Goal: Task Accomplishment & Management: Manage account settings

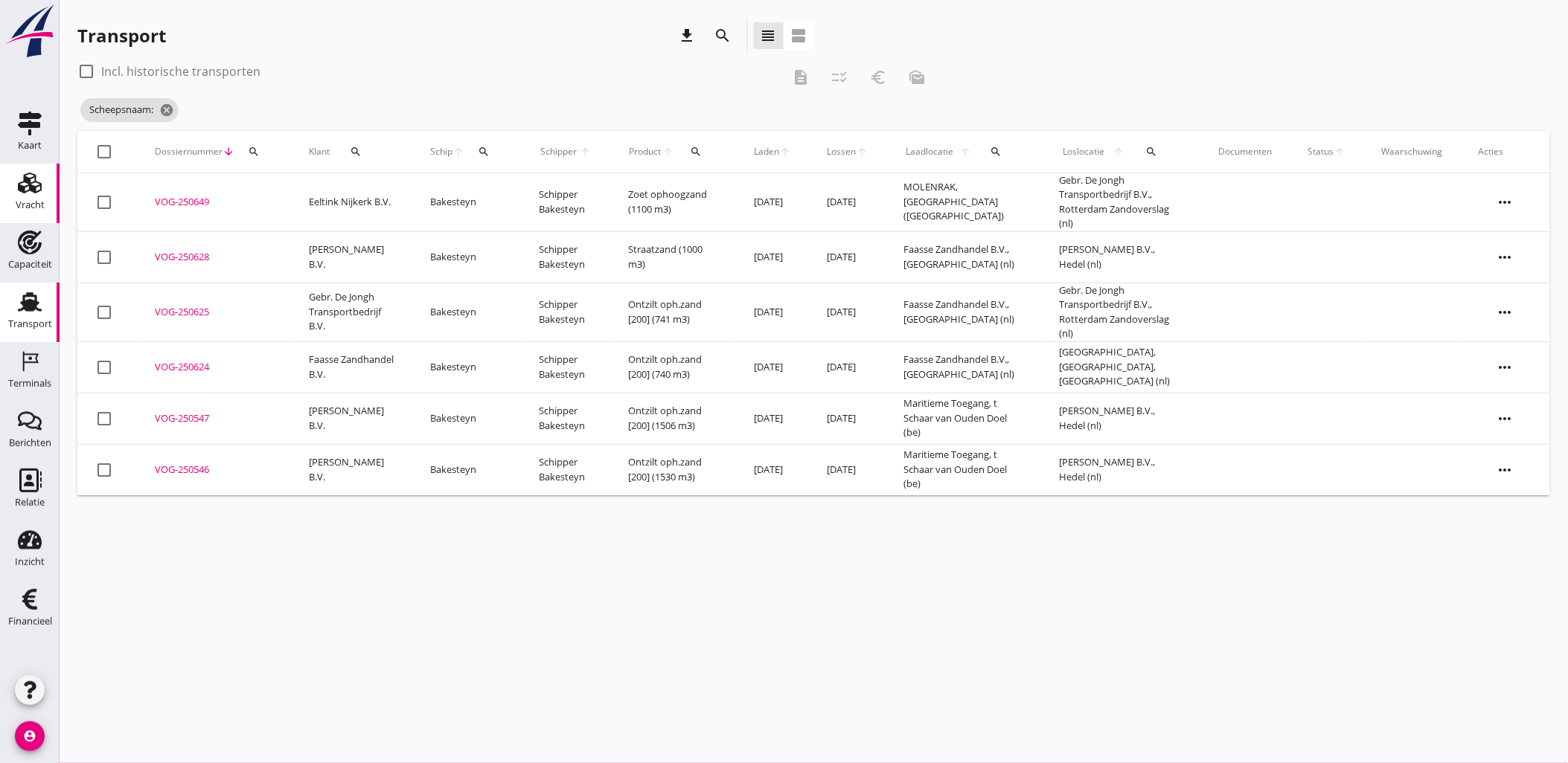
click at [19, 185] on use at bounding box center [29, 183] width 24 height 21
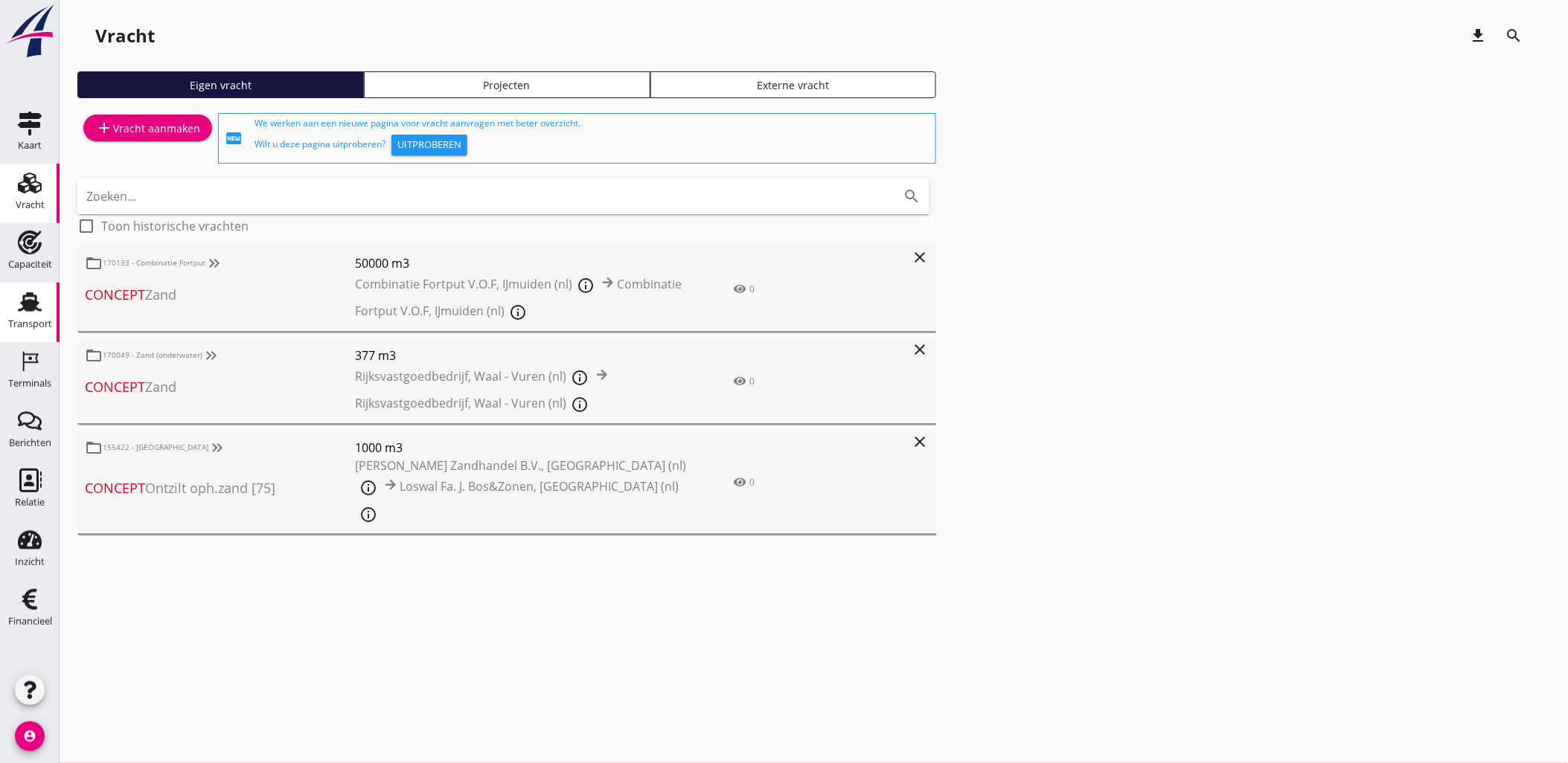
click at [32, 317] on div "Transport" at bounding box center [30, 324] width 44 height 21
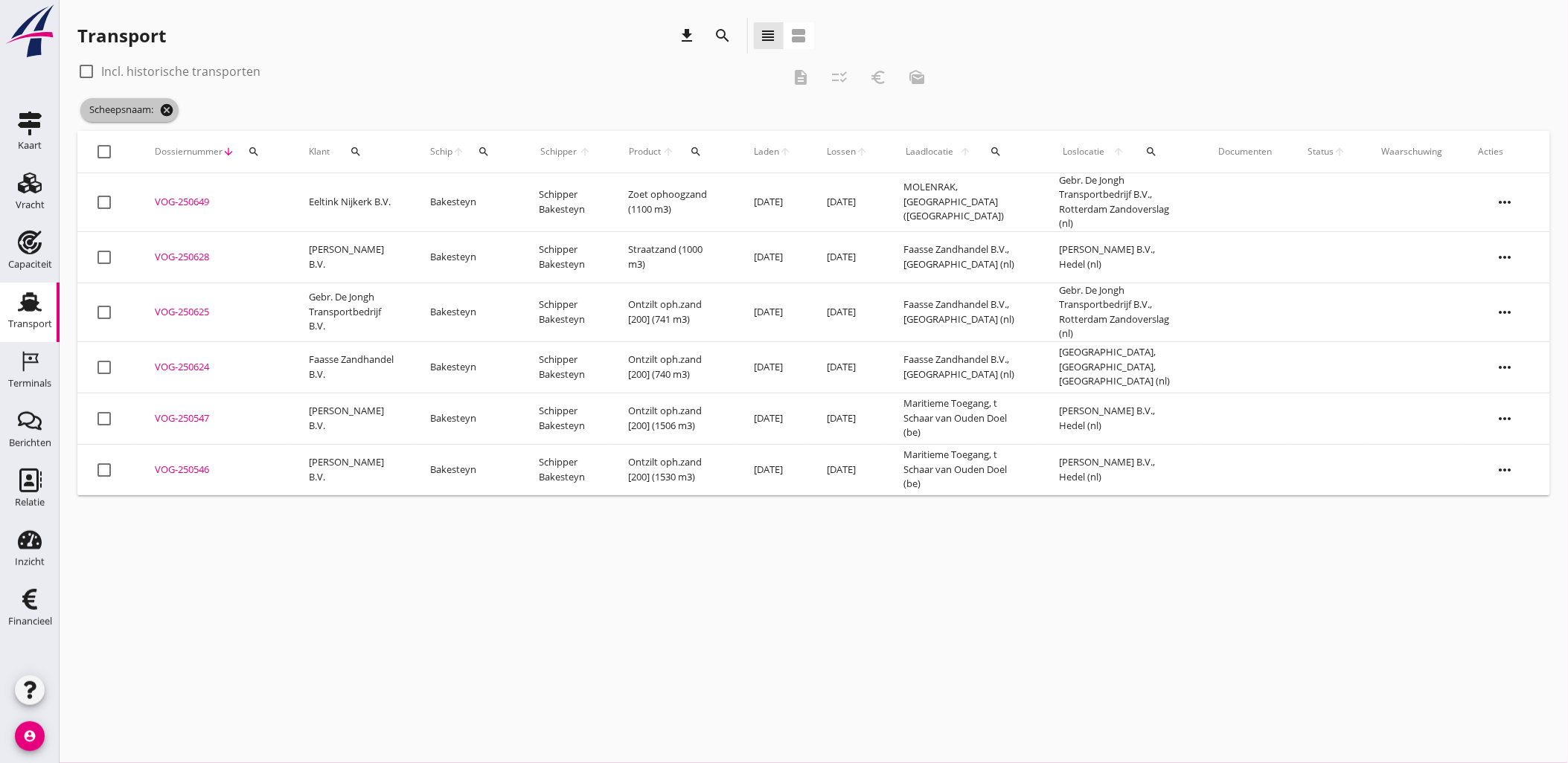
click at [171, 104] on icon "cancel" at bounding box center [167, 110] width 15 height 15
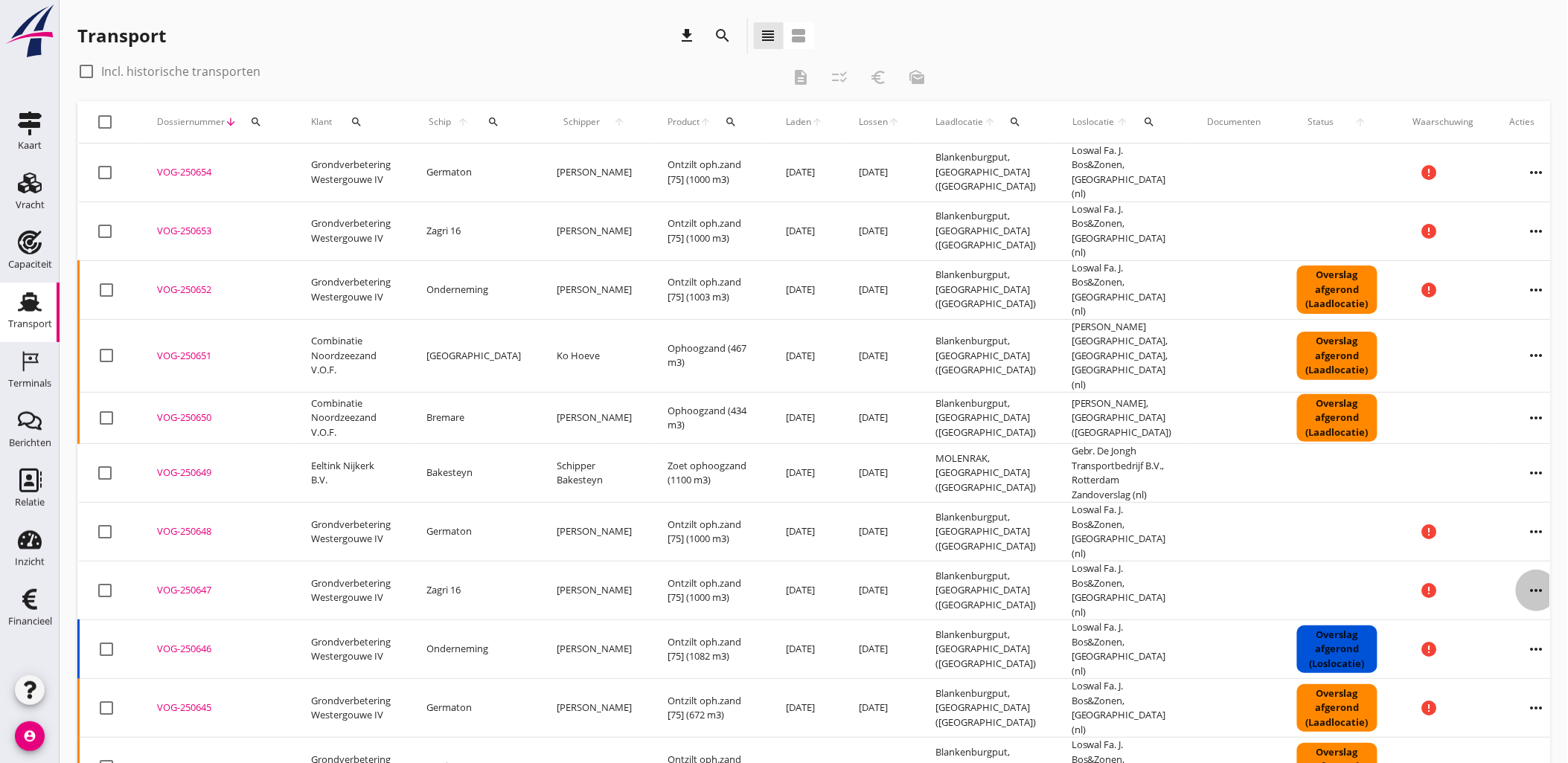
click at [1516, 570] on icon "more_horiz" at bounding box center [1537, 591] width 42 height 42
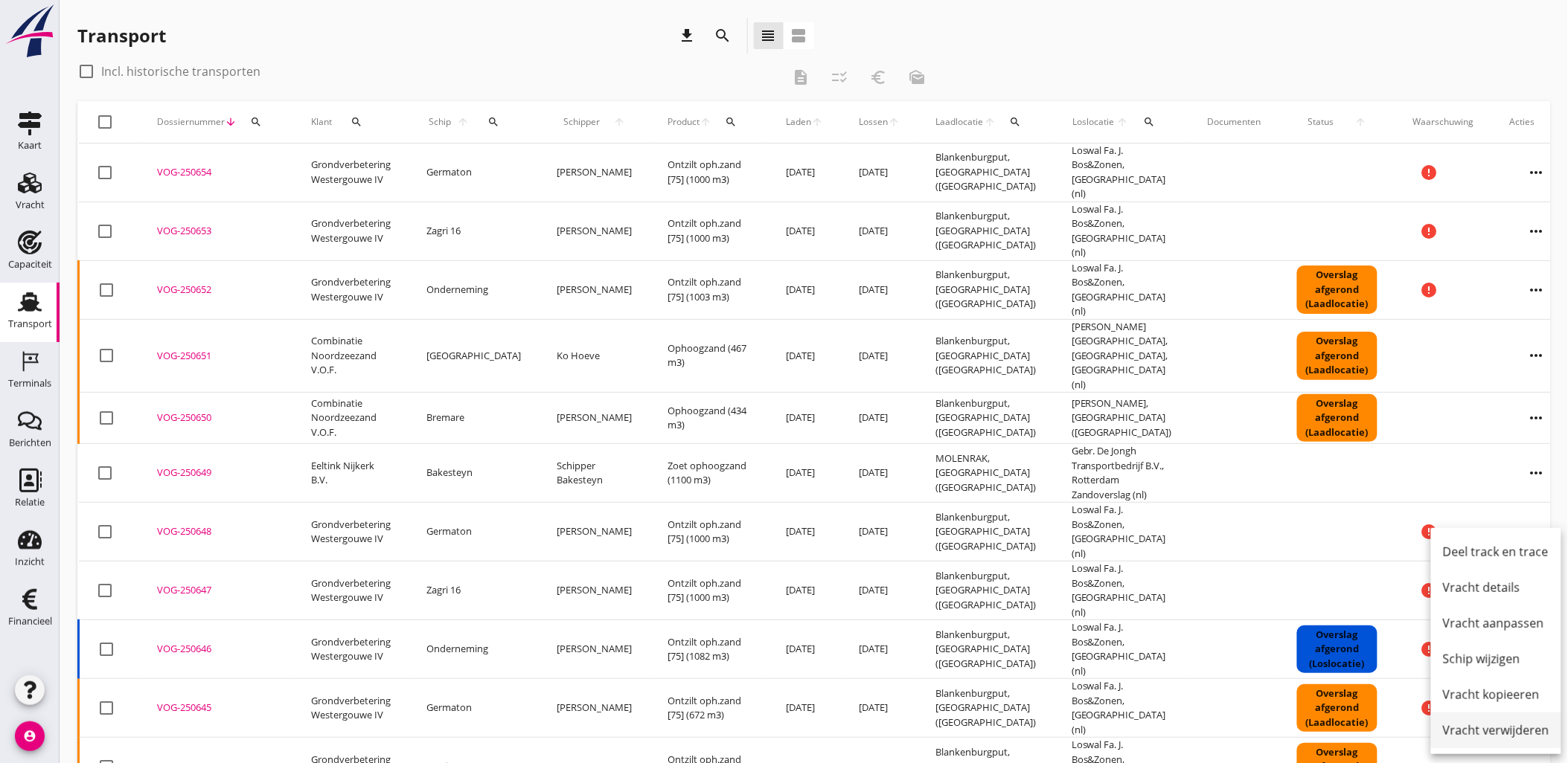
click at [1519, 735] on div "Vracht verwijderen" at bounding box center [1496, 731] width 107 height 18
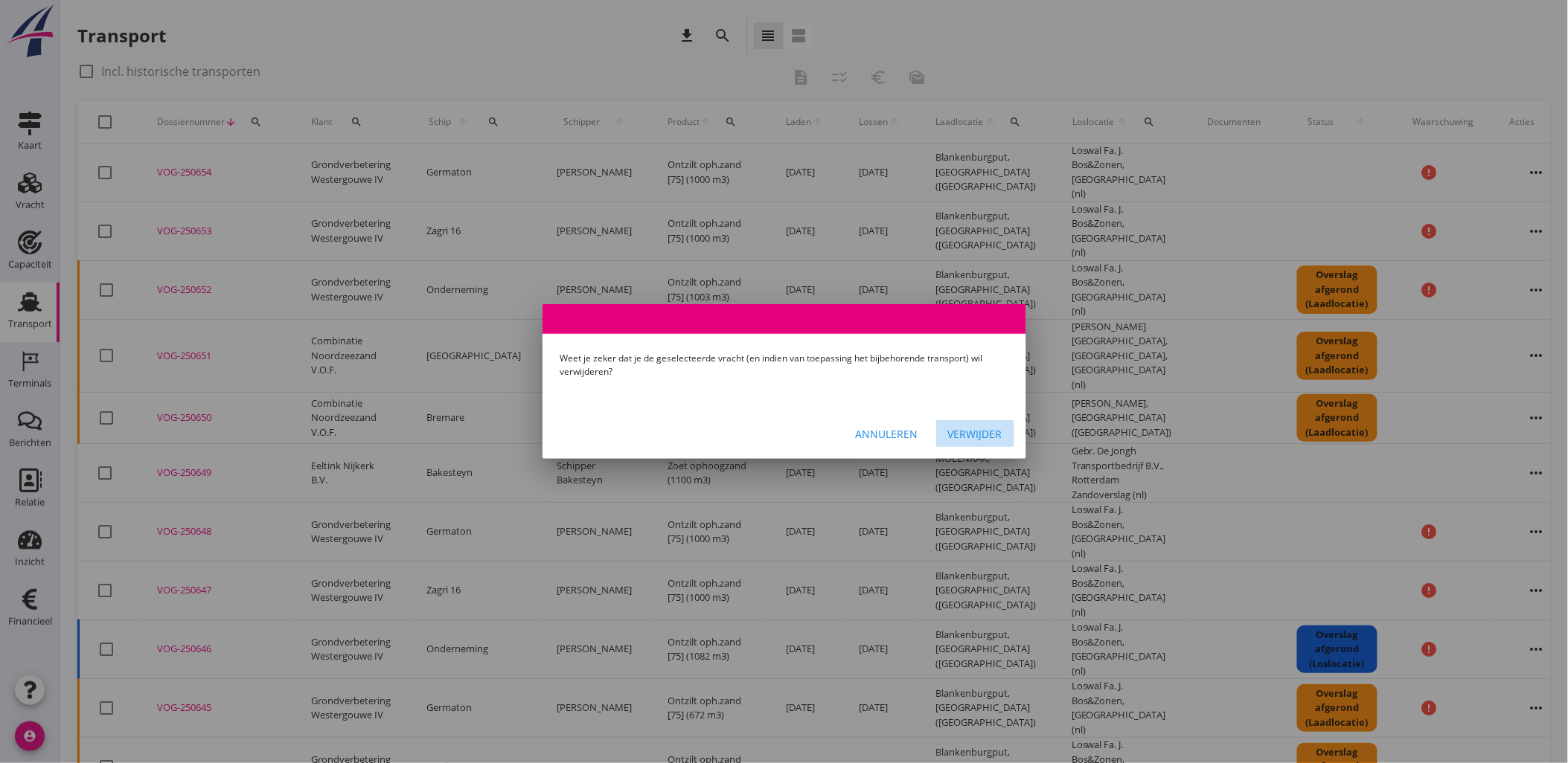
click at [971, 436] on div "Verwijder" at bounding box center [974, 434] width 54 height 15
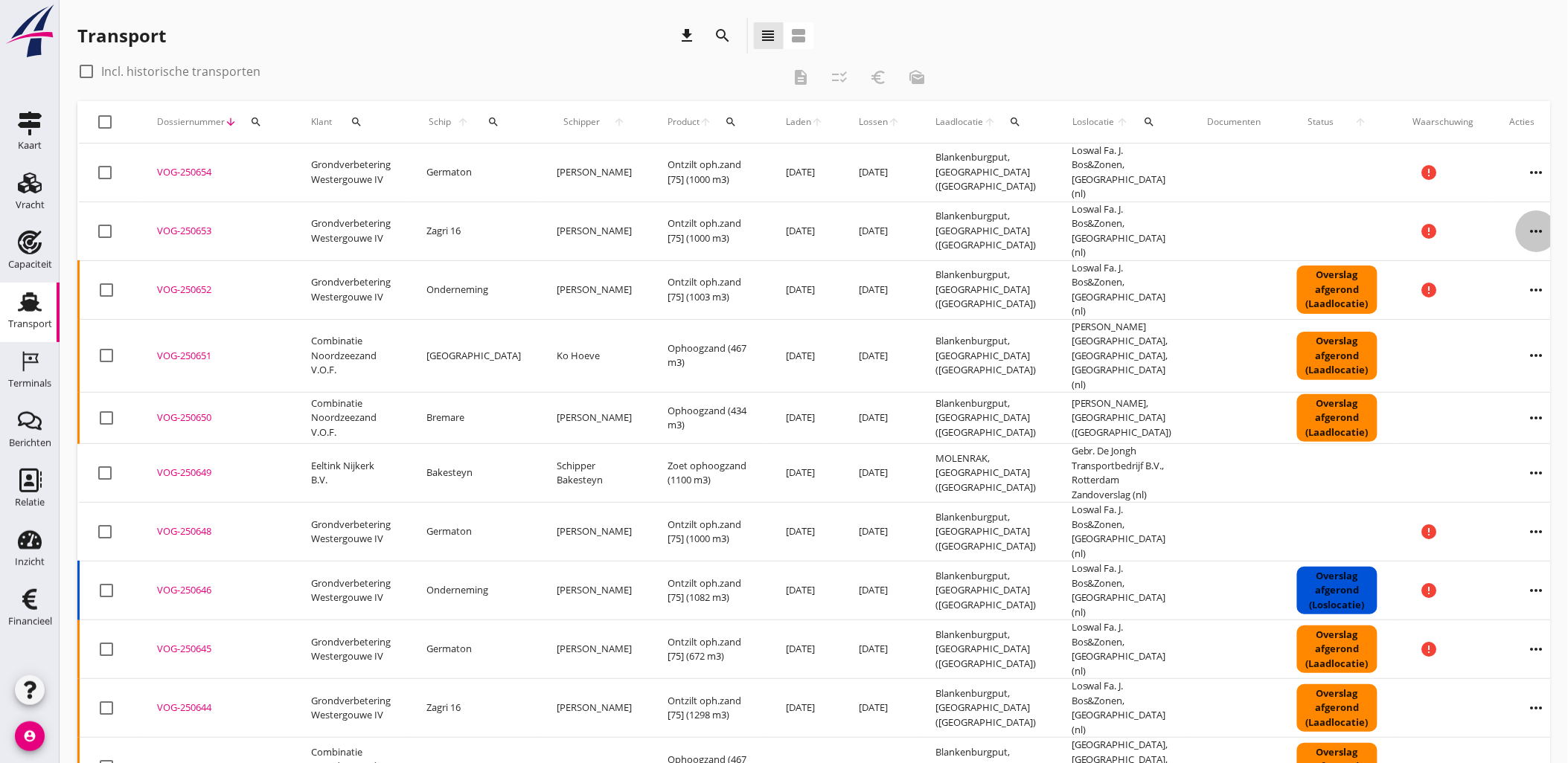
click at [1516, 216] on icon "more_horiz" at bounding box center [1537, 231] width 42 height 42
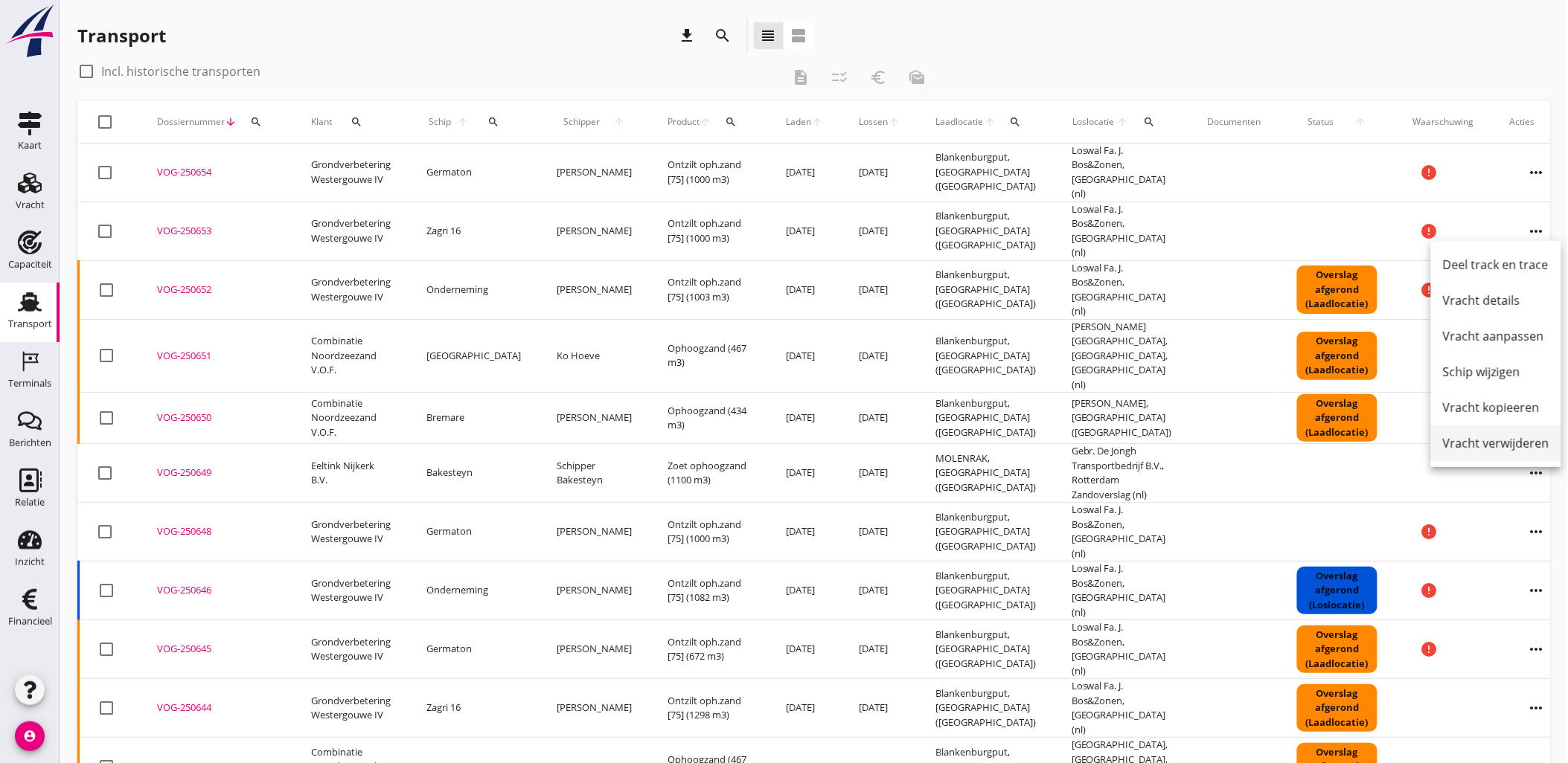
click at [1483, 443] on div "Vracht verwijderen" at bounding box center [1496, 443] width 107 height 18
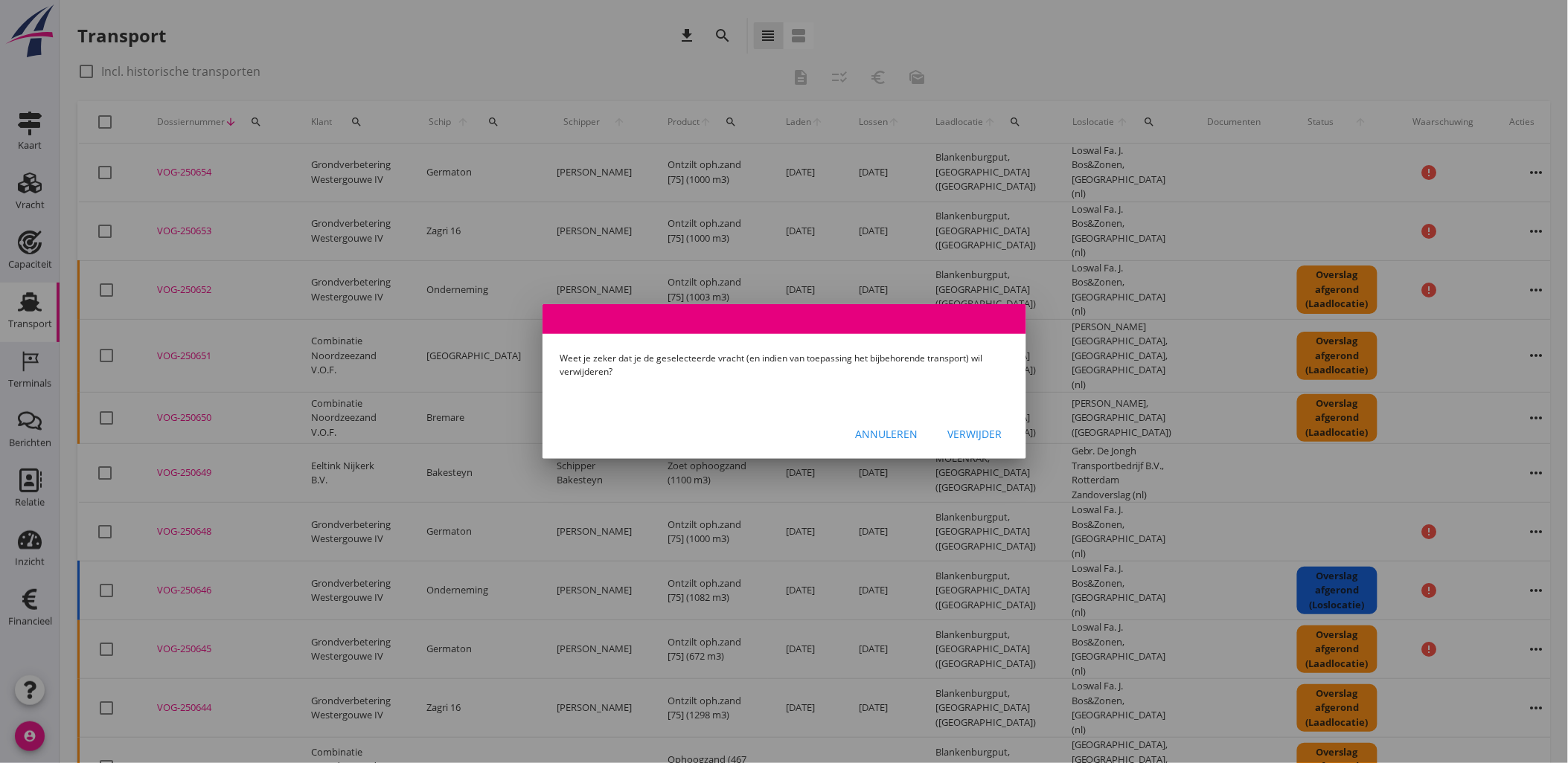
click at [992, 433] on div "Verwijder" at bounding box center [974, 434] width 54 height 15
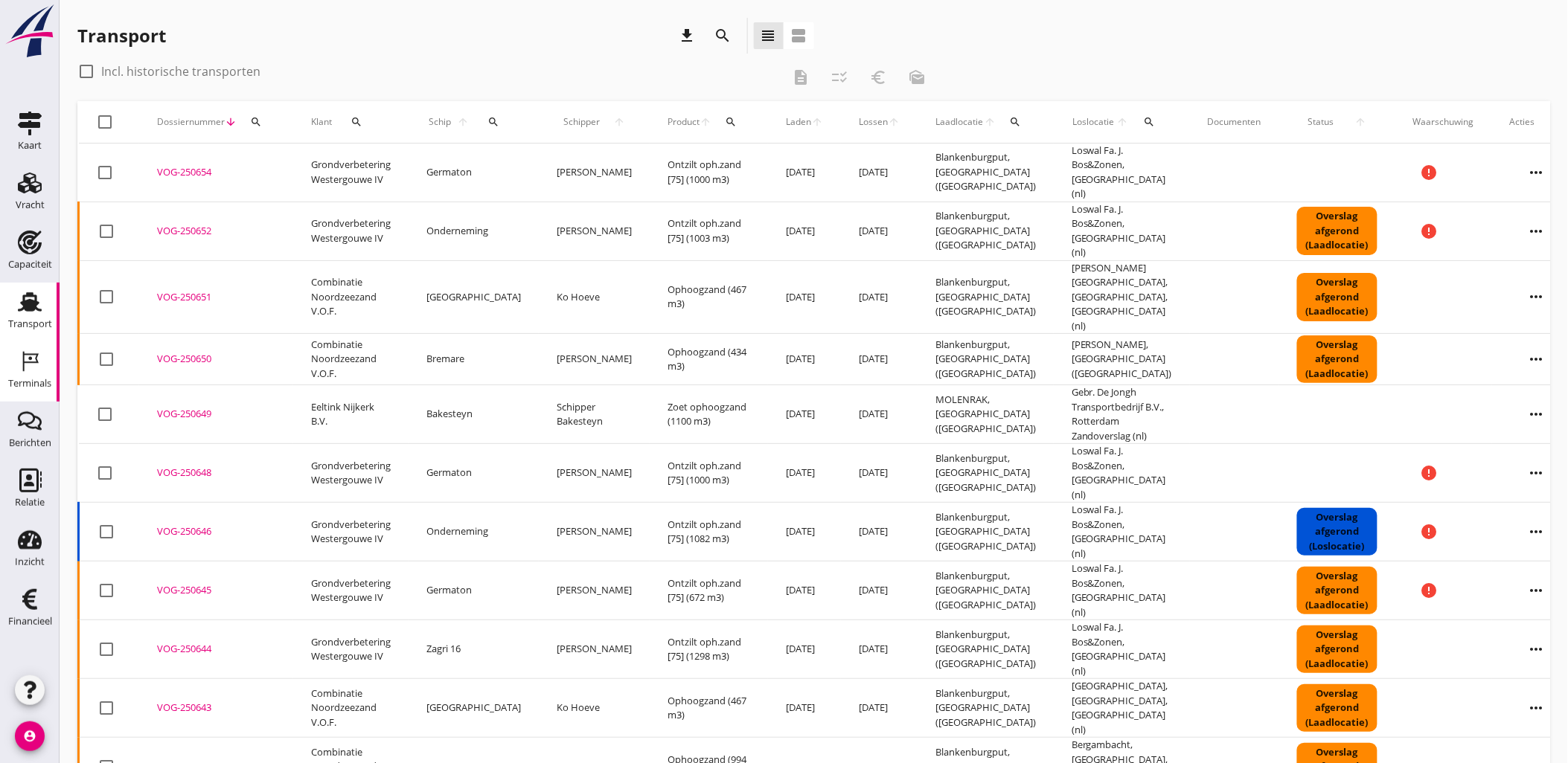
click at [38, 374] on div "Terminals" at bounding box center [29, 384] width 43 height 21
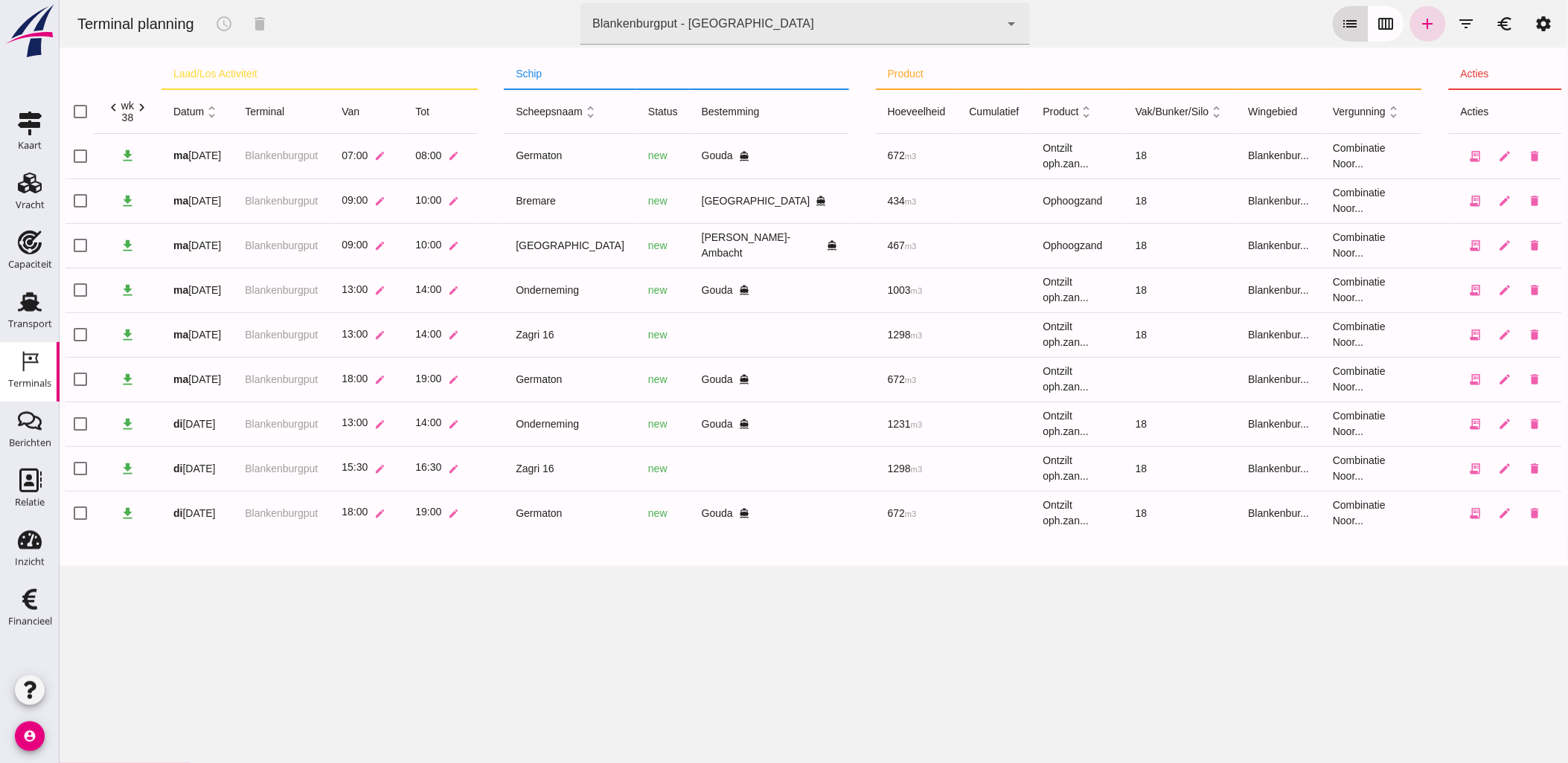
click at [1377, 22] on icon "calendar_view_week" at bounding box center [1385, 24] width 18 height 18
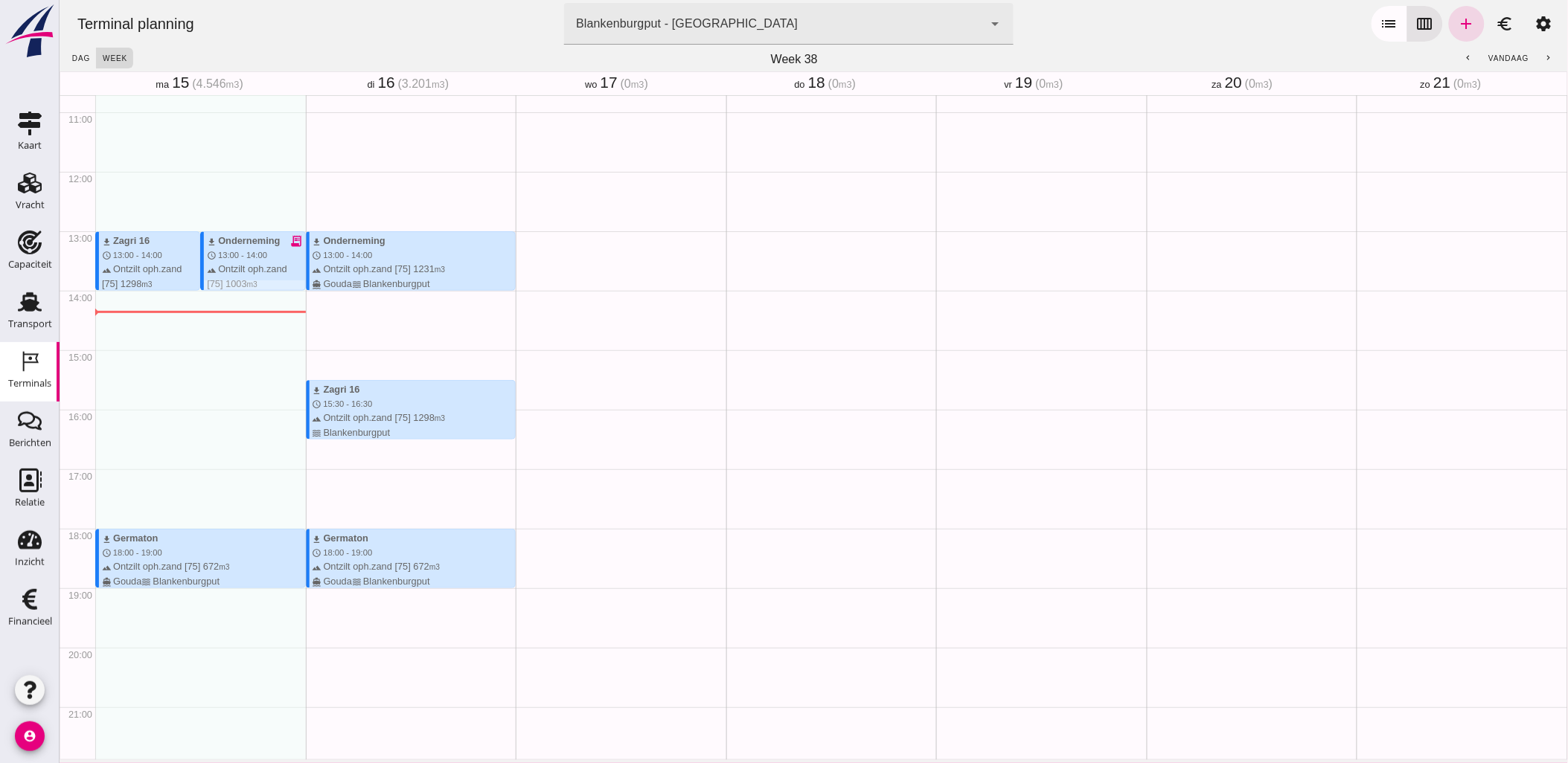
scroll to position [597, 0]
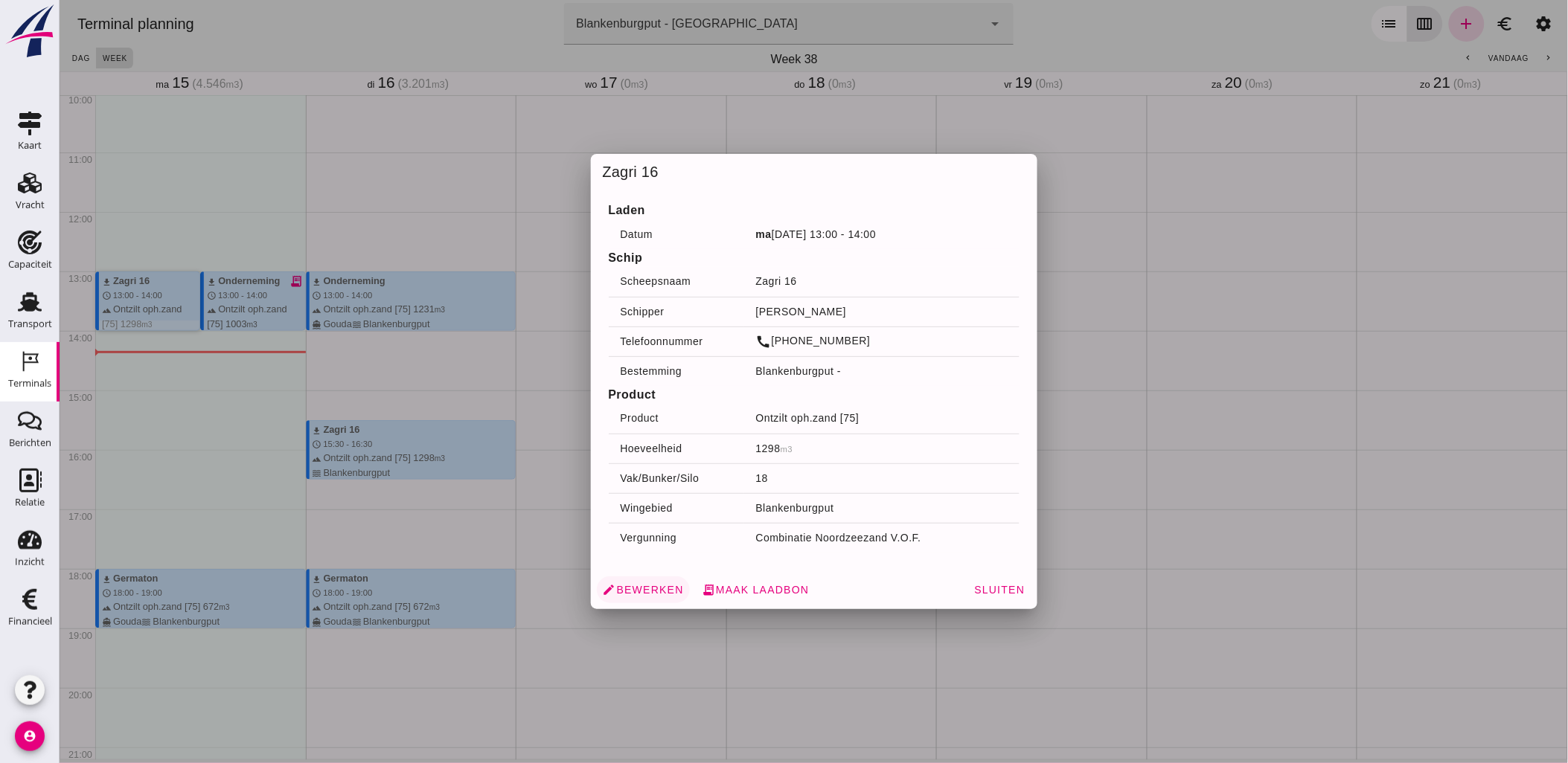
drag, startPoint x: 134, startPoint y: 309, endPoint x: 659, endPoint y: 586, distance: 593.6
click at [659, 586] on span "edit Bewerken" at bounding box center [642, 590] width 81 height 13
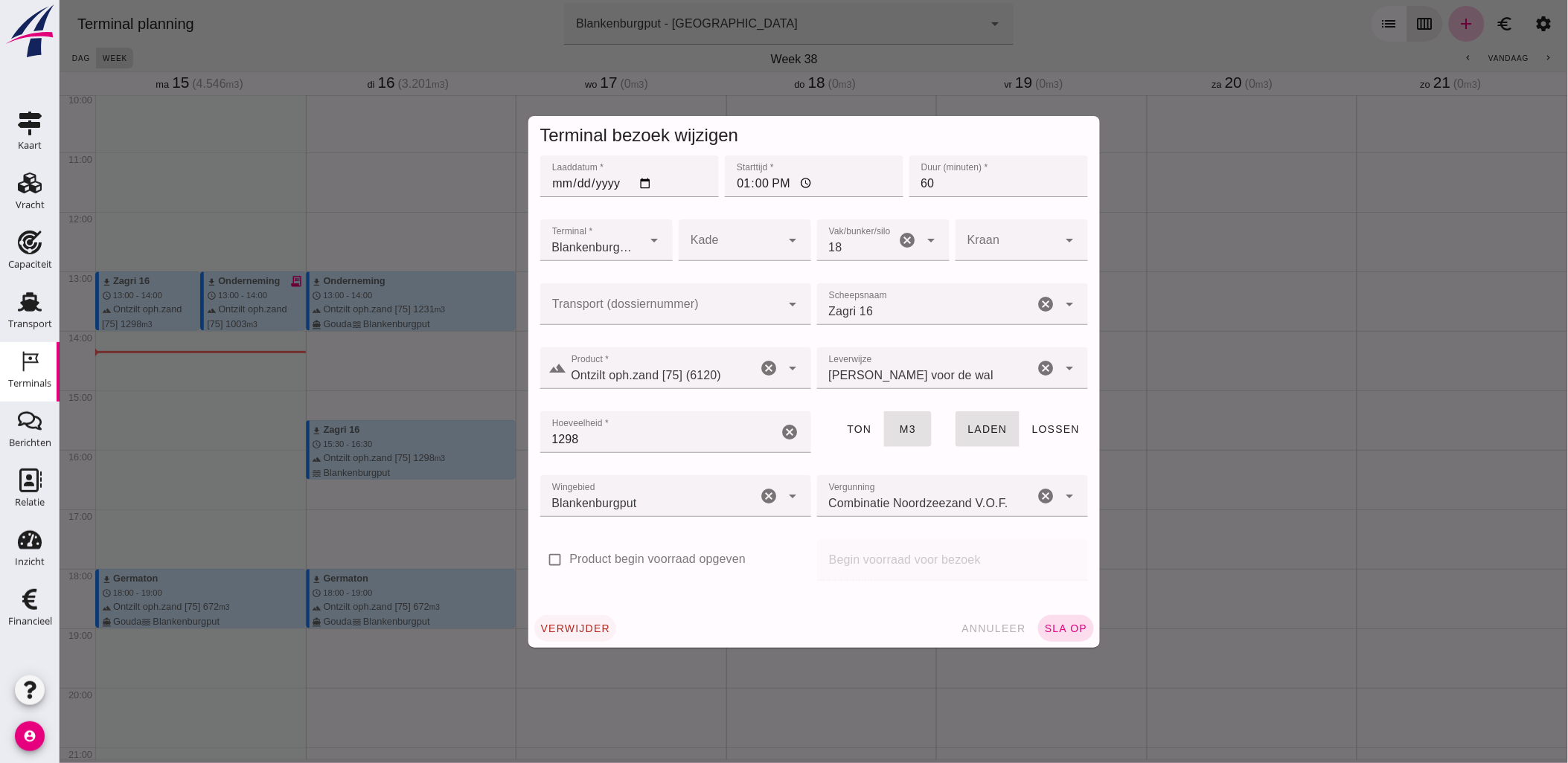
click at [570, 629] on span "verwijder" at bounding box center [575, 629] width 70 height 12
click at [667, 629] on button "bevestig check" at bounding box center [662, 629] width 91 height 27
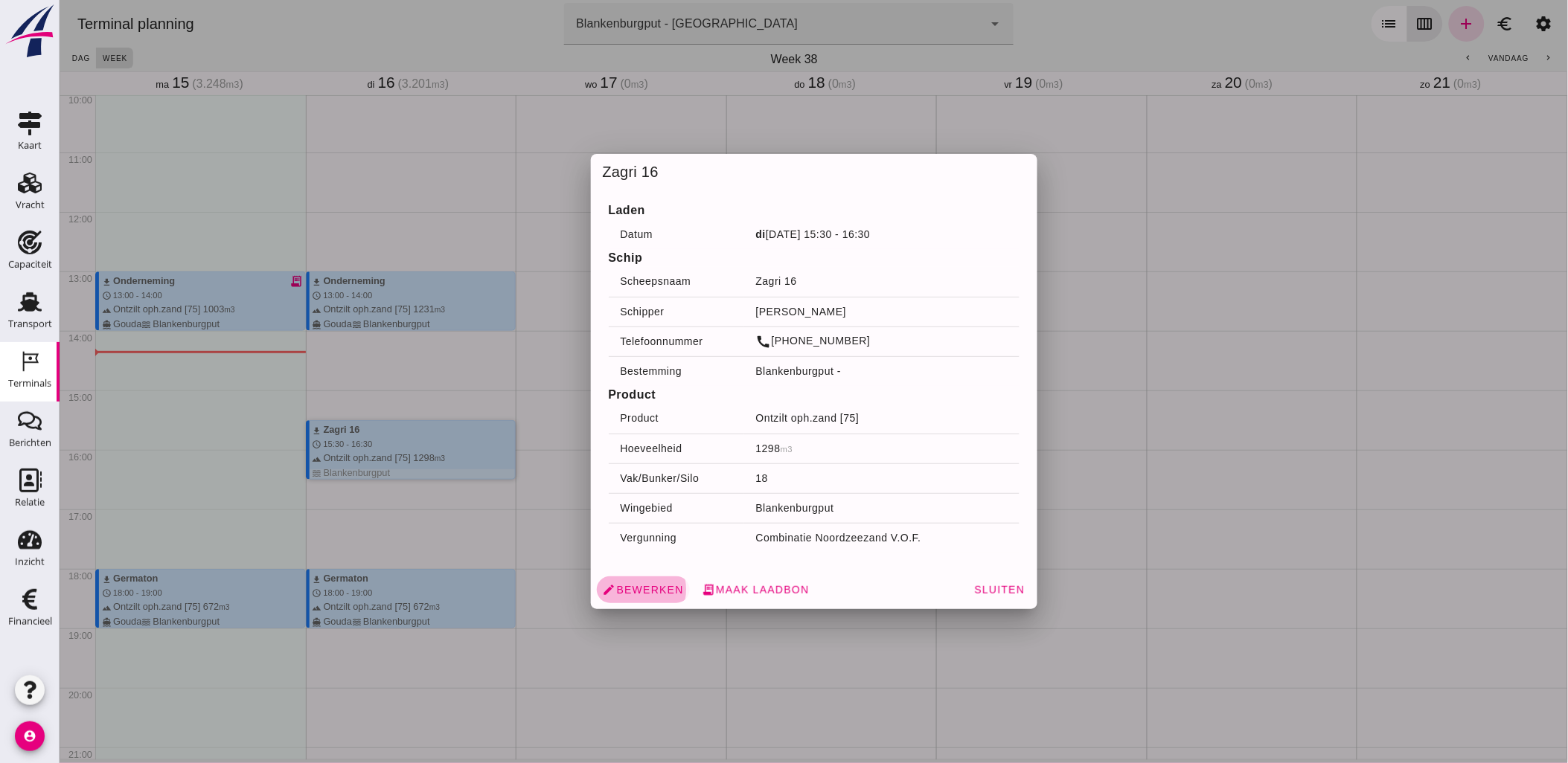
drag, startPoint x: 444, startPoint y: 444, endPoint x: 651, endPoint y: 592, distance: 254.5
click at [651, 592] on span "edit Bewerken" at bounding box center [642, 590] width 81 height 13
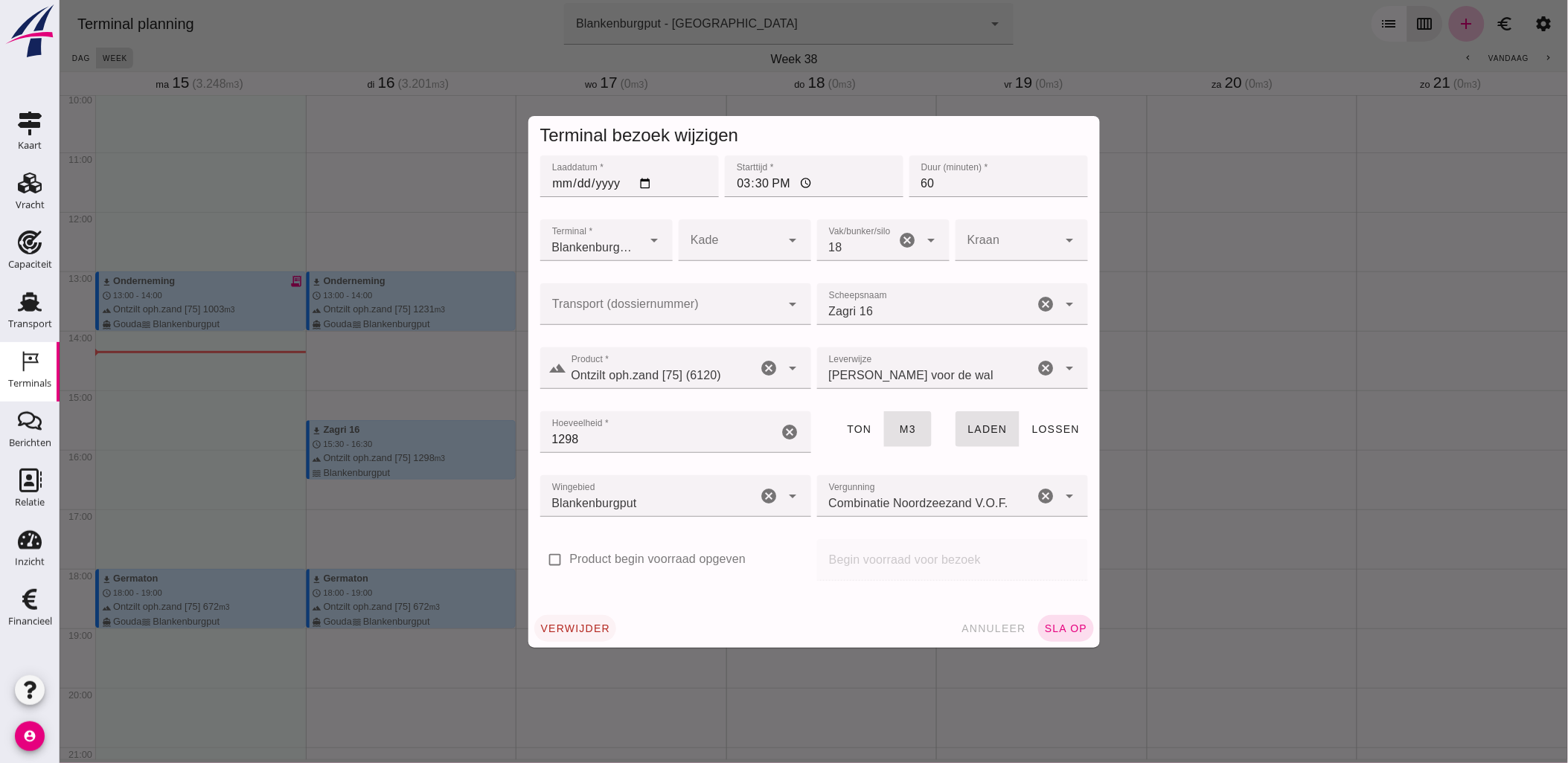
click at [593, 620] on button "verwijder" at bounding box center [575, 629] width 83 height 27
click at [648, 628] on span "bevestig" at bounding box center [652, 629] width 60 height 12
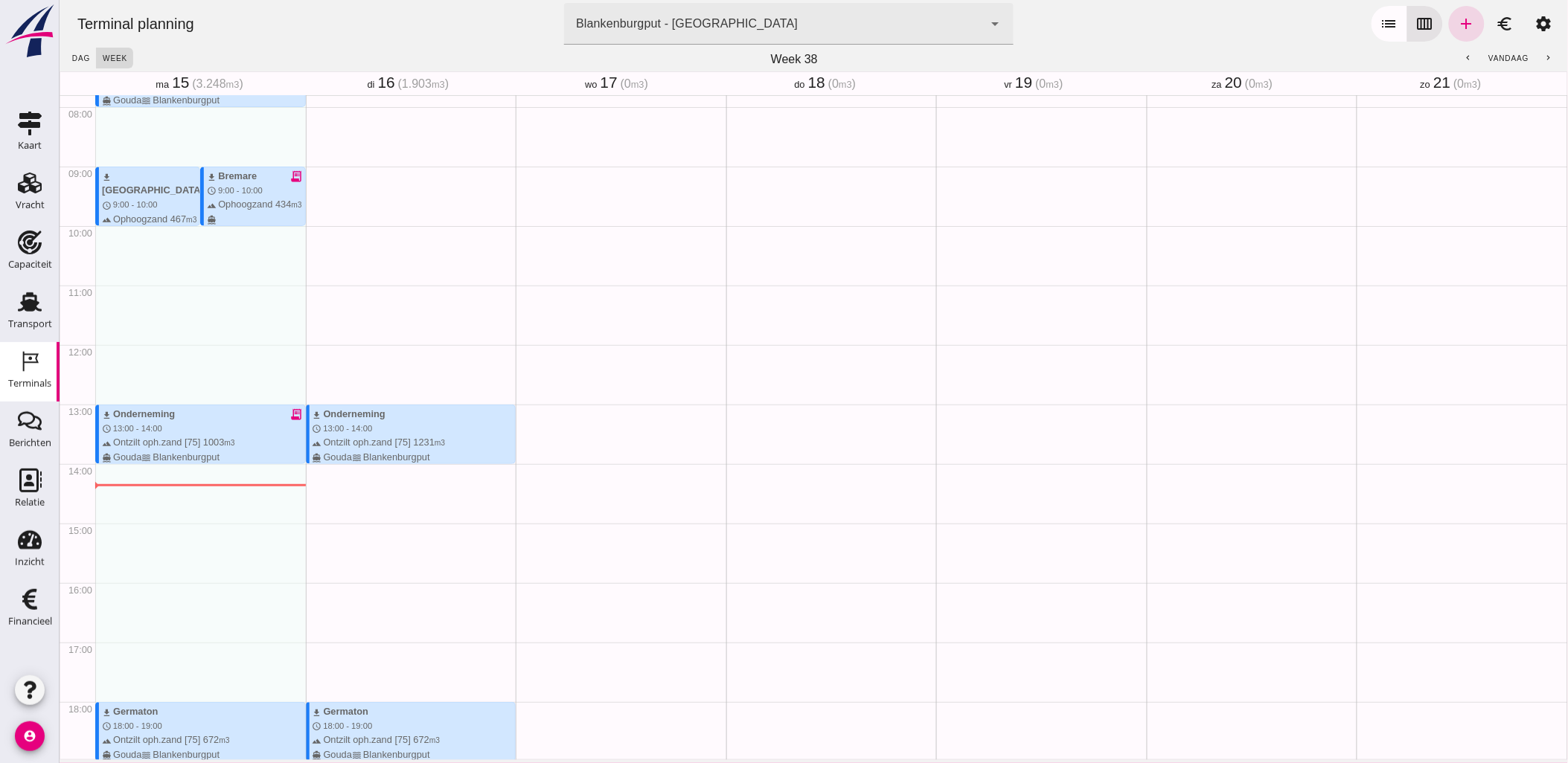
scroll to position [496, 0]
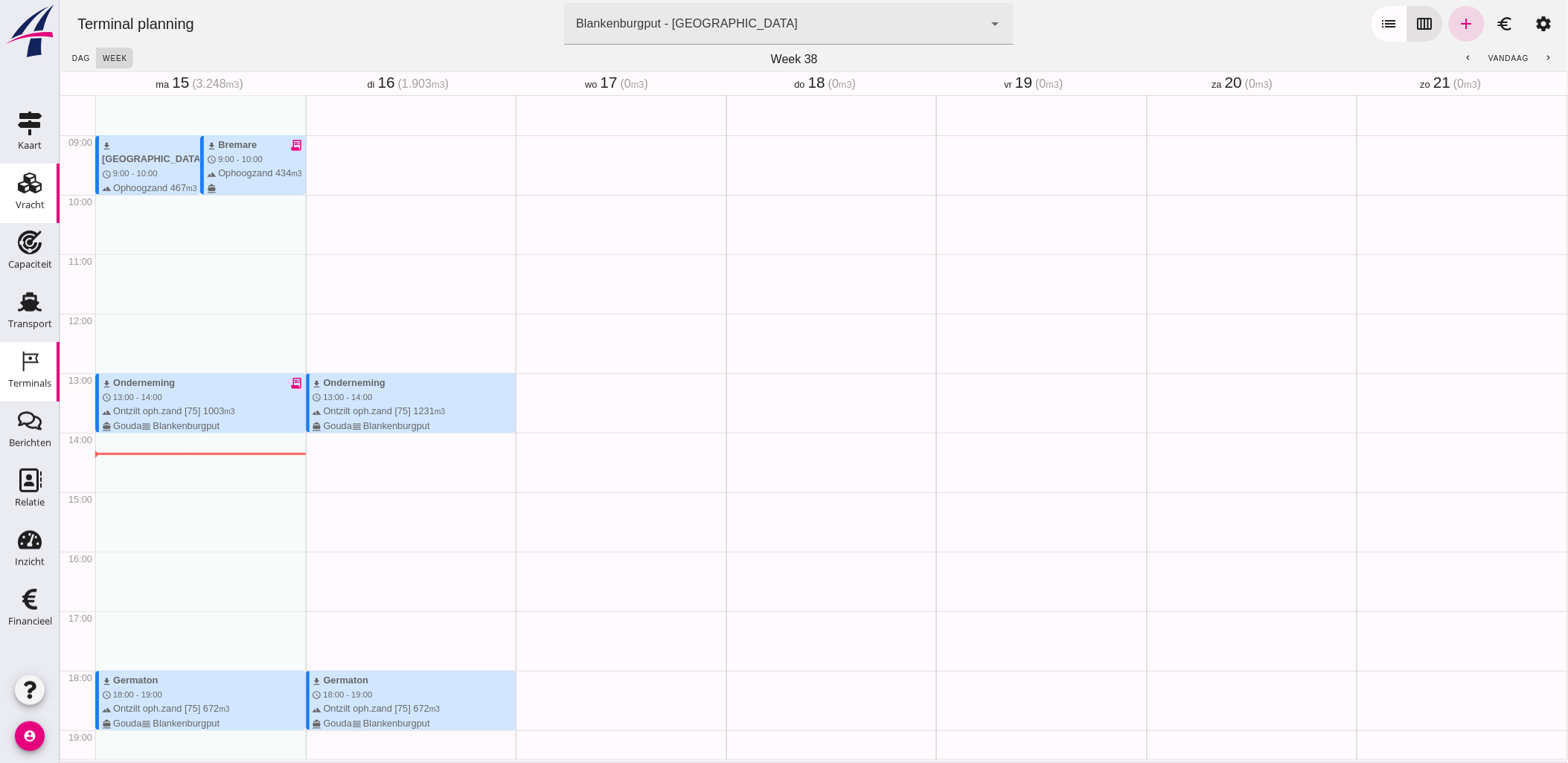
click at [39, 183] on use at bounding box center [29, 183] width 24 height 21
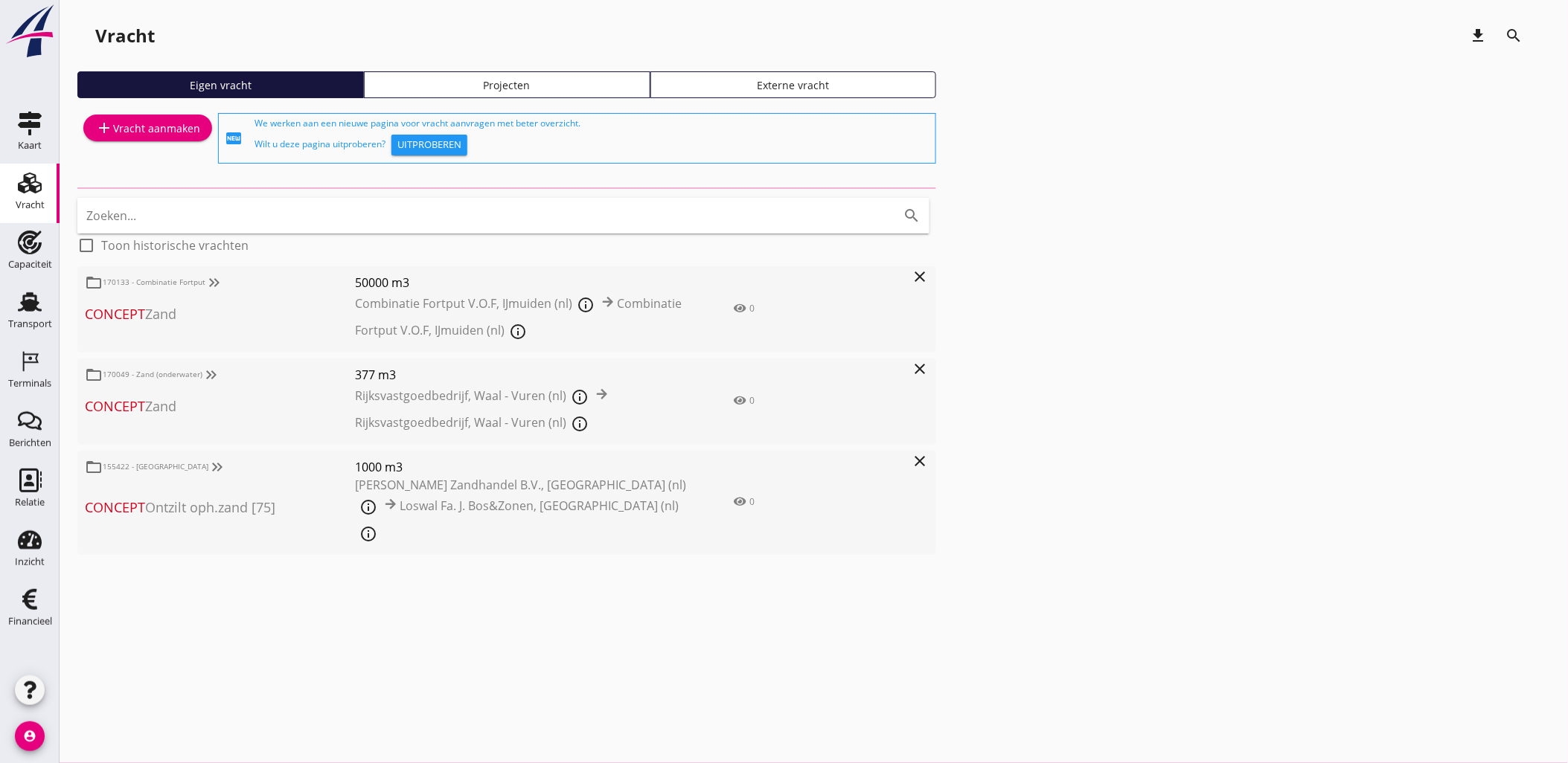
click at [453, 84] on div "Projecten" at bounding box center [506, 85] width 273 height 15
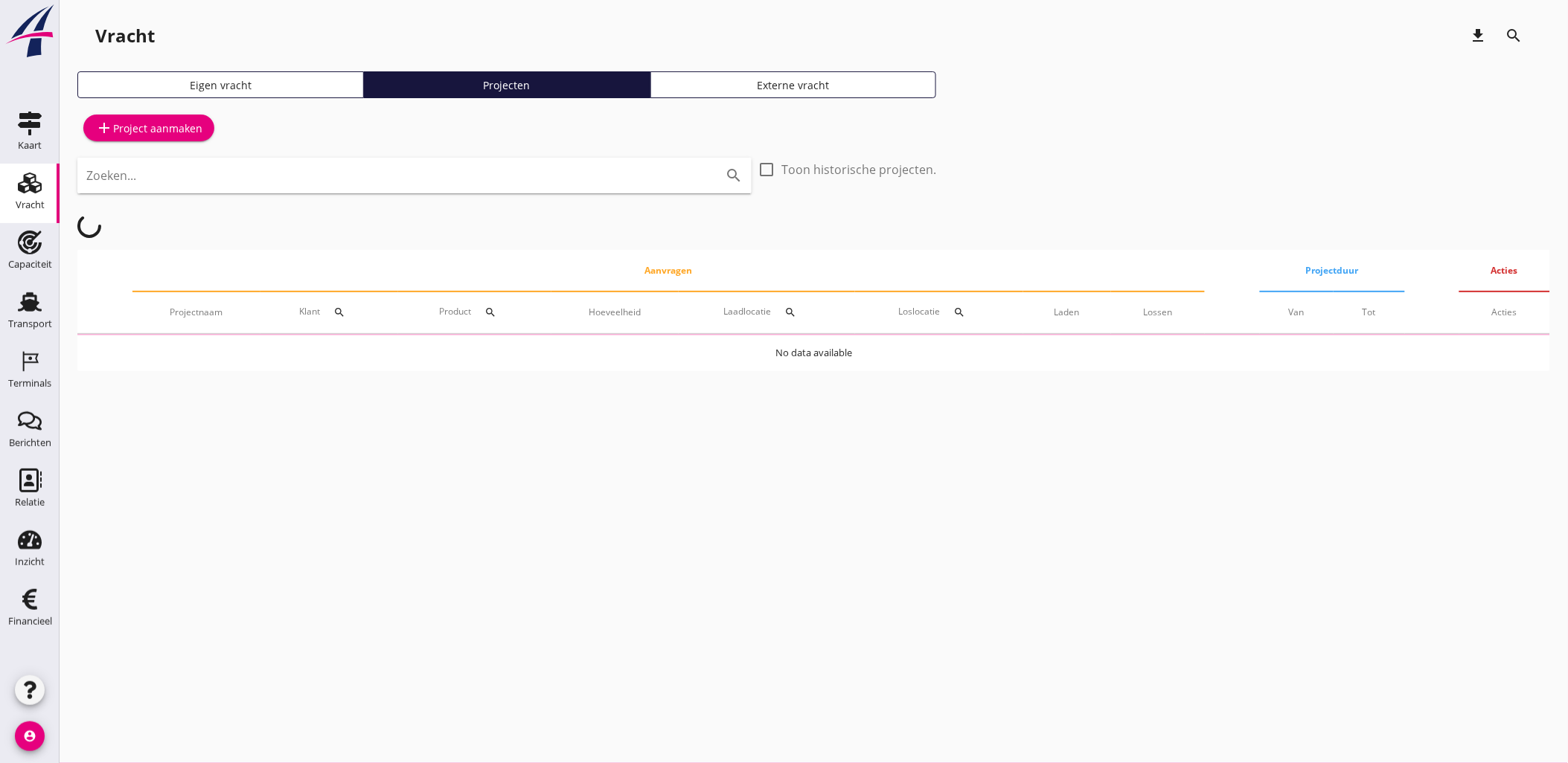
click at [474, 180] on input "Zoeken..." at bounding box center [394, 175] width 615 height 24
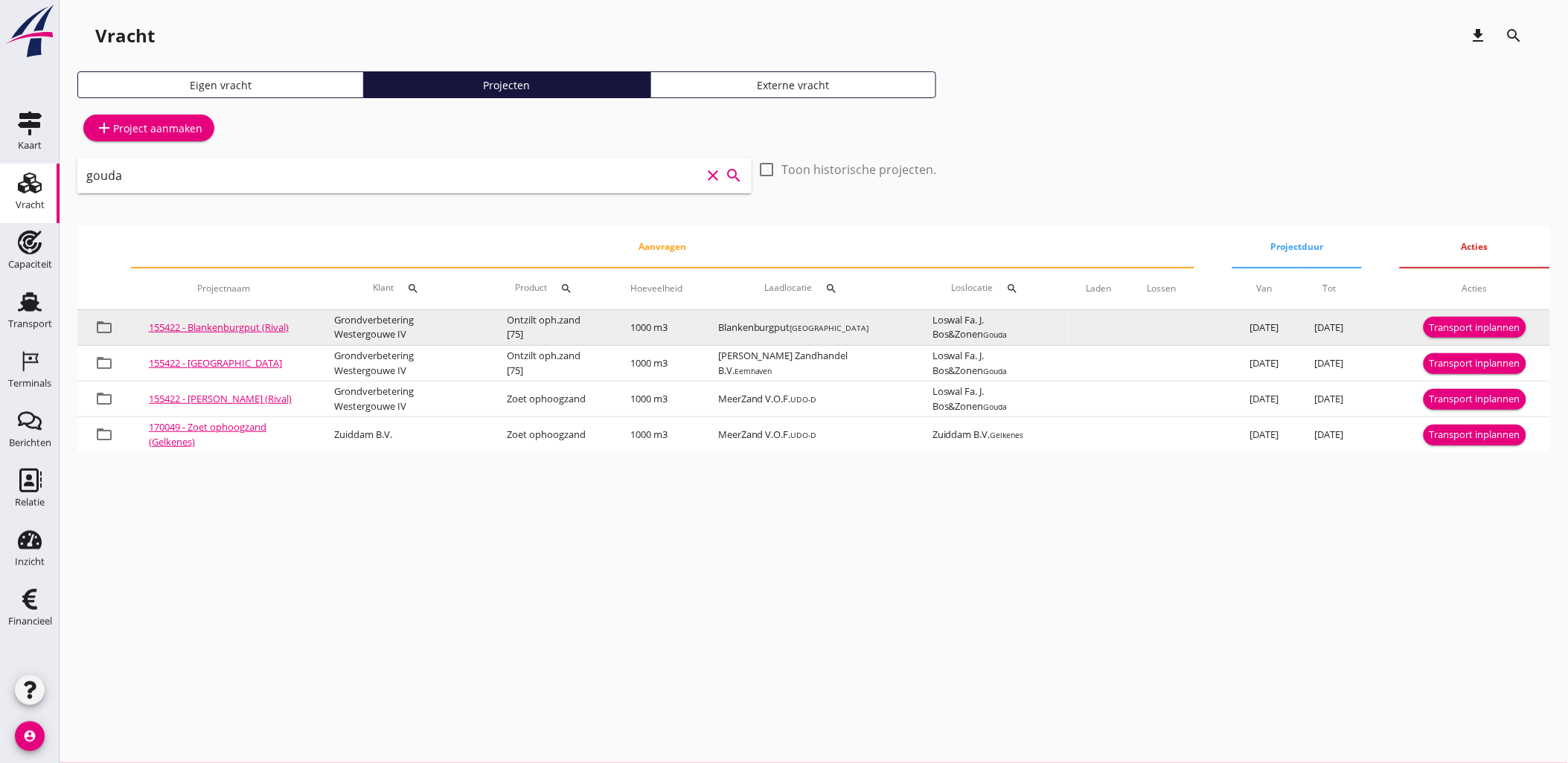
type input "gouda"
click at [1504, 329] on div "Transport inplannen" at bounding box center [1474, 328] width 90 height 15
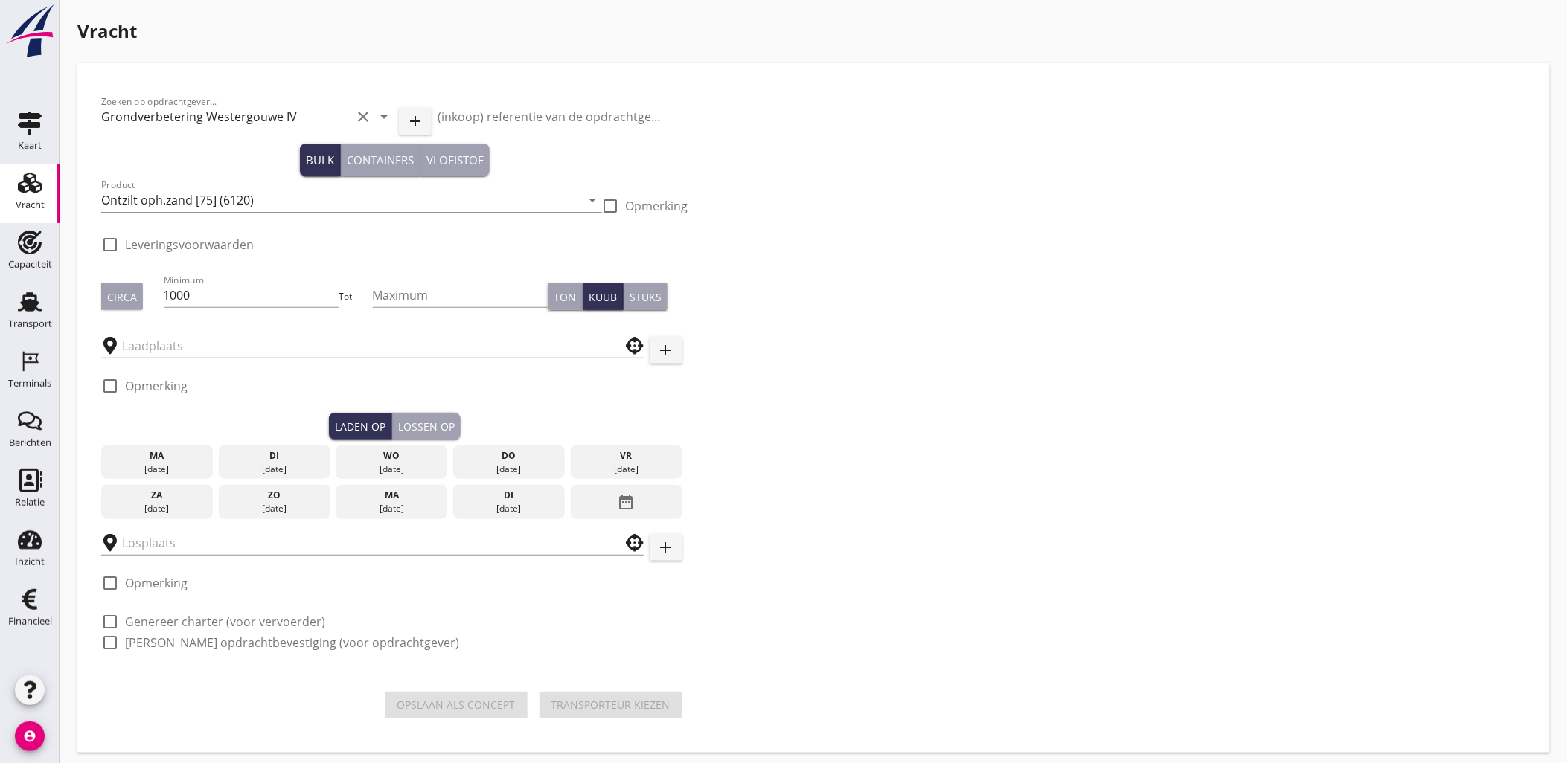
checkbox input "true"
type input "Blankenburgput"
type input "Loswal Fa. J. Bos&Zonen"
checkbox input "true"
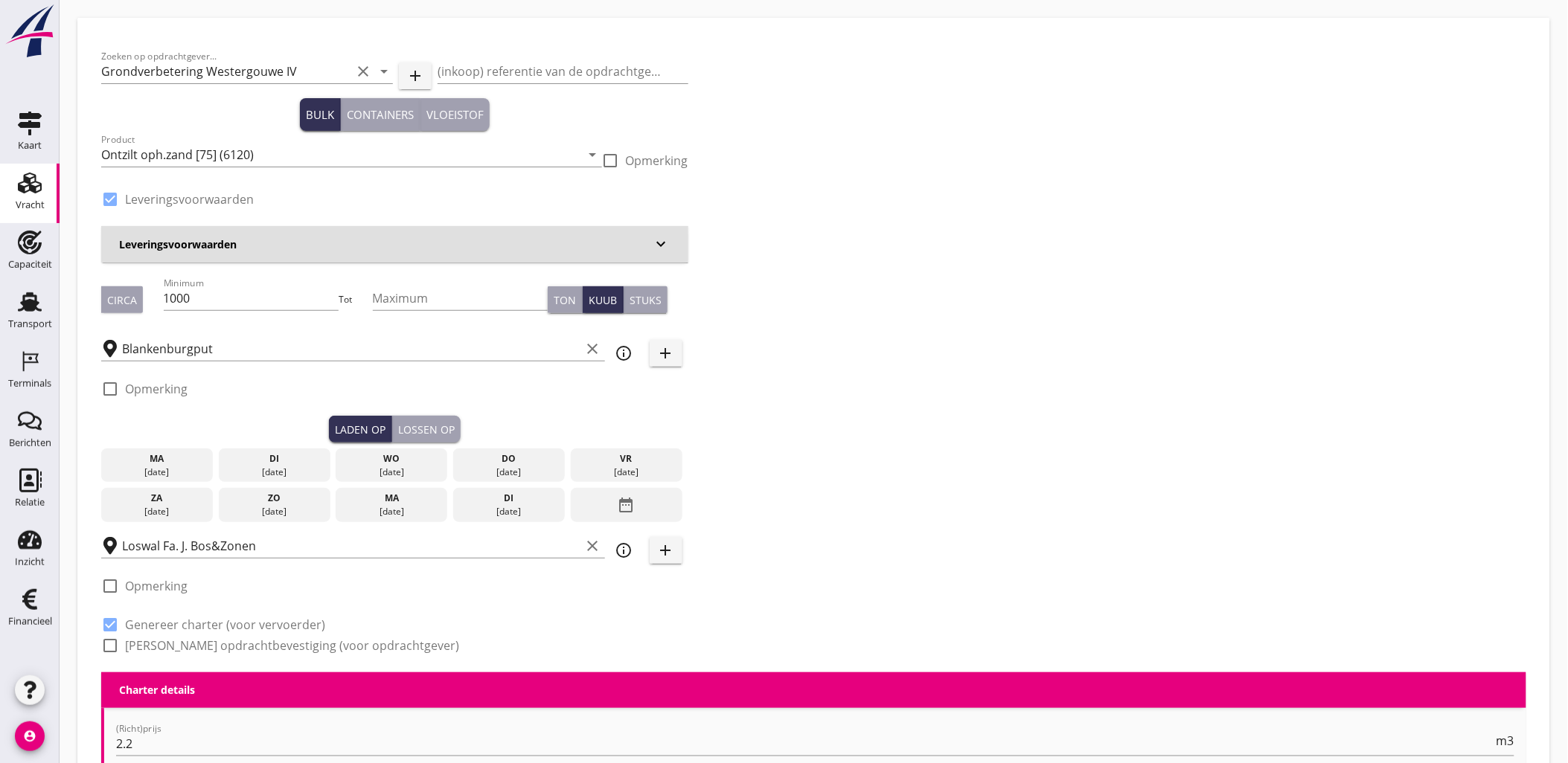
scroll to position [83, 0]
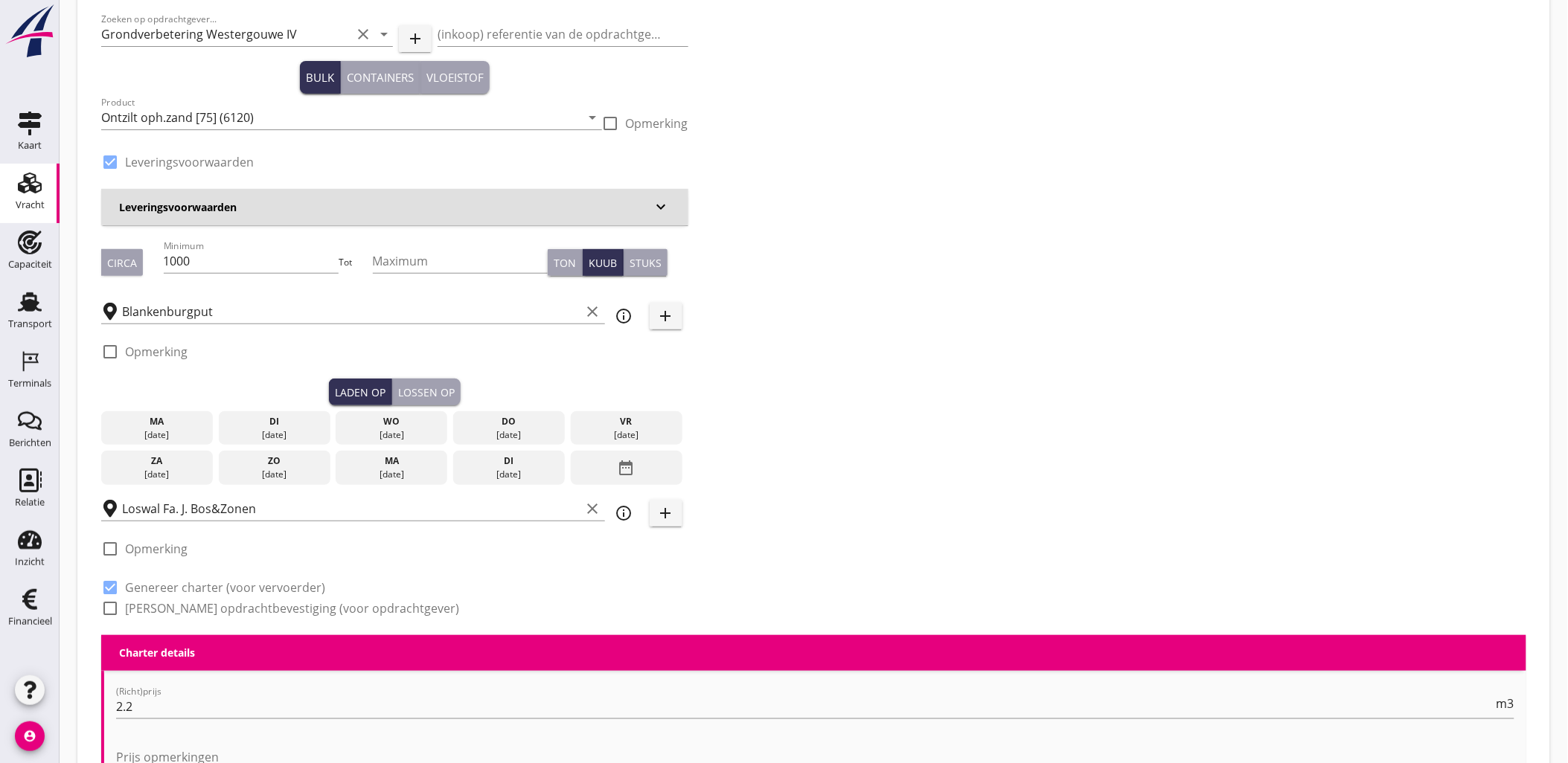
click at [179, 427] on div "ma" at bounding box center [156, 421] width 104 height 13
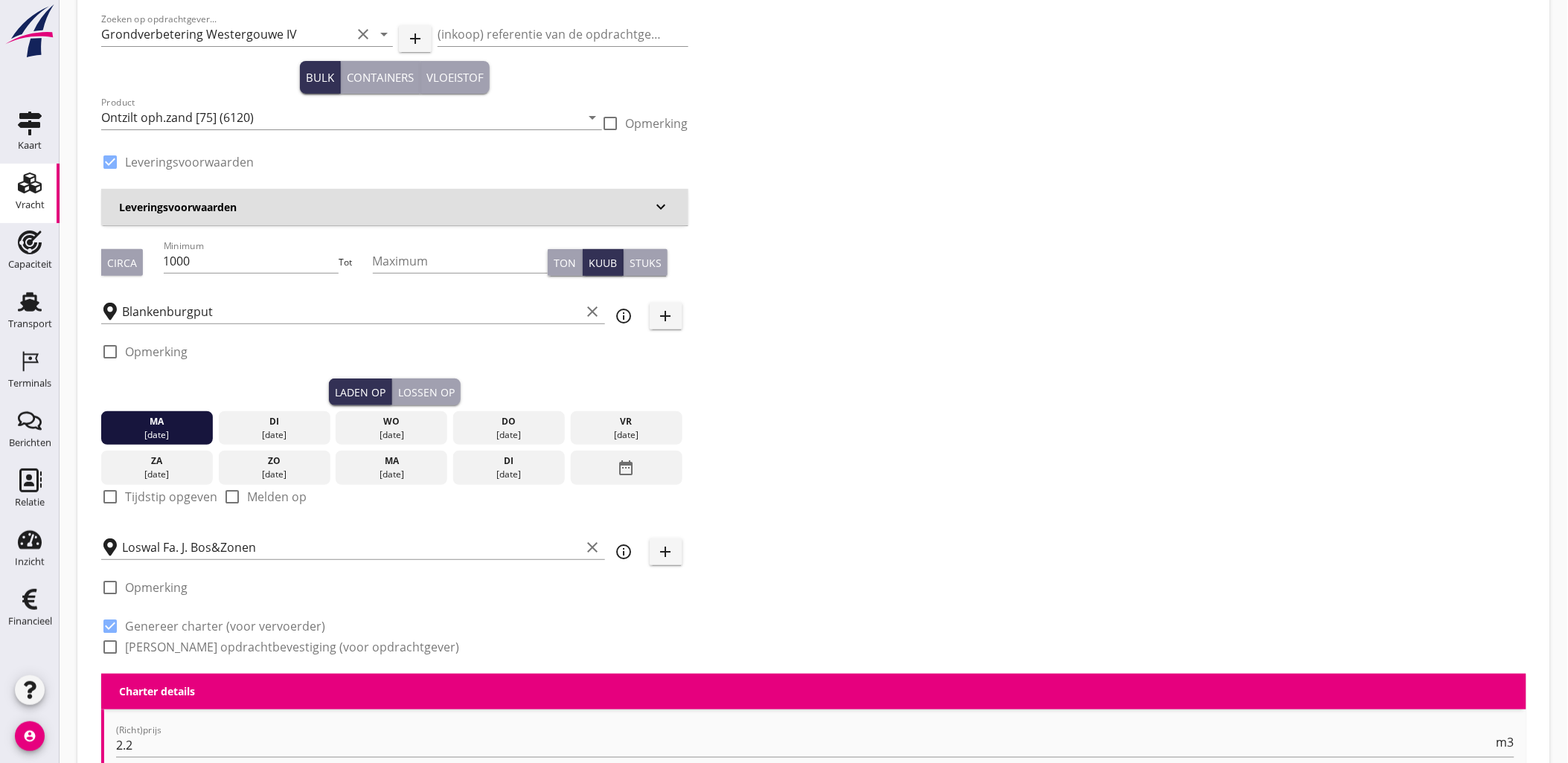
click at [432, 398] on div "Lossen op" at bounding box center [425, 392] width 56 height 15
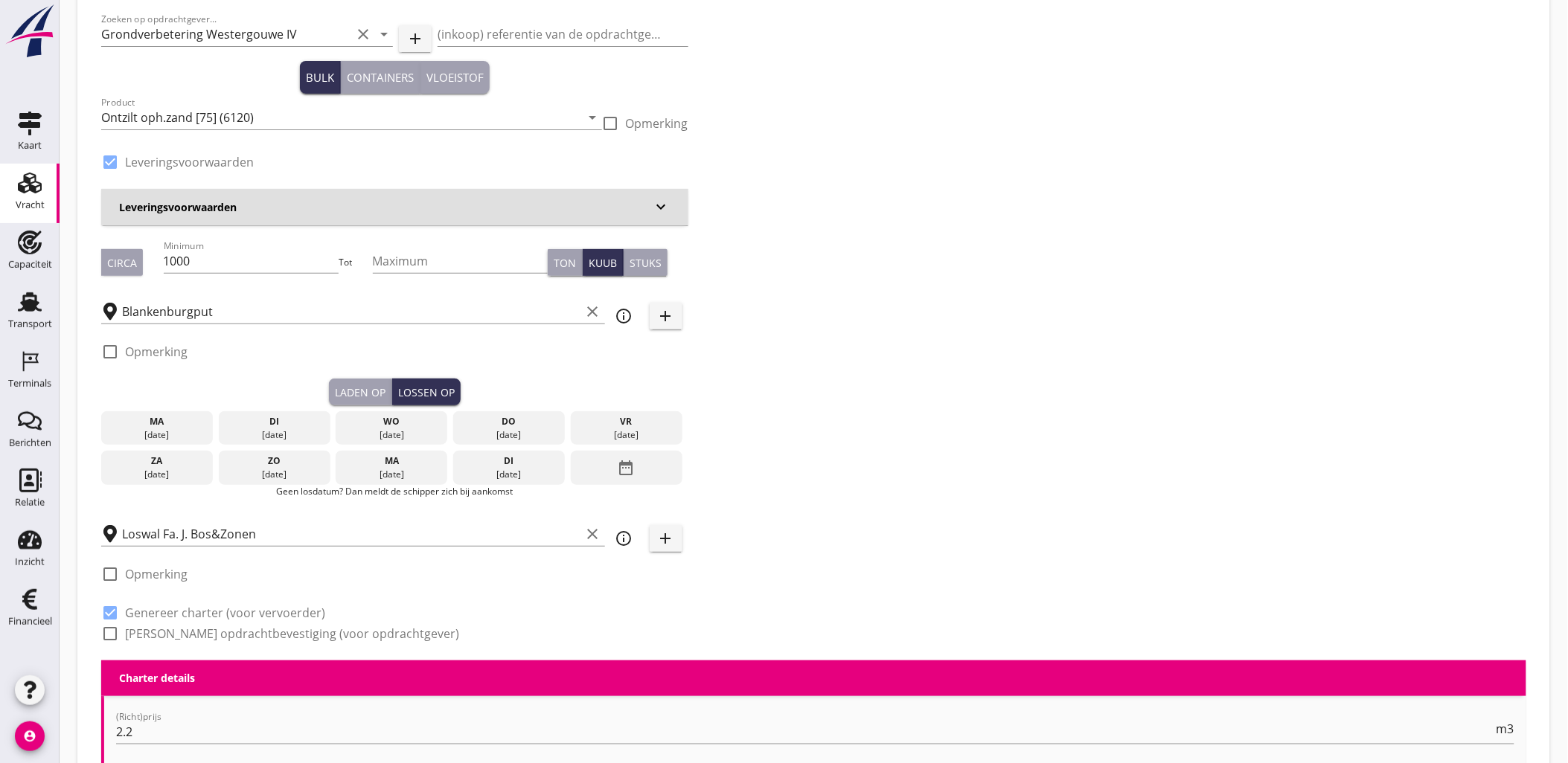
click at [275, 430] on div "[DATE]" at bounding box center [274, 435] width 104 height 13
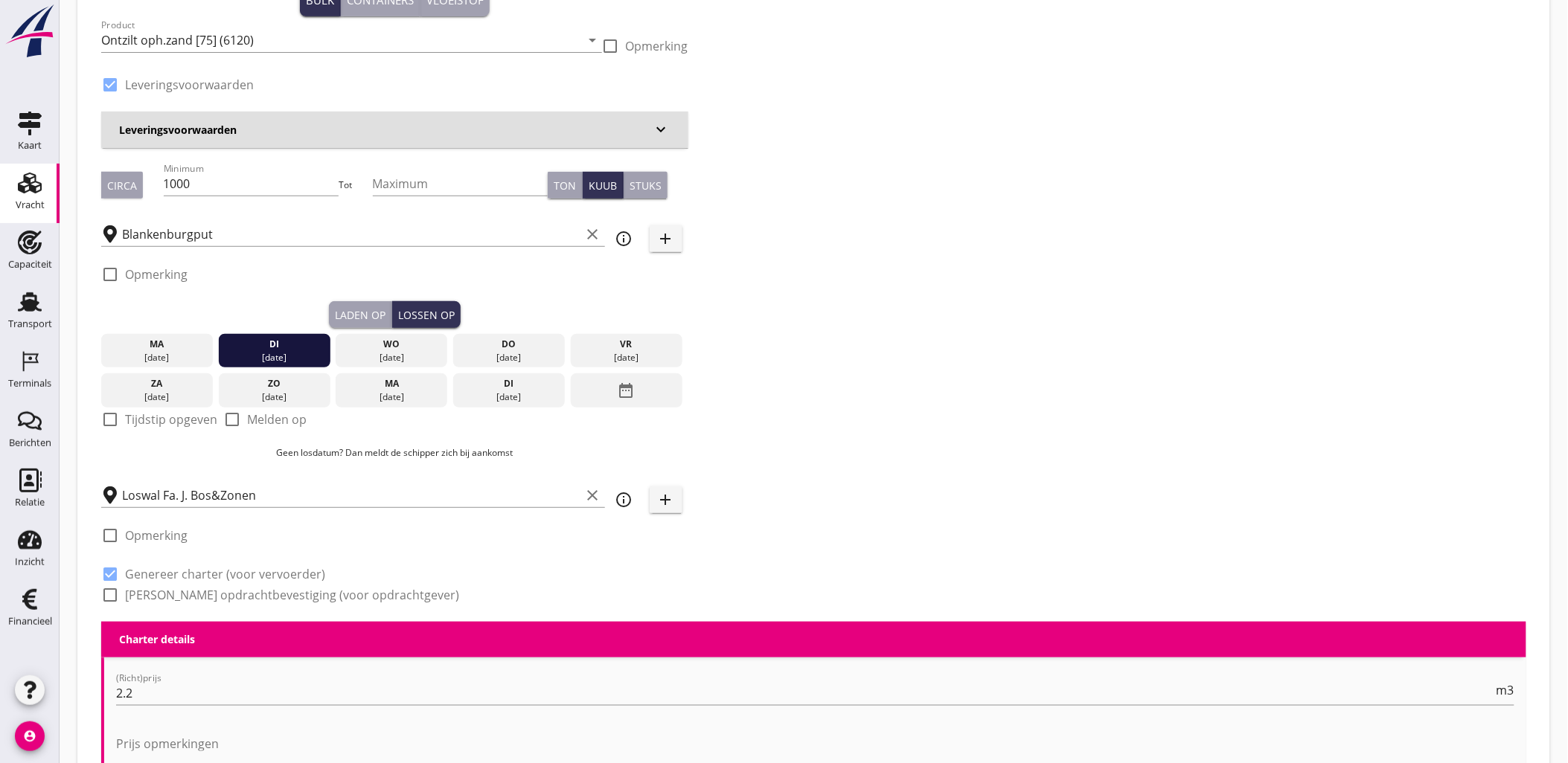
scroll to position [159, 0]
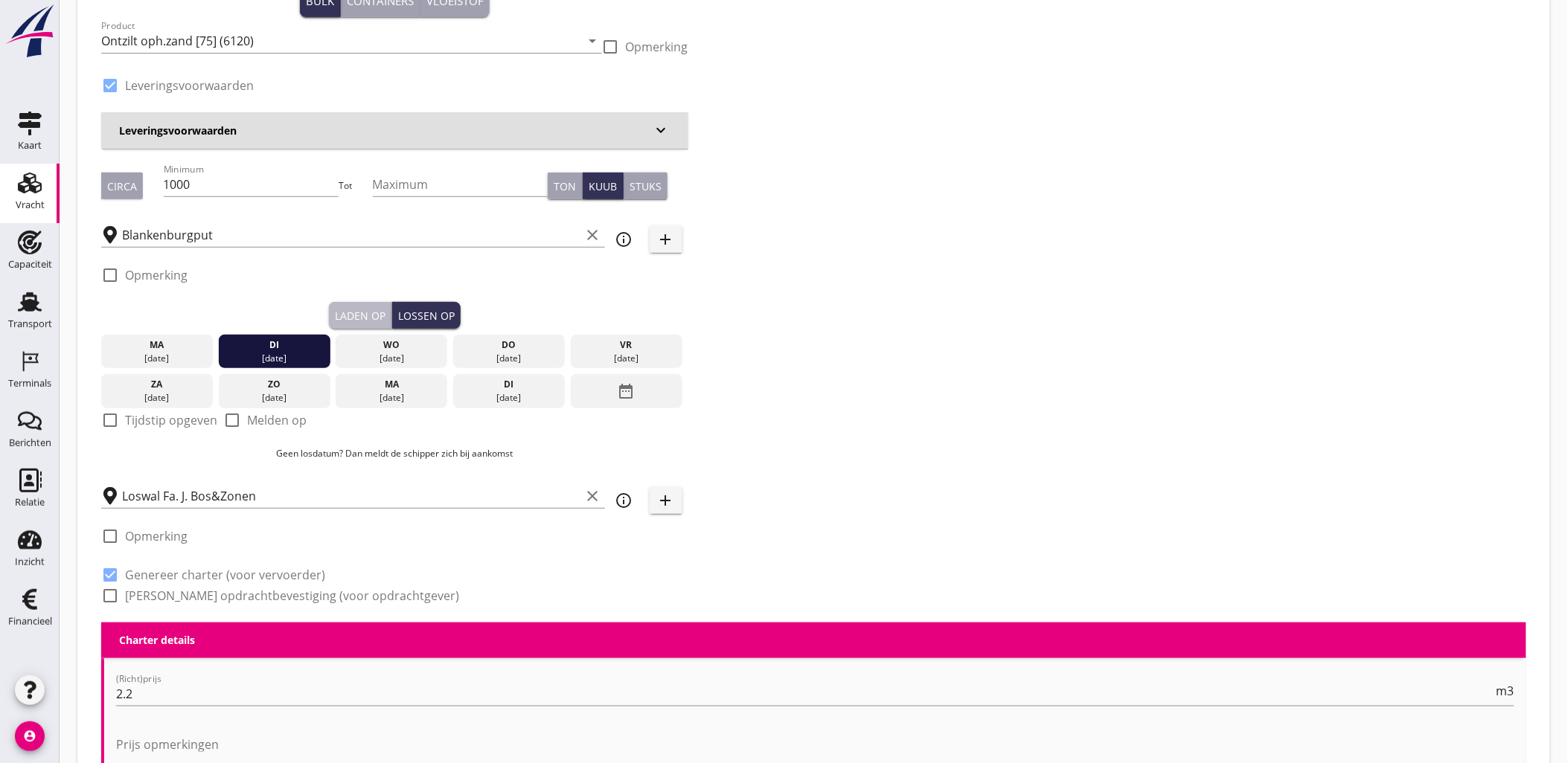
click at [367, 316] on div "Laden op" at bounding box center [360, 316] width 50 height 15
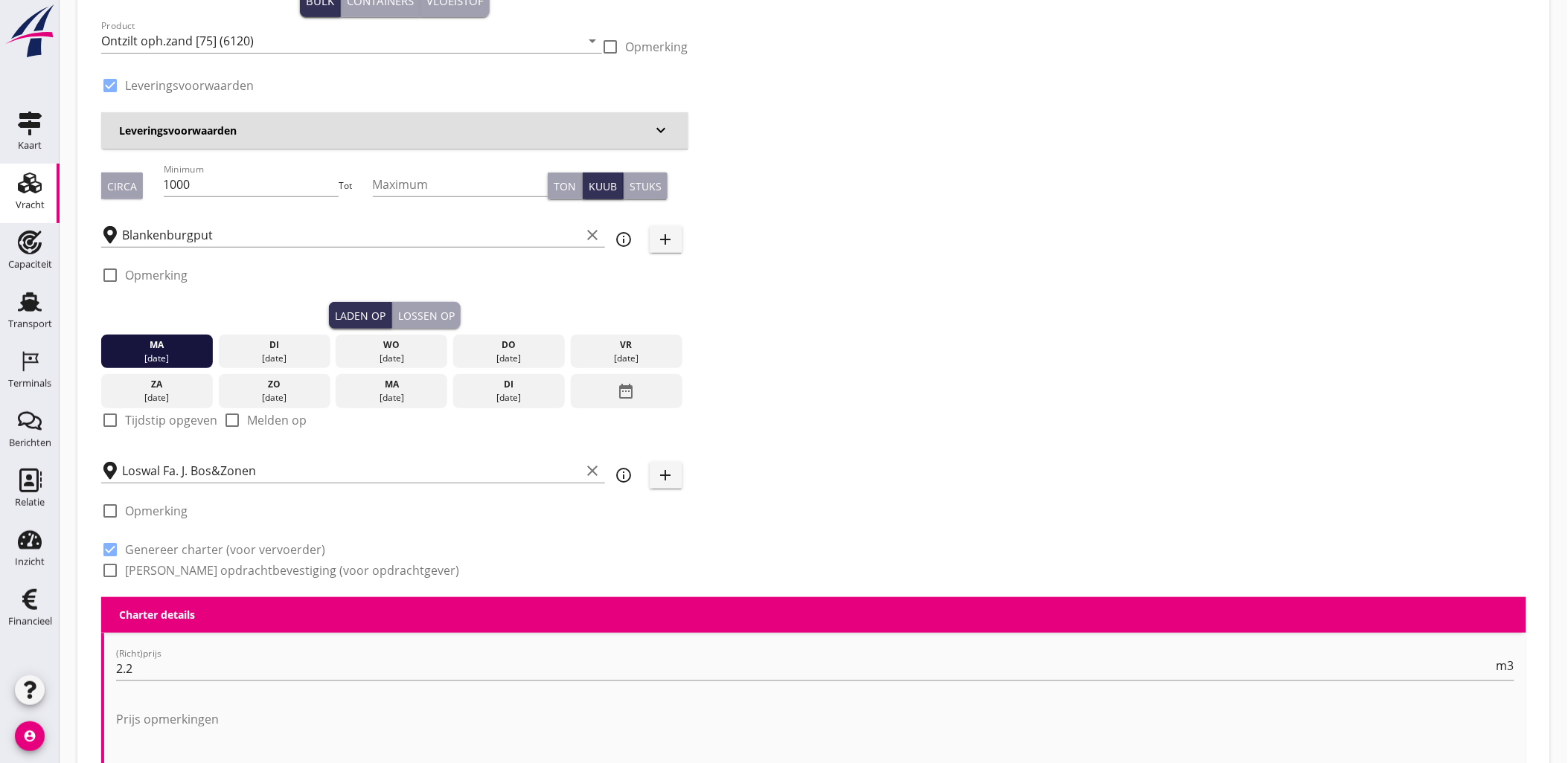
click at [172, 429] on div "check_box_outline_blank Tijdstip opgeven" at bounding box center [159, 429] width 116 height 36
click at [168, 421] on label "Tijdstip opgeven" at bounding box center [170, 421] width 92 height 15
checkbox input "true"
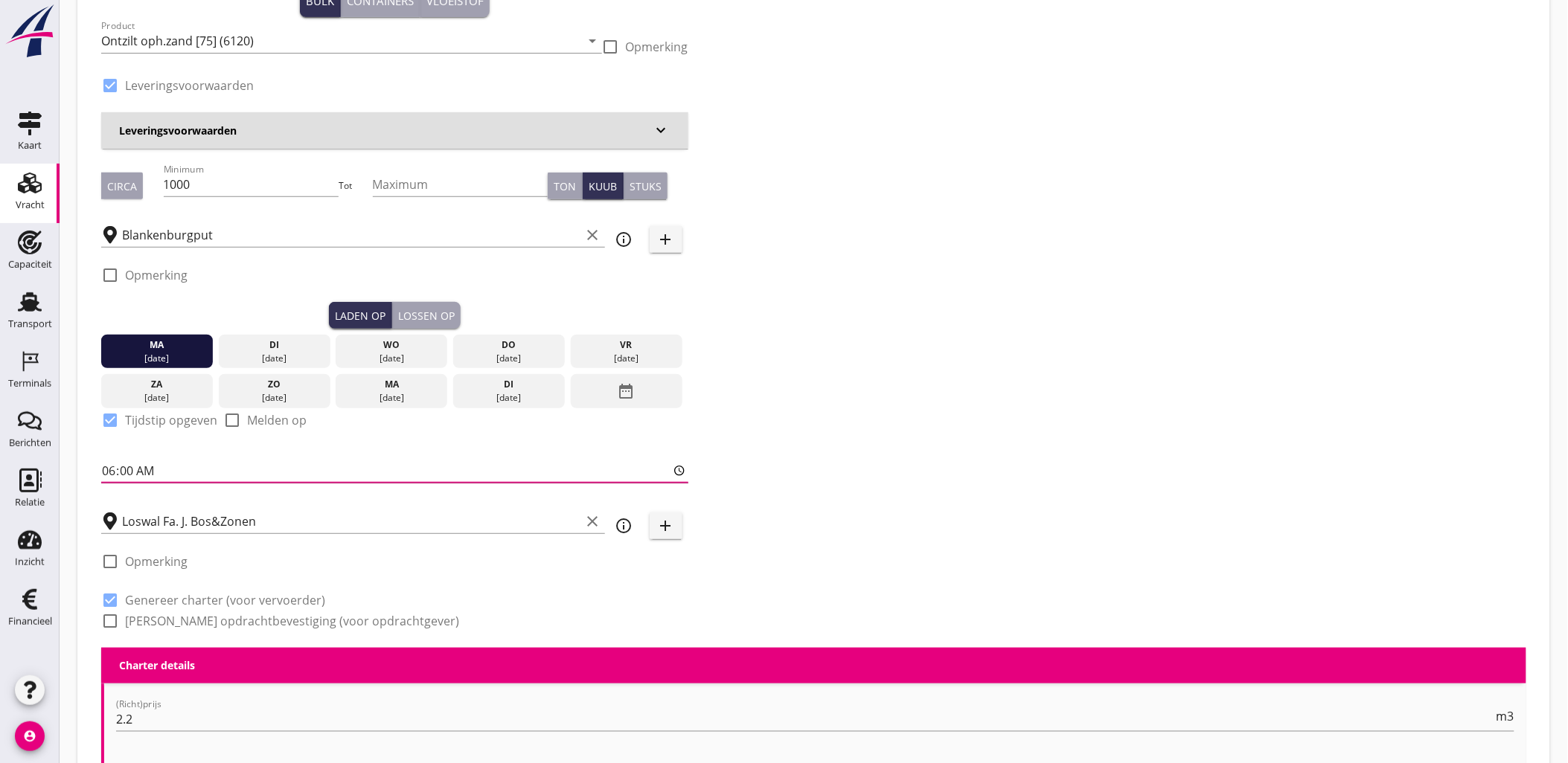
click at [110, 465] on input "06:00" at bounding box center [394, 471] width 587 height 24
type input "18:00"
click at [927, 384] on div "Zoeken op opdrachtgever... Grondverbetering Westergouwe IV clear arrow_drop_dow…" at bounding box center [813, 287] width 1437 height 720
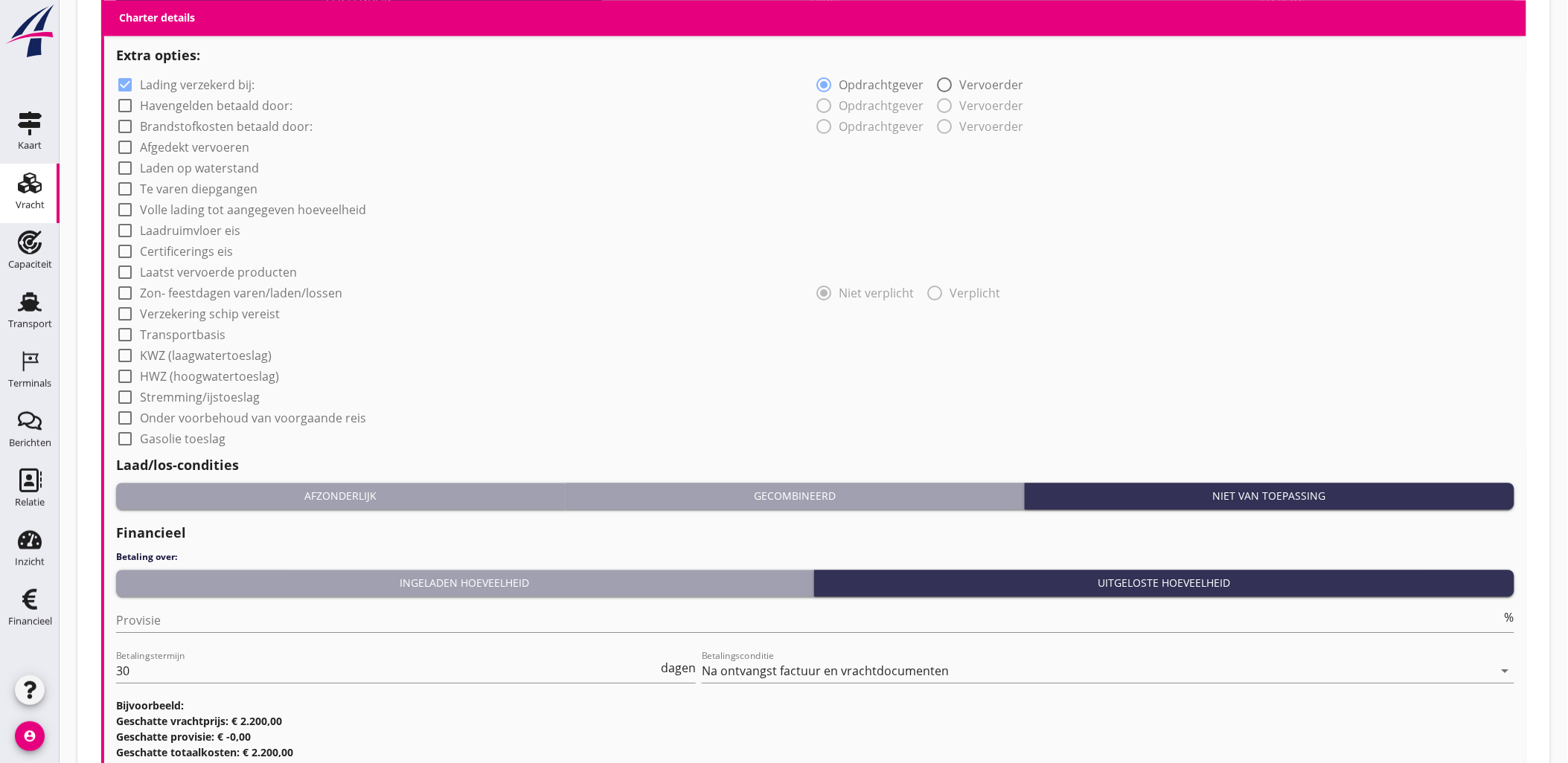
scroll to position [1259, 0]
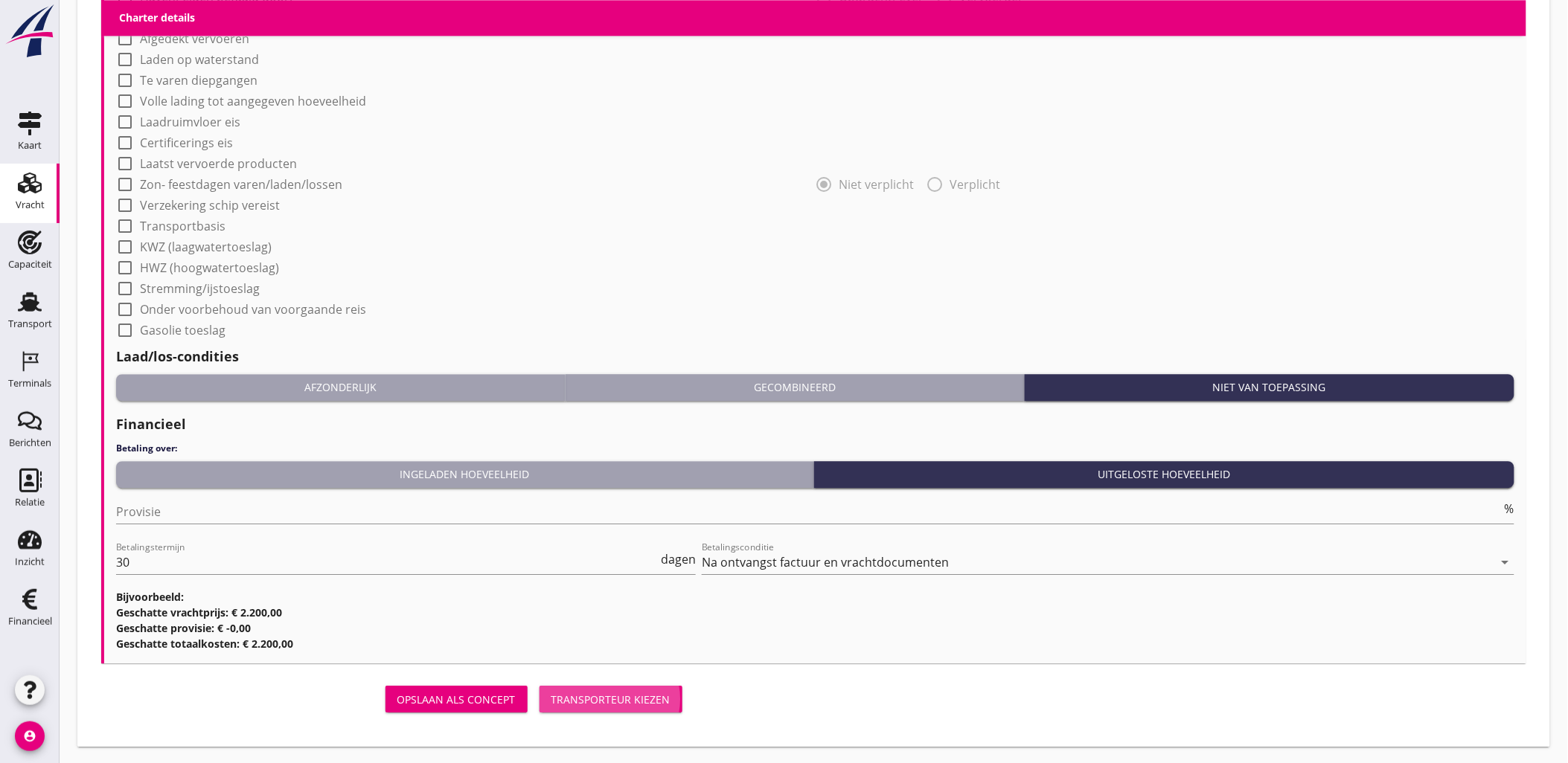
click at [634, 698] on div "Transporteur kiezen" at bounding box center [611, 699] width 119 height 15
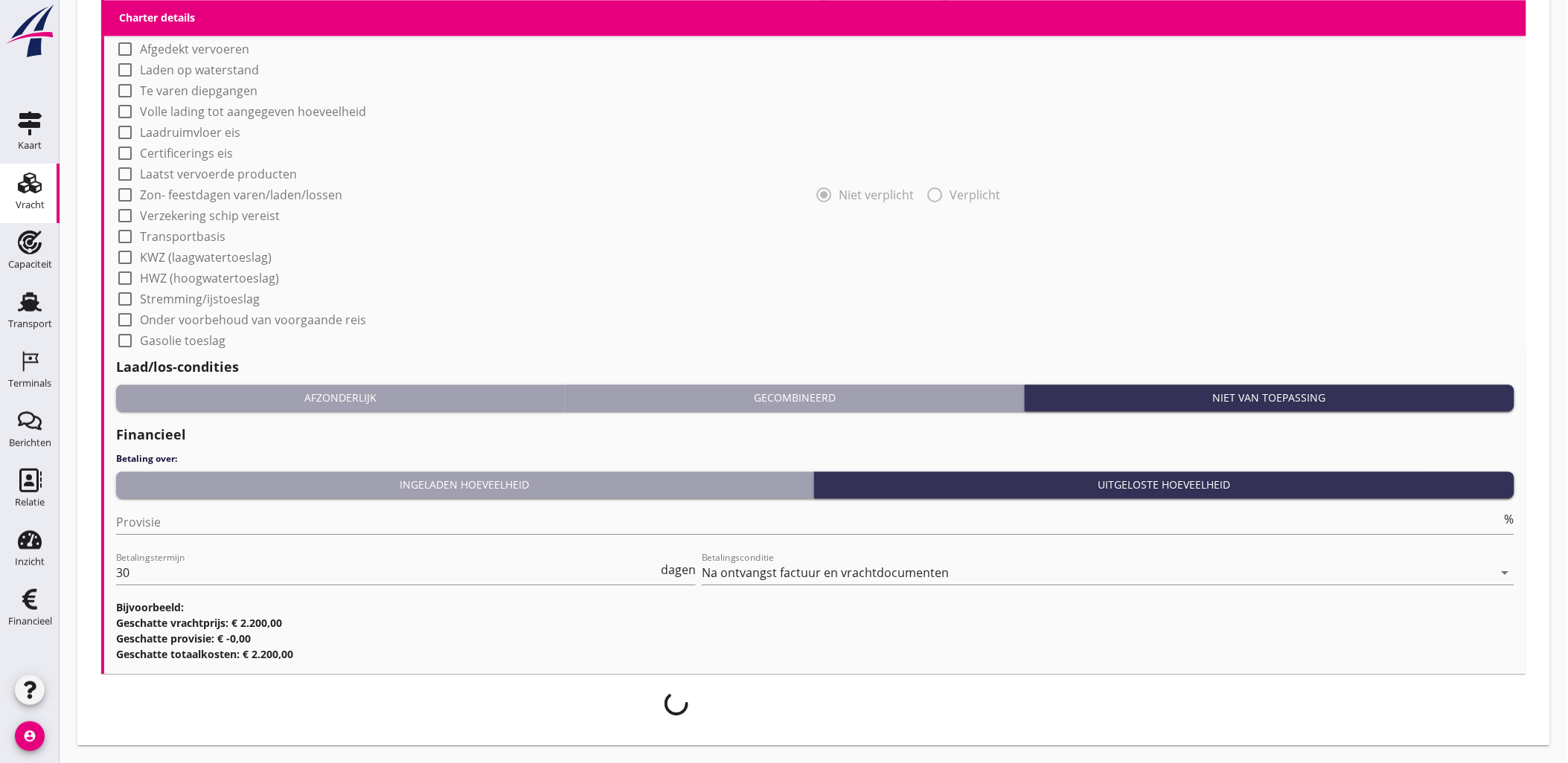
scroll to position [1247, 0]
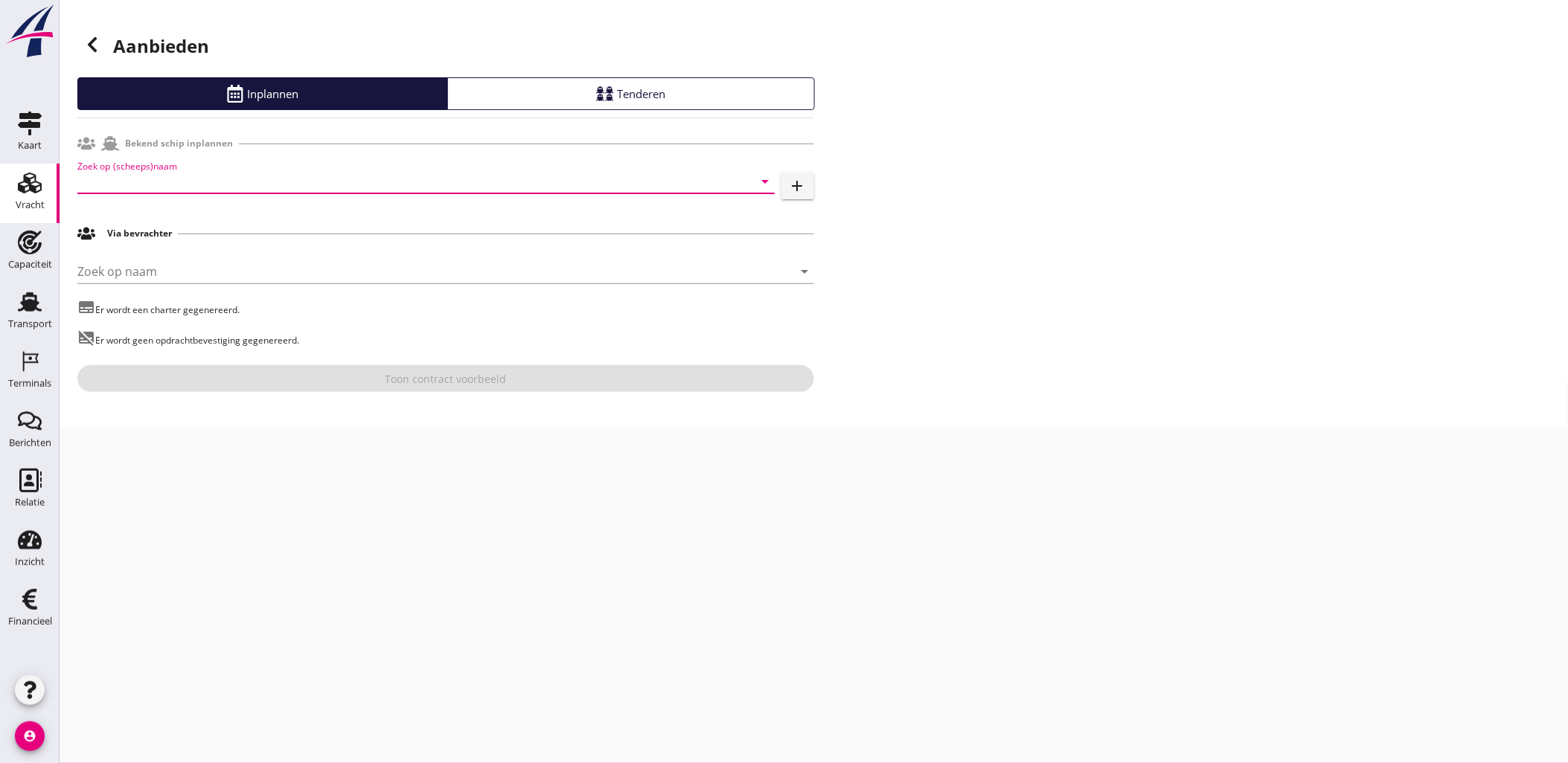
click at [224, 181] on input "Zoek op (scheeps)naam" at bounding box center [404, 181] width 656 height 24
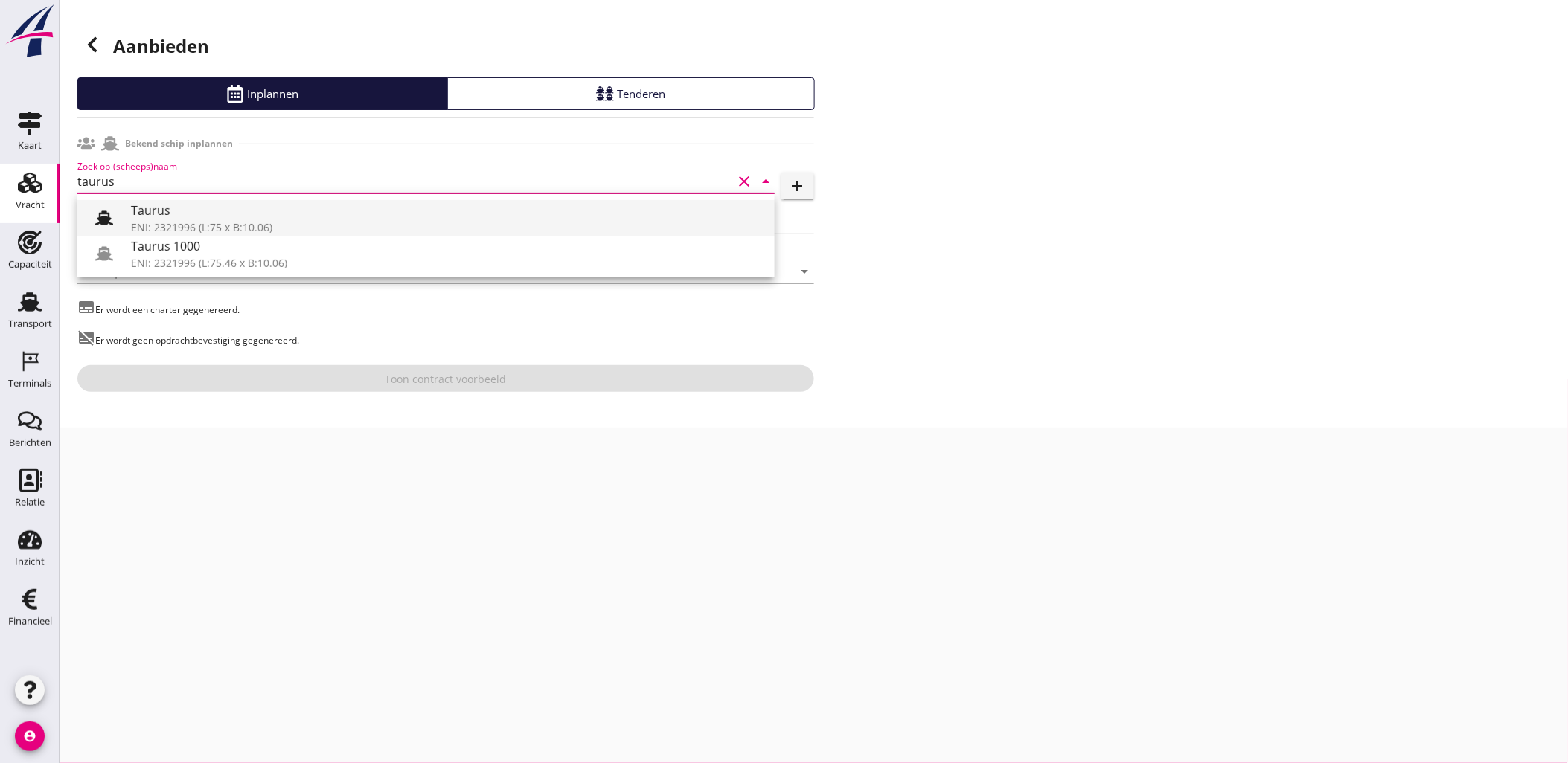
click at [222, 216] on div "Taurus" at bounding box center [447, 210] width 632 height 18
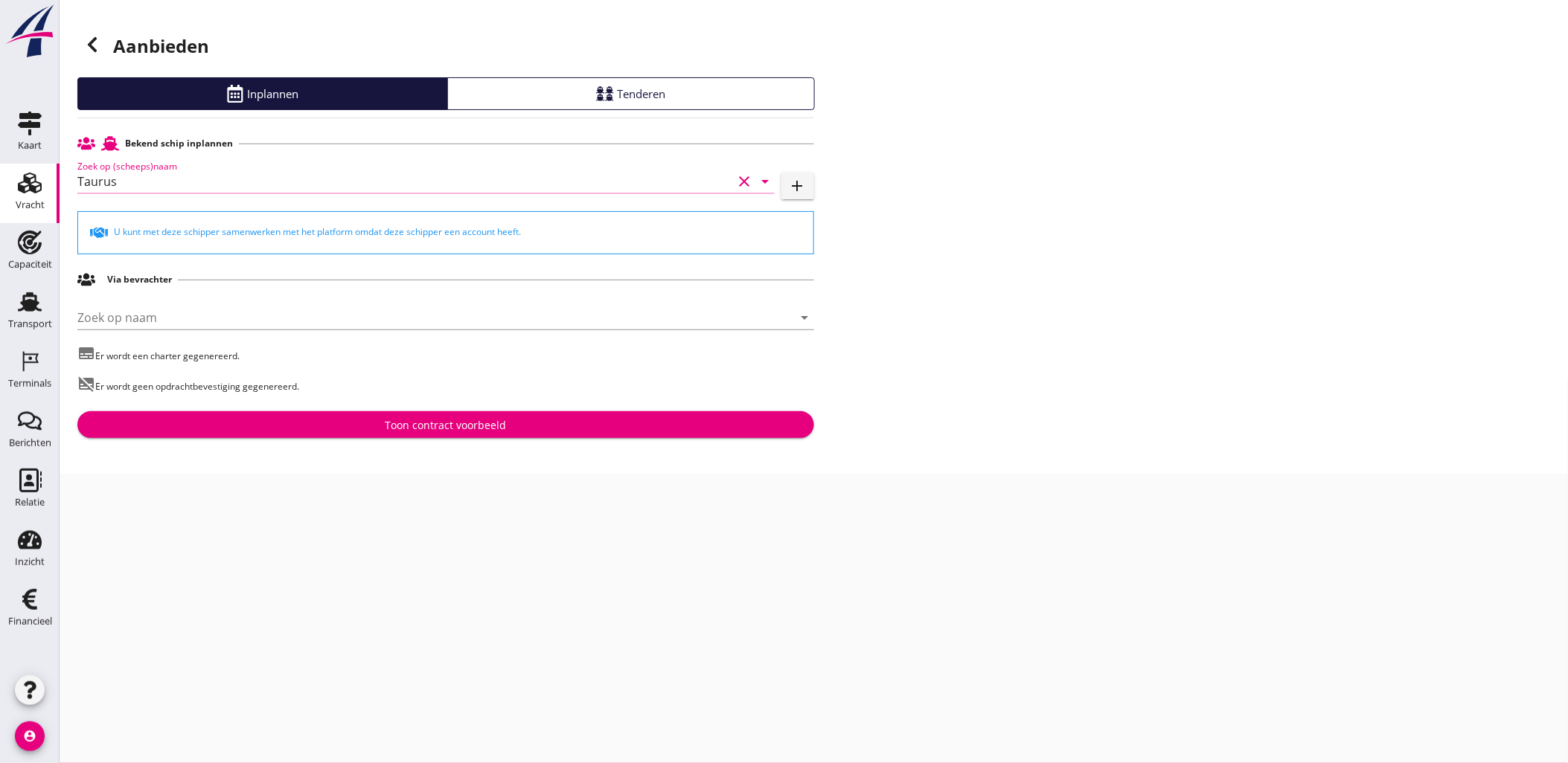
type input "Taurus"
click at [464, 421] on div "Toon contract voorbeeld" at bounding box center [444, 425] width 121 height 15
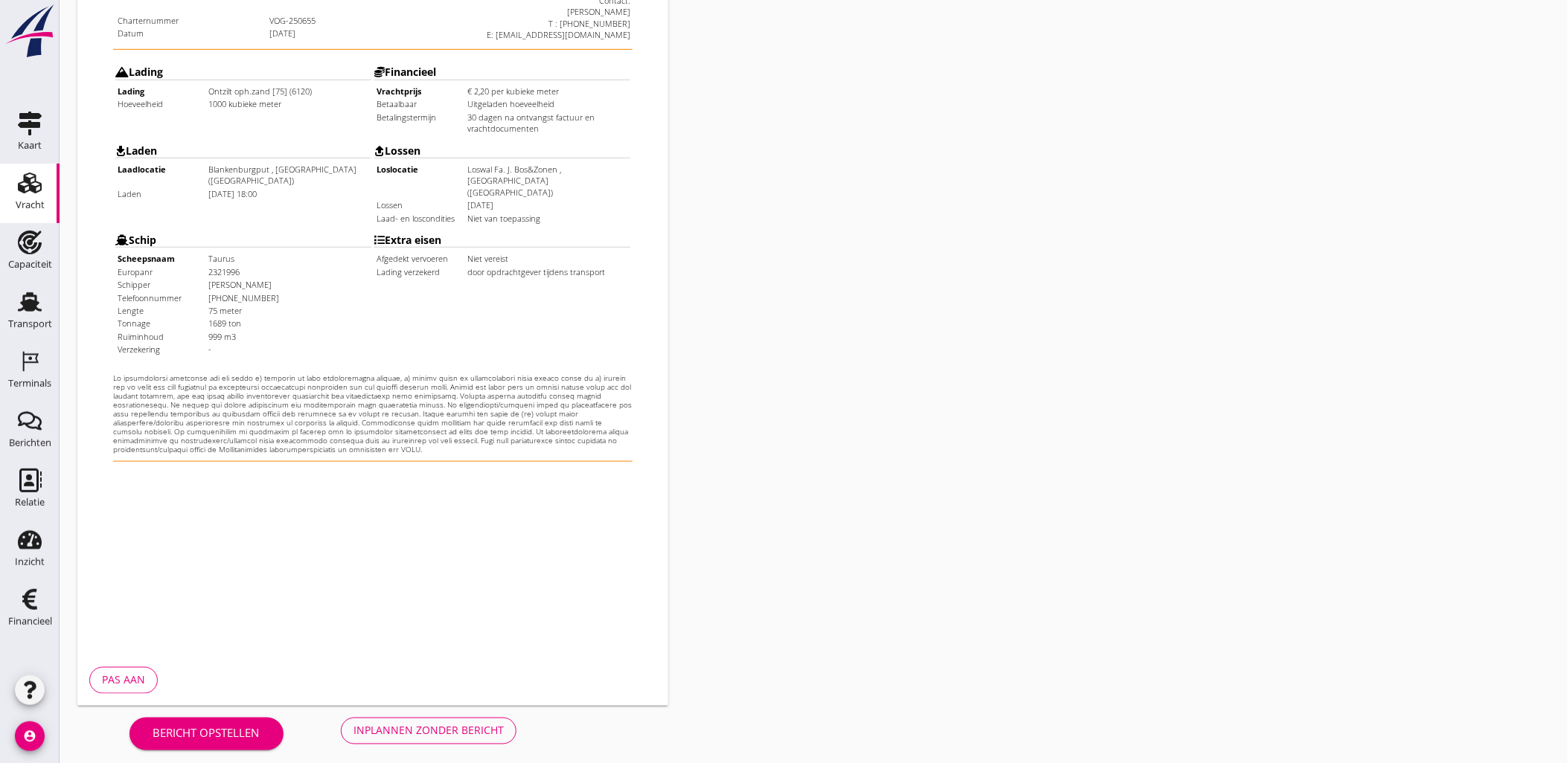
scroll to position [337, 0]
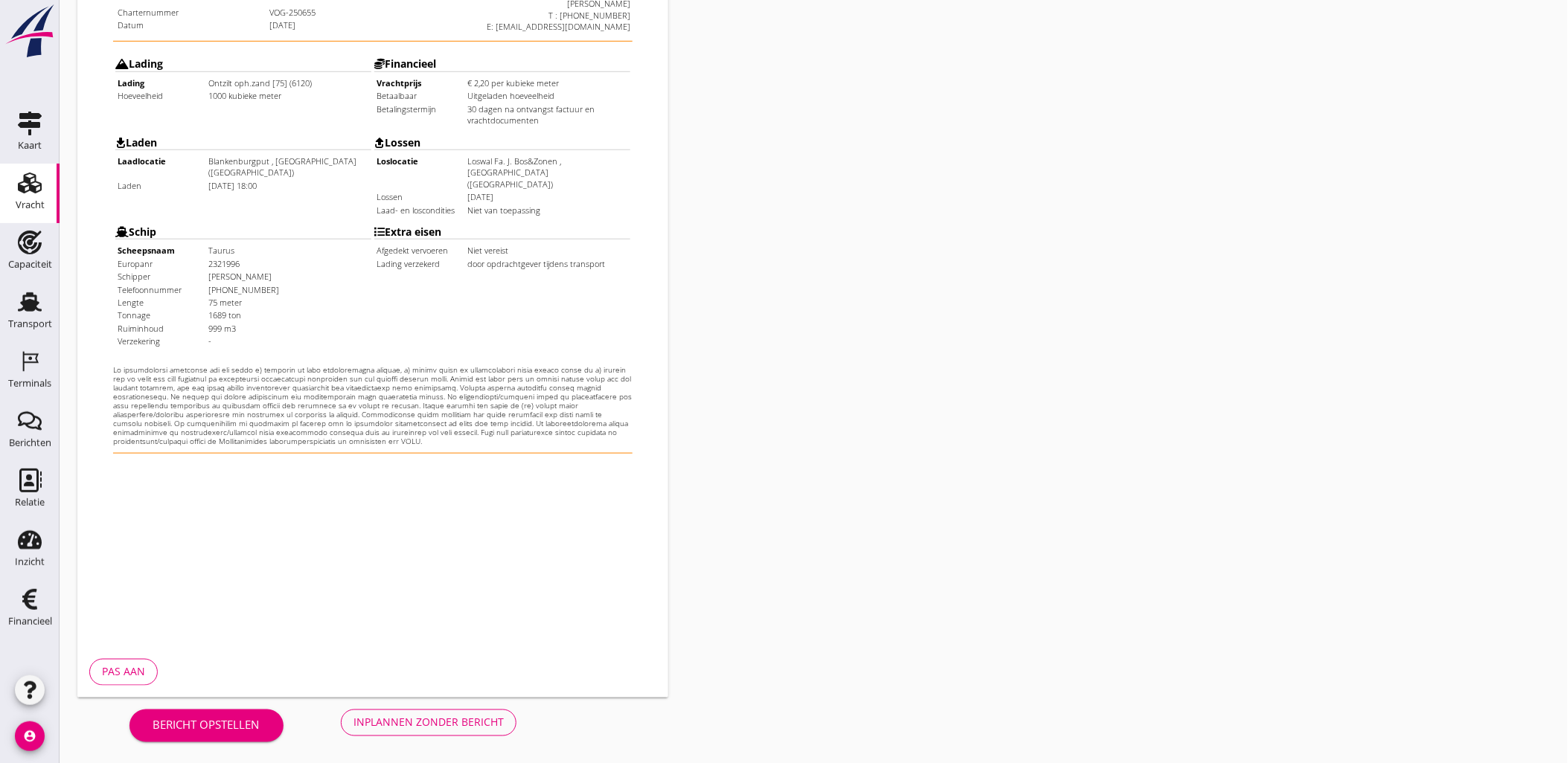
click at [411, 719] on div "Inplannen zonder bericht" at bounding box center [428, 723] width 150 height 15
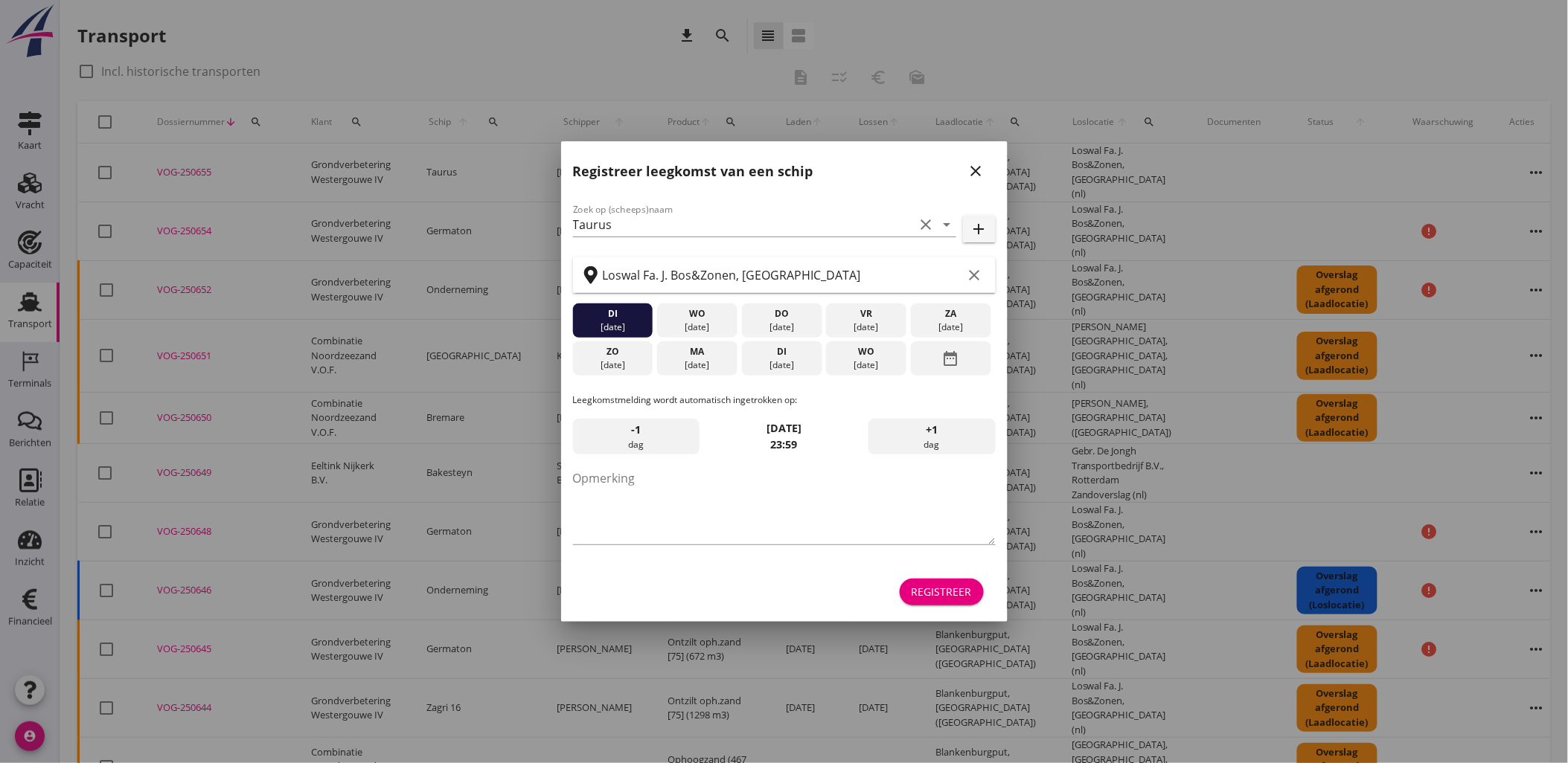
click at [954, 597] on div "Registreer" at bounding box center [941, 592] width 60 height 15
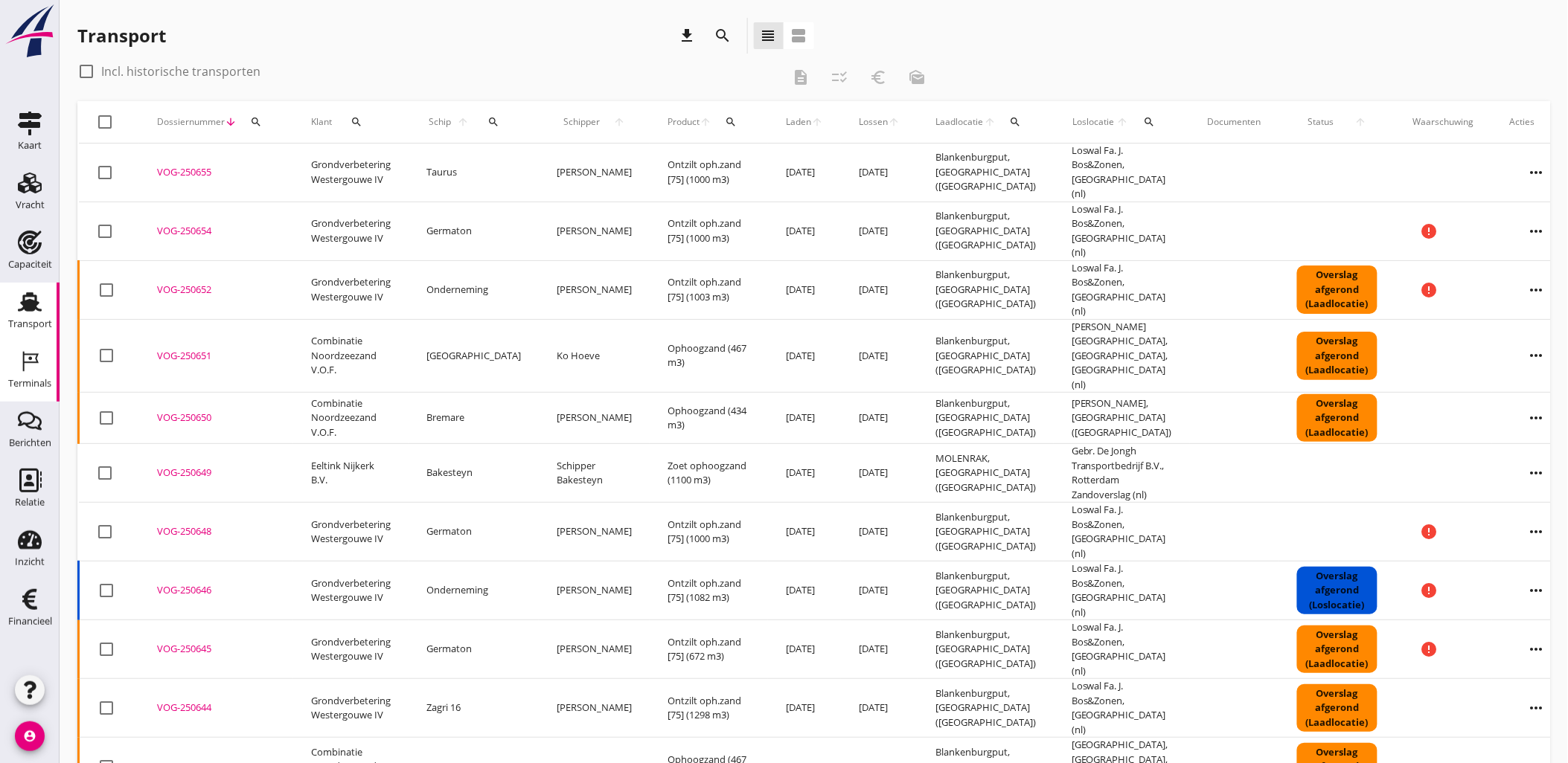
click at [42, 370] on div "Terminals" at bounding box center [30, 362] width 36 height 24
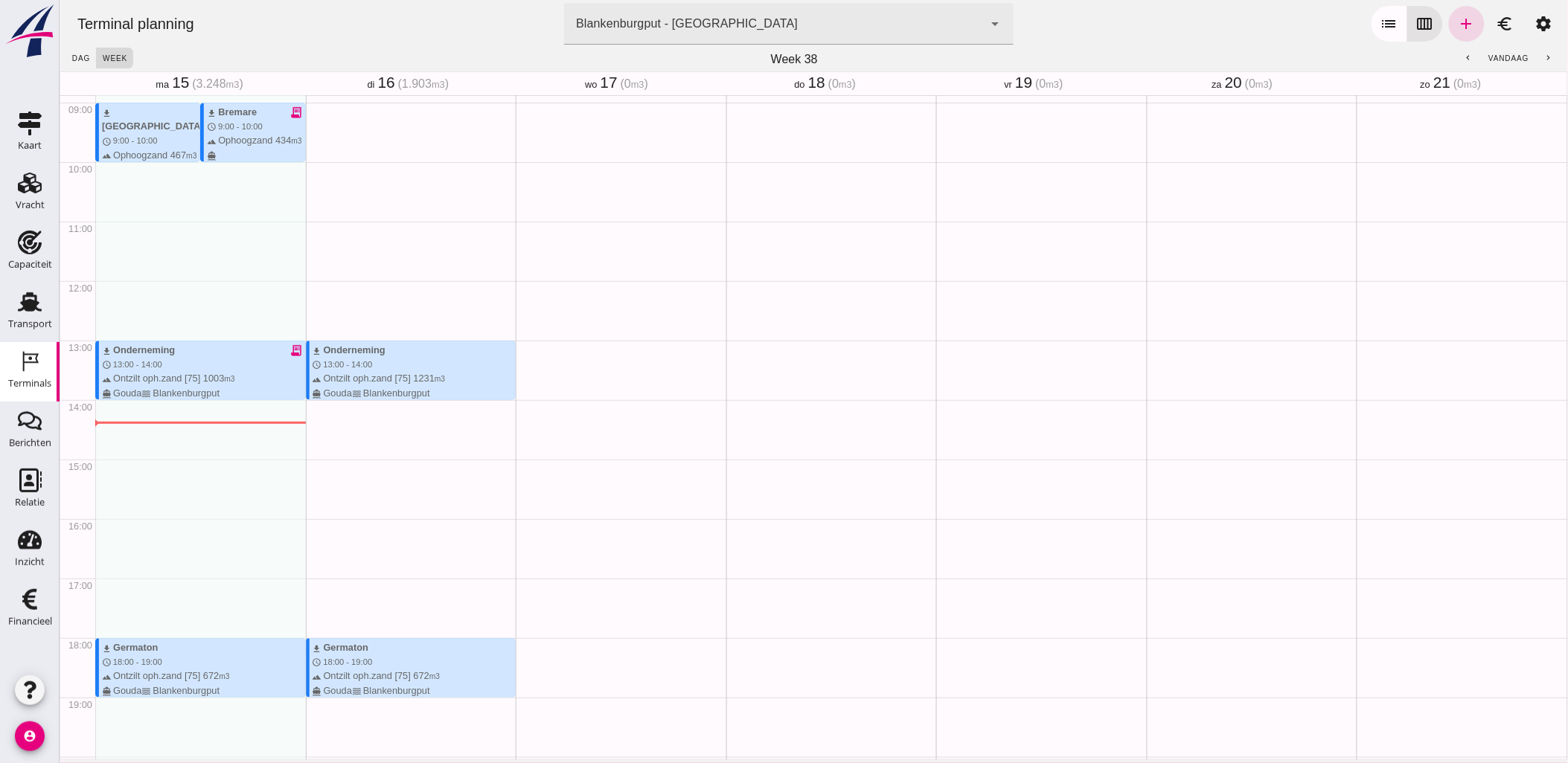
scroll to position [578, 0]
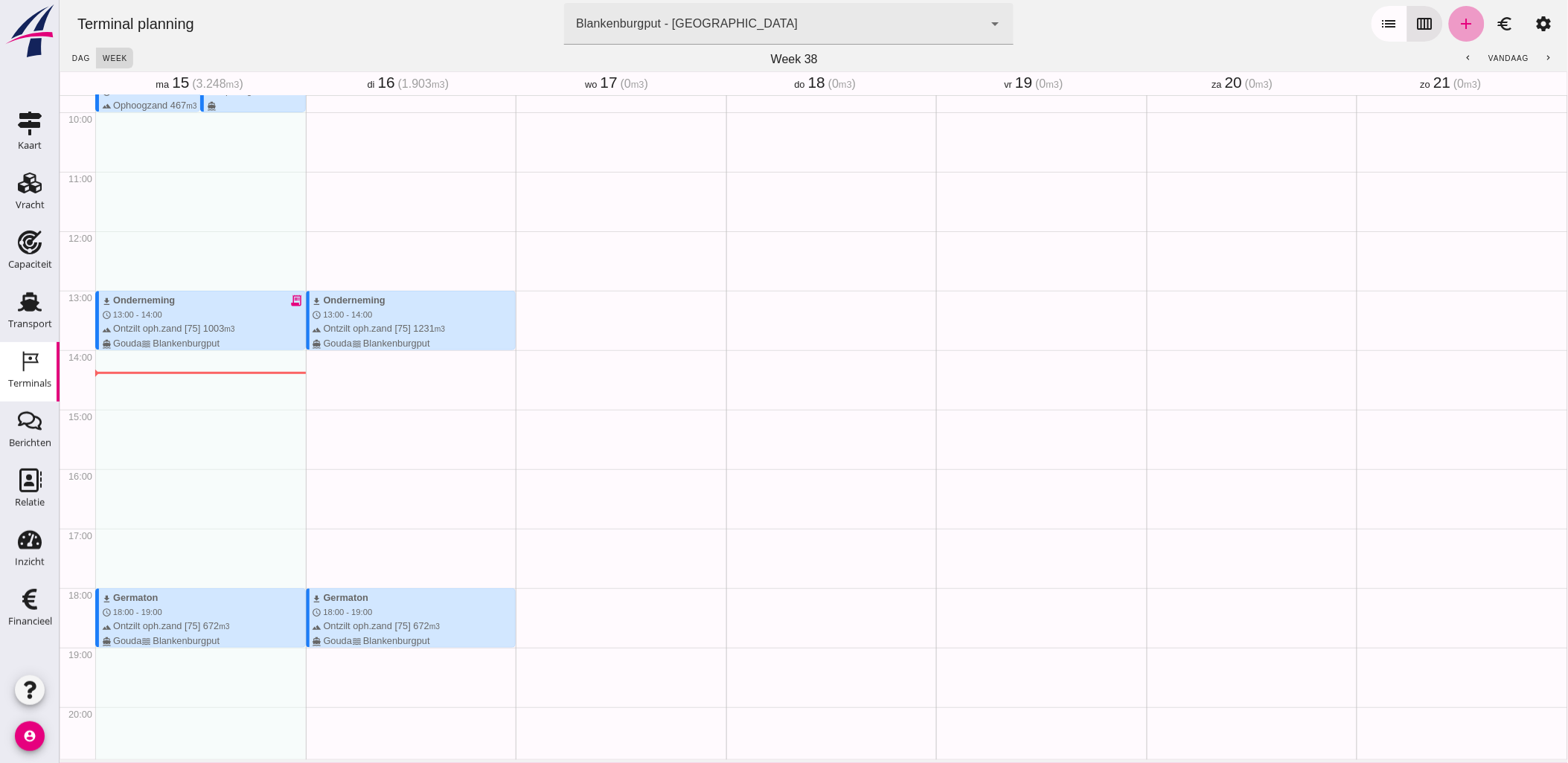
drag, startPoint x: 174, startPoint y: 504, endPoint x: 1446, endPoint y: 16, distance: 1362.4
click at [1448, 16] on link "add" at bounding box center [1466, 24] width 36 height 36
type input "Combinatie Noordzeezand V.O.F."
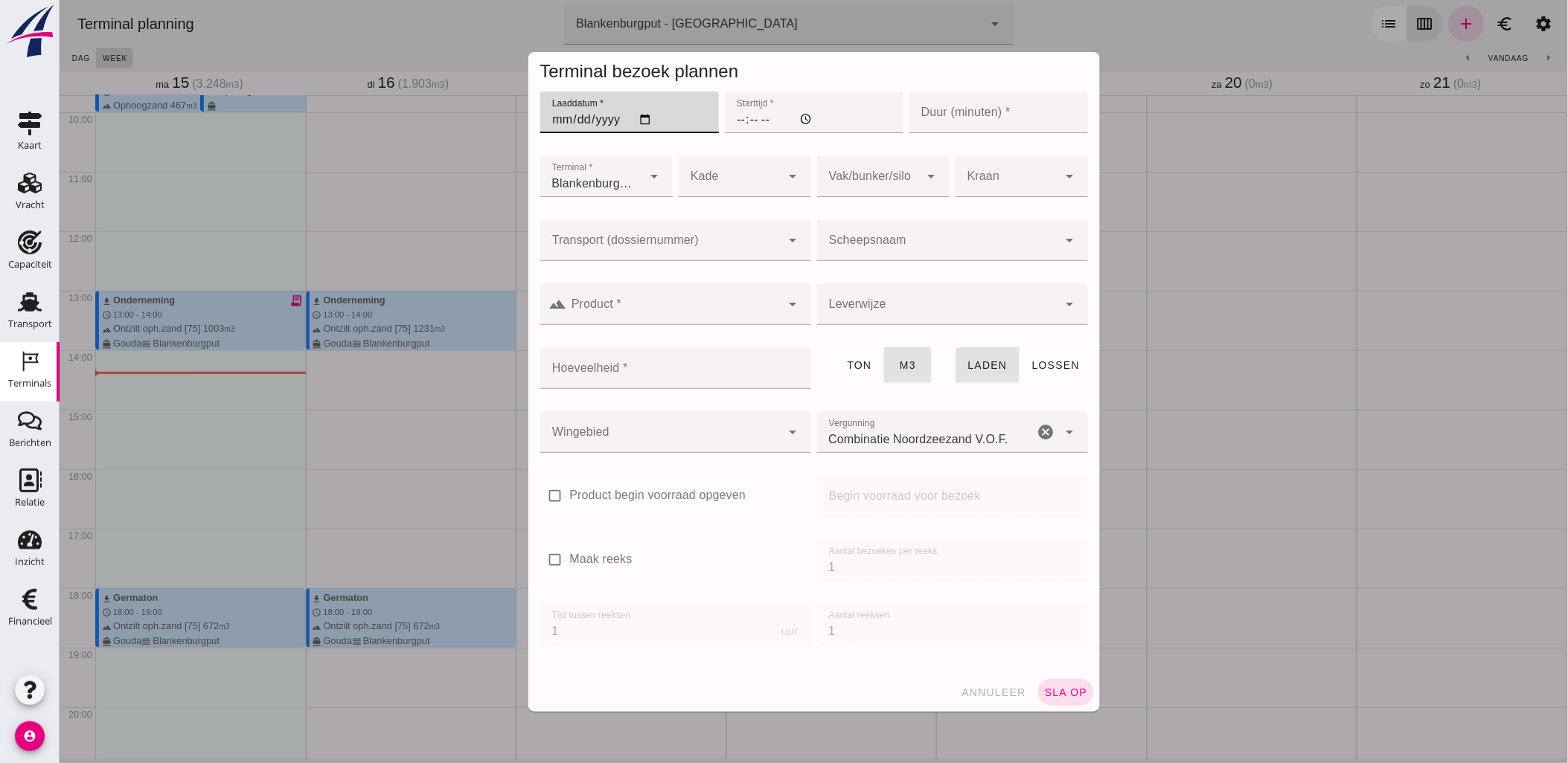
click at [635, 118] on input "Laaddatum *" at bounding box center [629, 112] width 179 height 42
type input "[DATE]"
click at [731, 127] on input "Starttijd *" at bounding box center [813, 112] width 179 height 42
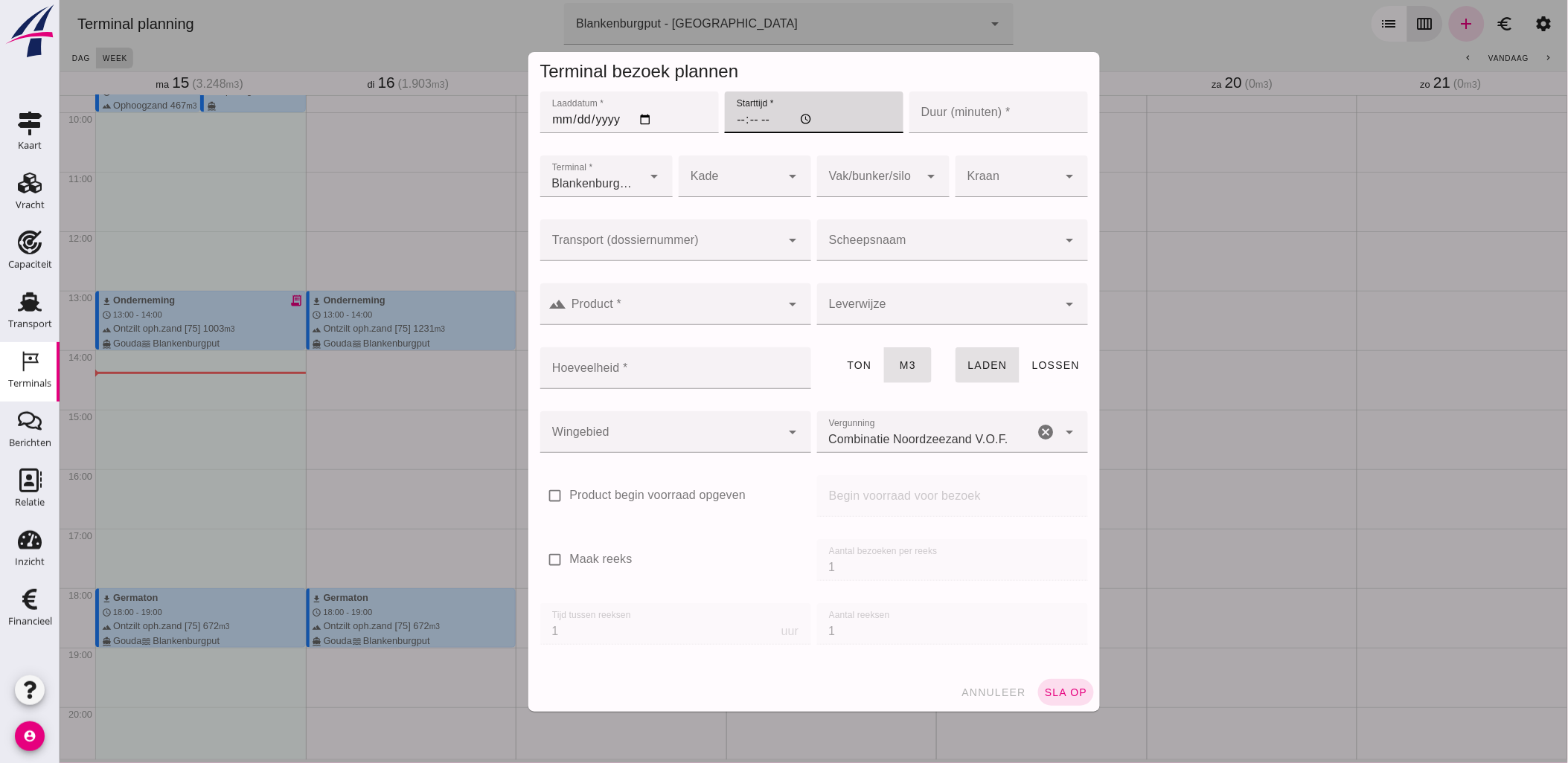
type input "18:00"
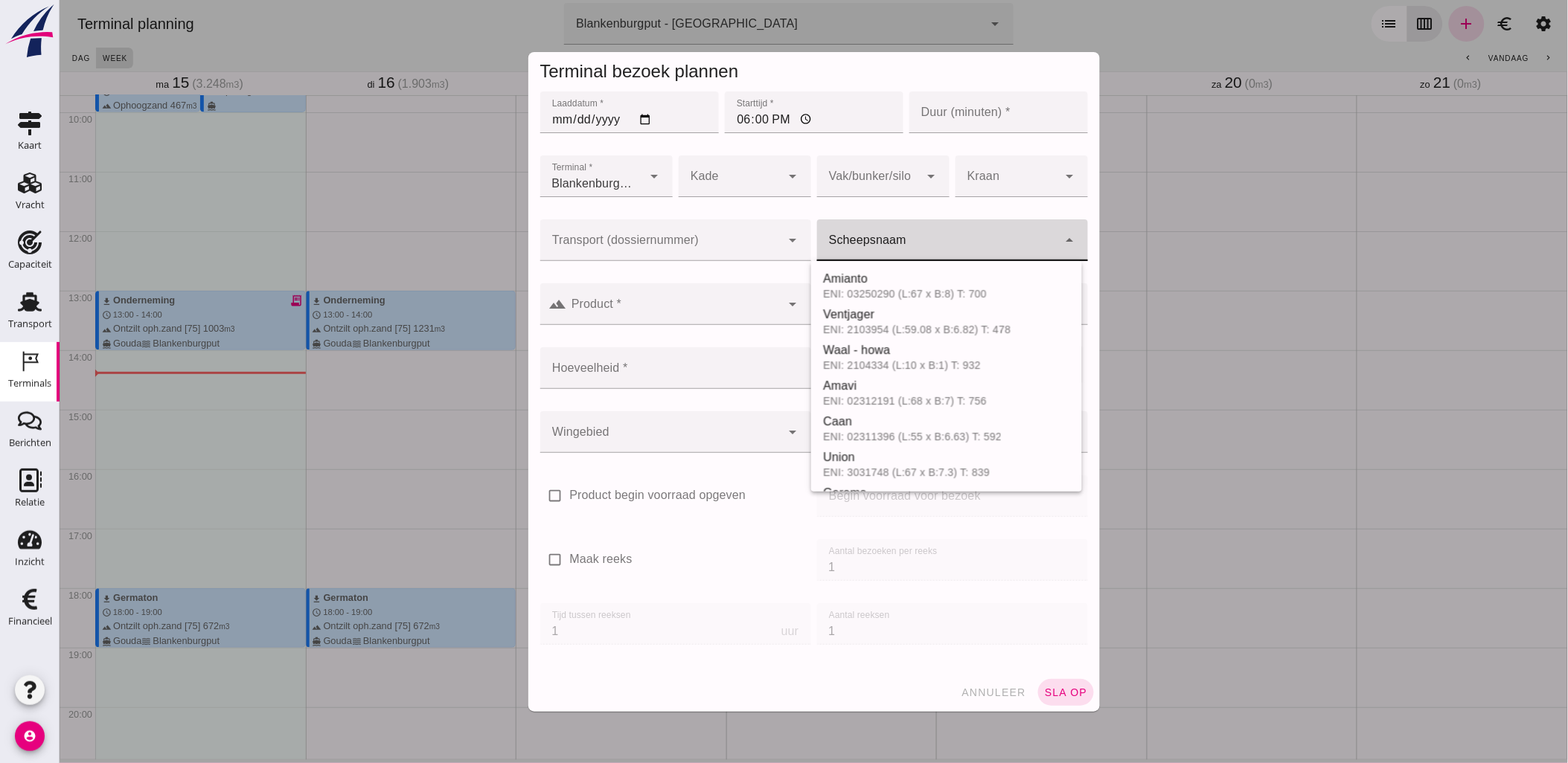
click at [846, 234] on div at bounding box center [936, 241] width 241 height 42
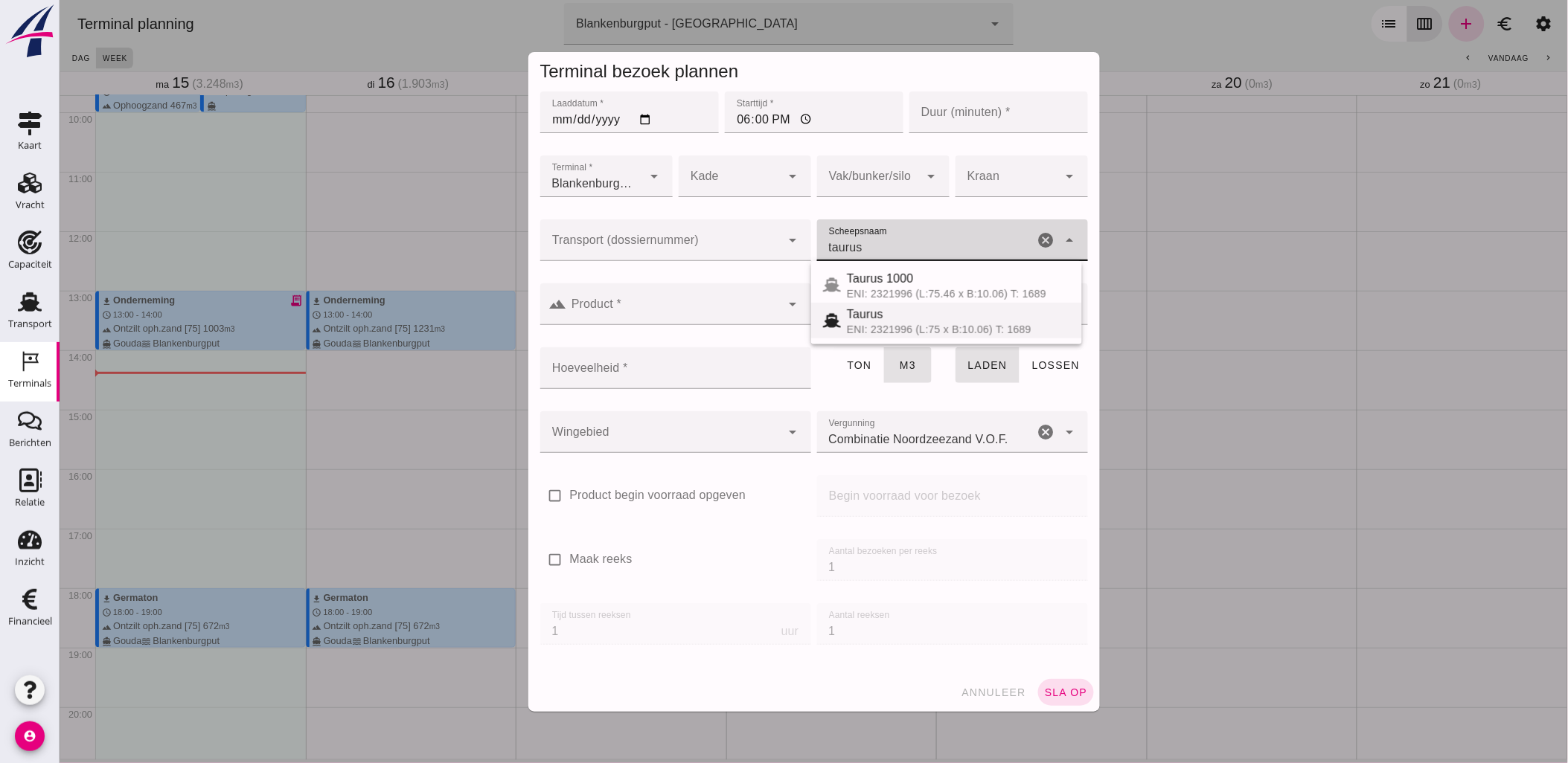
click at [883, 322] on div "Taurus" at bounding box center [957, 314] width 224 height 18
type input "Taurus"
type input "999"
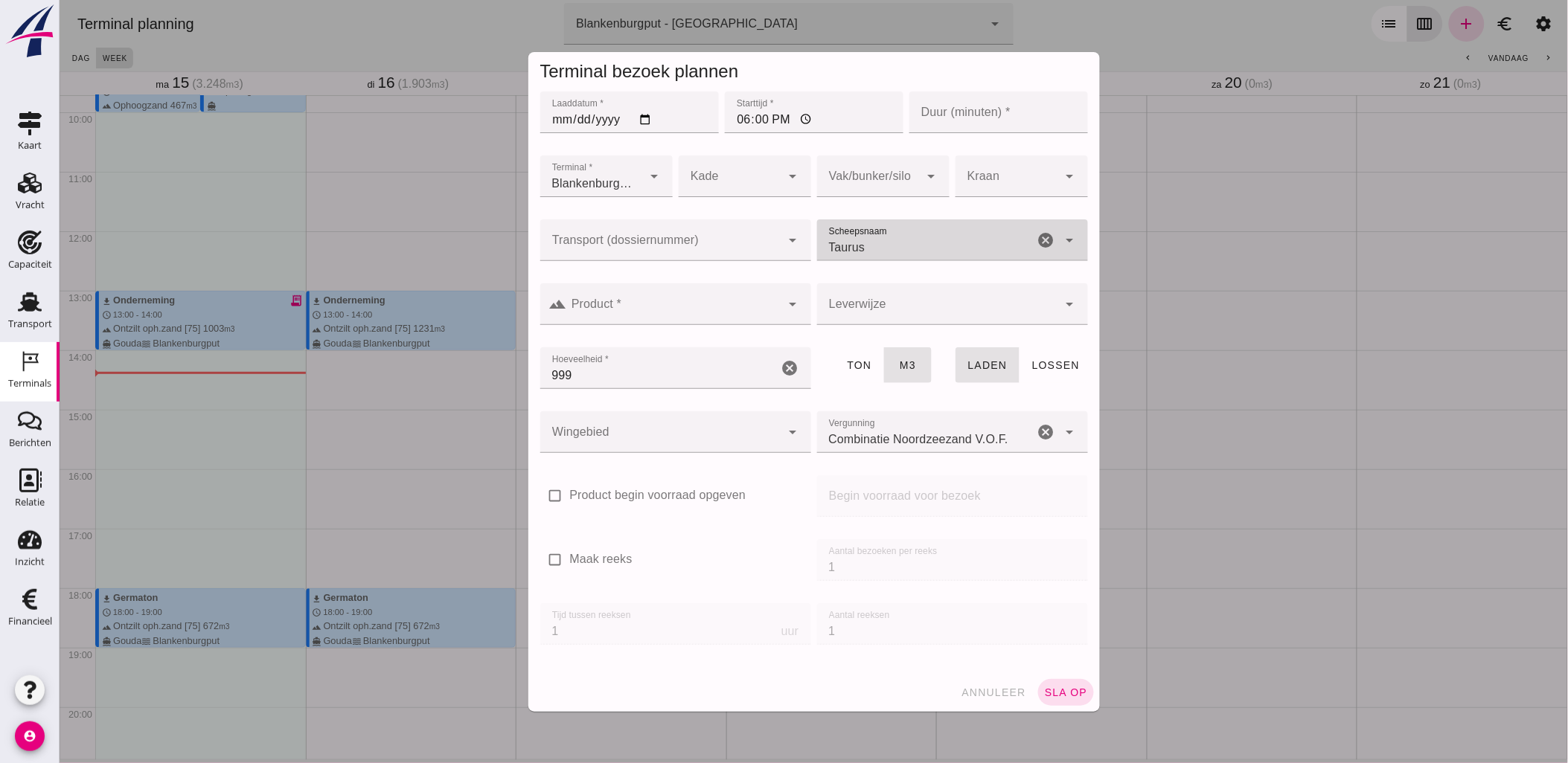
type input "Taurus"
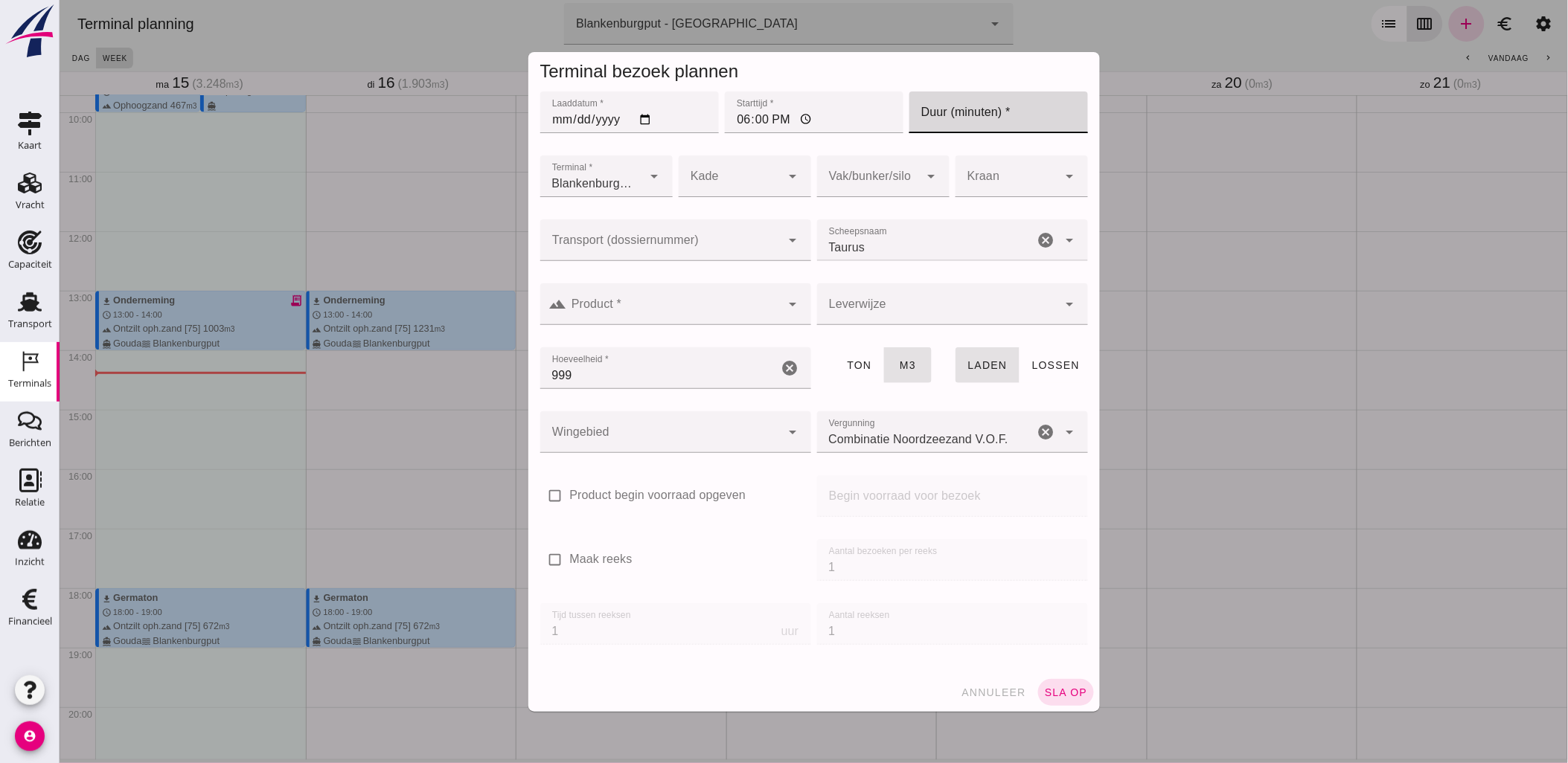
click at [948, 114] on input "Duur (minuten) *" at bounding box center [998, 112] width 179 height 42
type input "60"
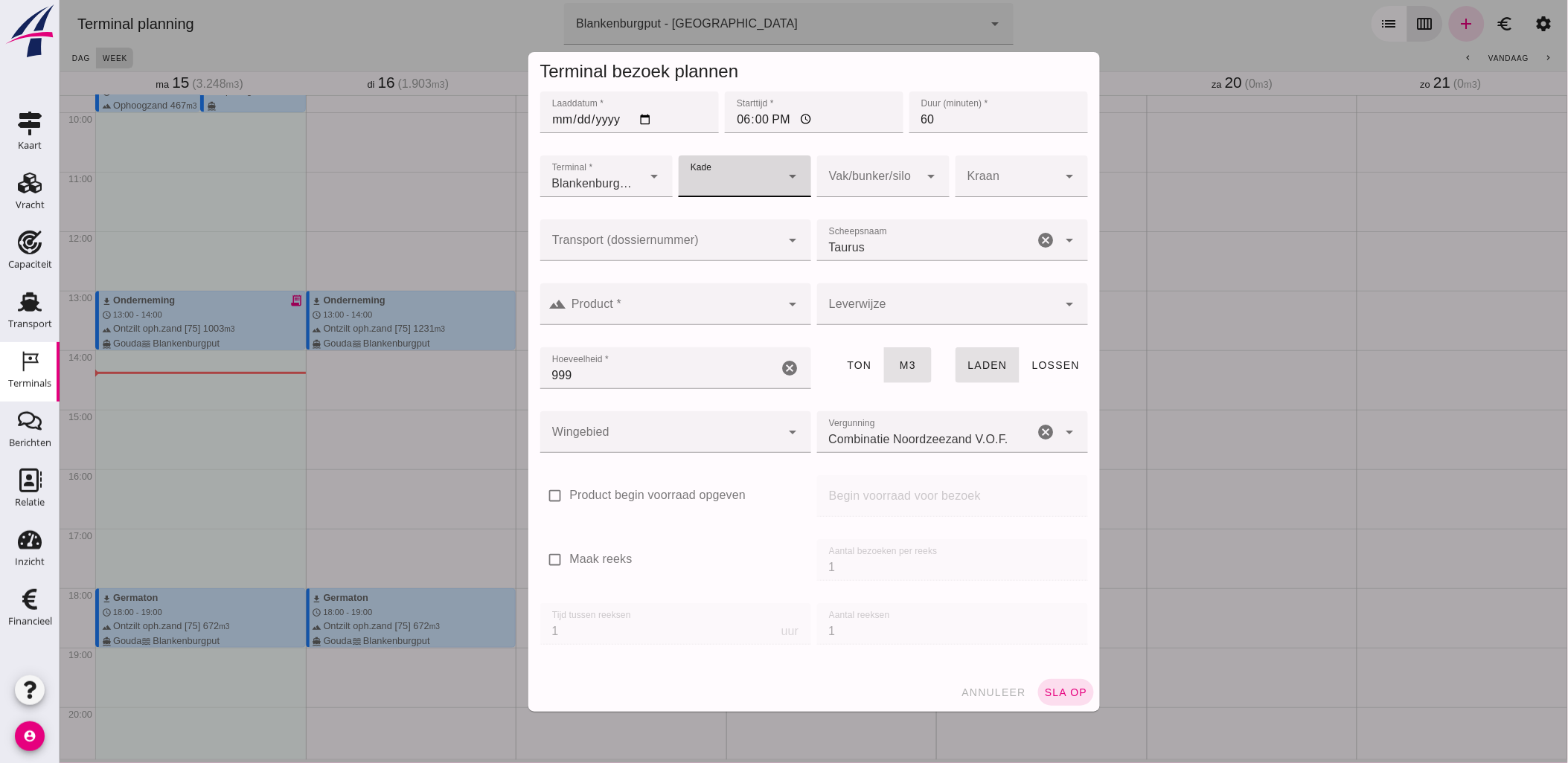
click at [711, 242] on input "Transport (dossiernummer)" at bounding box center [659, 247] width 241 height 18
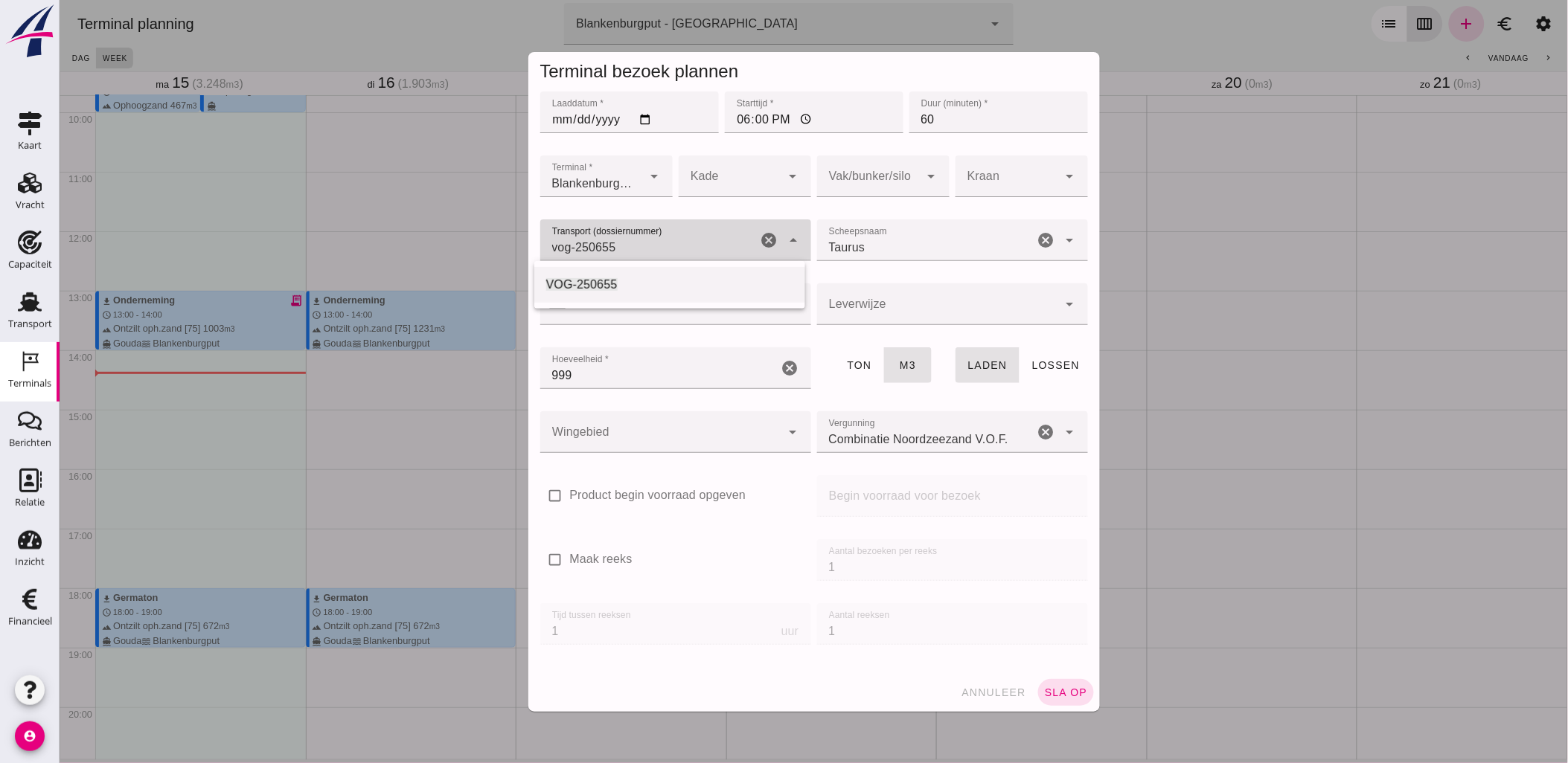
click at [611, 279] on span "VOG-250655" at bounding box center [580, 284] width 71 height 12
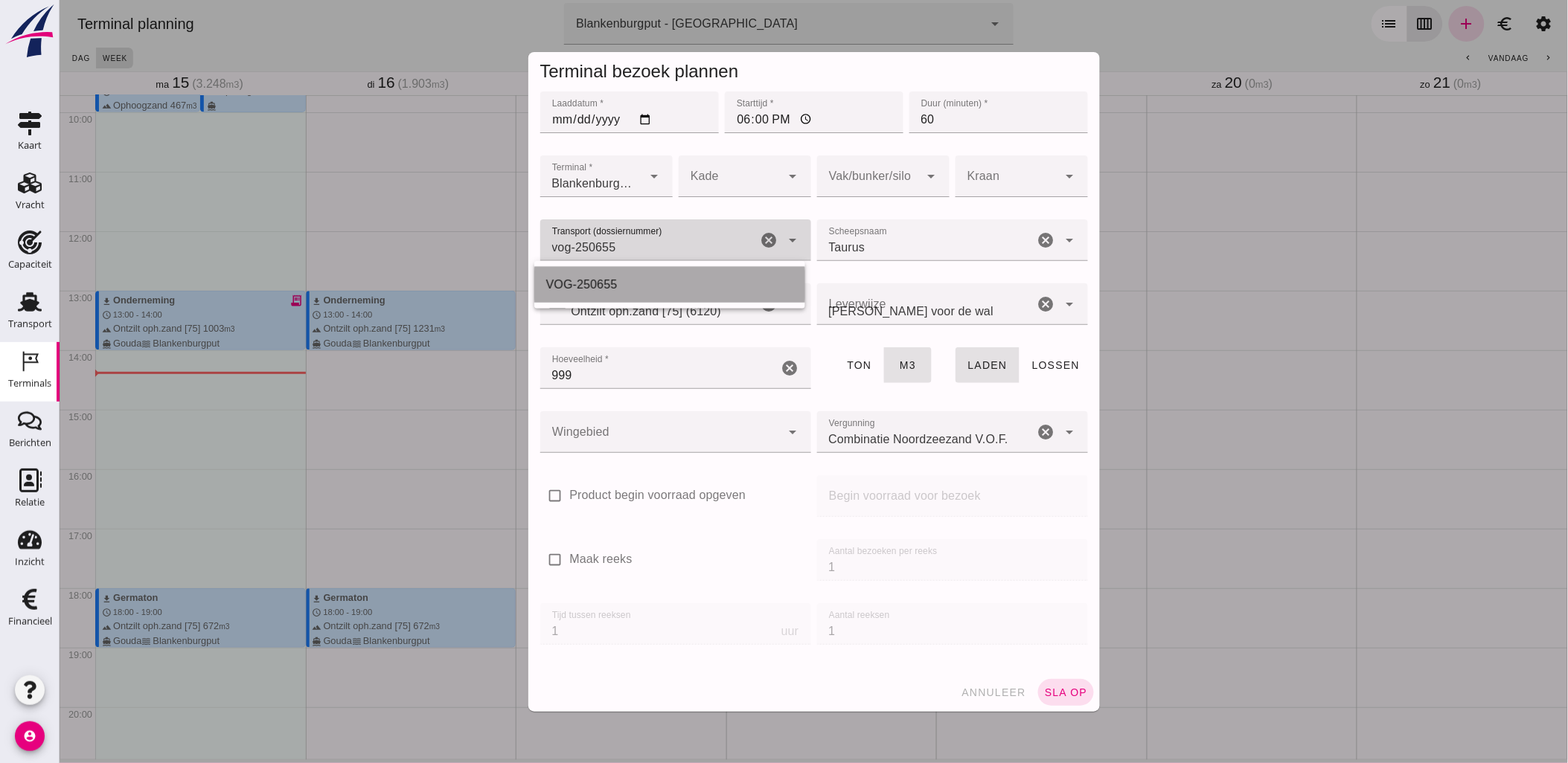
type input "VOG-250655"
type input "franco_on_shore"
type input "VOG-250655"
click at [868, 177] on div at bounding box center [868, 176] width 103 height 42
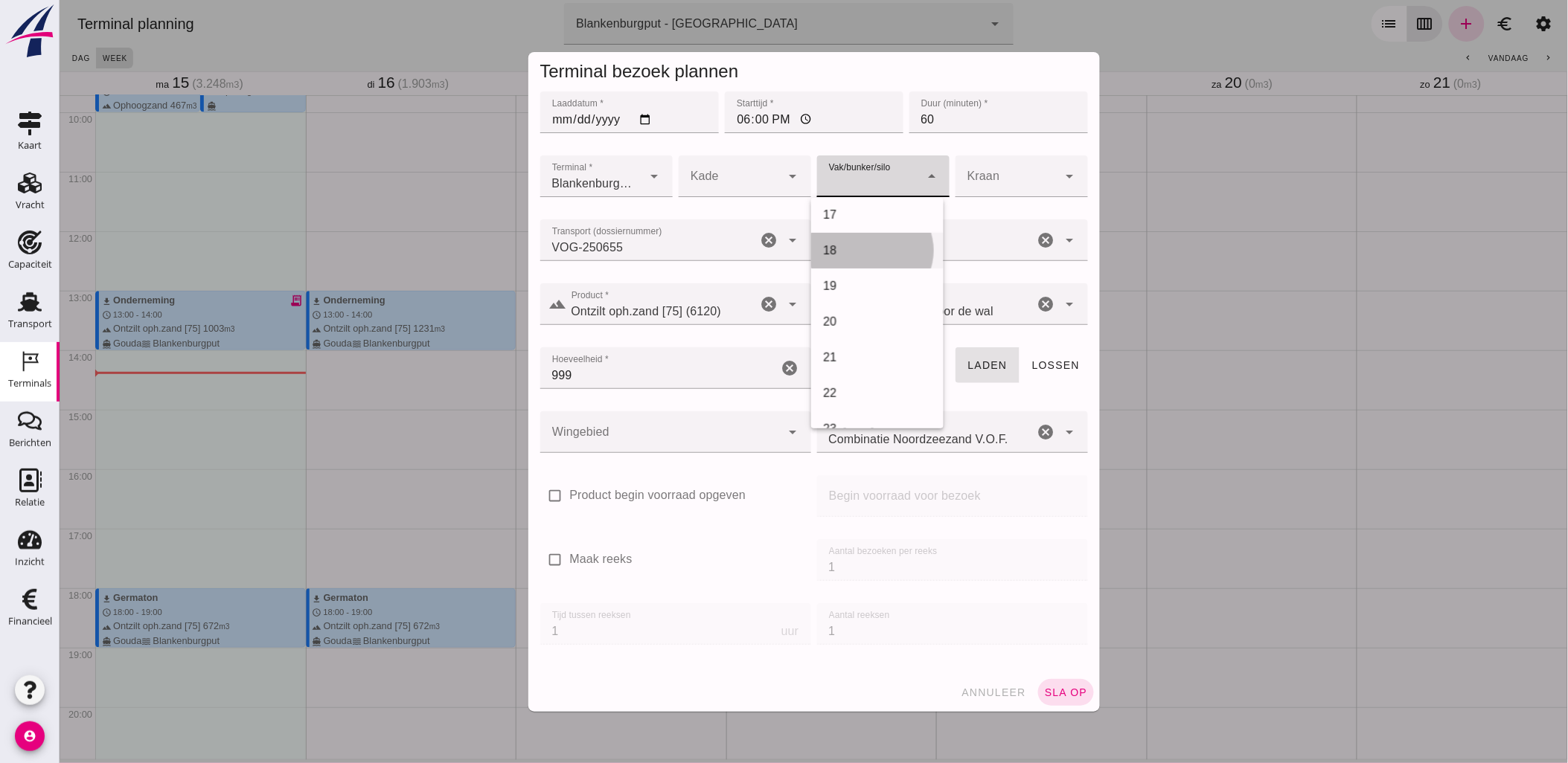
click at [849, 240] on div "18" at bounding box center [876, 251] width 132 height 36
type input "366"
click at [681, 429] on div at bounding box center [659, 432] width 241 height 42
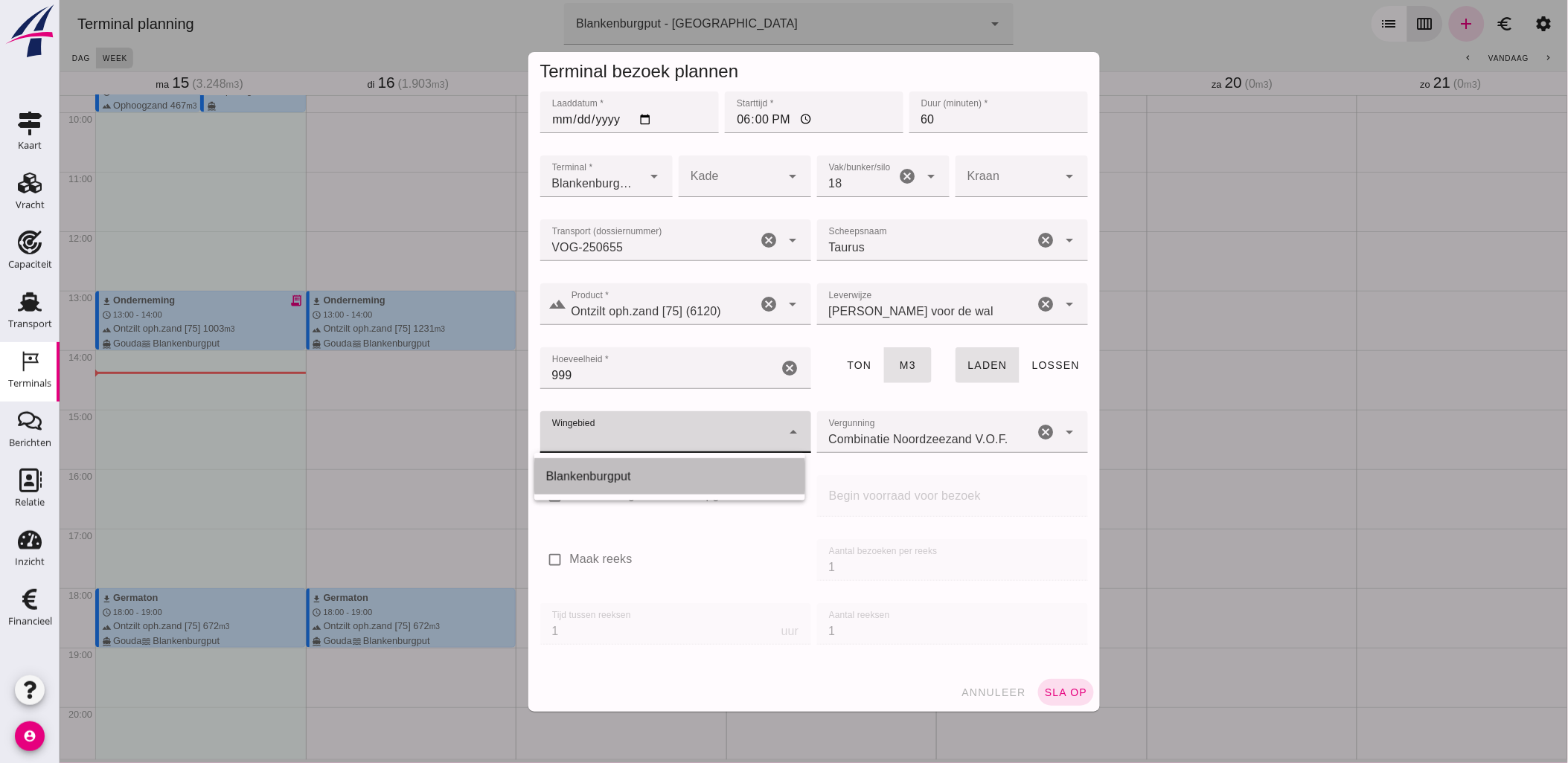
click at [655, 478] on div "Blankenburgput" at bounding box center [669, 477] width 247 height 18
type input "333"
click at [1064, 685] on button "sla op" at bounding box center [1065, 693] width 56 height 27
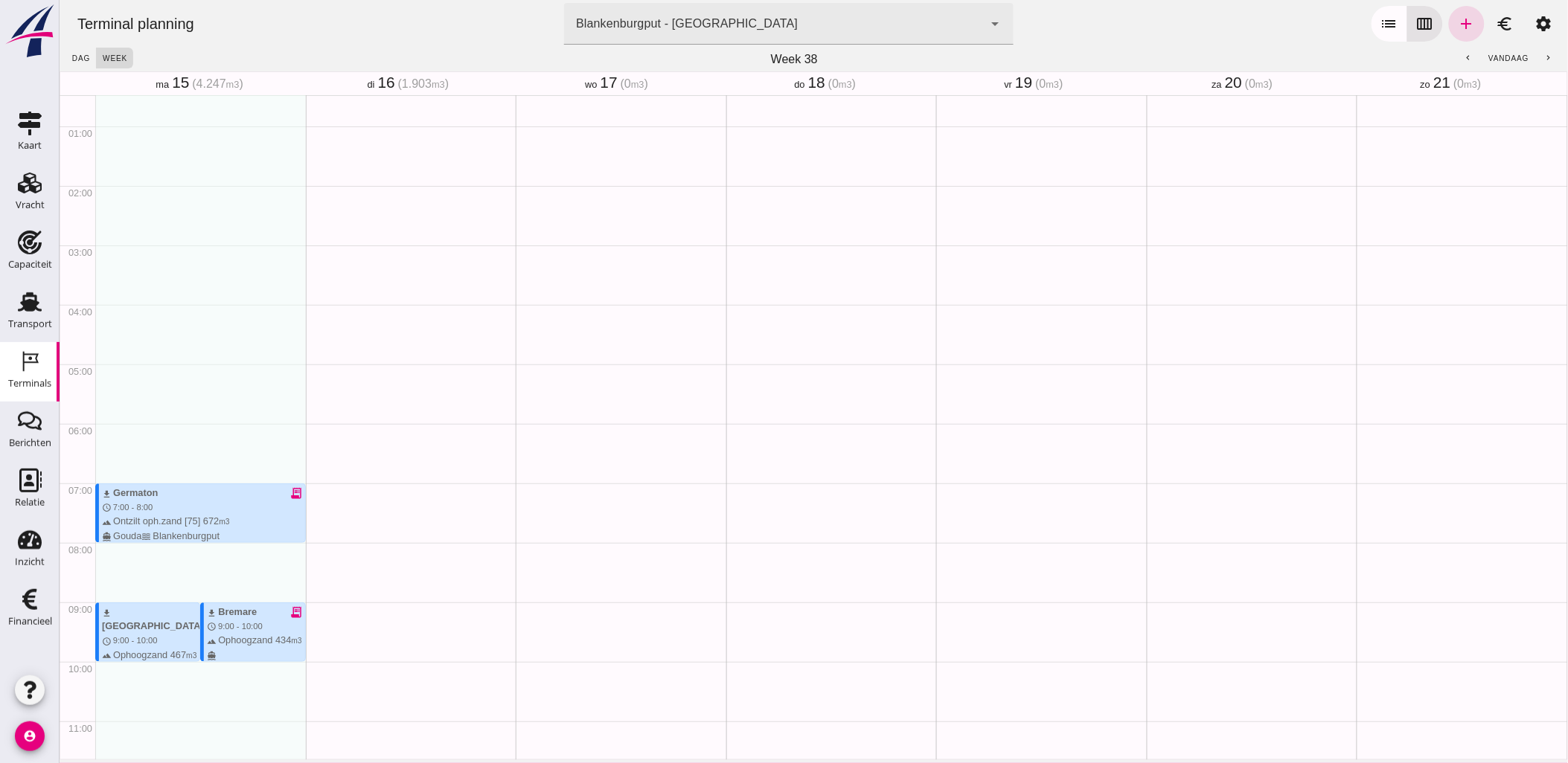
scroll to position [0, 0]
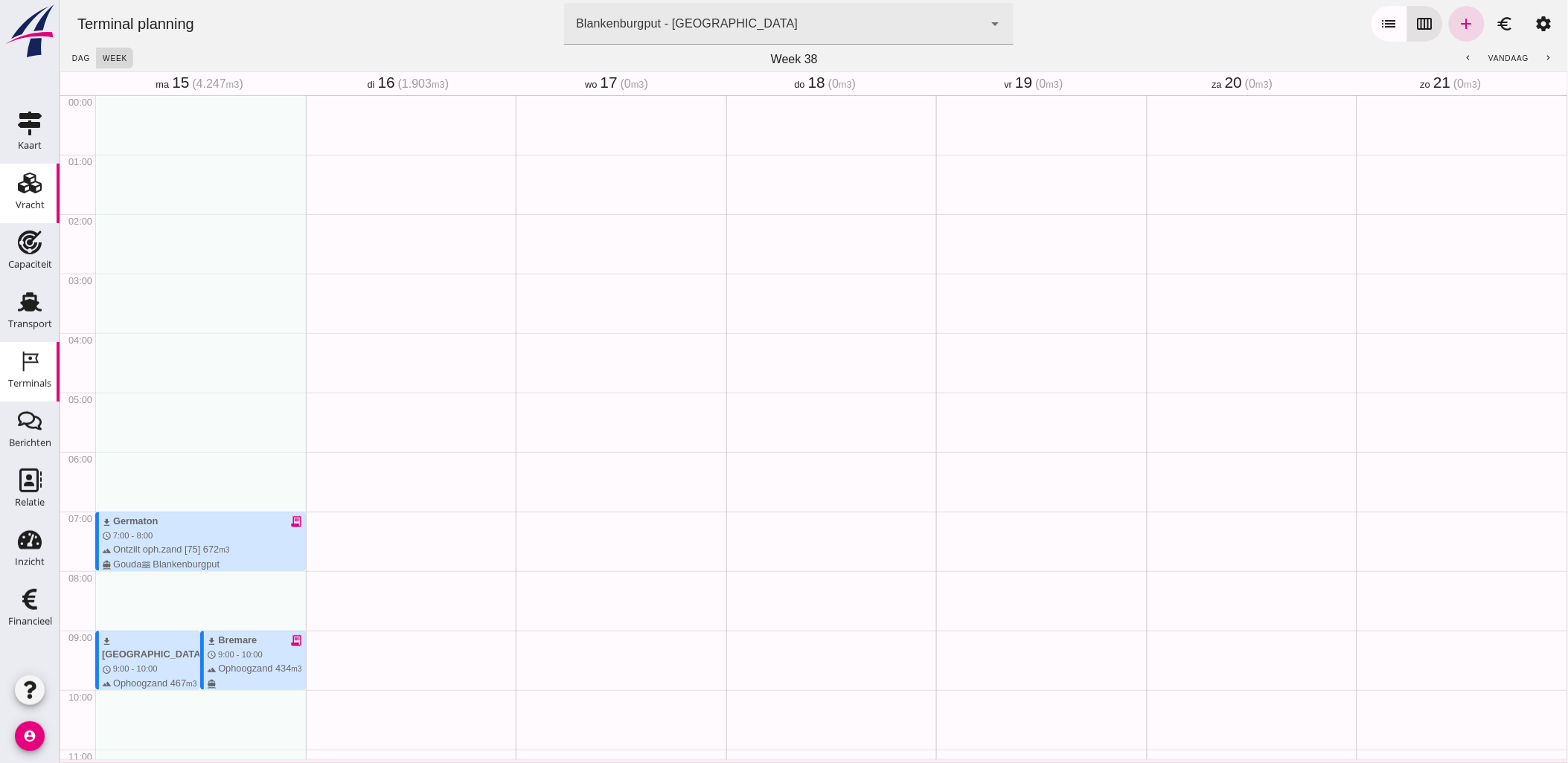
click at [27, 193] on icon "Vracht" at bounding box center [29, 183] width 24 height 24
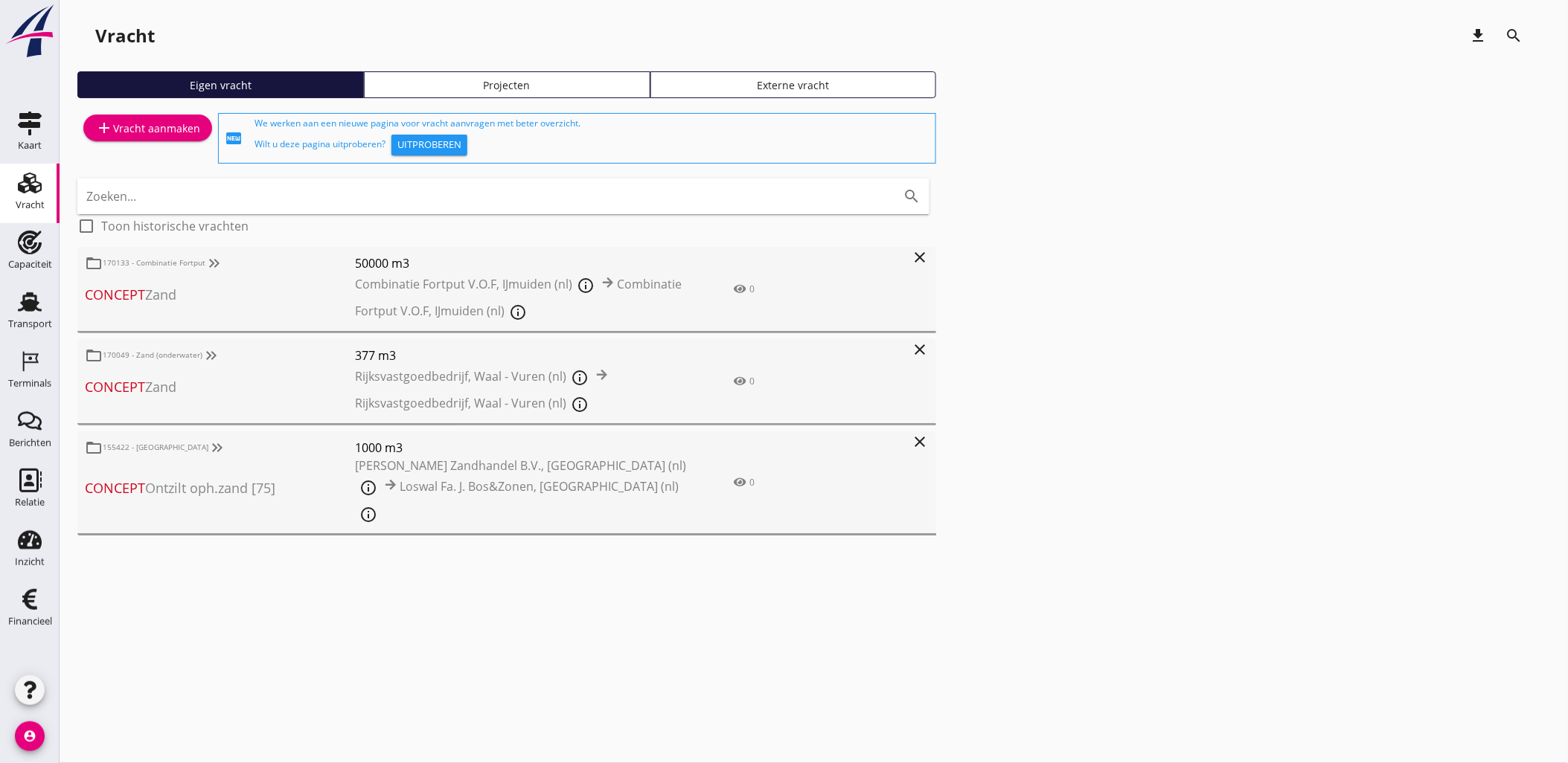
click at [31, 183] on use at bounding box center [29, 183] width 24 height 21
click at [35, 298] on use at bounding box center [29, 302] width 24 height 19
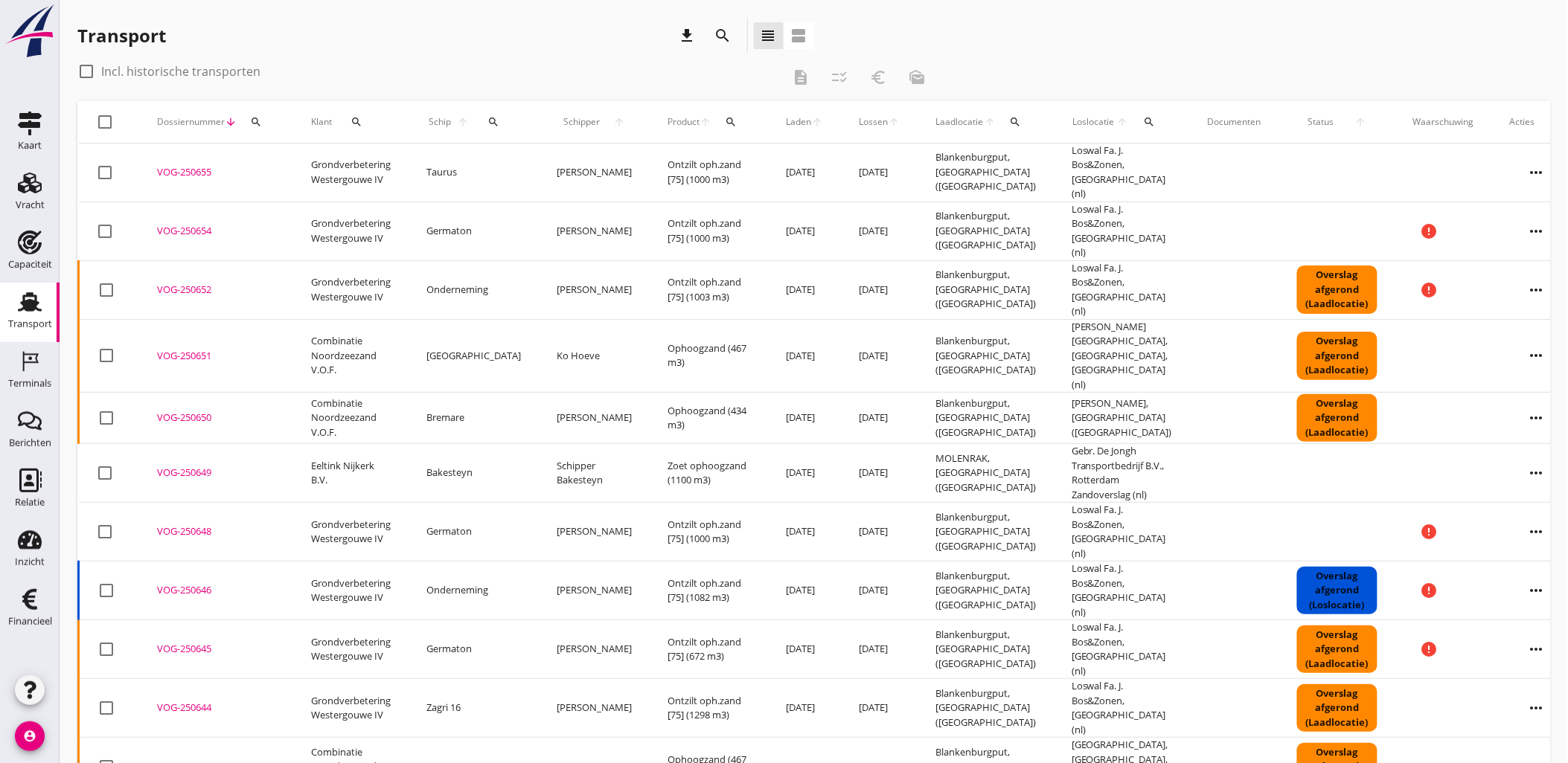
click at [254, 123] on icon "search" at bounding box center [256, 122] width 12 height 12
click at [310, 166] on input "Zoeken op dossiernummer..." at bounding box center [324, 165] width 155 height 24
click at [27, 367] on icon "Terminals" at bounding box center [29, 362] width 24 height 24
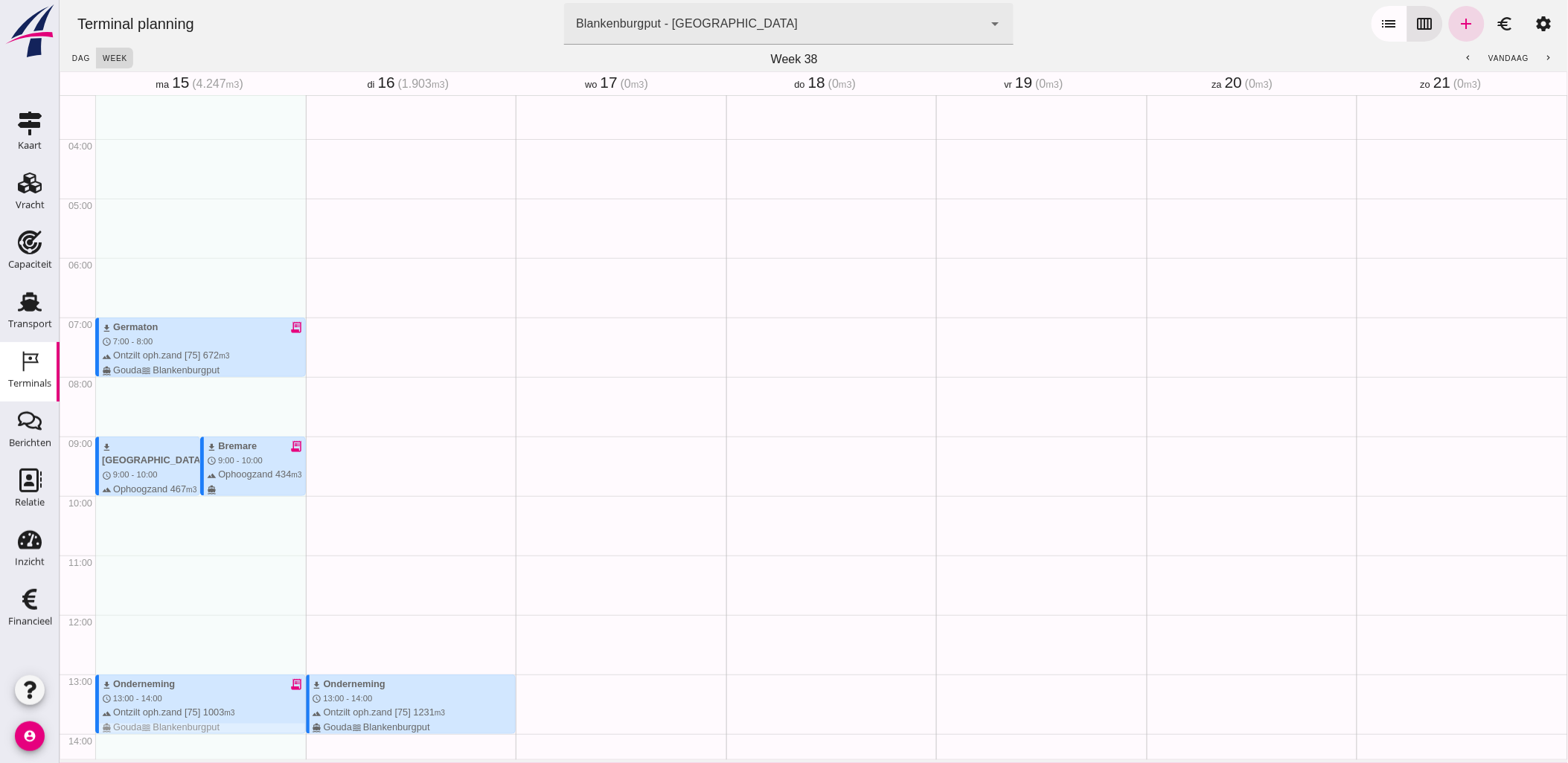
scroll to position [101, 0]
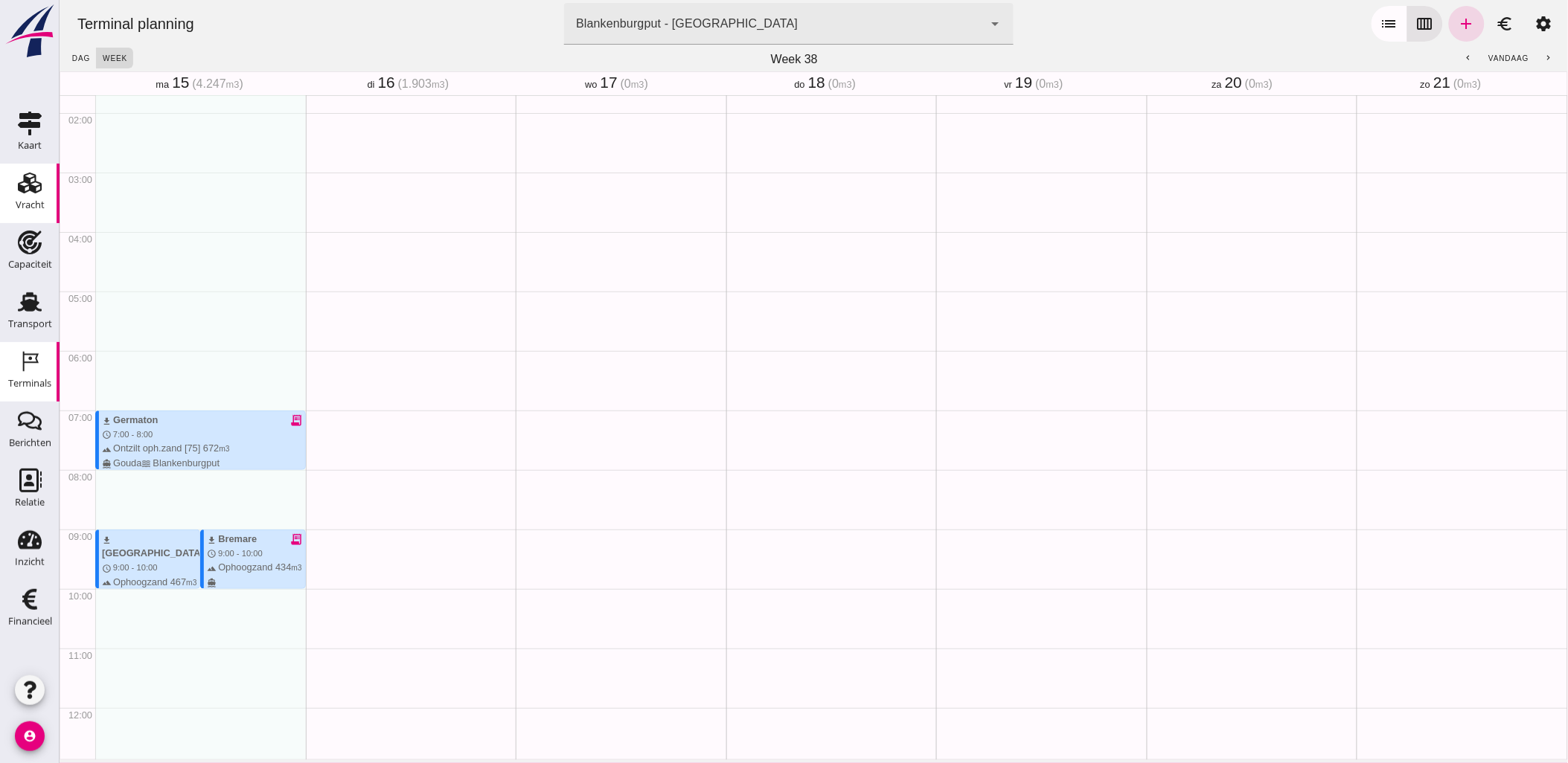
click at [39, 190] on use at bounding box center [29, 183] width 24 height 21
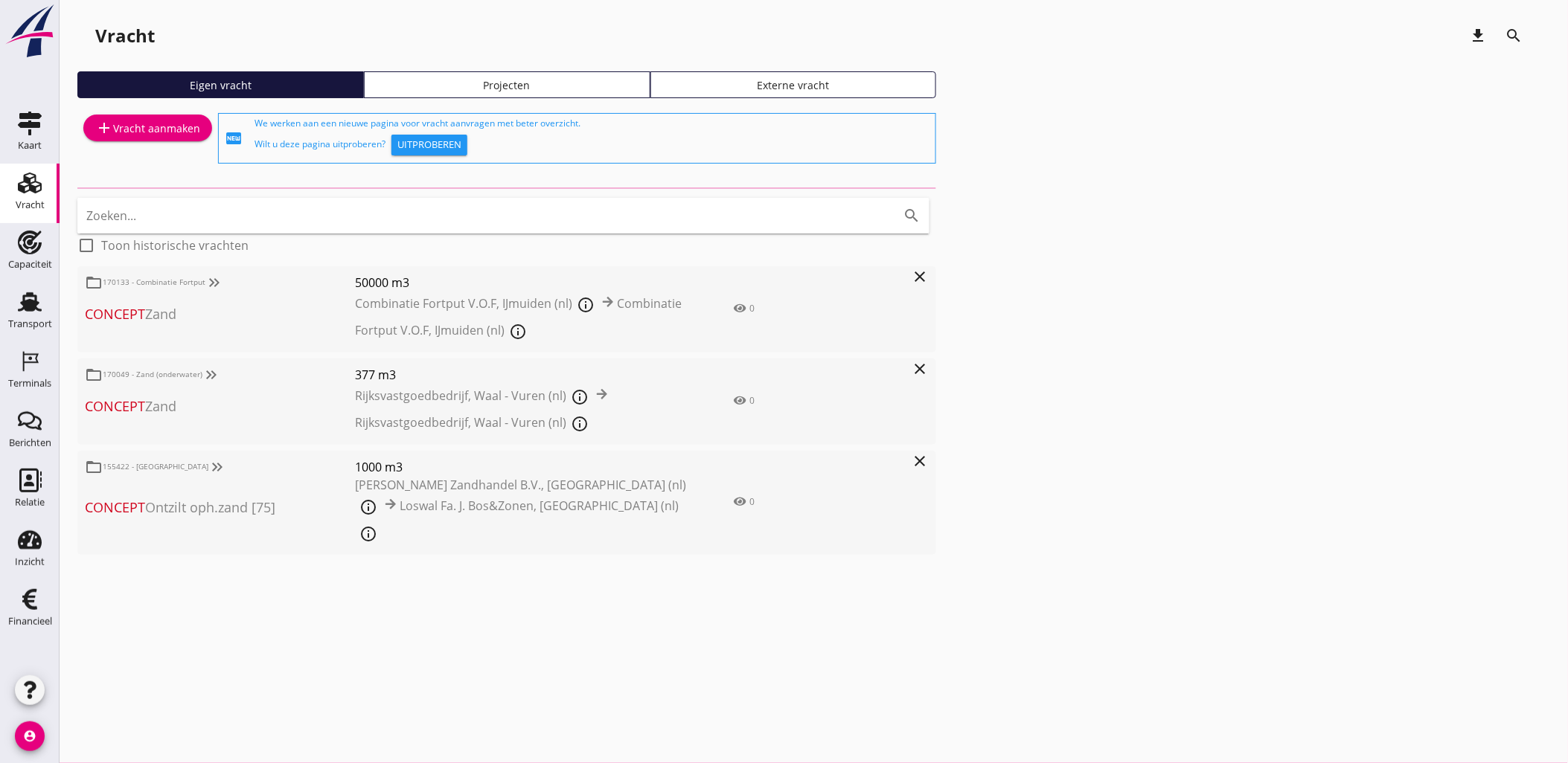
click at [62, 285] on div "Vracht download search Eigen vracht Projecten Externe vracht add Vracht aanmake…" at bounding box center [813, 301] width 1508 height 602
click at [43, 303] on div "Transport" at bounding box center [30, 302] width 36 height 24
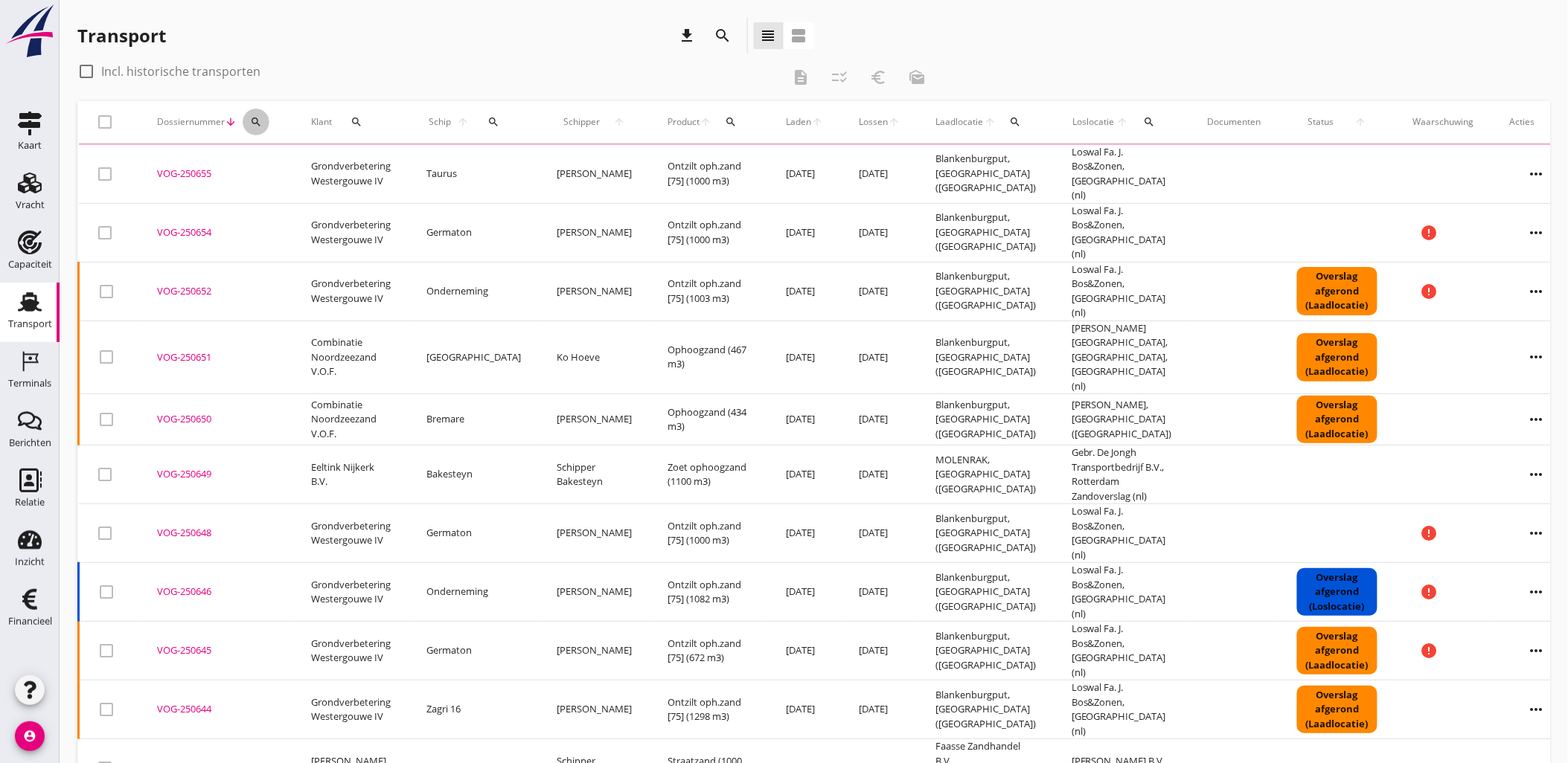
click at [255, 122] on icon "search" at bounding box center [256, 122] width 12 height 12
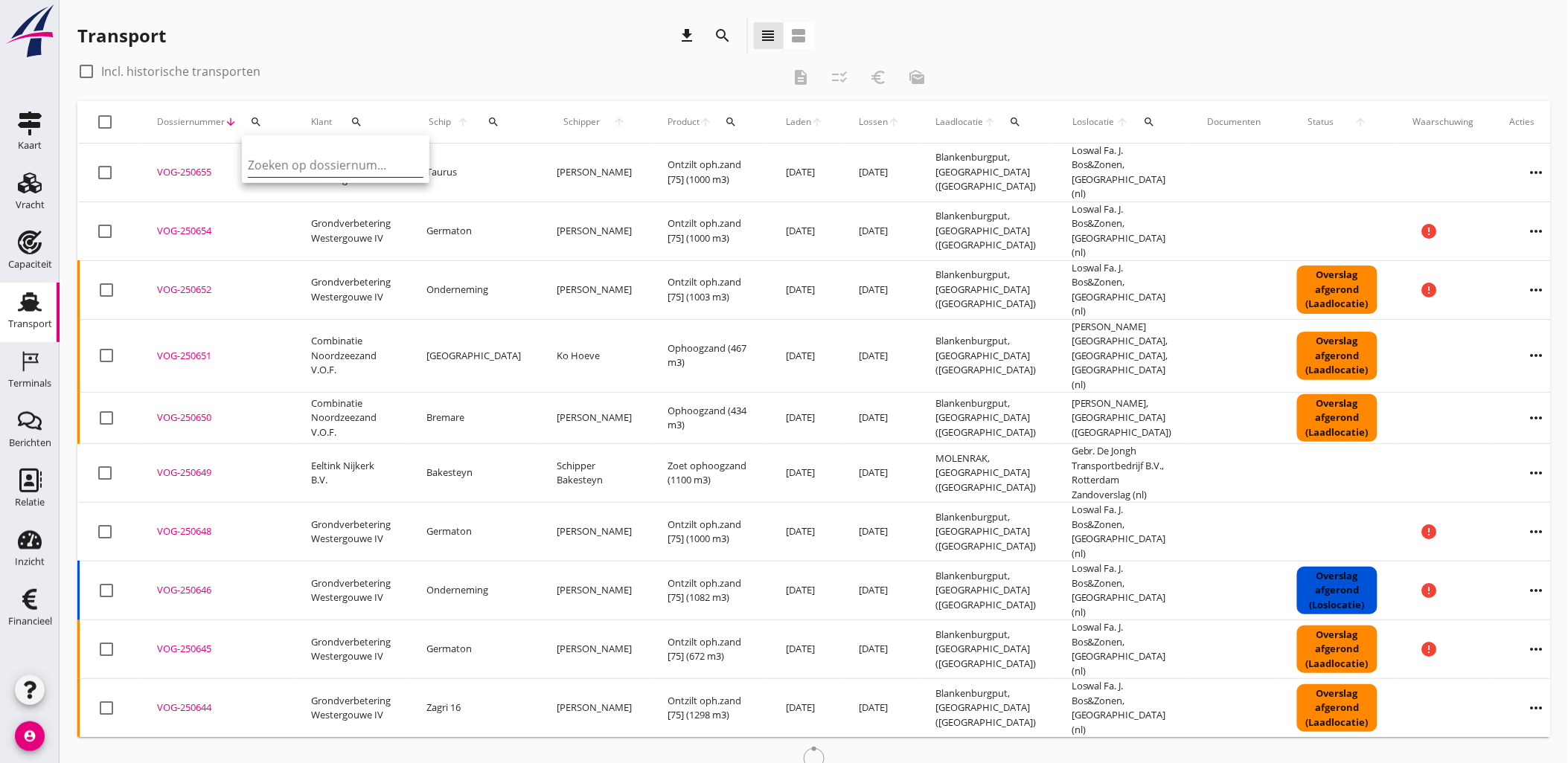
click at [328, 171] on input "Zoeken op dossiernummer..." at bounding box center [324, 165] width 155 height 24
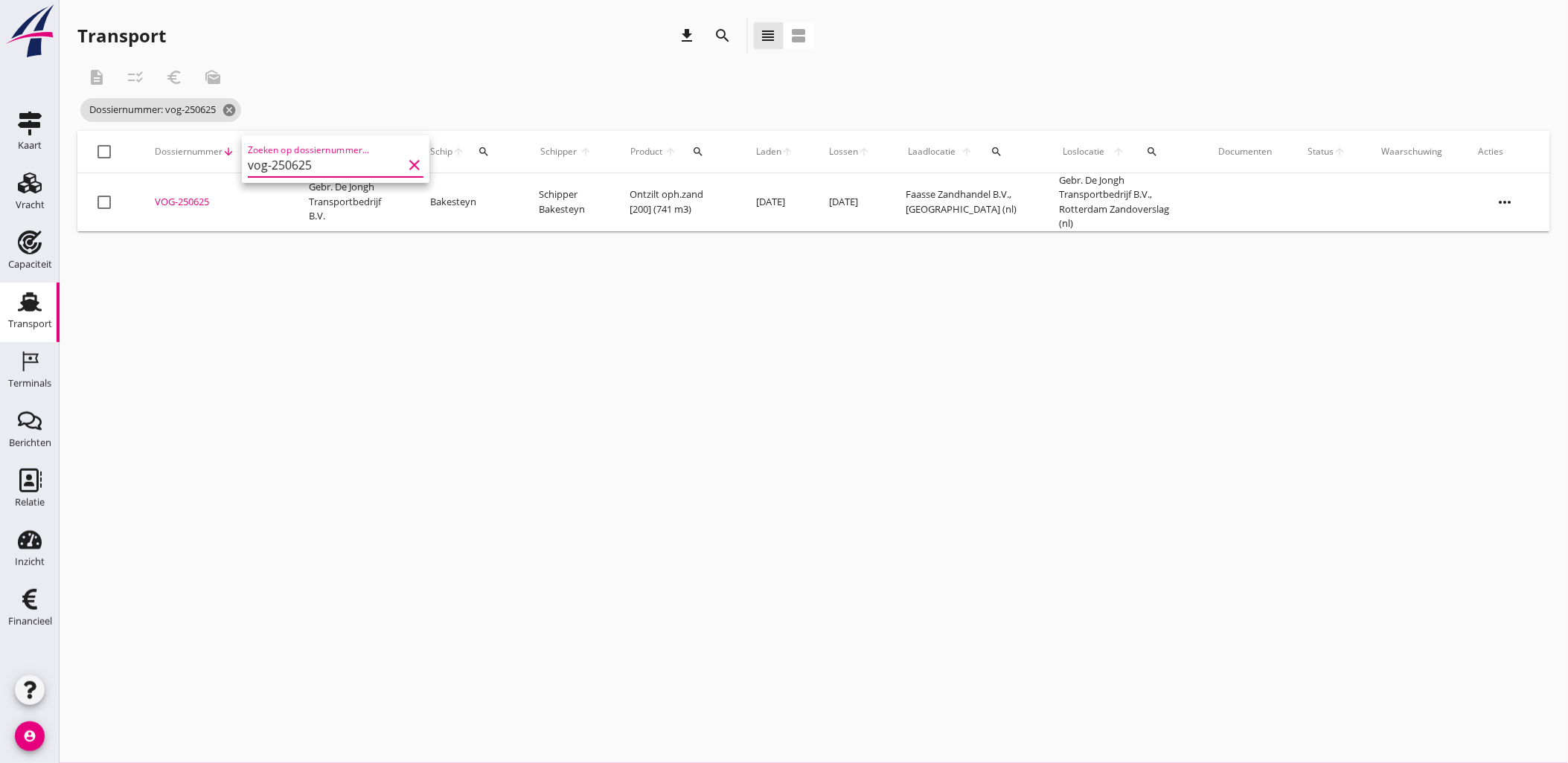
type input "vog-250625"
click at [196, 205] on div "VOG-250625" at bounding box center [214, 203] width 118 height 15
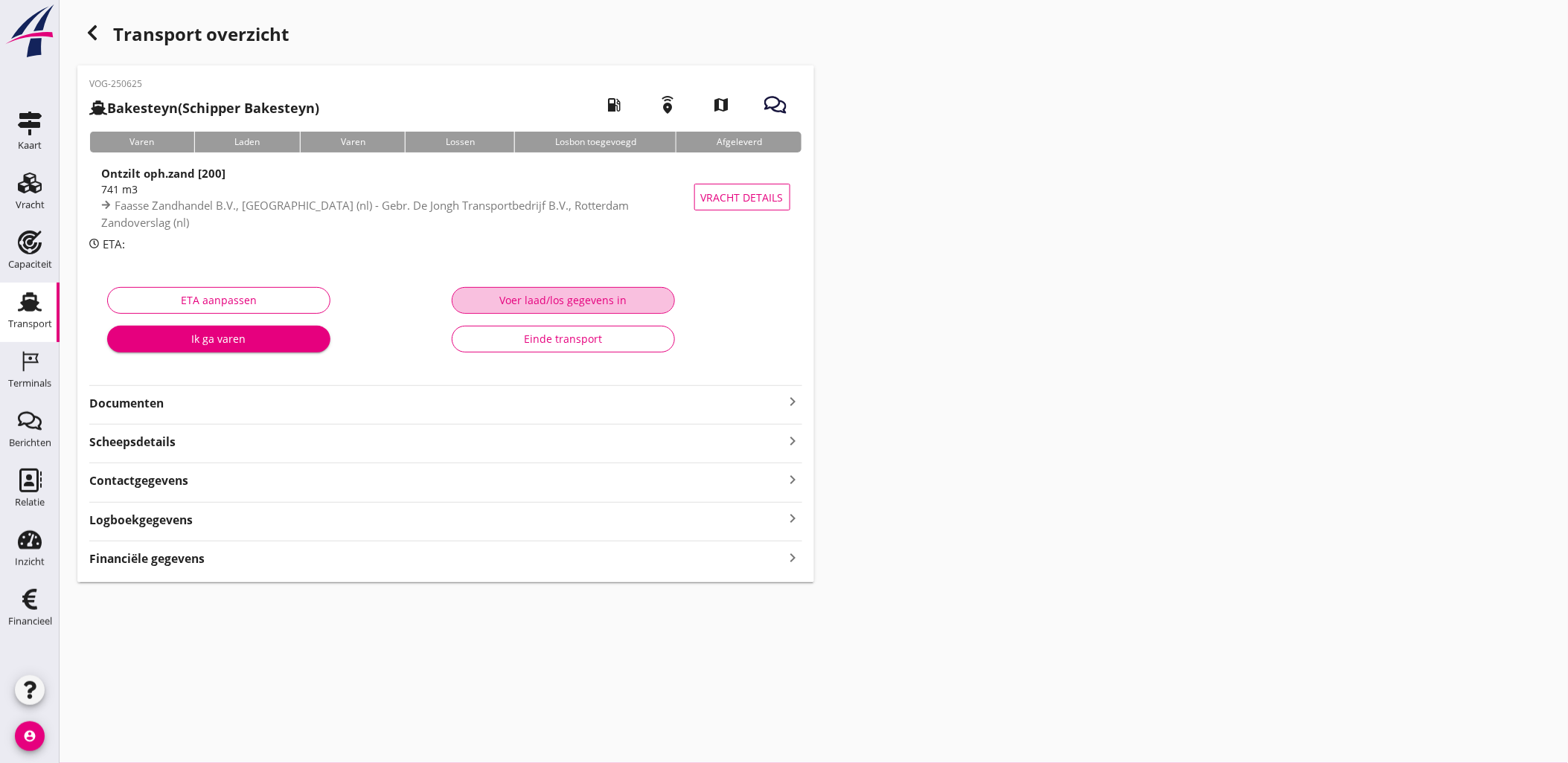
click at [531, 295] on div "Voer laad/los gegevens in" at bounding box center [563, 300] width 198 height 15
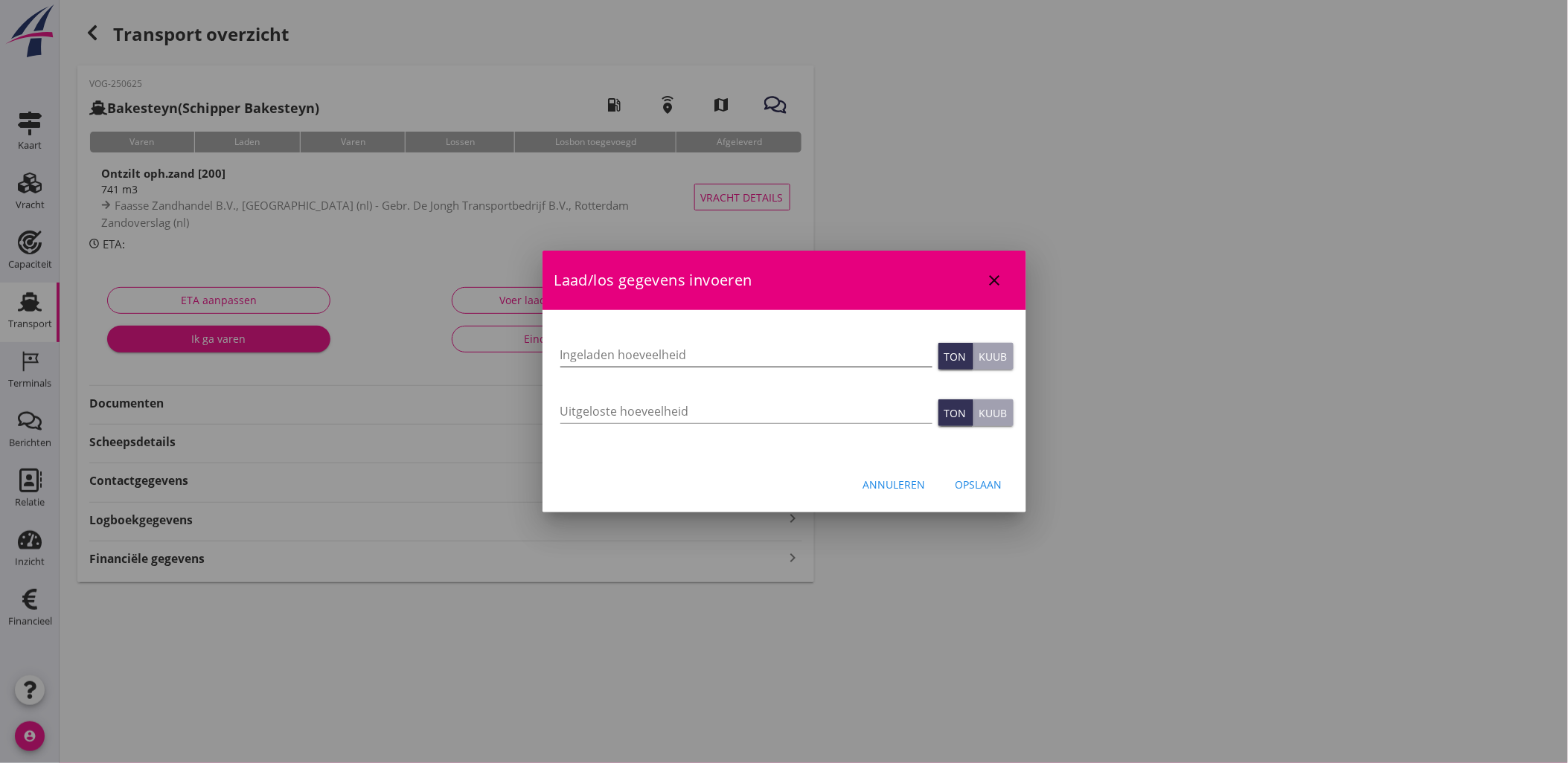
type input "741"
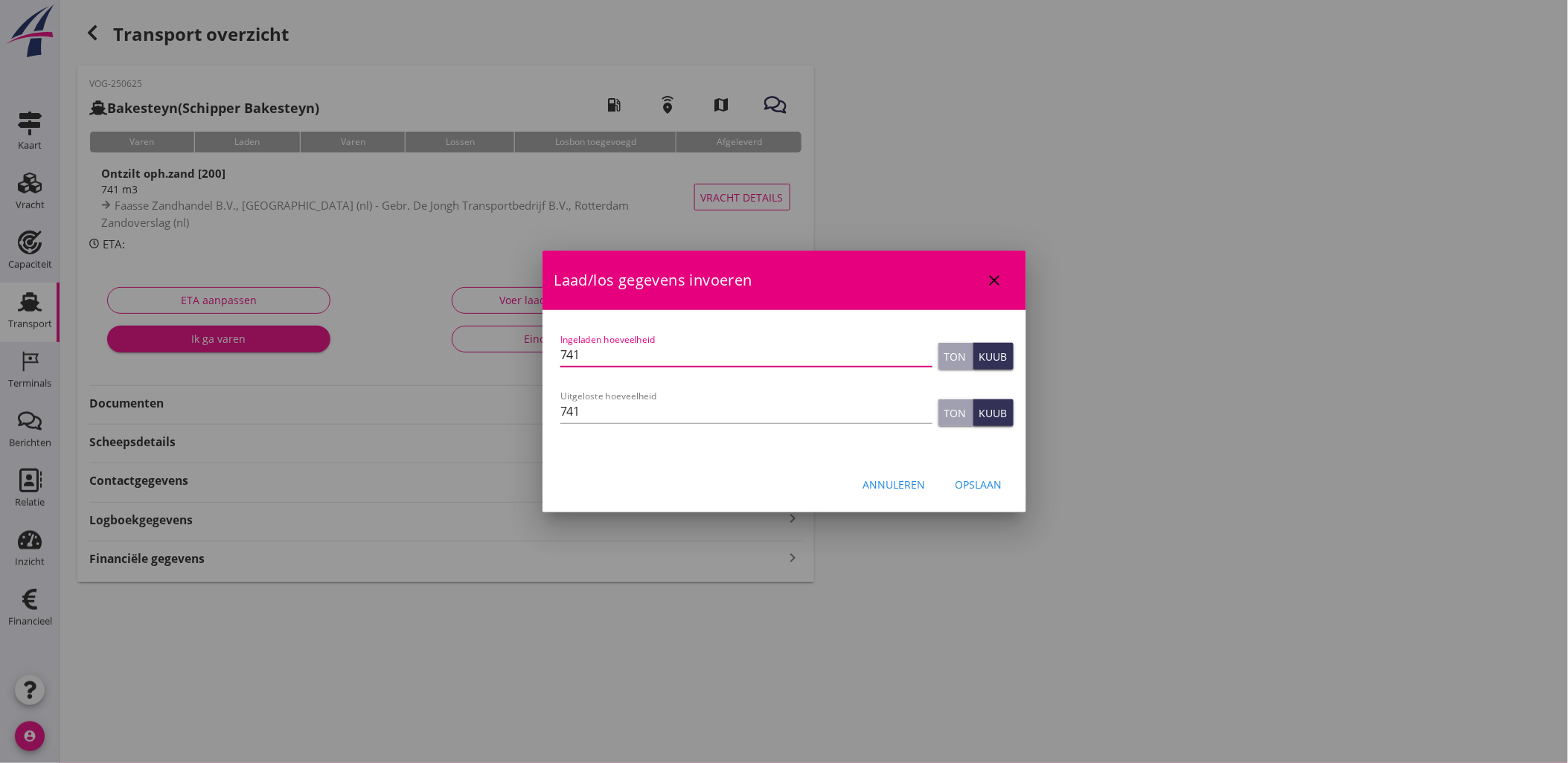
click at [732, 353] on input "741" at bounding box center [746, 355] width 372 height 24
type input "700"
type button "ton"
type button "cubic"
type input "700"
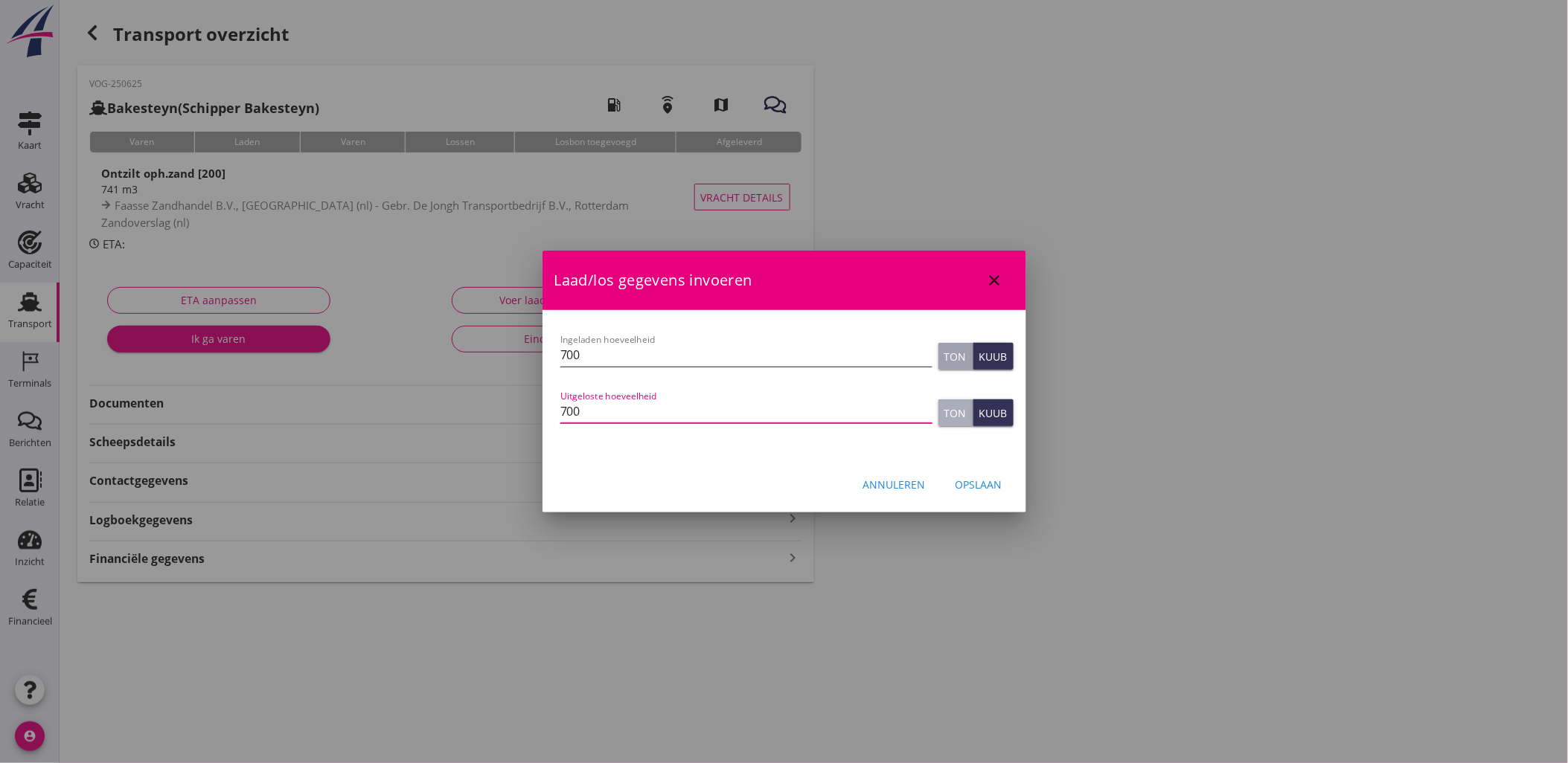
type button "ton"
click at [975, 478] on div "Opslaan" at bounding box center [978, 484] width 47 height 15
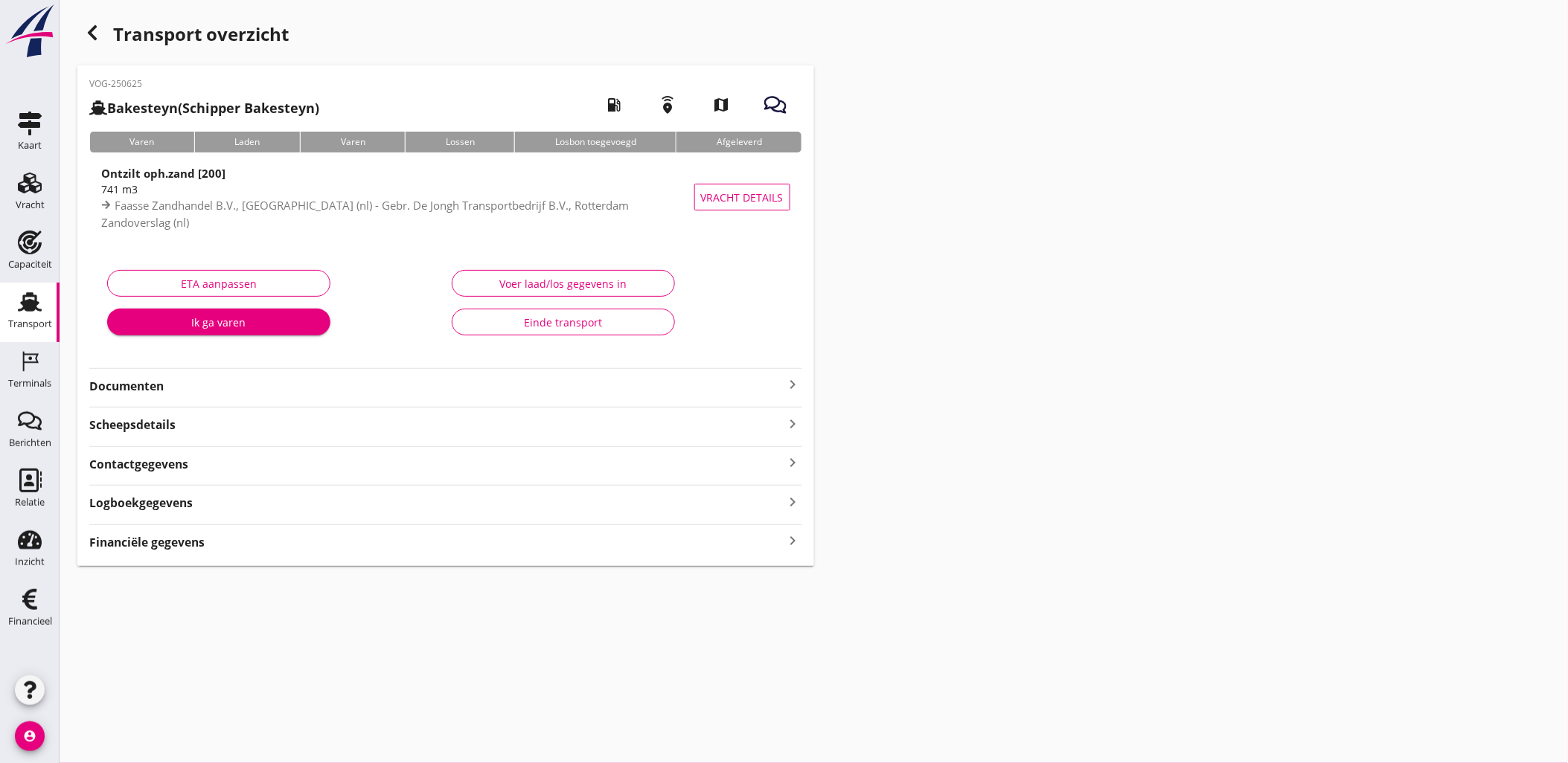
click at [570, 548] on div "Financiële gegevens keyboard_arrow_right" at bounding box center [445, 540] width 713 height 20
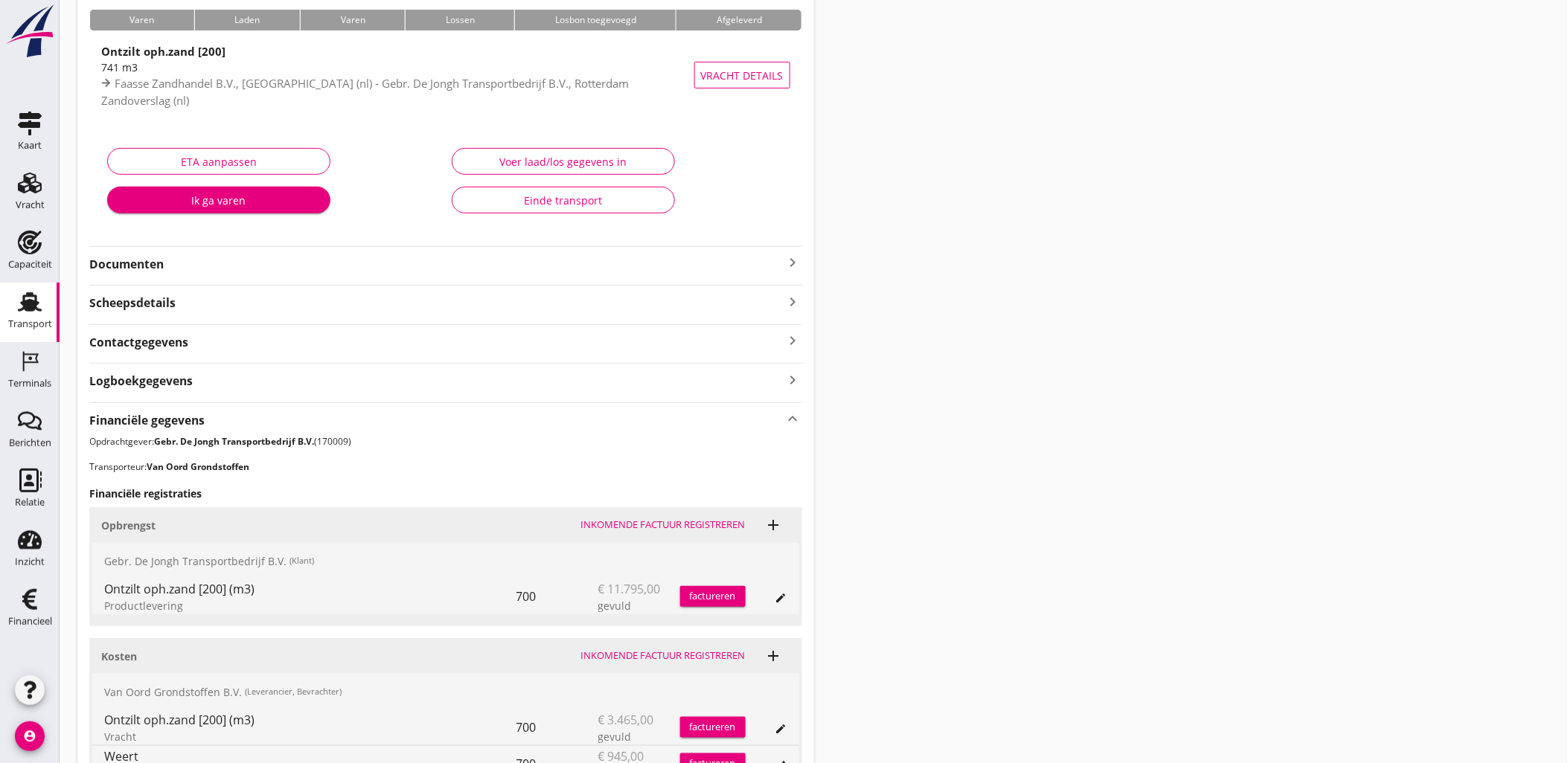
scroll to position [354, 0]
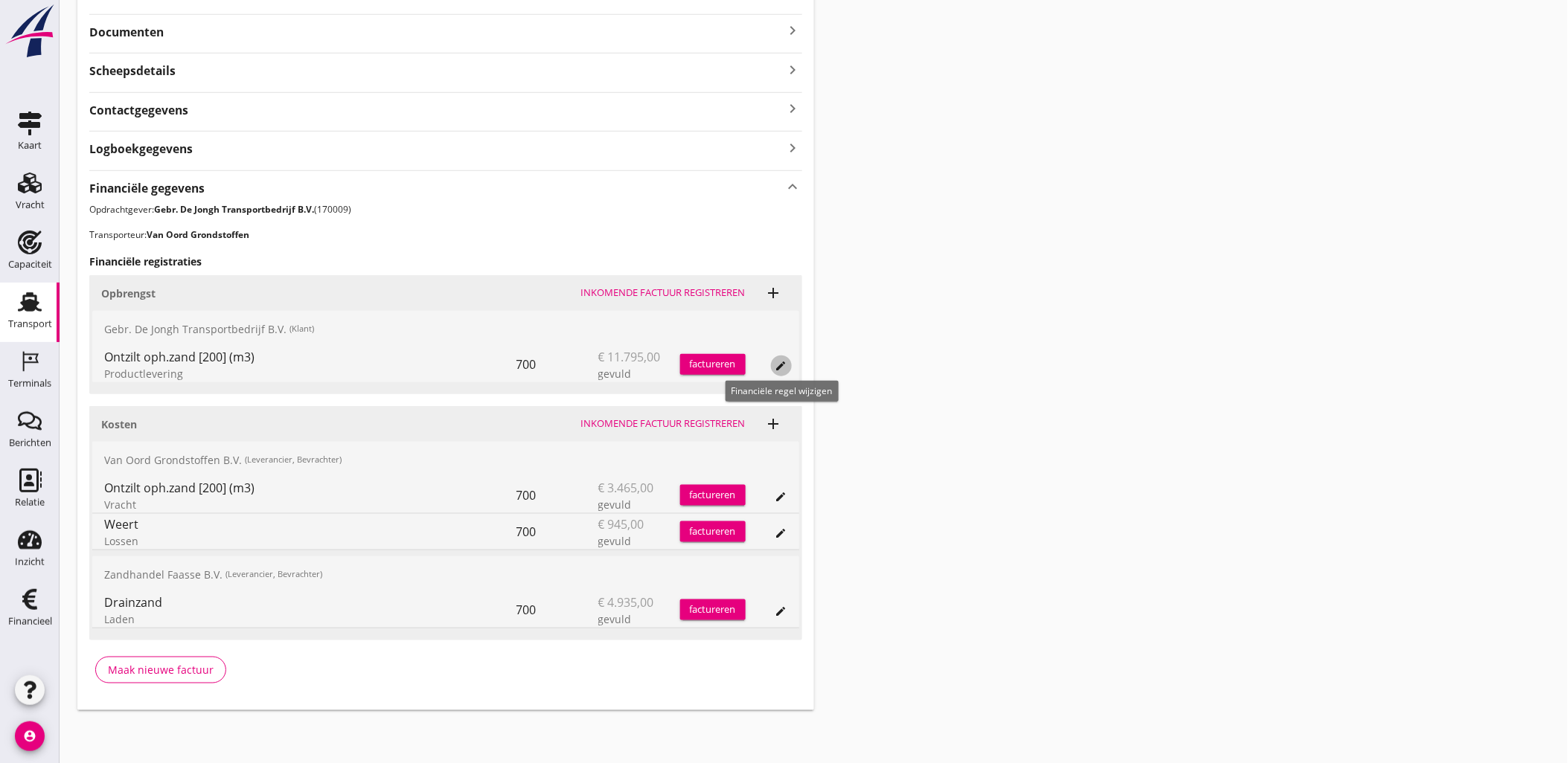
click at [785, 365] on icon "edit" at bounding box center [781, 366] width 12 height 12
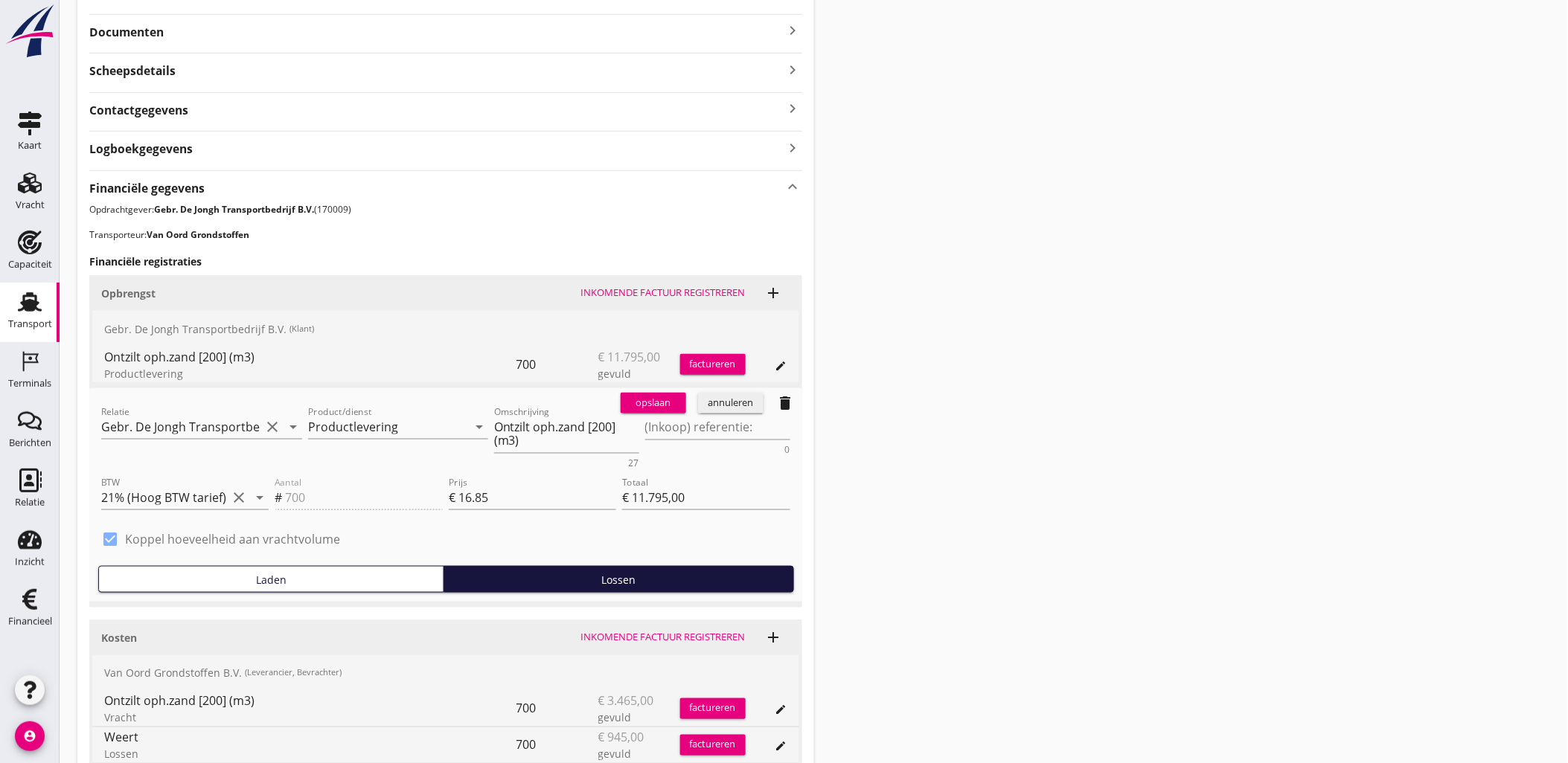
click at [733, 413] on div "opslaan annuleren delete" at bounding box center [708, 402] width 187 height 29
click at [734, 404] on div "annuleren" at bounding box center [731, 403] width 53 height 15
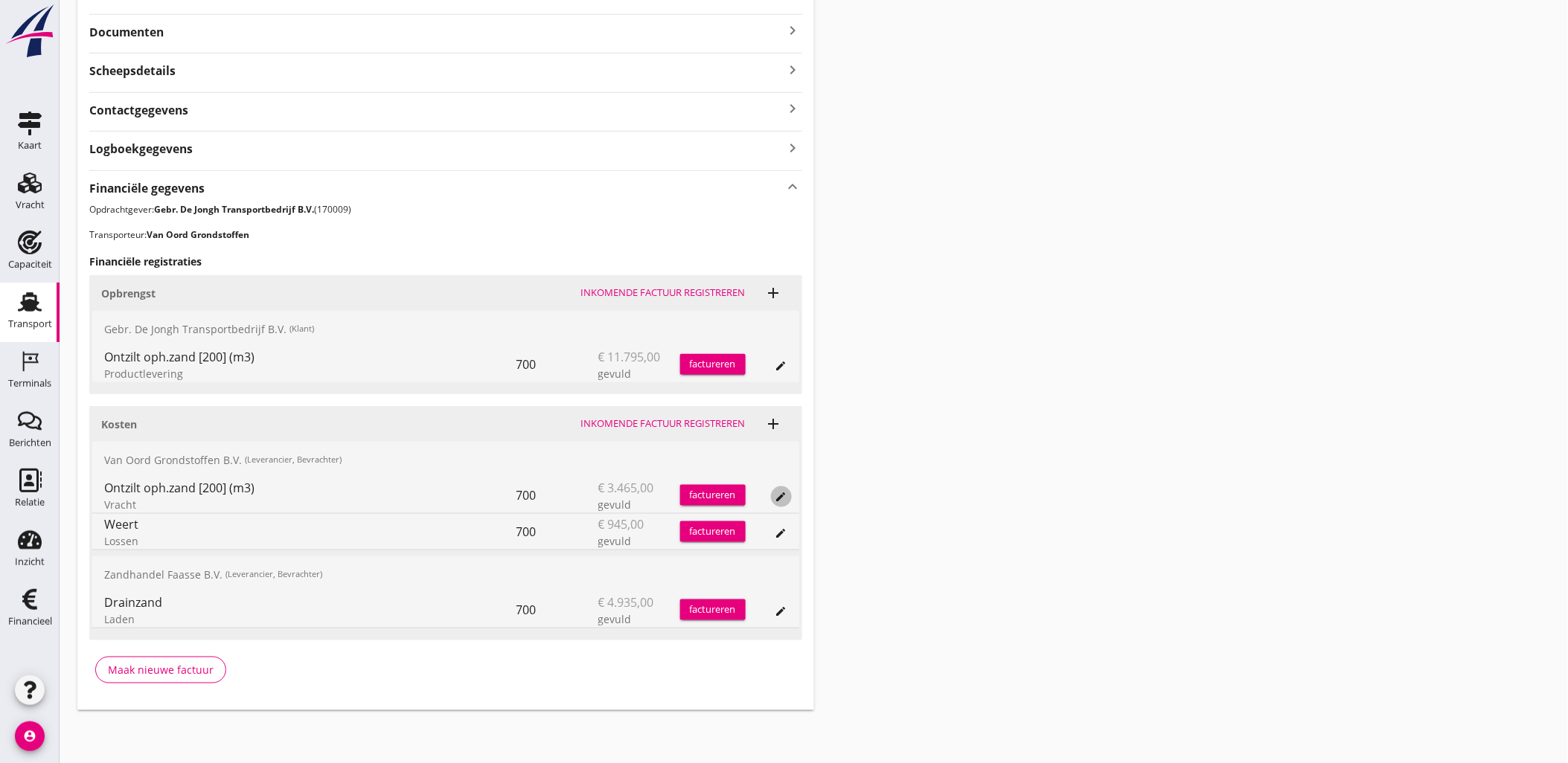
click at [784, 502] on button "edit" at bounding box center [781, 497] width 21 height 21
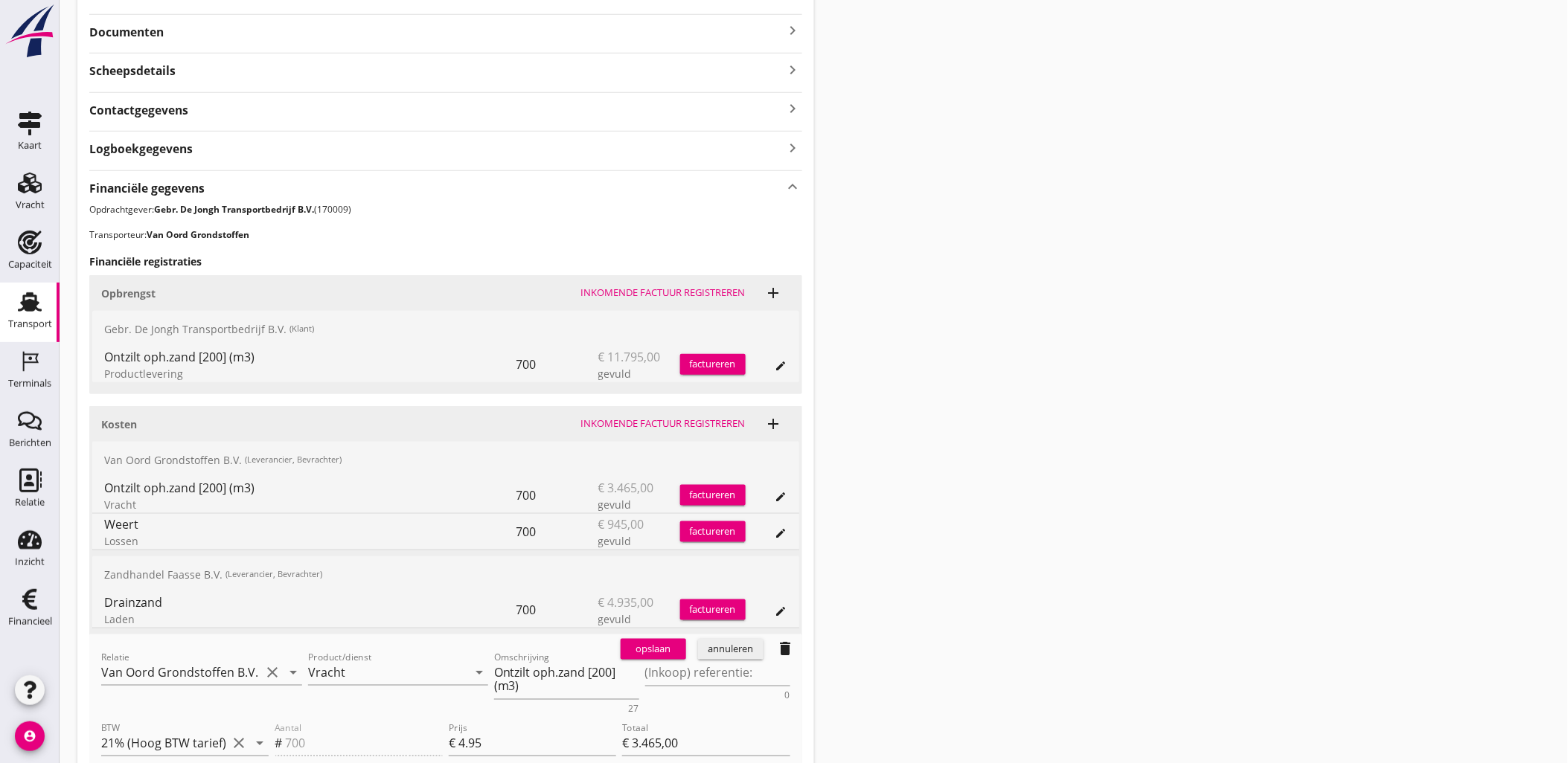
click at [725, 644] on div "annuleren" at bounding box center [731, 650] width 53 height 15
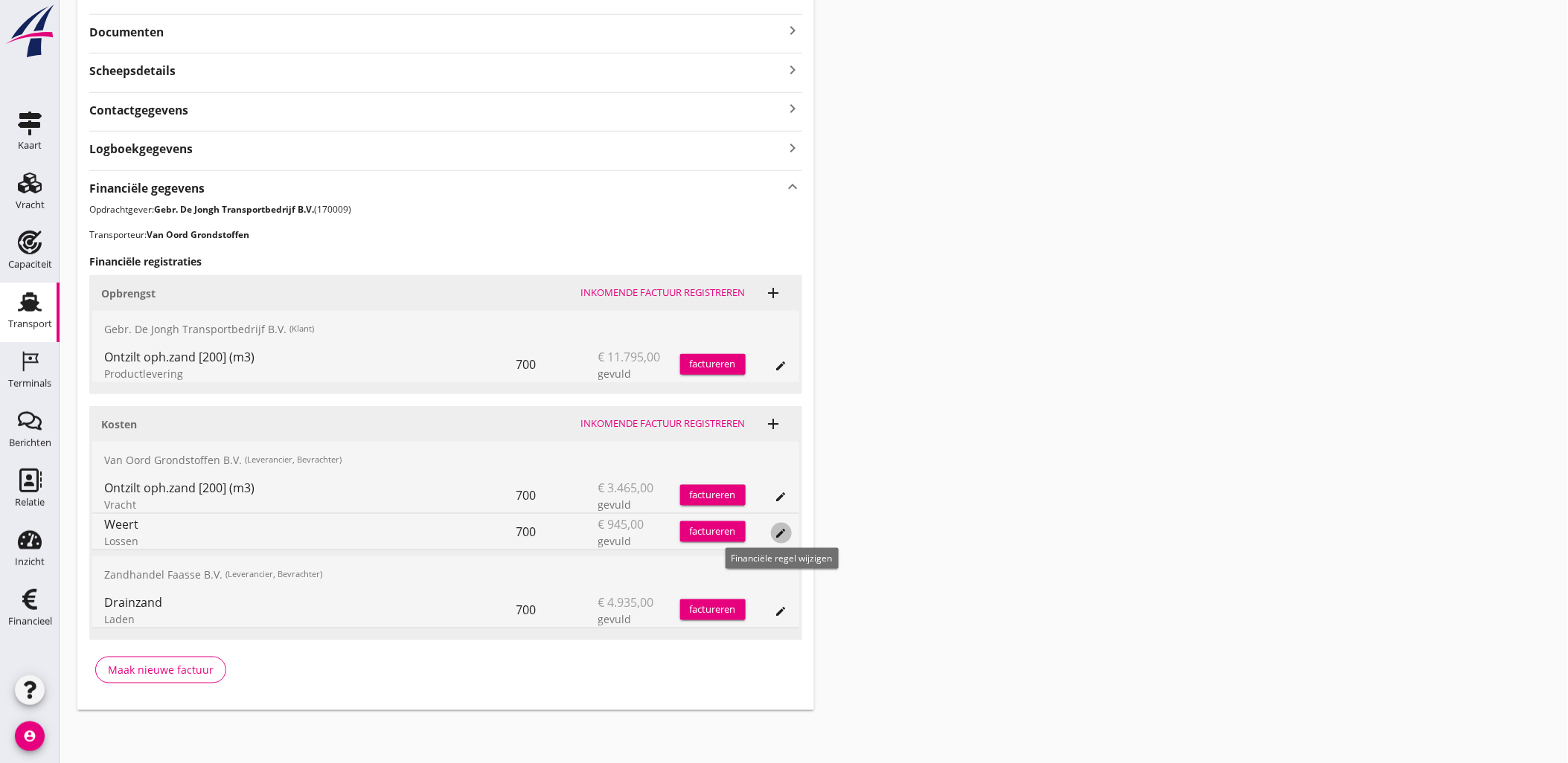
click at [784, 530] on icon "edit" at bounding box center [781, 533] width 12 height 12
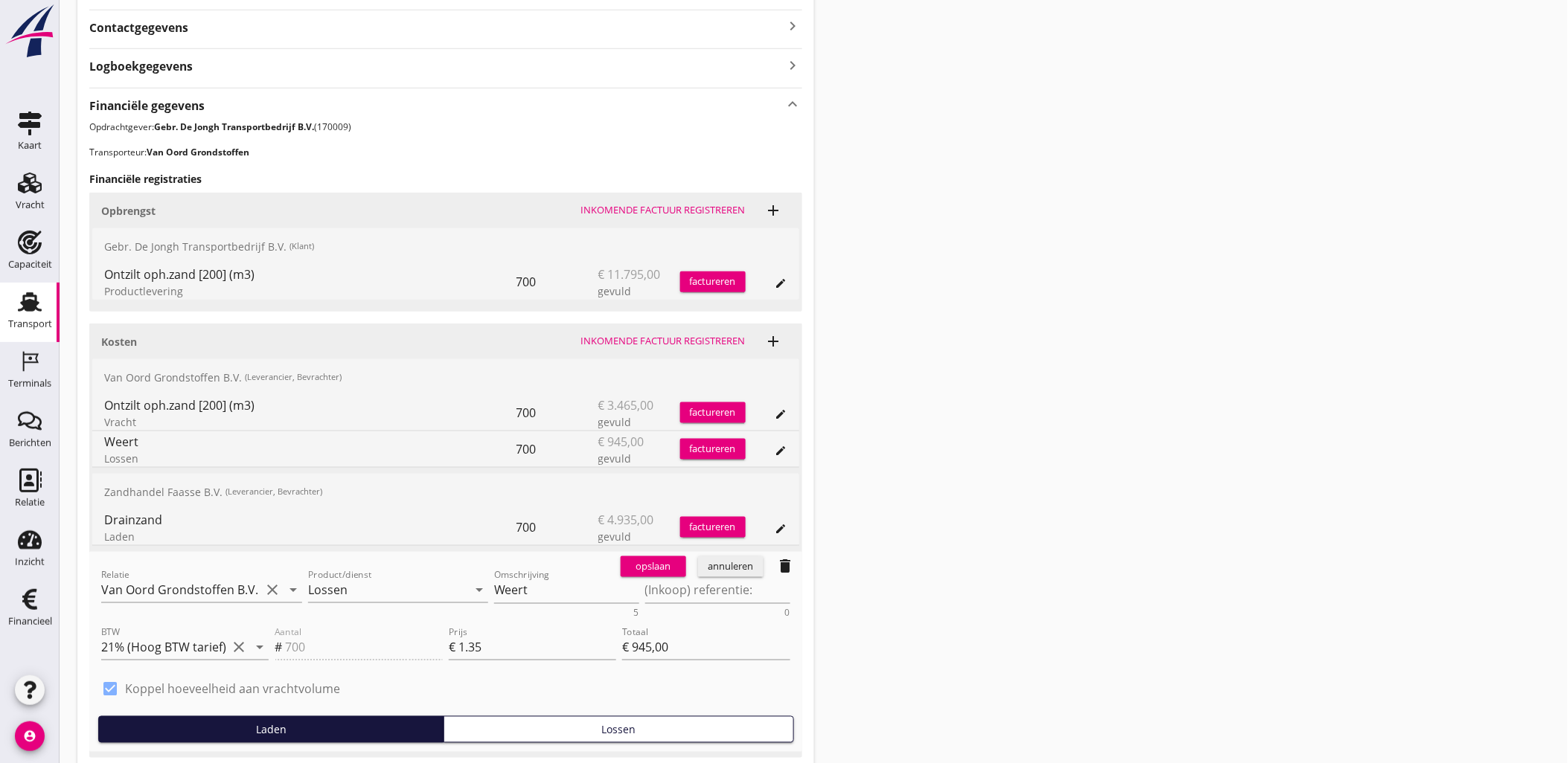
click at [739, 570] on div "annuleren" at bounding box center [731, 567] width 53 height 15
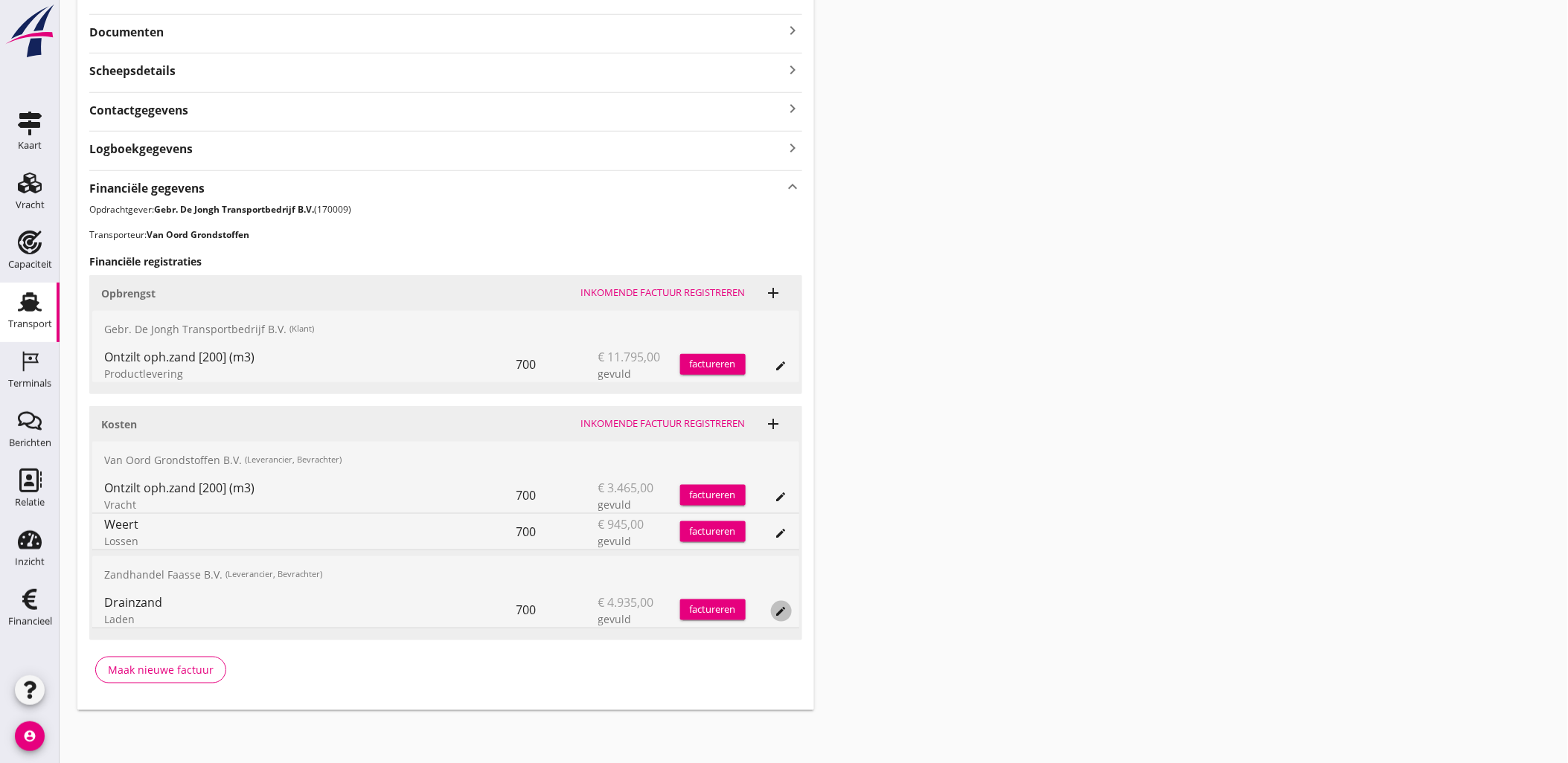
click at [772, 606] on button "edit" at bounding box center [781, 612] width 21 height 21
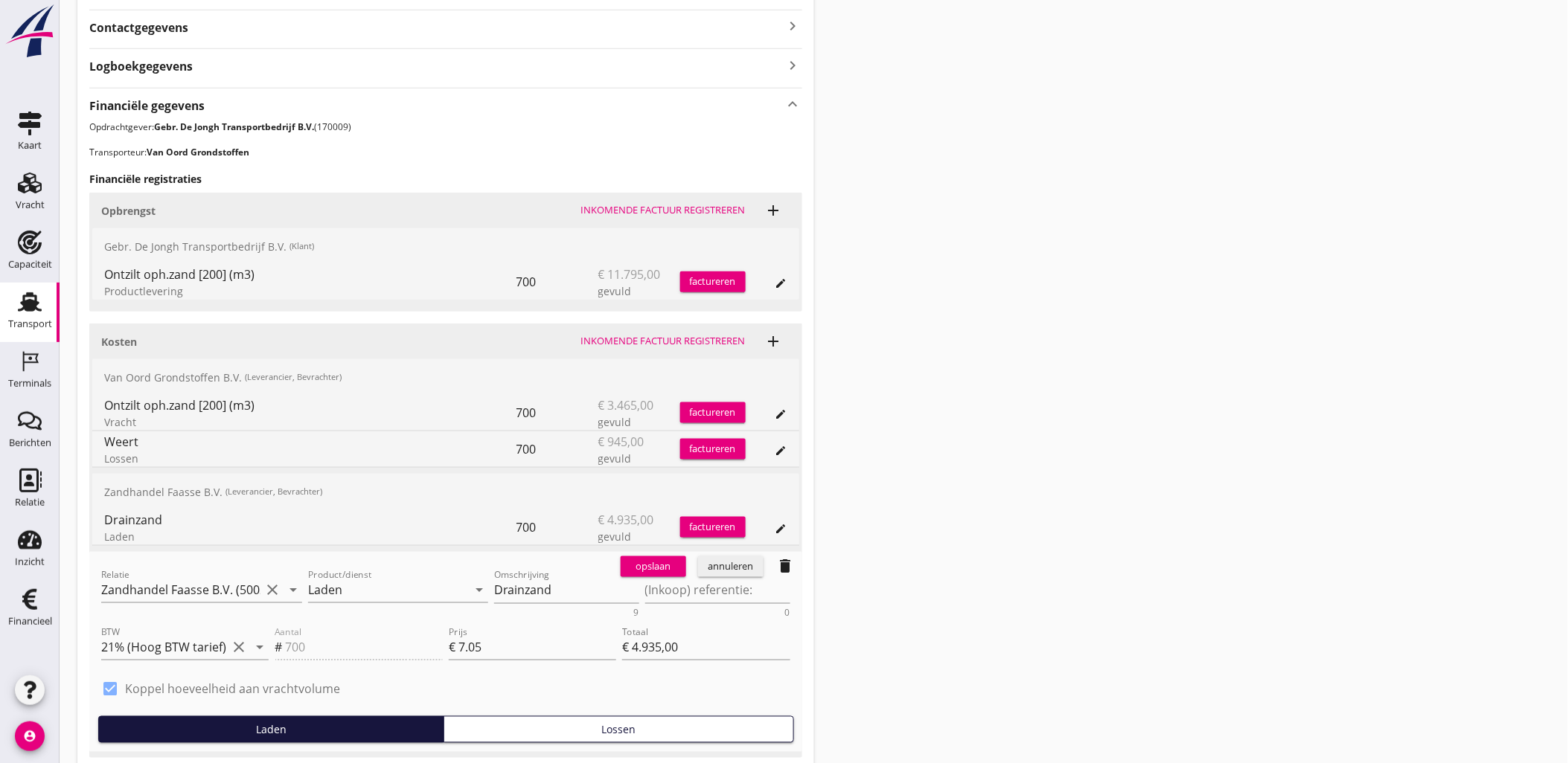
click at [738, 566] on div "annuleren" at bounding box center [731, 567] width 53 height 15
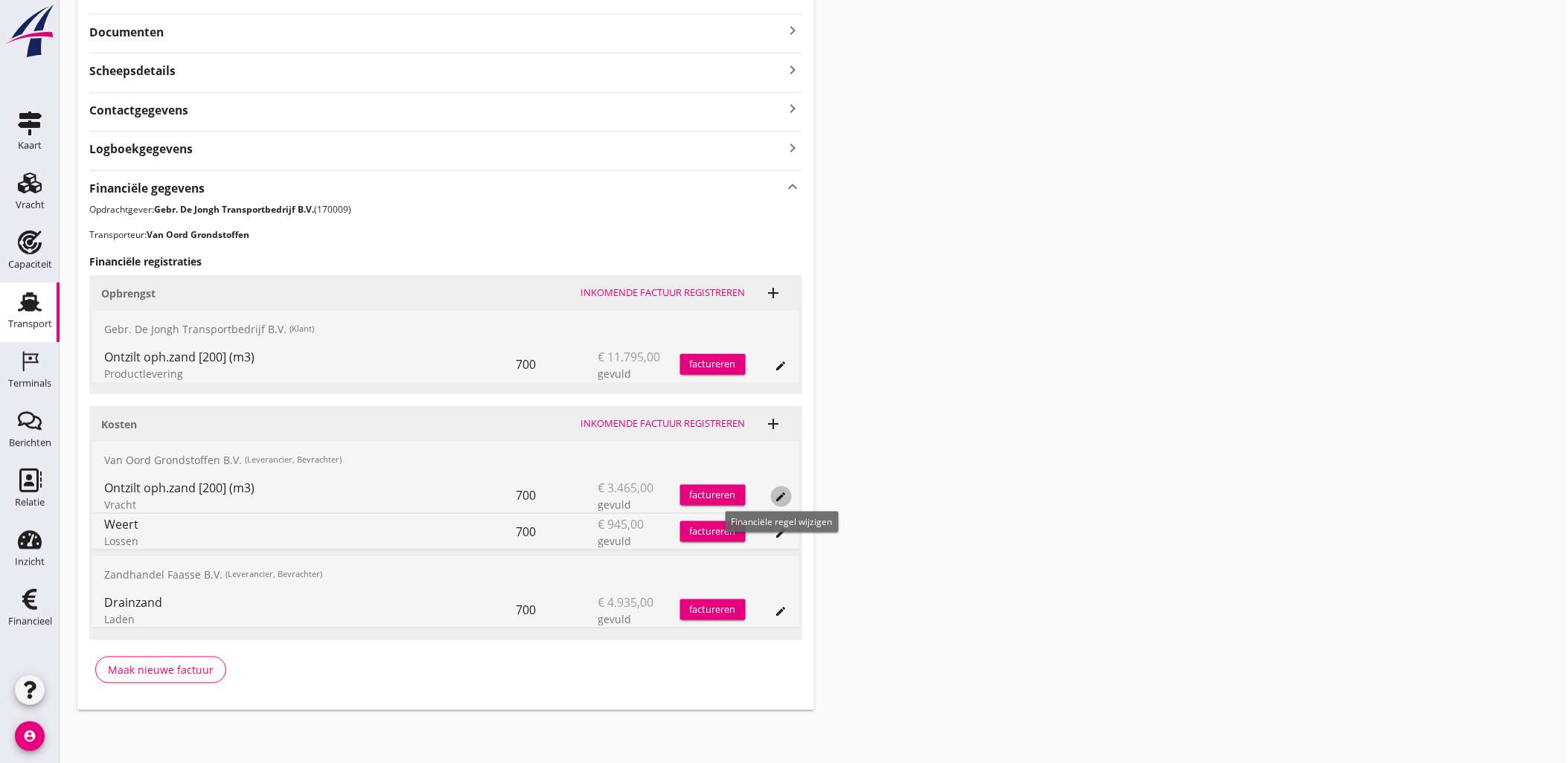
click at [783, 495] on icon "edit" at bounding box center [781, 497] width 12 height 12
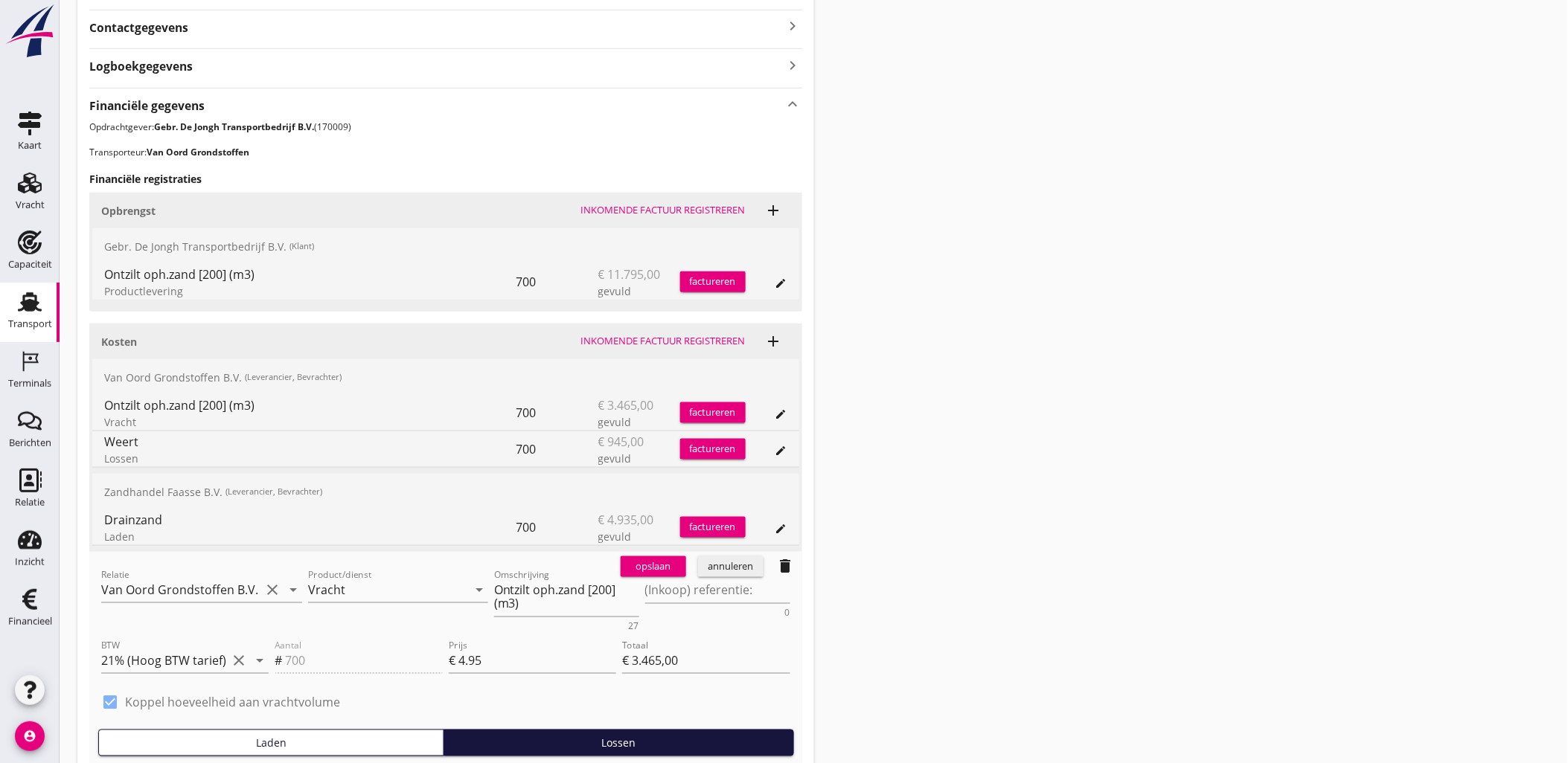
click at [738, 571] on div "annuleren" at bounding box center [731, 567] width 53 height 15
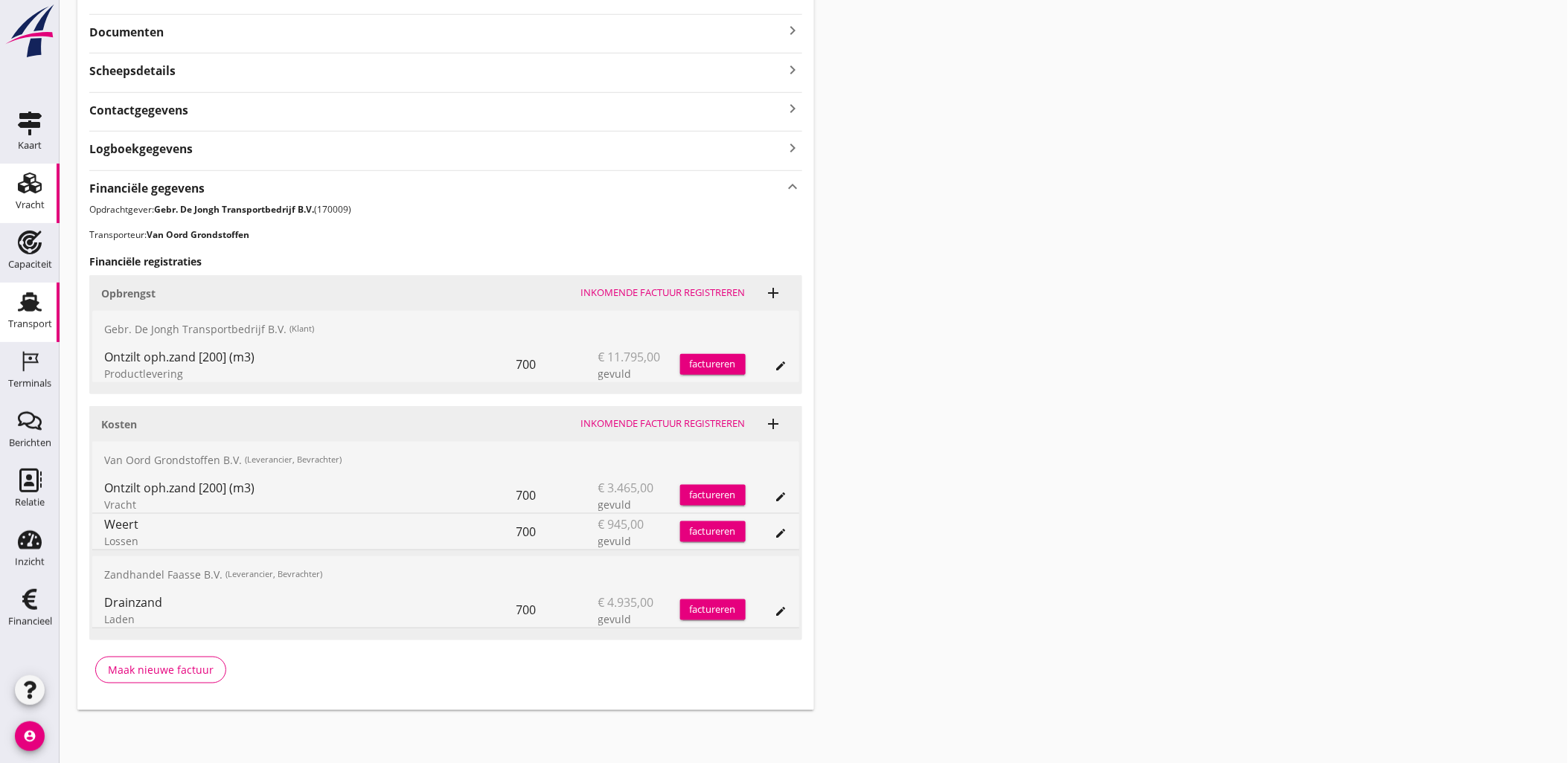
click at [29, 179] on use at bounding box center [29, 183] width 24 height 21
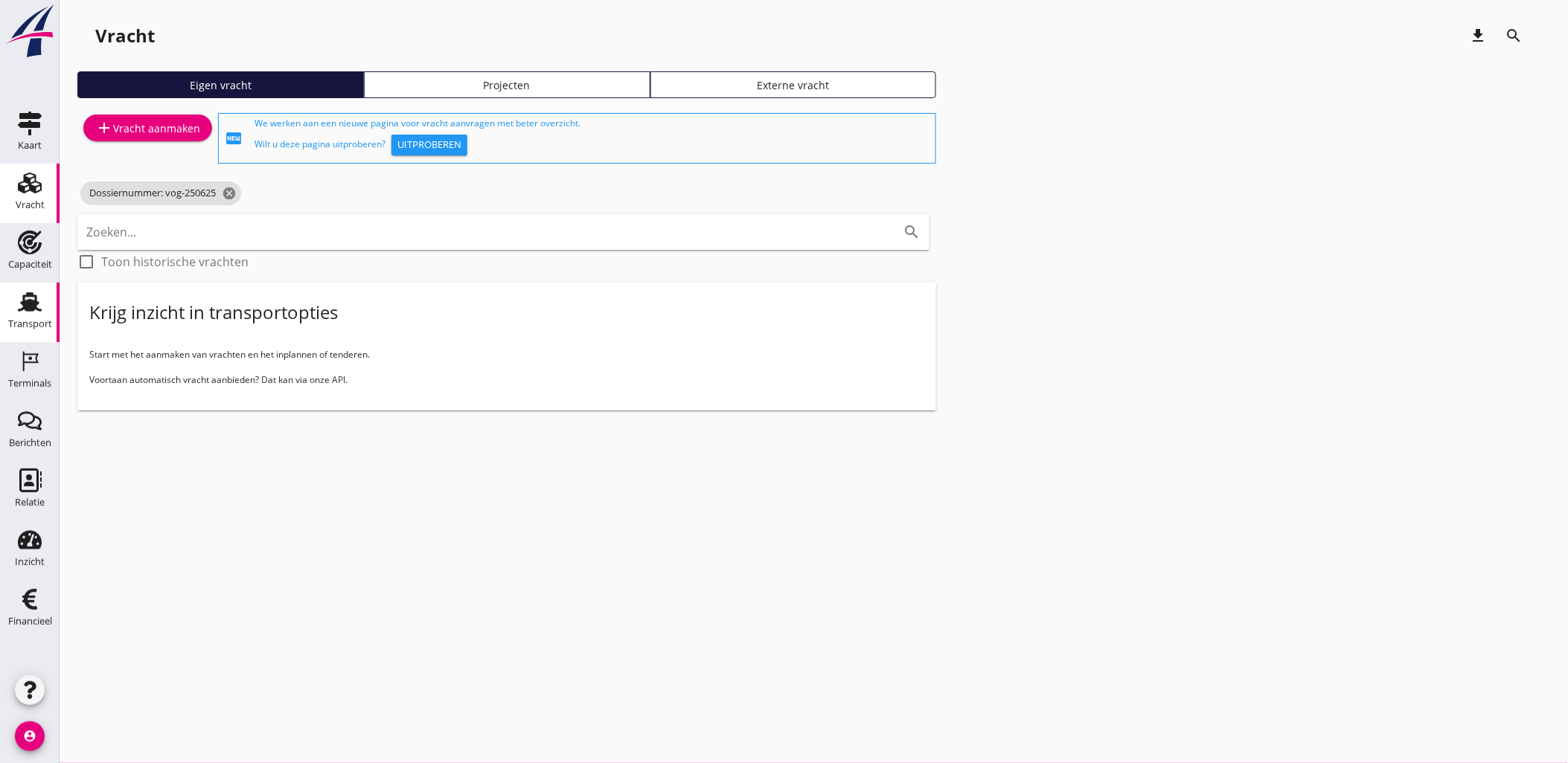
click at [29, 303] on use at bounding box center [29, 302] width 24 height 19
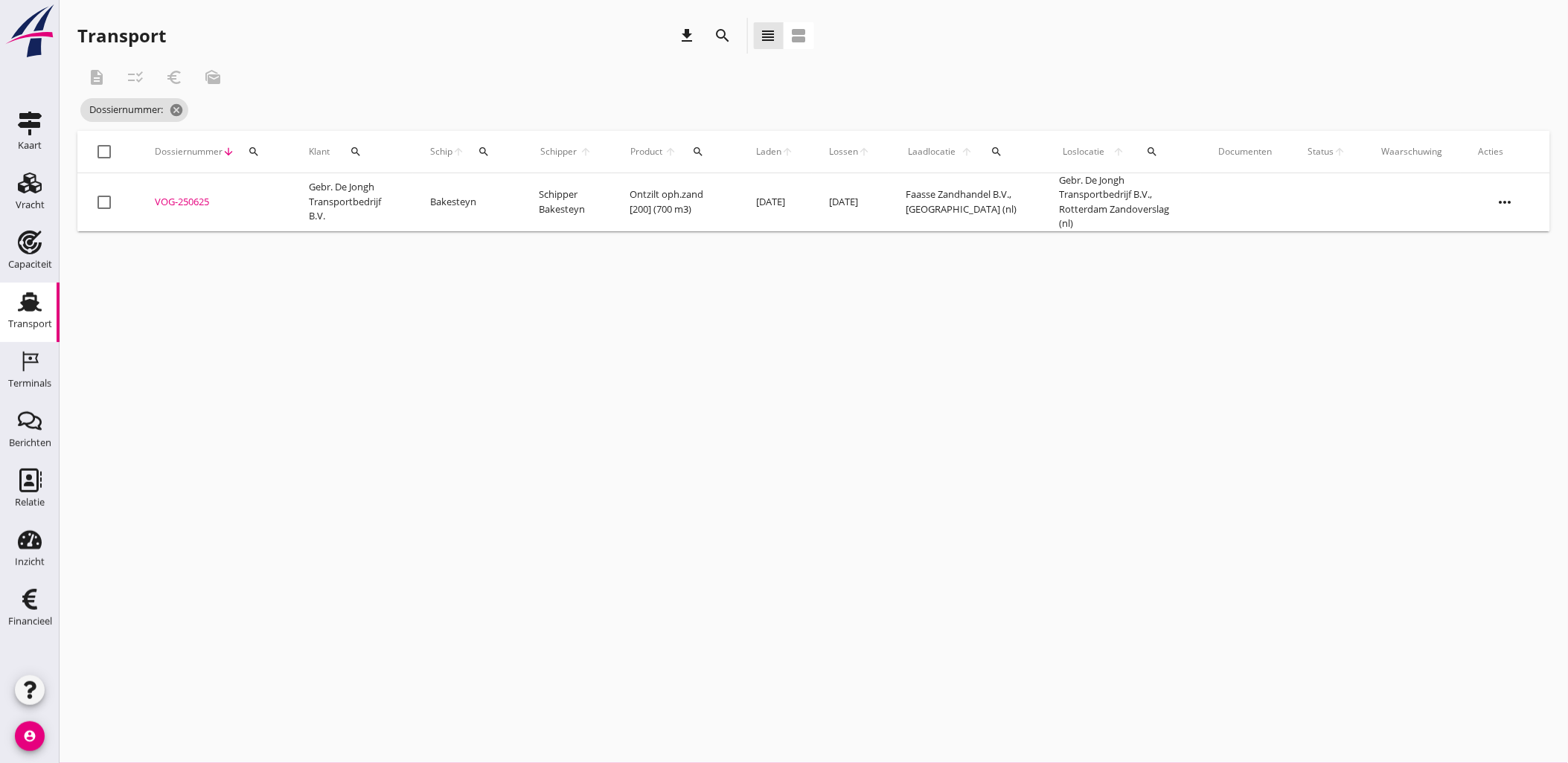
click at [456, 298] on div "cancel You are impersonating another user. Transport download search view_headl…" at bounding box center [813, 382] width 1508 height 763
click at [495, 152] on div "search" at bounding box center [484, 151] width 27 height 12
click at [634, 196] on div at bounding box center [644, 195] width 21 height 18
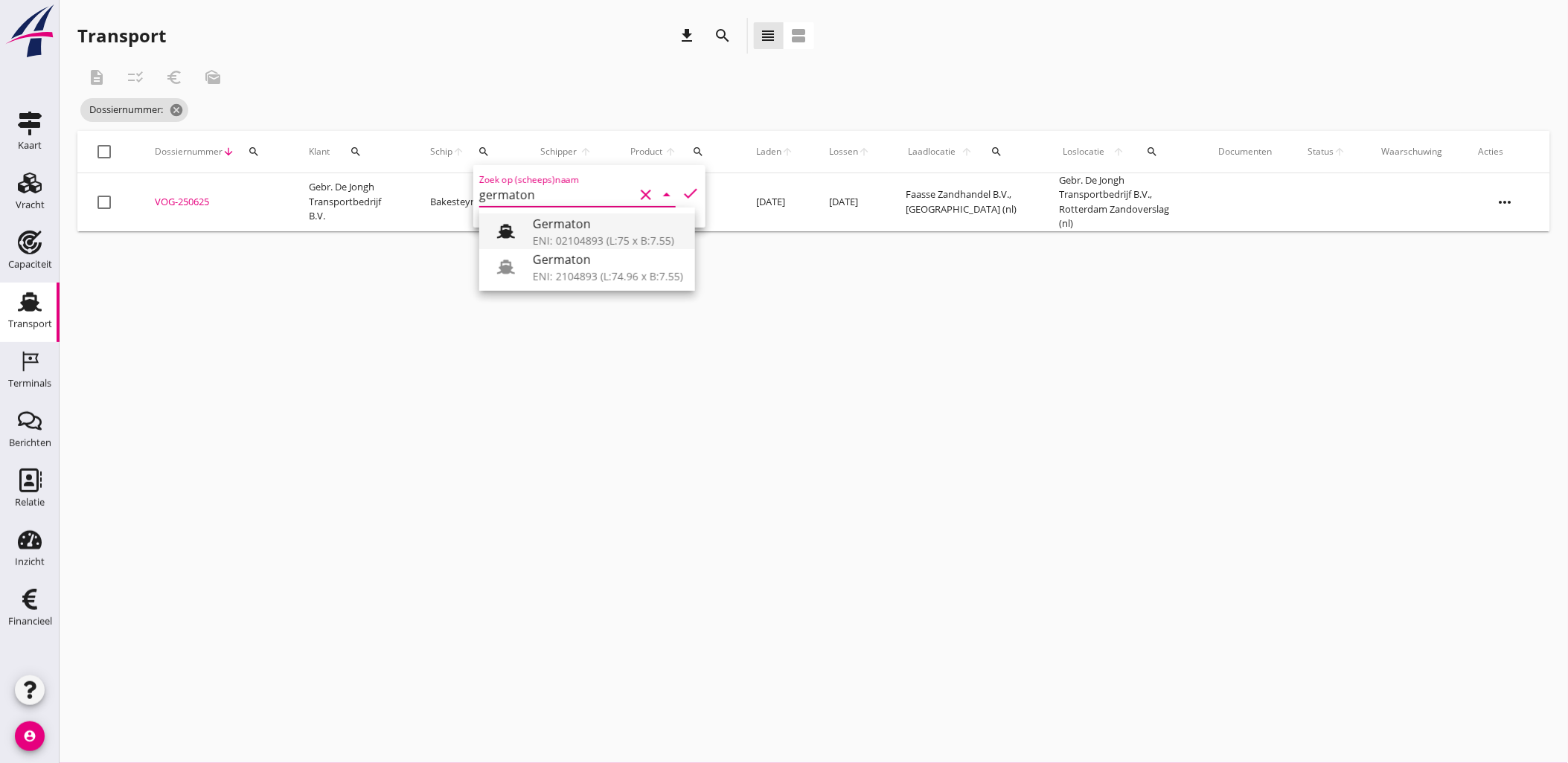
click at [574, 227] on div "Germaton" at bounding box center [608, 224] width 150 height 18
click at [671, 189] on div "Zoek op (scheeps)naam Germaton clear arrow_drop_down check" at bounding box center [589, 197] width 232 height 63
click at [681, 189] on icon "check" at bounding box center [690, 193] width 18 height 18
type input "Germaton"
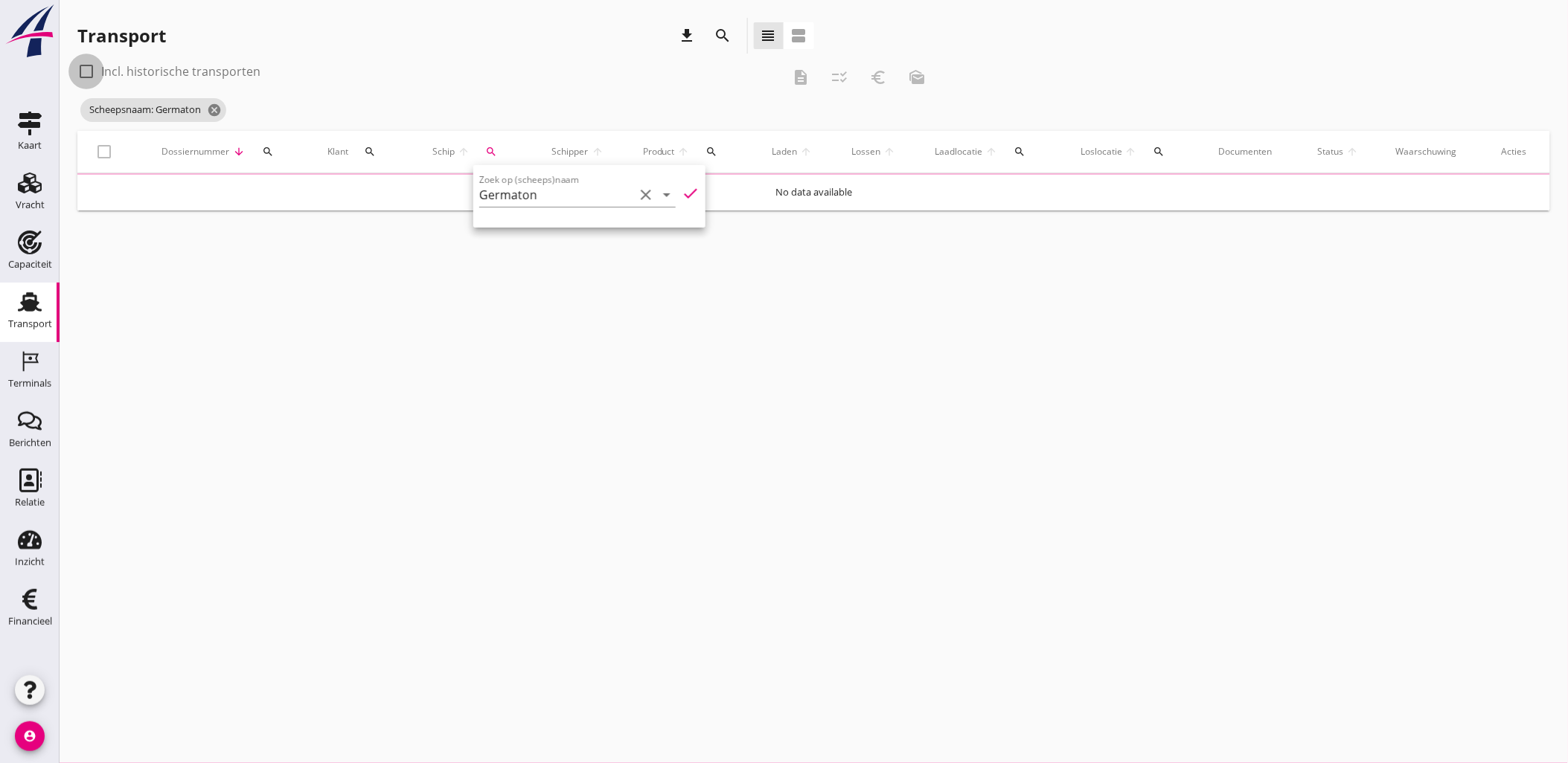
click at [94, 74] on div at bounding box center [86, 71] width 26 height 26
checkbox input "true"
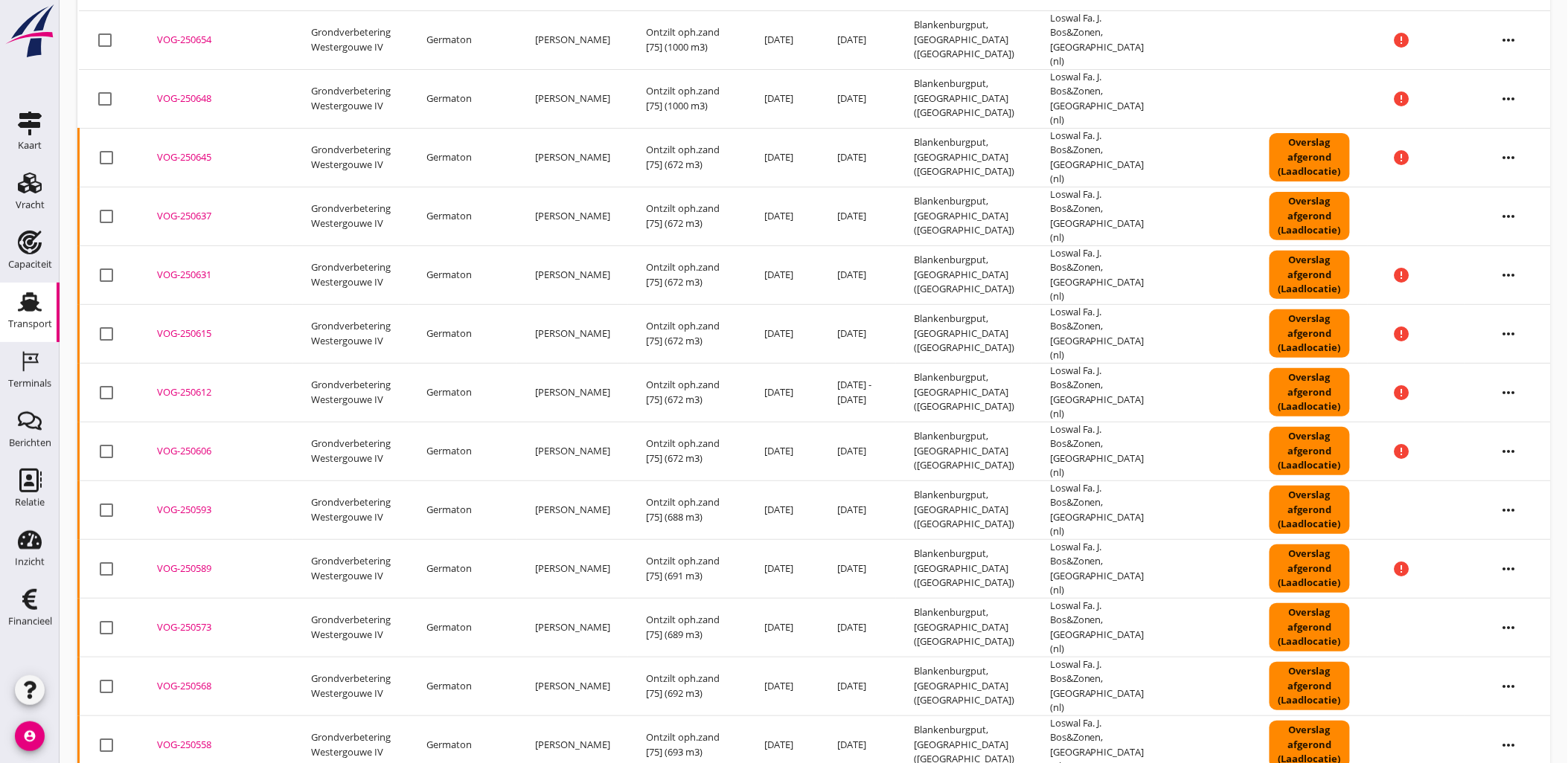
scroll to position [166, 0]
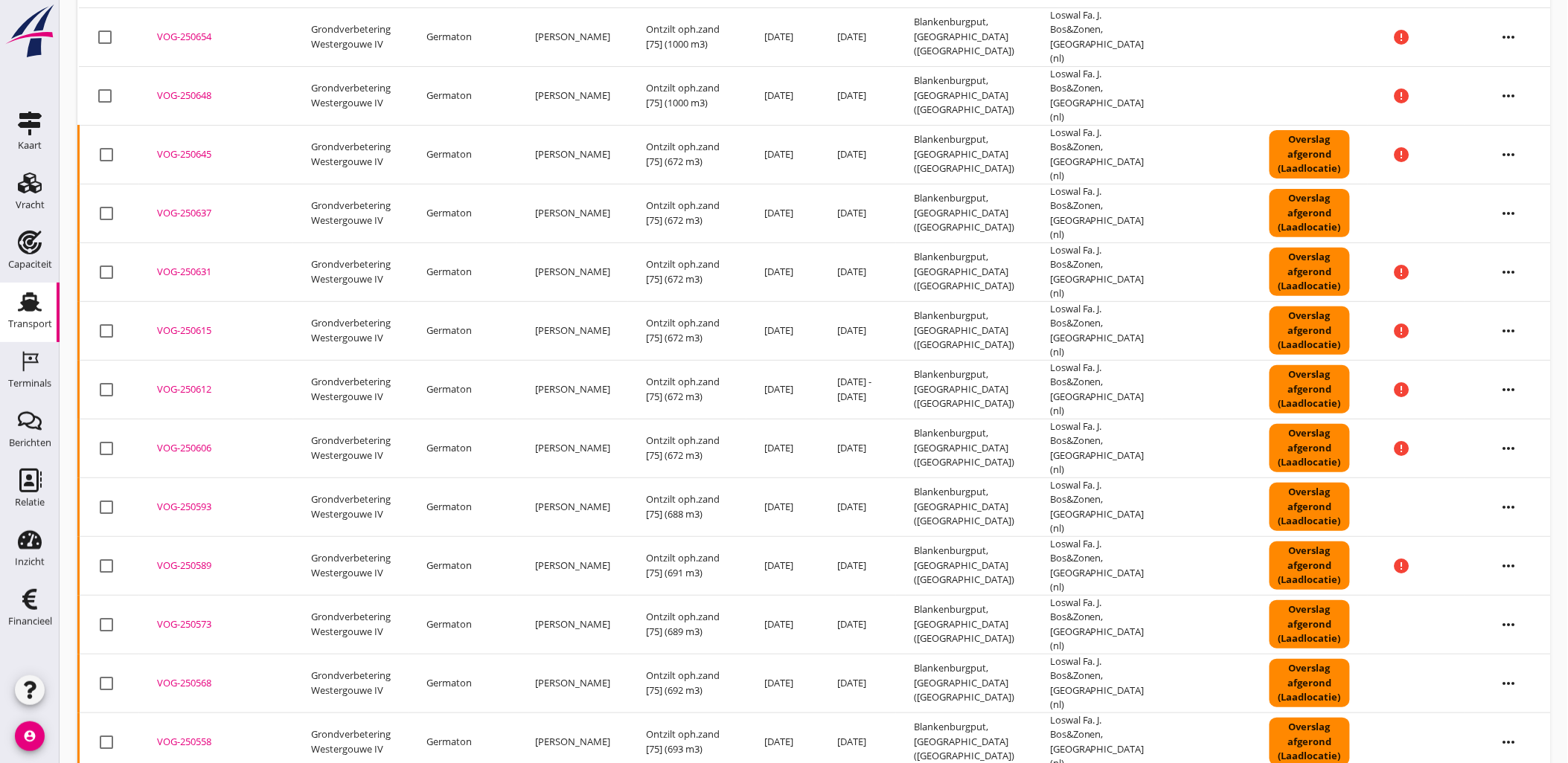
copy div "VOG-250573"
drag, startPoint x: 213, startPoint y: 548, endPoint x: 69, endPoint y: 541, distance: 144.2
click at [69, 541] on div "Transport download search view_headline view_agenda check_box Incl. historische…" at bounding box center [813, 518] width 1508 height 1366
click at [66, 545] on div "Transport download search view_headline view_agenda check_box Incl. historische…" at bounding box center [813, 518] width 1508 height 1366
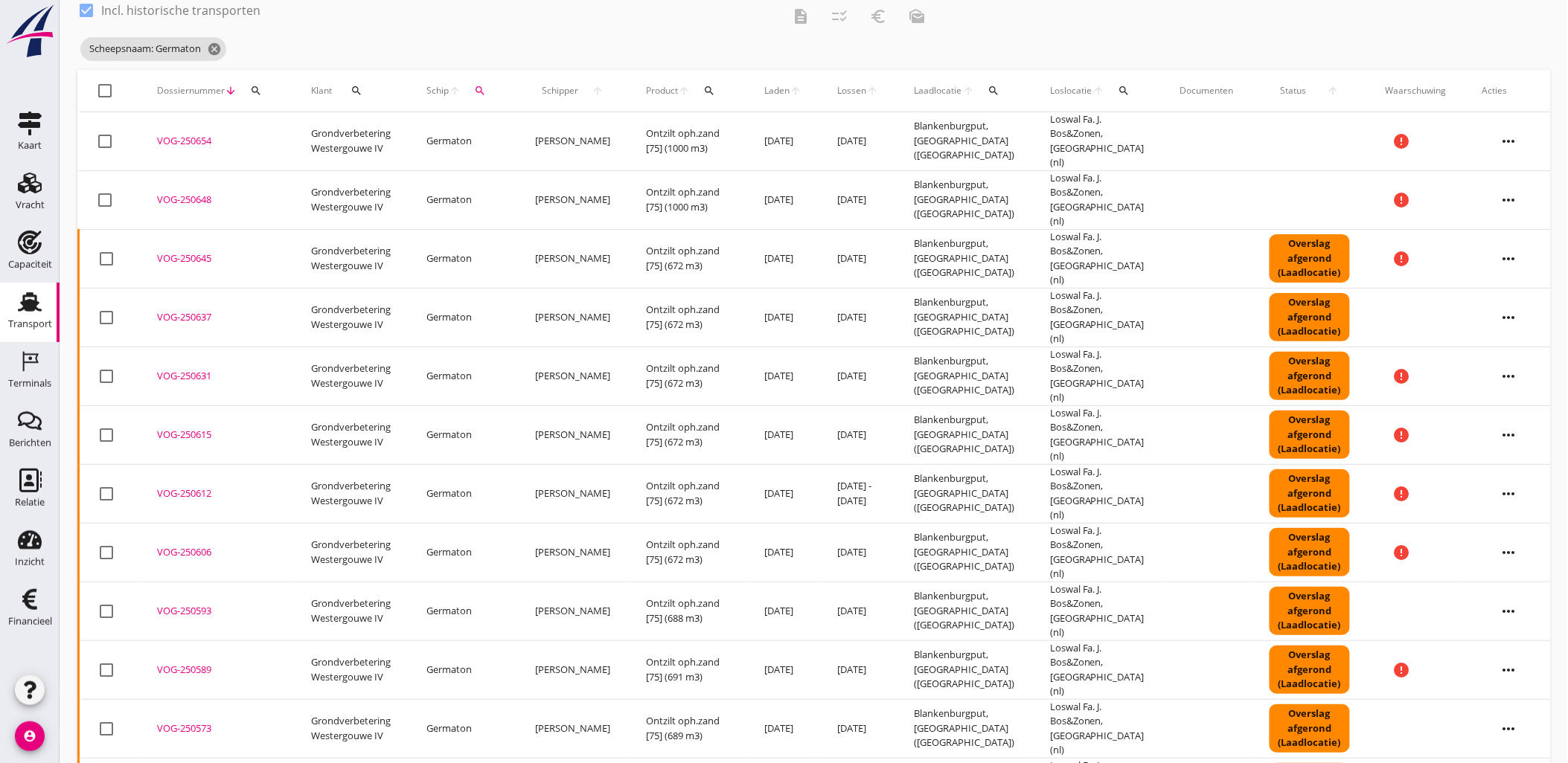
scroll to position [0, 0]
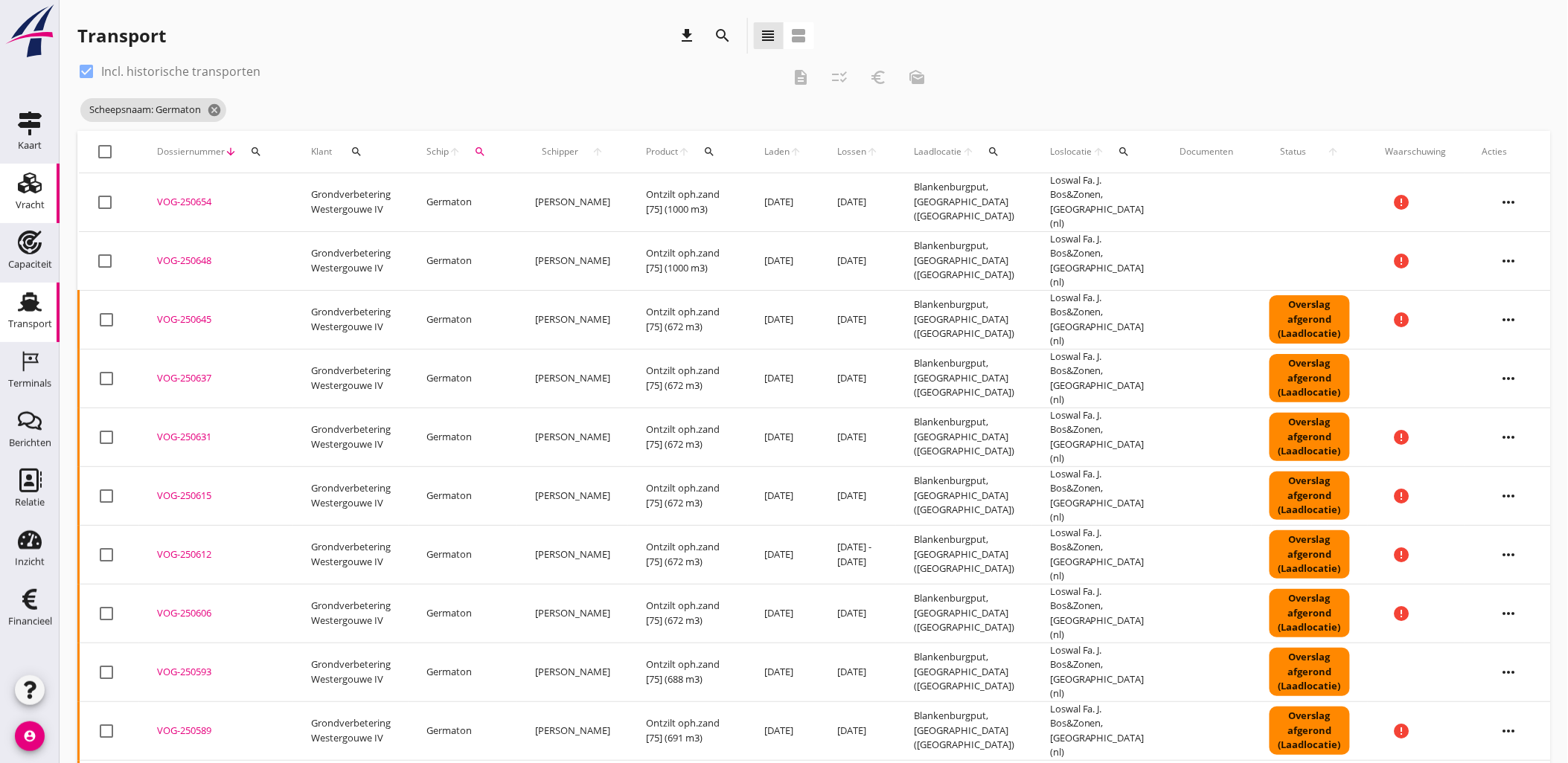
click at [27, 196] on div "Vracht" at bounding box center [29, 205] width 29 height 21
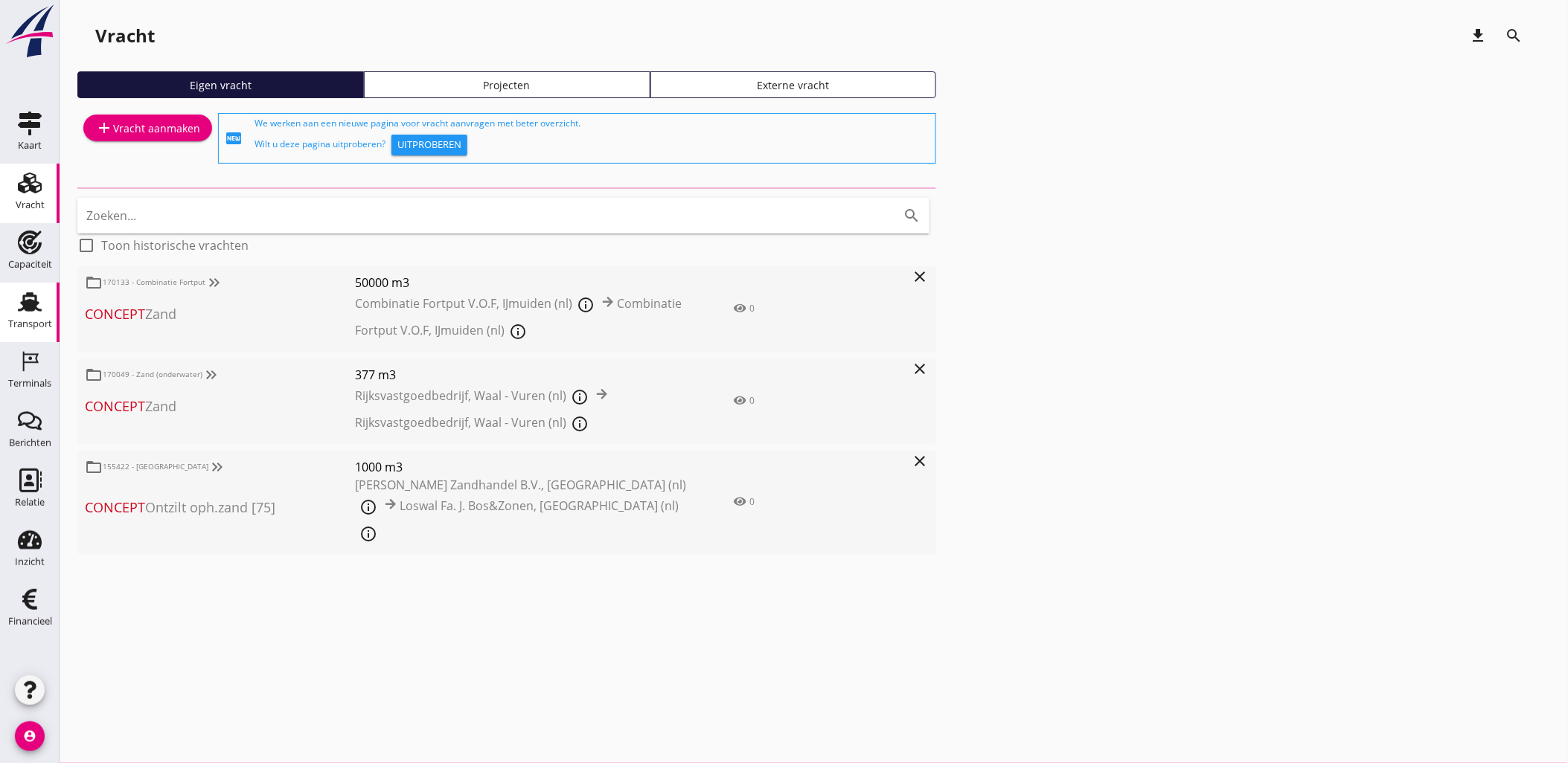
click at [43, 311] on div "Transport" at bounding box center [30, 302] width 36 height 24
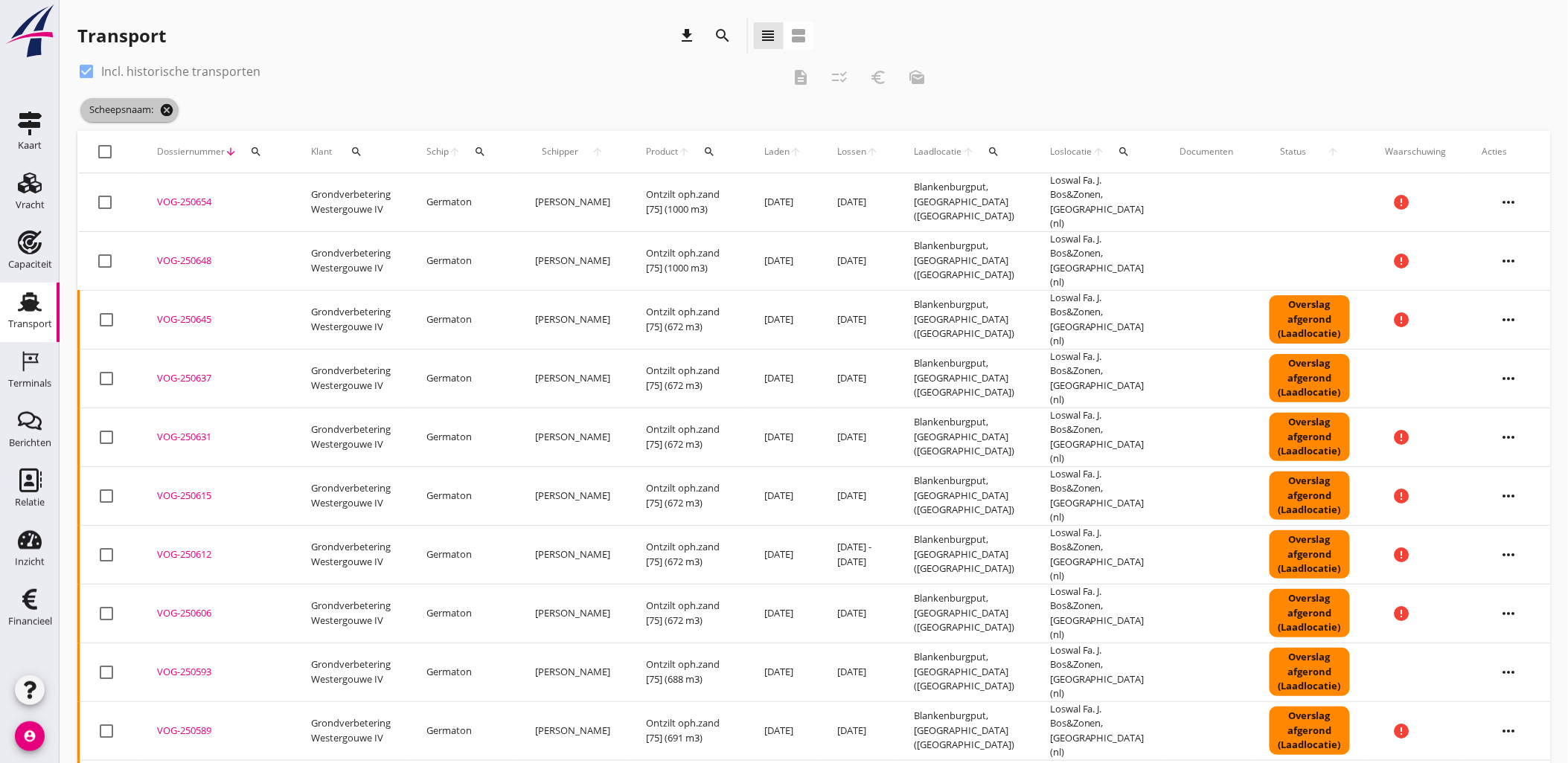
click at [168, 105] on icon "cancel" at bounding box center [167, 110] width 15 height 15
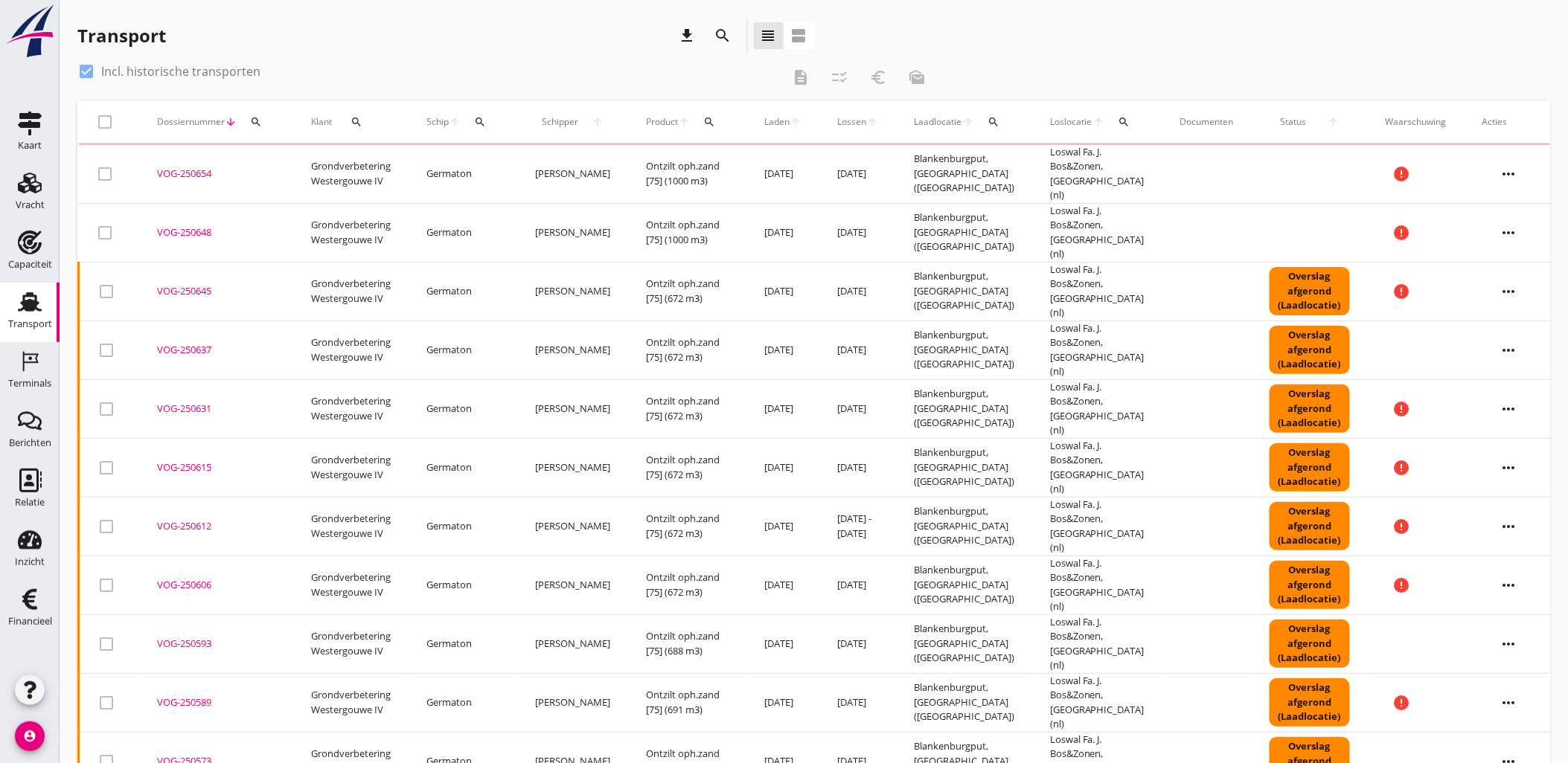
click at [80, 75] on div at bounding box center [86, 71] width 26 height 26
checkbox input "false"
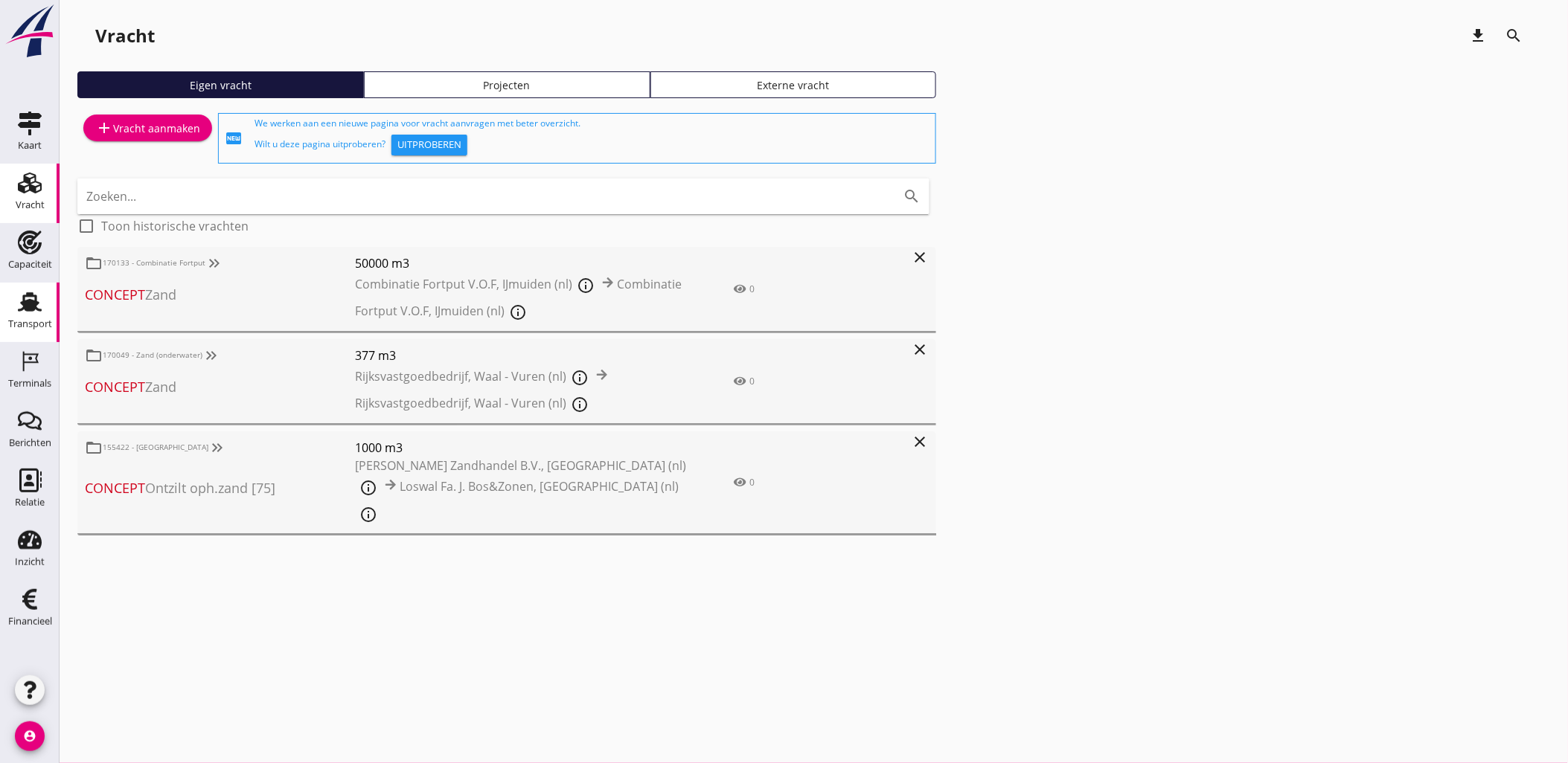
click at [34, 301] on use at bounding box center [29, 302] width 24 height 19
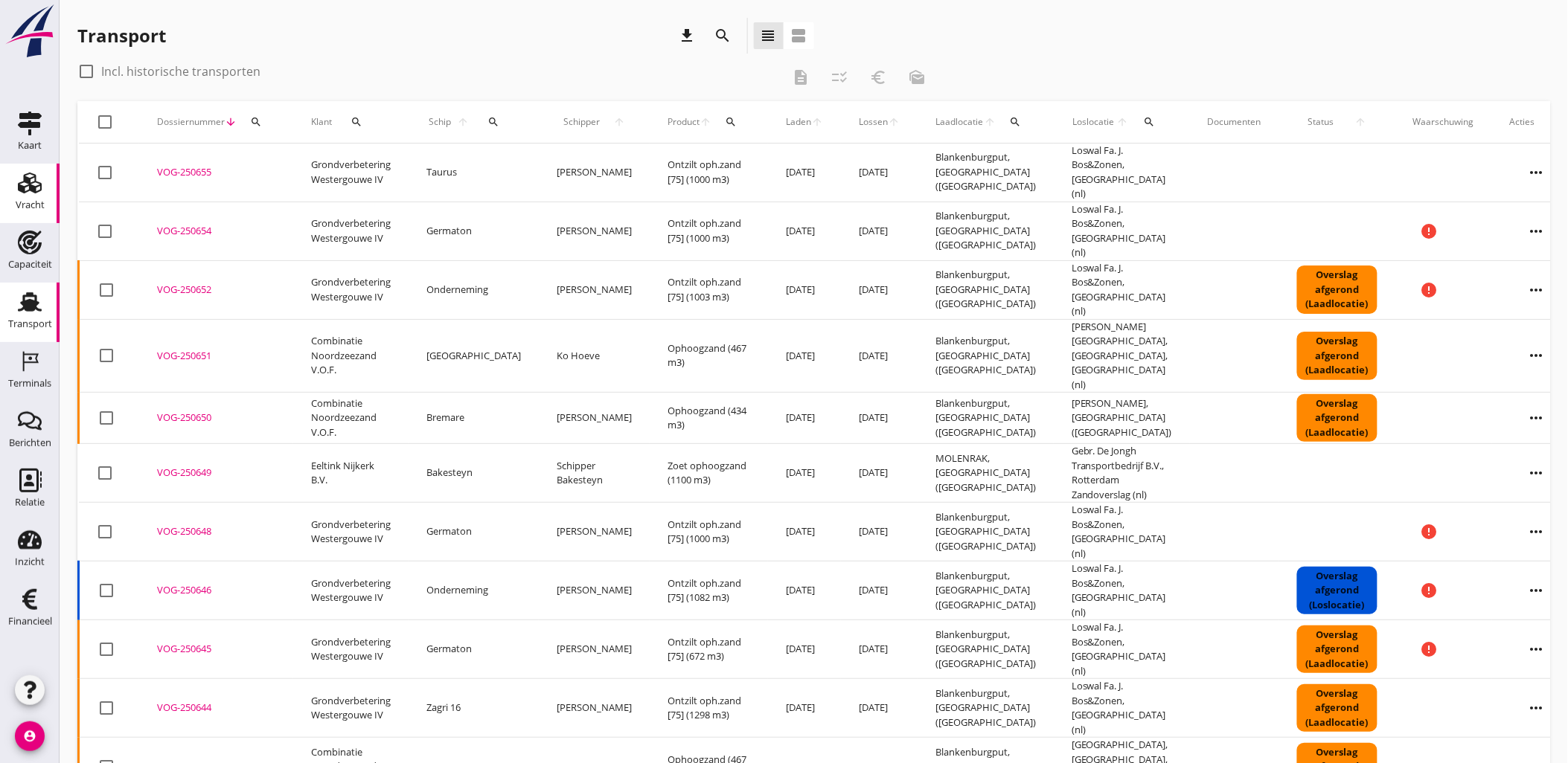
click at [22, 182] on use at bounding box center [29, 183] width 24 height 21
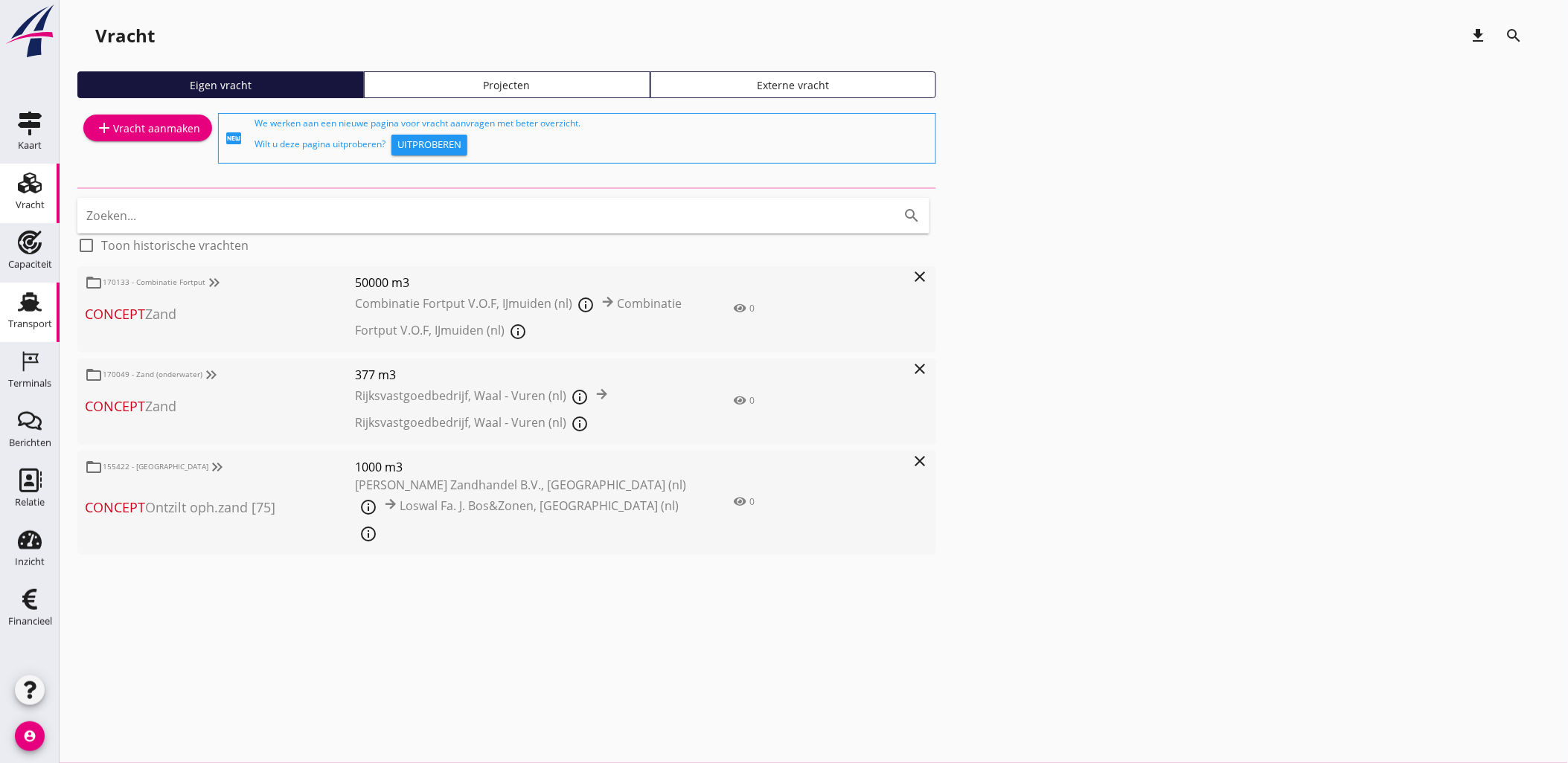
click at [30, 318] on div "Transport" at bounding box center [30, 324] width 44 height 21
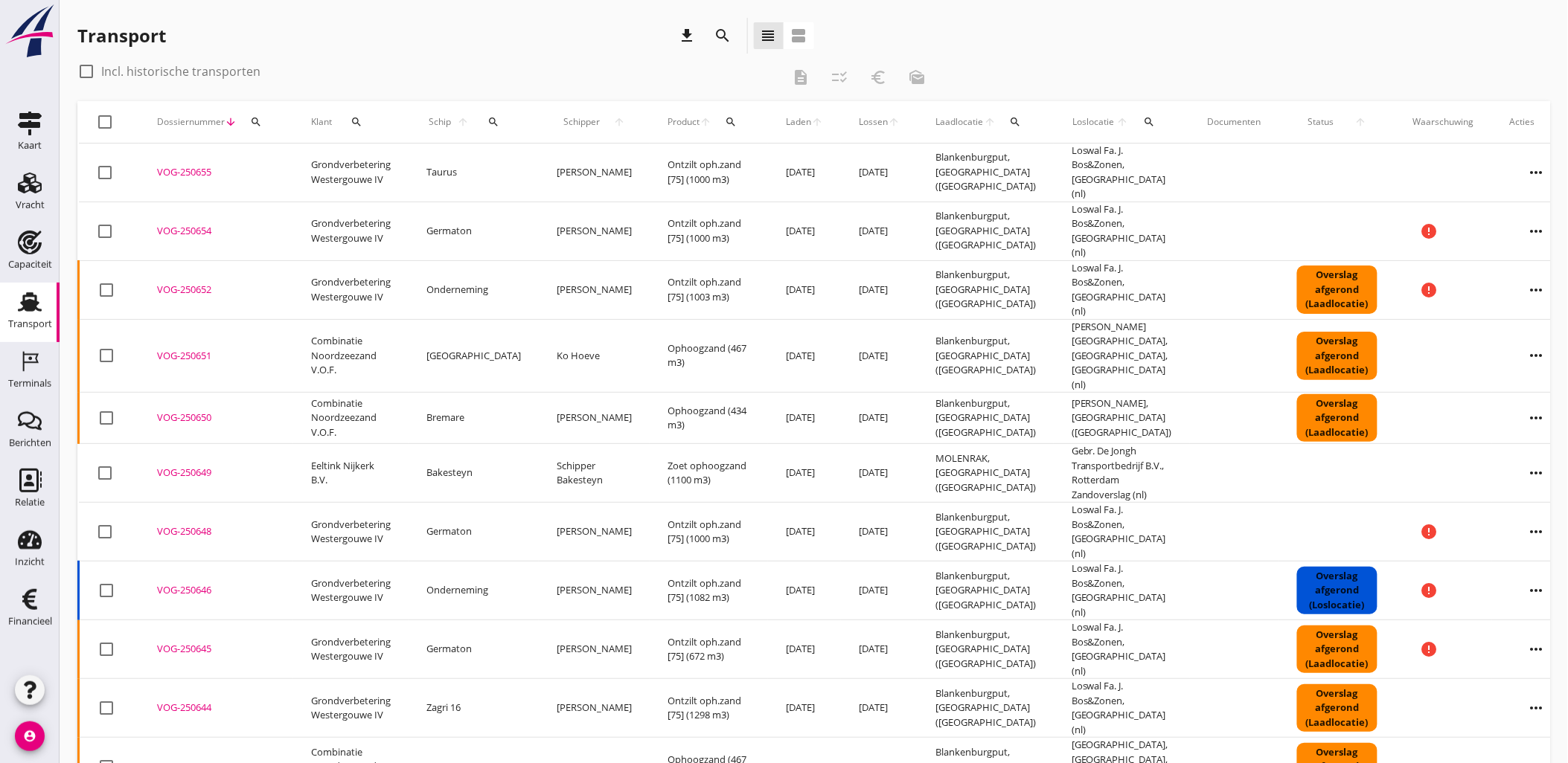
click at [786, 121] on span "Laden" at bounding box center [798, 122] width 26 height 13
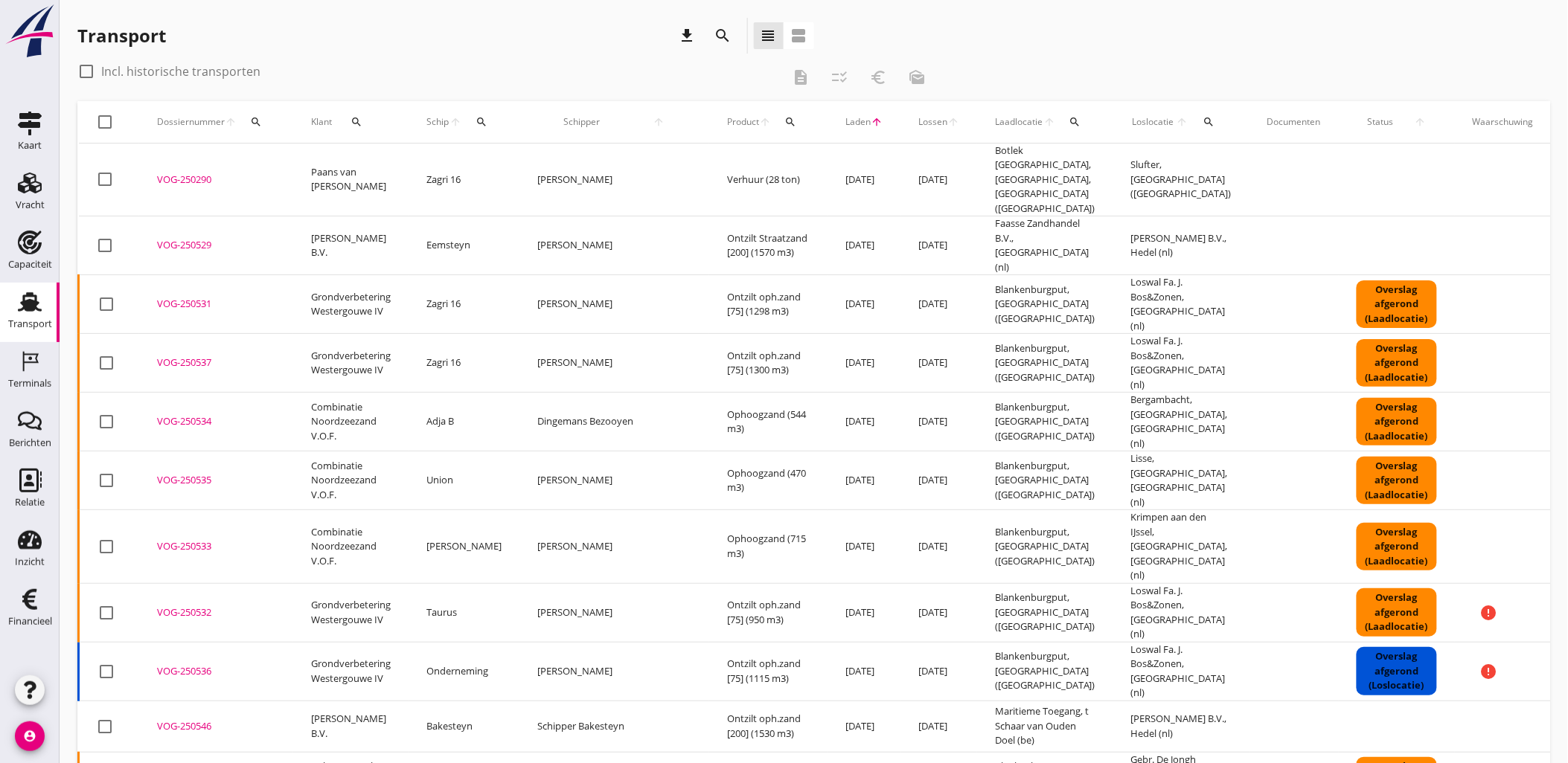
click at [845, 121] on span "Laden" at bounding box center [857, 122] width 26 height 13
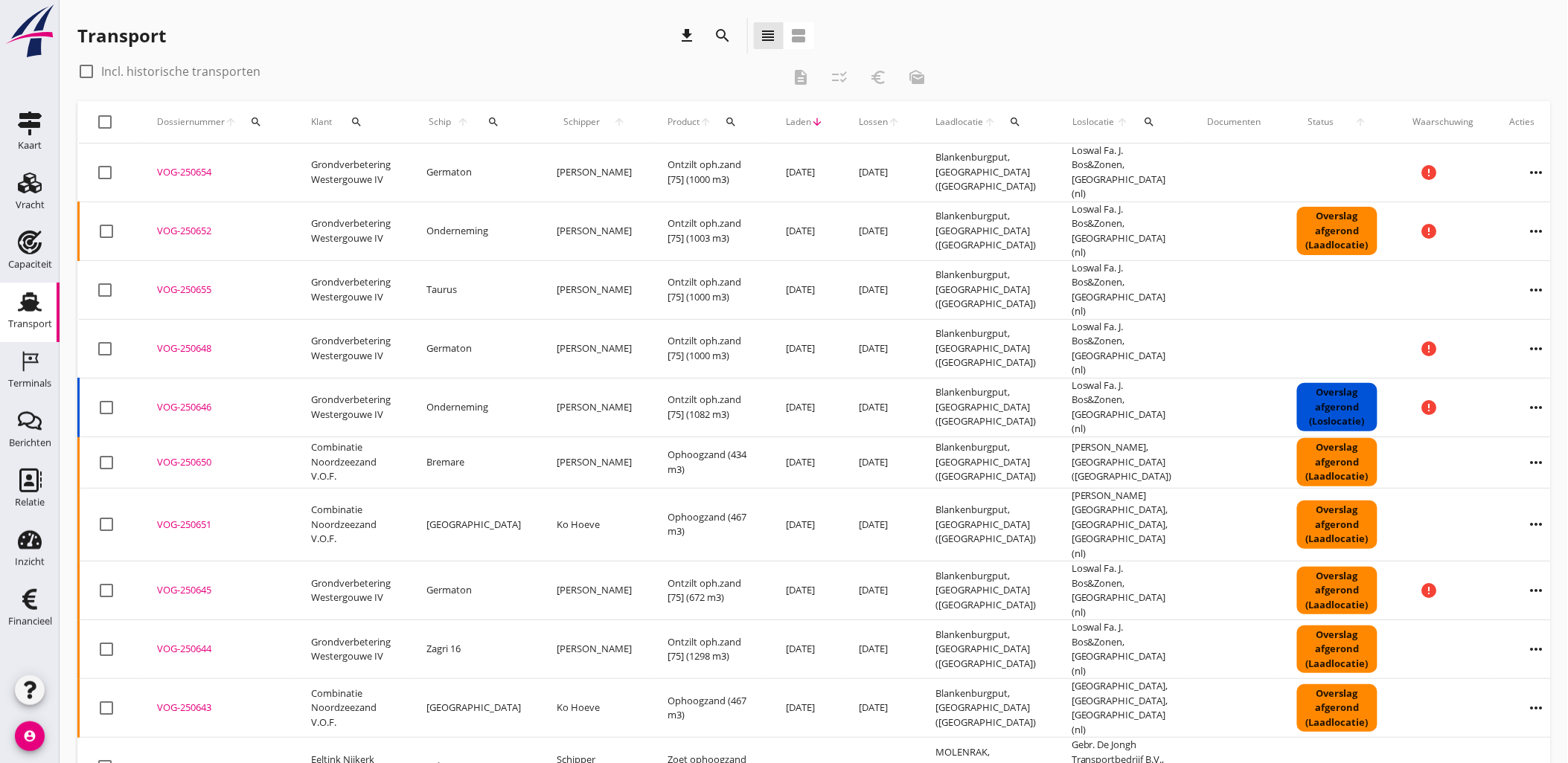
click at [187, 167] on div "VOG-250654" at bounding box center [216, 173] width 118 height 15
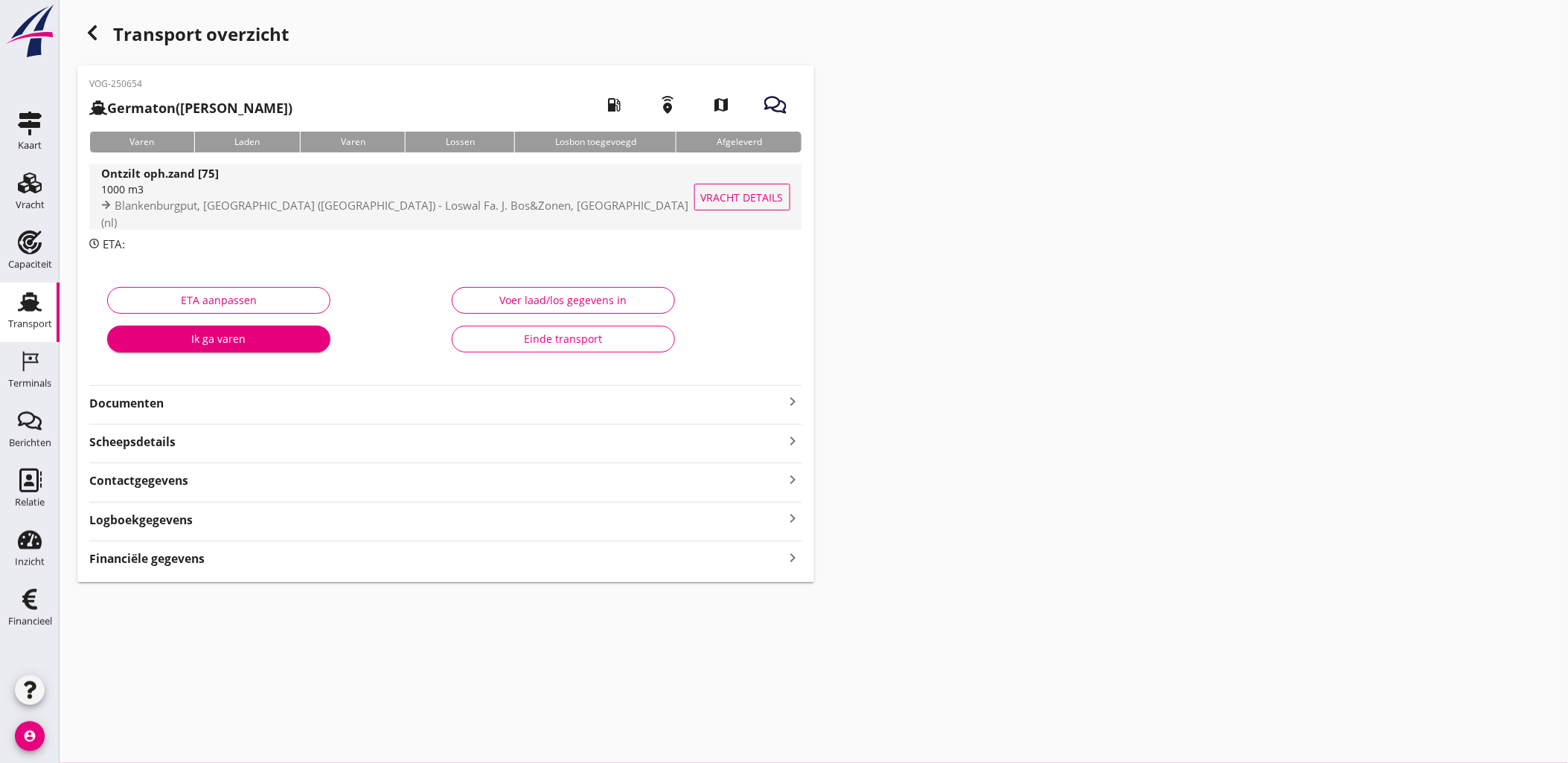
click at [750, 199] on span "Vracht details" at bounding box center [742, 197] width 83 height 15
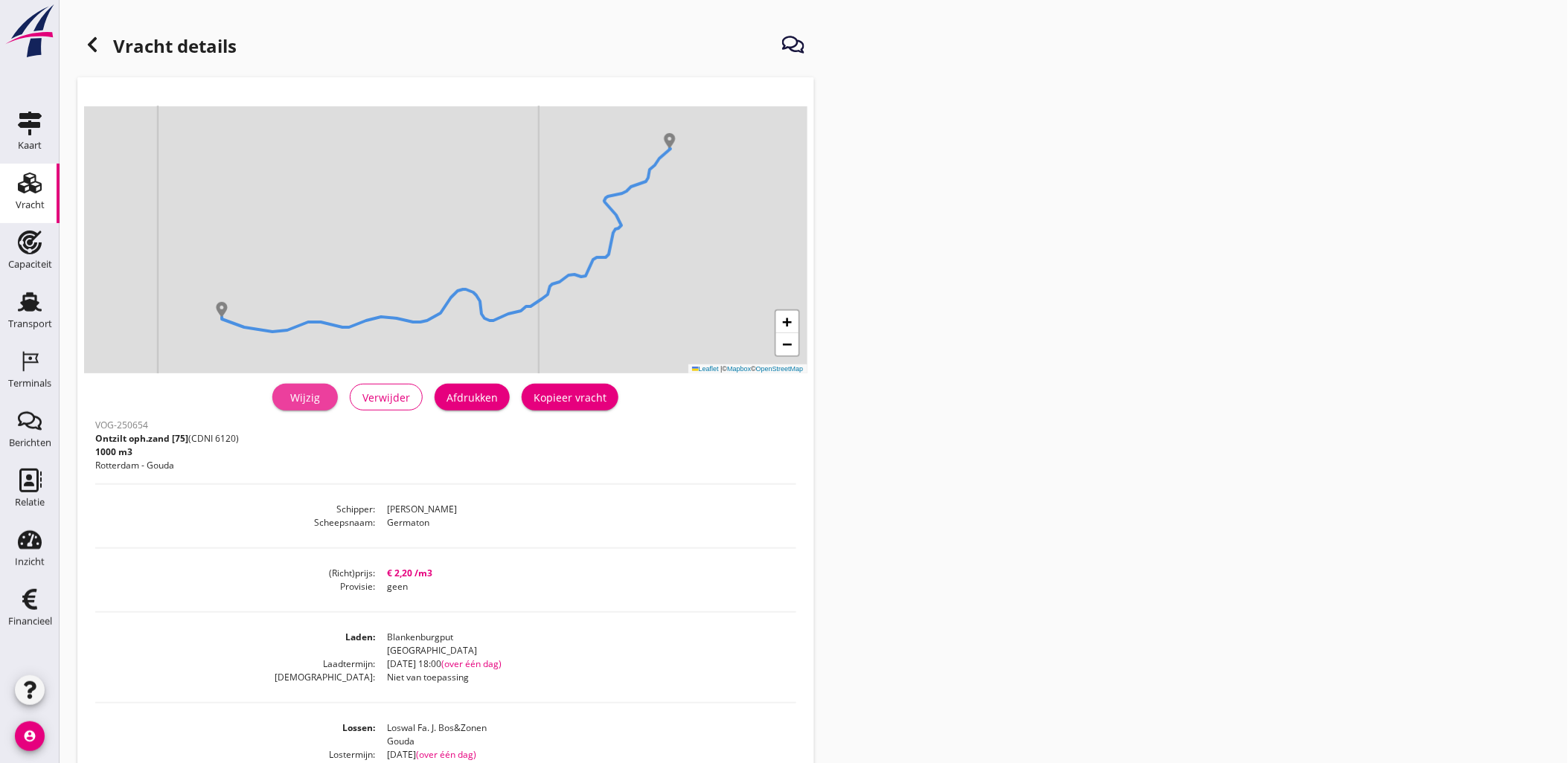
click at [295, 402] on div "Wijzig" at bounding box center [305, 398] width 42 height 15
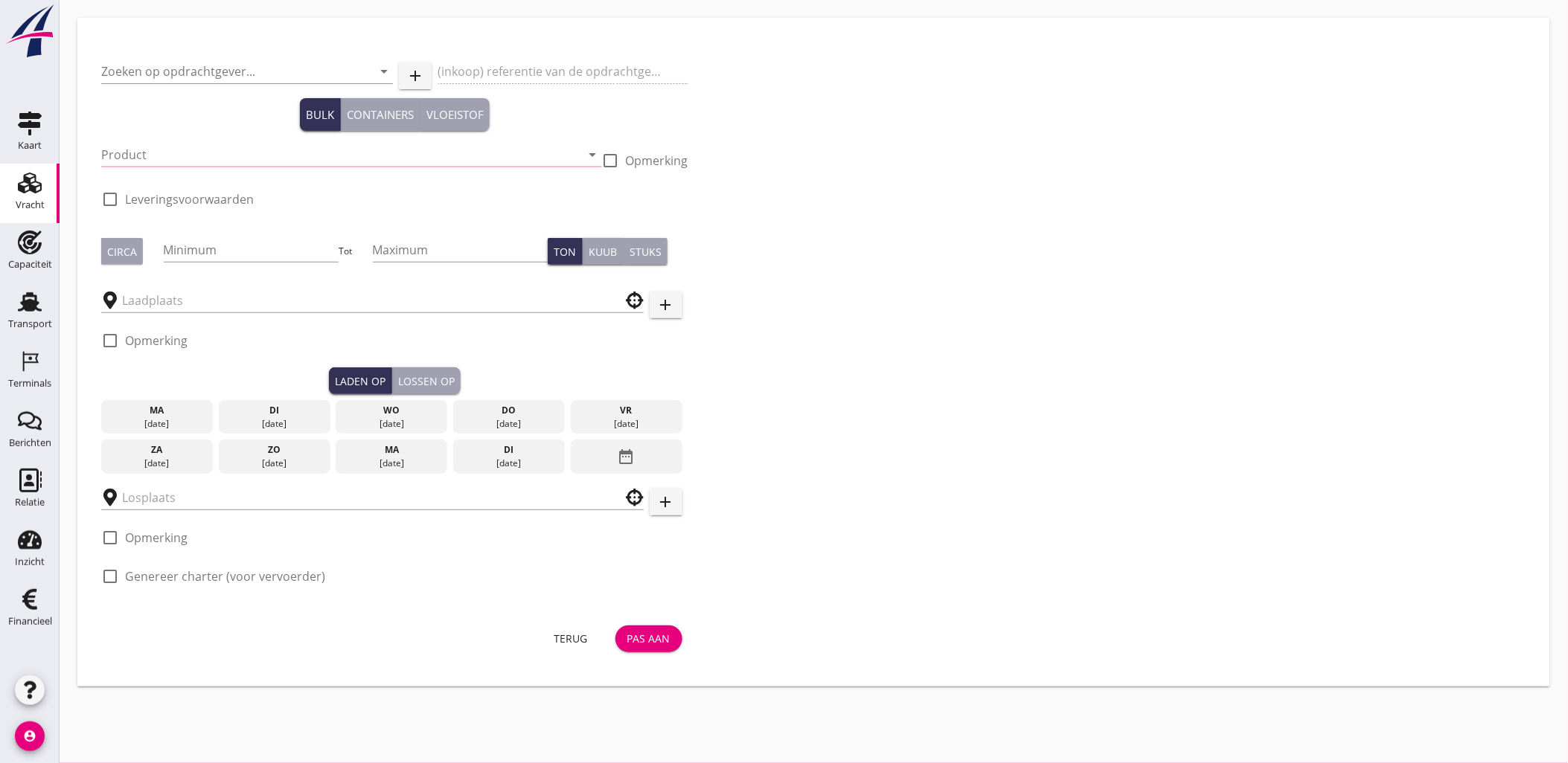
type input "Grondverbetering Westergouwe IV"
type input "Ontzilt oph.zand [75] (6120)"
type input "1000"
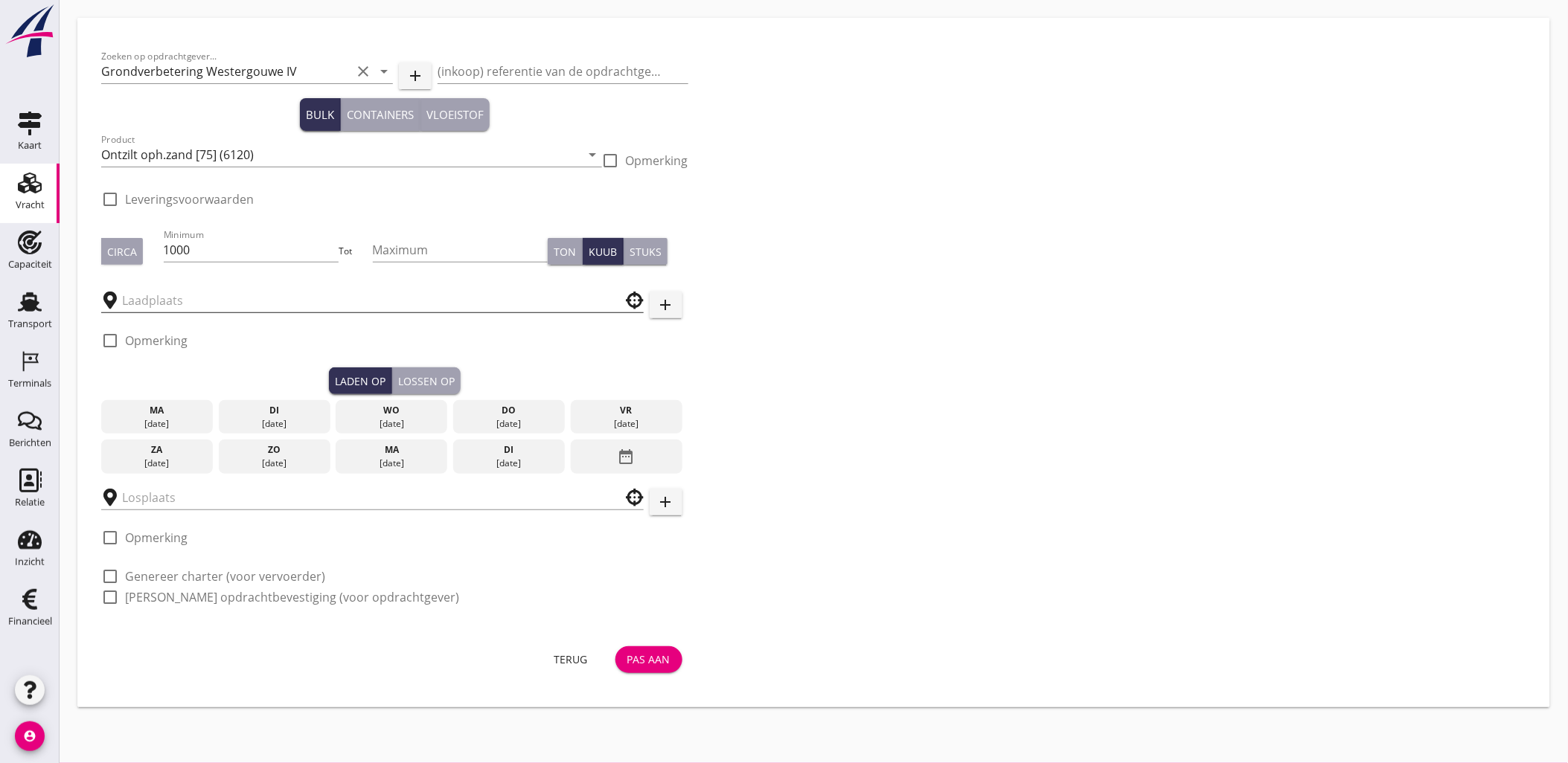
type input "Loswal Fa. J. Bos&Zonen"
checkbox input "true"
type input "Blankenburgput"
checkbox input "true"
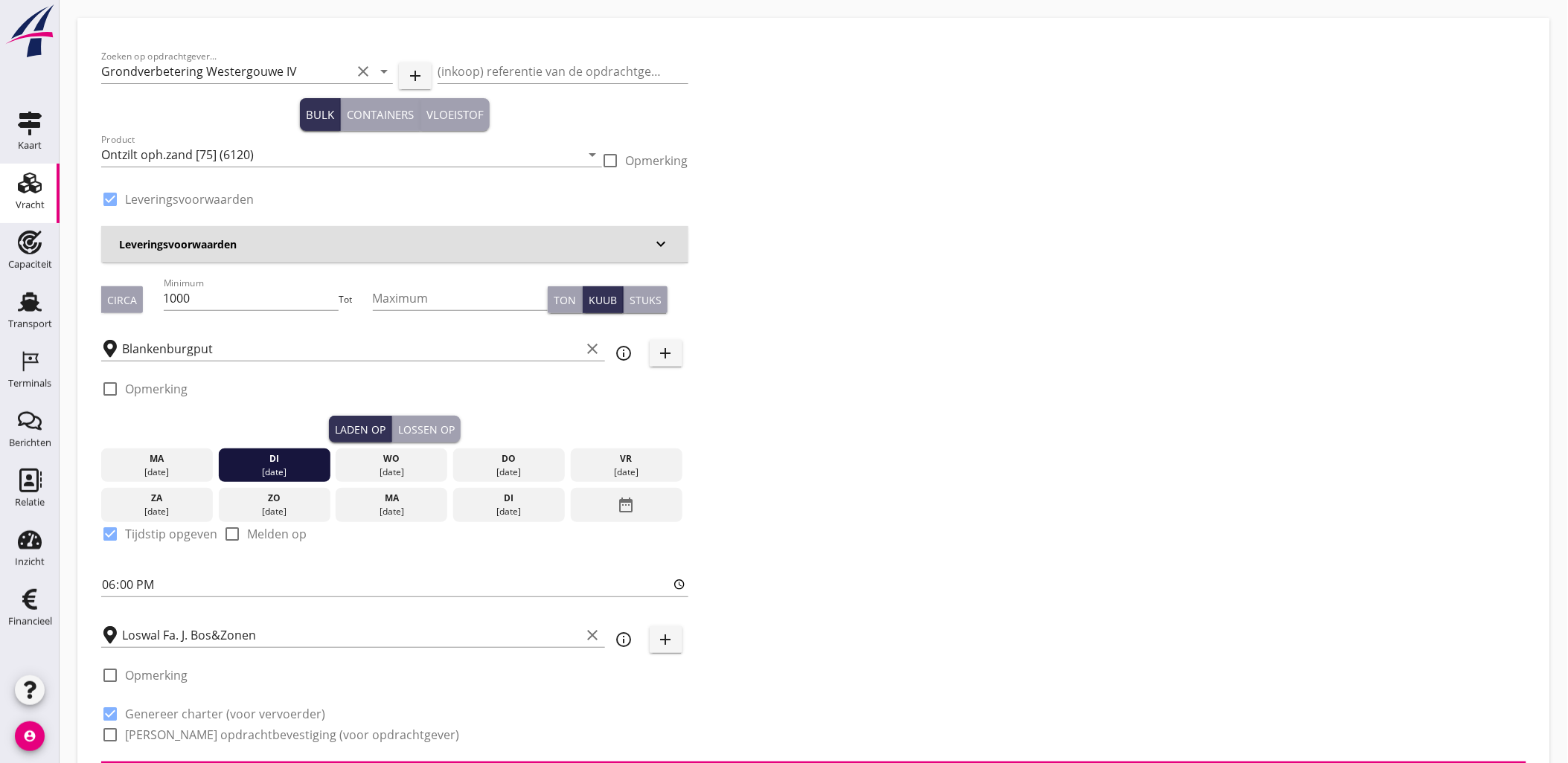
type input "2.2"
radio input "false"
click at [30, 206] on div "Vracht" at bounding box center [29, 205] width 29 height 10
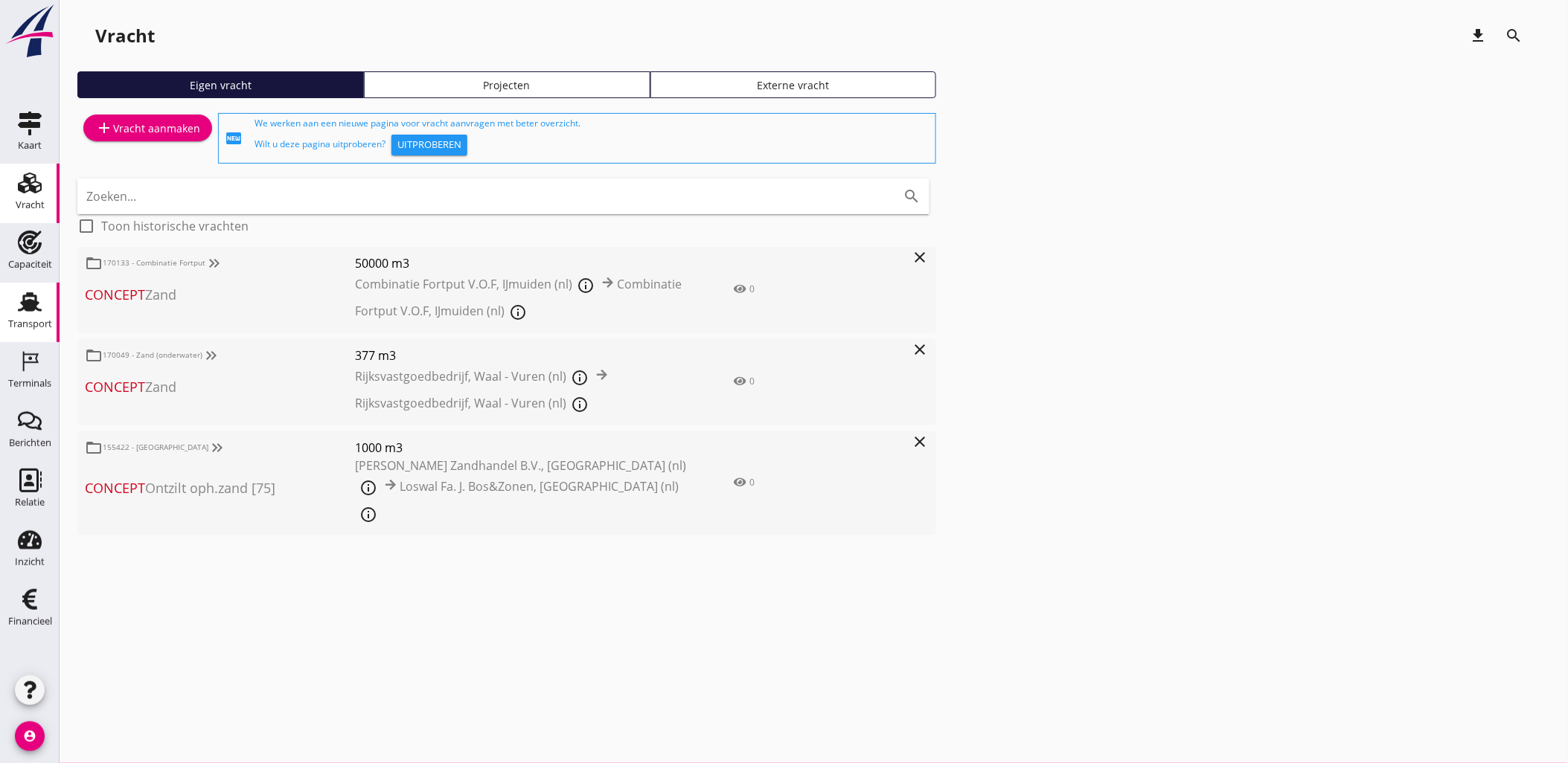
click at [37, 298] on icon "Transport" at bounding box center [29, 302] width 24 height 24
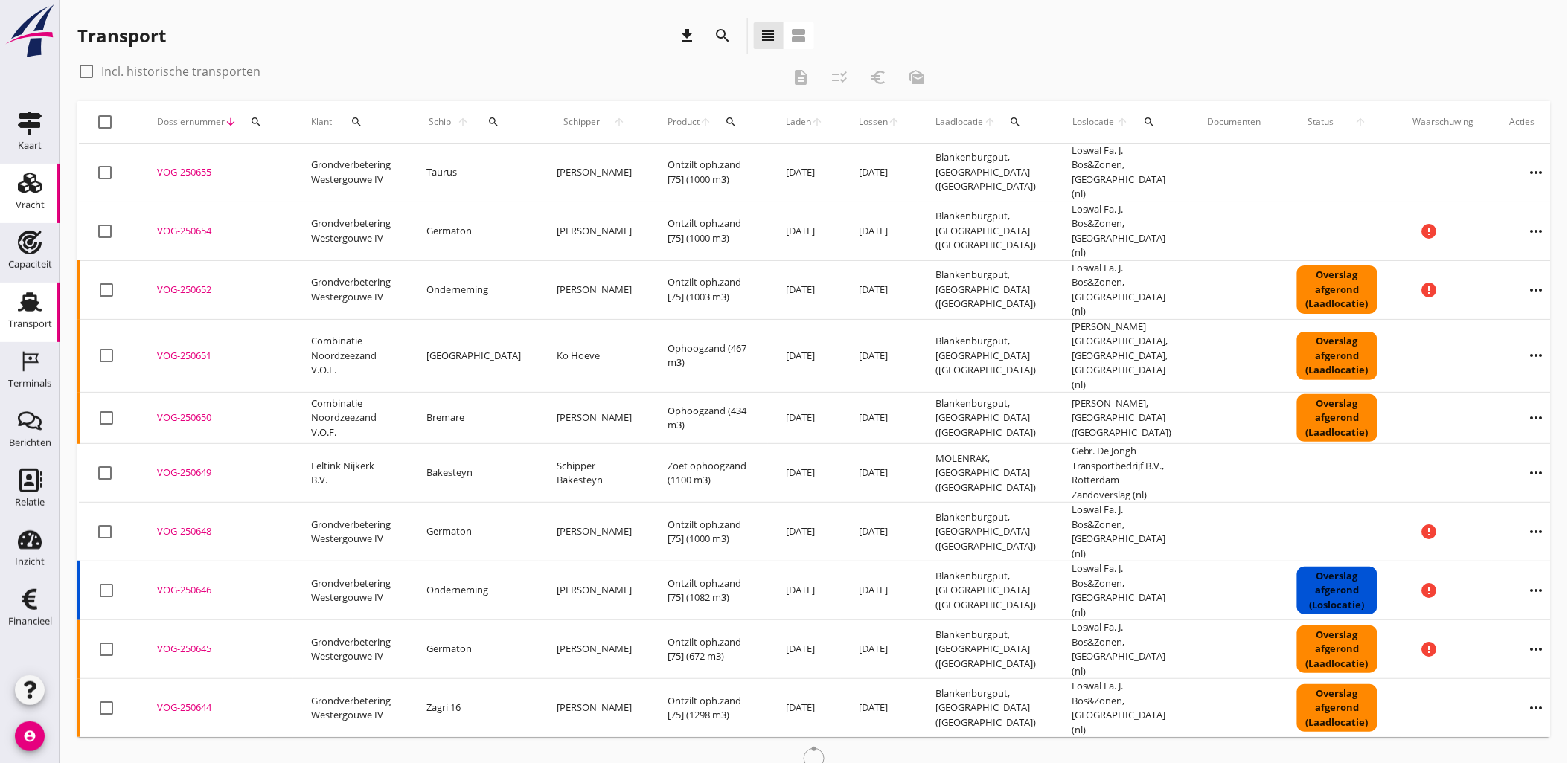
click at [32, 189] on use at bounding box center [29, 183] width 24 height 21
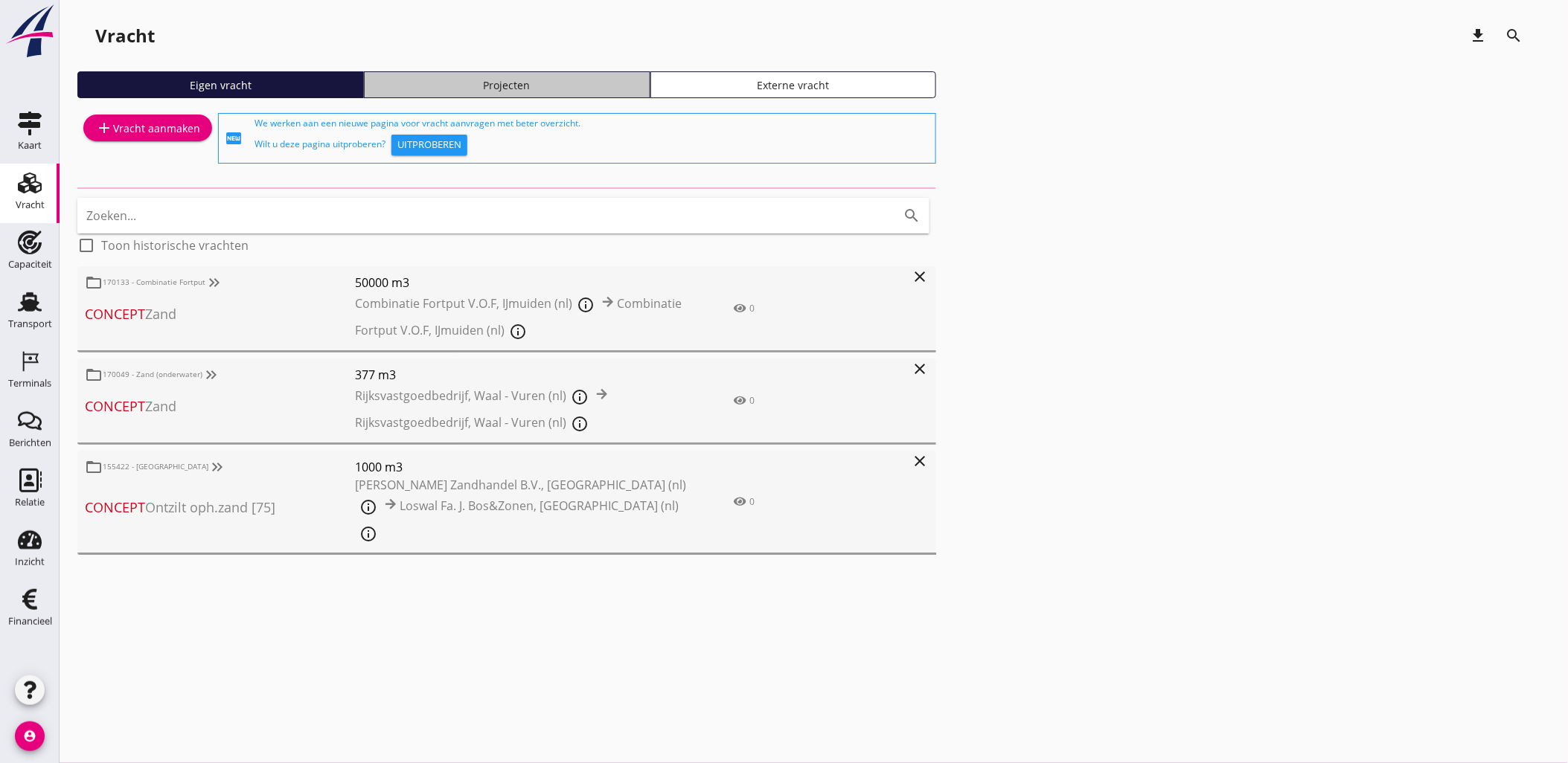
click at [442, 80] on div "Projecten" at bounding box center [506, 85] width 273 height 15
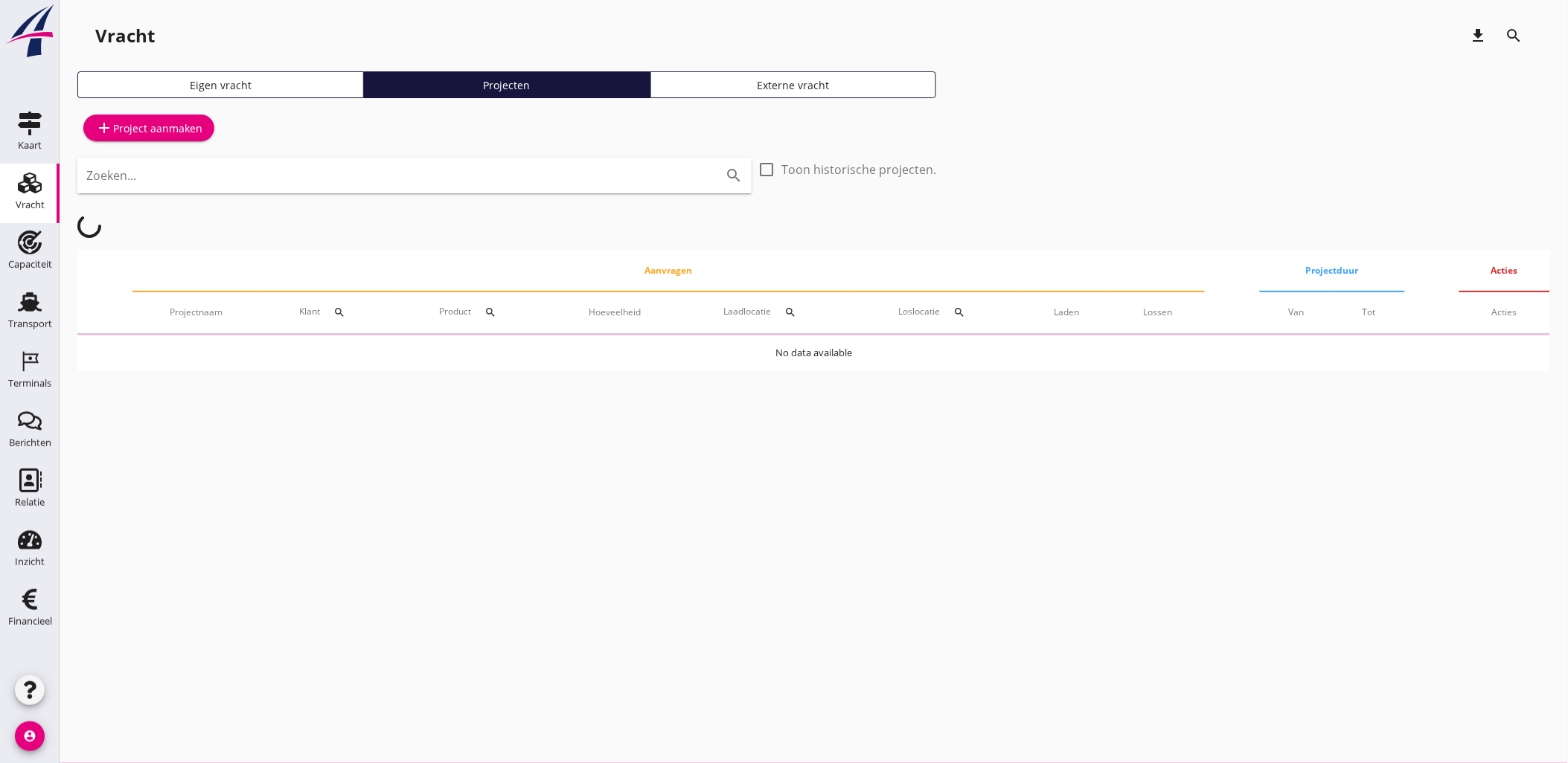
click at [333, 179] on input "Zoeken..." at bounding box center [394, 175] width 615 height 24
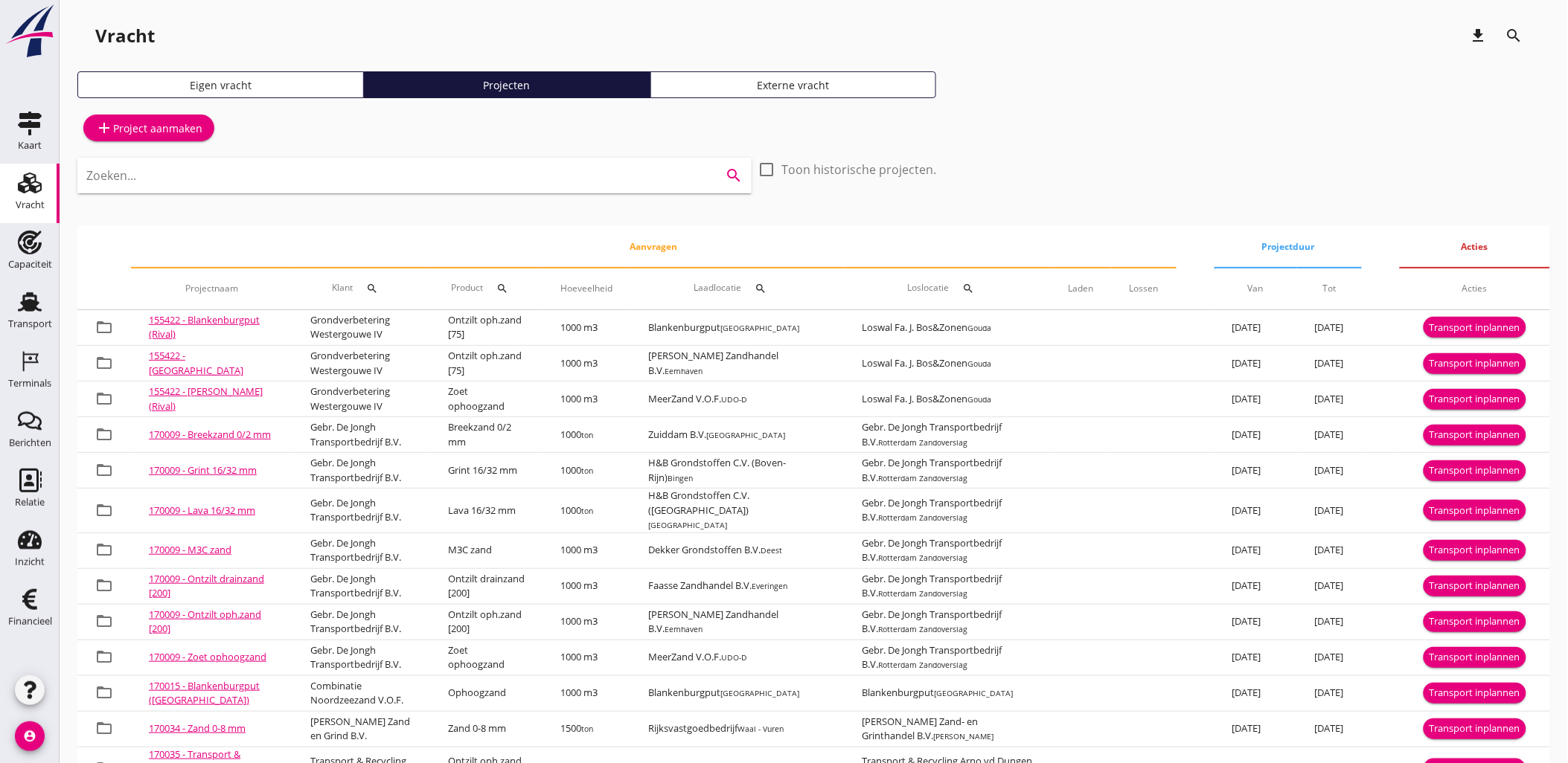
click at [406, 186] on input "Zoeken..." at bounding box center [394, 175] width 615 height 24
click at [19, 299] on icon "Transport" at bounding box center [29, 302] width 24 height 24
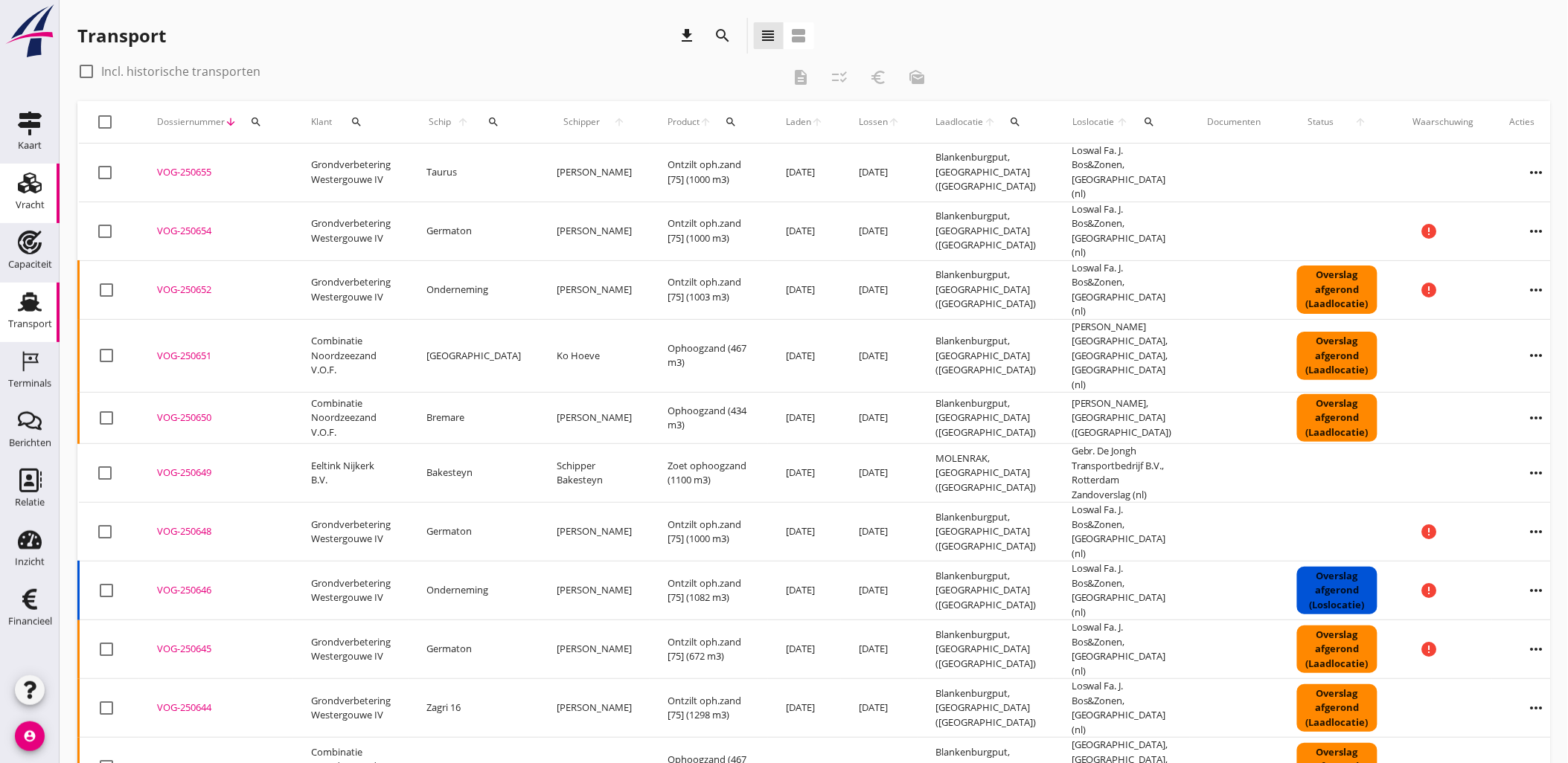
click at [32, 192] on icon "Vracht" at bounding box center [29, 183] width 24 height 24
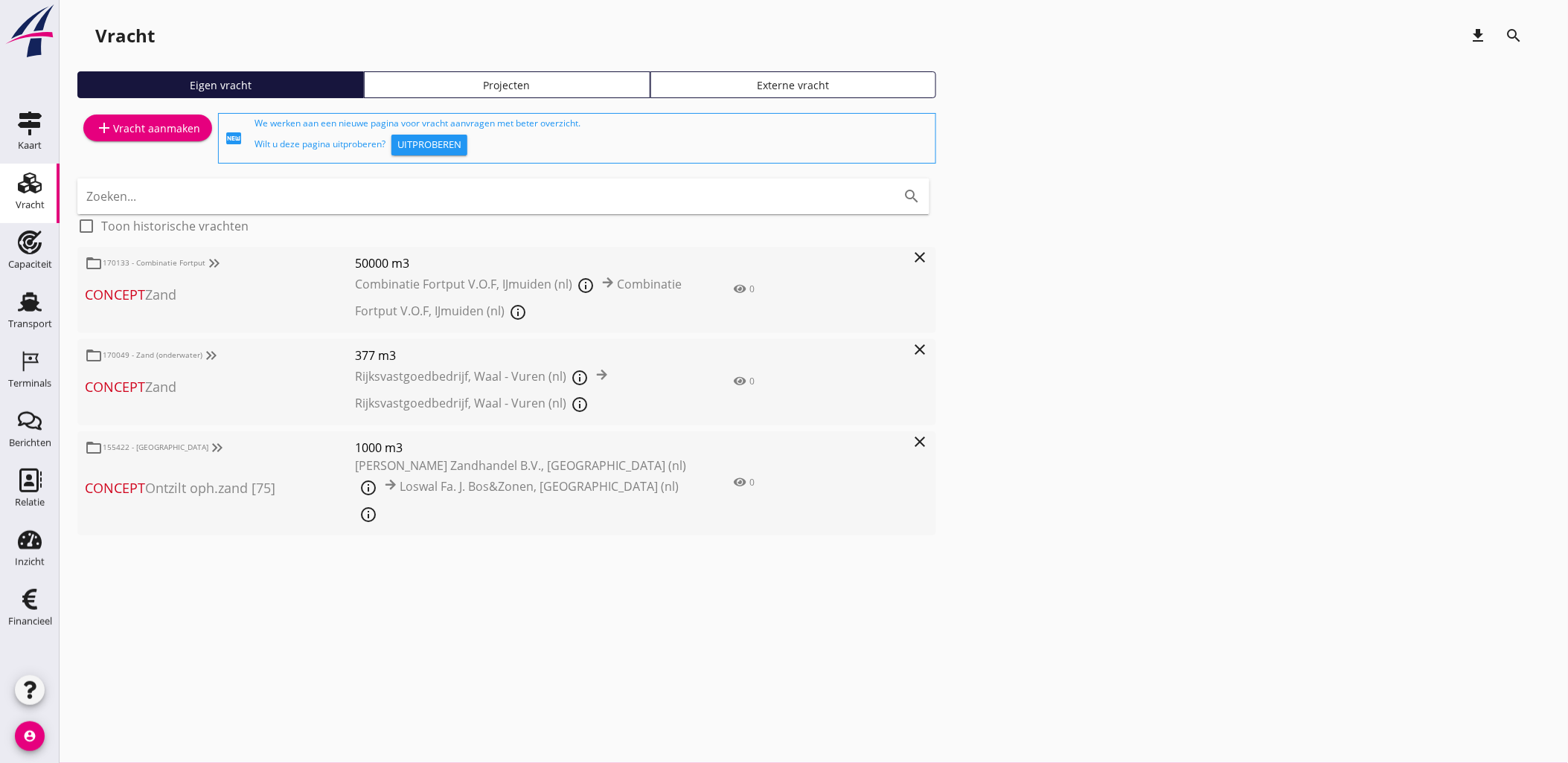
click at [549, 84] on div "Projecten" at bounding box center [506, 85] width 273 height 15
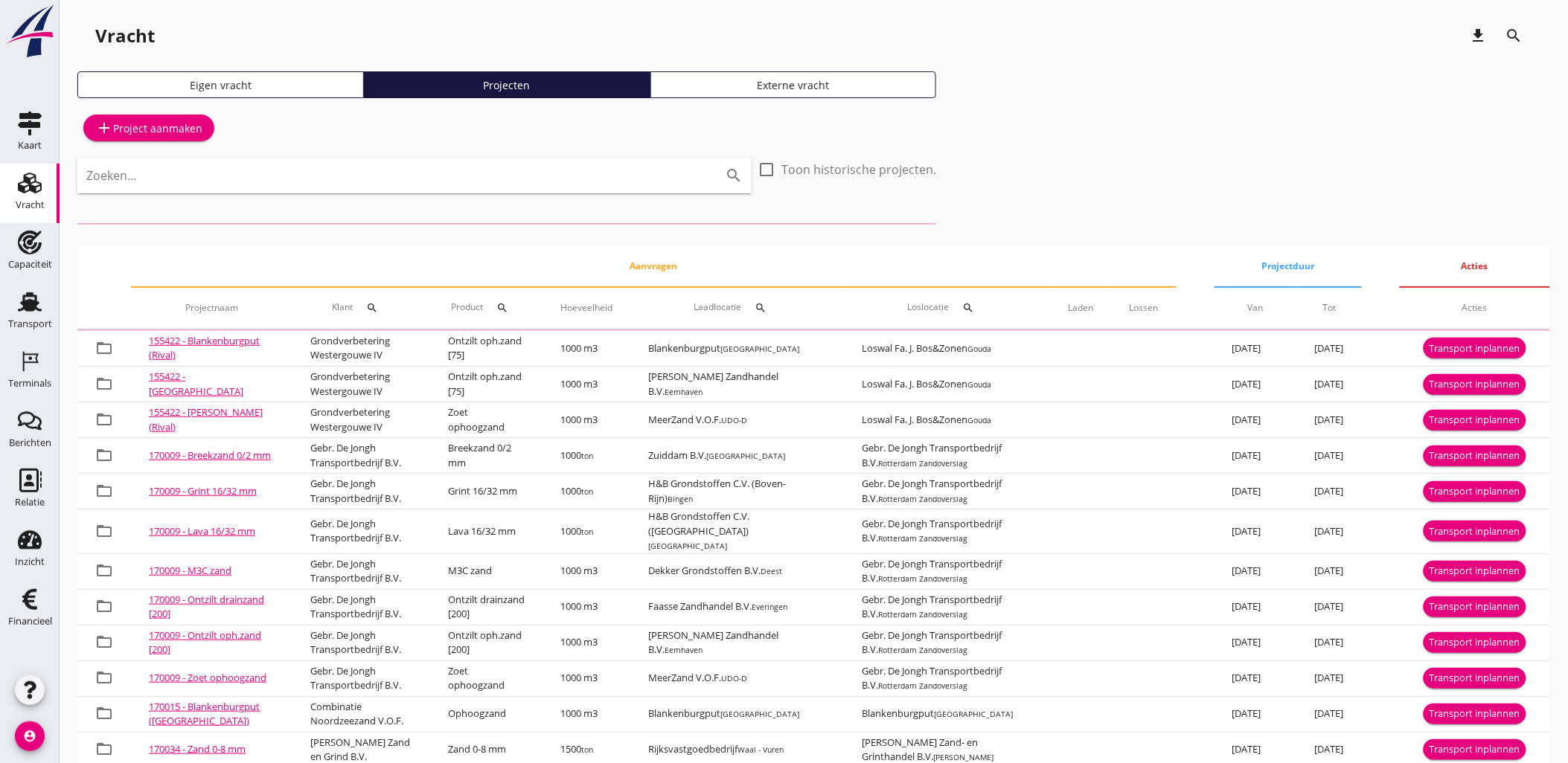
click at [446, 181] on input "Zoeken..." at bounding box center [394, 175] width 615 height 24
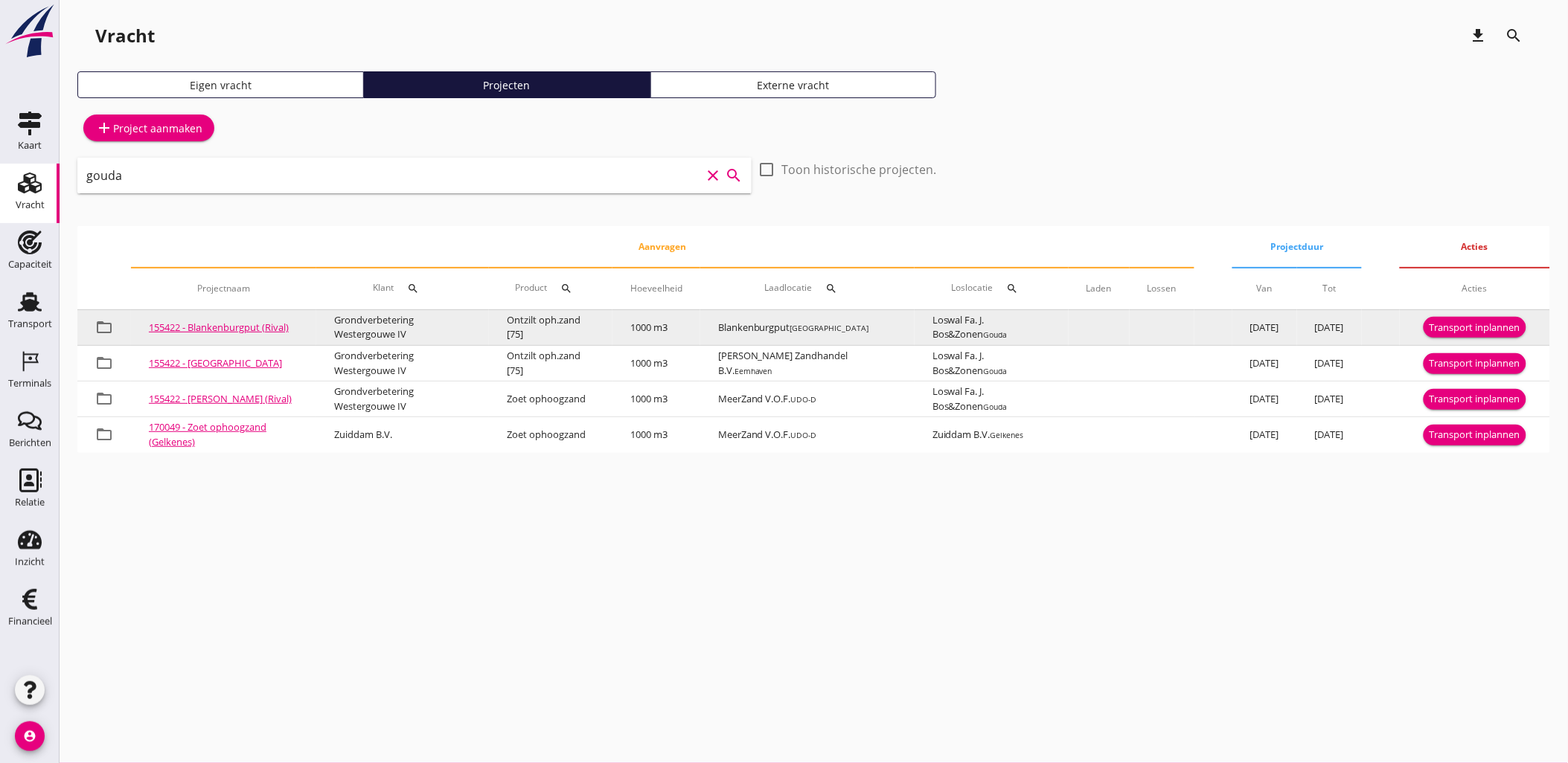
type input "gouda"
click at [1451, 323] on div "Transport inplannen" at bounding box center [1474, 328] width 90 height 15
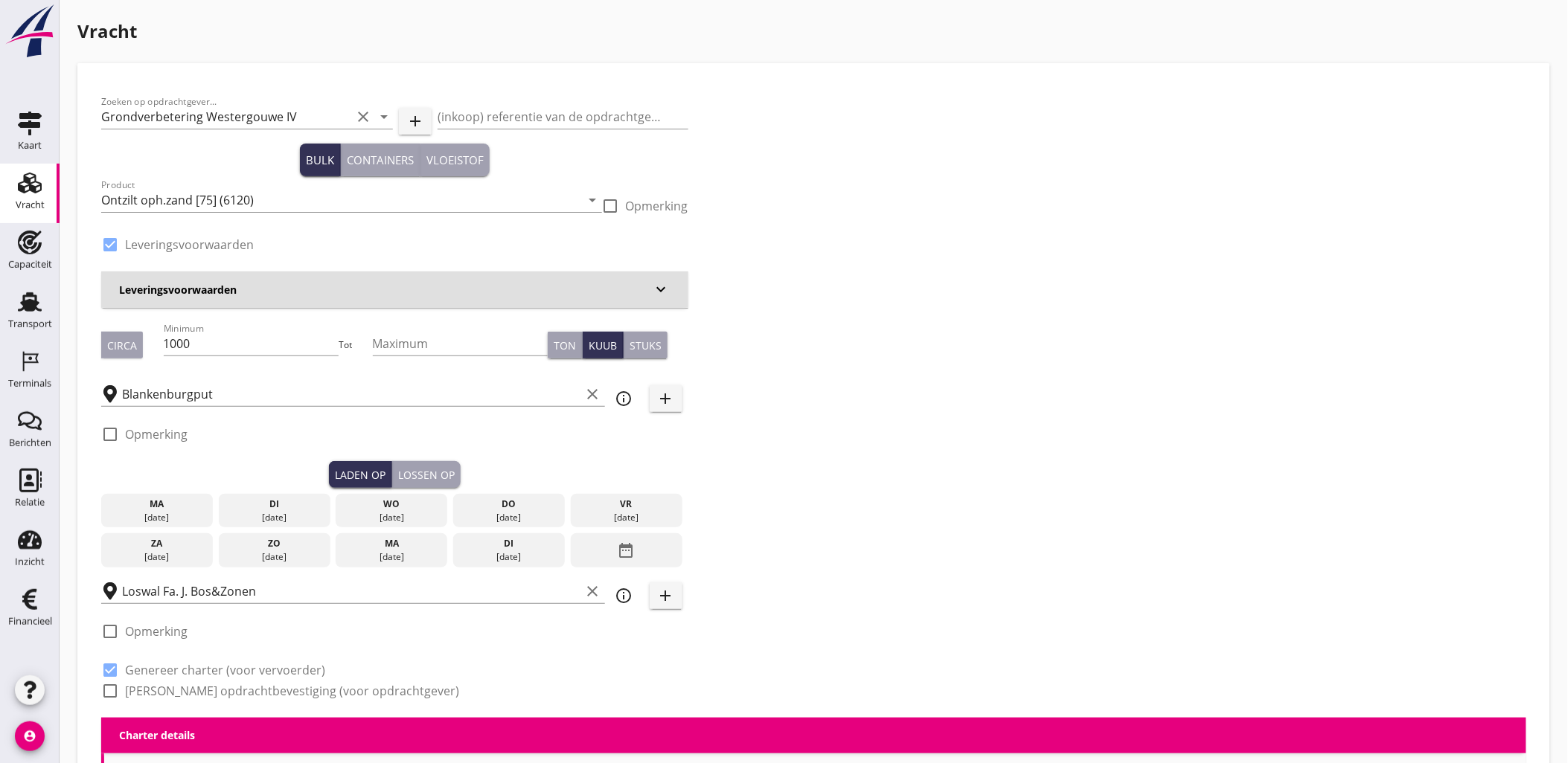
drag, startPoint x: 285, startPoint y: 514, endPoint x: 392, endPoint y: 488, distance: 110.1
click at [285, 512] on div "[DATE]" at bounding box center [274, 518] width 104 height 13
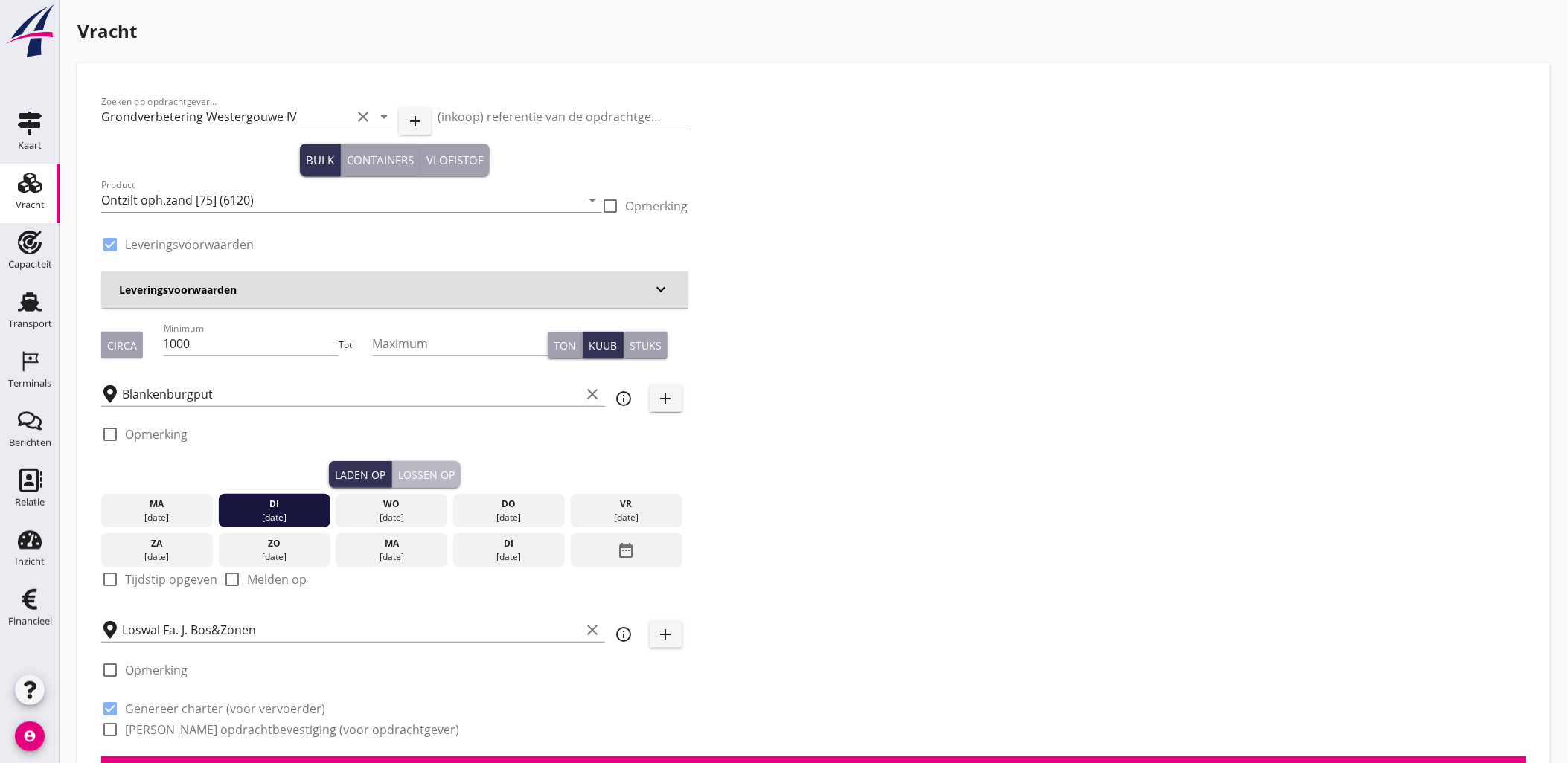
click at [415, 477] on div "Lossen op" at bounding box center [425, 475] width 56 height 15
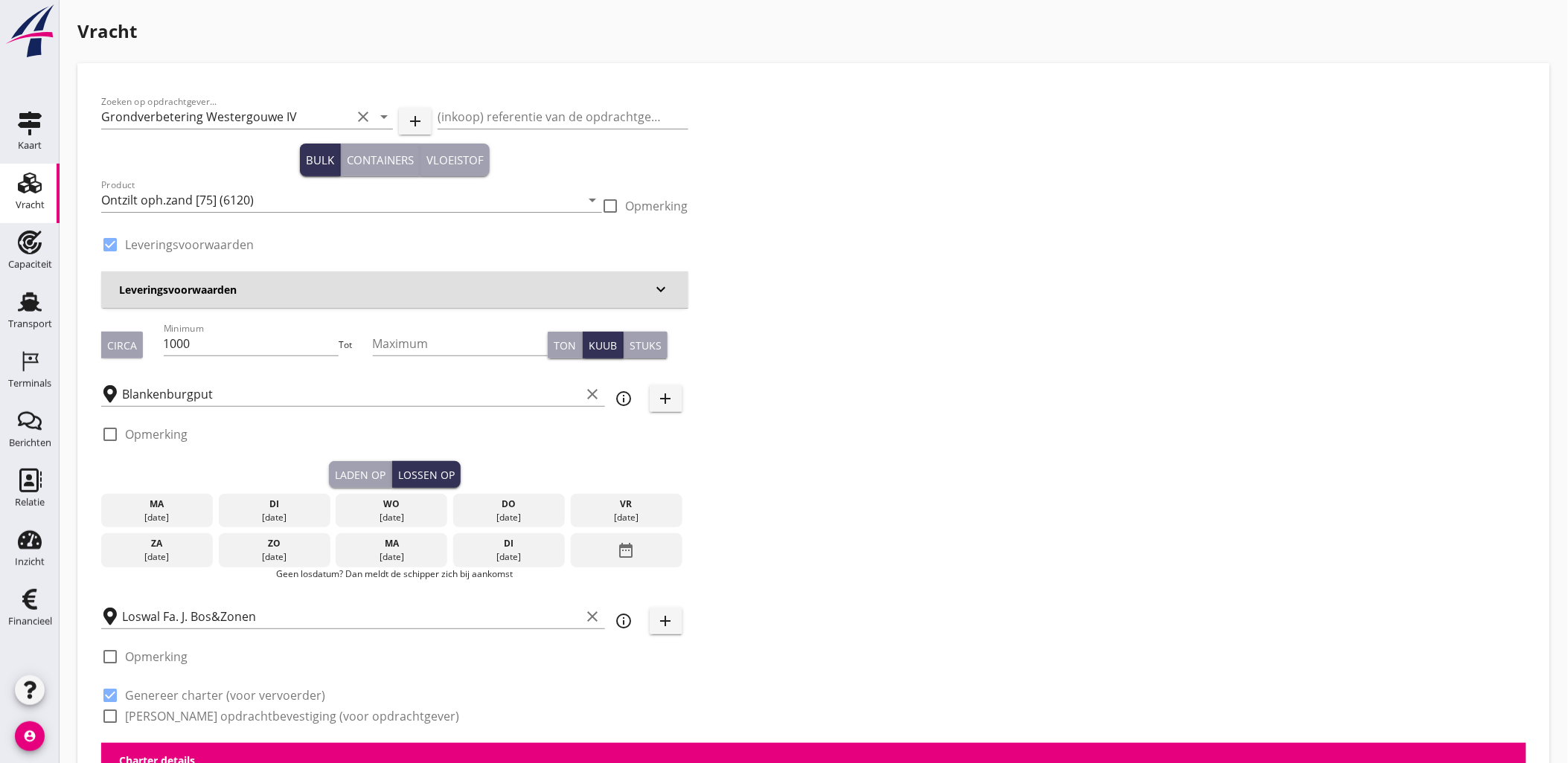
click at [364, 509] on div "wo" at bounding box center [391, 504] width 104 height 13
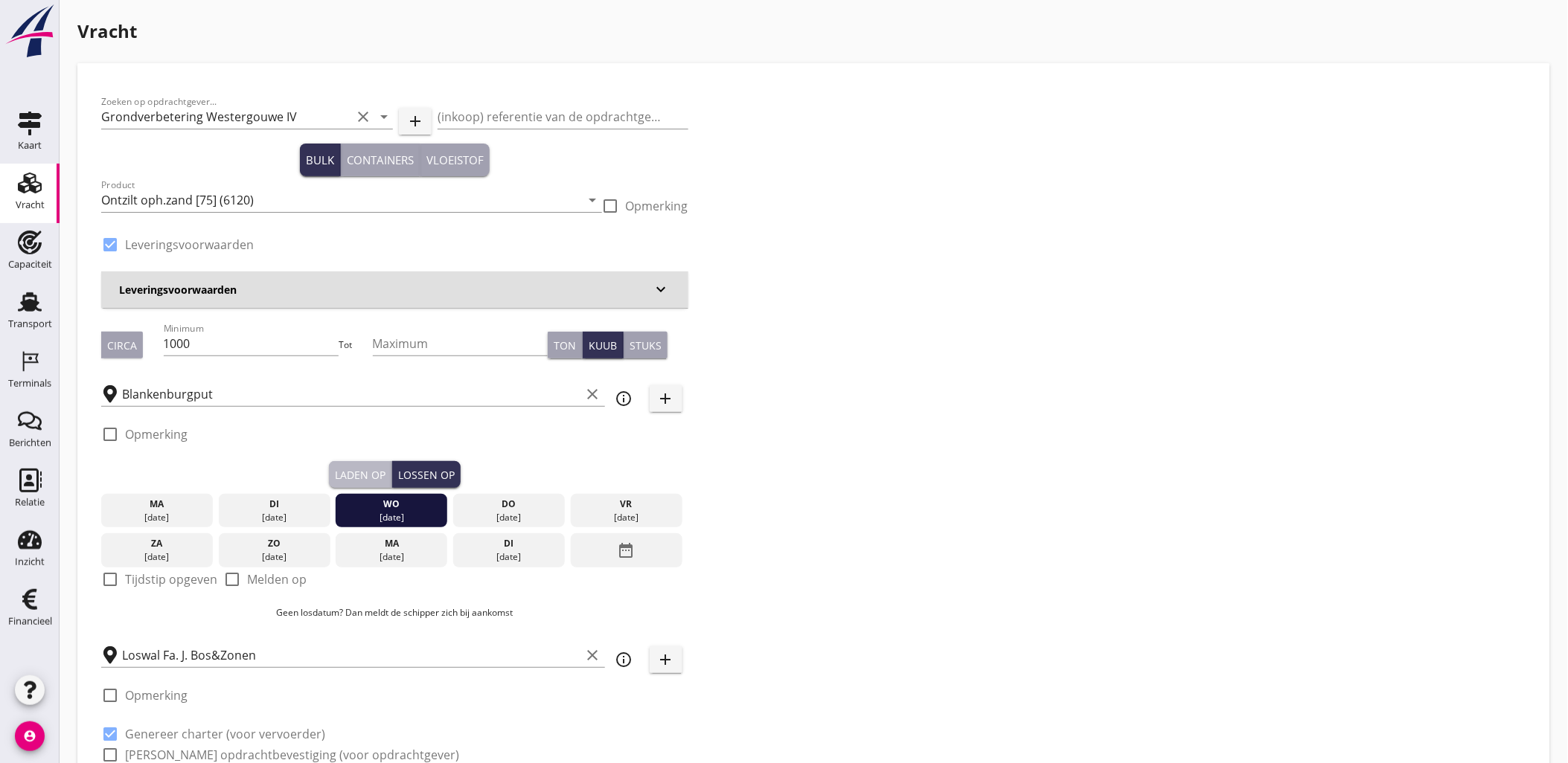
click at [343, 479] on div "Laden op" at bounding box center [360, 475] width 50 height 15
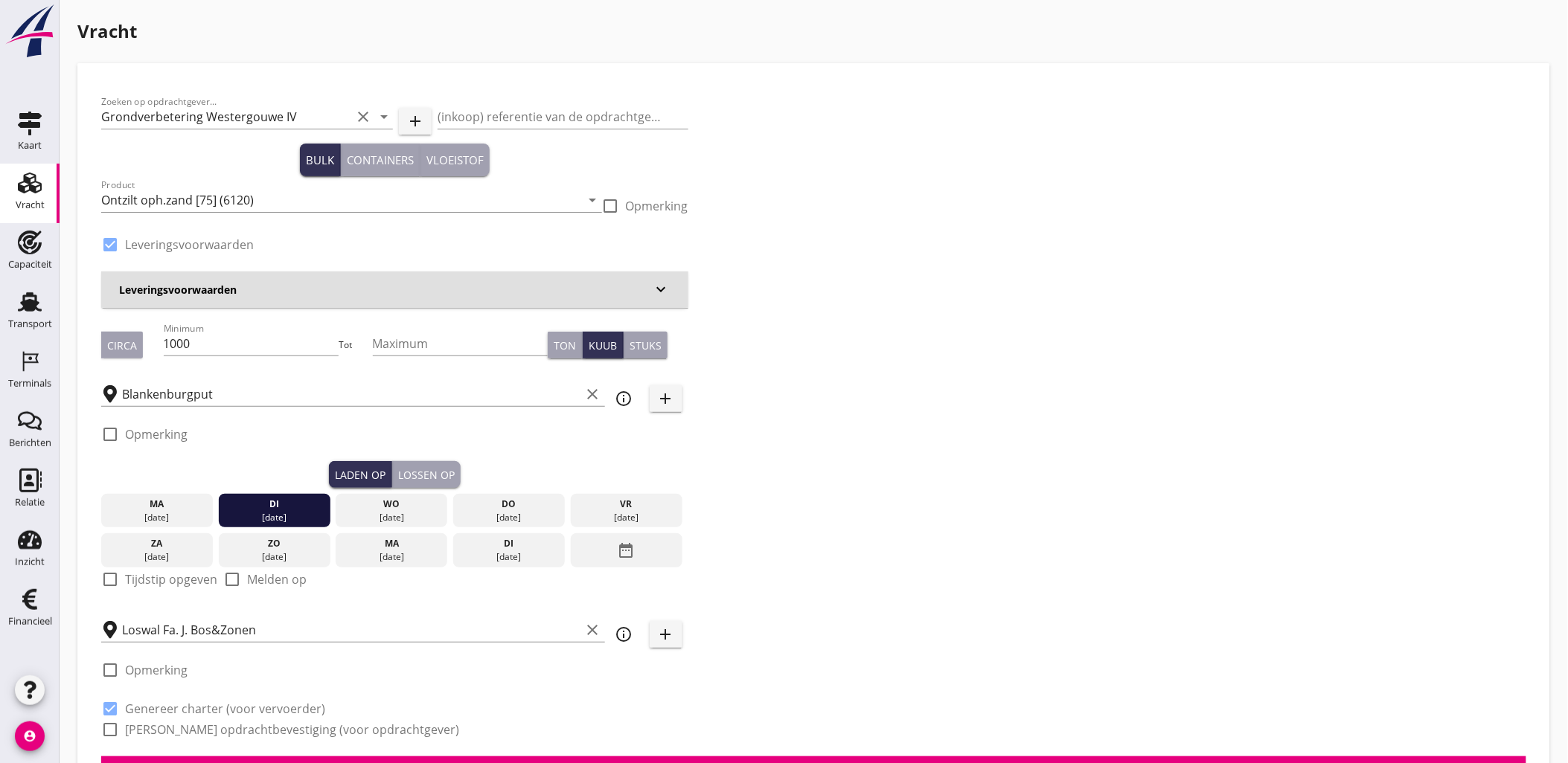
click at [148, 578] on label "Tijdstip opgeven" at bounding box center [170, 579] width 92 height 15
checkbox input "true"
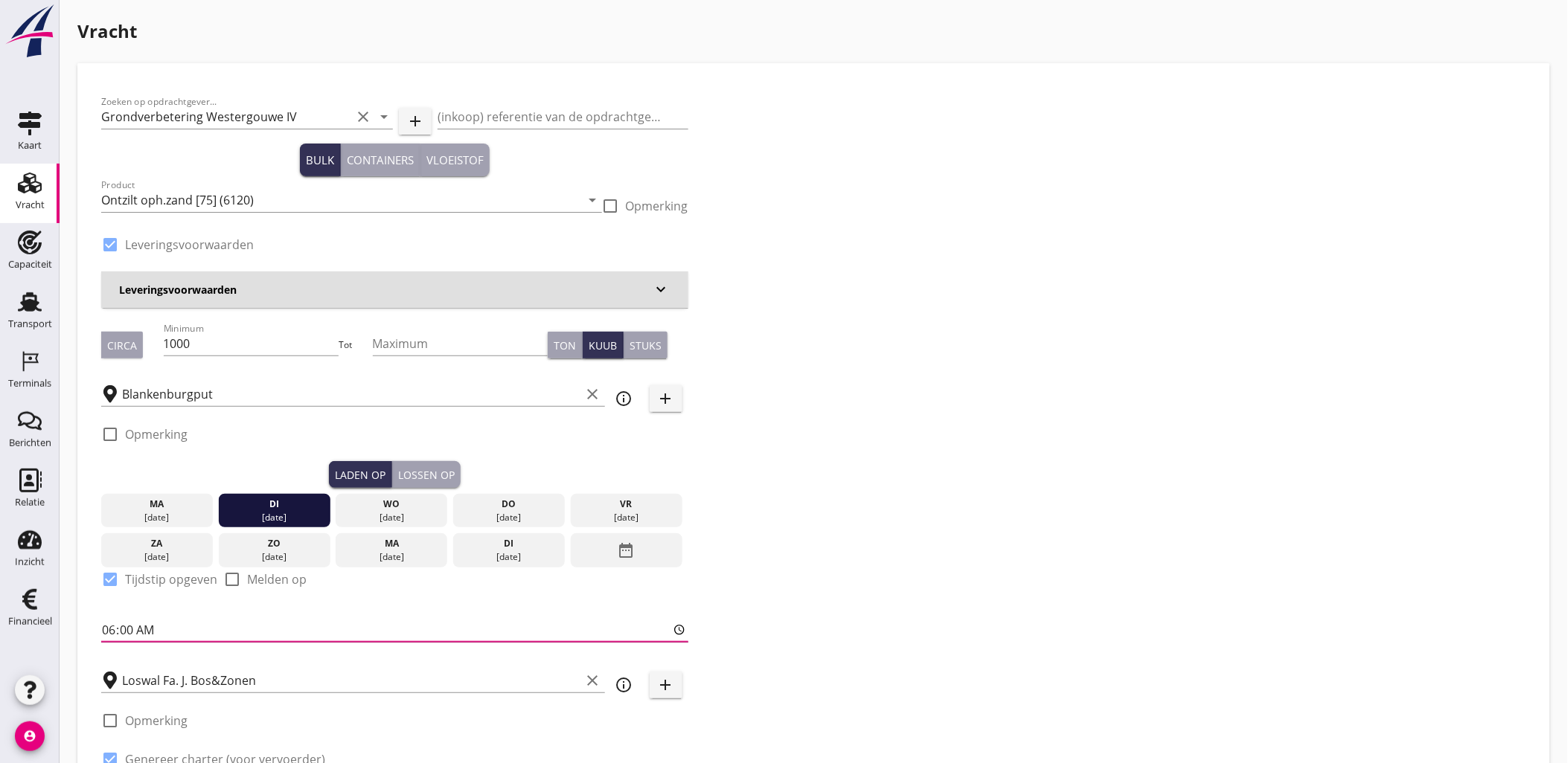
click at [151, 630] on input "06:00" at bounding box center [394, 630] width 587 height 24
type input "15:30"
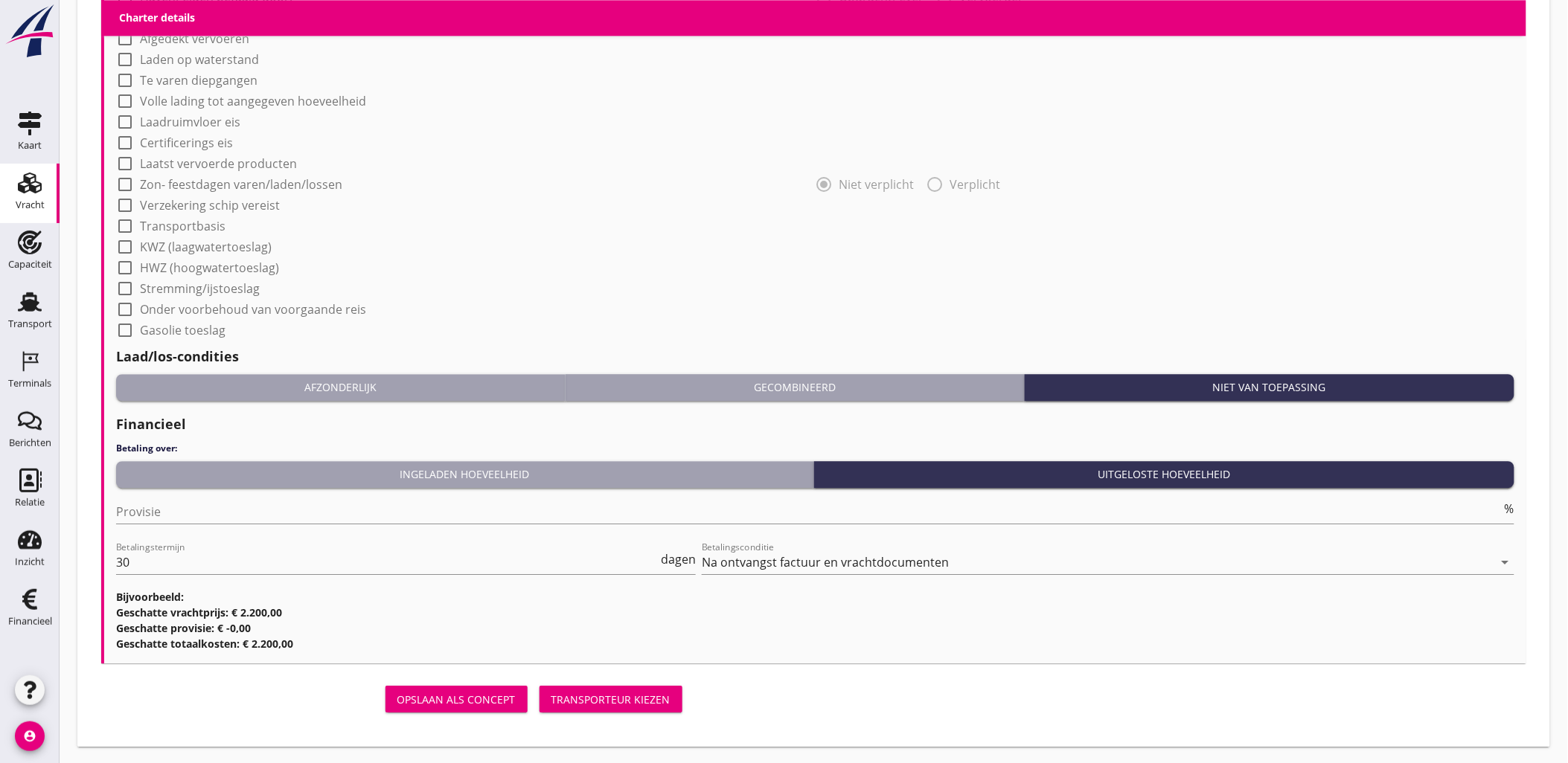
click at [612, 689] on button "Transporteur kiezen" at bounding box center [611, 699] width 143 height 27
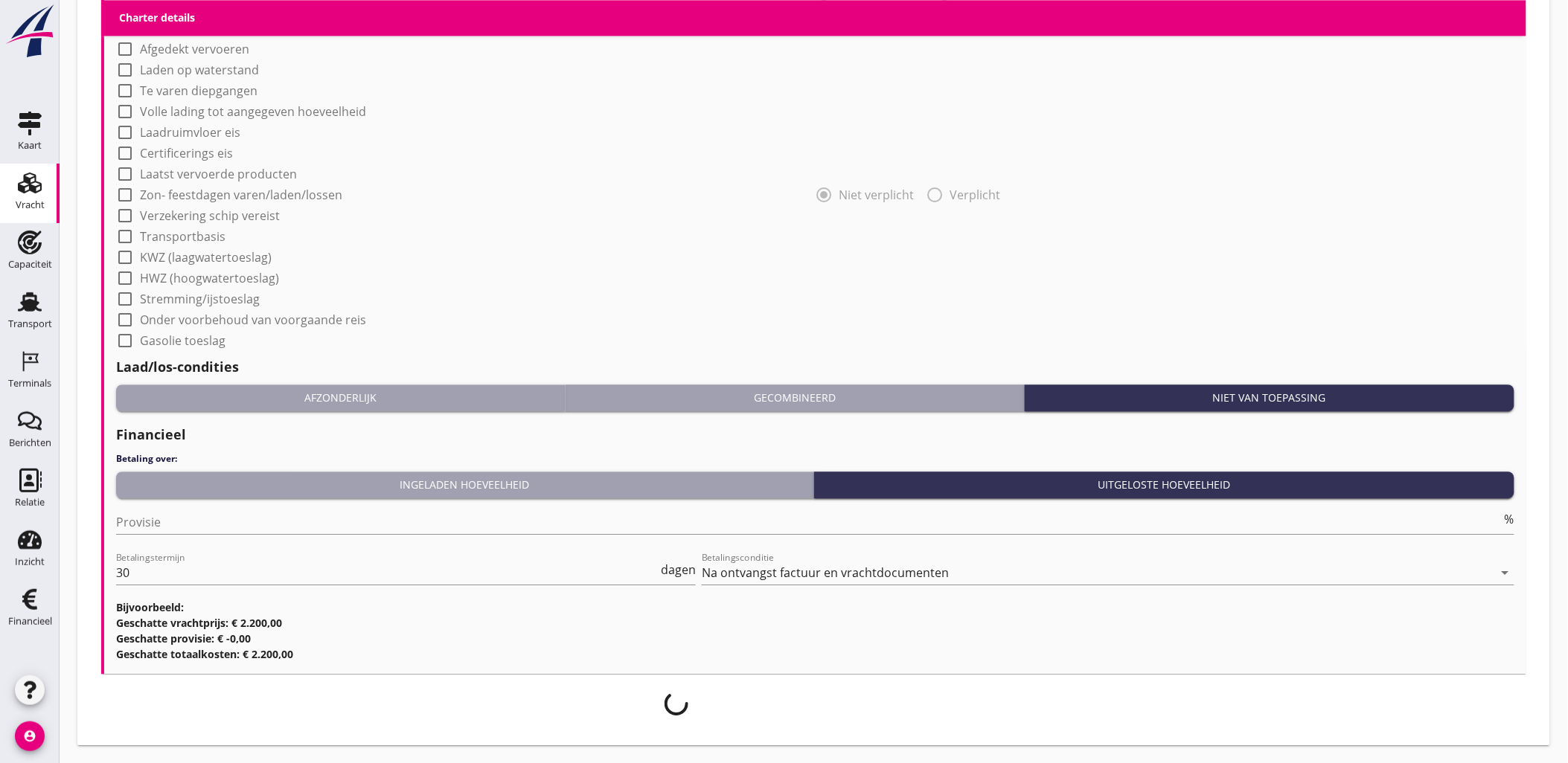
scroll to position [1247, 0]
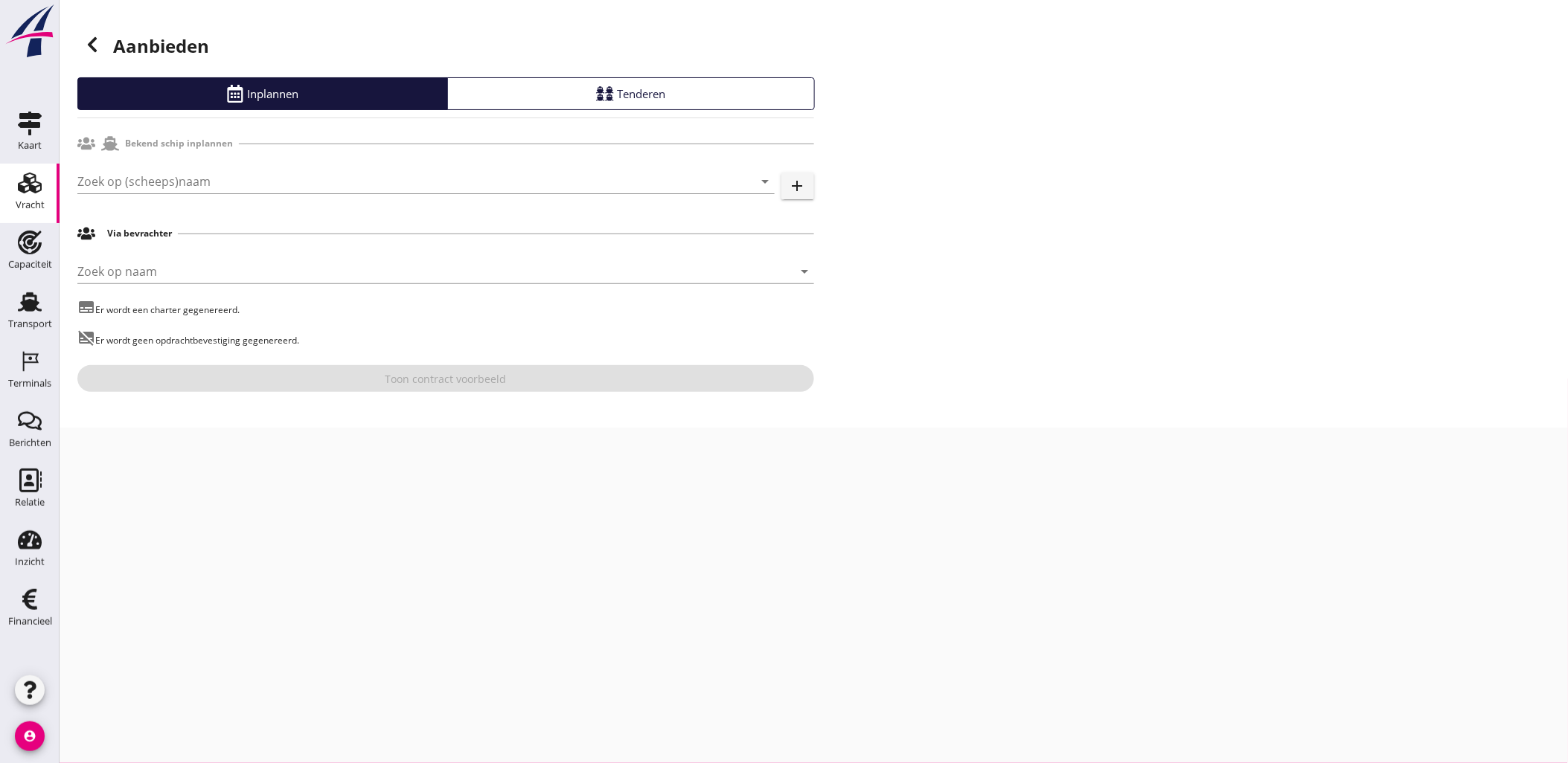
click at [221, 156] on div "Bekend schip inplannen" at bounding box center [445, 144] width 736 height 29
click at [231, 182] on input "Zoek op (scheeps)naam" at bounding box center [404, 181] width 656 height 24
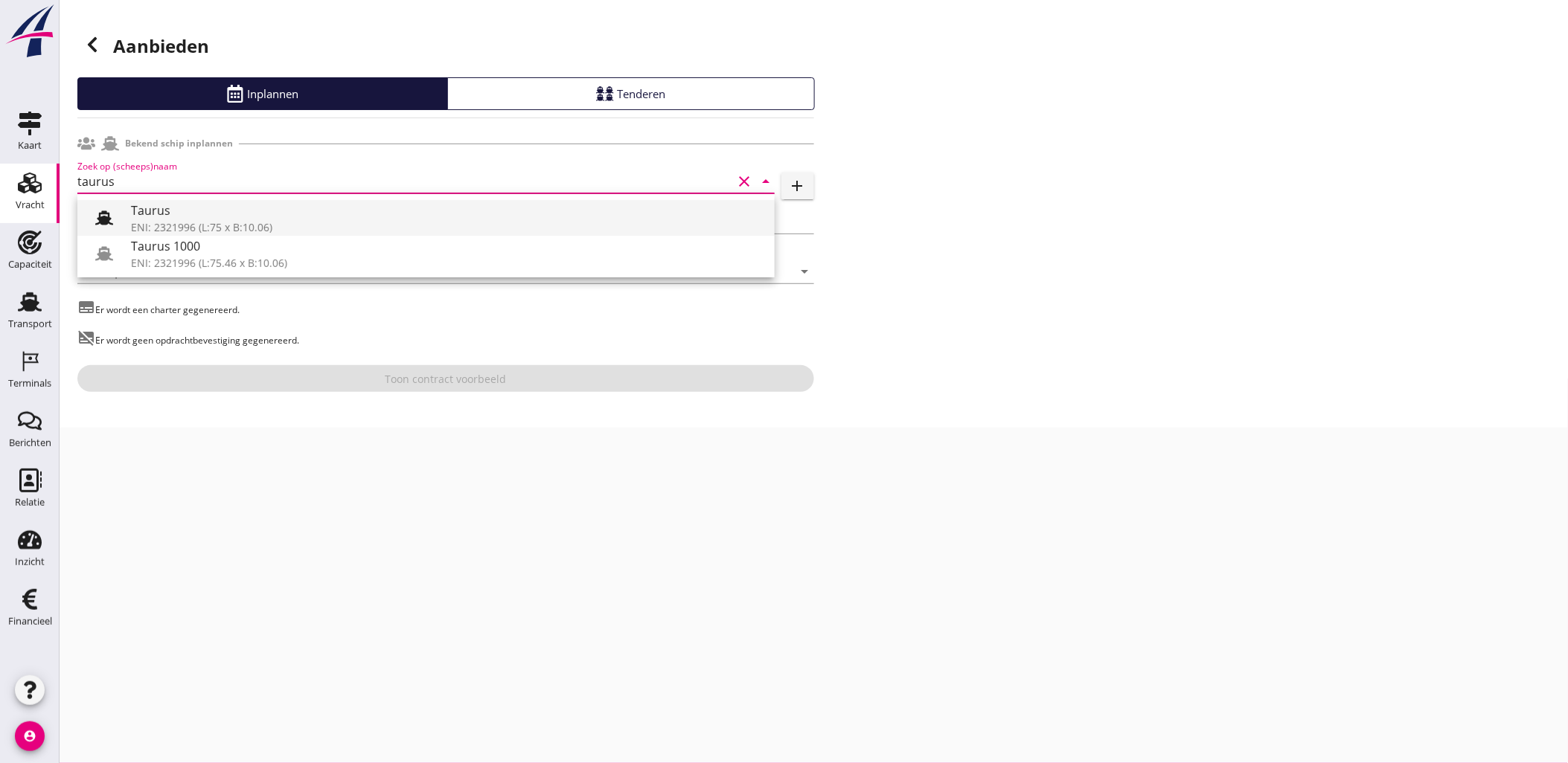
click at [165, 219] on div "Taurus" at bounding box center [447, 210] width 632 height 18
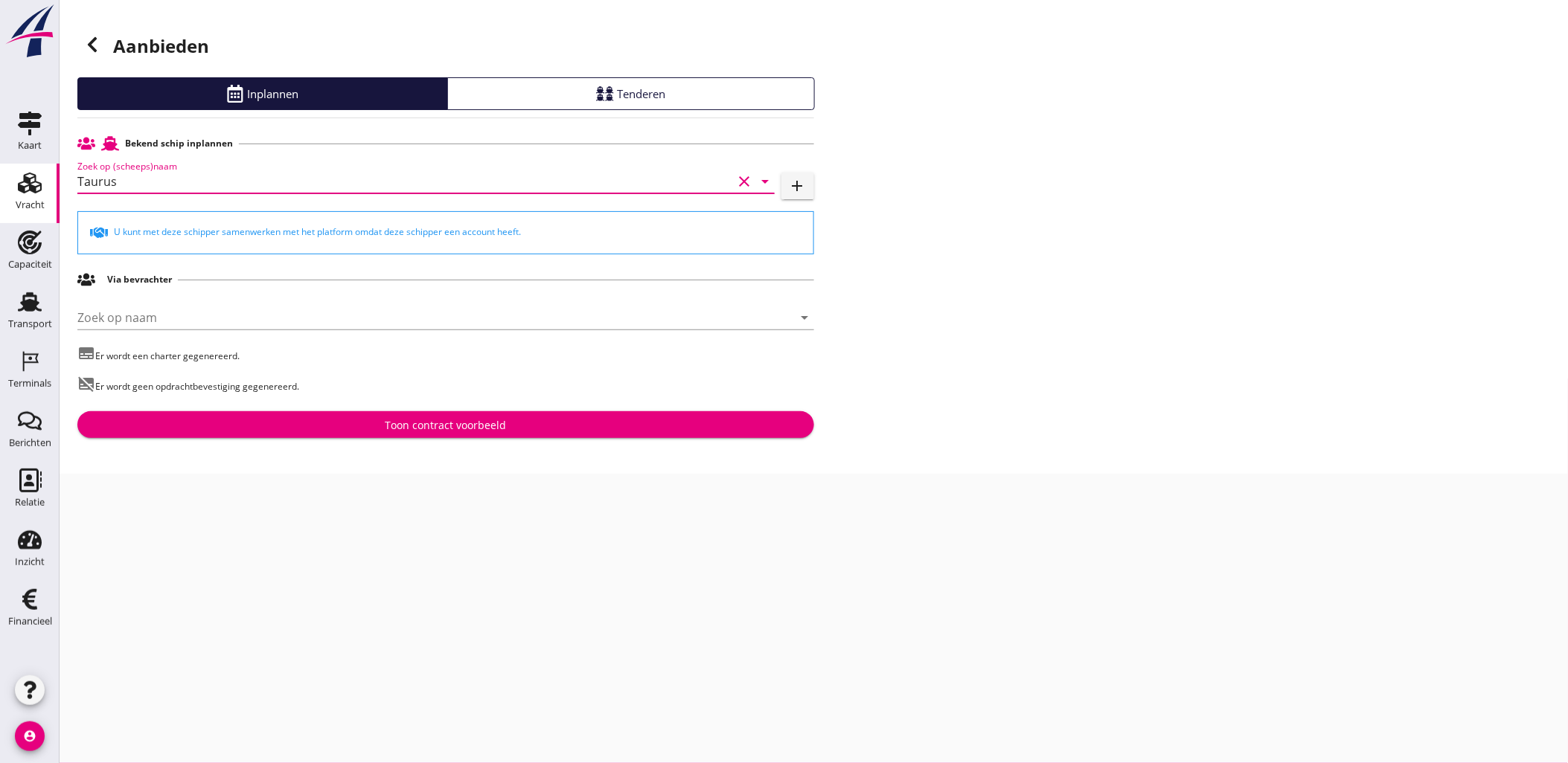
type input "Taurus"
click at [391, 420] on div "Toon contract voorbeeld" at bounding box center [444, 425] width 121 height 15
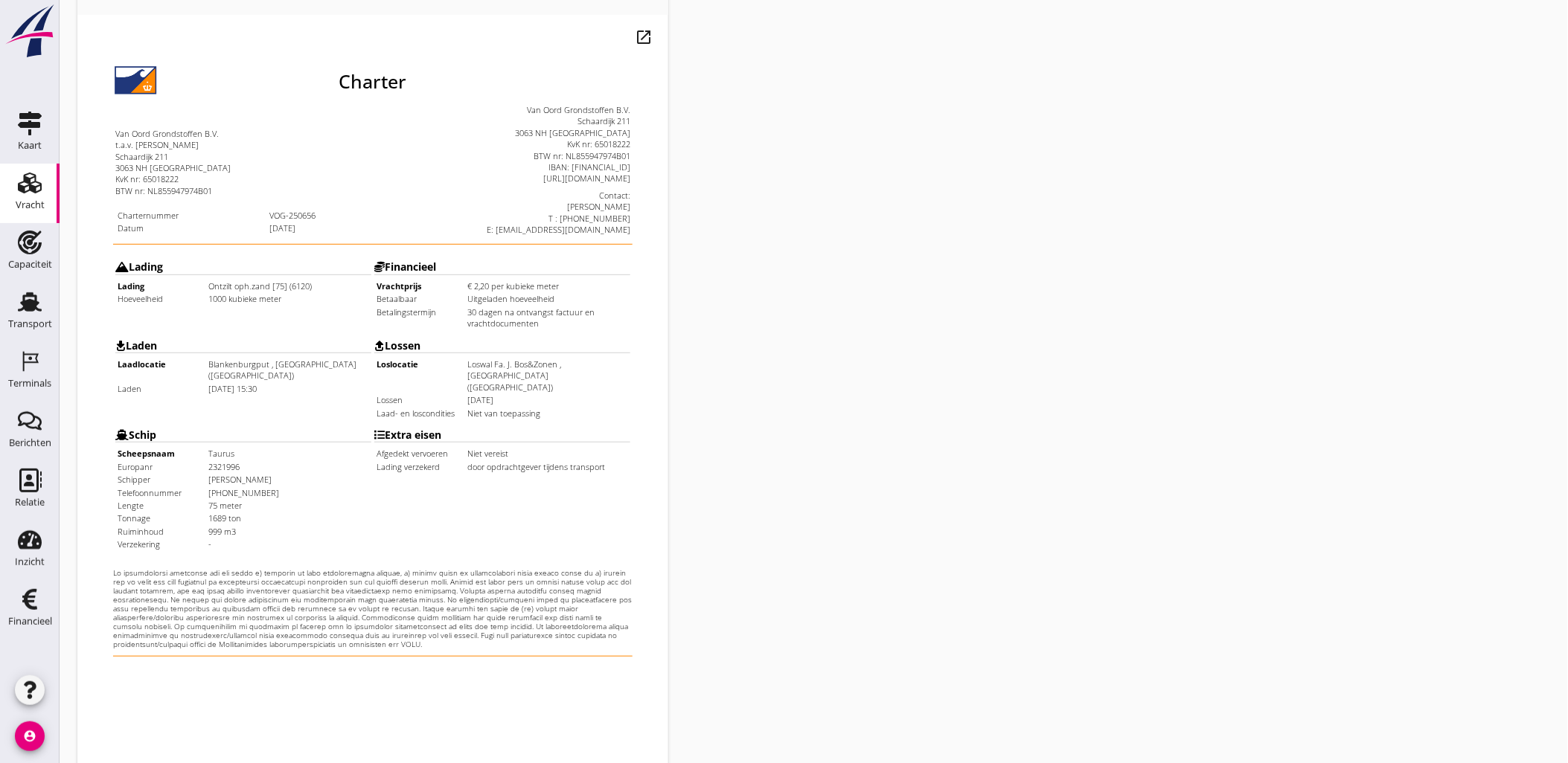
scroll to position [337, 0]
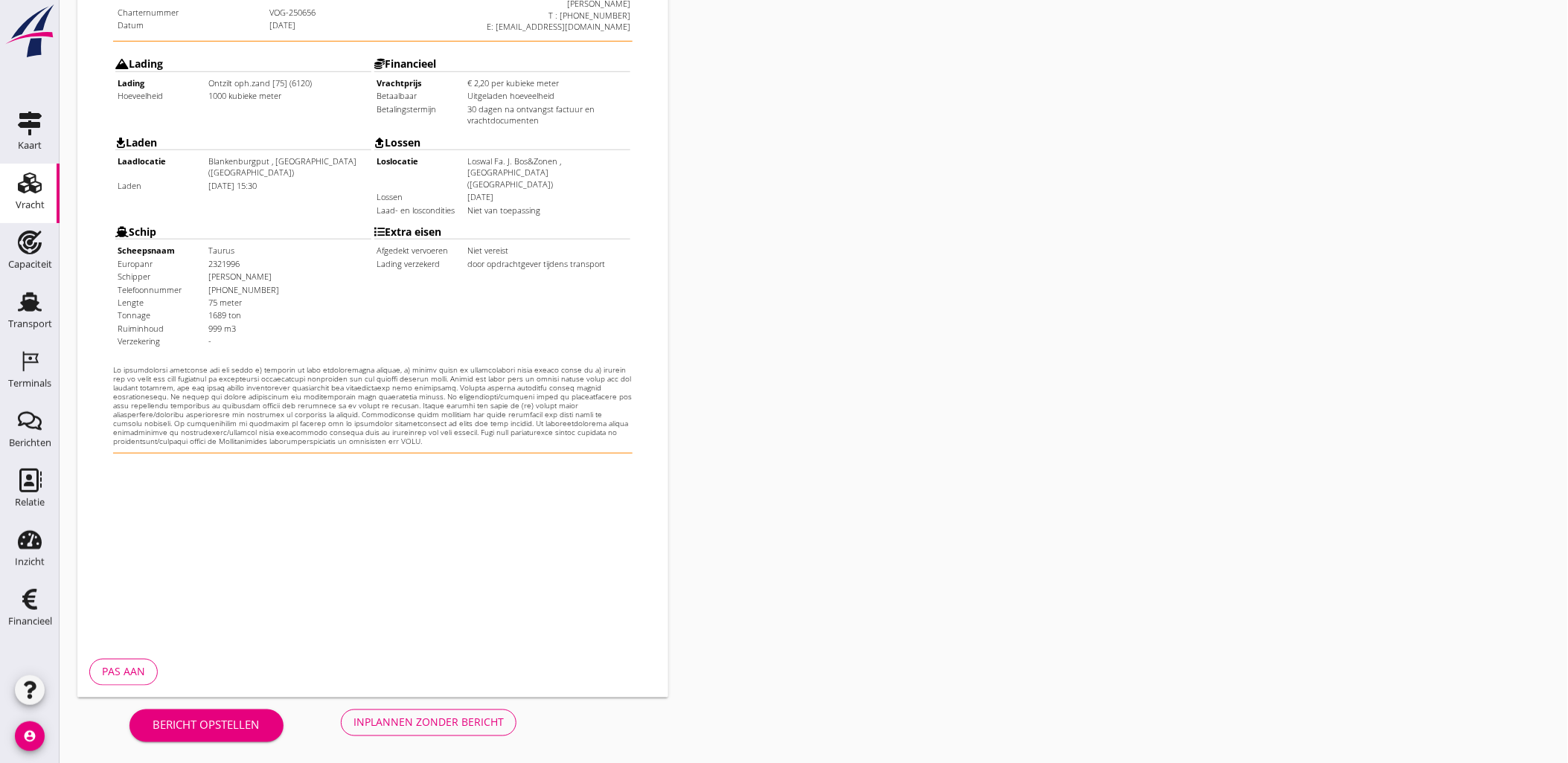
click at [436, 717] on div "Inplannen zonder bericht" at bounding box center [428, 723] width 150 height 15
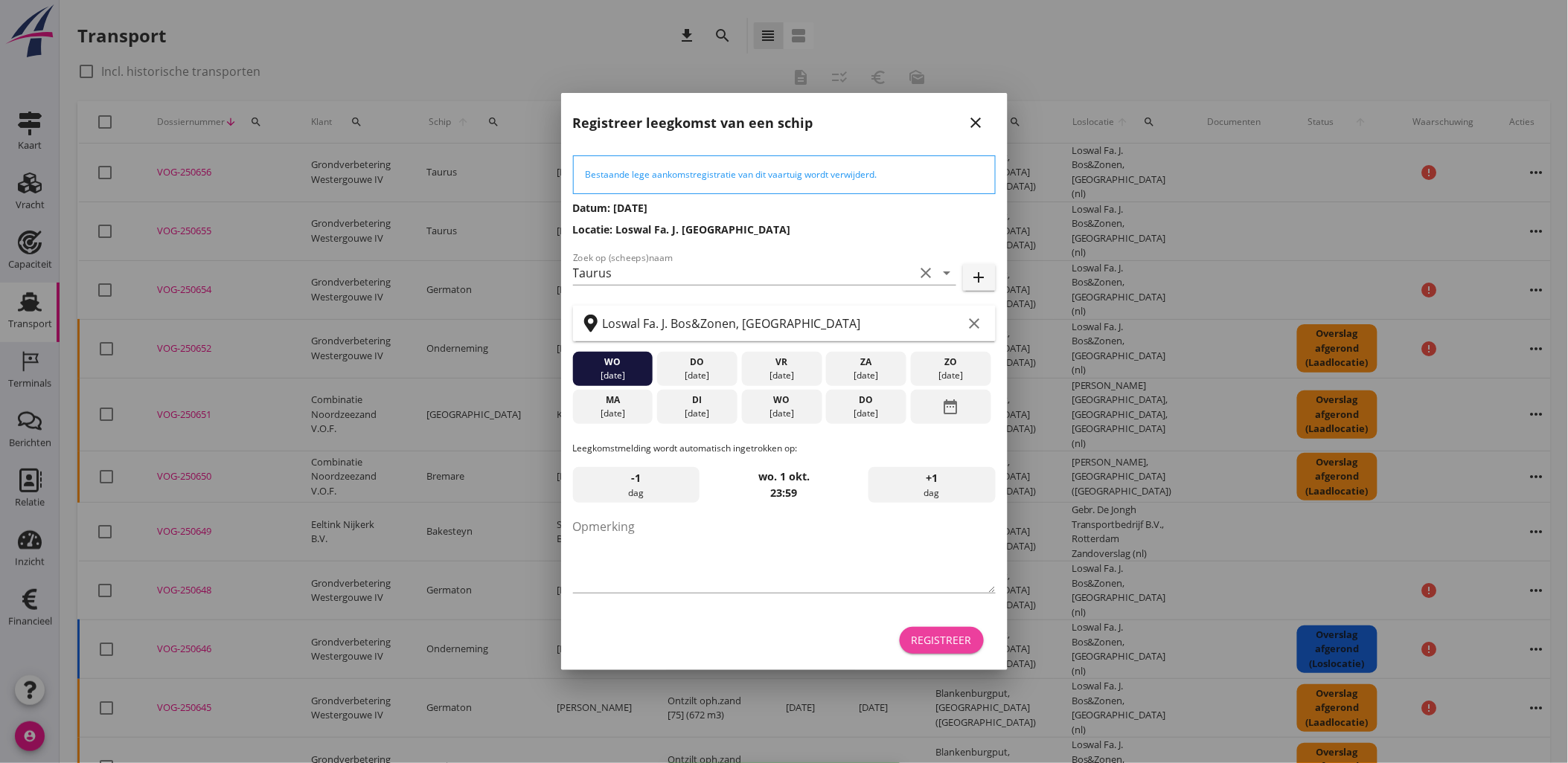
click at [928, 640] on div "Registreer" at bounding box center [941, 640] width 60 height 15
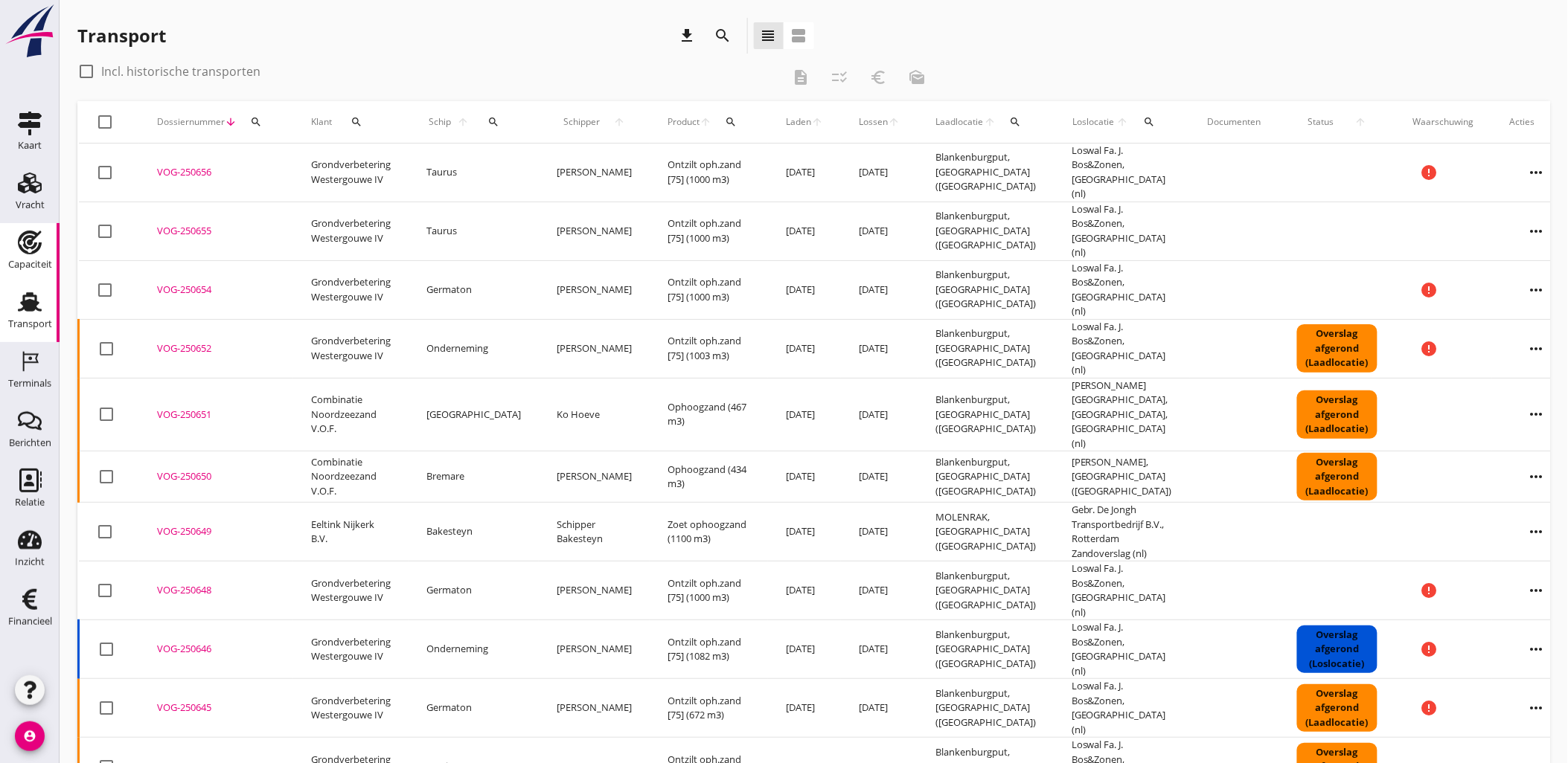
click at [36, 266] on div "Capaciteit" at bounding box center [30, 264] width 44 height 10
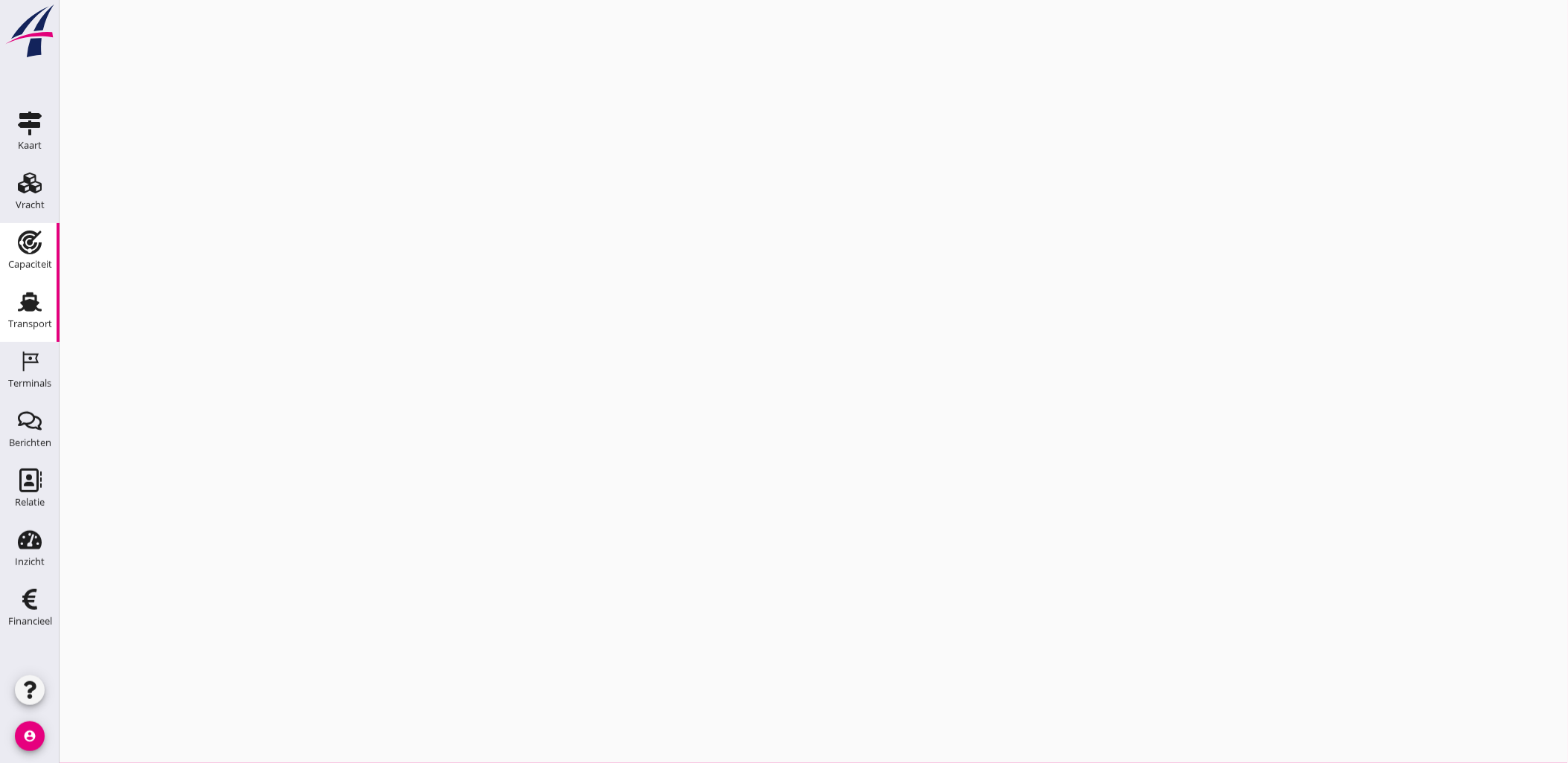
click at [49, 310] on link "Transport Transport" at bounding box center [29, 312] width 60 height 60
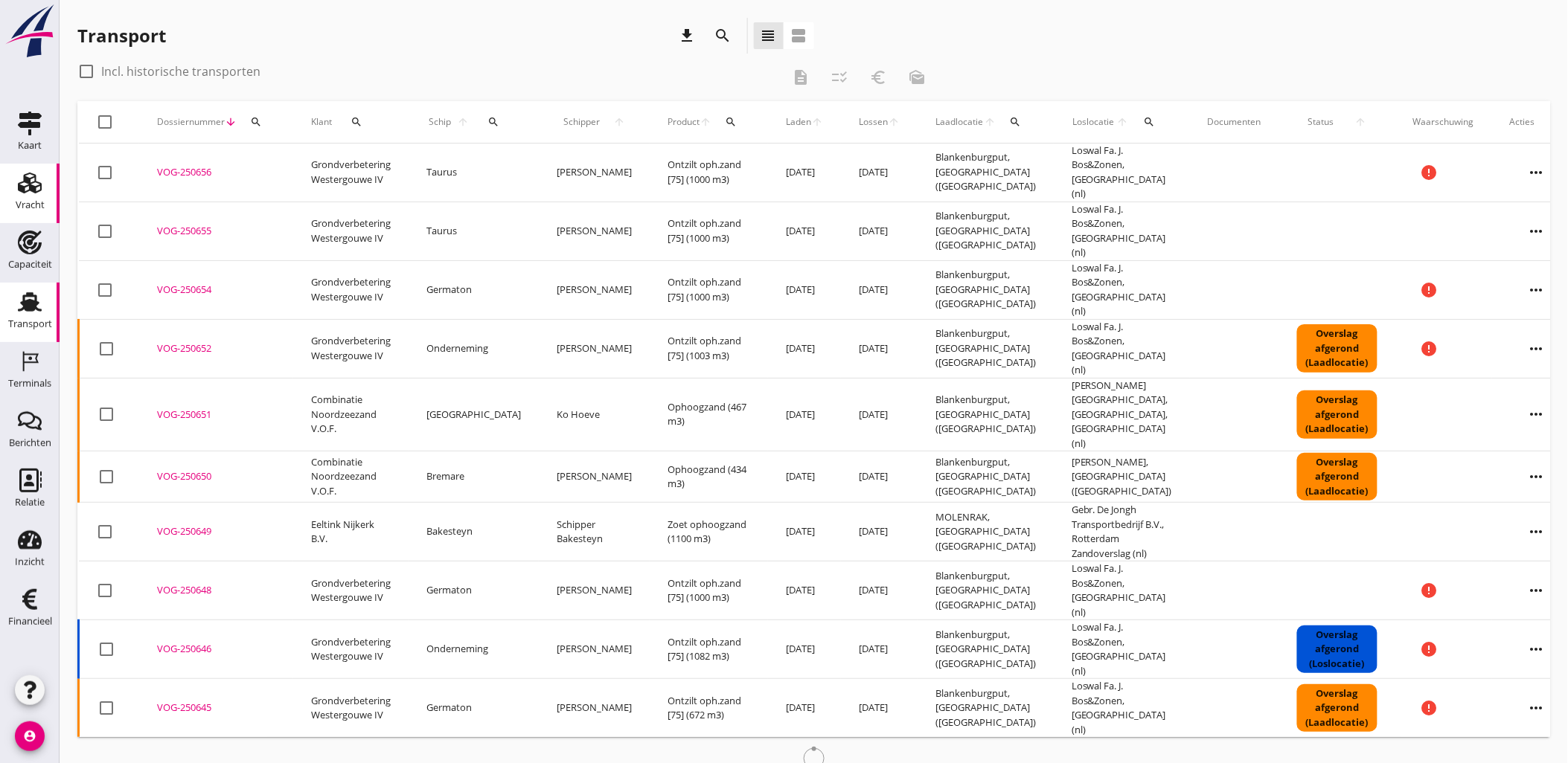
click at [45, 184] on div "Vracht" at bounding box center [30, 183] width 36 height 24
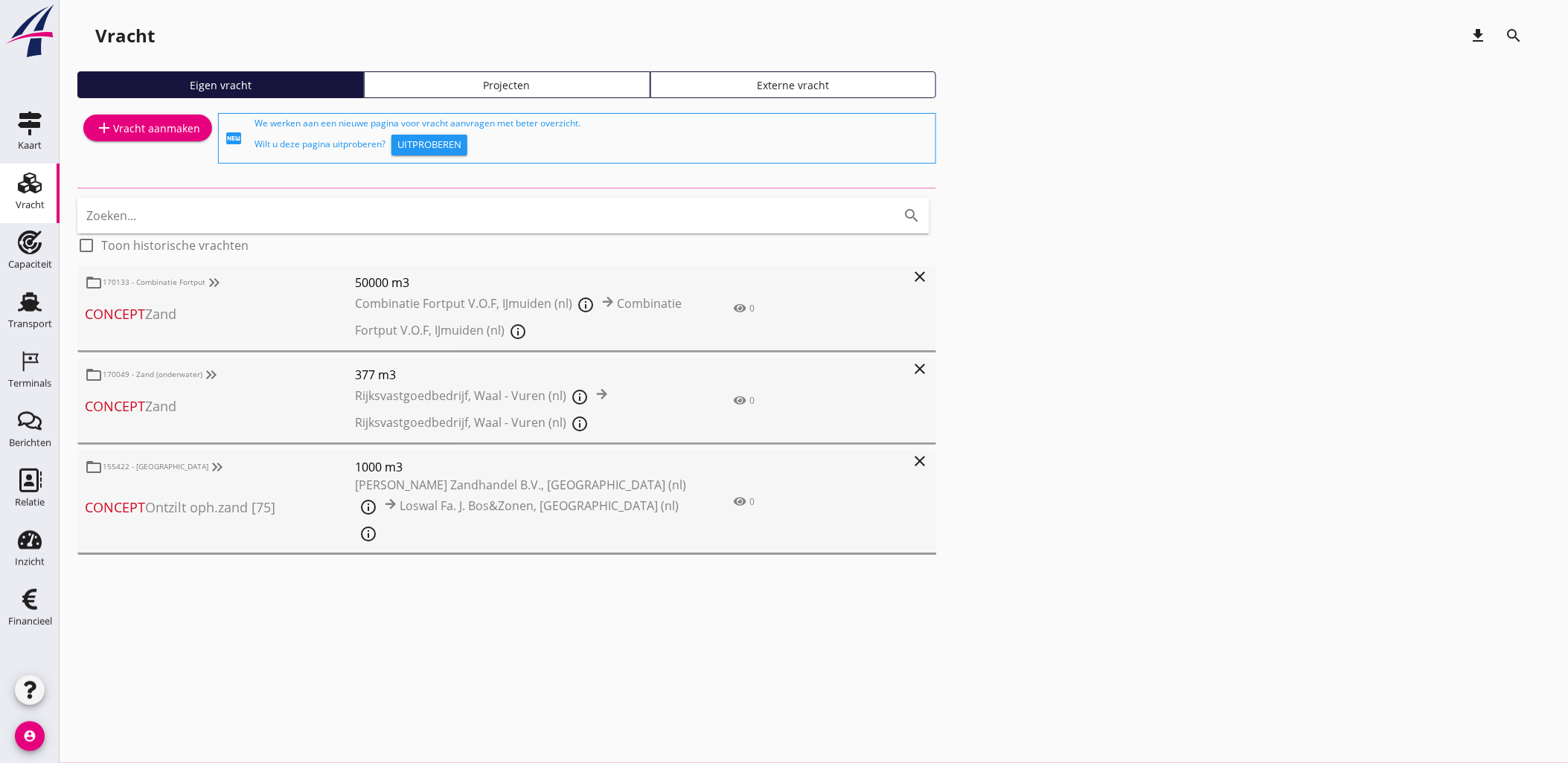
click at [477, 75] on link "Projecten" at bounding box center [506, 85] width 286 height 27
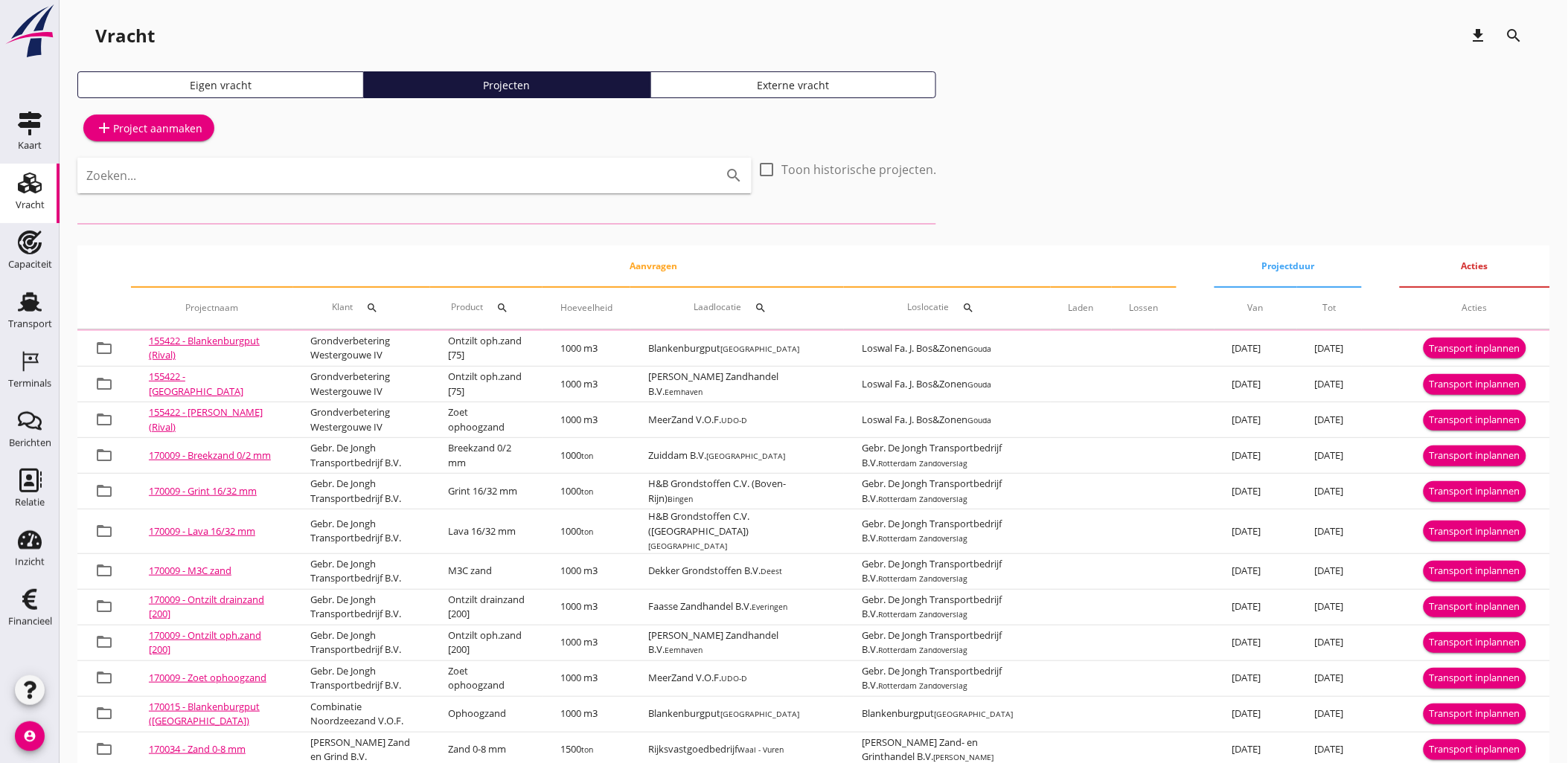
click at [359, 190] on div "Zoeken... search" at bounding box center [414, 176] width 675 height 36
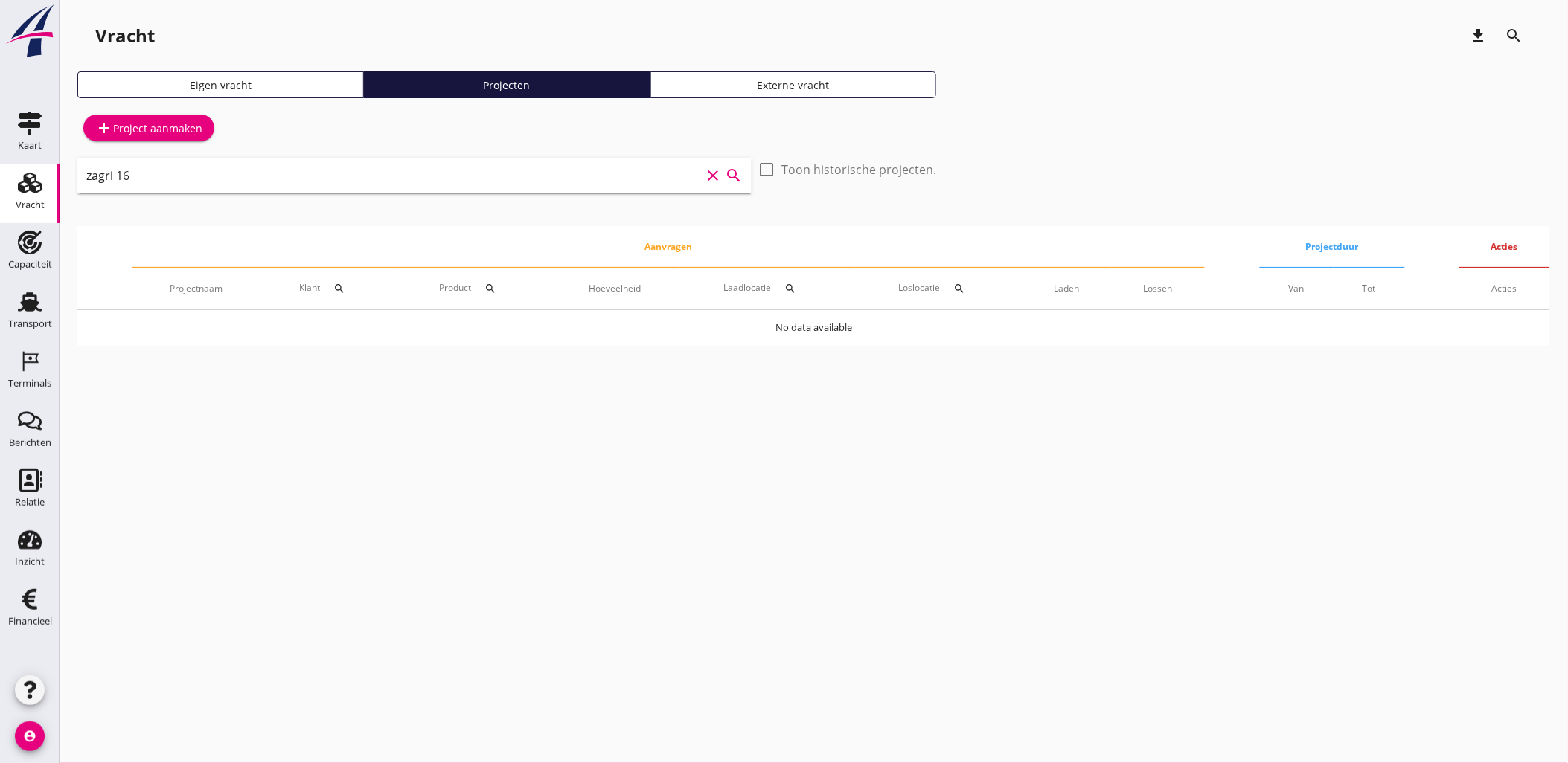
drag, startPoint x: 395, startPoint y: 166, endPoint x: 5, endPoint y: 165, distance: 390.0
click at [0, 171] on html "arrow_drop_down check Maritieme Toegang, t Schaar van Ouden Doel Rijksvastgoedb…" at bounding box center [784, 382] width 1568 height 763
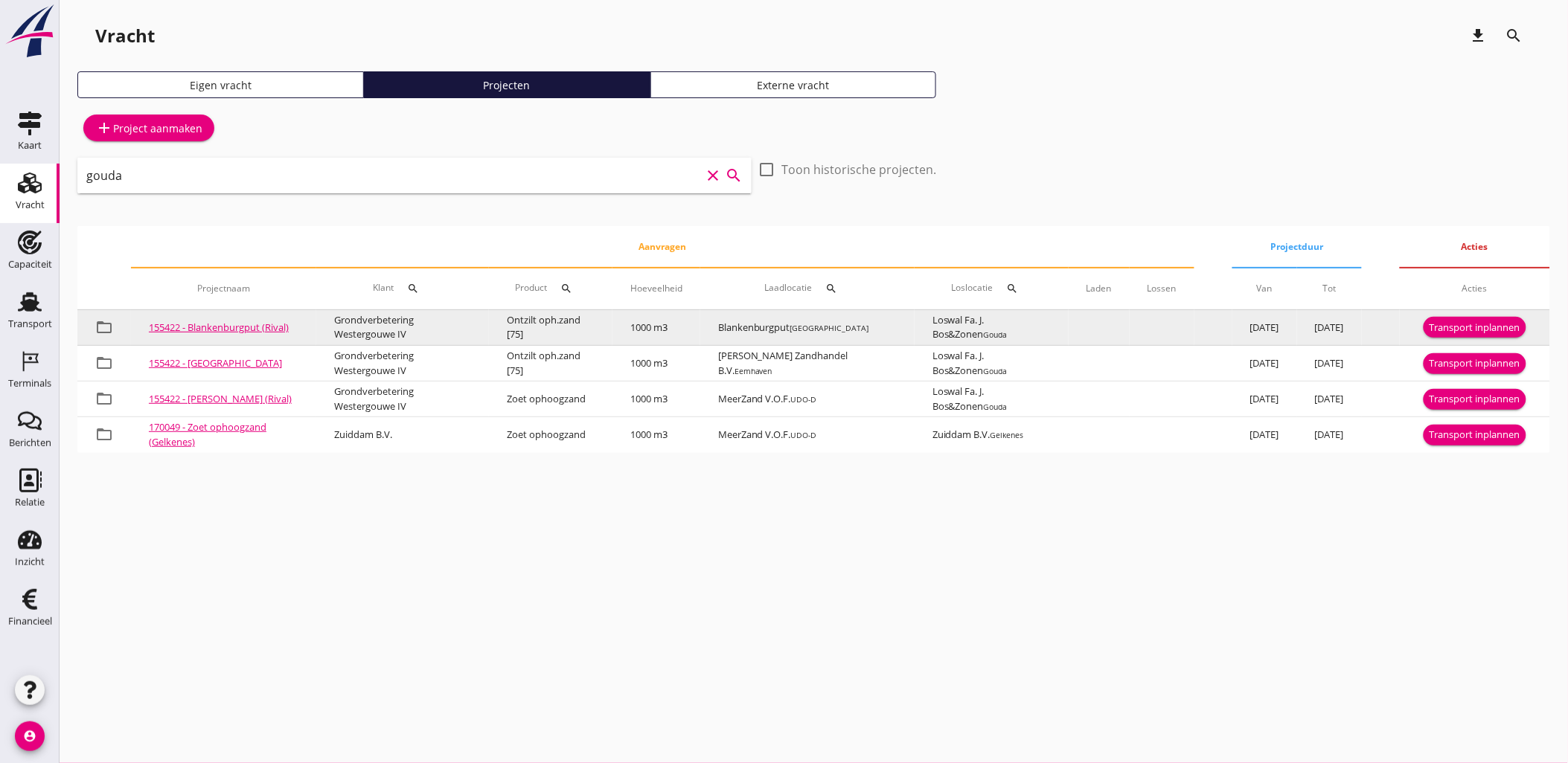
type input "gouda"
click at [1470, 333] on div "Transport inplannen" at bounding box center [1474, 328] width 90 height 15
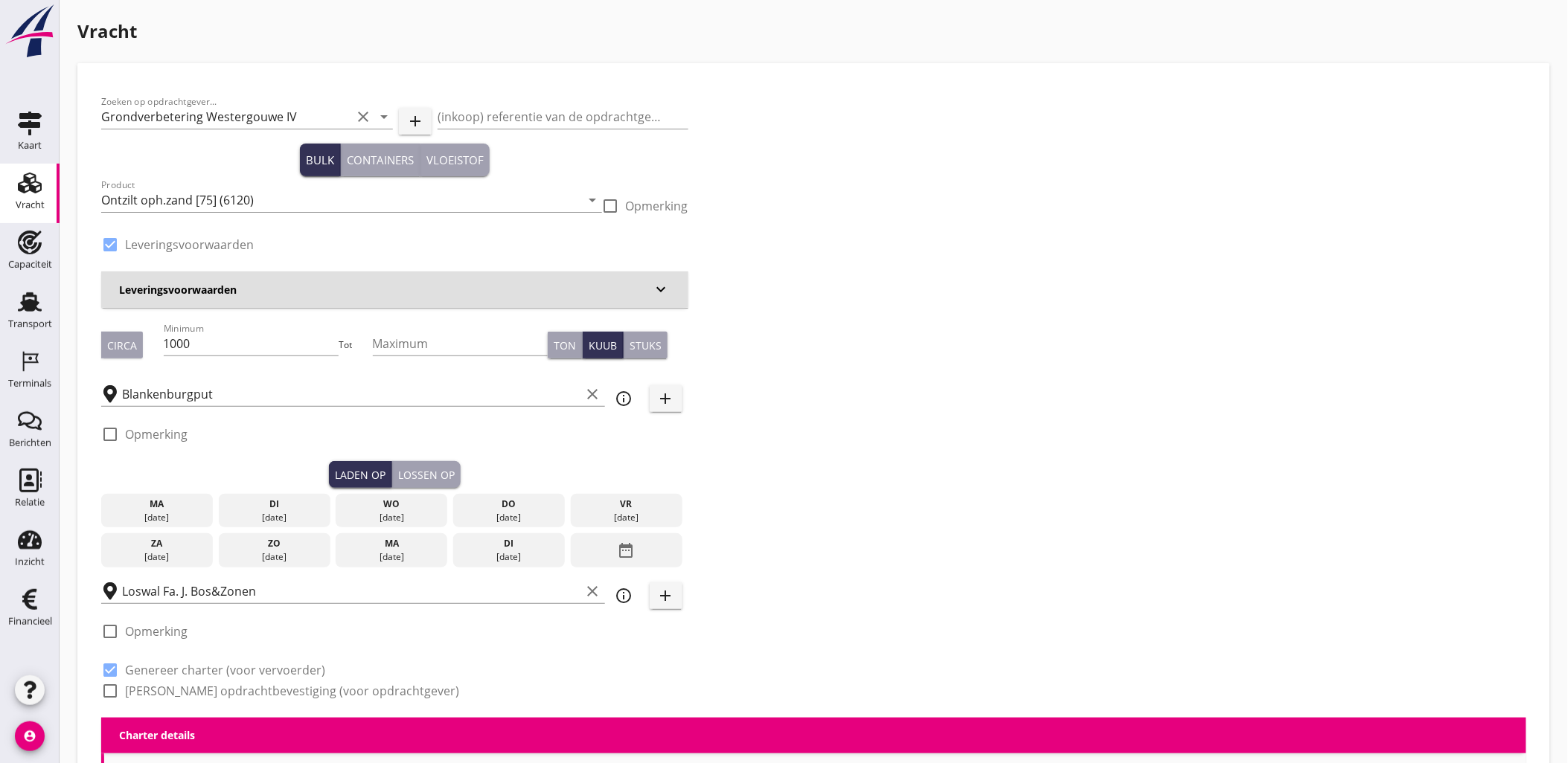
click at [305, 506] on div "di" at bounding box center [274, 504] width 104 height 13
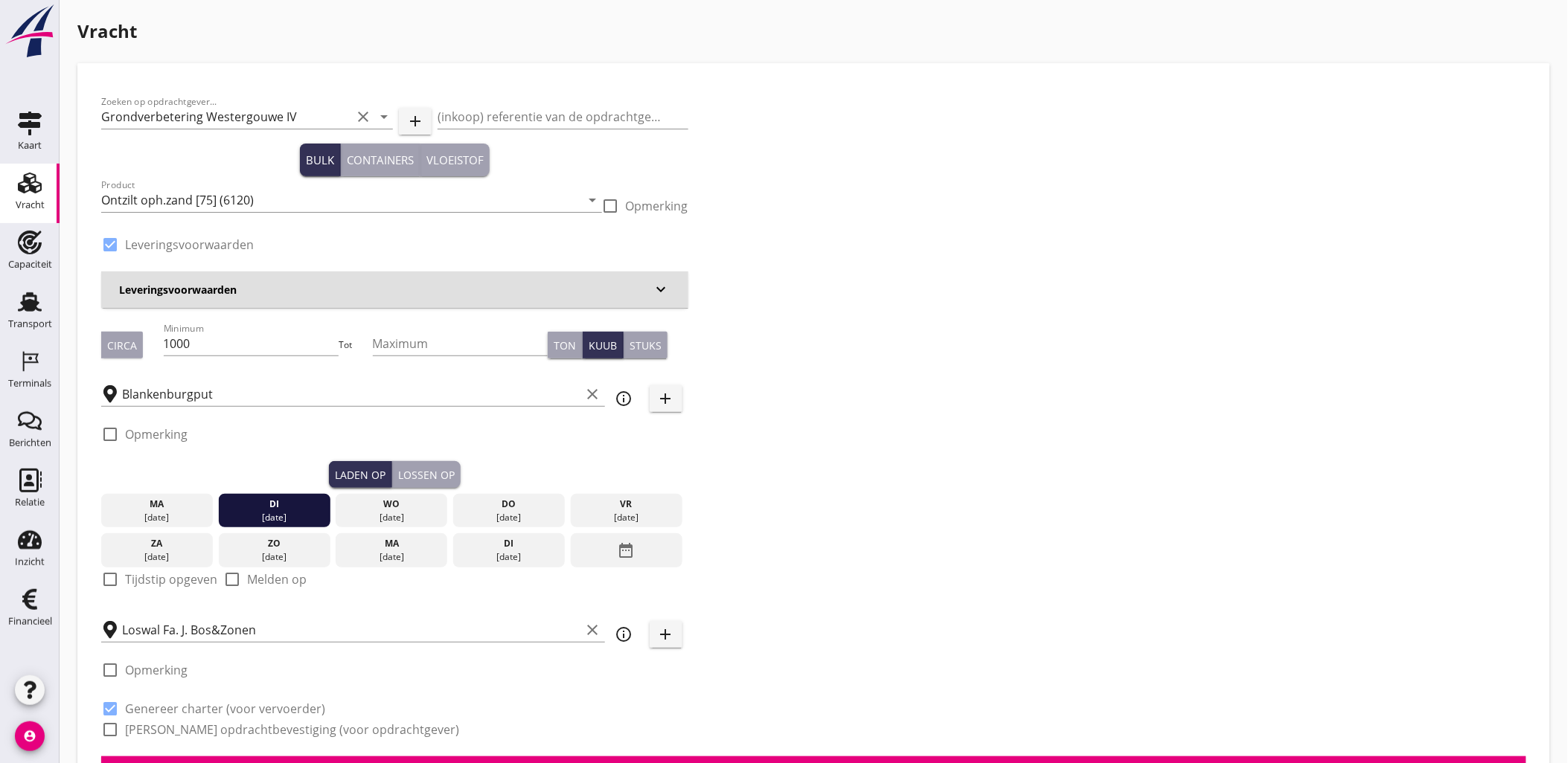
click at [424, 463] on button "Lossen op" at bounding box center [426, 475] width 69 height 27
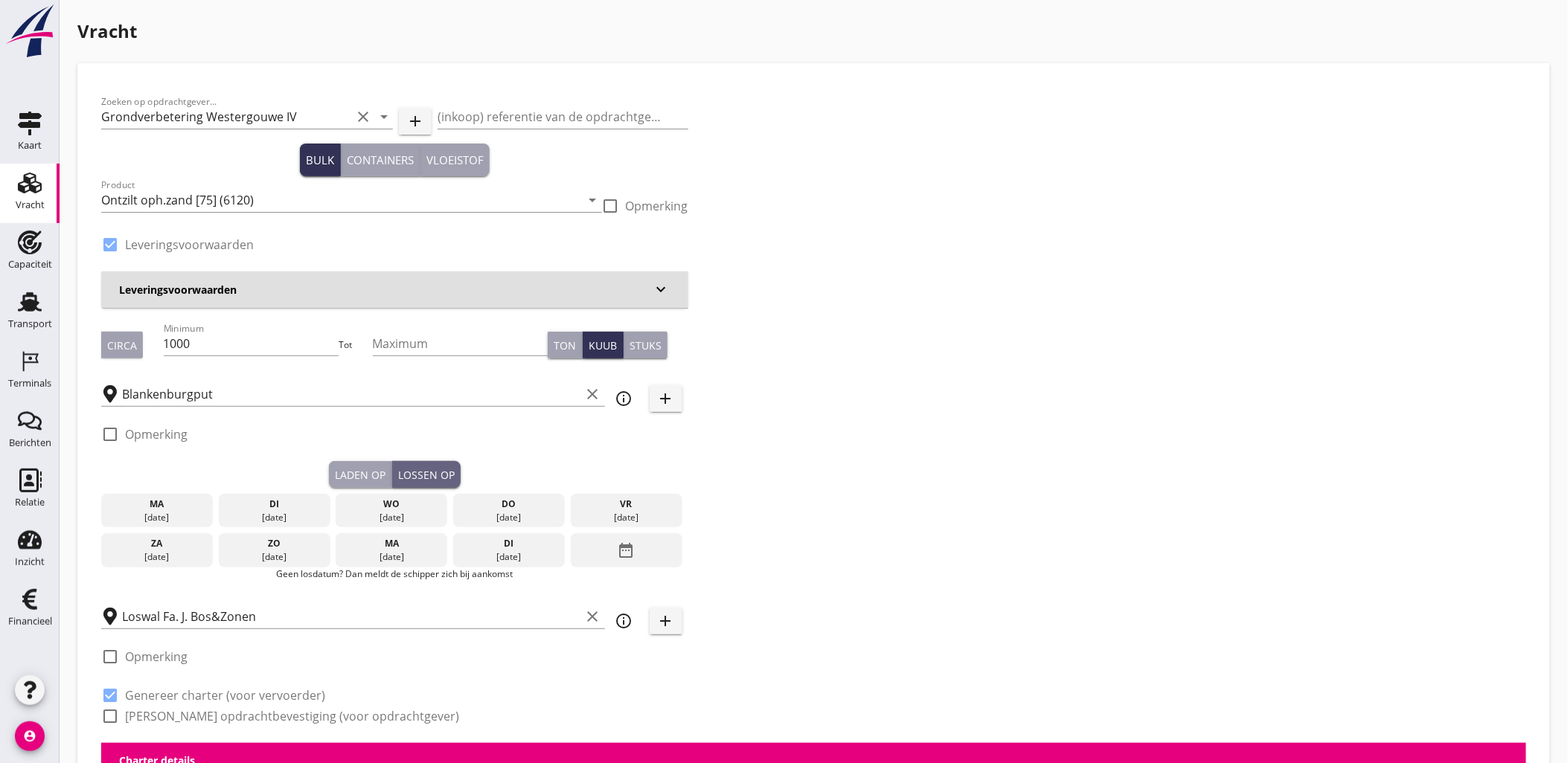
click at [403, 503] on div "wo" at bounding box center [391, 504] width 104 height 13
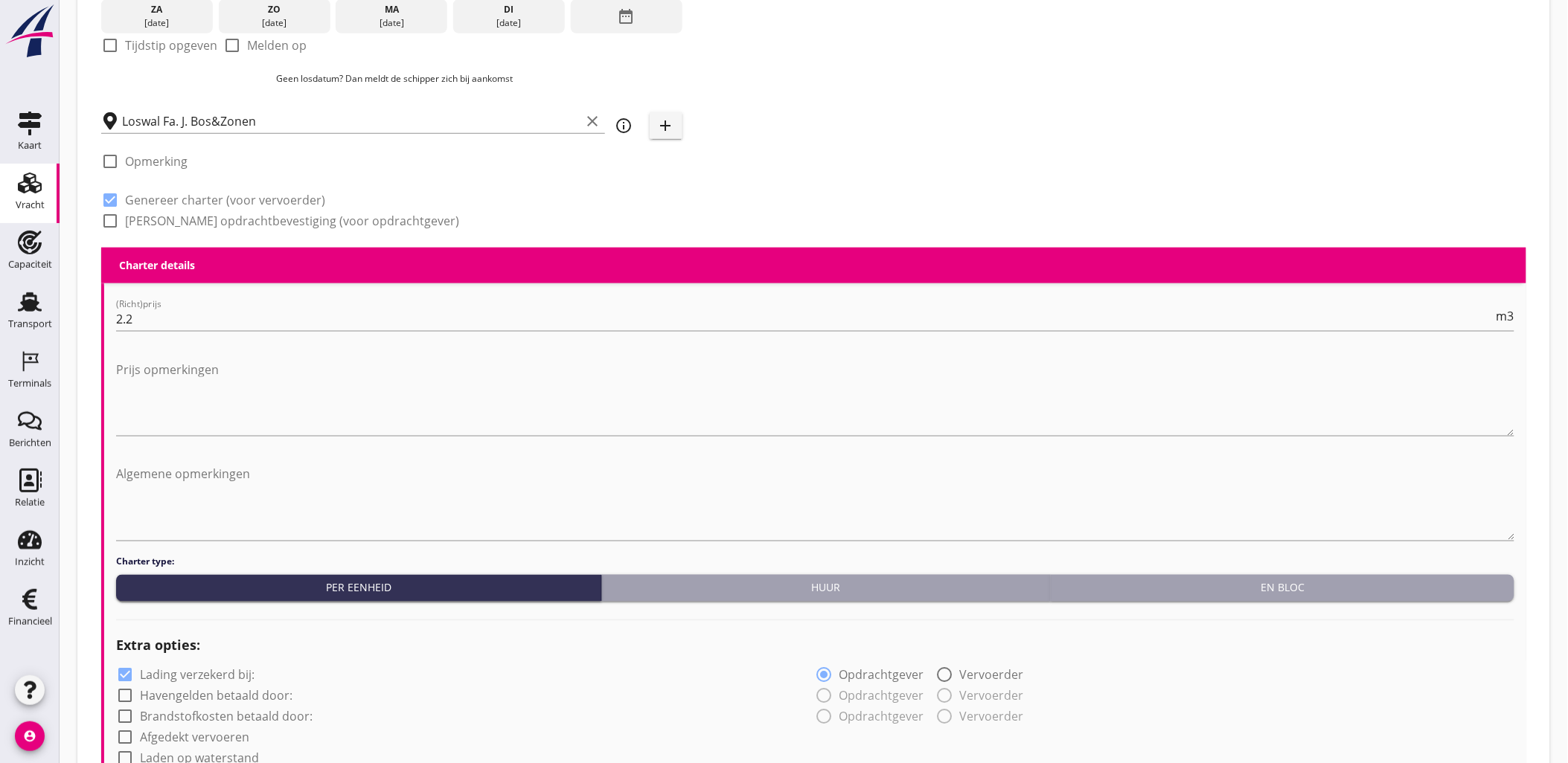
scroll to position [330, 0]
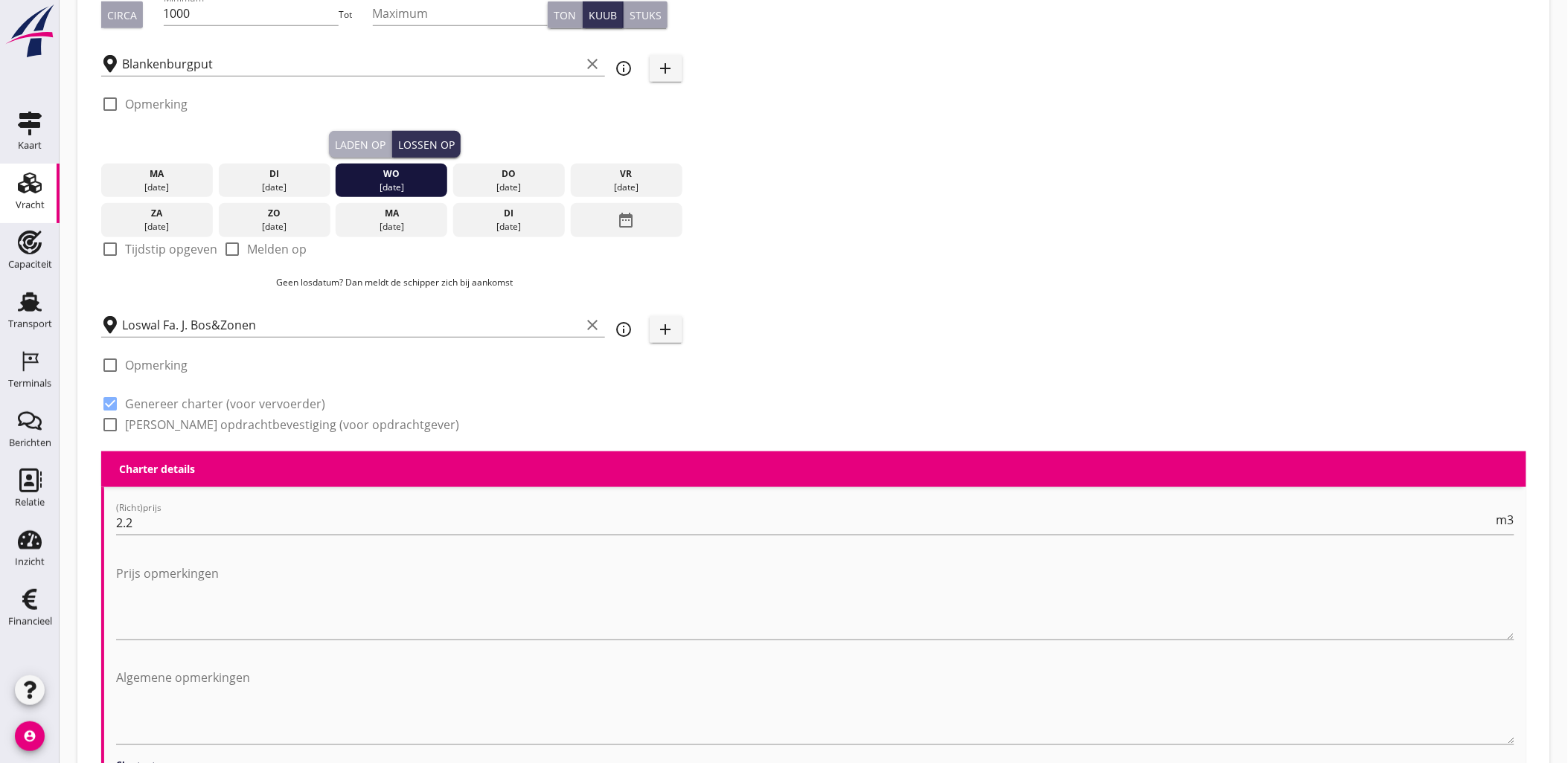
click at [344, 132] on button "Laden op" at bounding box center [361, 145] width 63 height 27
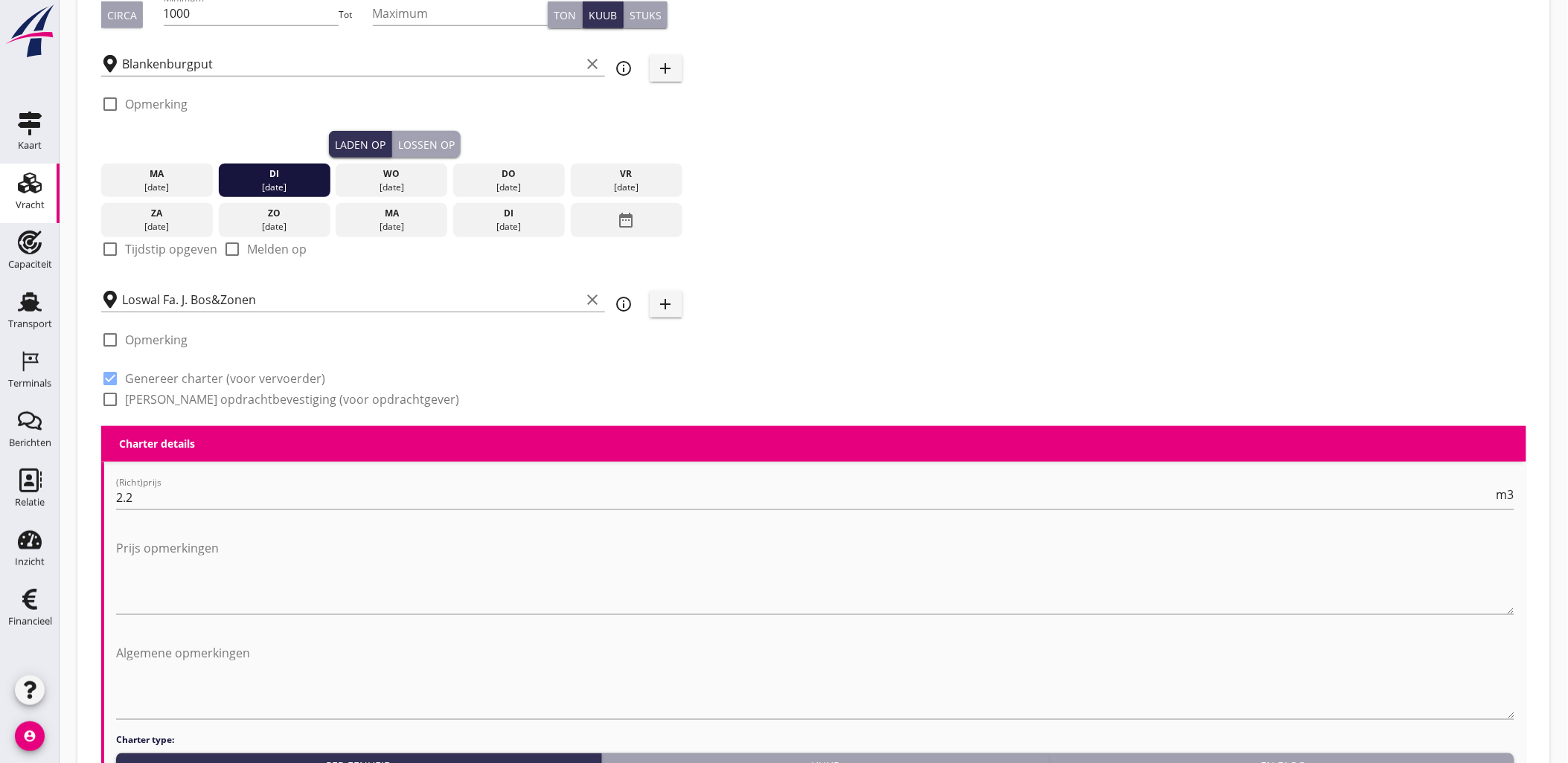
click at [165, 247] on label "Tijdstip opgeven" at bounding box center [170, 249] width 92 height 15
checkbox input "true"
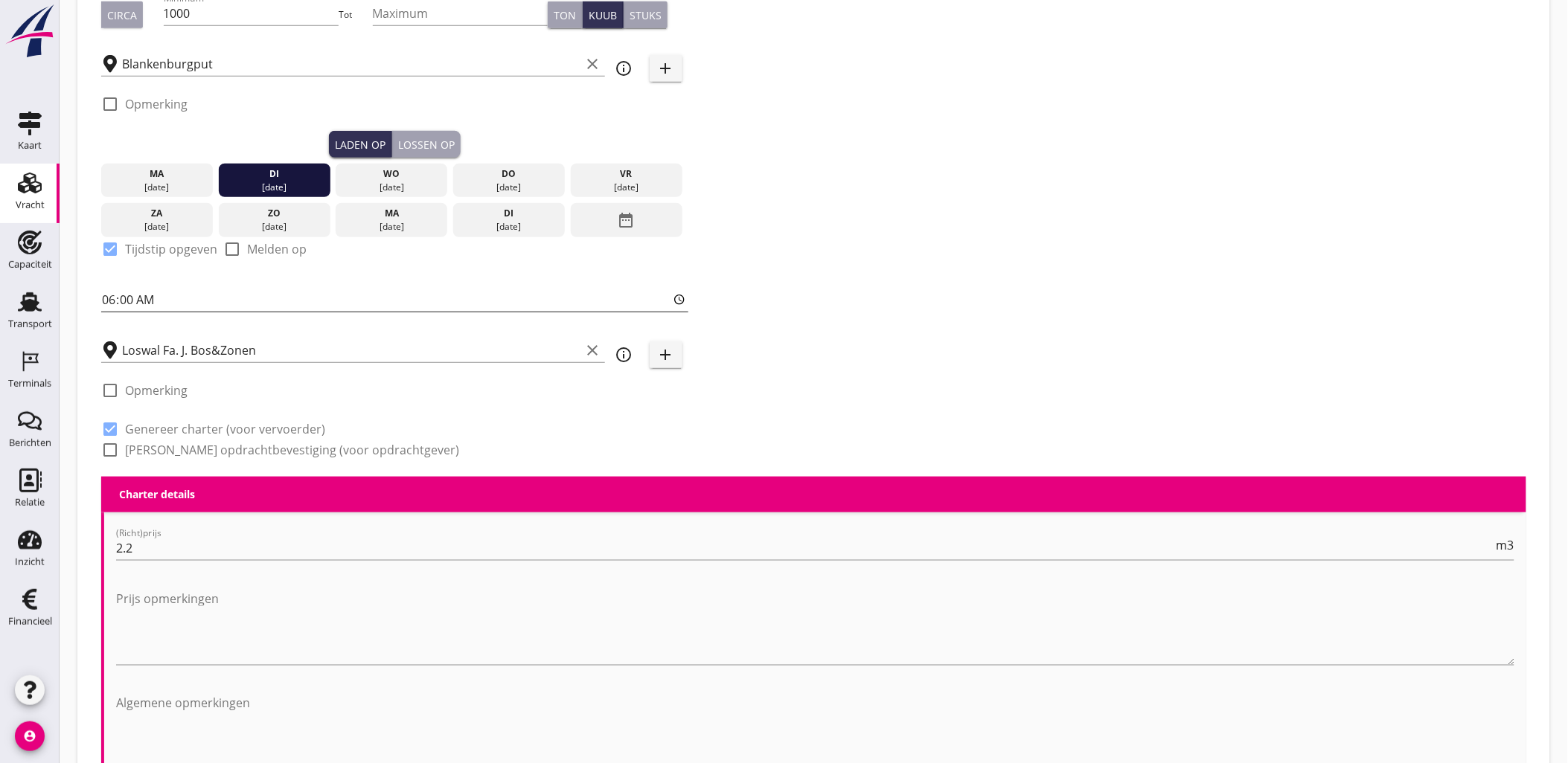
click at [113, 298] on input "06:00" at bounding box center [394, 300] width 587 height 24
type input "18:00"
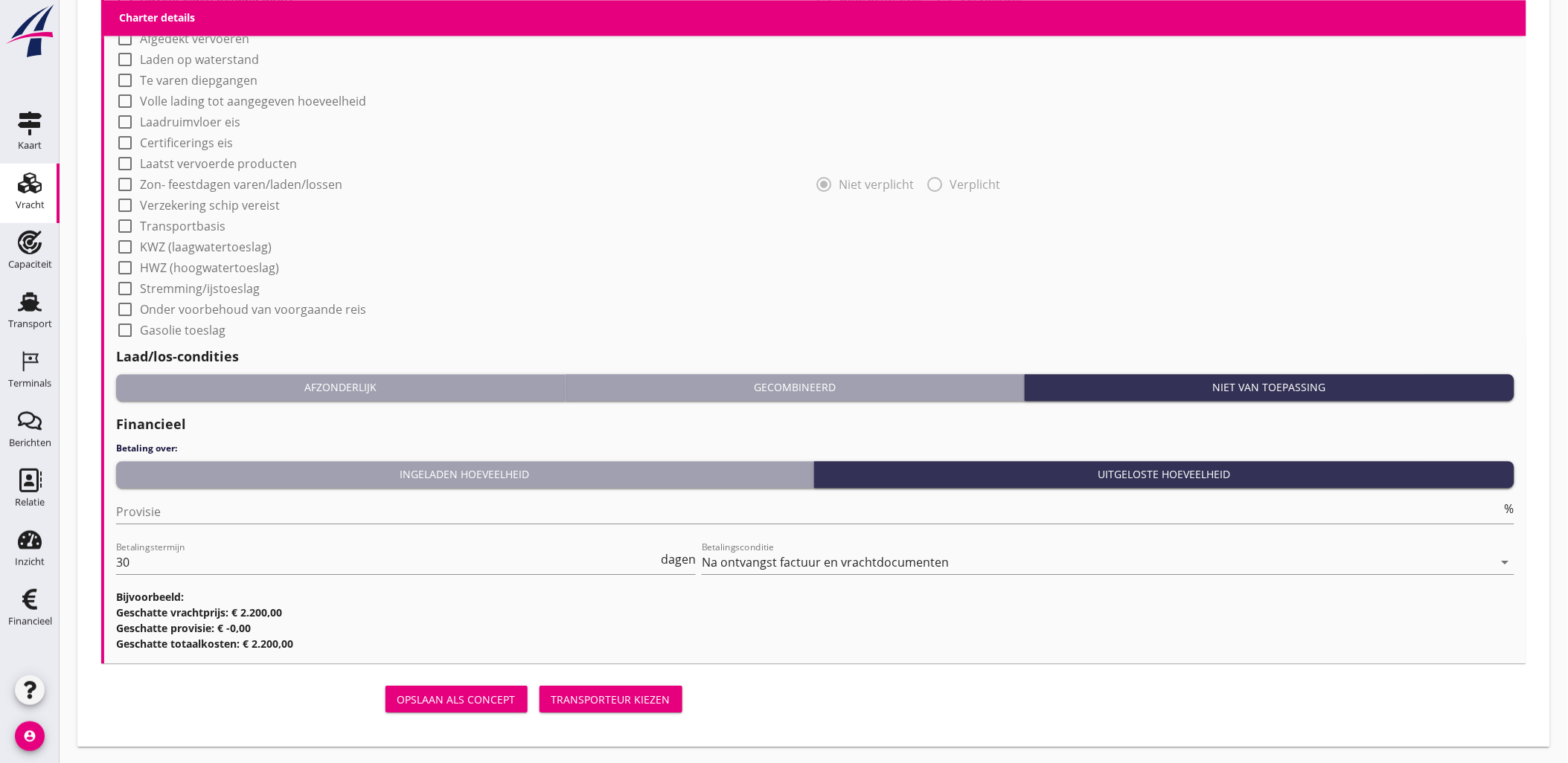
click at [634, 702] on div "Transporteur kiezen" at bounding box center [611, 699] width 119 height 15
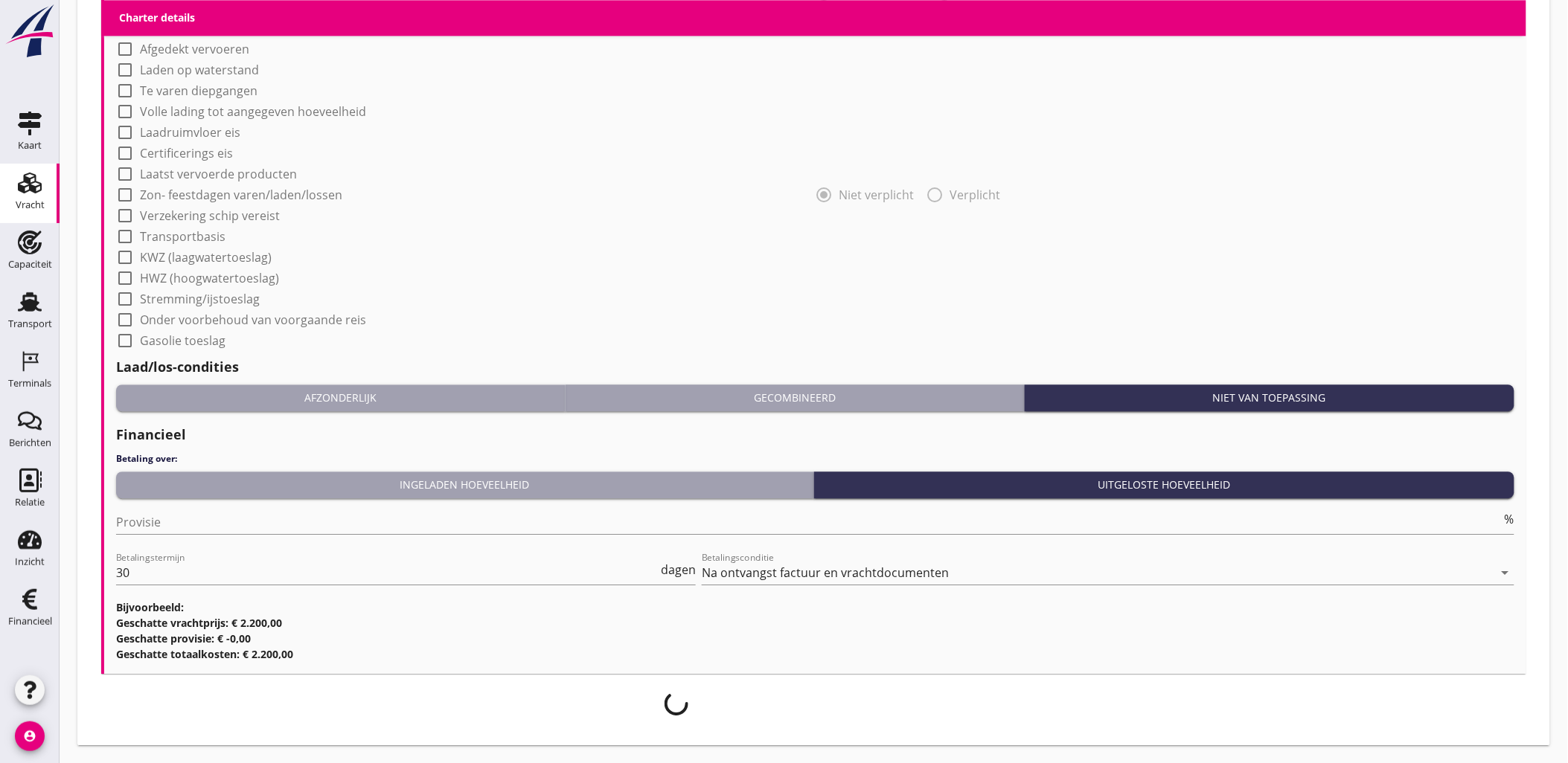
scroll to position [1247, 0]
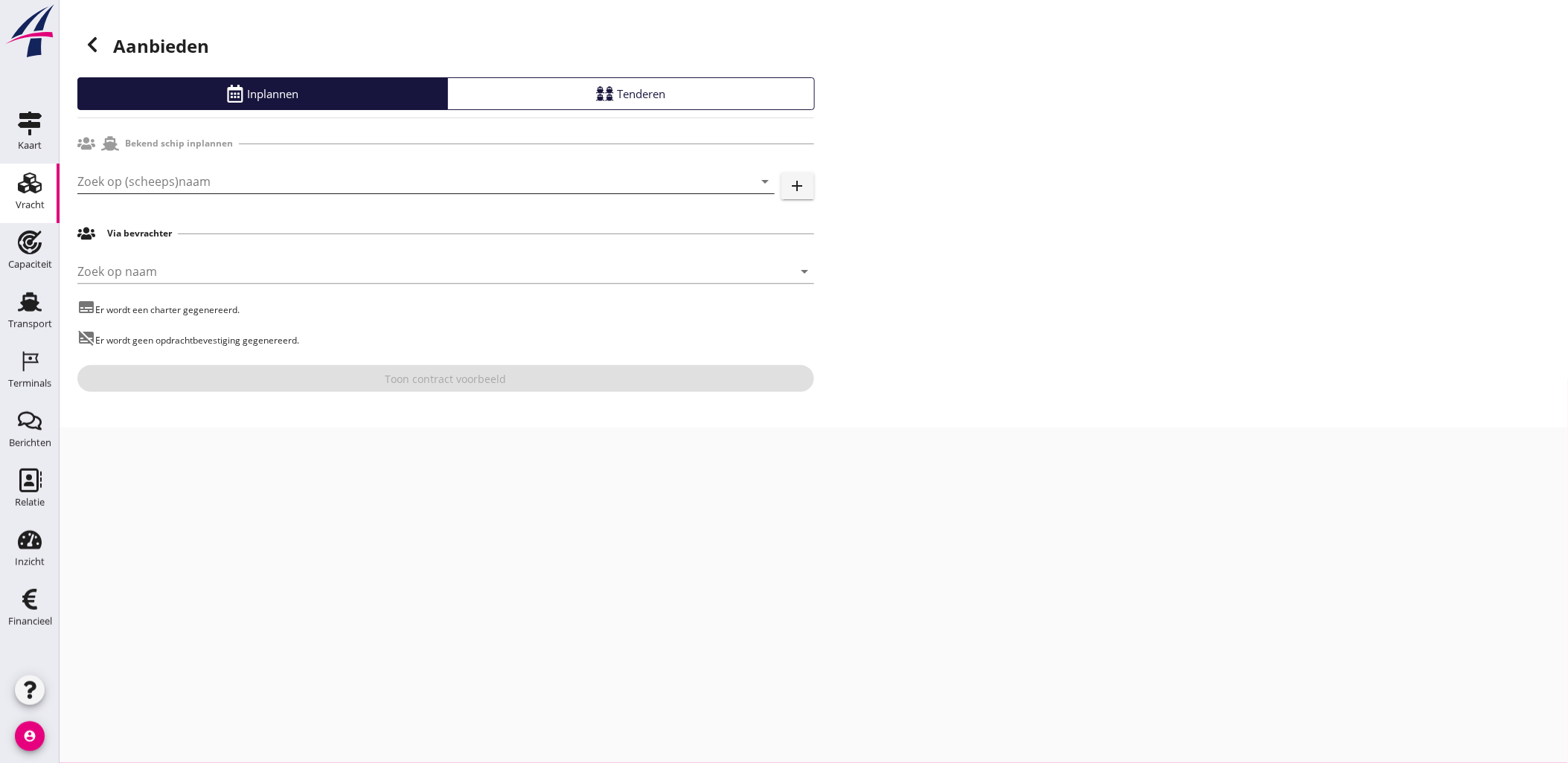
click at [247, 180] on input "Zoek op (scheeps)naam" at bounding box center [404, 181] width 656 height 24
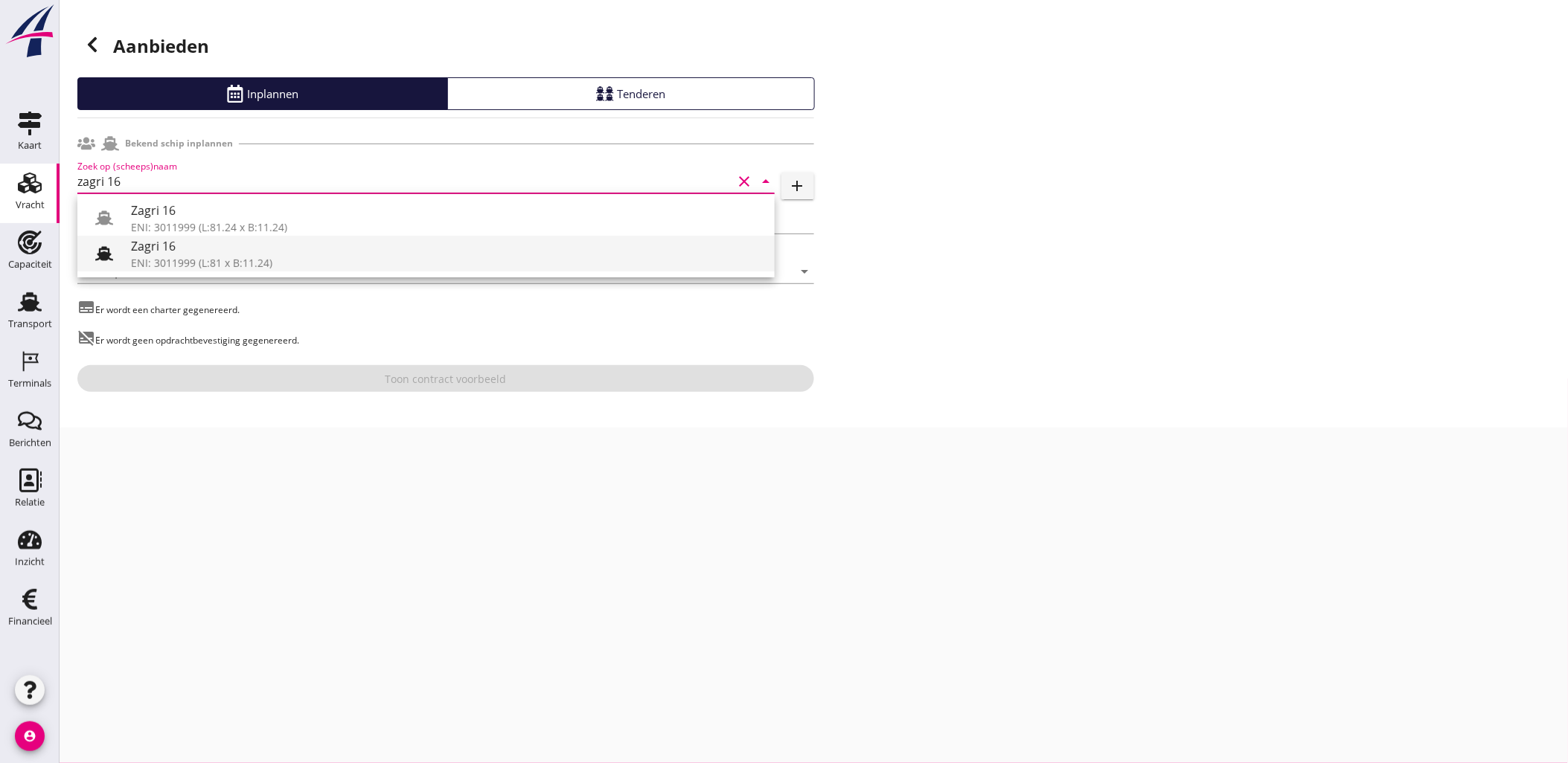
click at [206, 241] on div "Zagri 16" at bounding box center [447, 245] width 632 height 18
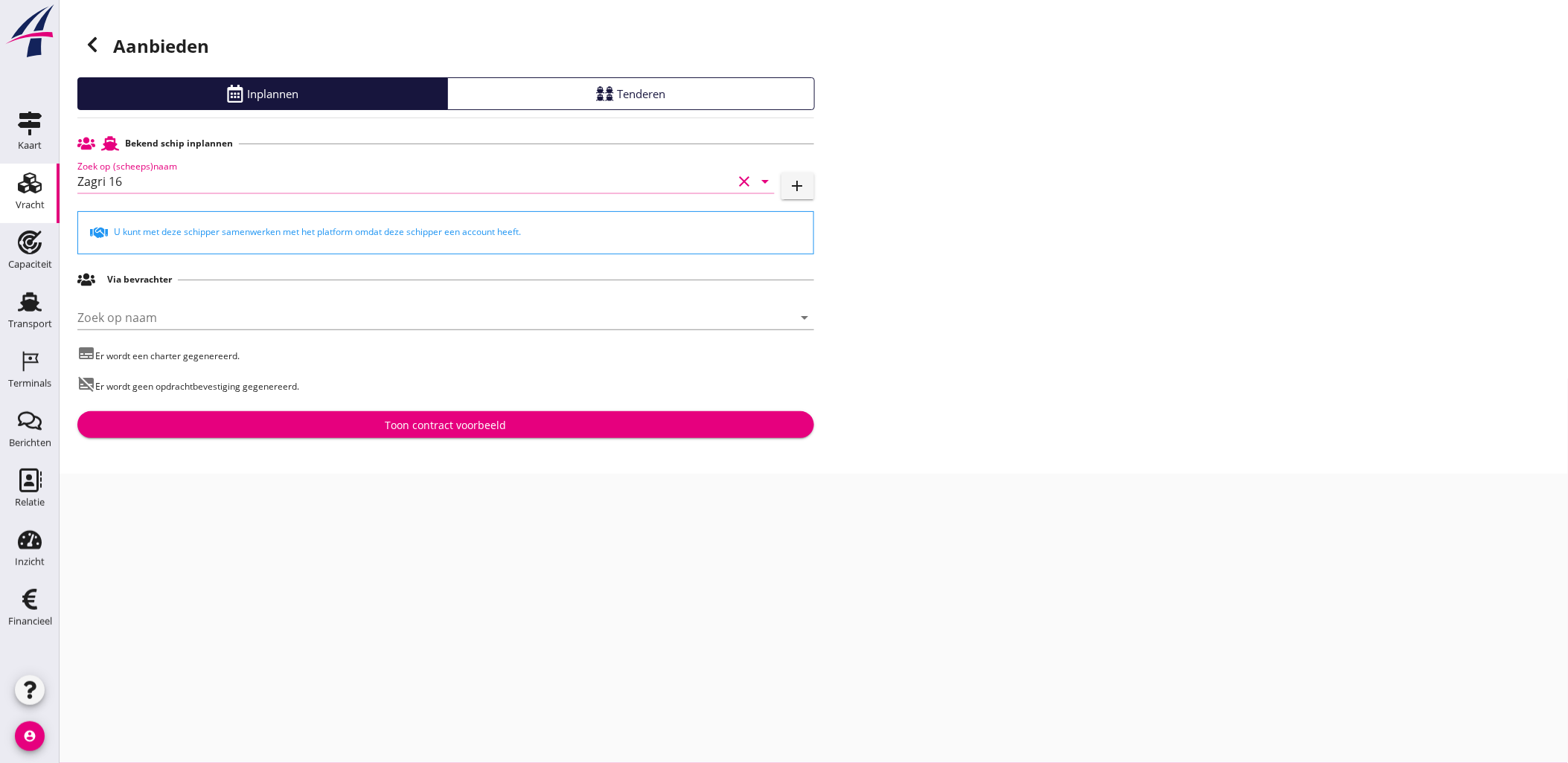
type input "Zagri 16"
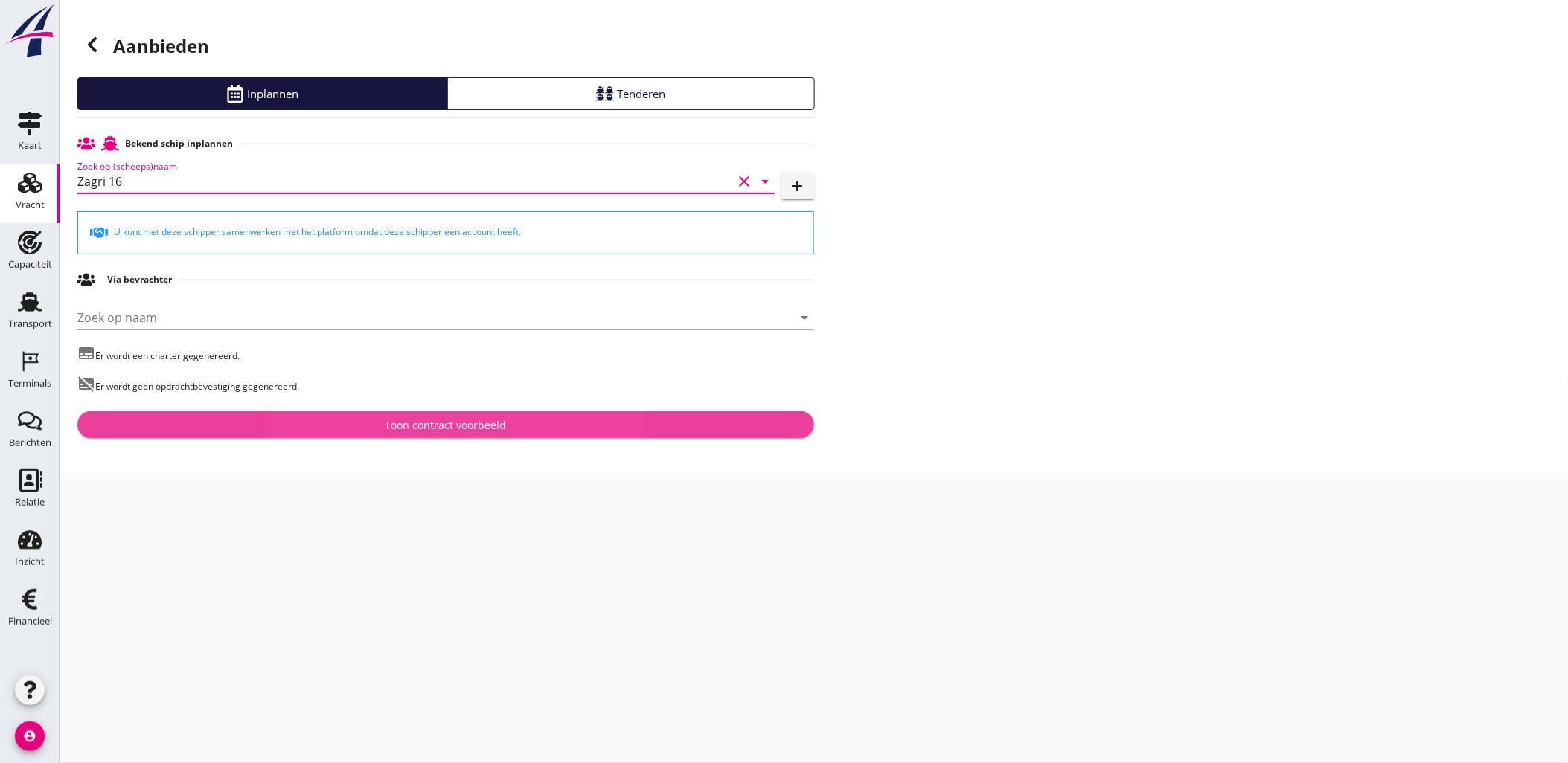
click at [527, 428] on div "Toon contract voorbeeld" at bounding box center [445, 425] width 713 height 15
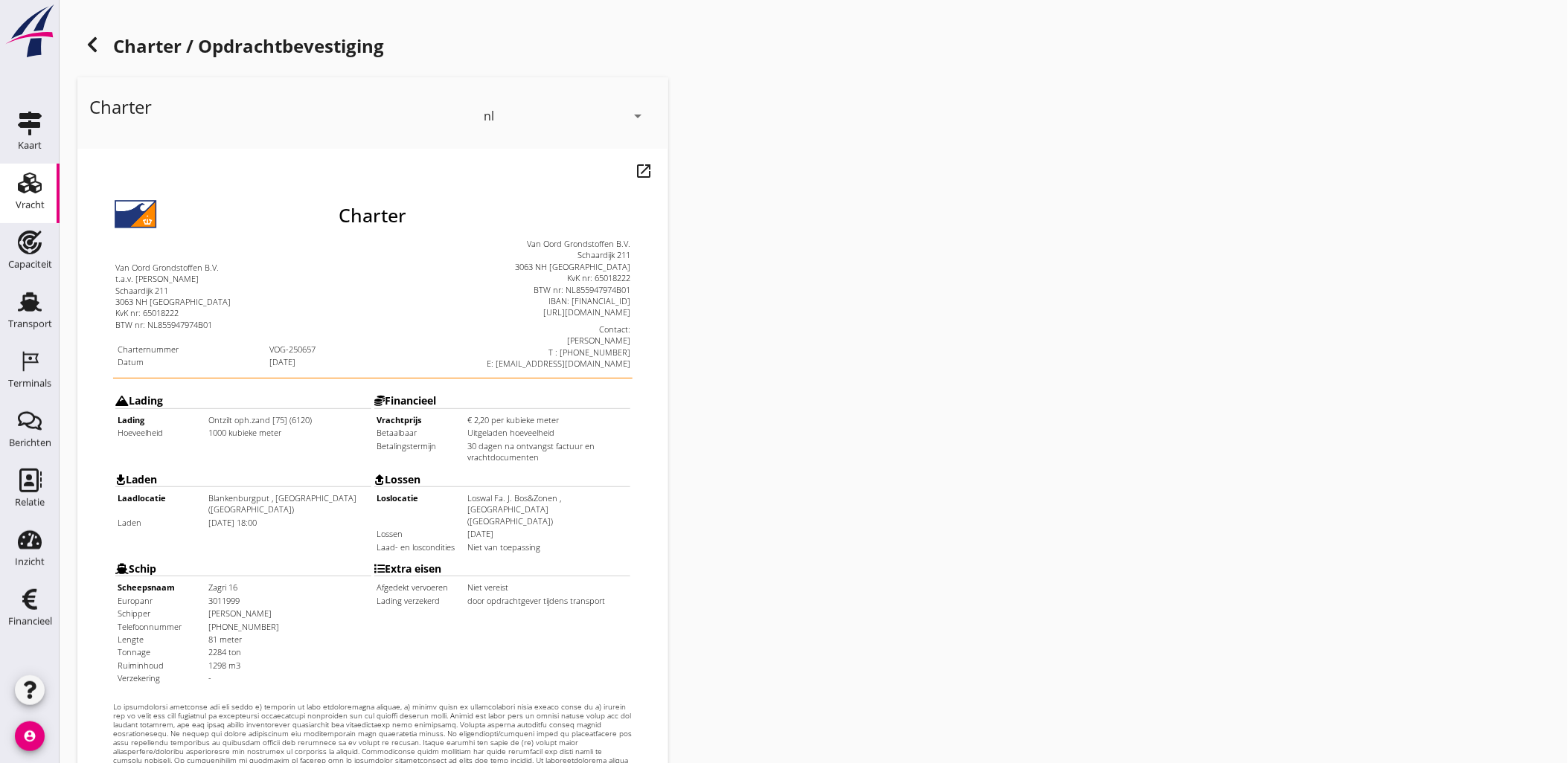
scroll to position [337, 0]
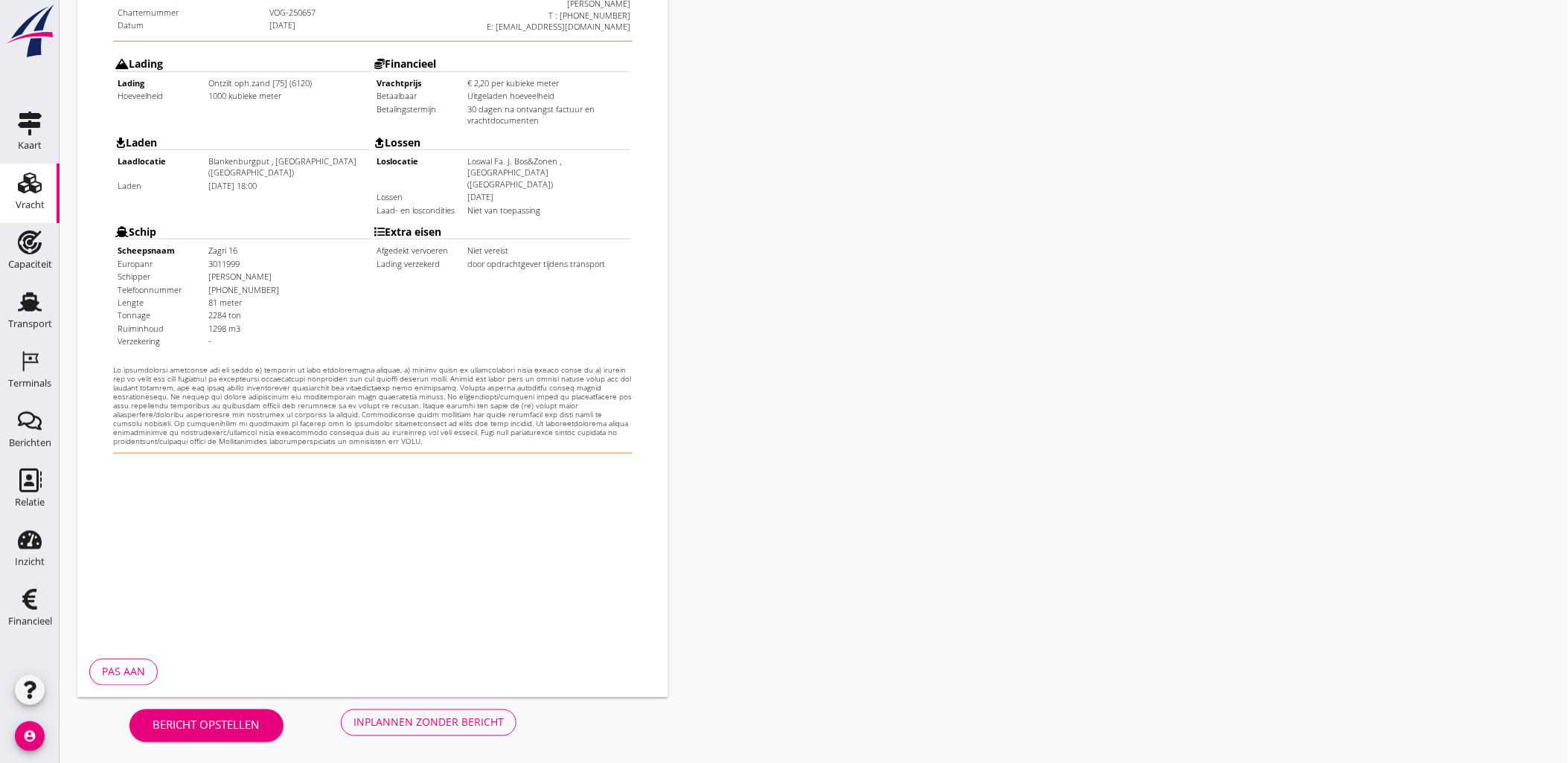
click at [436, 729] on div "Inplannen zonder bericht" at bounding box center [428, 723] width 150 height 15
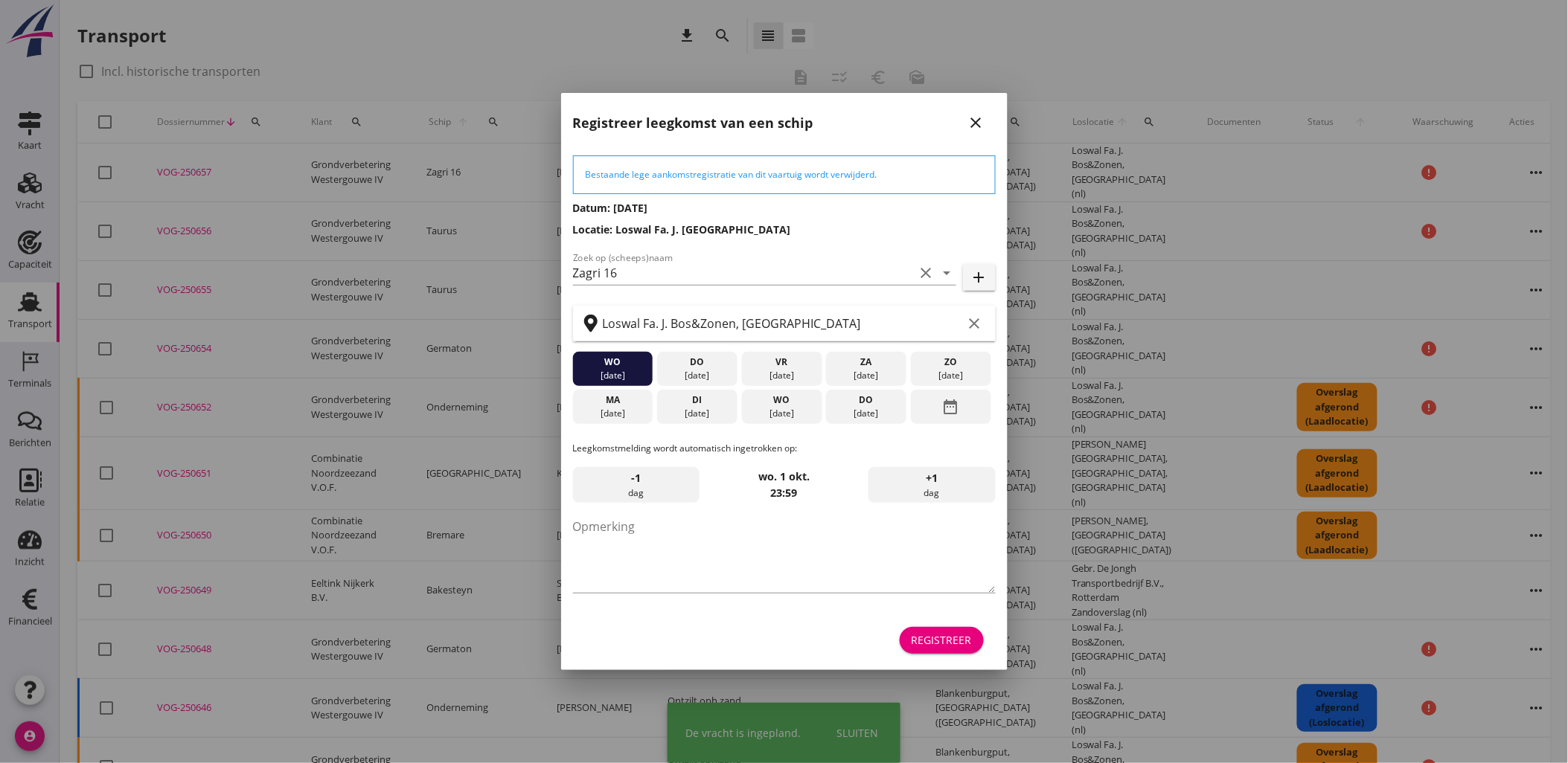
click at [966, 636] on div "Registreer" at bounding box center [941, 640] width 60 height 15
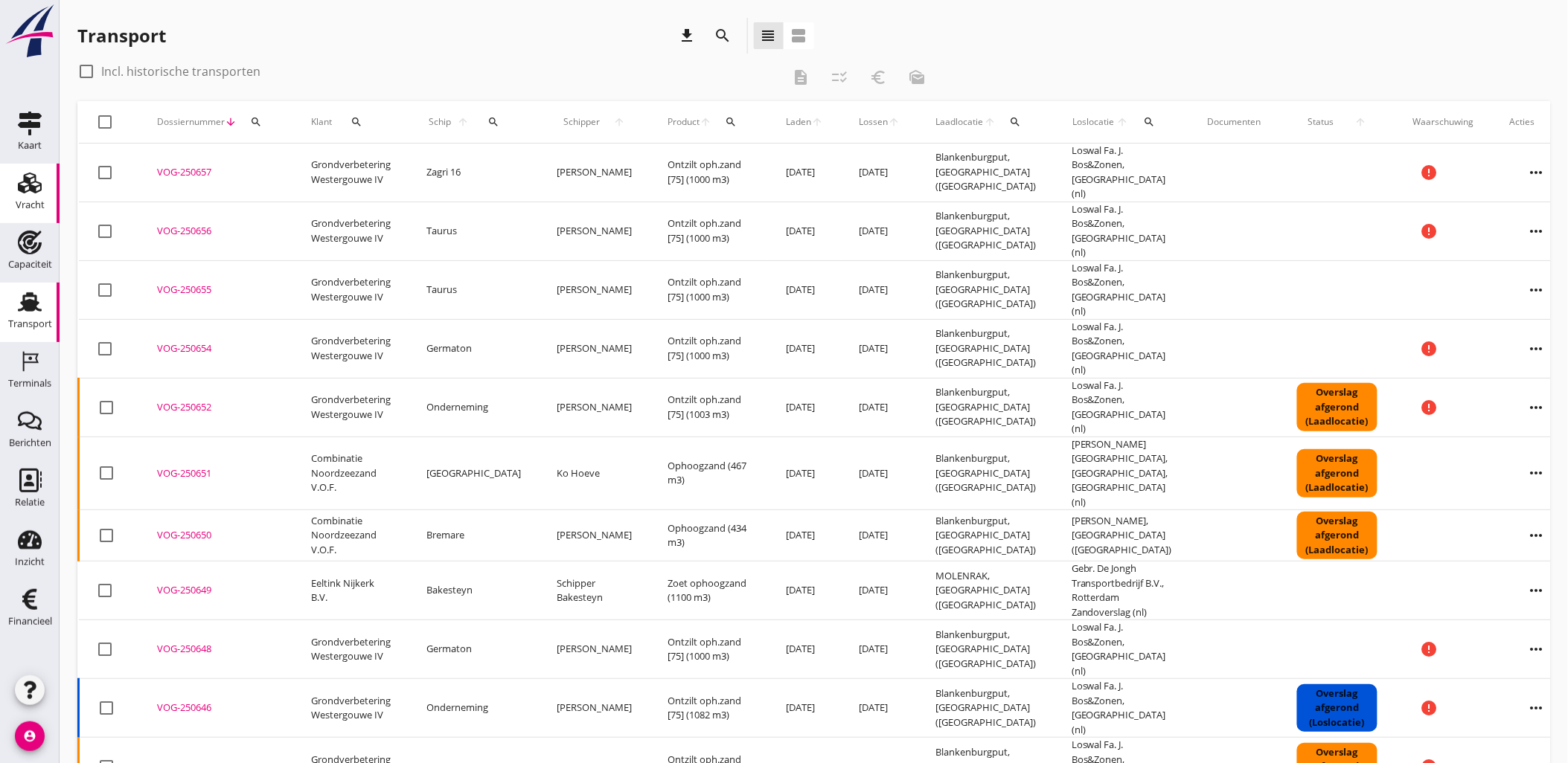
click at [23, 192] on use at bounding box center [29, 183] width 24 height 21
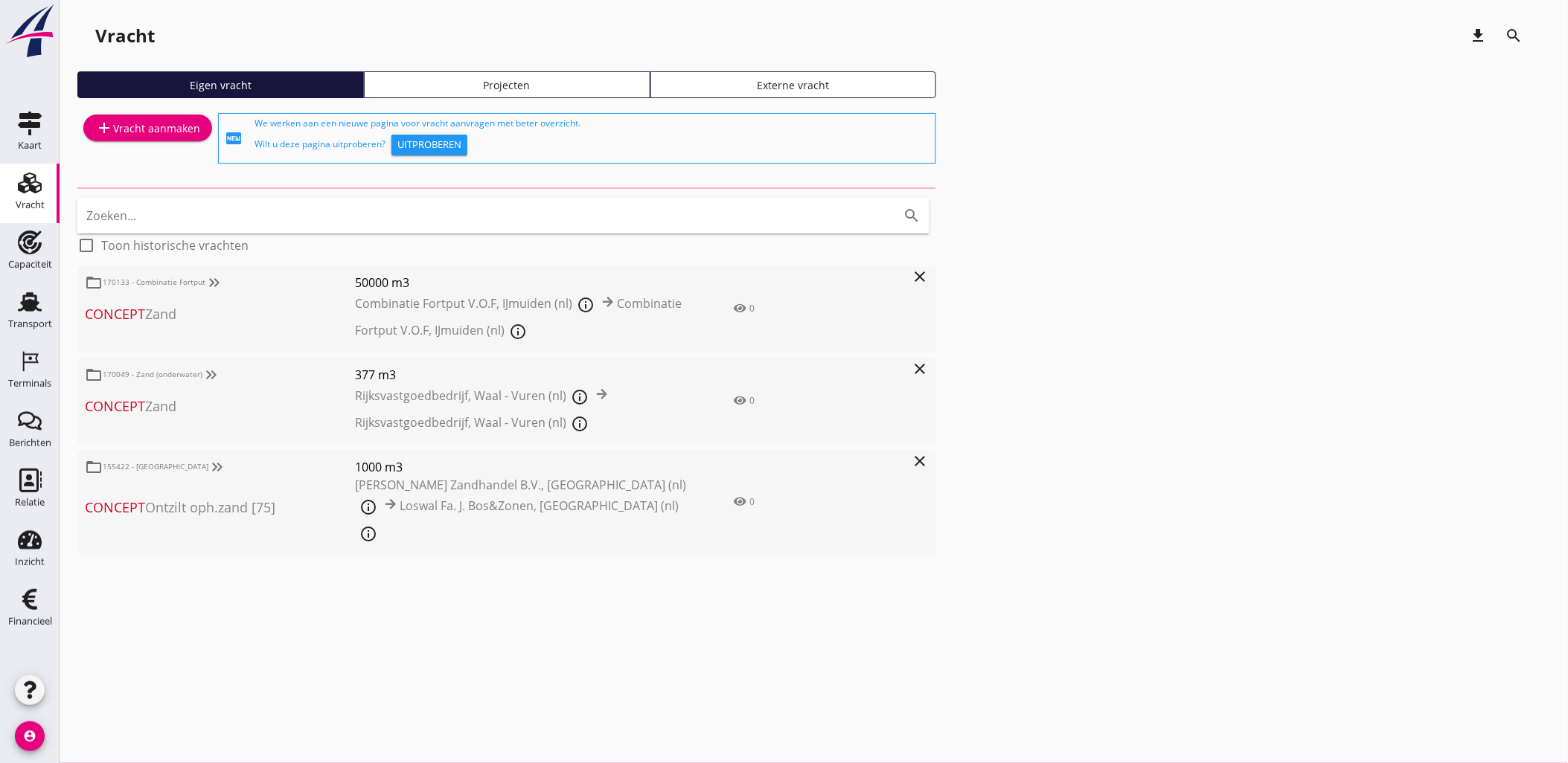
click at [569, 86] on div "Projecten" at bounding box center [506, 85] width 273 height 15
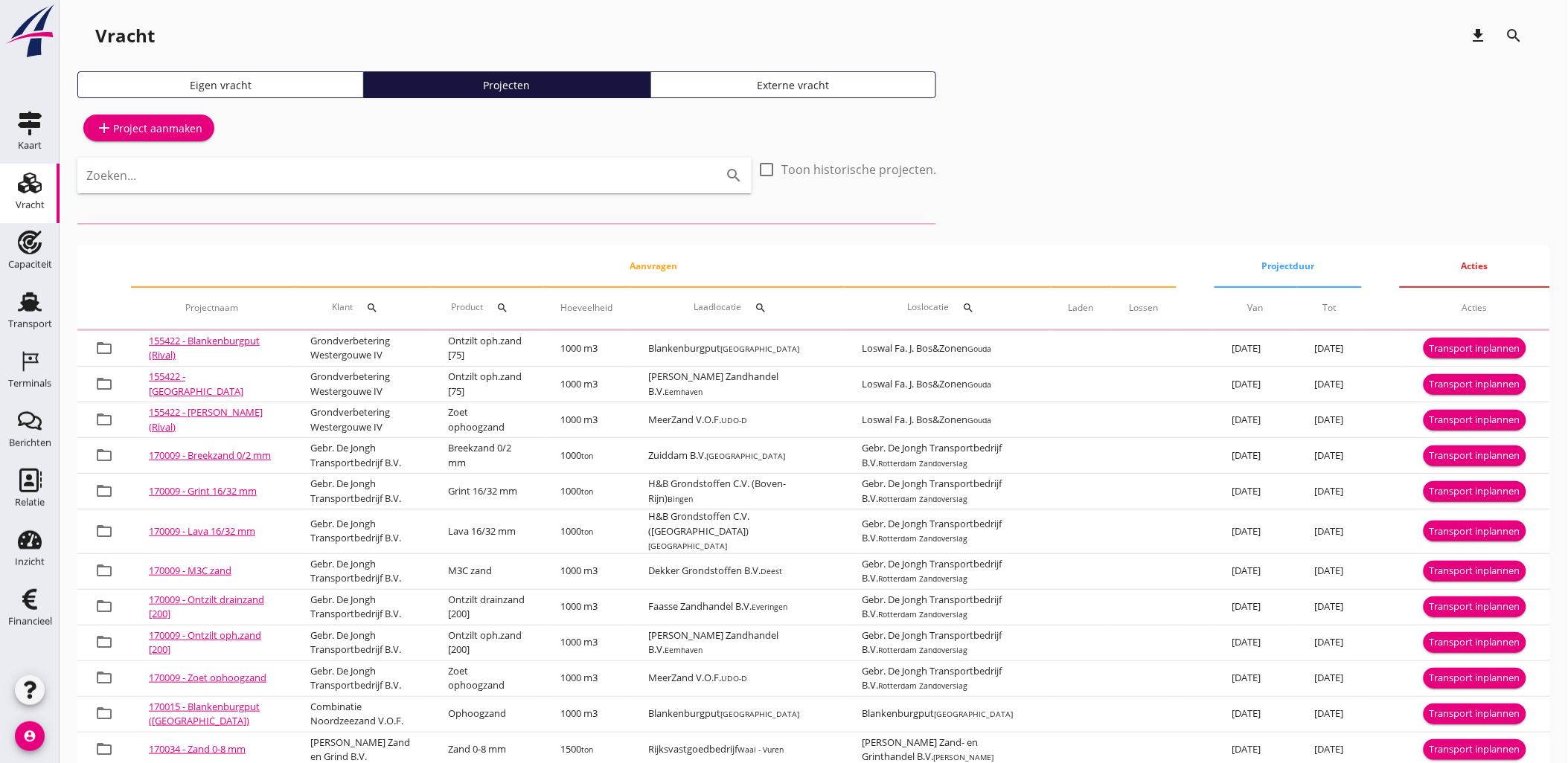
click at [494, 168] on input "Zoeken..." at bounding box center [394, 175] width 615 height 24
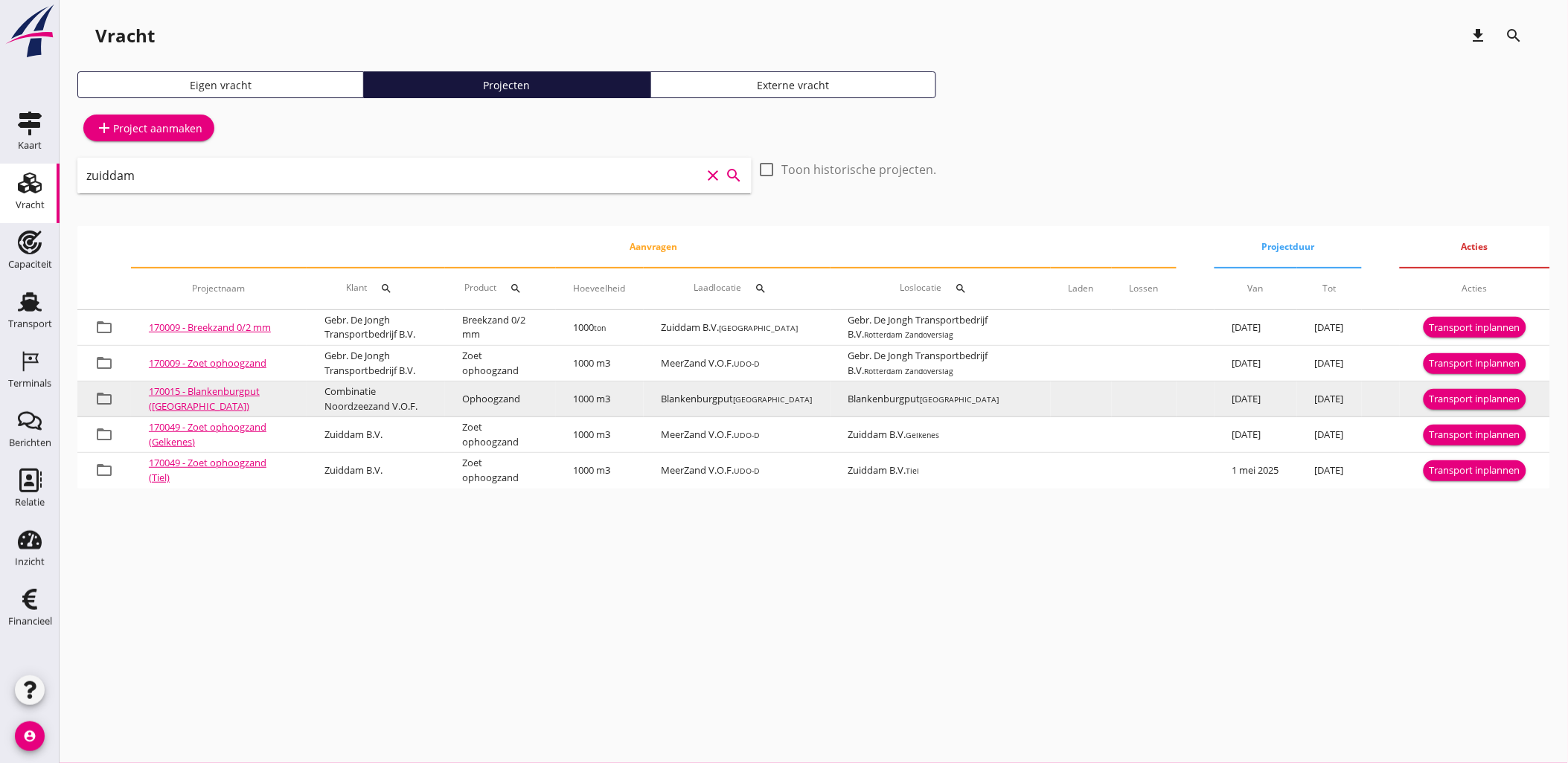
type input "zuiddam"
click at [1445, 400] on div "Transport inplannen" at bounding box center [1474, 400] width 90 height 15
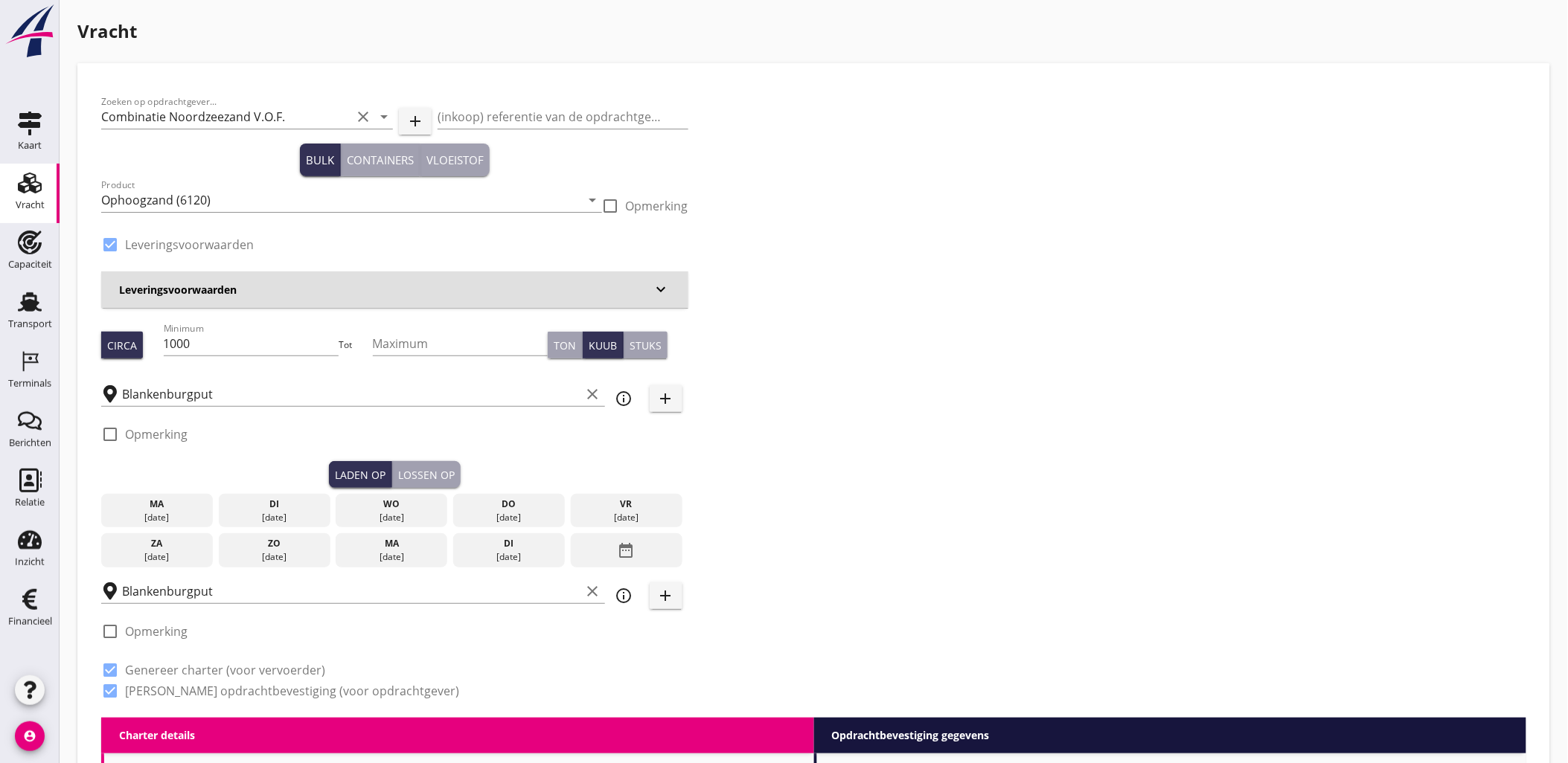
click at [268, 514] on div "[DATE]" at bounding box center [274, 518] width 104 height 13
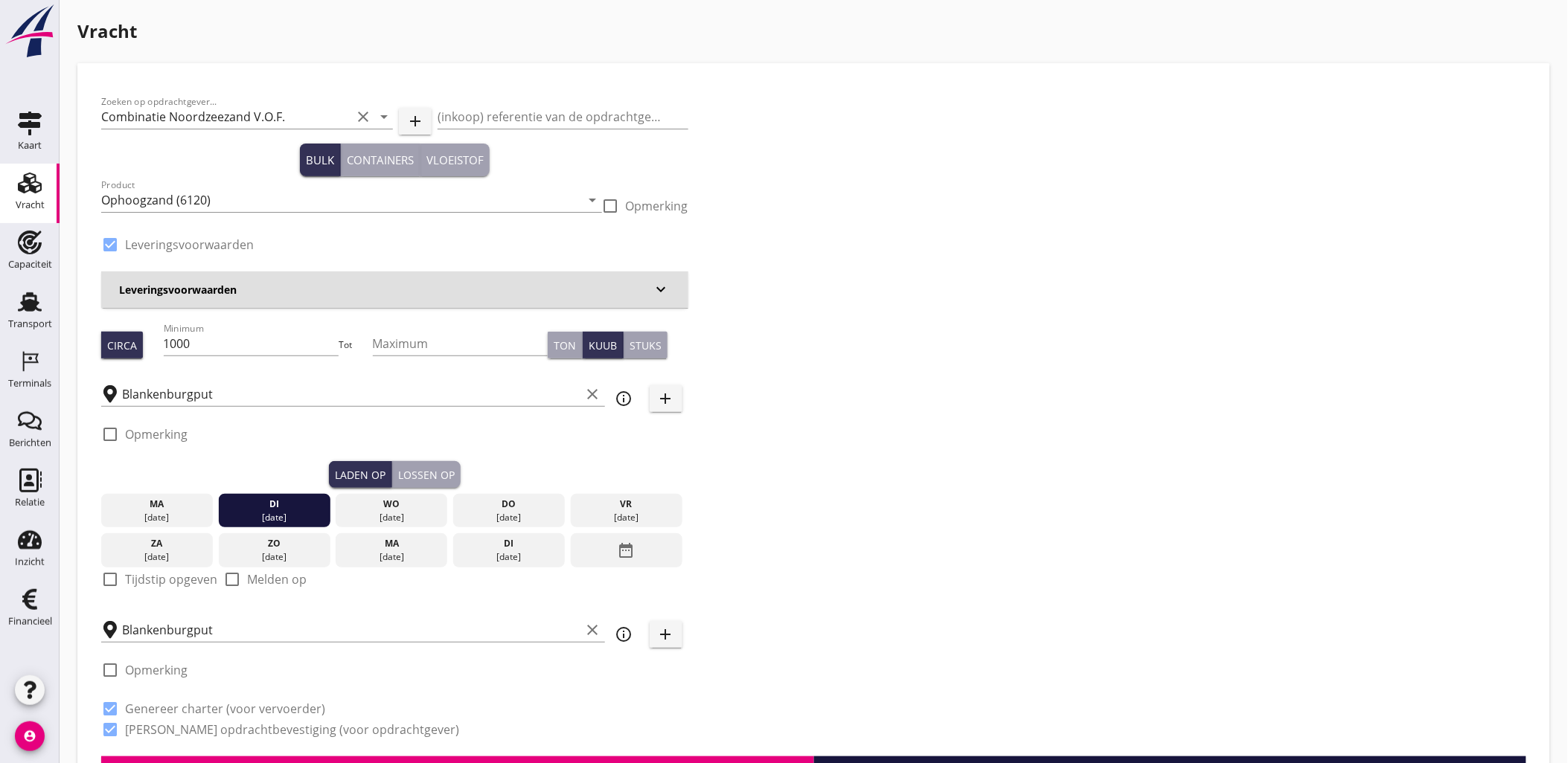
click at [409, 471] on div "Lossen op" at bounding box center [425, 475] width 56 height 15
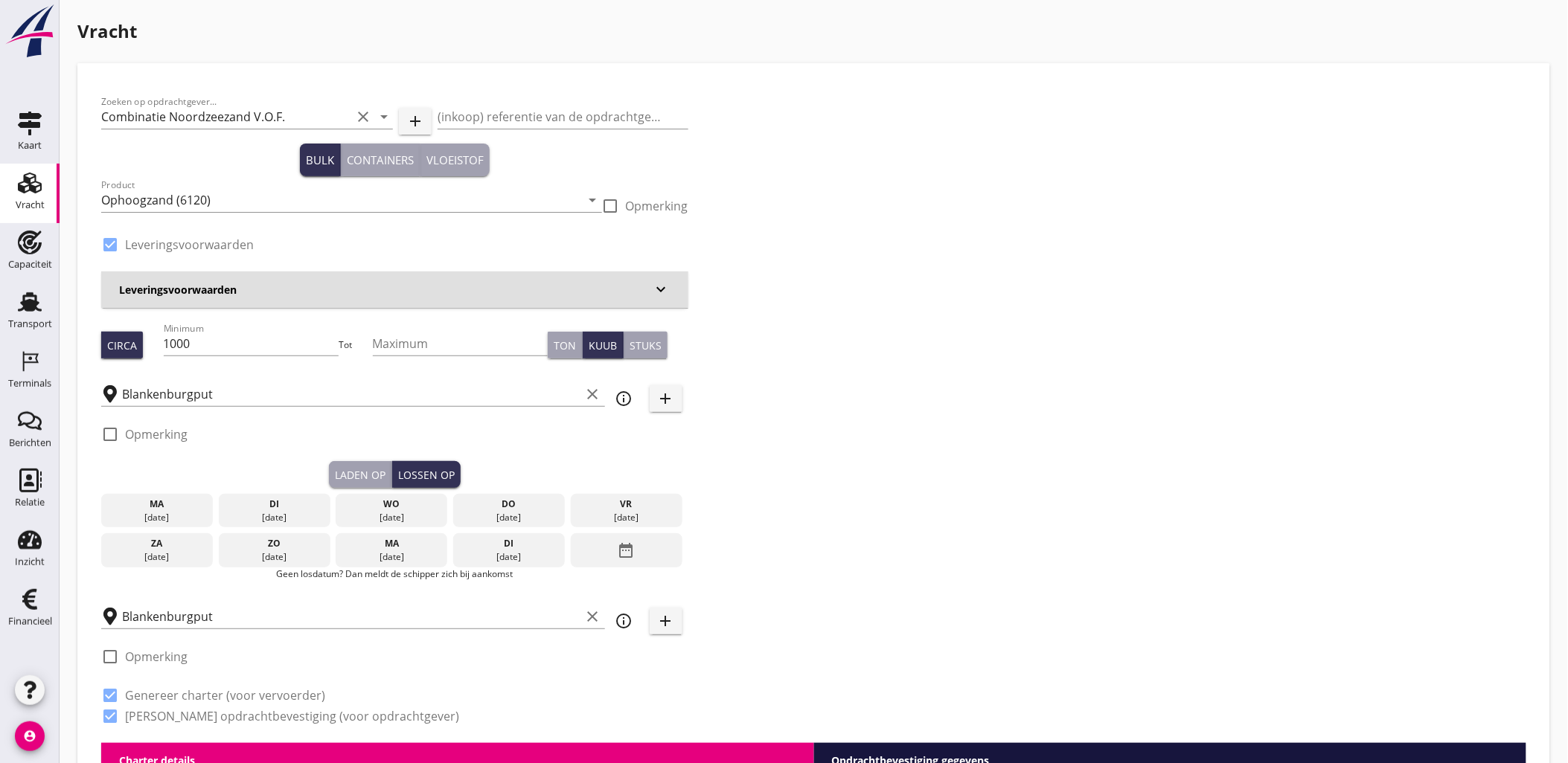
click at [313, 502] on div "di" at bounding box center [274, 504] width 104 height 13
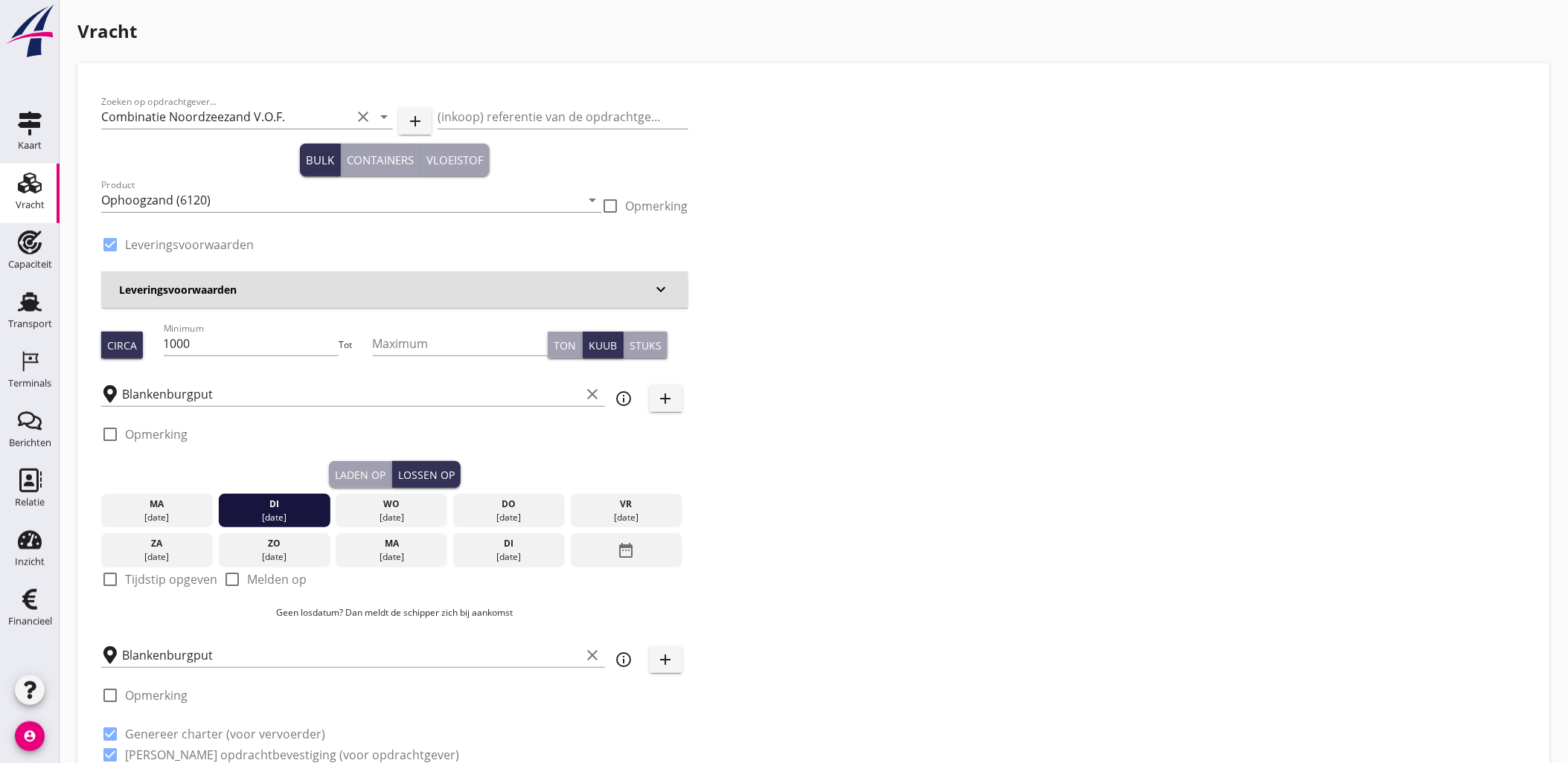
click at [367, 470] on div "Laden op" at bounding box center [360, 475] width 50 height 15
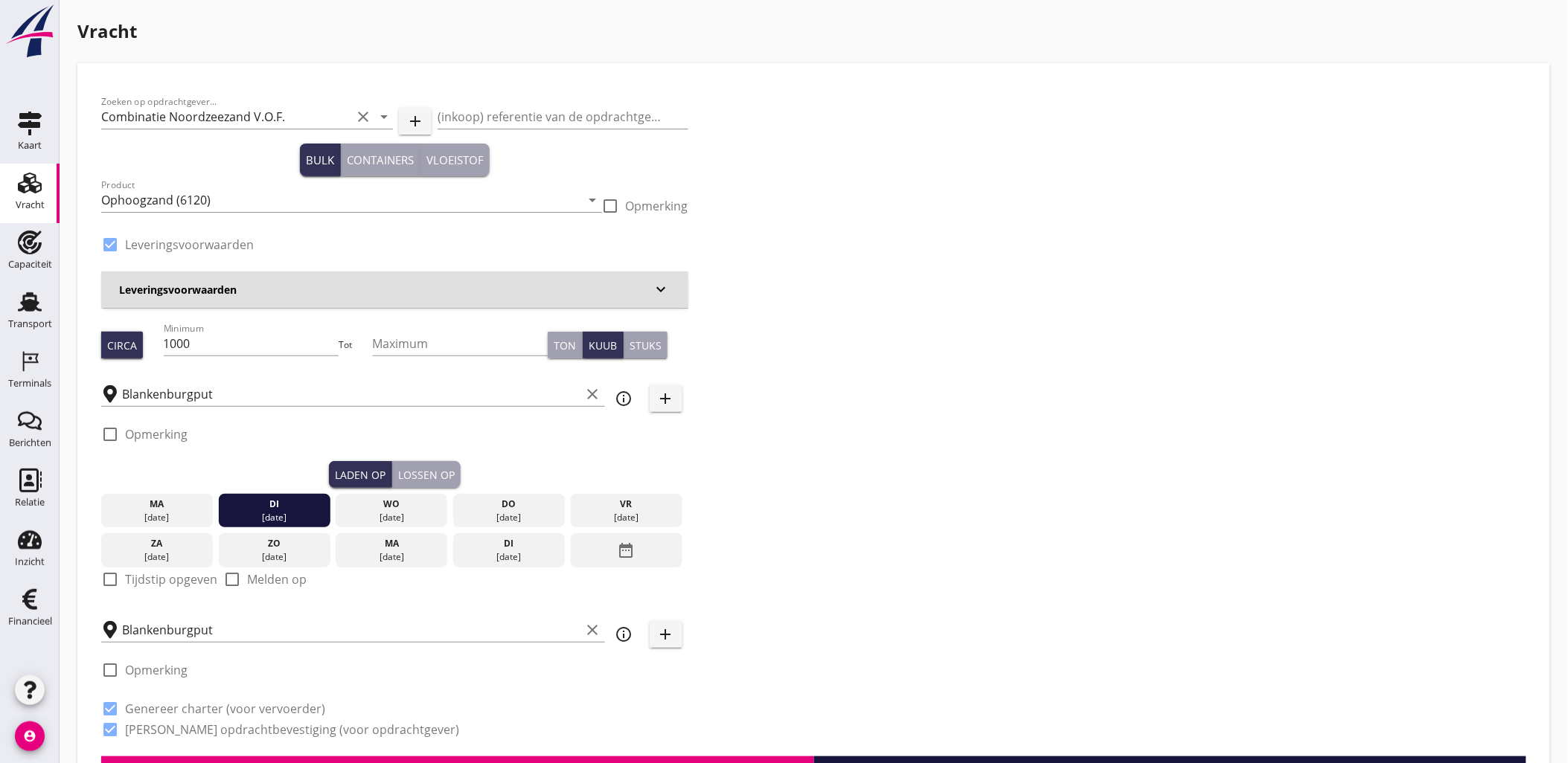
click at [138, 577] on label "Tijdstip opgeven" at bounding box center [170, 579] width 92 height 15
checkbox input "true"
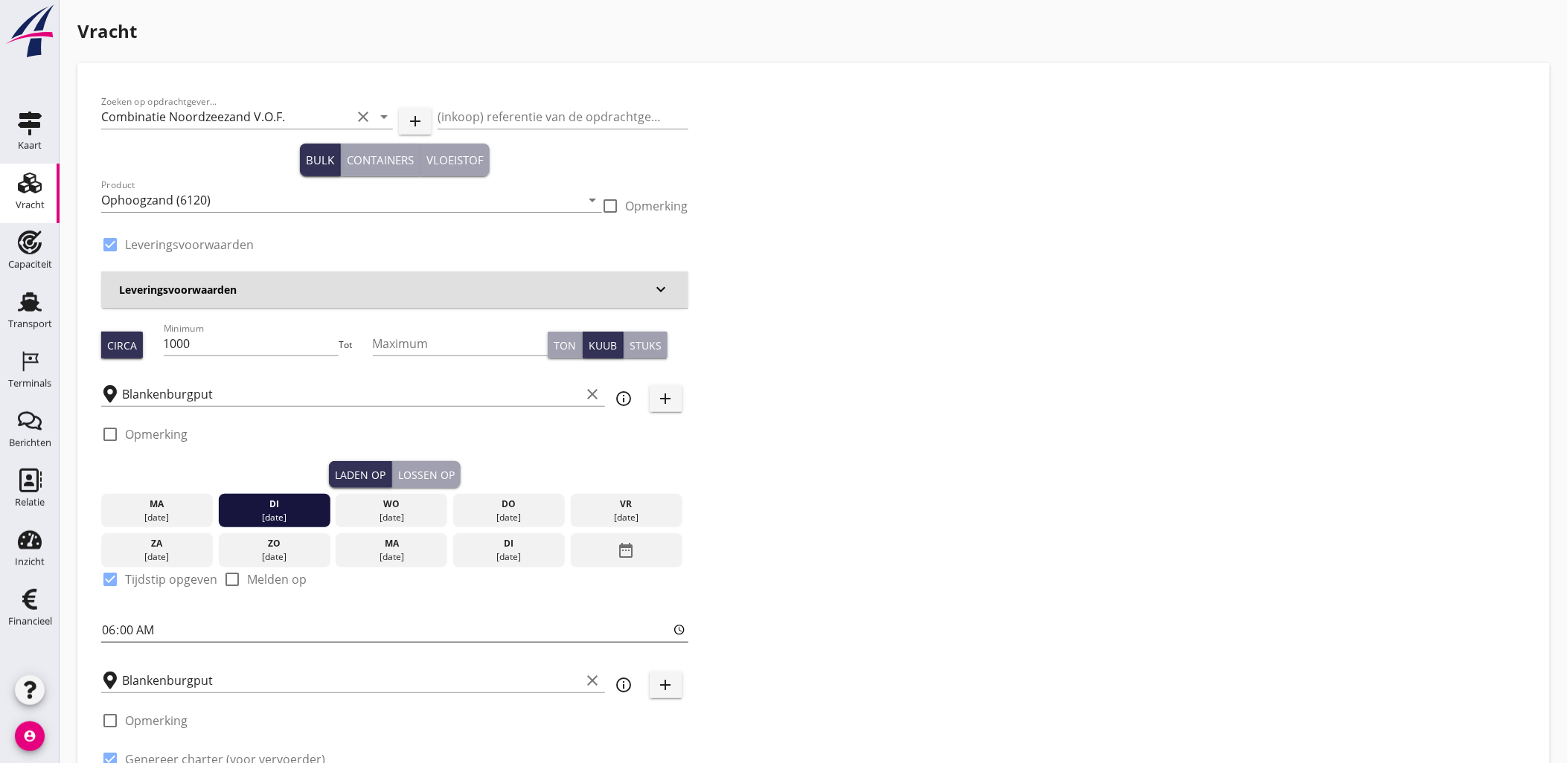
click at [107, 627] on input "06:00" at bounding box center [394, 630] width 587 height 24
type input "15:00"
type input "11:00"
click at [180, 686] on input "Blankenburgput" at bounding box center [351, 680] width 460 height 24
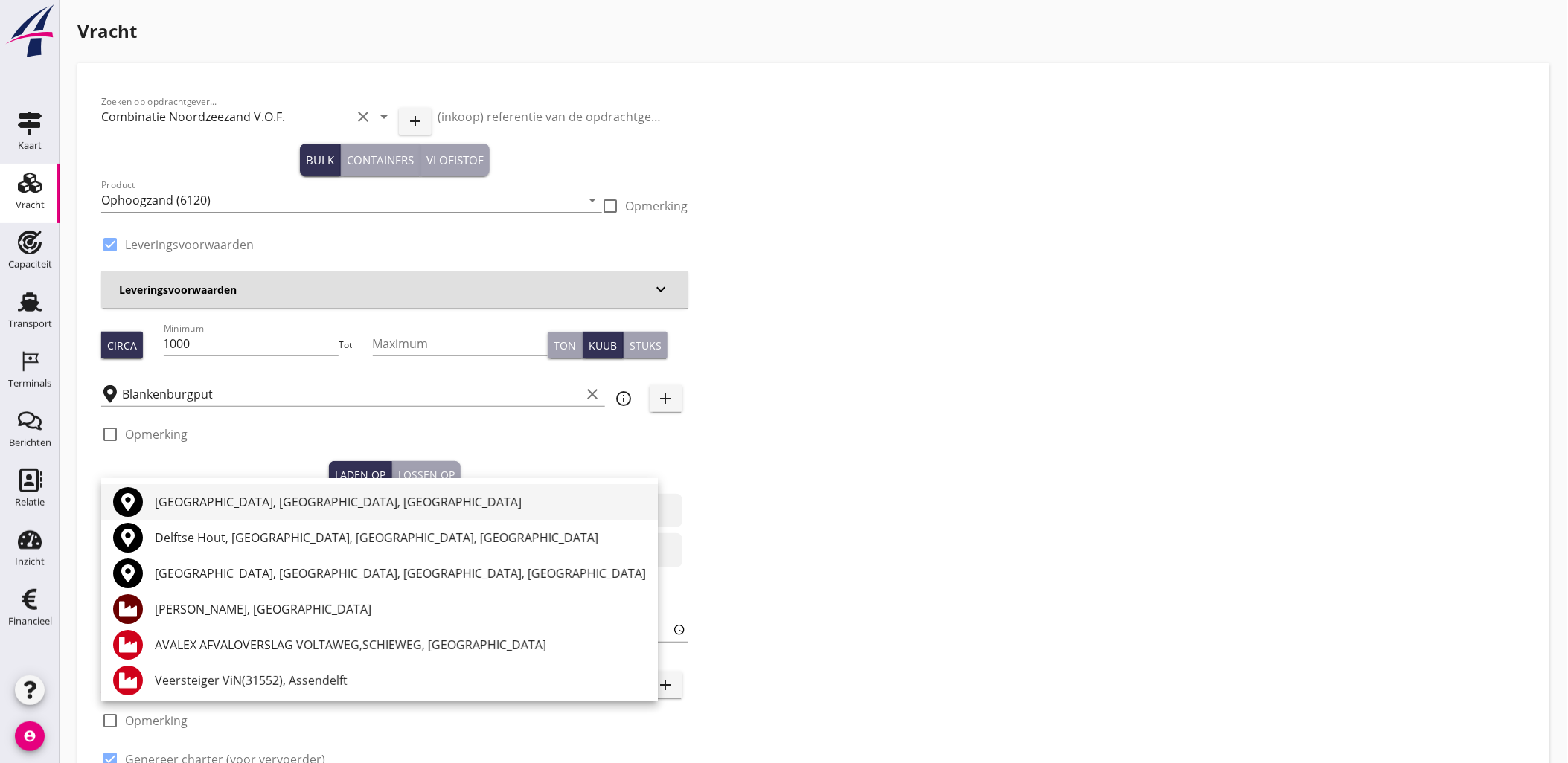
click at [248, 497] on div "[GEOGRAPHIC_DATA], [GEOGRAPHIC_DATA], [GEOGRAPHIC_DATA]" at bounding box center [401, 502] width 491 height 18
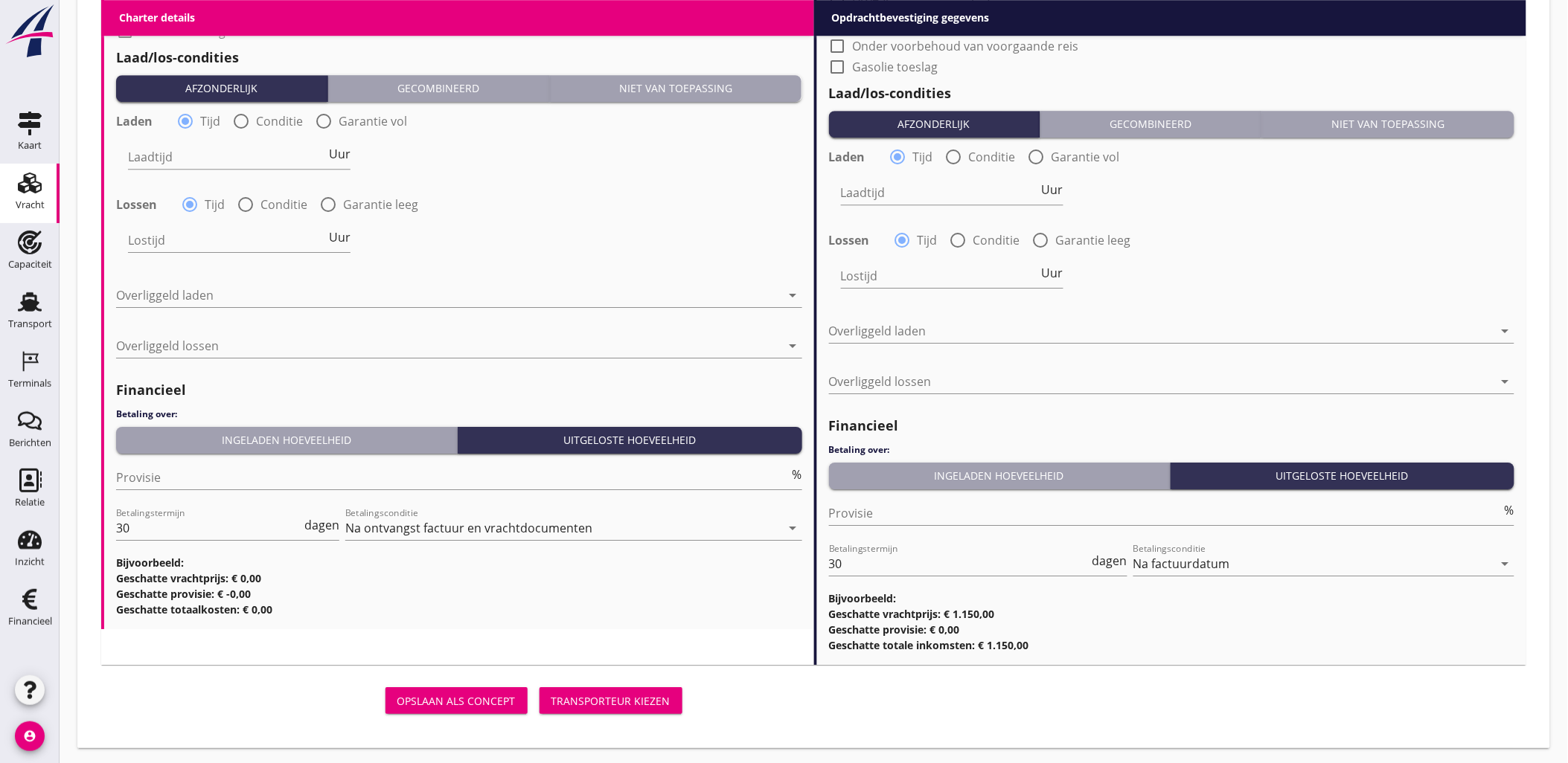
scroll to position [1559, 0]
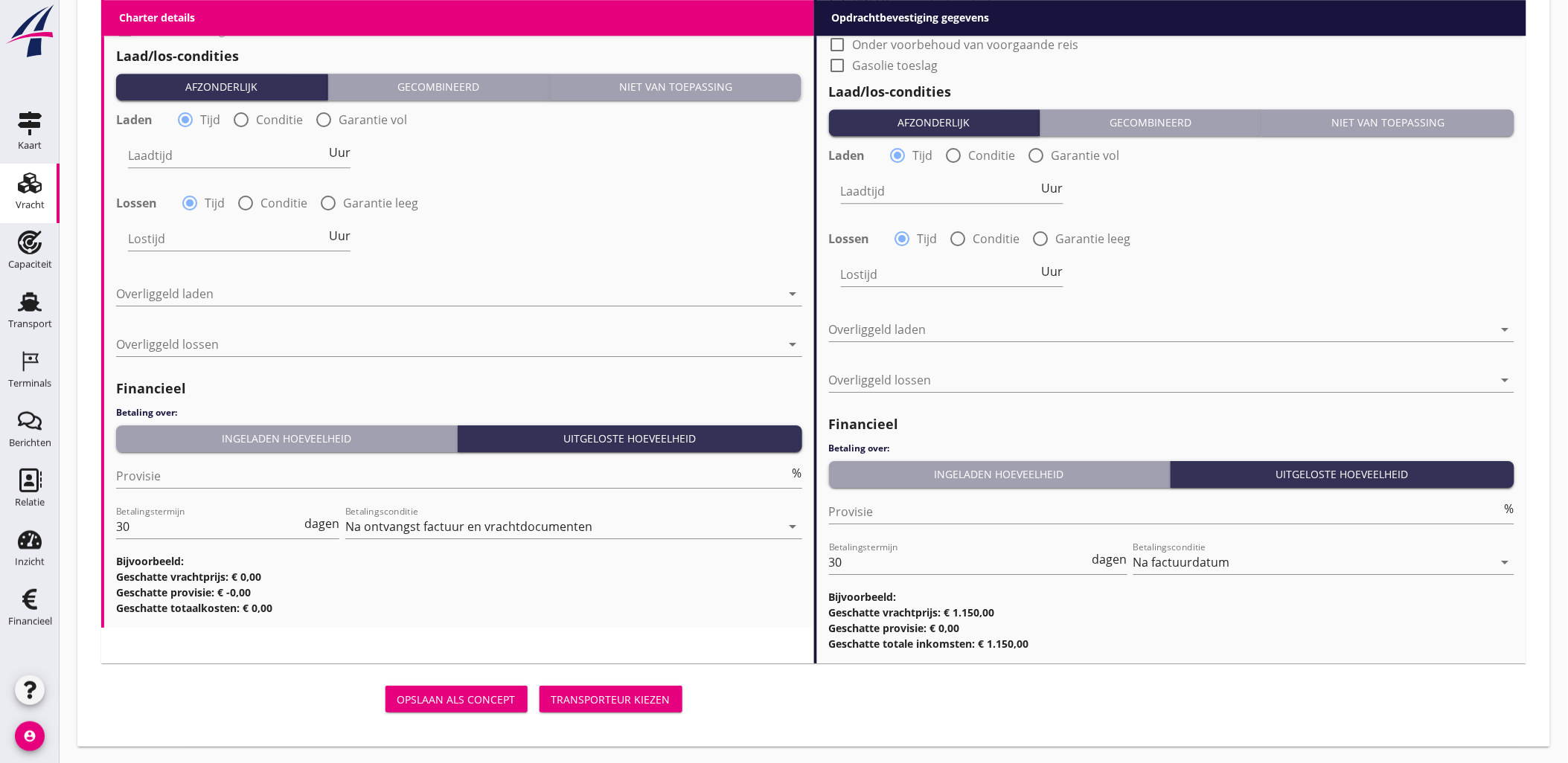
type input "[GEOGRAPHIC_DATA], [GEOGRAPHIC_DATA], [GEOGRAPHIC_DATA]"
click at [619, 695] on div "Transporteur kiezen" at bounding box center [611, 699] width 119 height 15
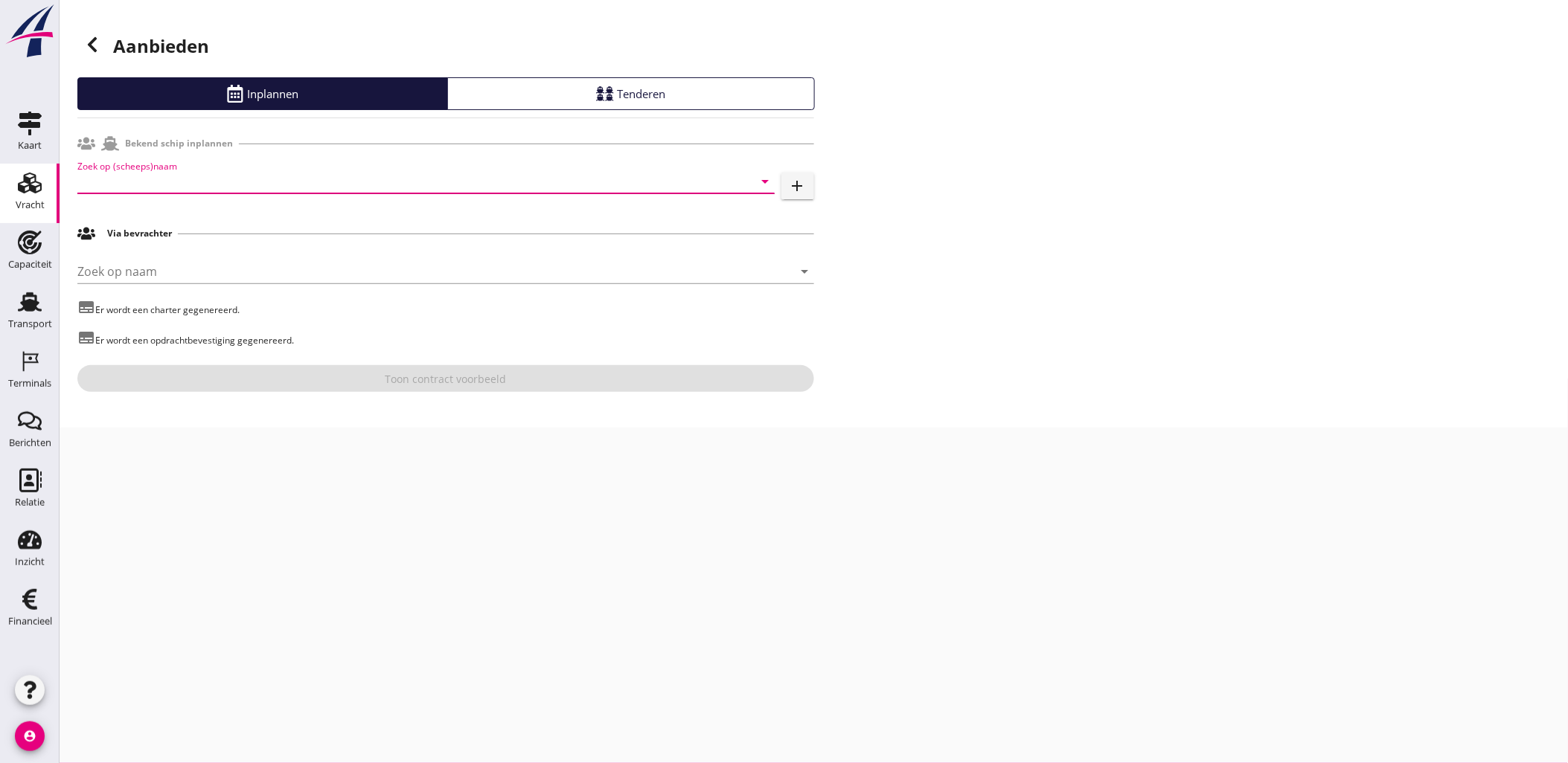
click at [269, 179] on input "Zoek op (scheeps)naam" at bounding box center [404, 181] width 656 height 24
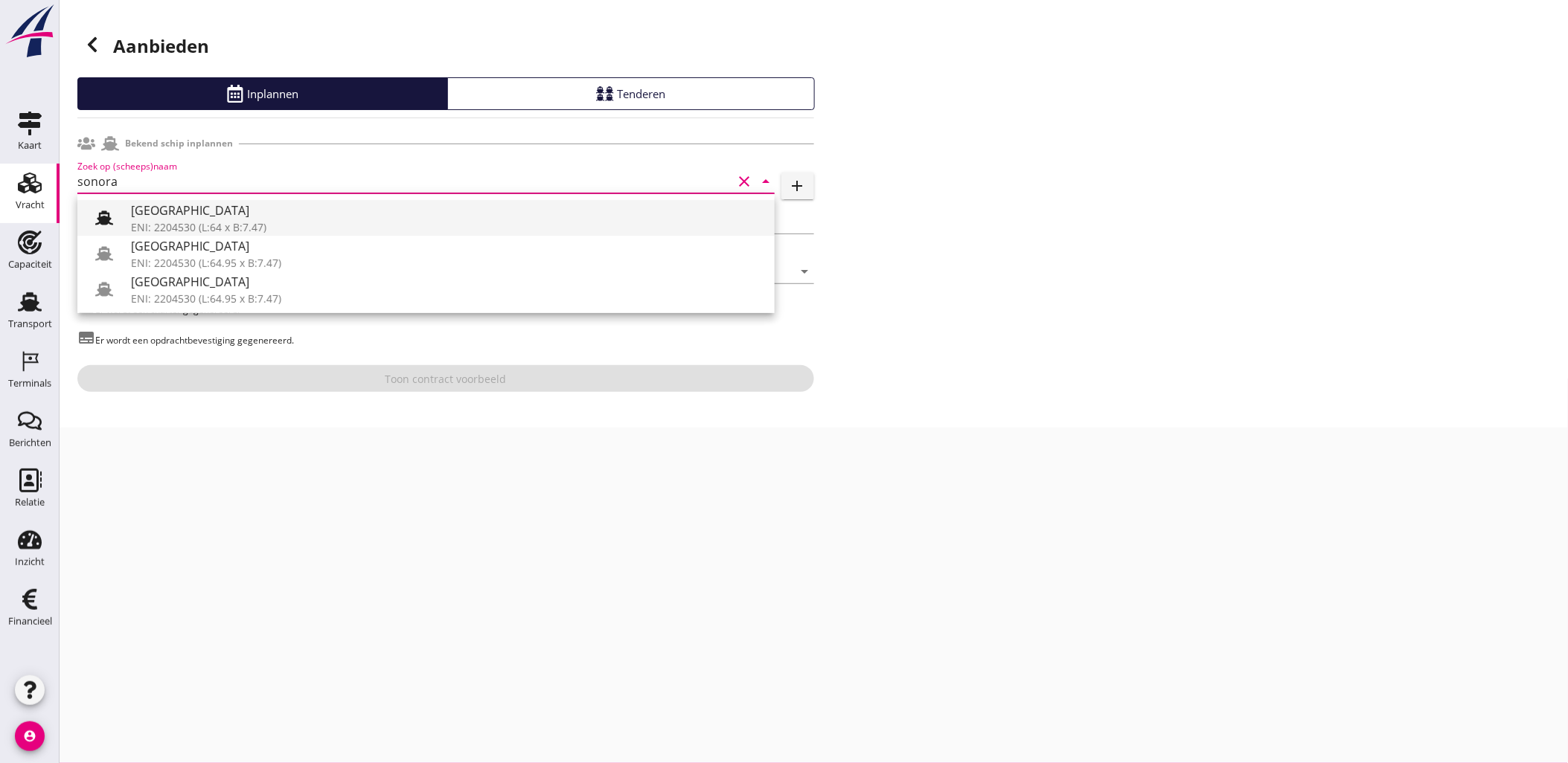
click at [190, 226] on div "ENI: 2204530 (L:64 x B:7.47)" at bounding box center [447, 227] width 632 height 15
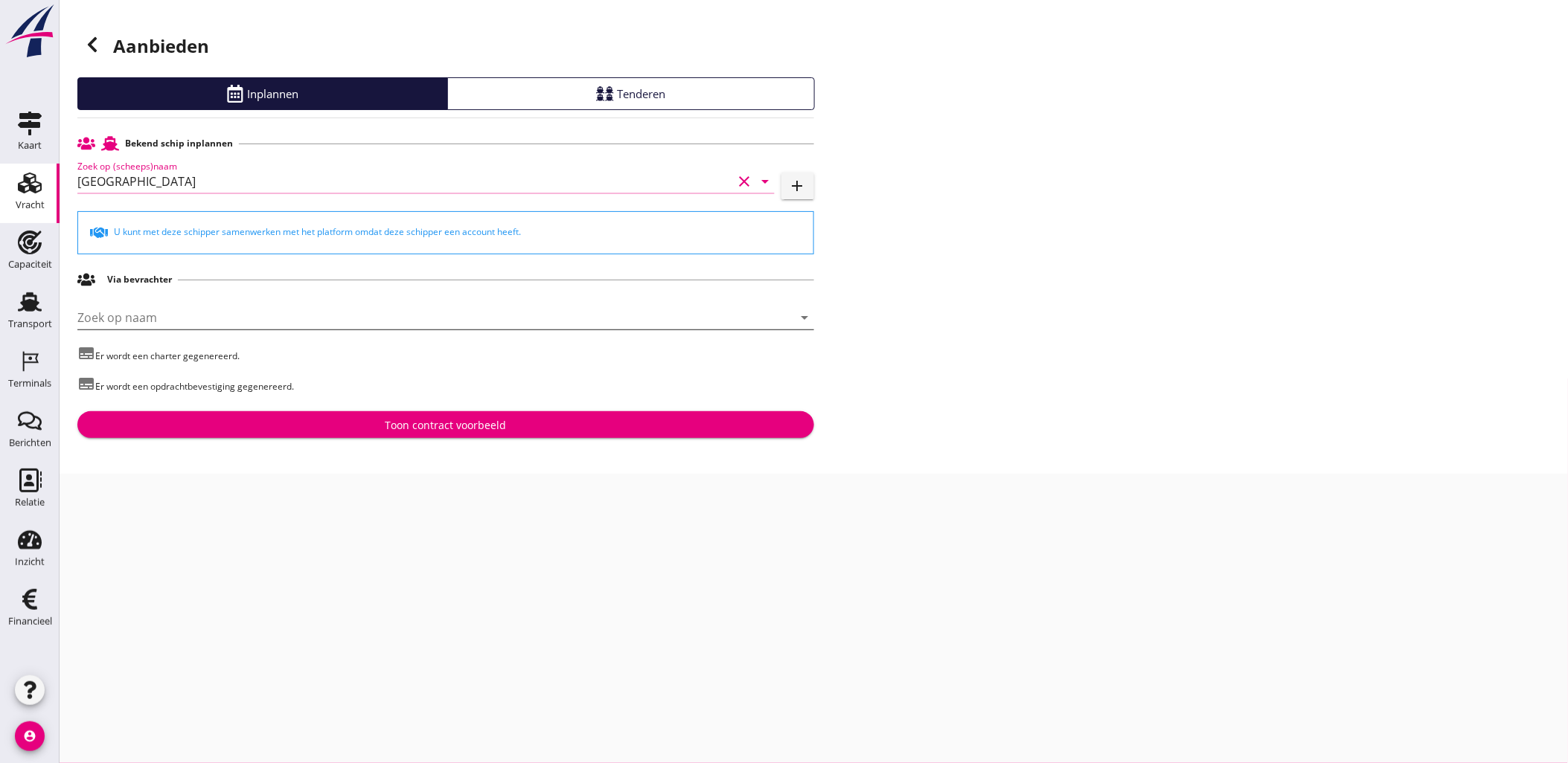
type input "[GEOGRAPHIC_DATA]"
click at [176, 314] on input "Zoek op naam" at bounding box center [424, 317] width 695 height 24
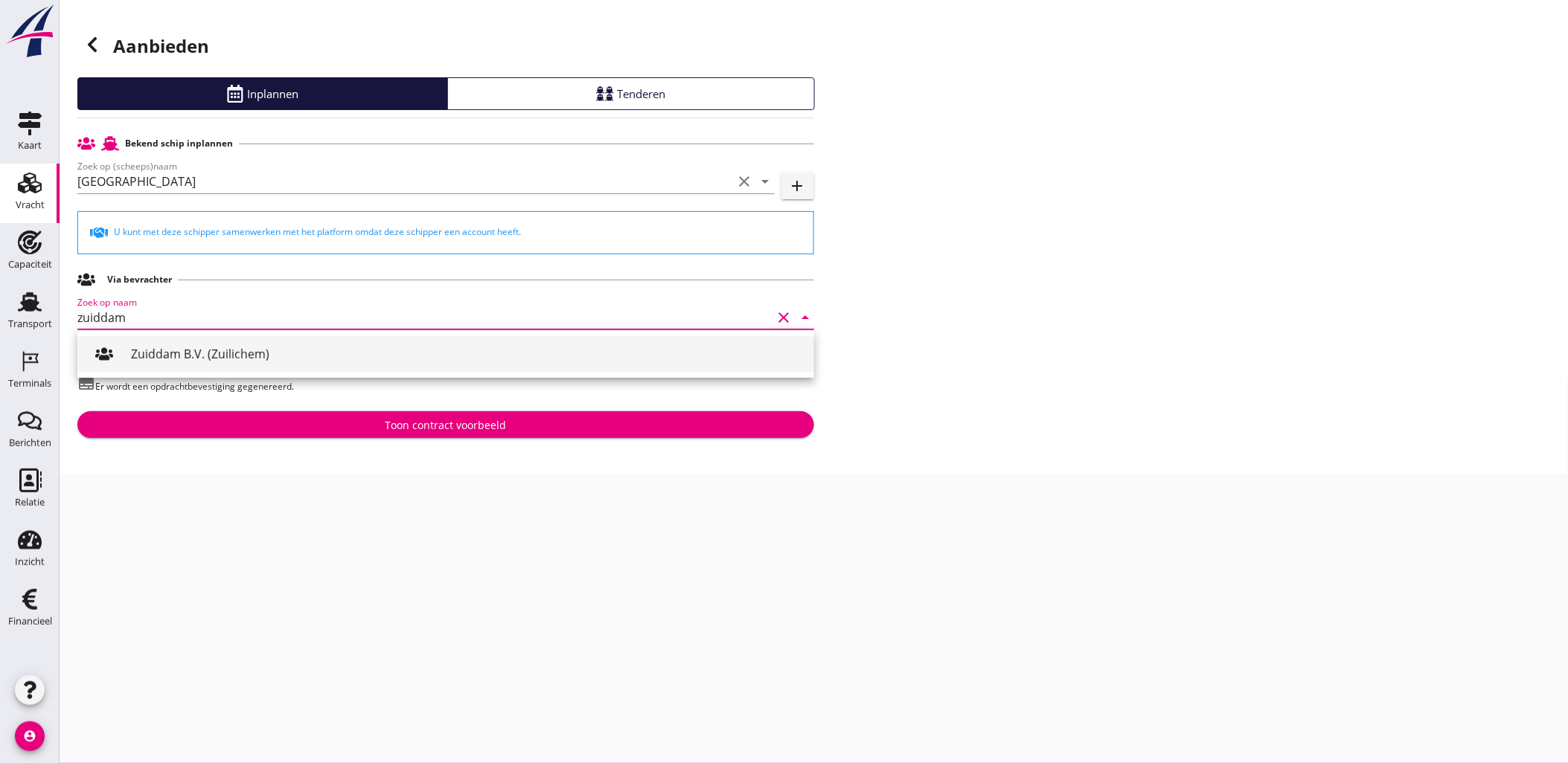
click at [213, 347] on div "Zuiddam B.V. (Zuilichem)" at bounding box center [466, 354] width 671 height 18
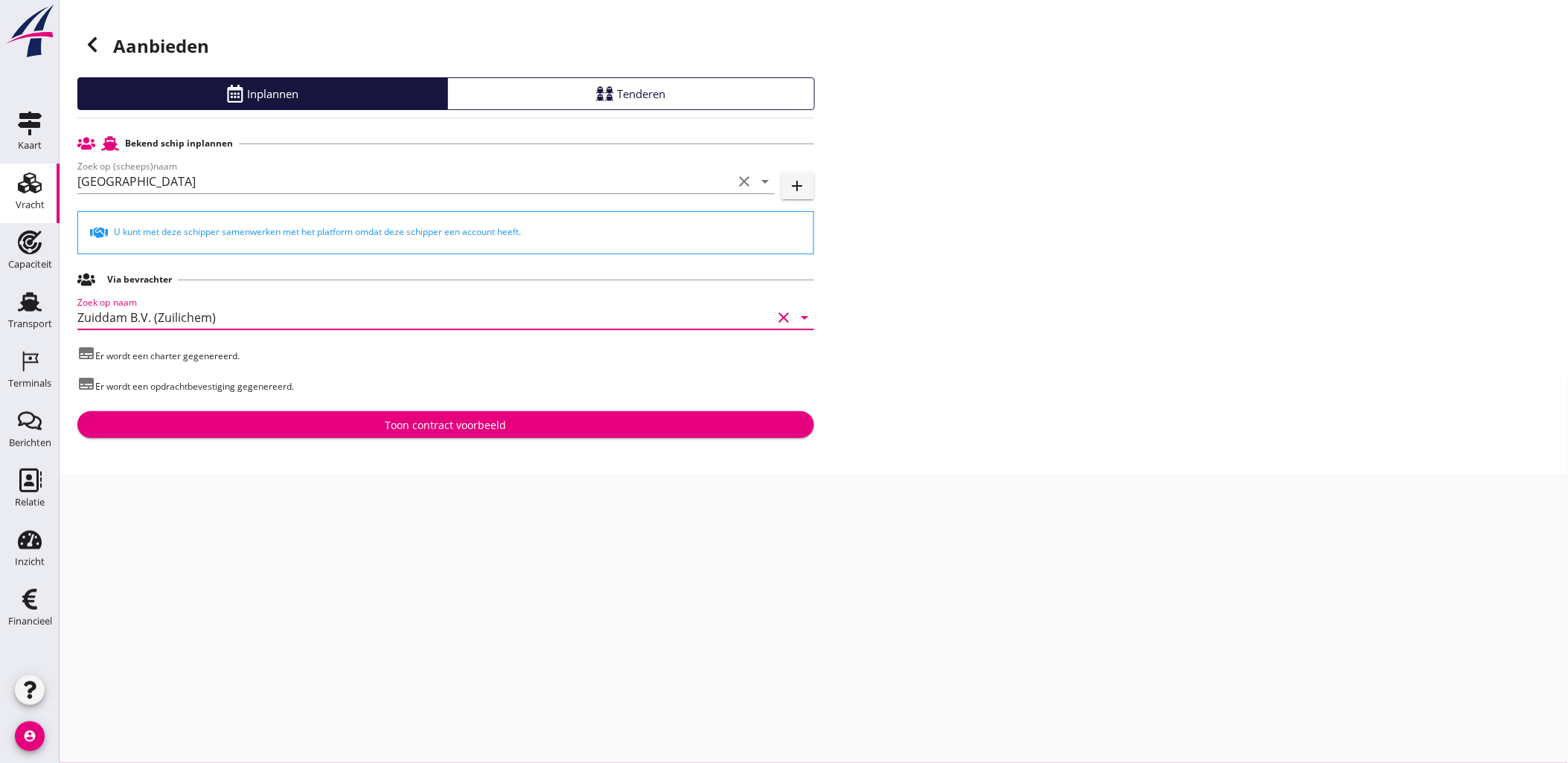
type input "Zuiddam B.V. (Zuilichem)"
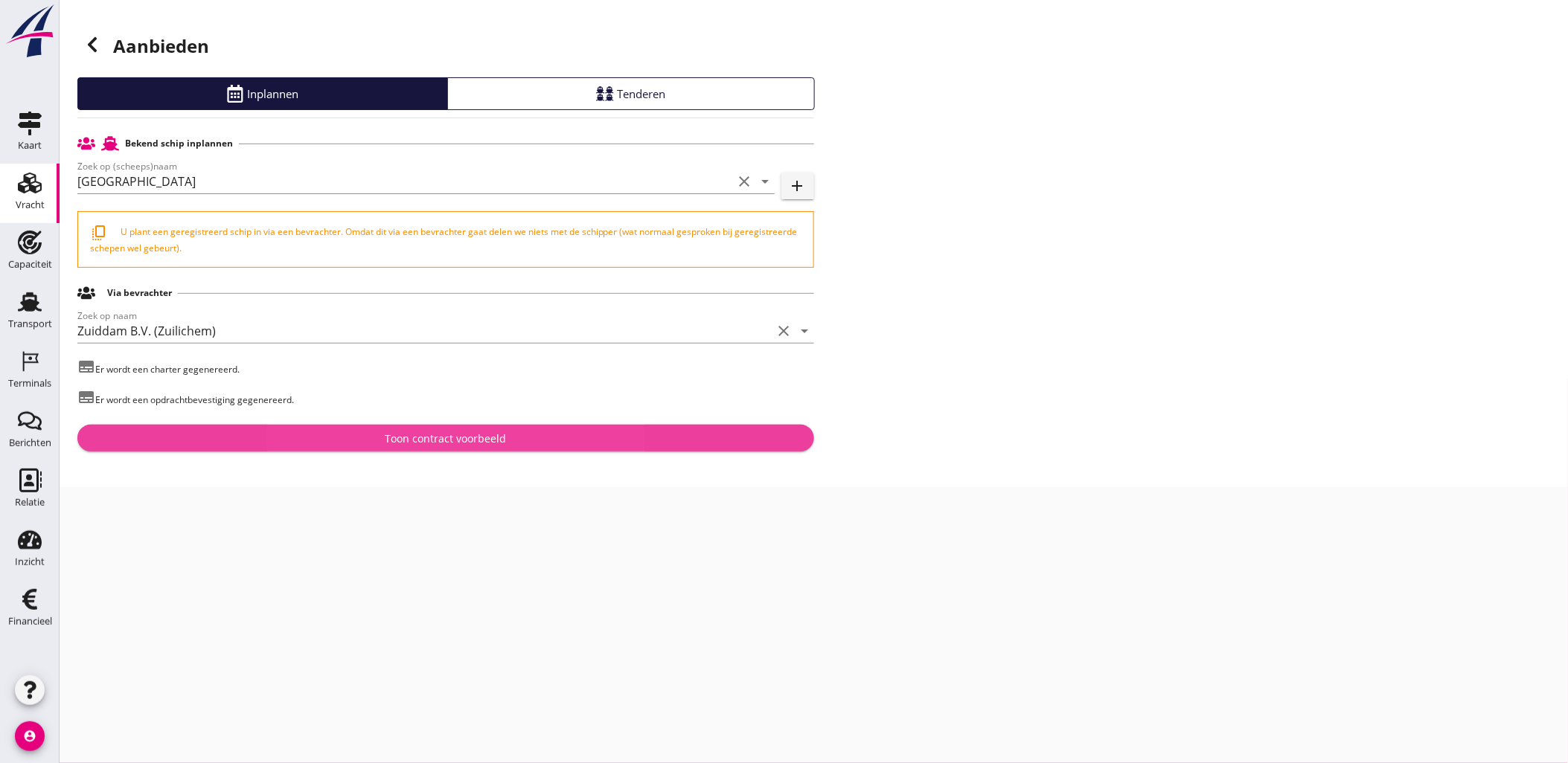
click at [415, 438] on div "Toon contract voorbeeld" at bounding box center [444, 439] width 121 height 15
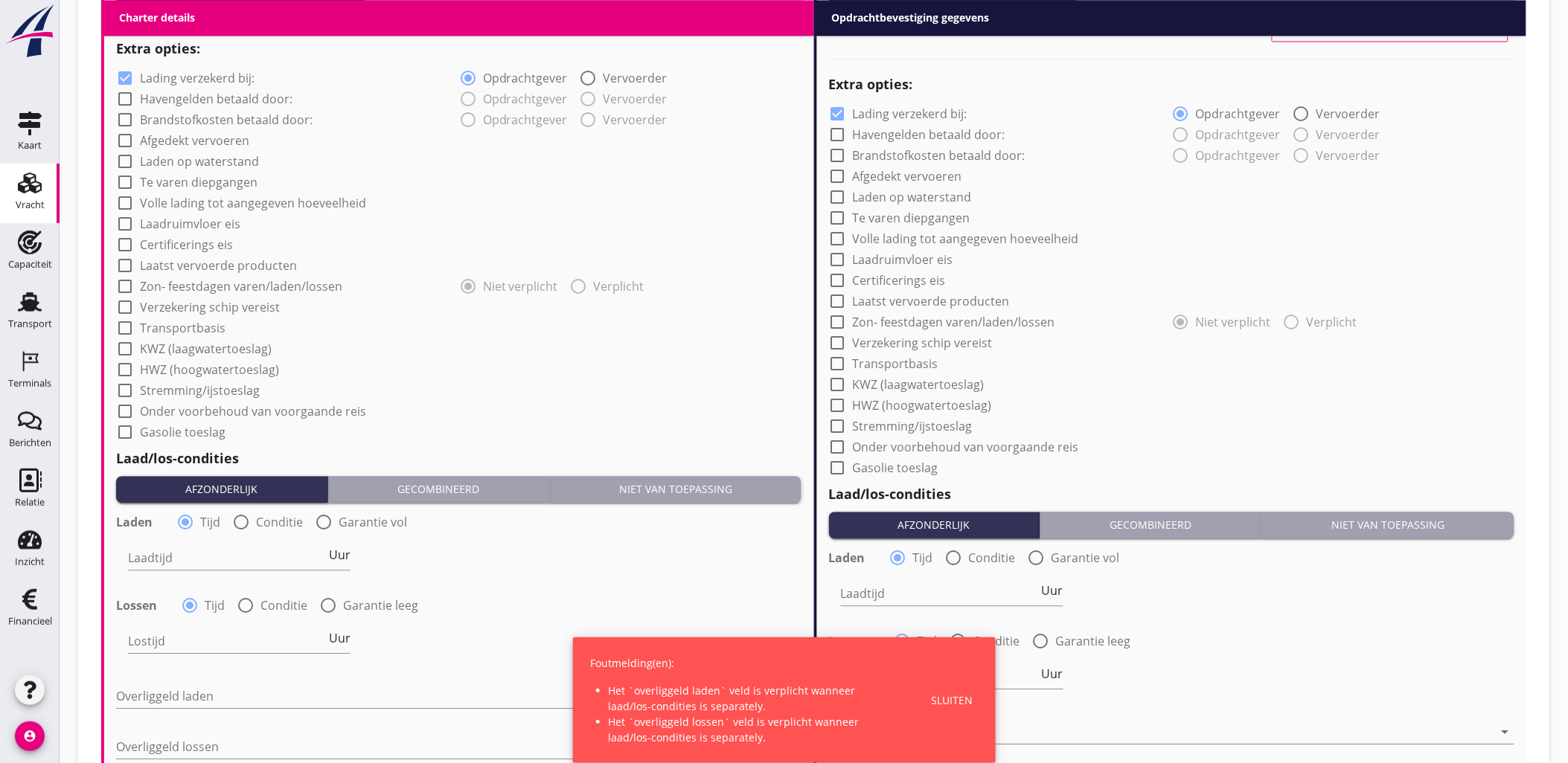
scroll to position [1240, 0]
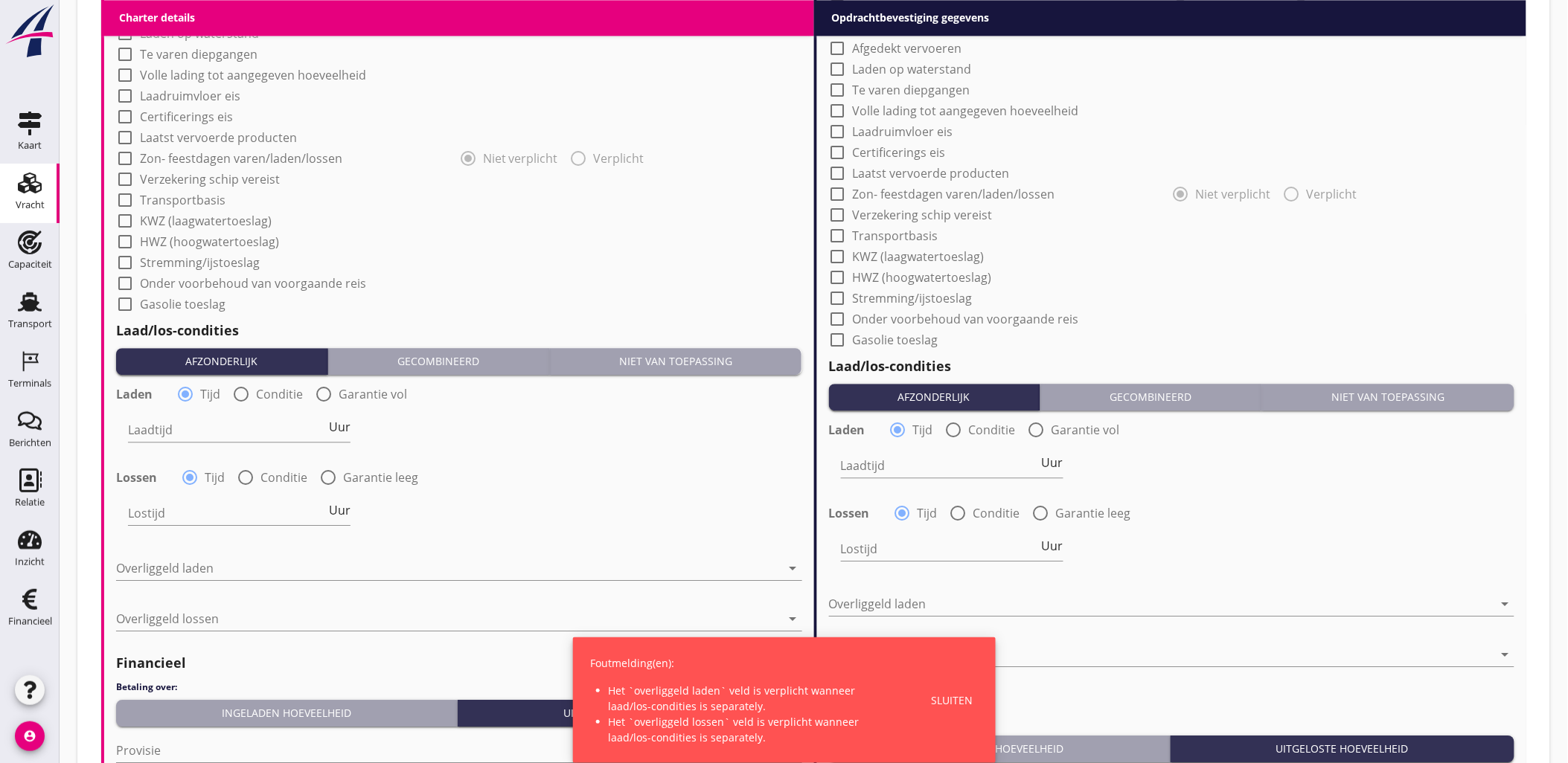
click at [687, 367] on div "Niet van toepassing" at bounding box center [676, 361] width 241 height 15
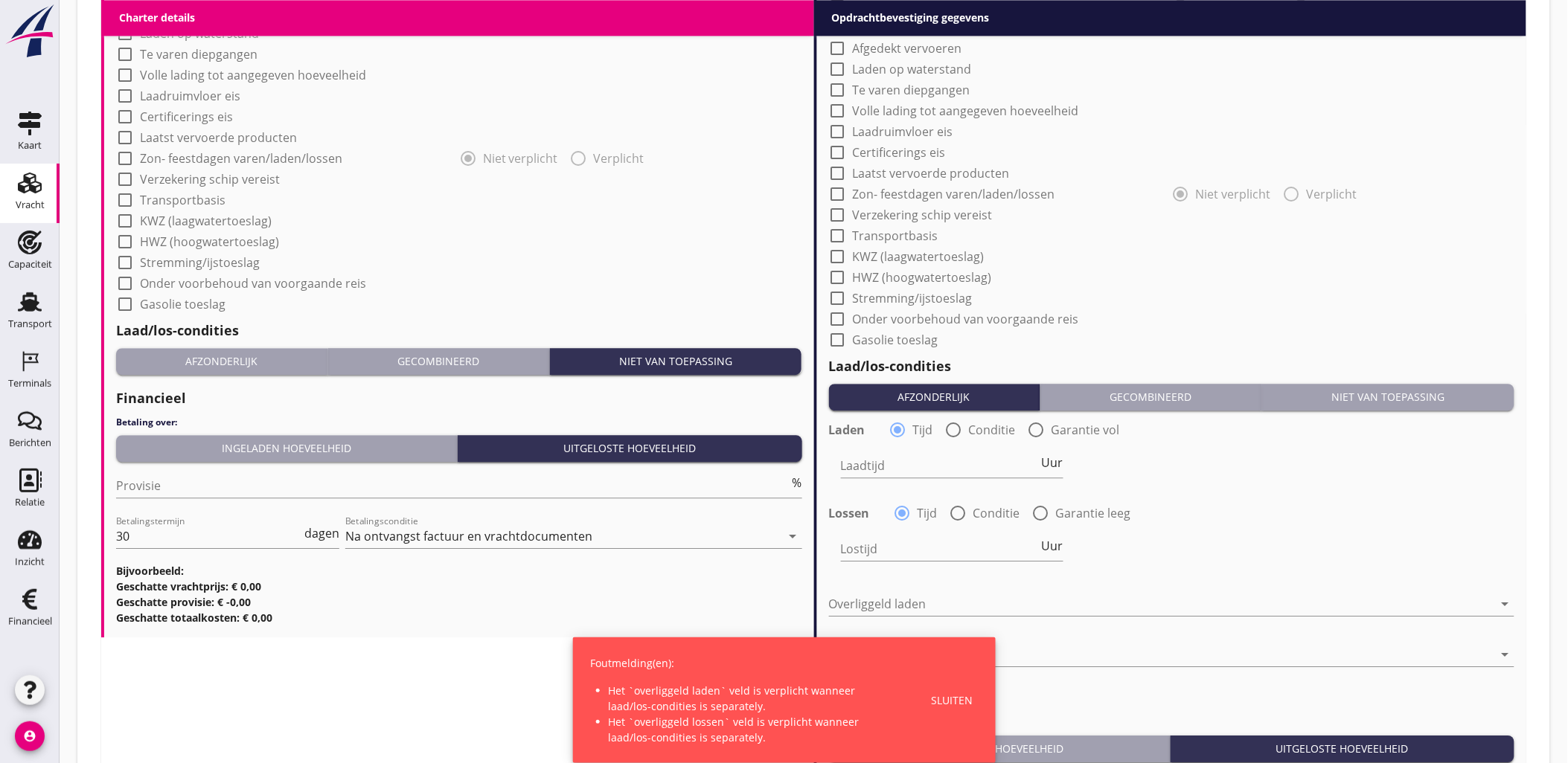
click at [1518, 387] on div "Prijs 1.15 m3 Prijs opmerkingen Algemene opmerkingen Charter type: Per eenheid …" at bounding box center [1172, 247] width 710 height 1380
click at [1442, 396] on div "Niet van toepassing" at bounding box center [1388, 397] width 241 height 15
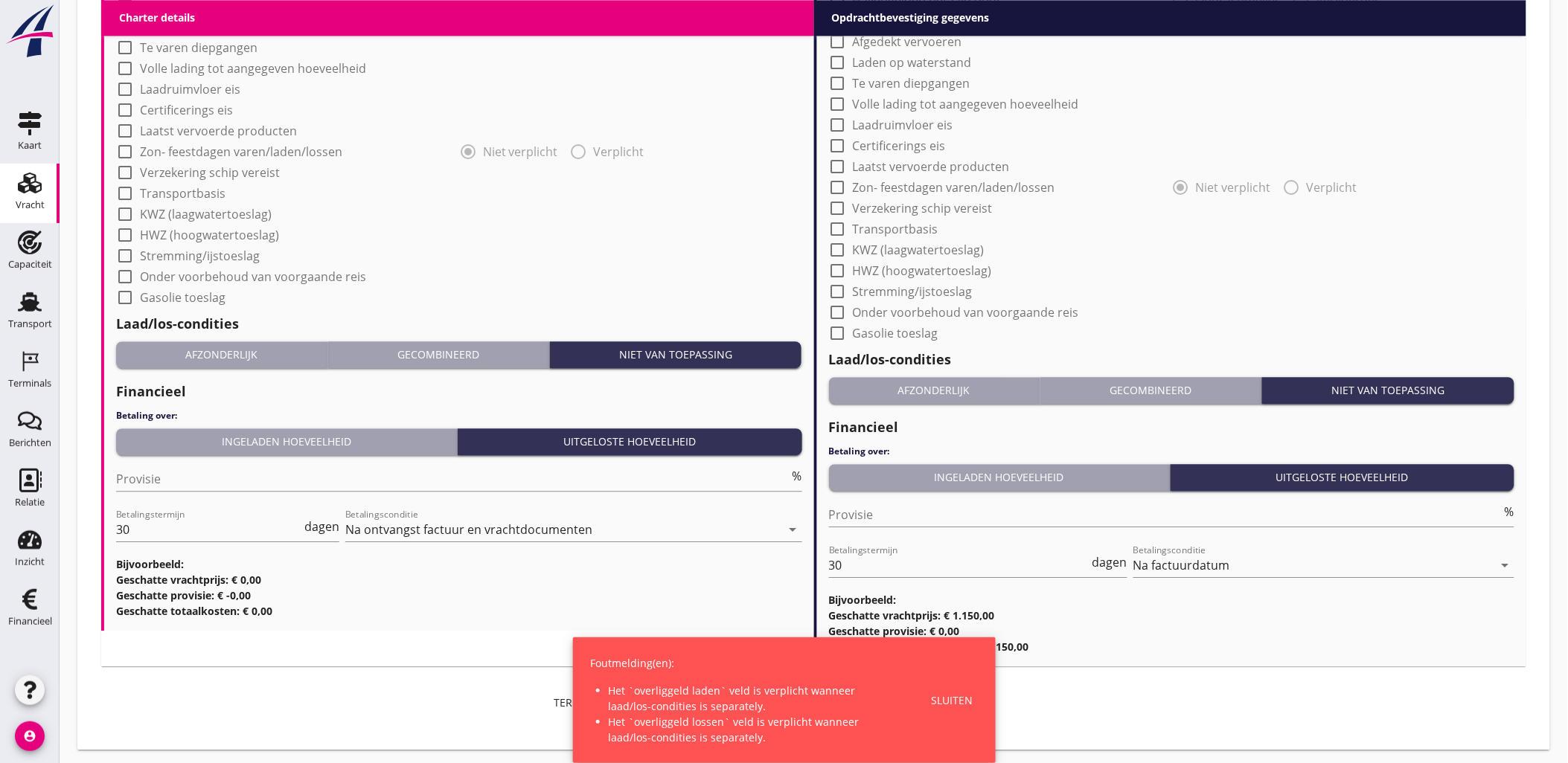
scroll to position [1250, 0]
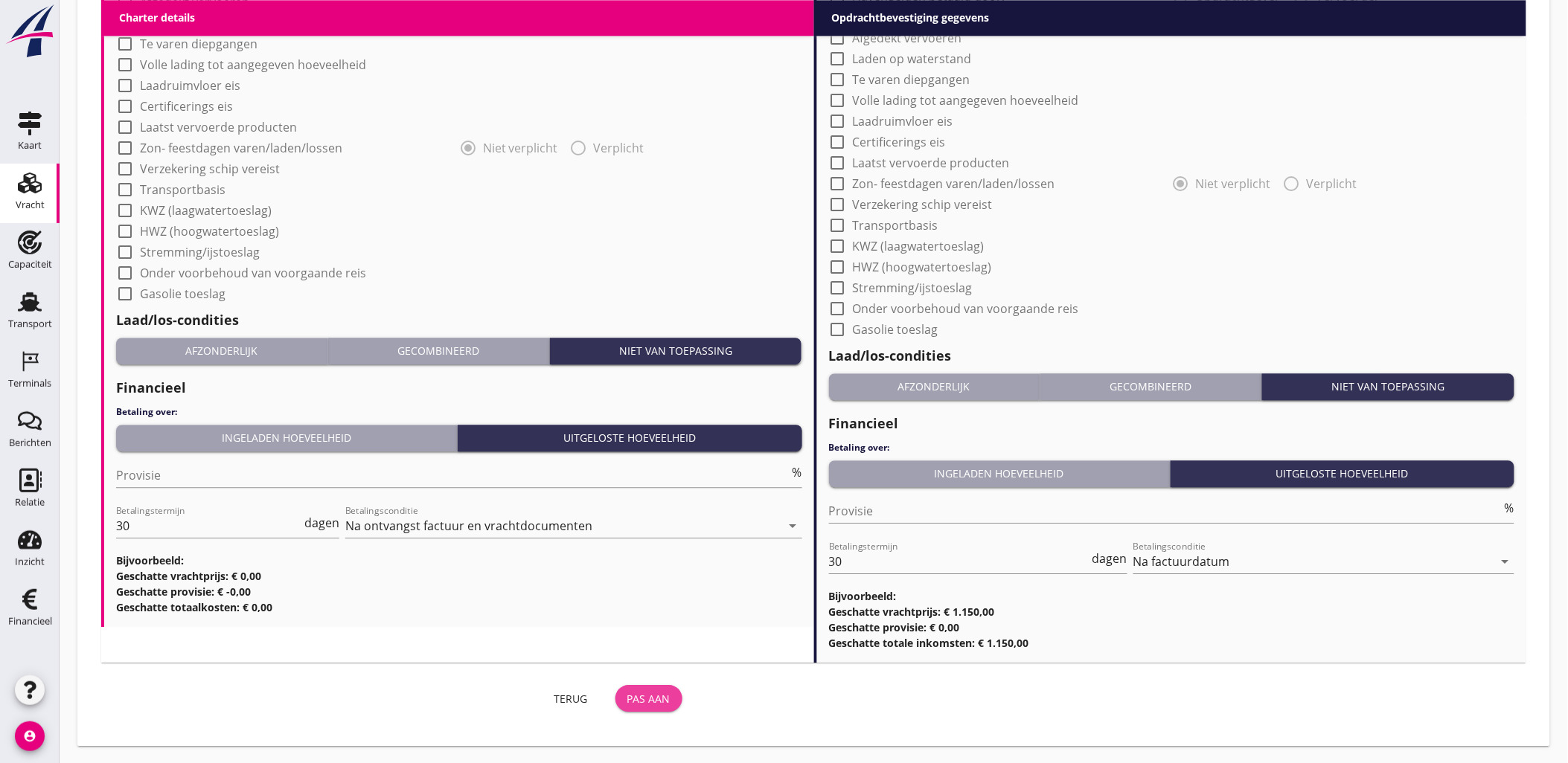
click at [649, 698] on div "Pas aan" at bounding box center [648, 699] width 43 height 15
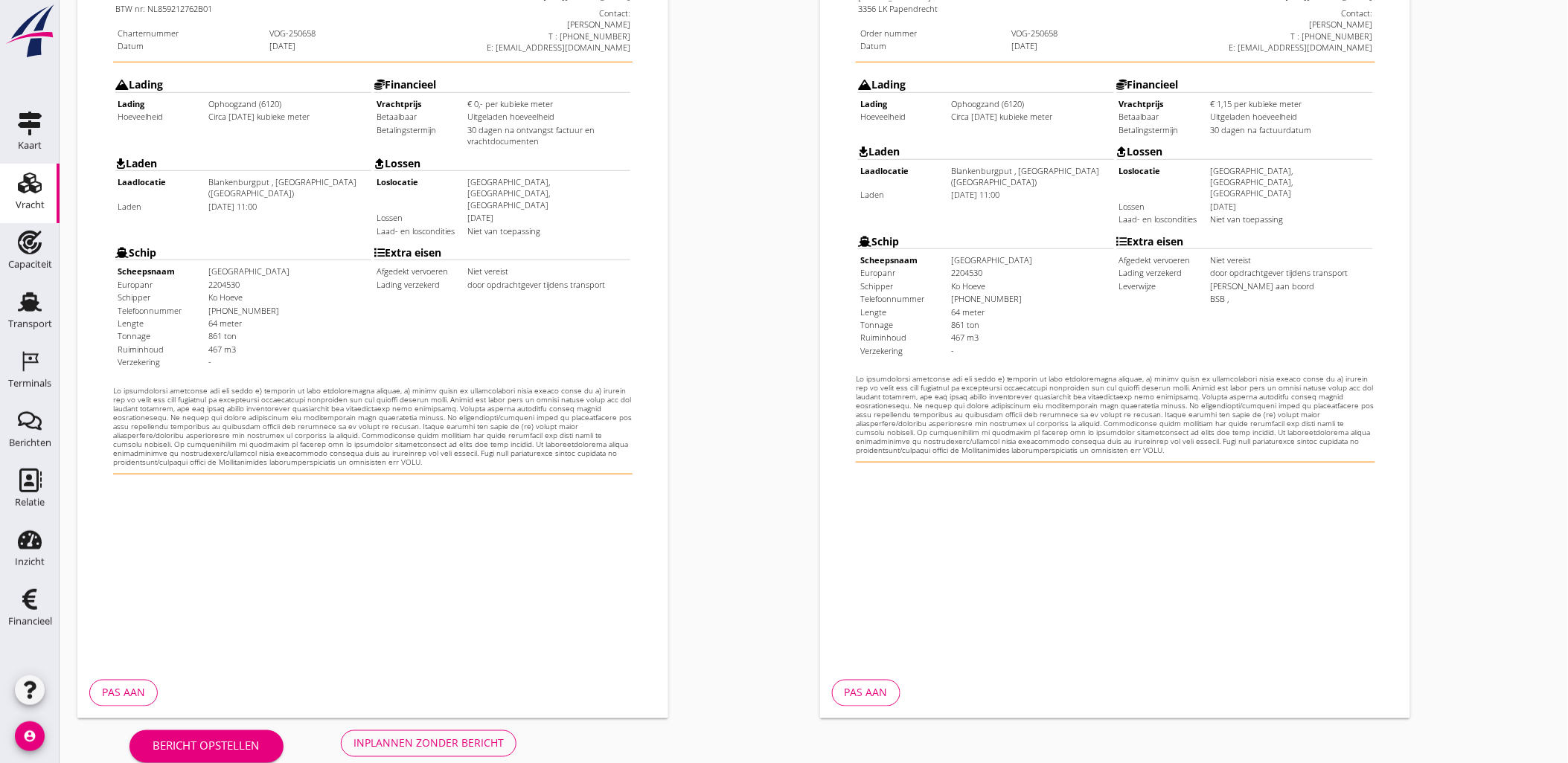
scroll to position [337, 0]
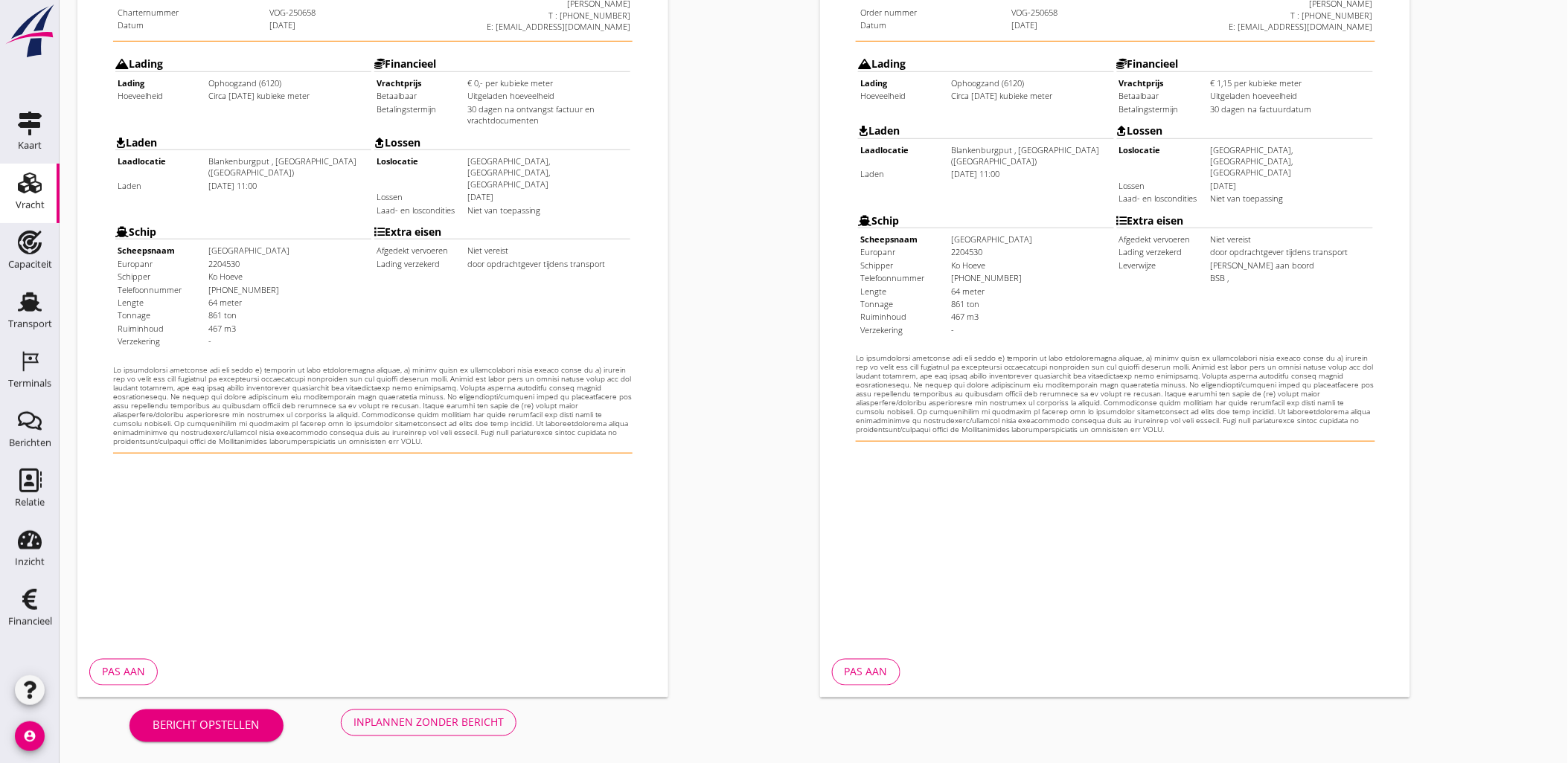
click at [473, 730] on div "Inplannen zonder bericht" at bounding box center [428, 723] width 150 height 15
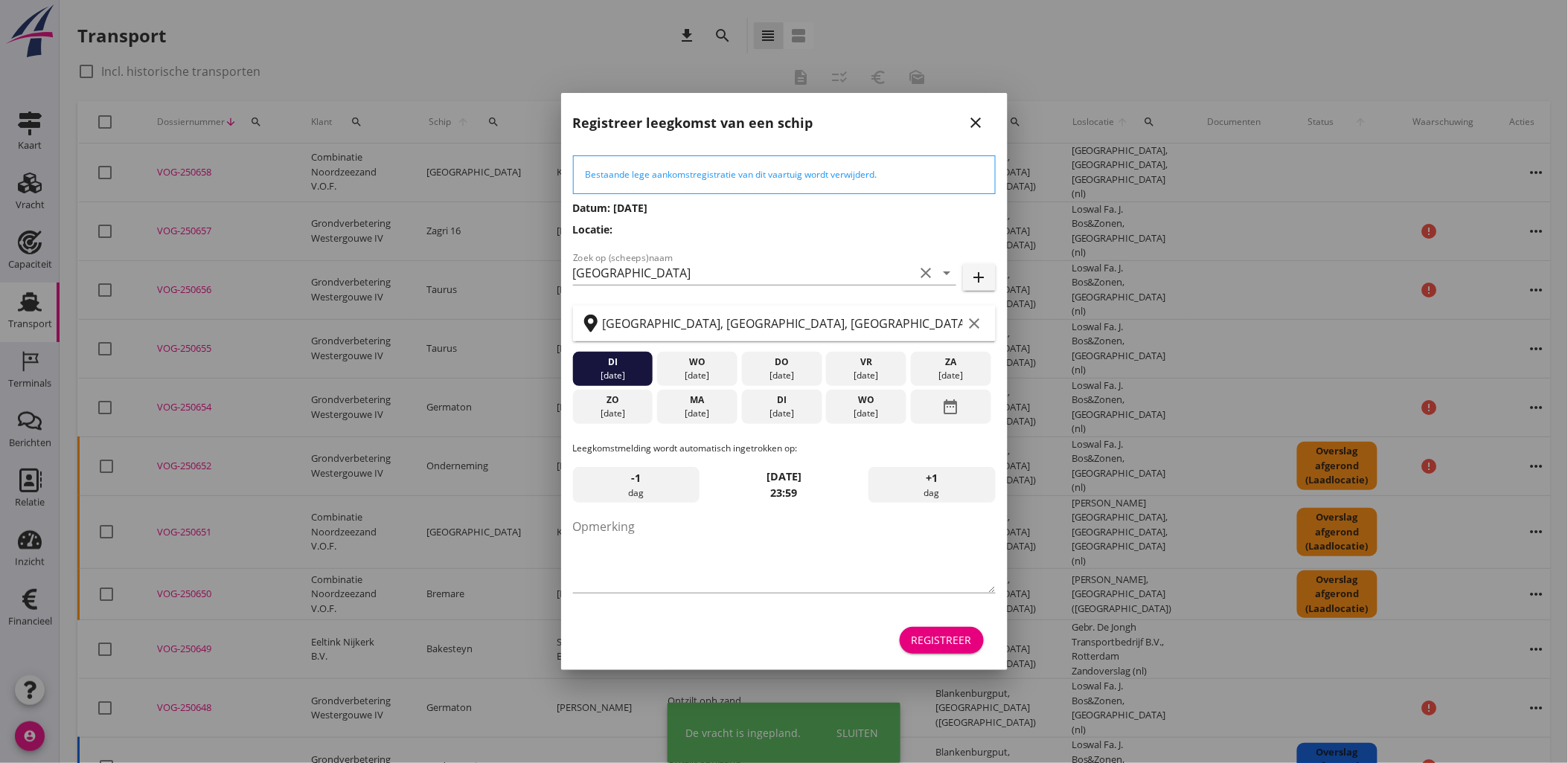
click at [938, 643] on div "Registreer" at bounding box center [941, 640] width 60 height 15
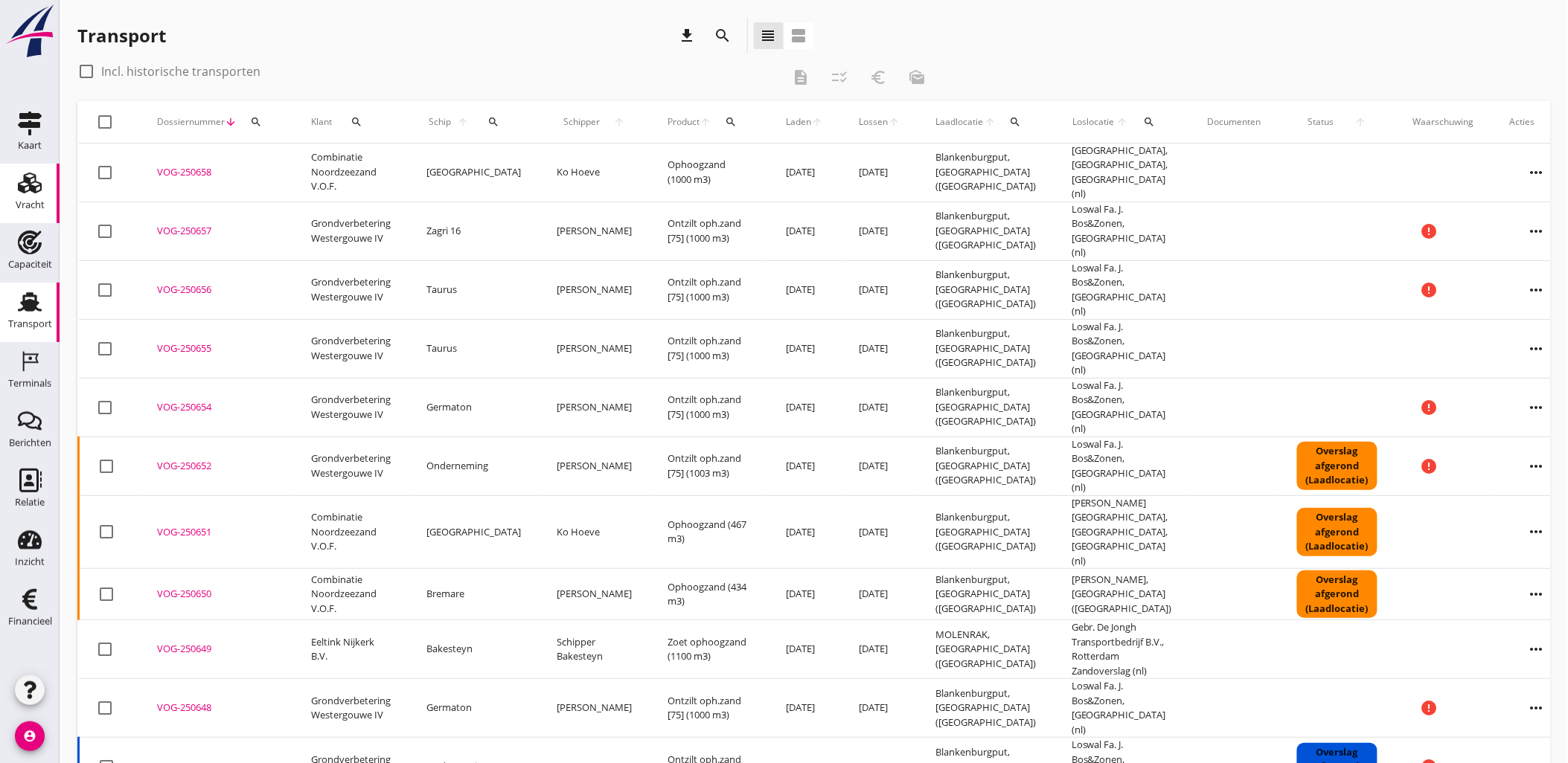
click at [47, 186] on div "Vracht" at bounding box center [30, 183] width 36 height 24
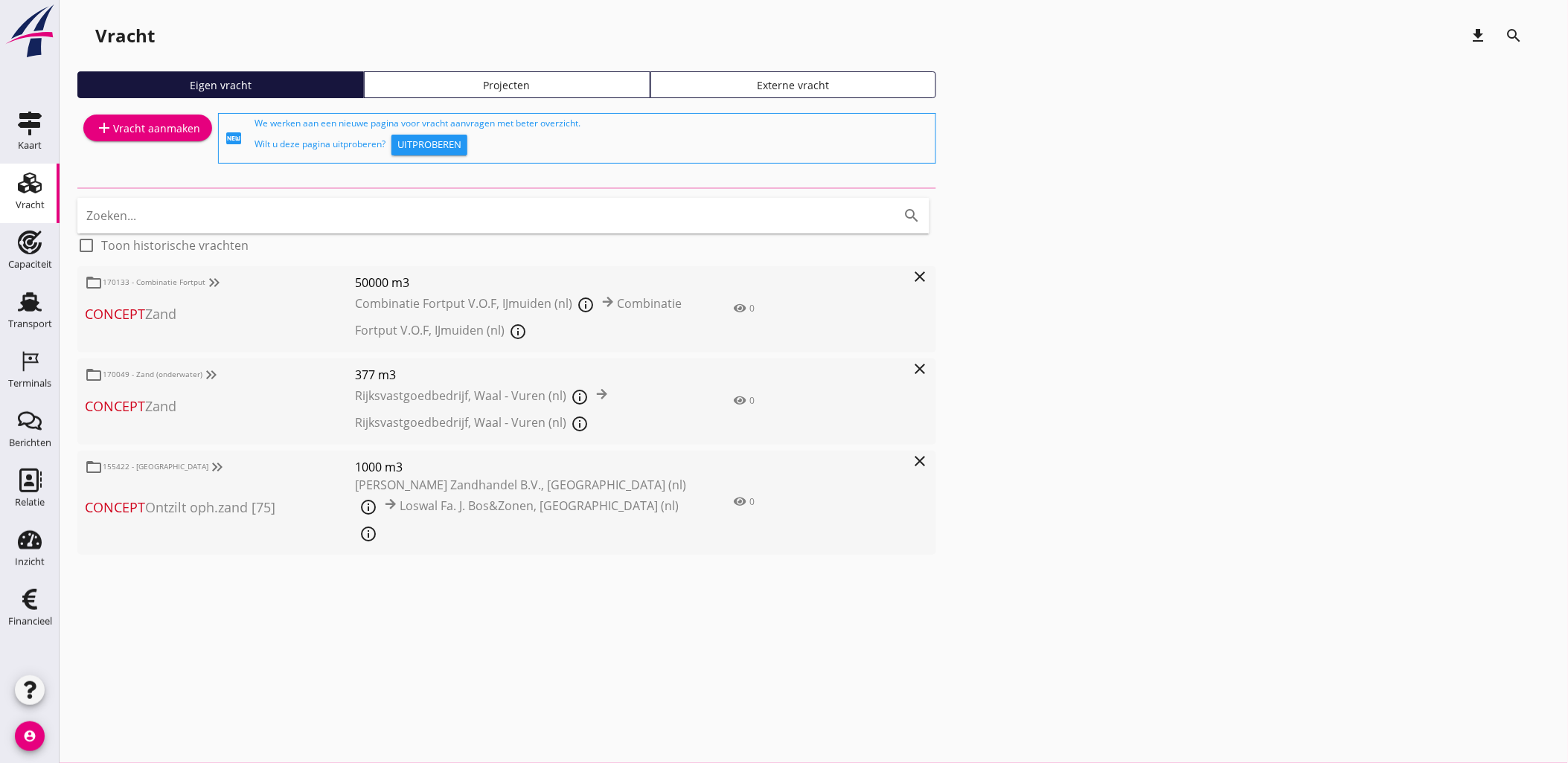
click at [539, 86] on div "Projecten" at bounding box center [506, 85] width 273 height 15
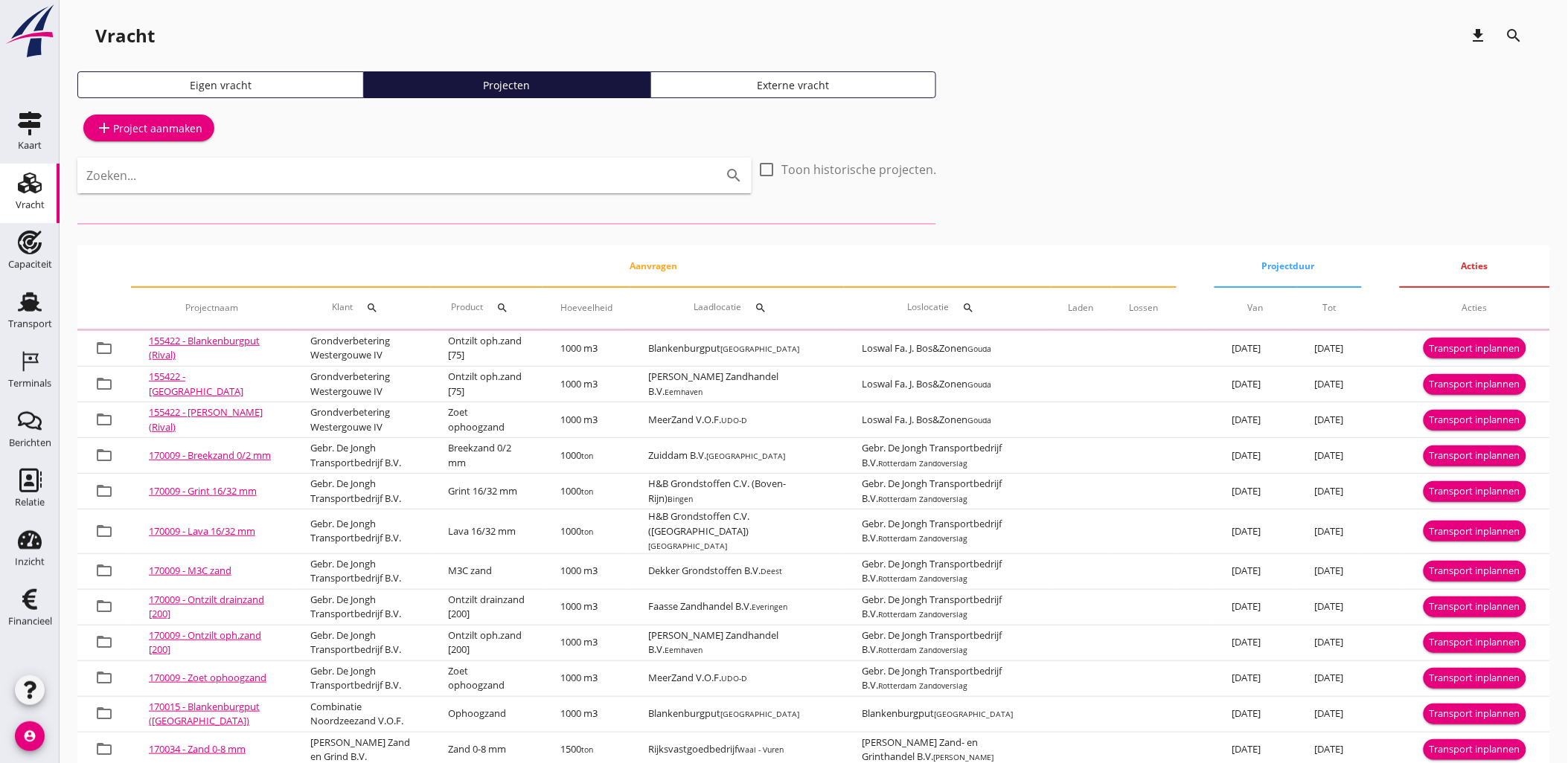
click at [335, 169] on input "Zoeken..." at bounding box center [394, 175] width 615 height 24
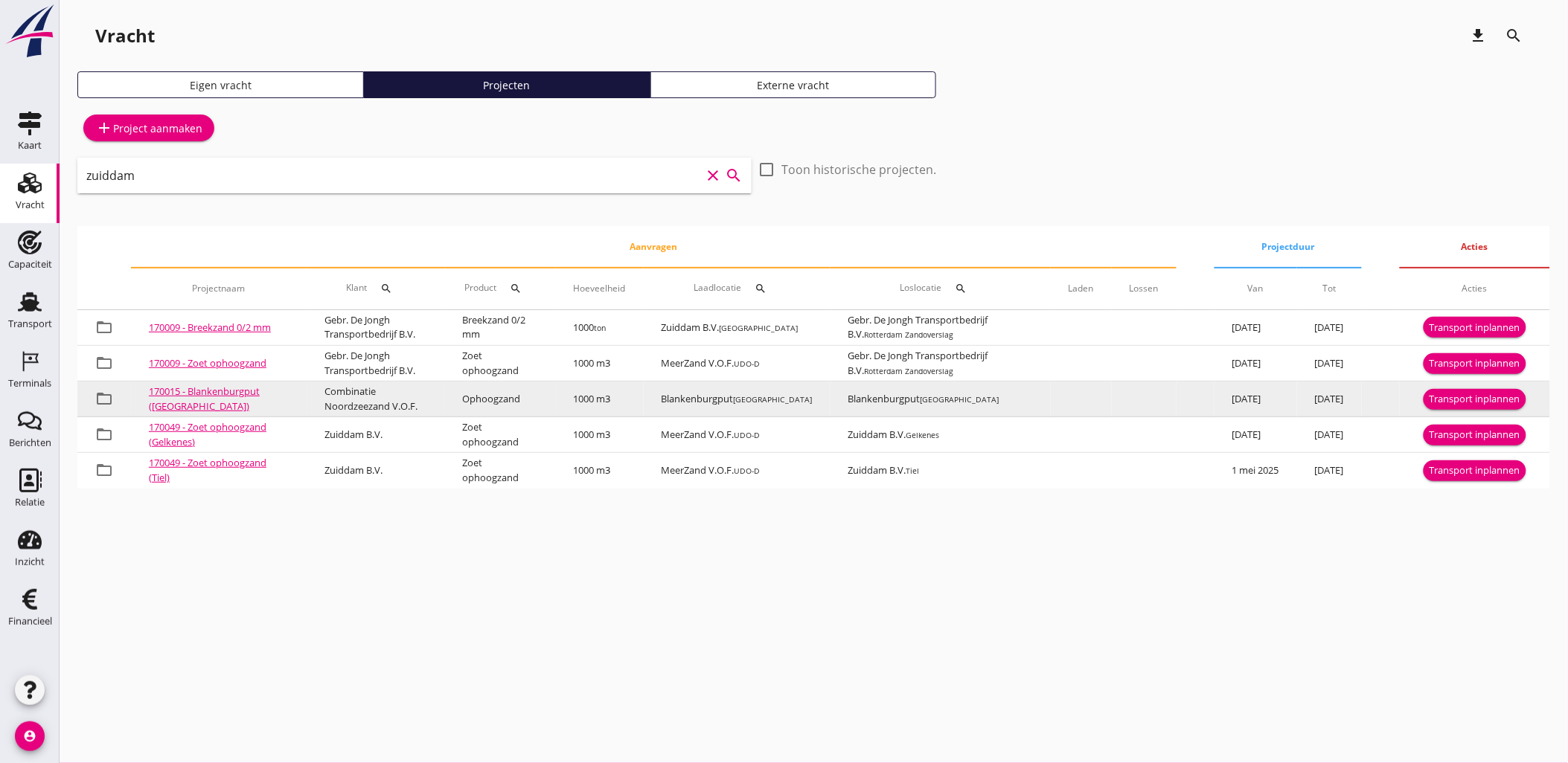
type input "zuiddam"
click at [1460, 395] on div "Transport inplannen" at bounding box center [1474, 400] width 90 height 15
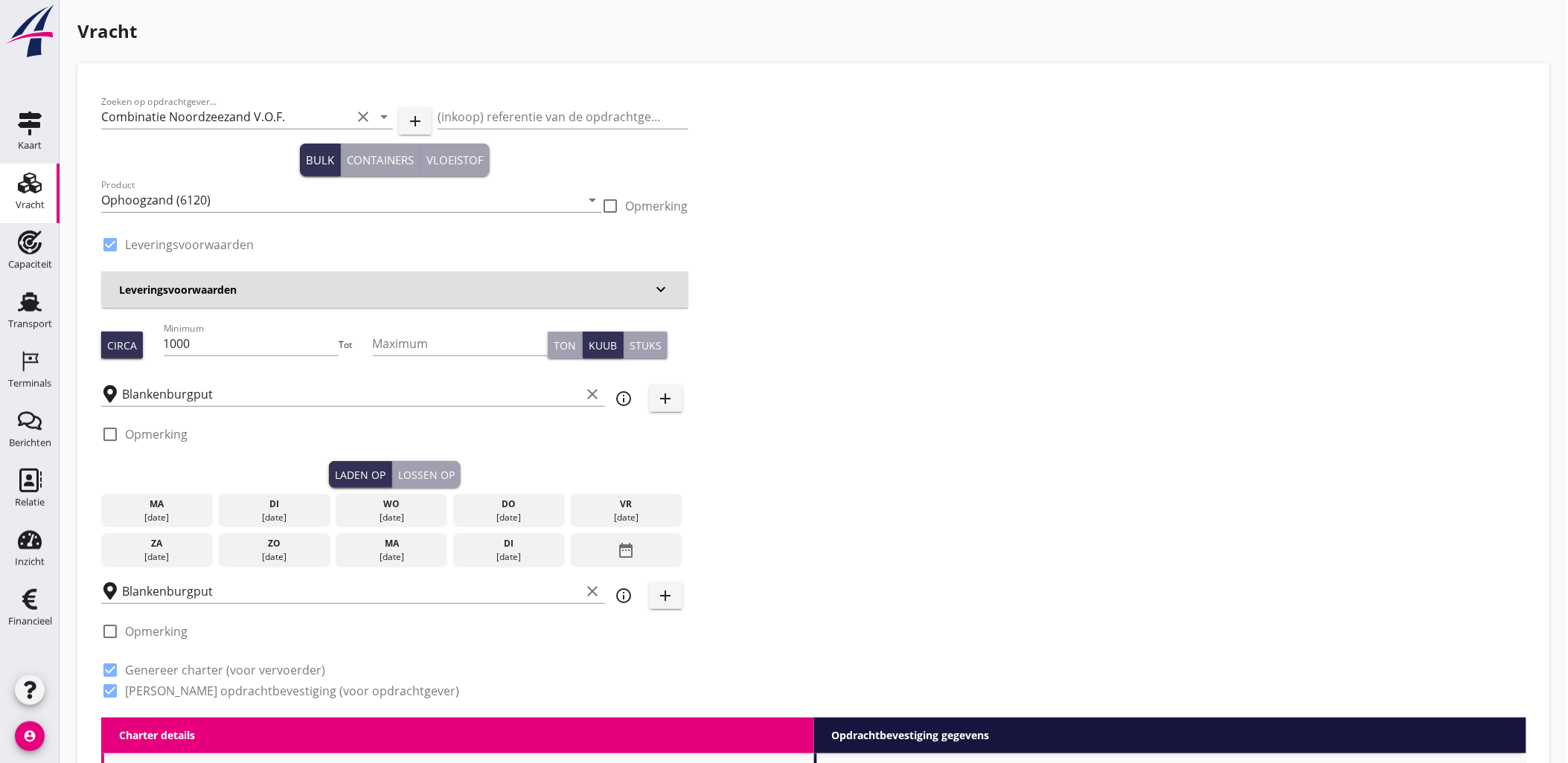
drag, startPoint x: 298, startPoint y: 508, endPoint x: 346, endPoint y: 499, distance: 48.8
click at [298, 508] on div "di" at bounding box center [274, 504] width 104 height 13
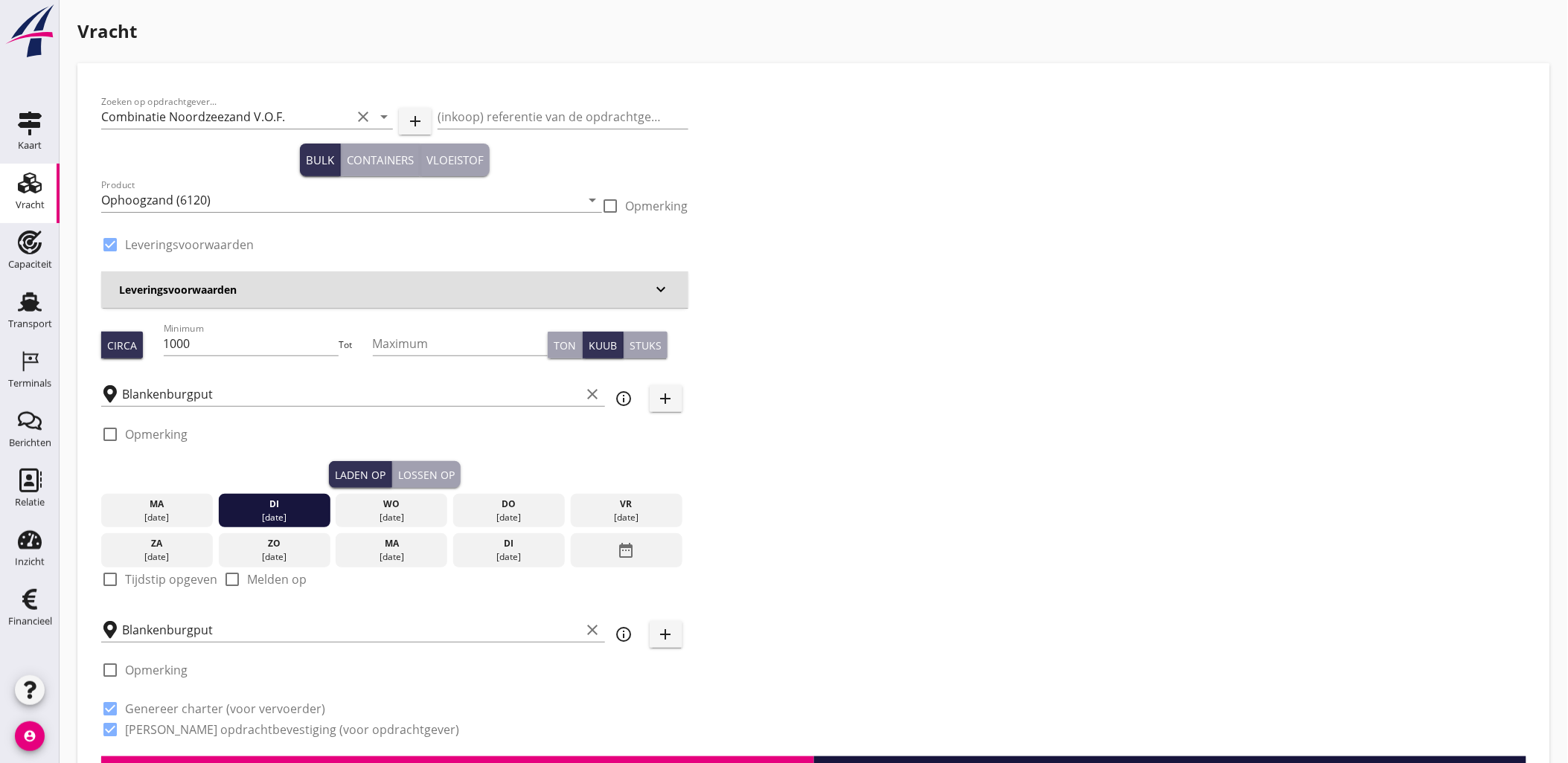
click at [162, 576] on label "Tijdstip opgeven" at bounding box center [170, 579] width 92 height 15
checkbox input "true"
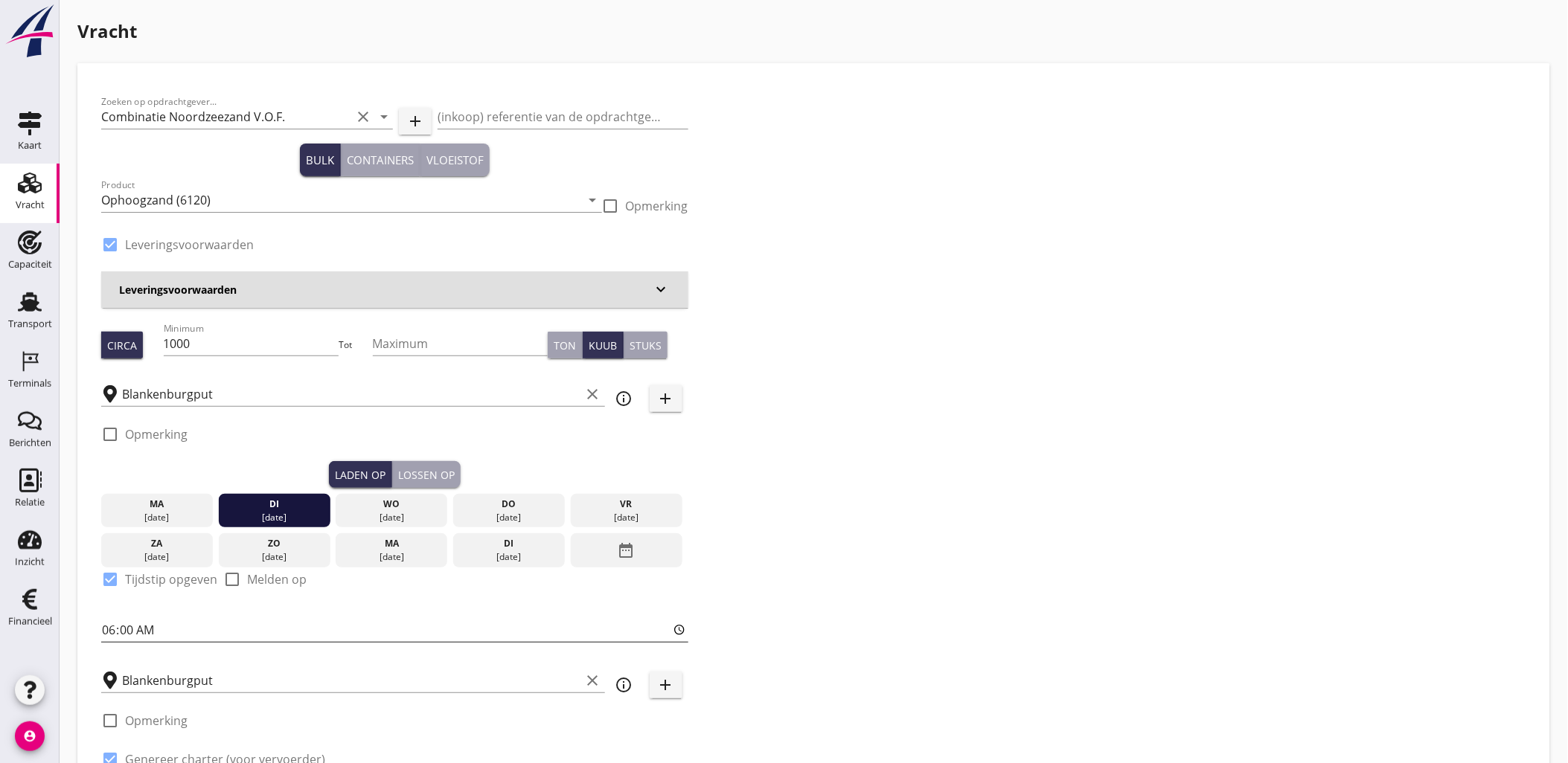
click at [128, 629] on input "06:00" at bounding box center [394, 630] width 587 height 24
click at [97, 627] on div "Zoeken op opdrachtgever... Combinatie Noordzeezand V.O.F. clear arrow_drop_down…" at bounding box center [395, 447] width 599 height 720
click at [104, 631] on input "06:00" at bounding box center [394, 630] width 587 height 24
type input "14:00"
click at [425, 474] on div "Lossen op" at bounding box center [425, 475] width 56 height 15
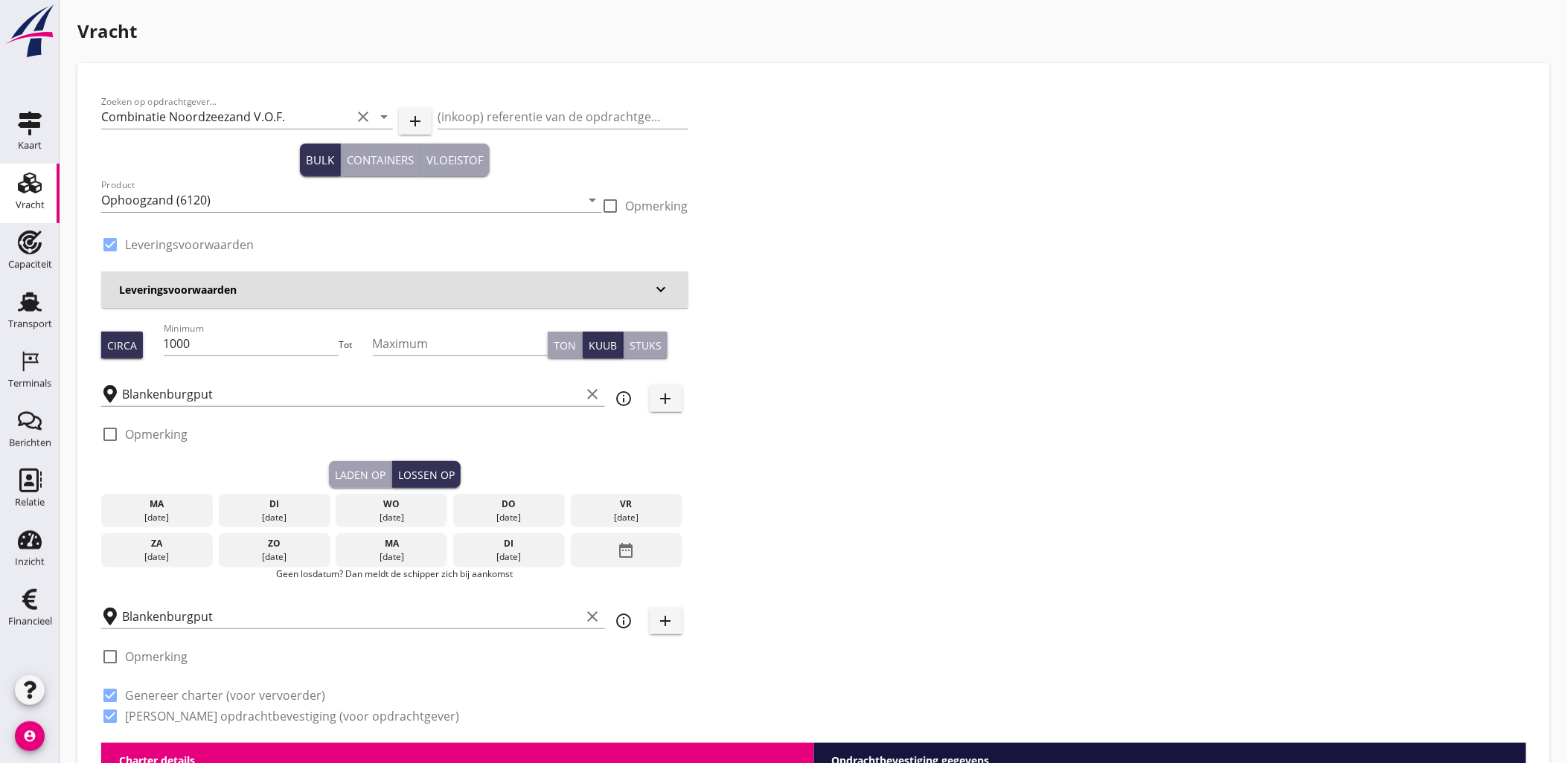
click at [294, 517] on div "[DATE]" at bounding box center [274, 518] width 104 height 13
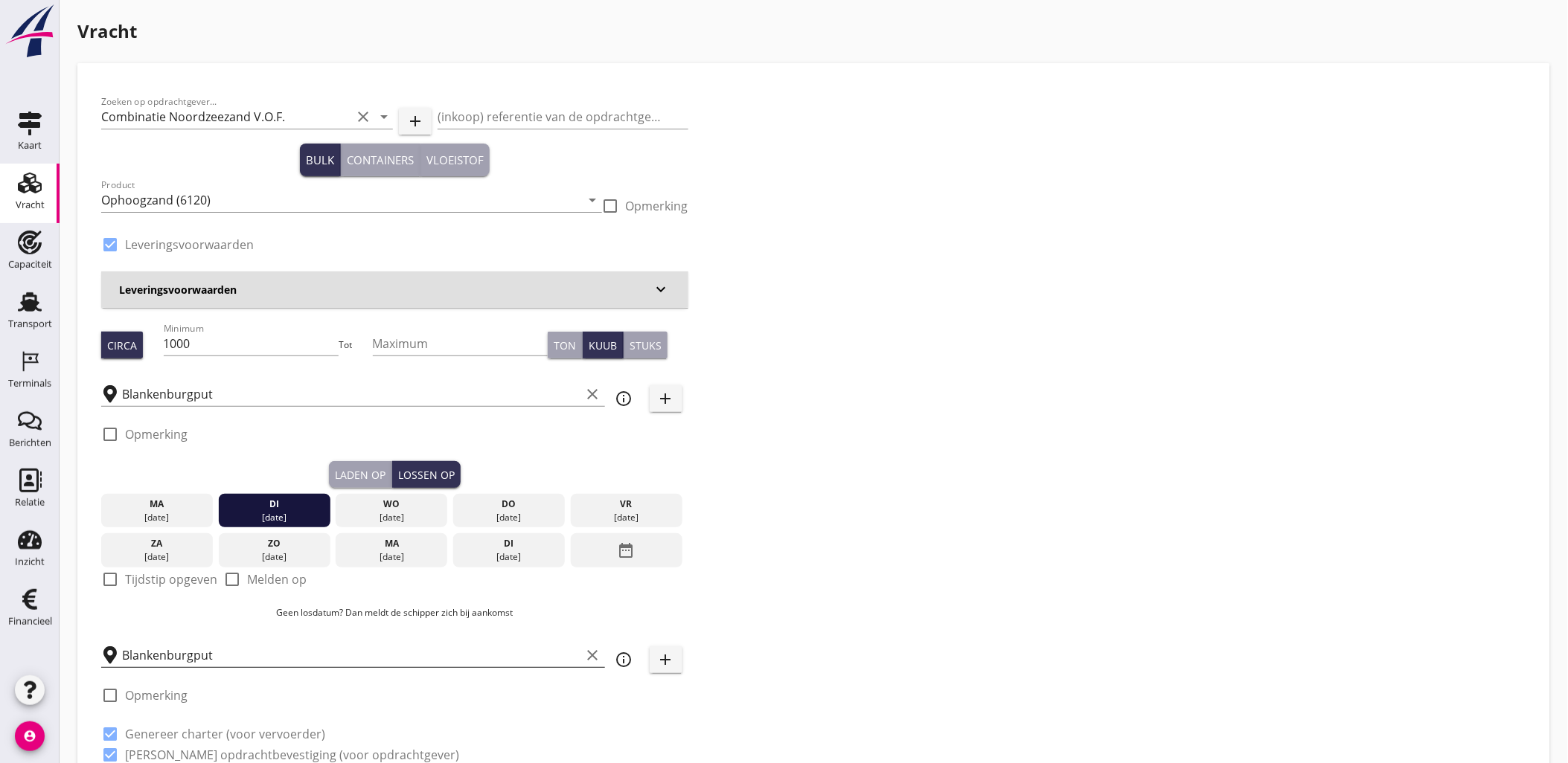
click at [245, 657] on input "Blankenburgput" at bounding box center [351, 655] width 460 height 24
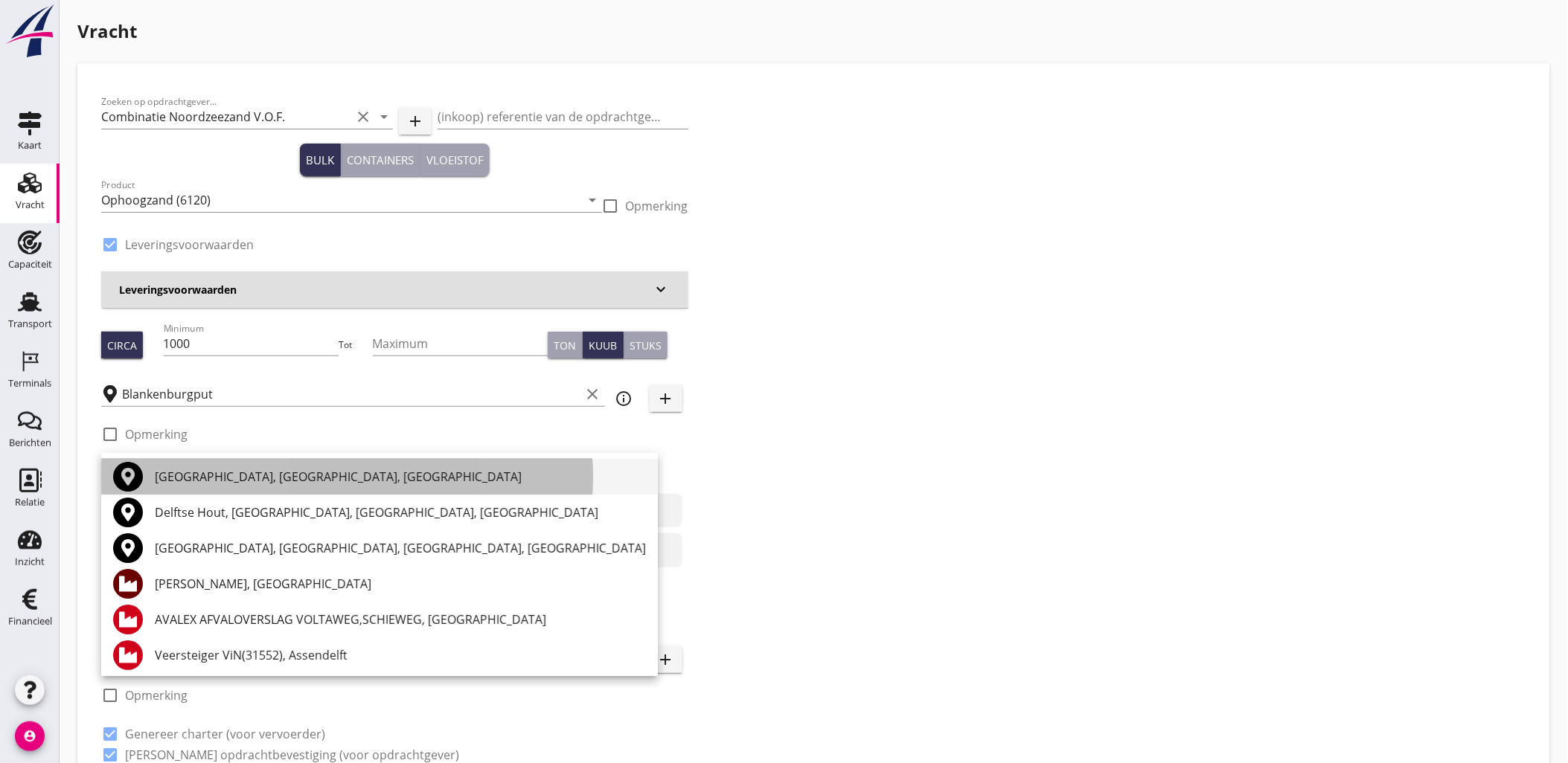
click at [217, 479] on div "[GEOGRAPHIC_DATA], [GEOGRAPHIC_DATA], [GEOGRAPHIC_DATA]" at bounding box center [401, 477] width 491 height 18
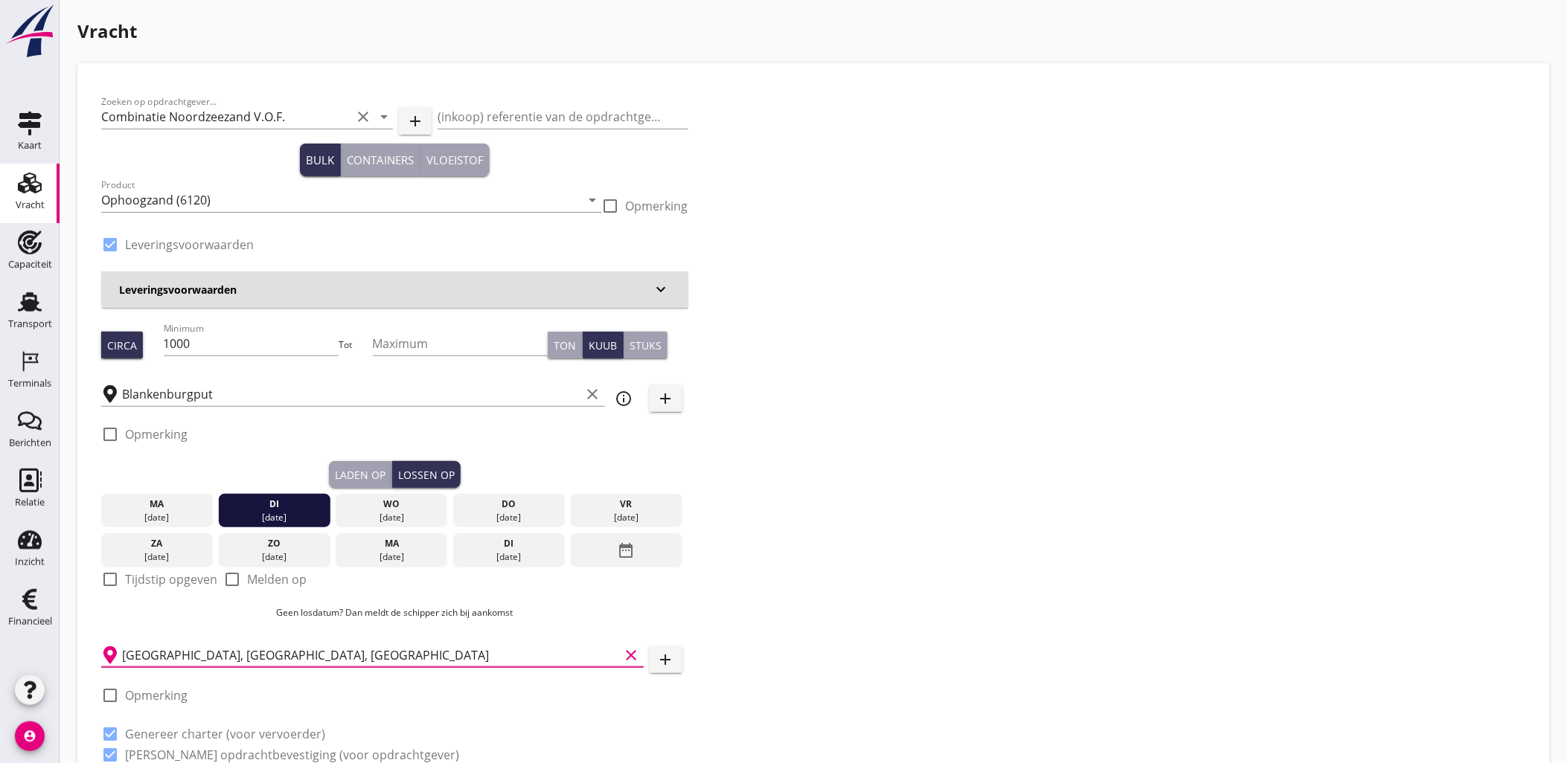
type input "[GEOGRAPHIC_DATA], [GEOGRAPHIC_DATA], [GEOGRAPHIC_DATA]"
click at [1022, 477] on div "Zoeken op opdrachtgever... Combinatie Noordzeezand V.O.F. clear arrow_drop_down…" at bounding box center [813, 435] width 1437 height 695
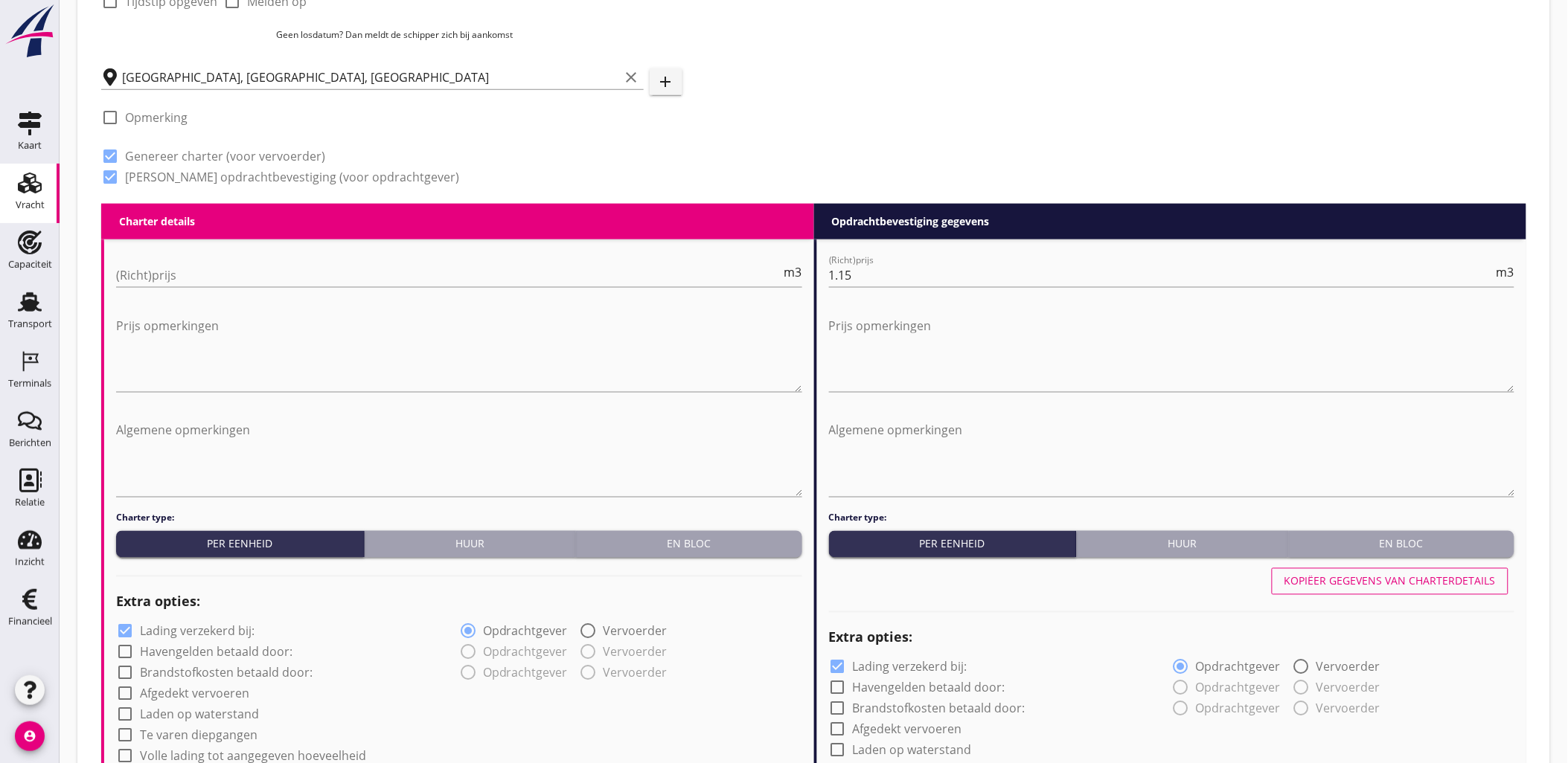
scroll to position [1157, 0]
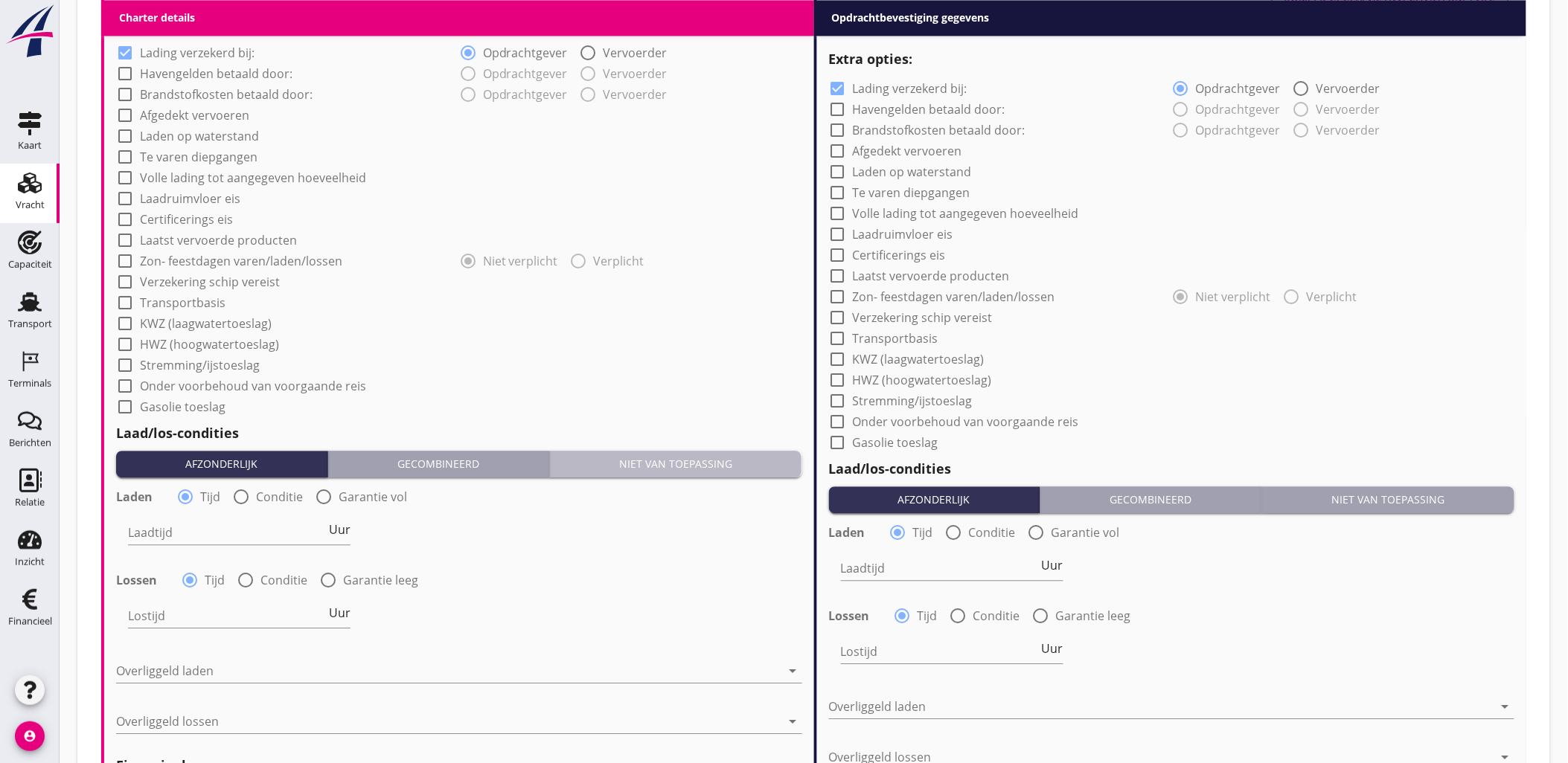
click at [659, 461] on div "Niet van toepassing" at bounding box center [676, 463] width 241 height 15
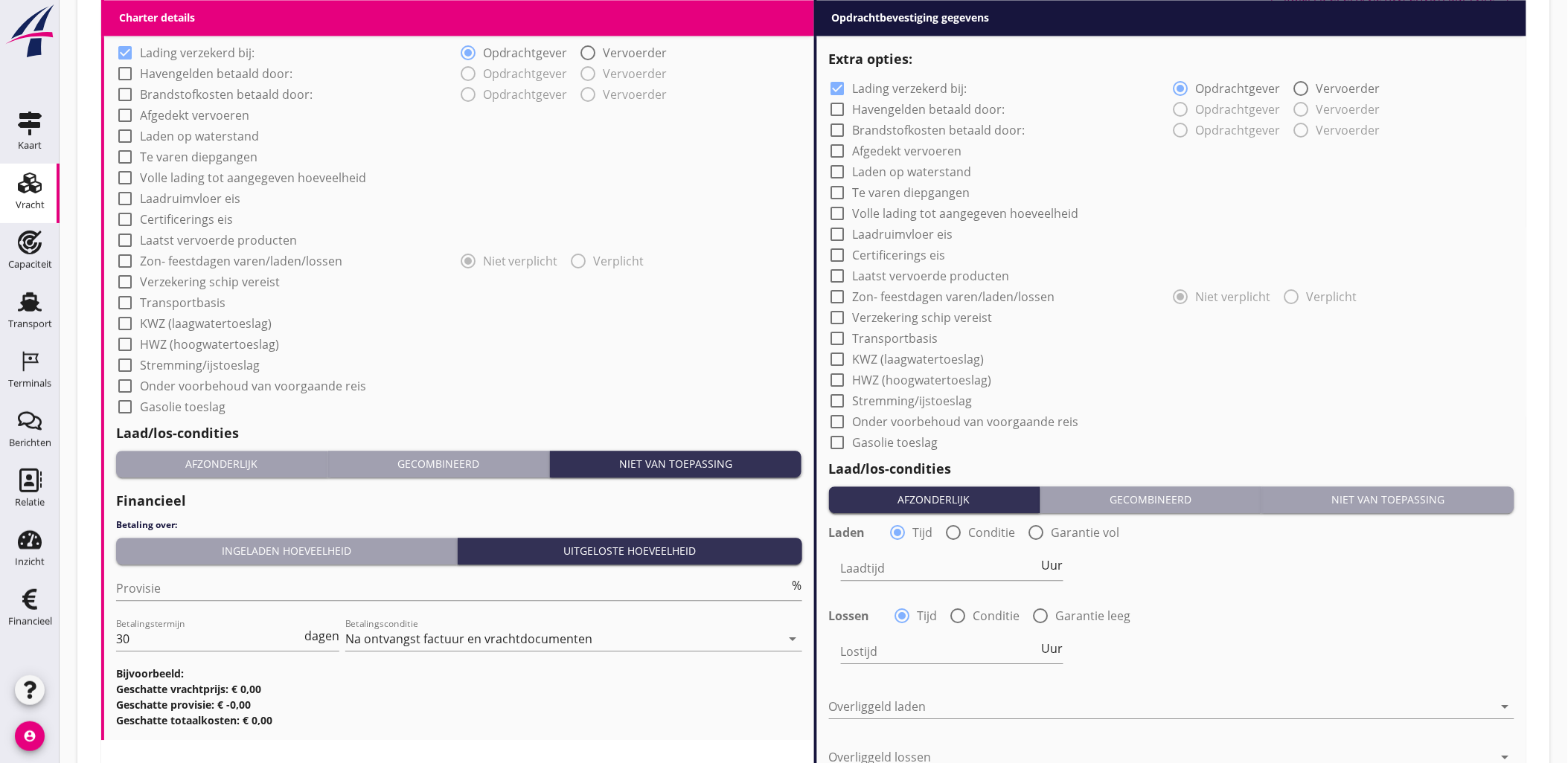
click at [1384, 493] on div "Niet van toepassing" at bounding box center [1388, 499] width 241 height 15
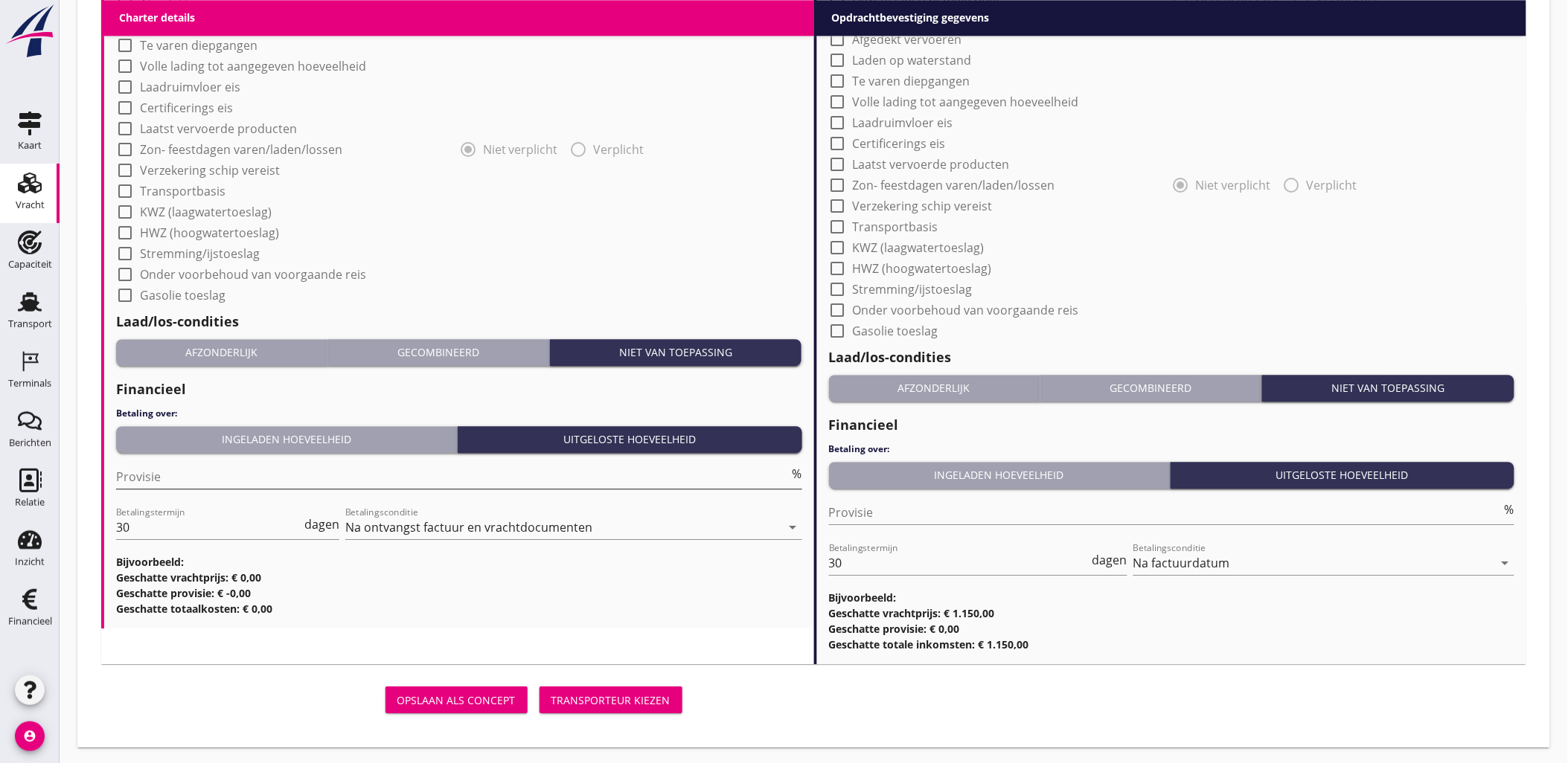
scroll to position [1269, 0]
click at [609, 695] on div "Transporteur kiezen" at bounding box center [611, 699] width 119 height 15
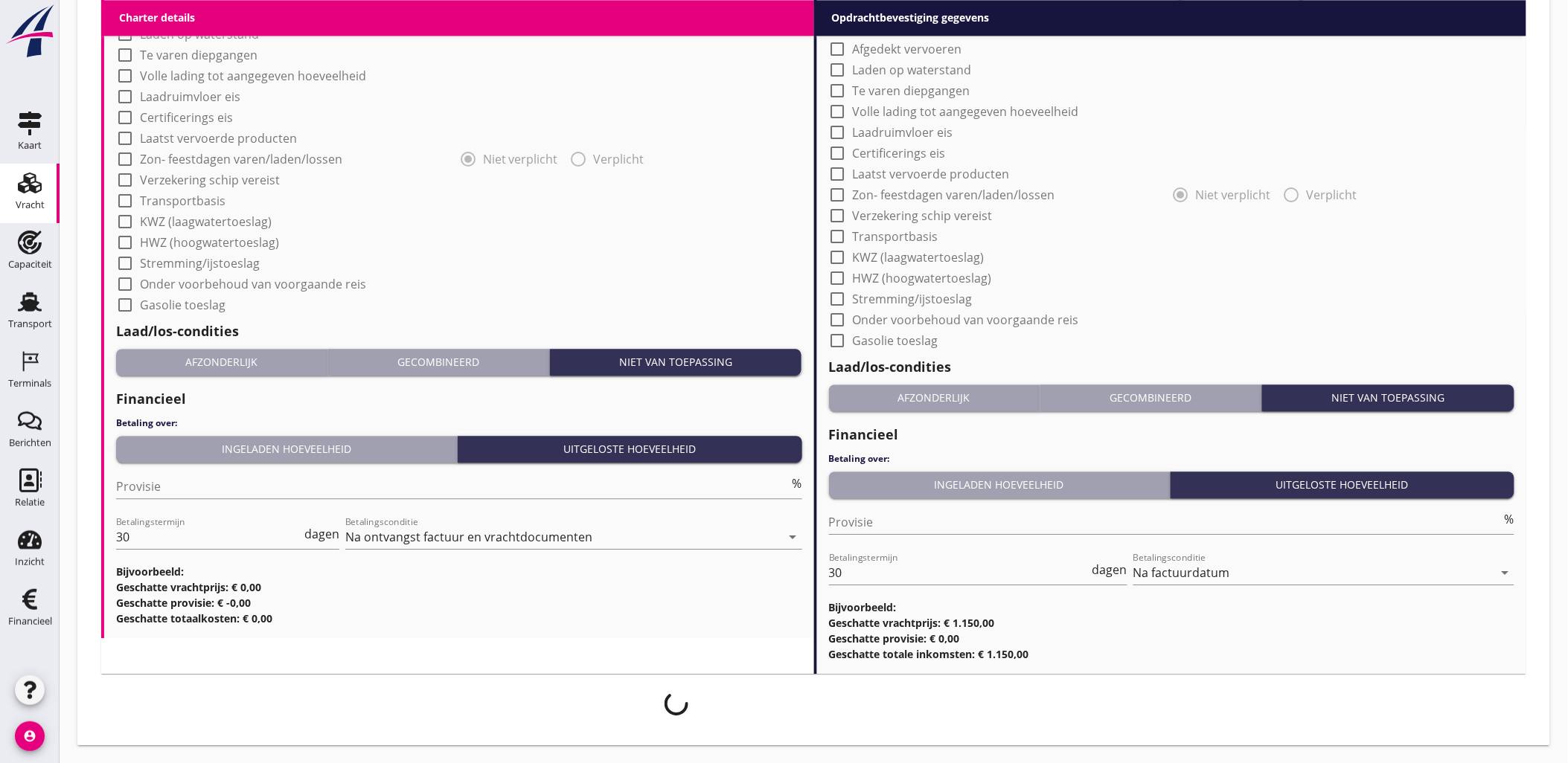
scroll to position [1258, 0]
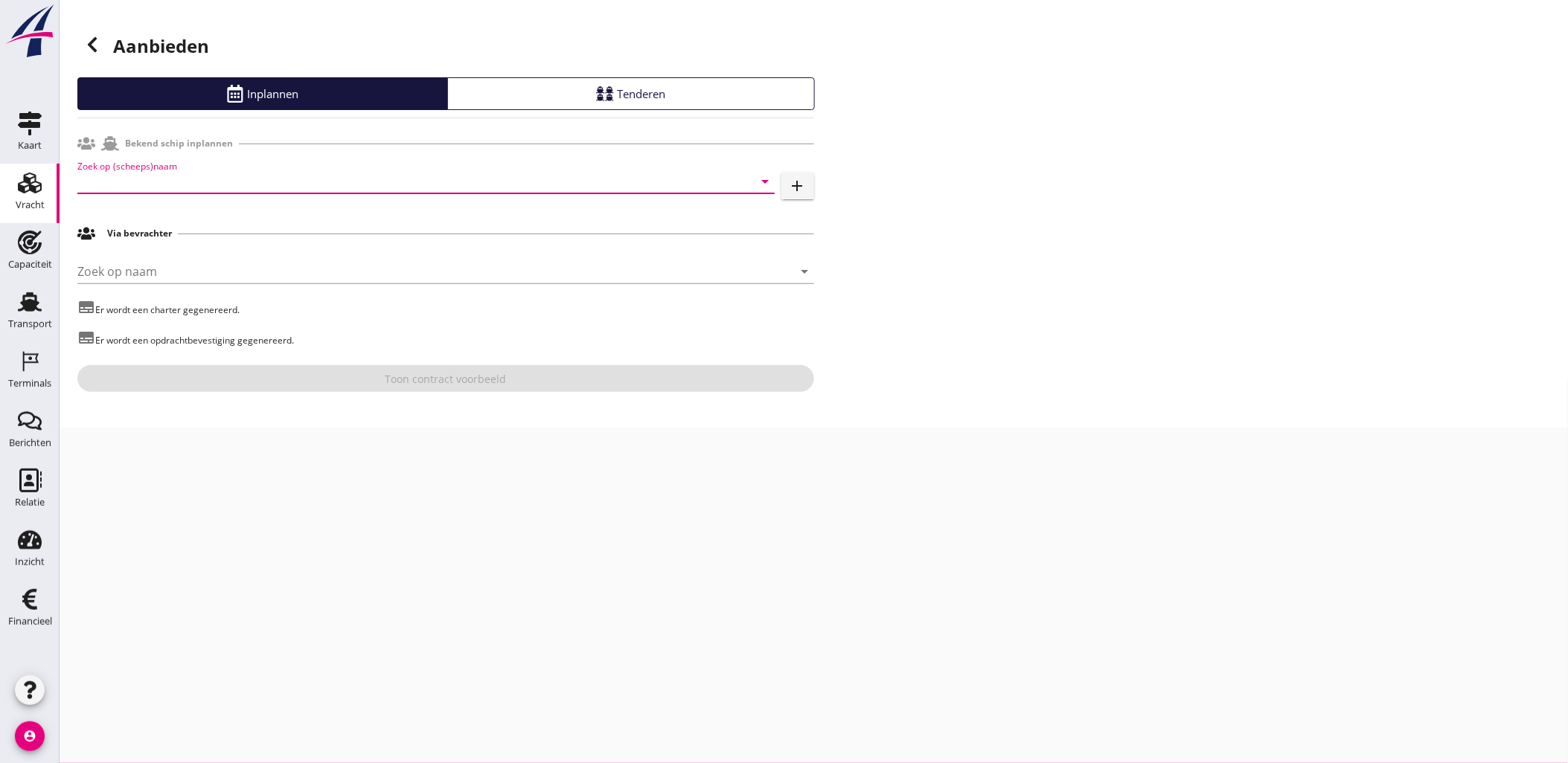
click at [196, 186] on input "Zoek op (scheeps)naam" at bounding box center [404, 181] width 656 height 24
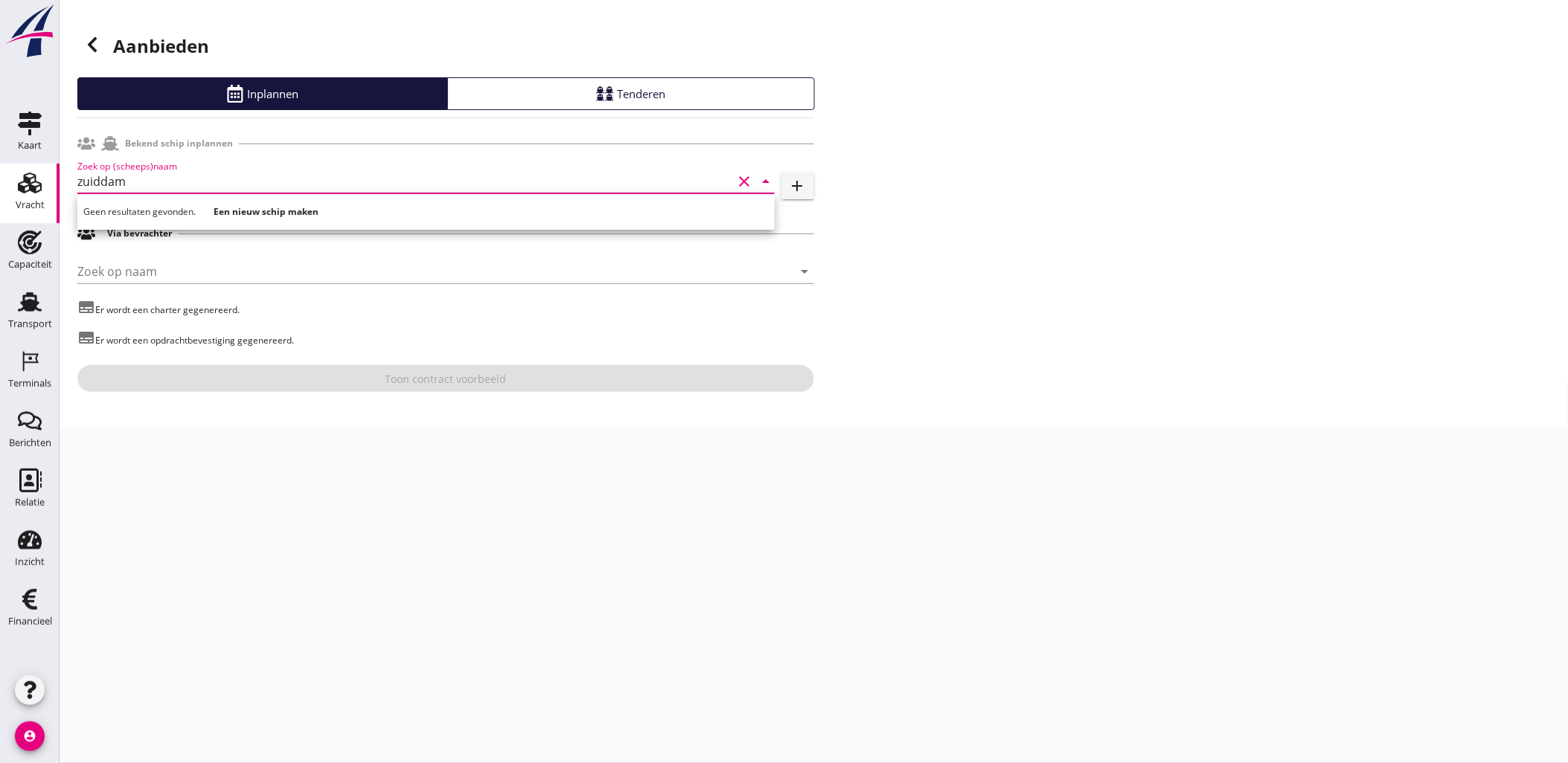
drag, startPoint x: 153, startPoint y: 186, endPoint x: 26, endPoint y: 186, distance: 127.0
click at [26, 186] on div "Kaart Kaart Vracht Vracht Capaciteit Capaciteit Transport Transport Terminals T…" at bounding box center [784, 382] width 1568 height 763
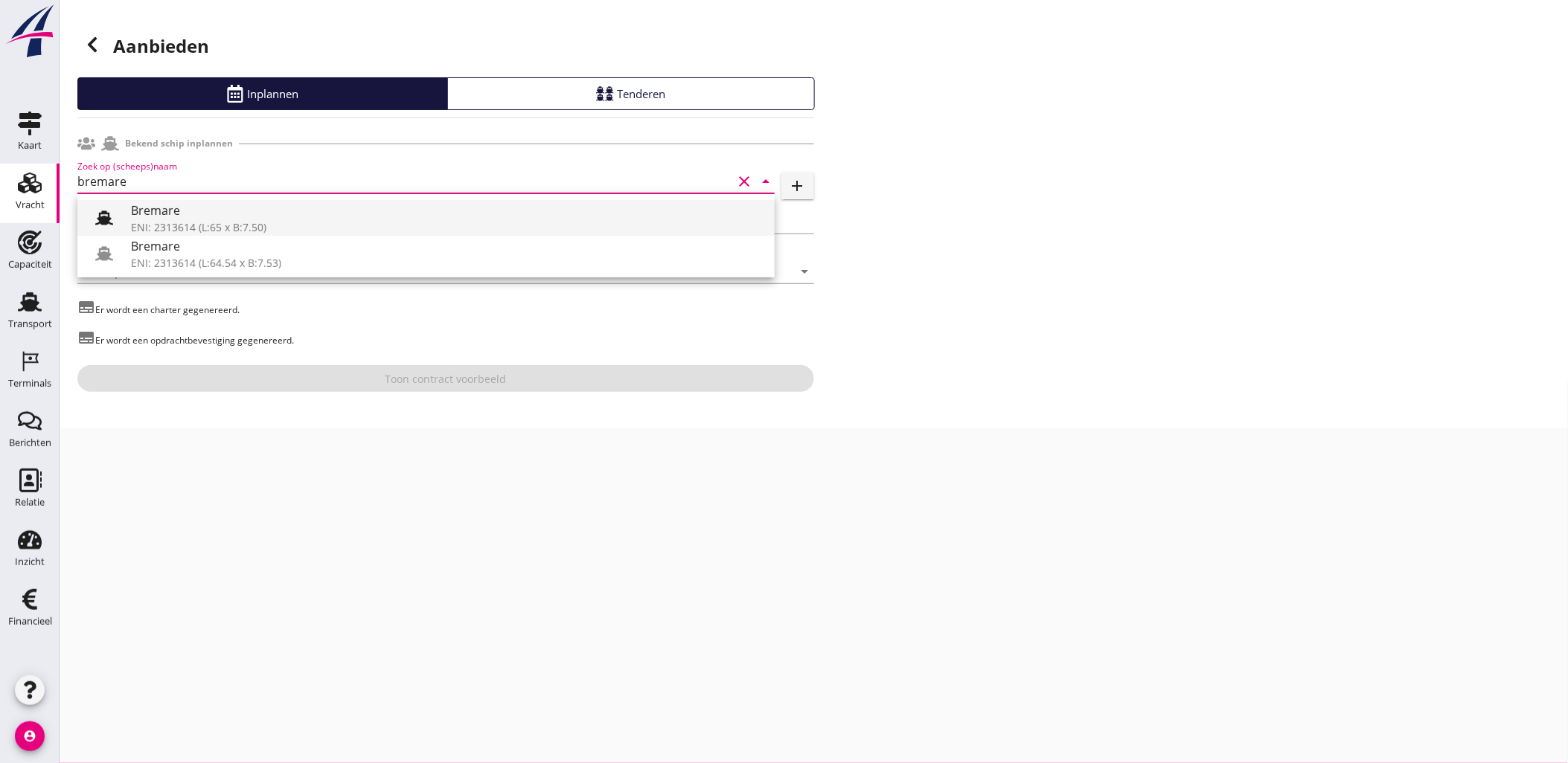
click at [209, 211] on div "Bremare" at bounding box center [447, 210] width 632 height 18
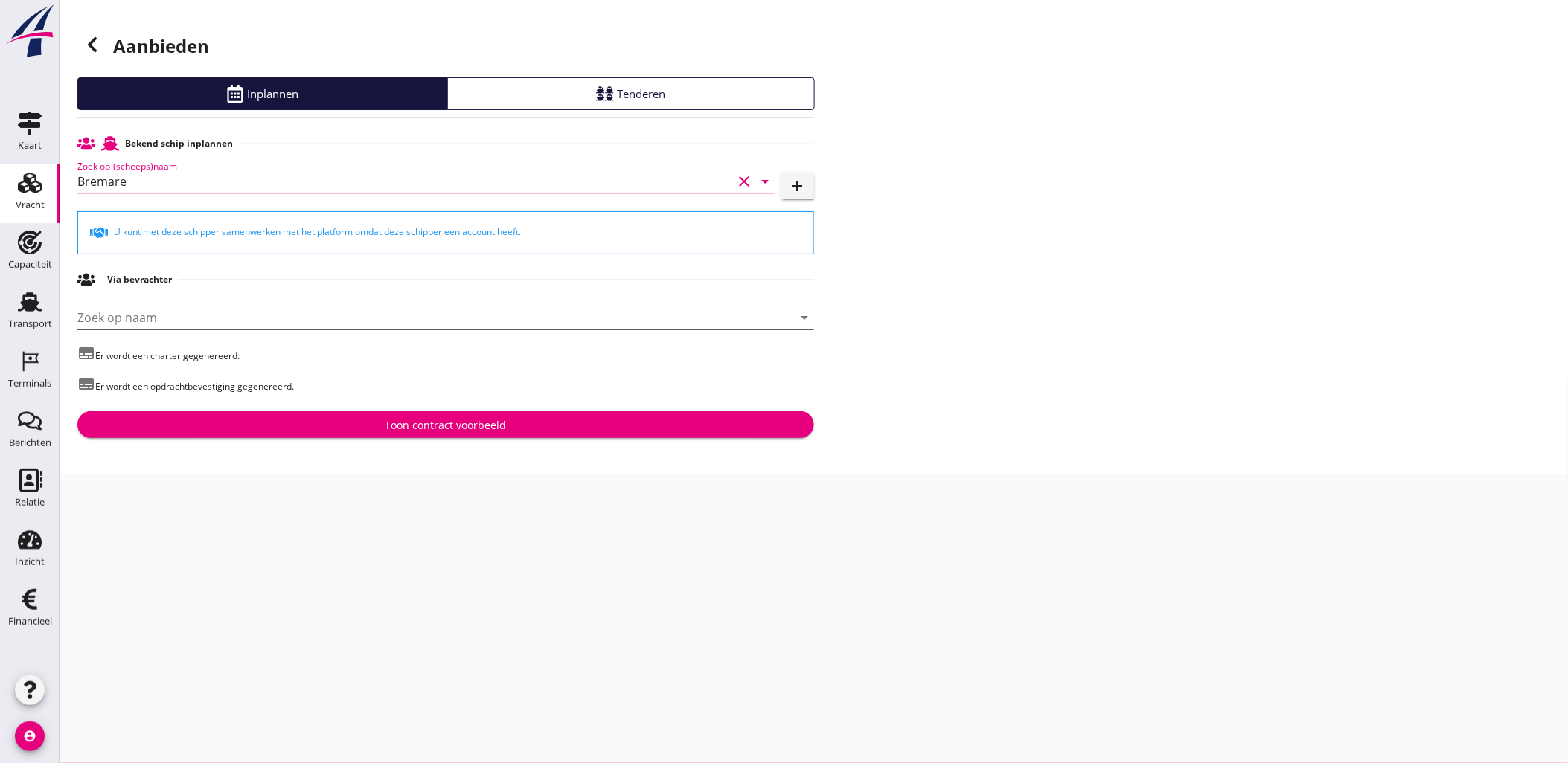
type input "Bremare"
click at [194, 316] on input "Zoek op naam" at bounding box center [424, 317] width 695 height 24
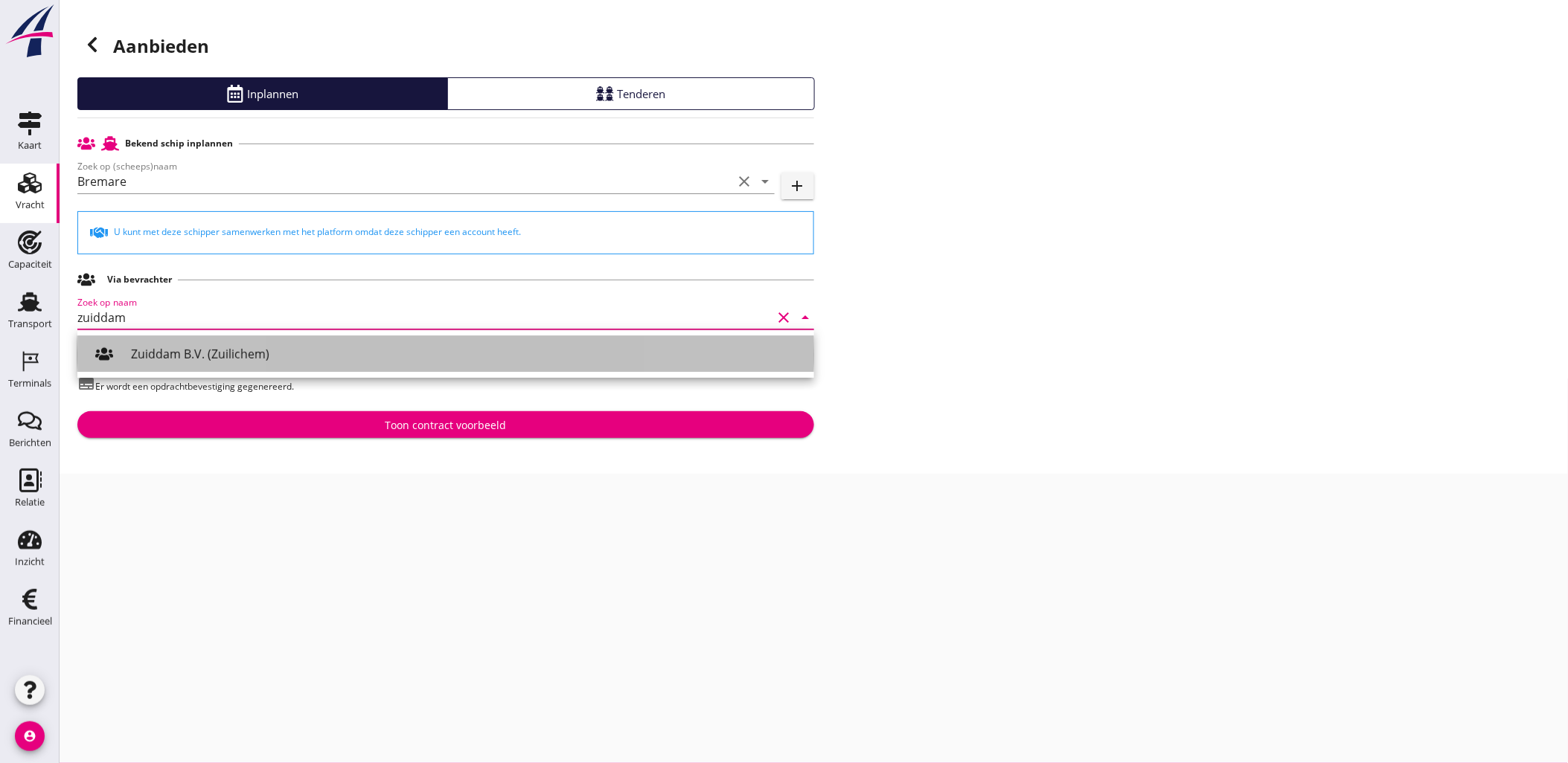
click at [225, 354] on div "Zuiddam B.V. (Zuilichem)" at bounding box center [466, 354] width 671 height 18
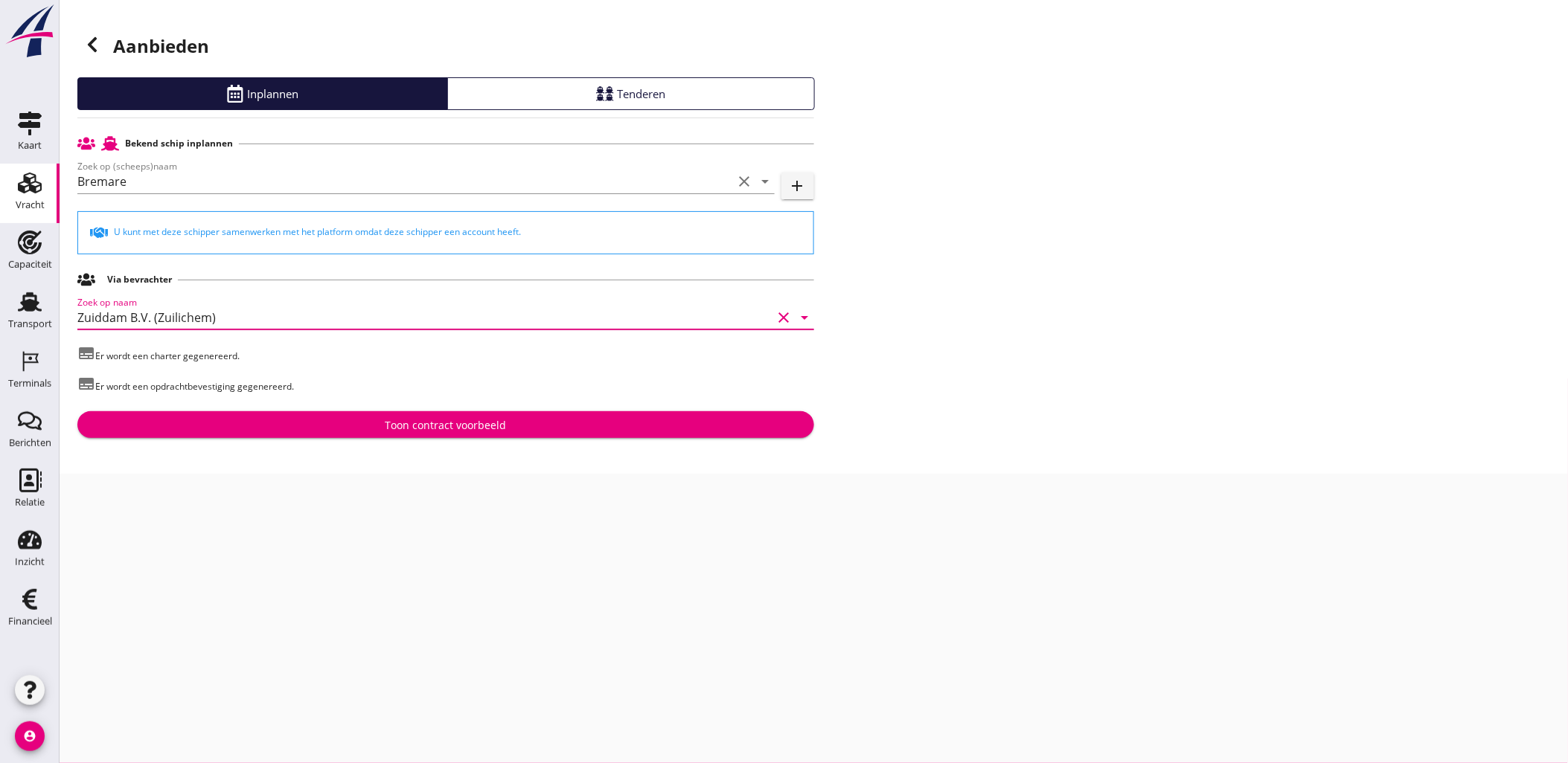
type input "Zuiddam B.V. (Zuilichem)"
click at [367, 433] on div "Toon contract voorbeeld" at bounding box center [445, 425] width 713 height 15
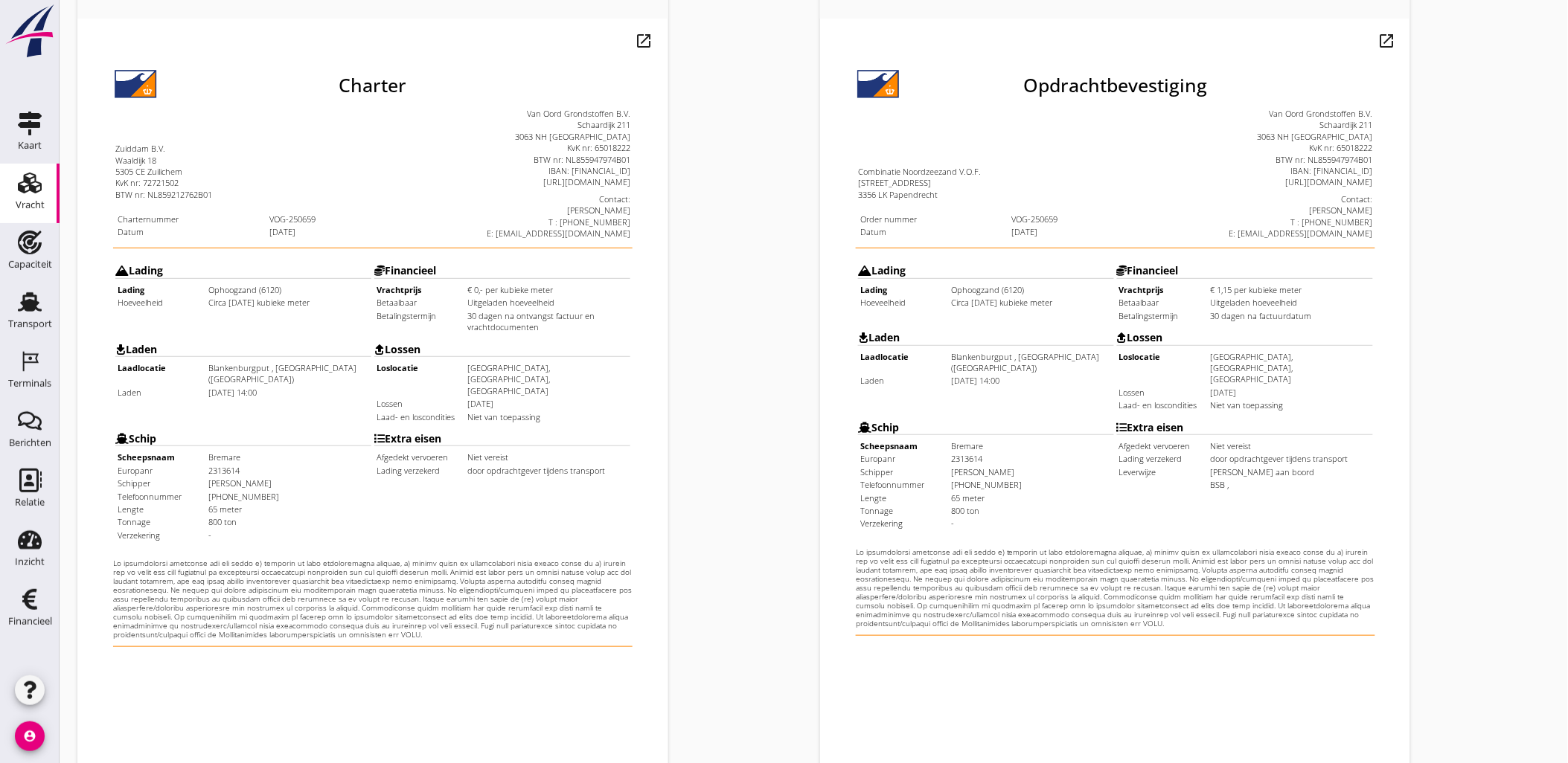
scroll to position [337, 0]
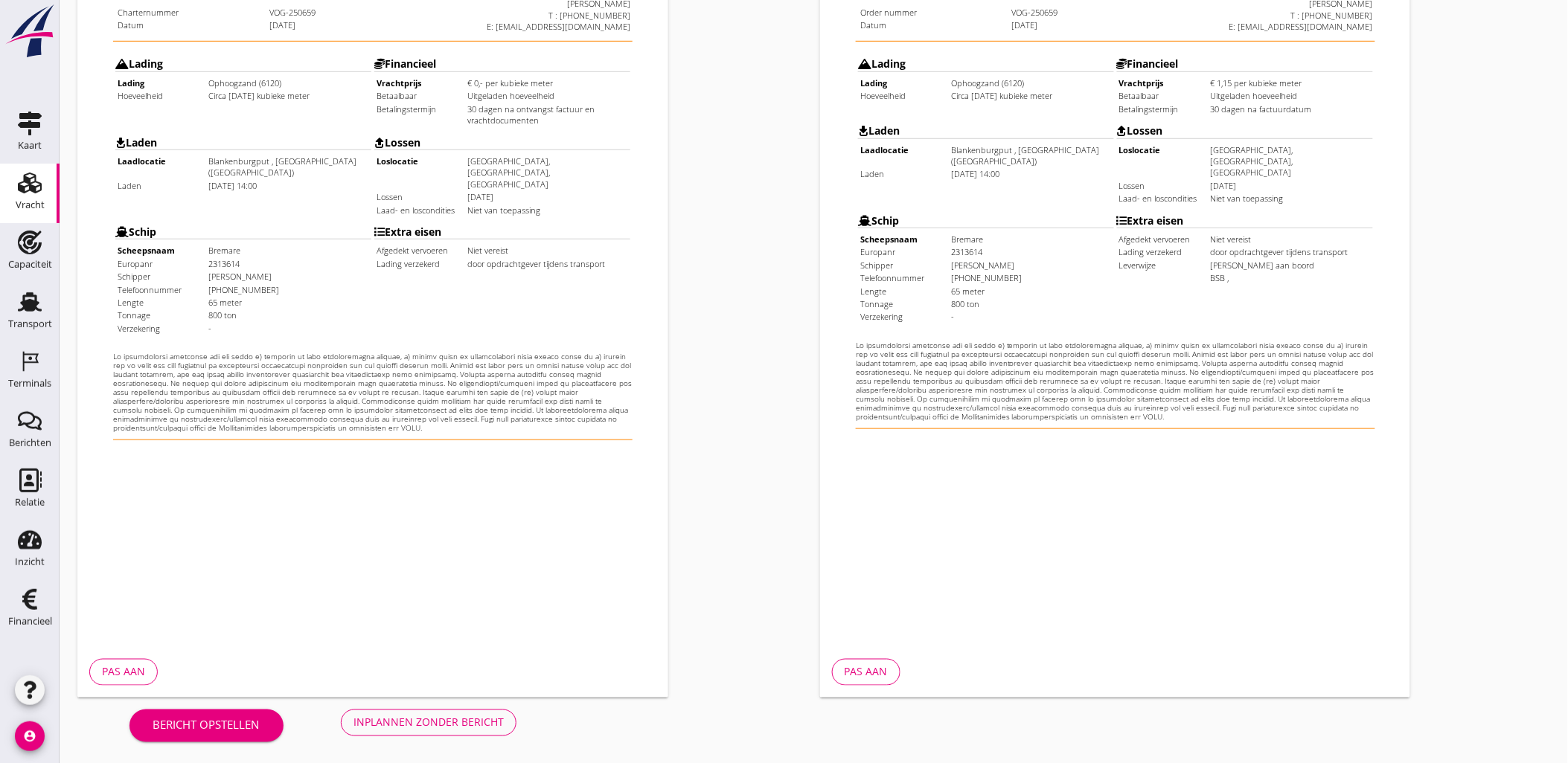
click at [465, 736] on div "Bericht opstellen Inplannen zonder bericht" at bounding box center [323, 723] width 491 height 49
click at [464, 732] on button "Inplannen zonder bericht" at bounding box center [428, 723] width 176 height 27
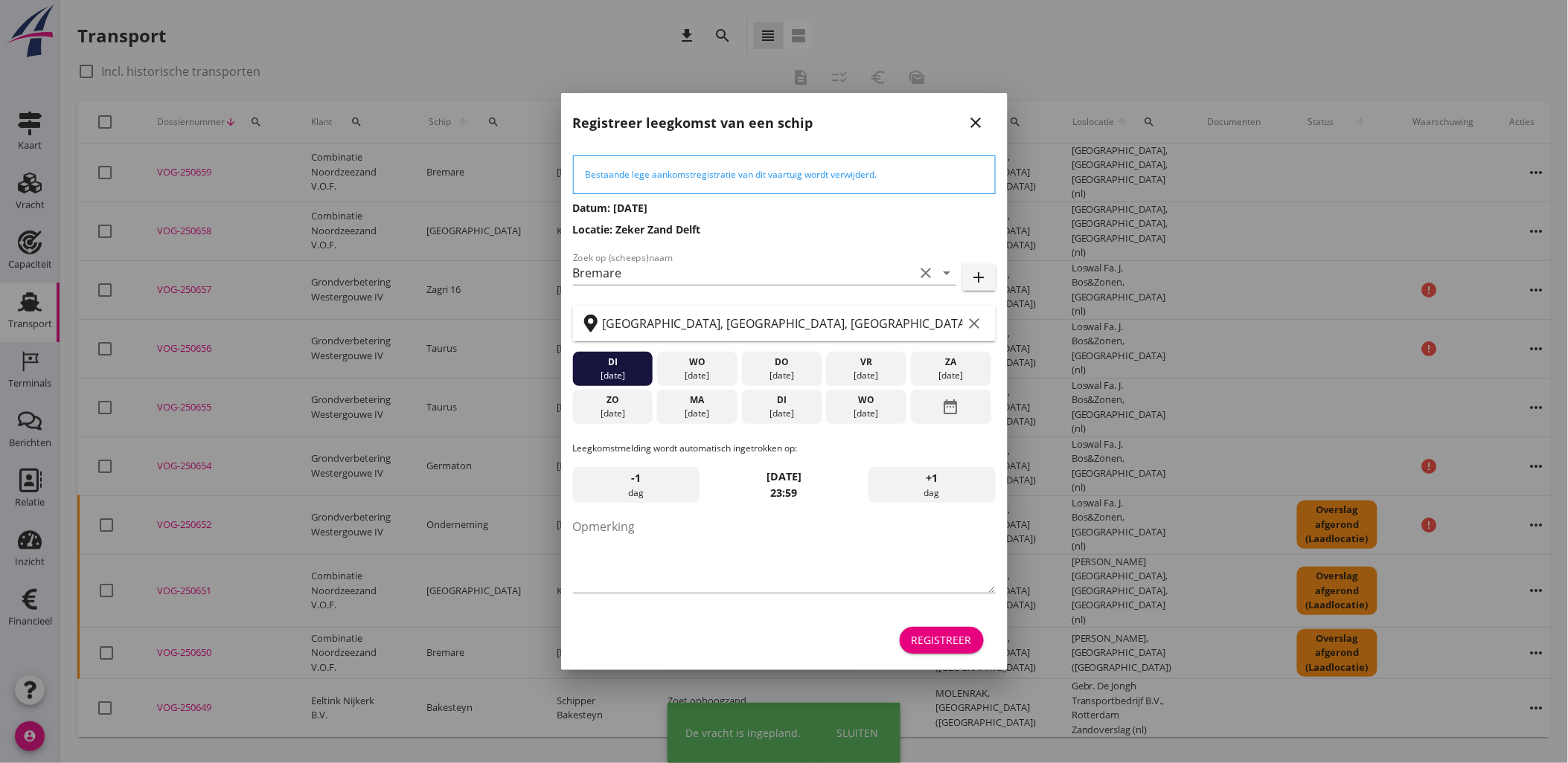
click at [941, 636] on div "Registreer" at bounding box center [941, 640] width 60 height 15
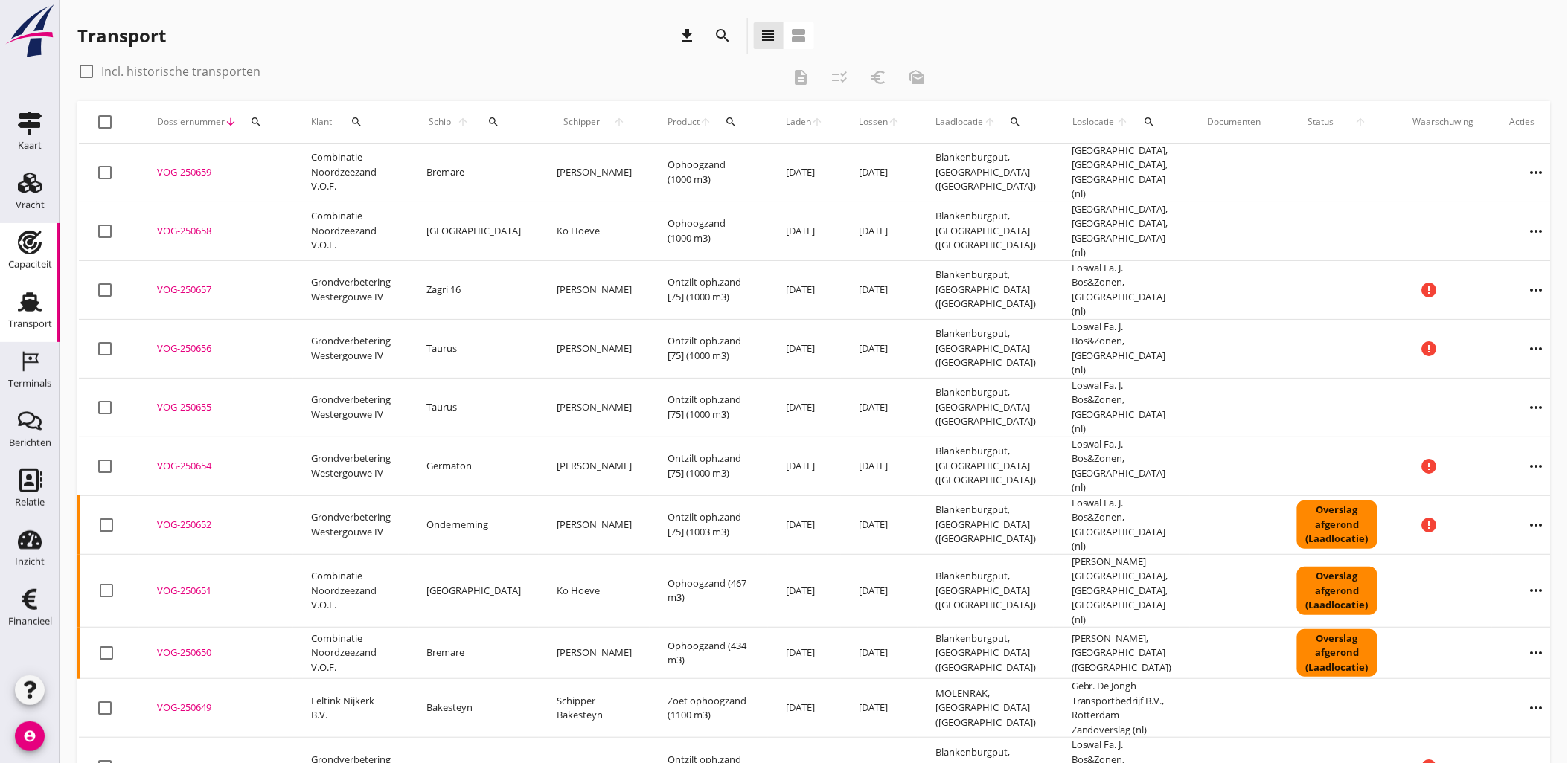
click at [43, 247] on div "Capaciteit" at bounding box center [30, 242] width 36 height 24
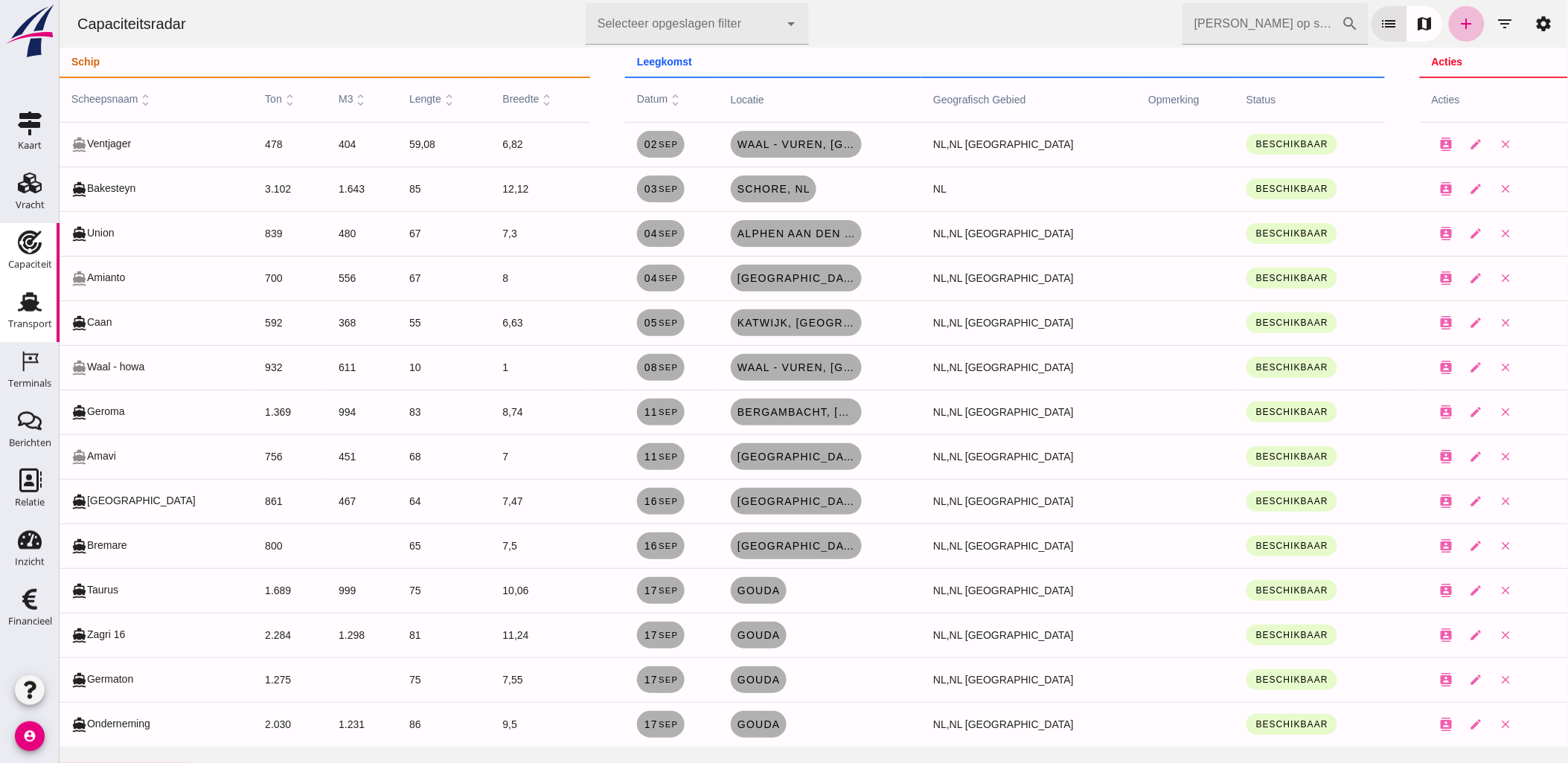
click at [38, 306] on icon "Transport" at bounding box center [29, 302] width 24 height 24
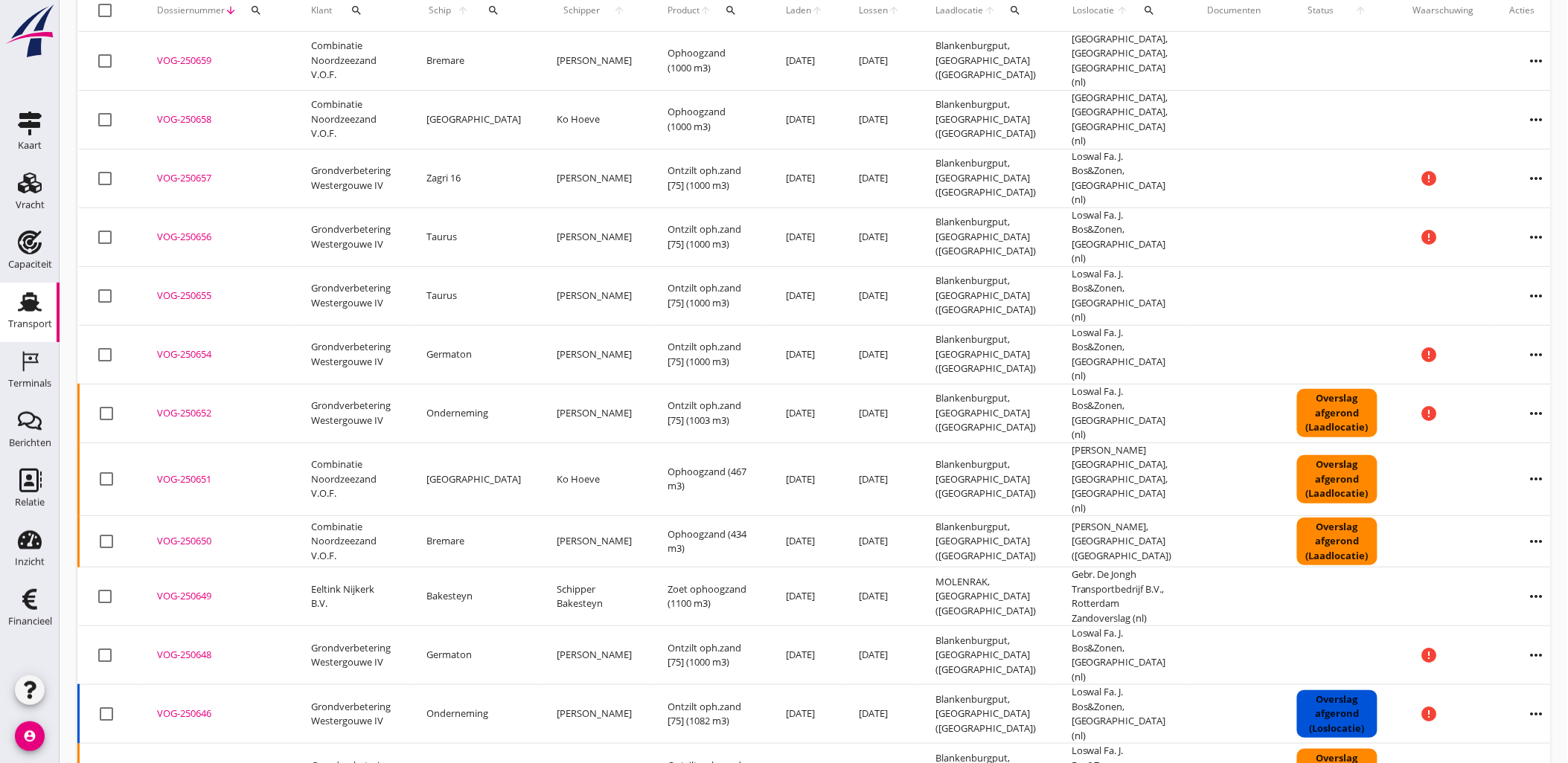
scroll to position [83, 0]
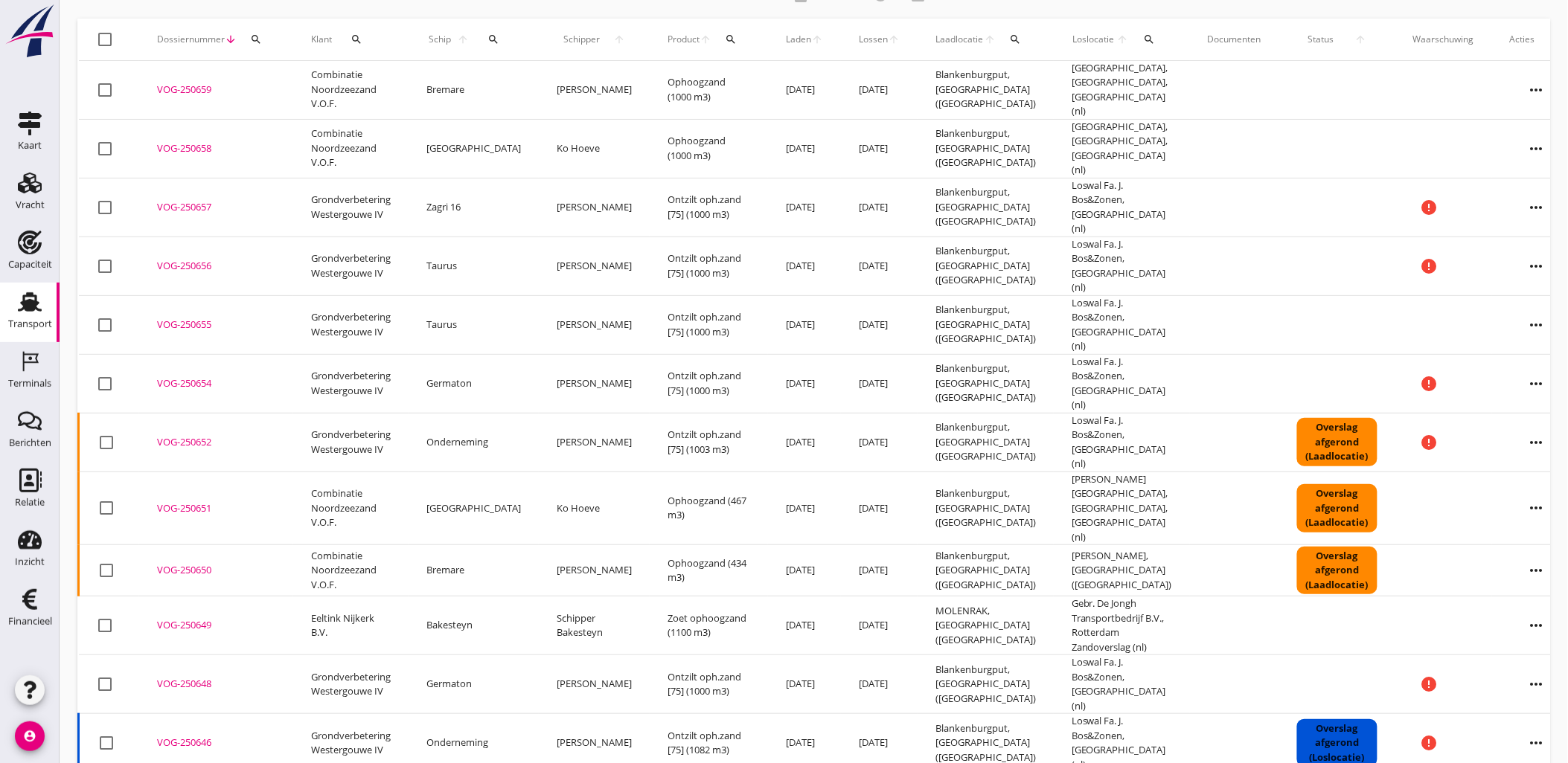
click at [1516, 550] on icon "more_horiz" at bounding box center [1537, 571] width 42 height 42
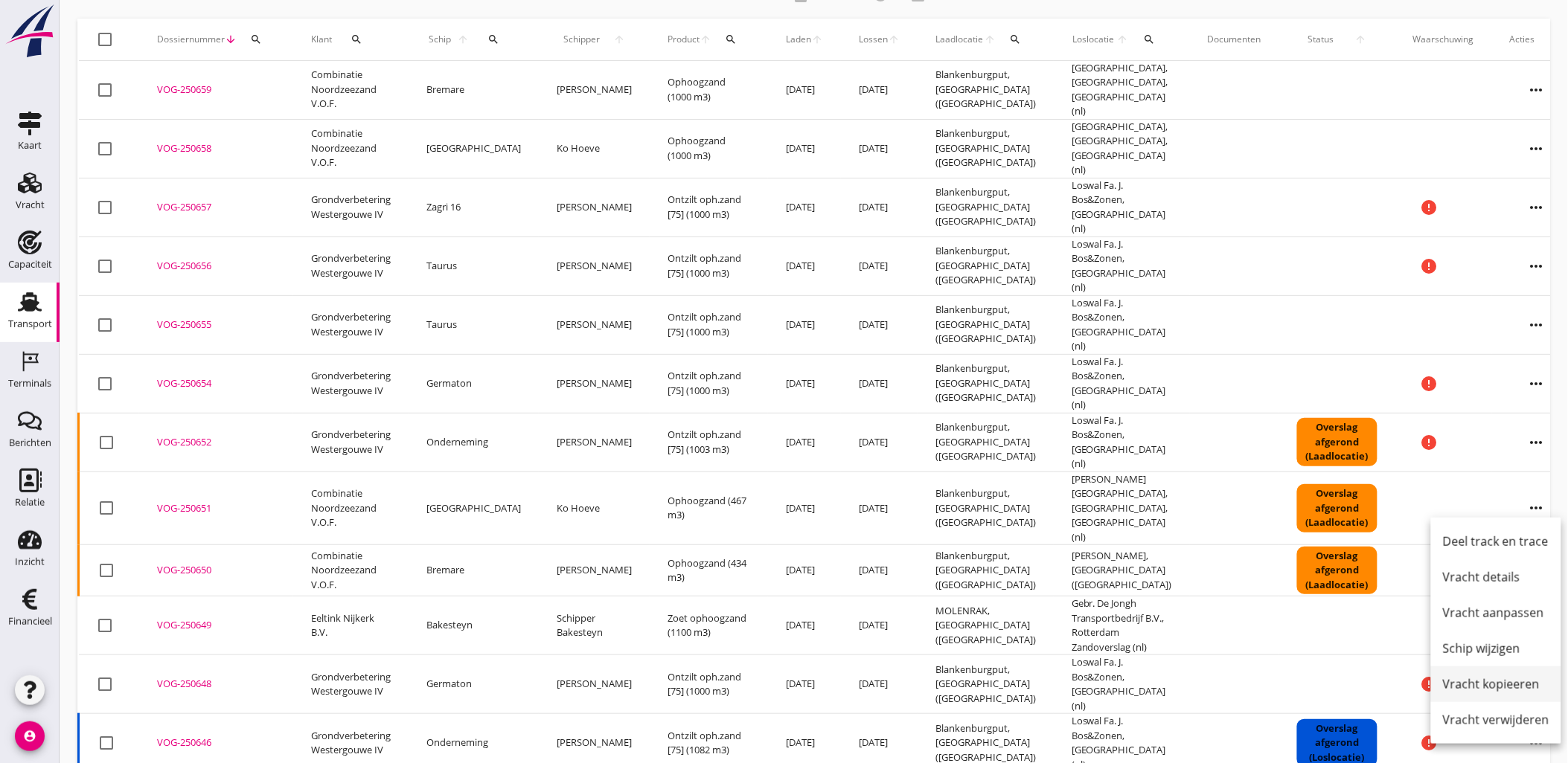
click at [1515, 677] on div "Vracht kopieeren" at bounding box center [1496, 684] width 107 height 18
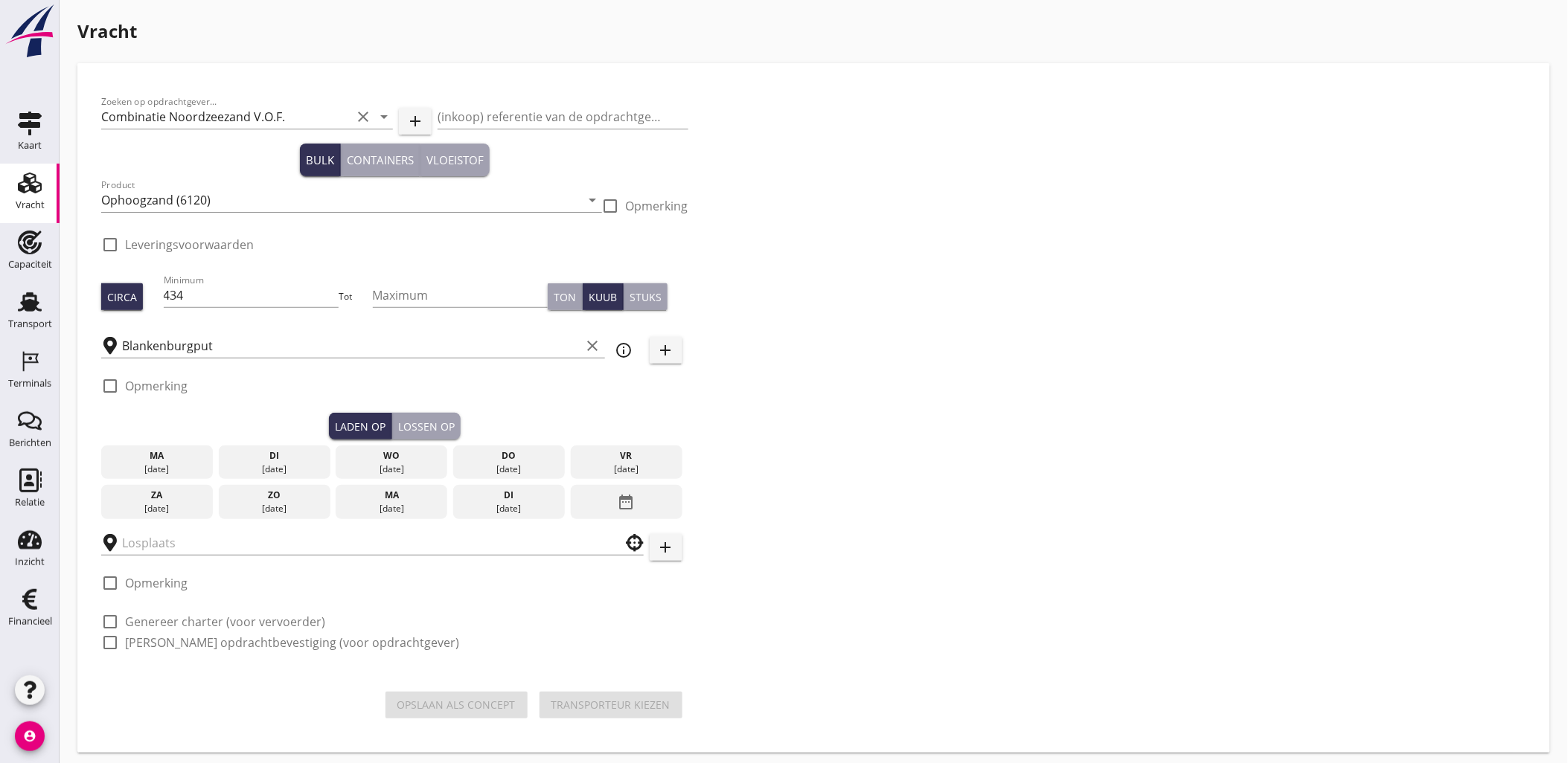
checkbox input "true"
type input "[PERSON_NAME]"
checkbox input "true"
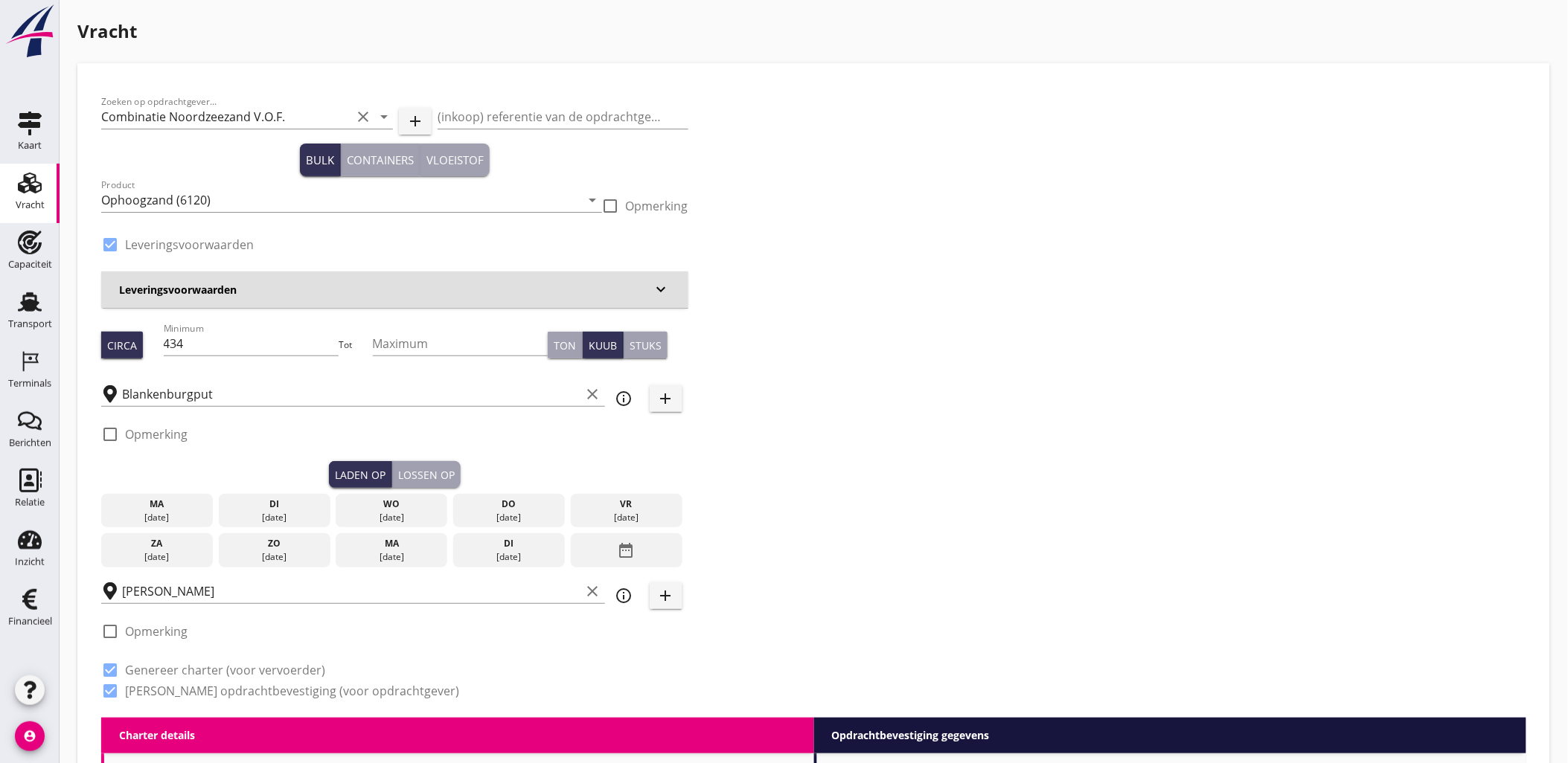
click at [183, 516] on div "[DATE]" at bounding box center [156, 518] width 104 height 13
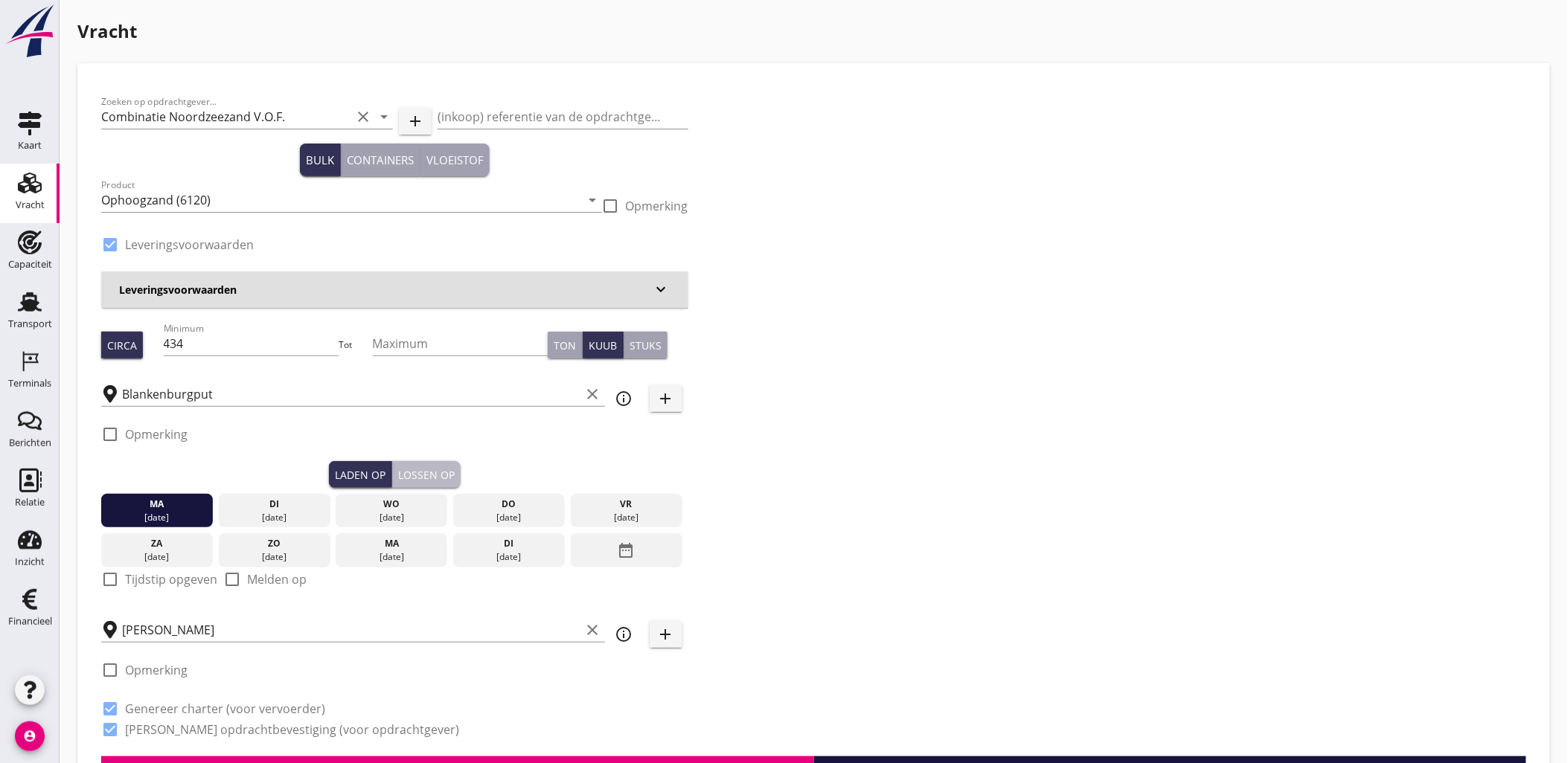
click at [439, 479] on div "Lossen op" at bounding box center [425, 475] width 56 height 15
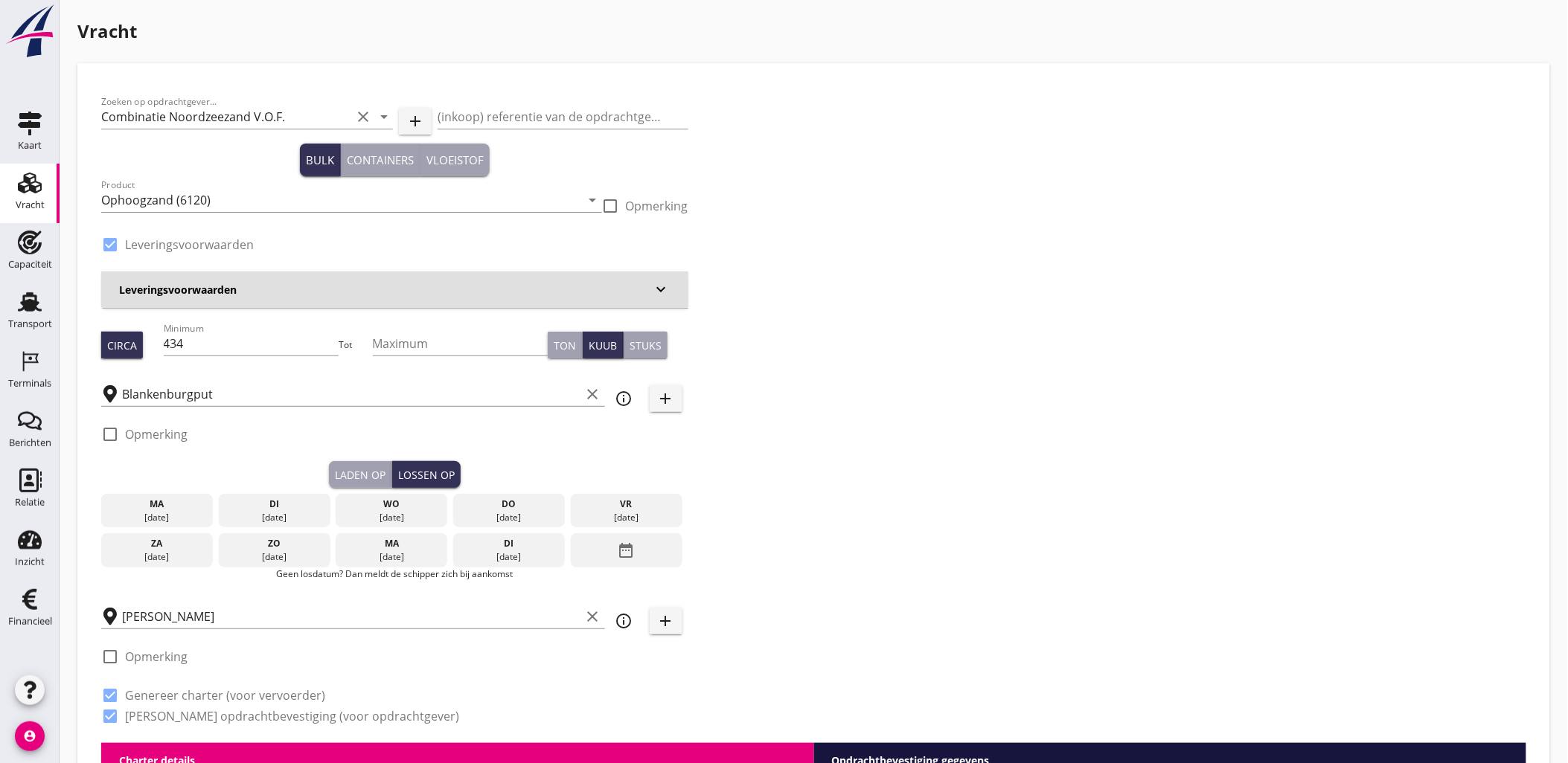
click at [166, 506] on div "ma" at bounding box center [156, 504] width 104 height 13
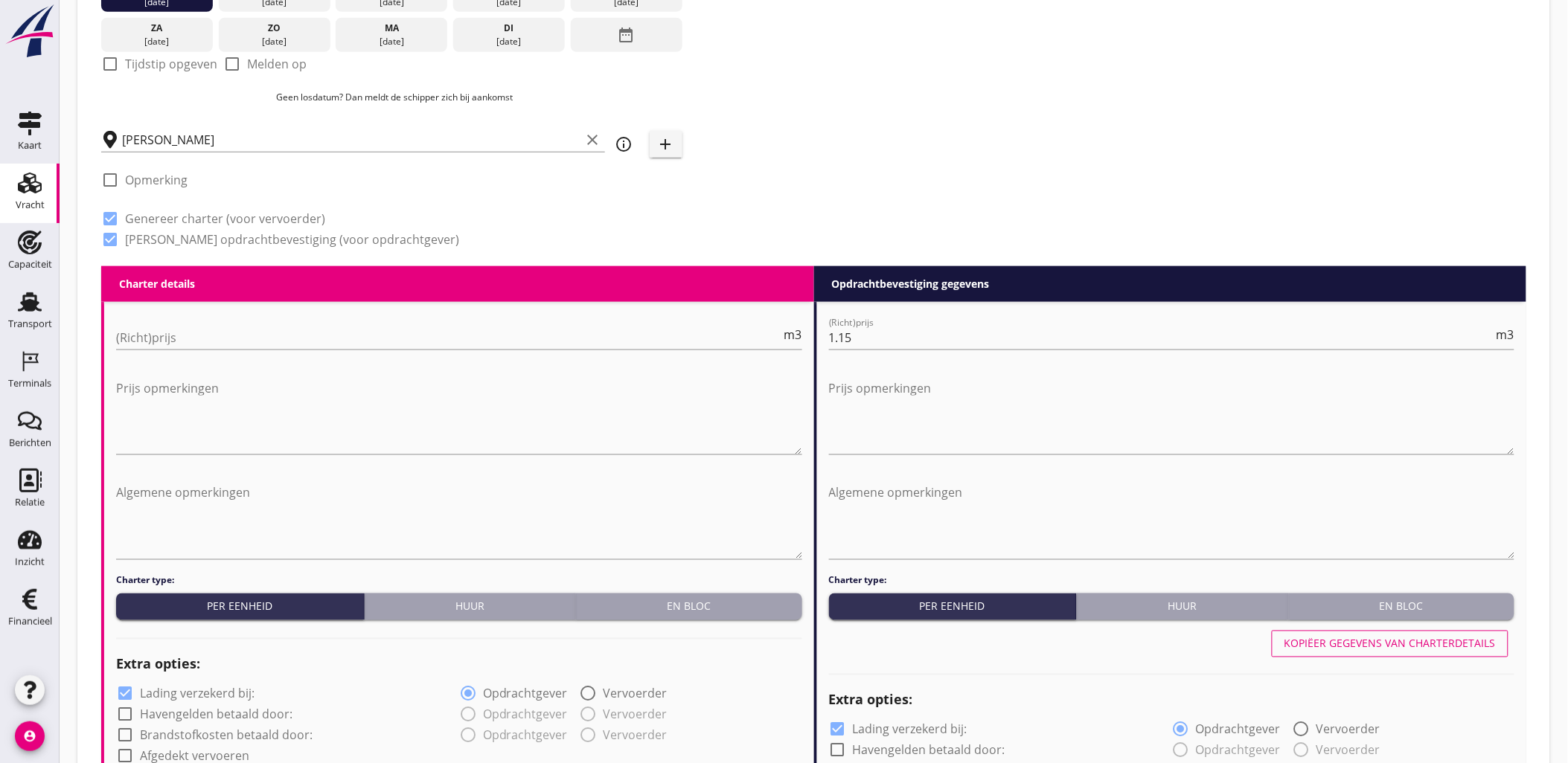
scroll to position [83, 0]
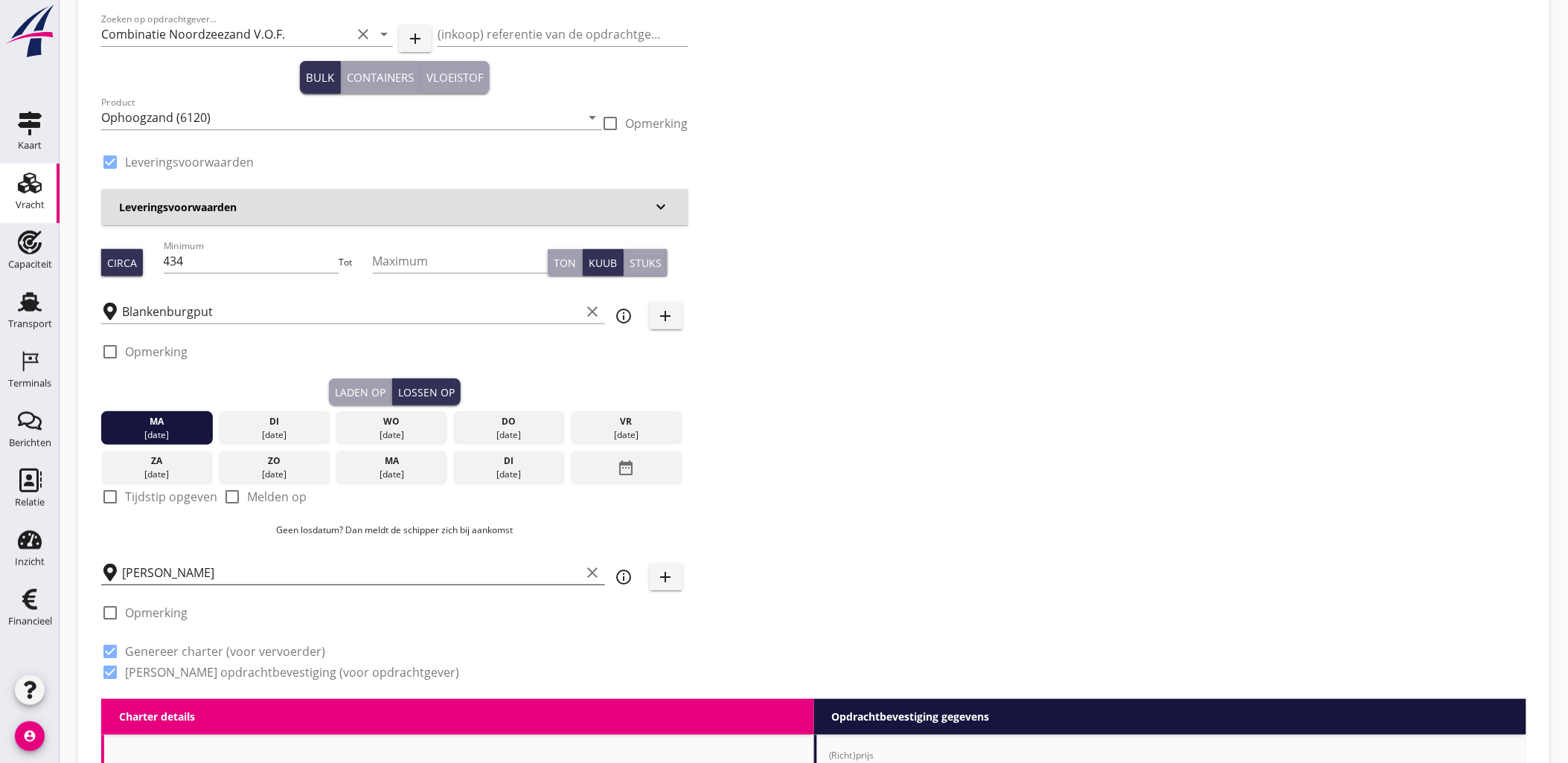
click at [193, 568] on input "[PERSON_NAME]" at bounding box center [351, 573] width 460 height 24
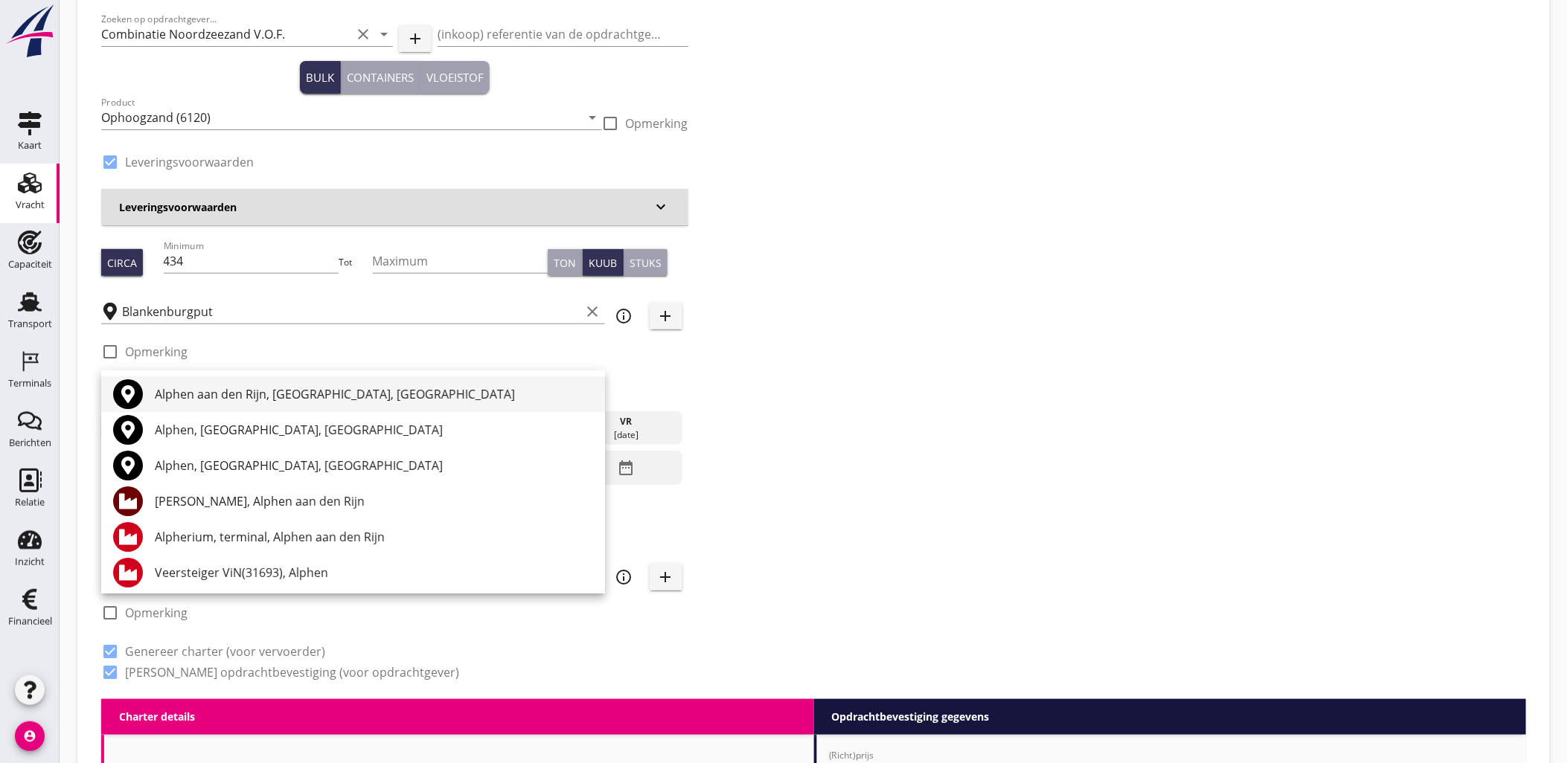
click at [262, 395] on div "Alphen aan den Rijn, [GEOGRAPHIC_DATA], [GEOGRAPHIC_DATA]" at bounding box center [374, 394] width 439 height 18
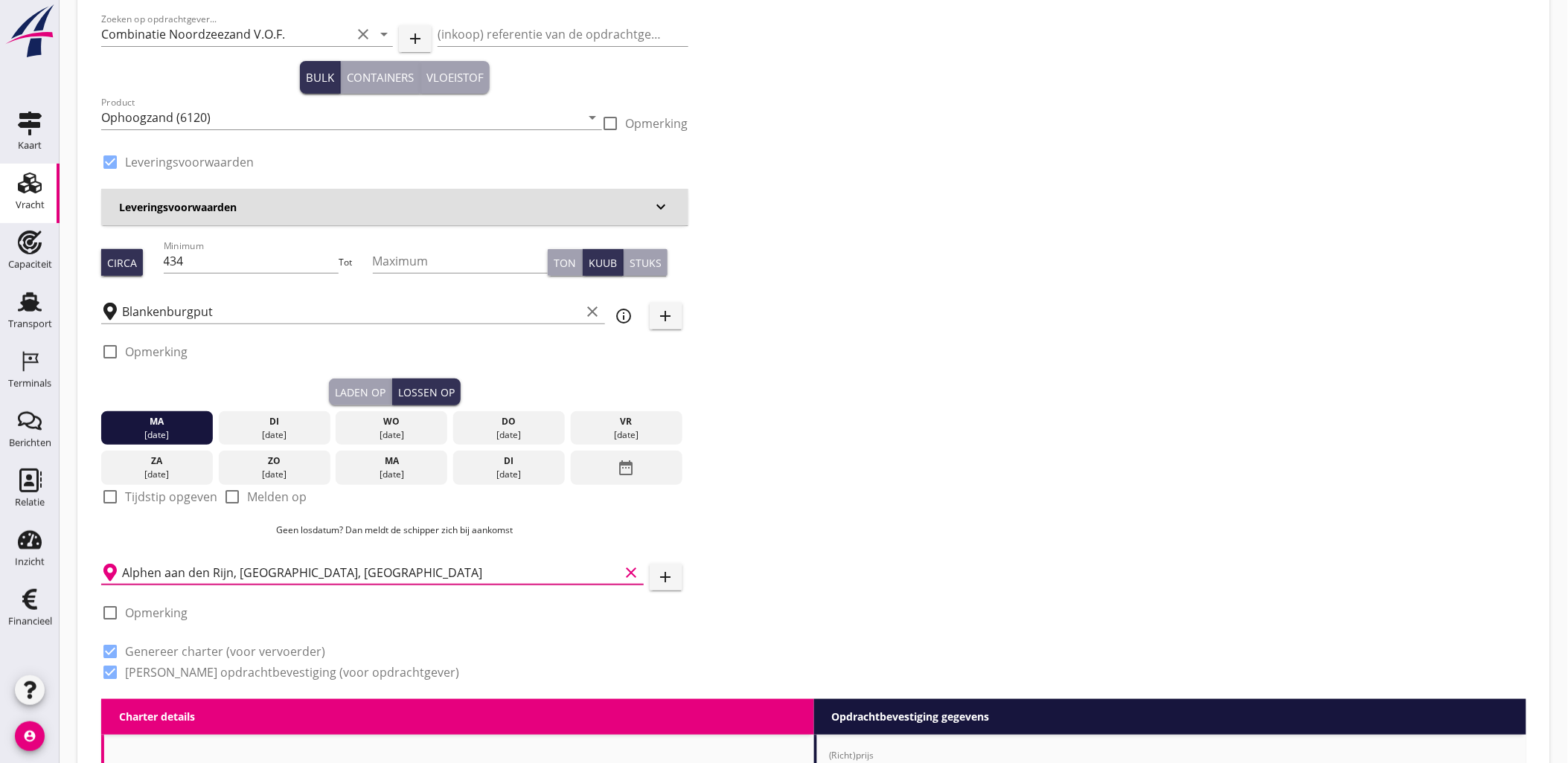
type input "Alphen aan den Rijn, [GEOGRAPHIC_DATA], [GEOGRAPHIC_DATA]"
click at [355, 403] on button "Laden op" at bounding box center [361, 392] width 63 height 27
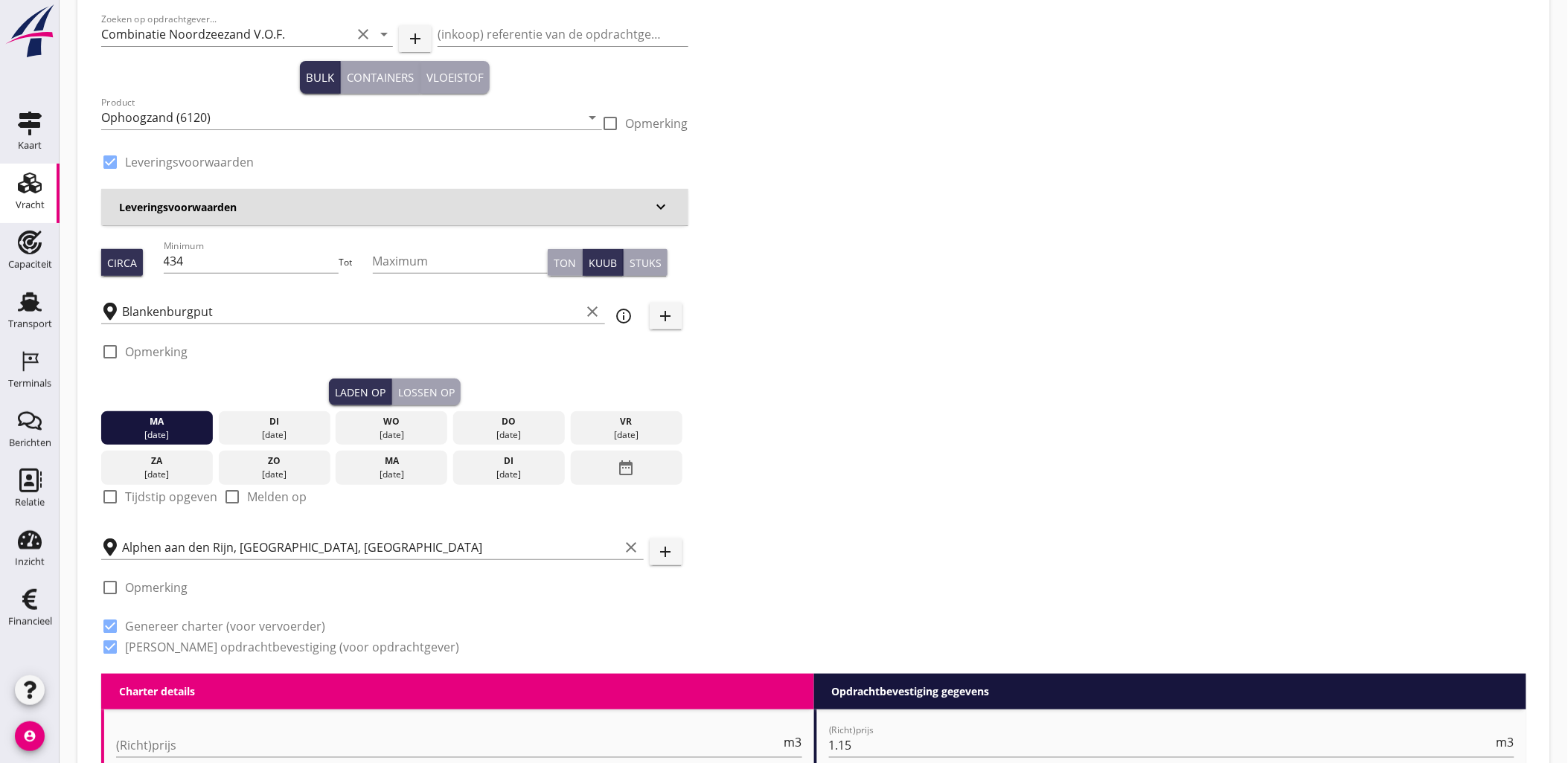
click at [129, 493] on label "Tijdstip opgeven" at bounding box center [170, 498] width 92 height 15
checkbox input "true"
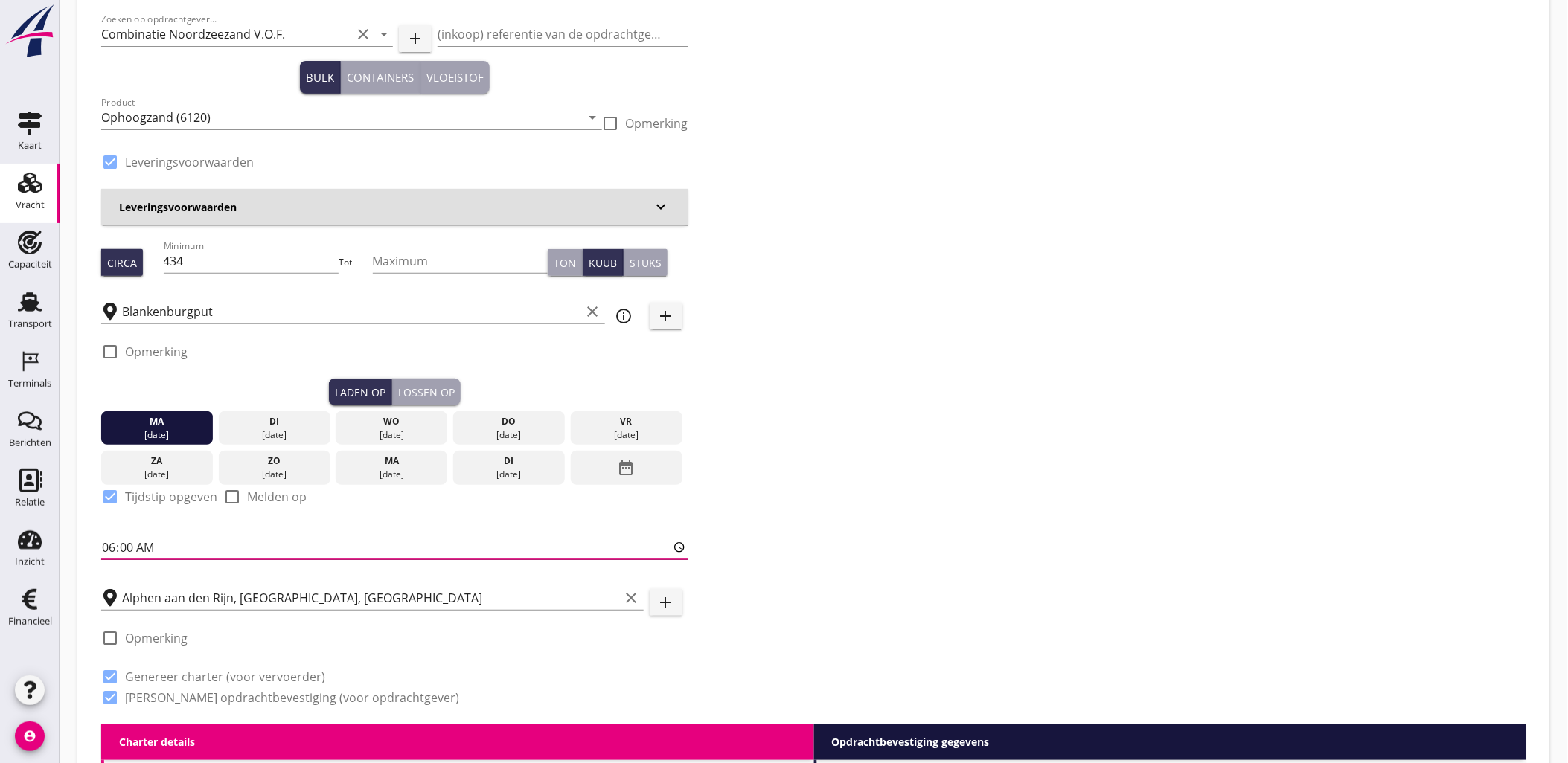
click at [136, 552] on input "06:00" at bounding box center [394, 547] width 587 height 24
type input "18:00"
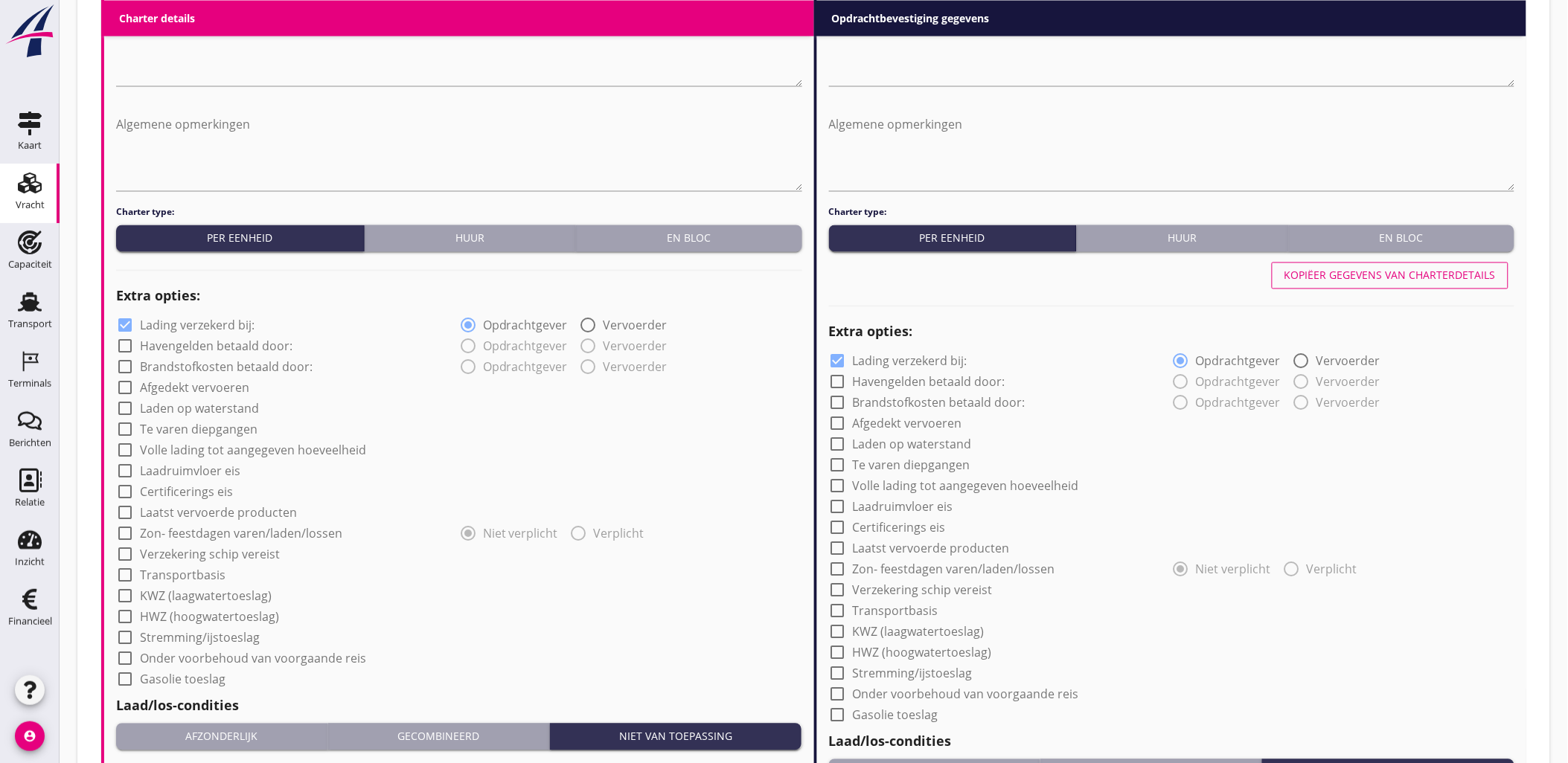
scroll to position [1296, 0]
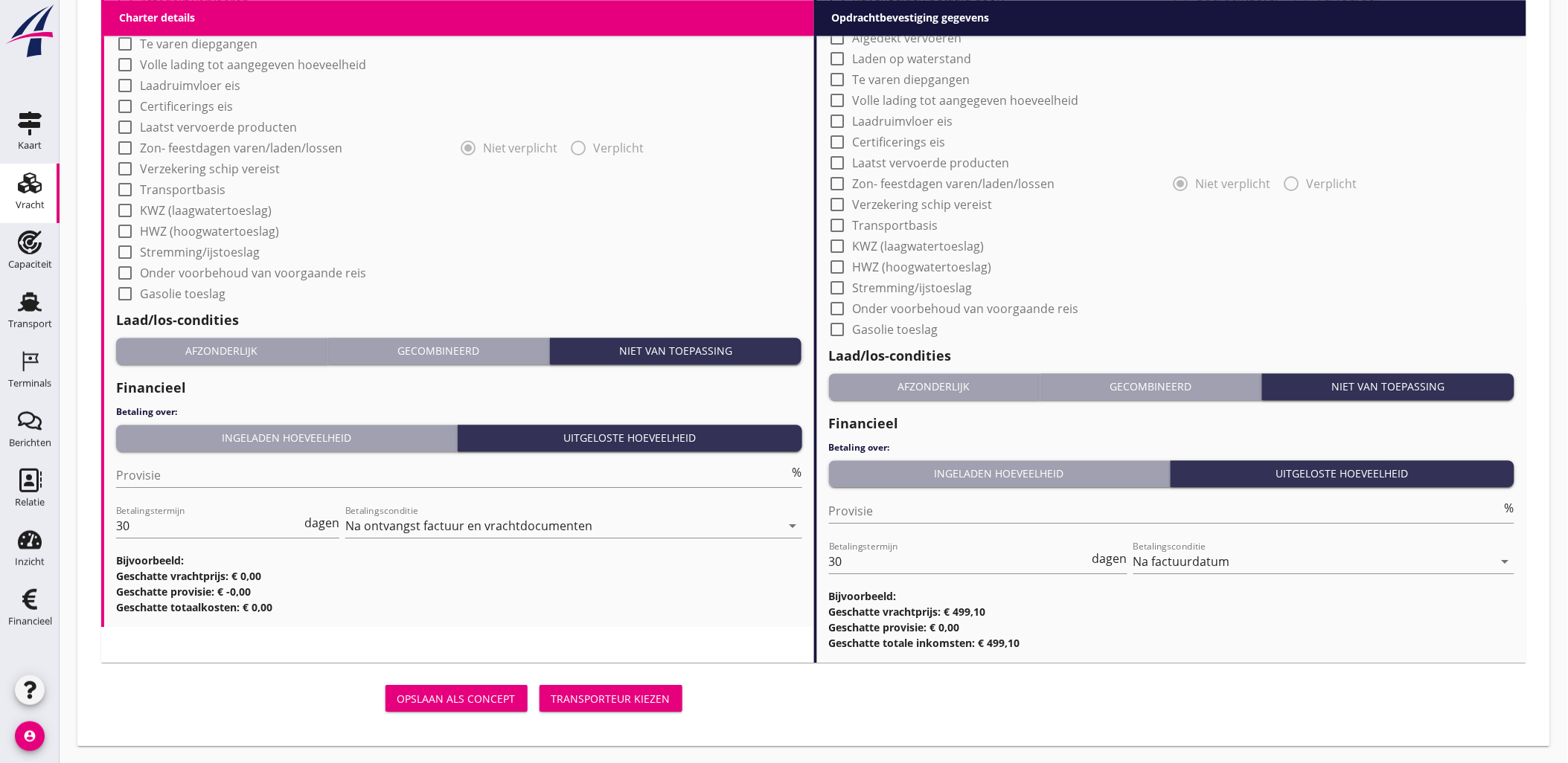
click at [642, 701] on div "Transporteur kiezen" at bounding box center [611, 699] width 119 height 15
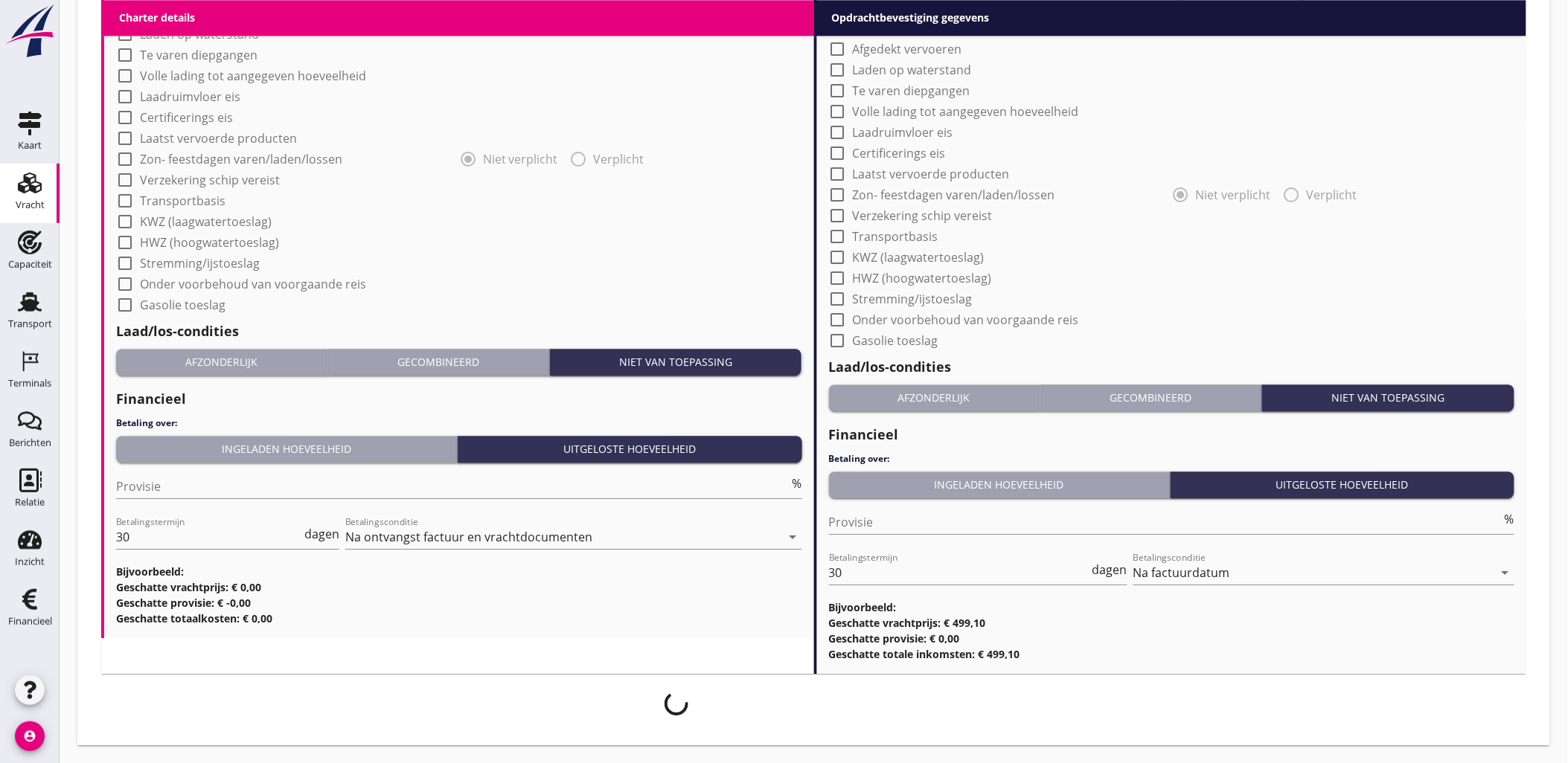
scroll to position [1282, 0]
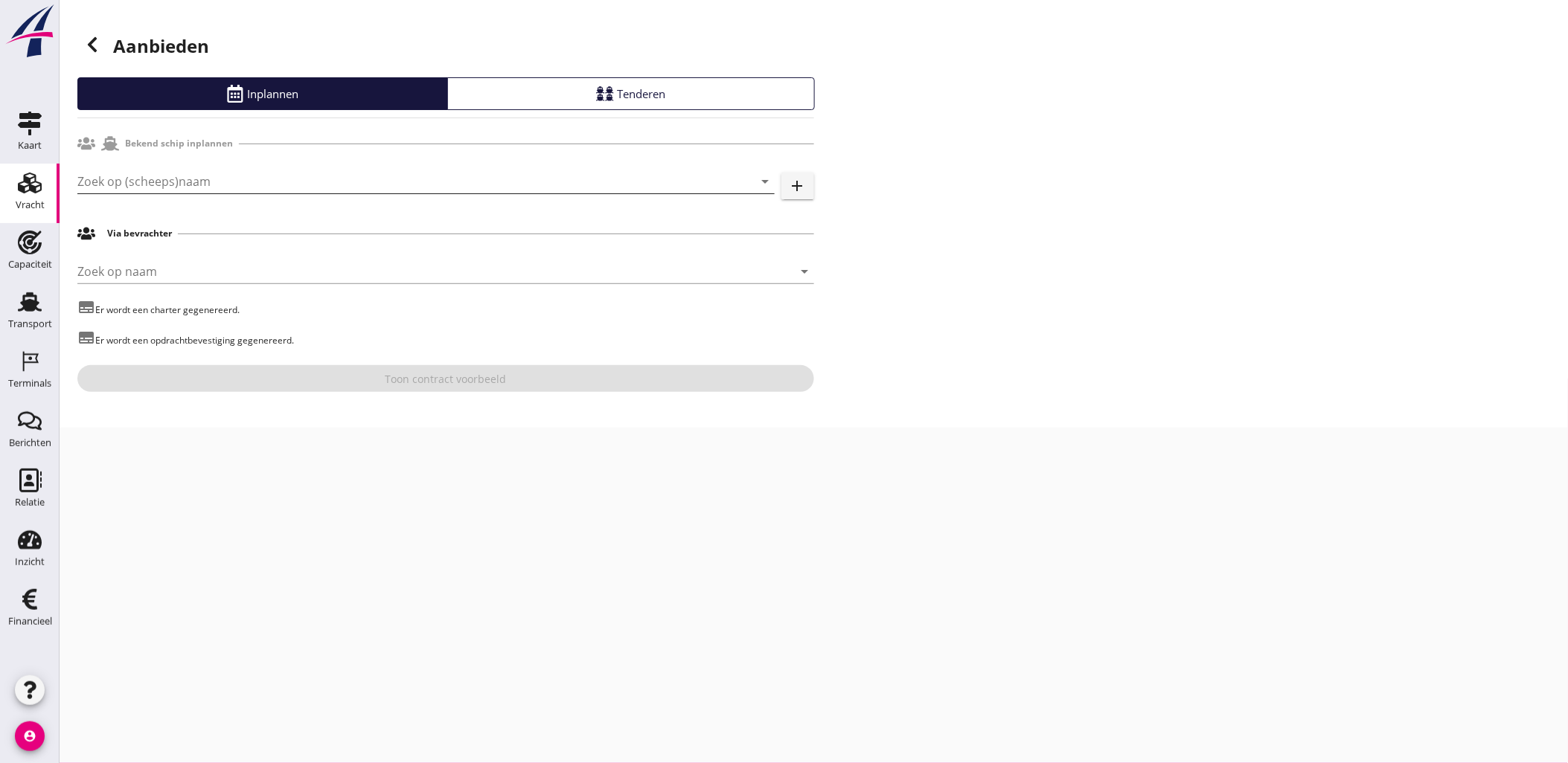
click at [240, 179] on input "Zoek op (scheeps)naam" at bounding box center [404, 181] width 656 height 24
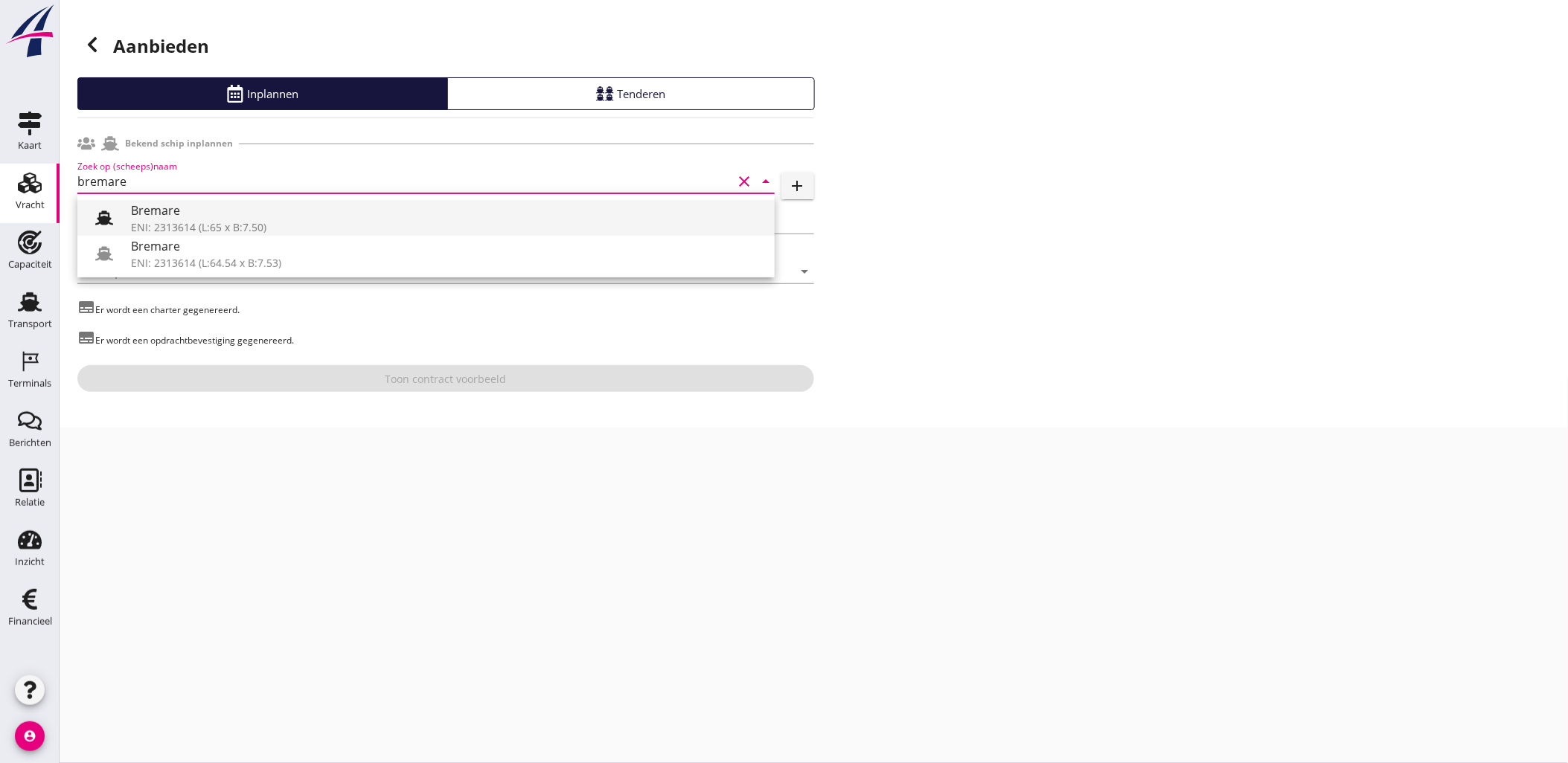
click at [247, 212] on div "Bremare" at bounding box center [447, 210] width 632 height 18
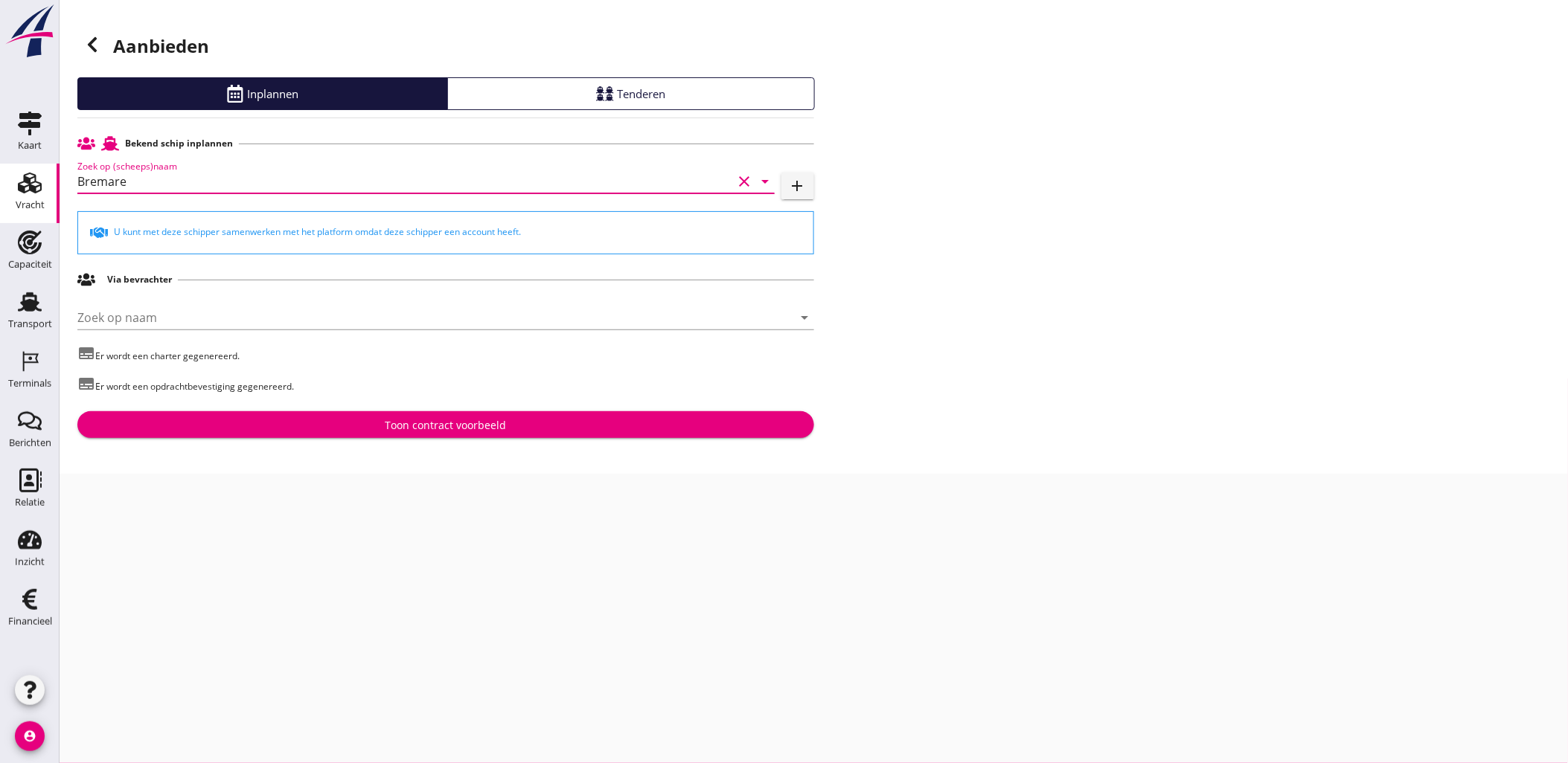
type input "Bremare"
click at [443, 429] on div "Toon contract voorbeeld" at bounding box center [444, 425] width 121 height 15
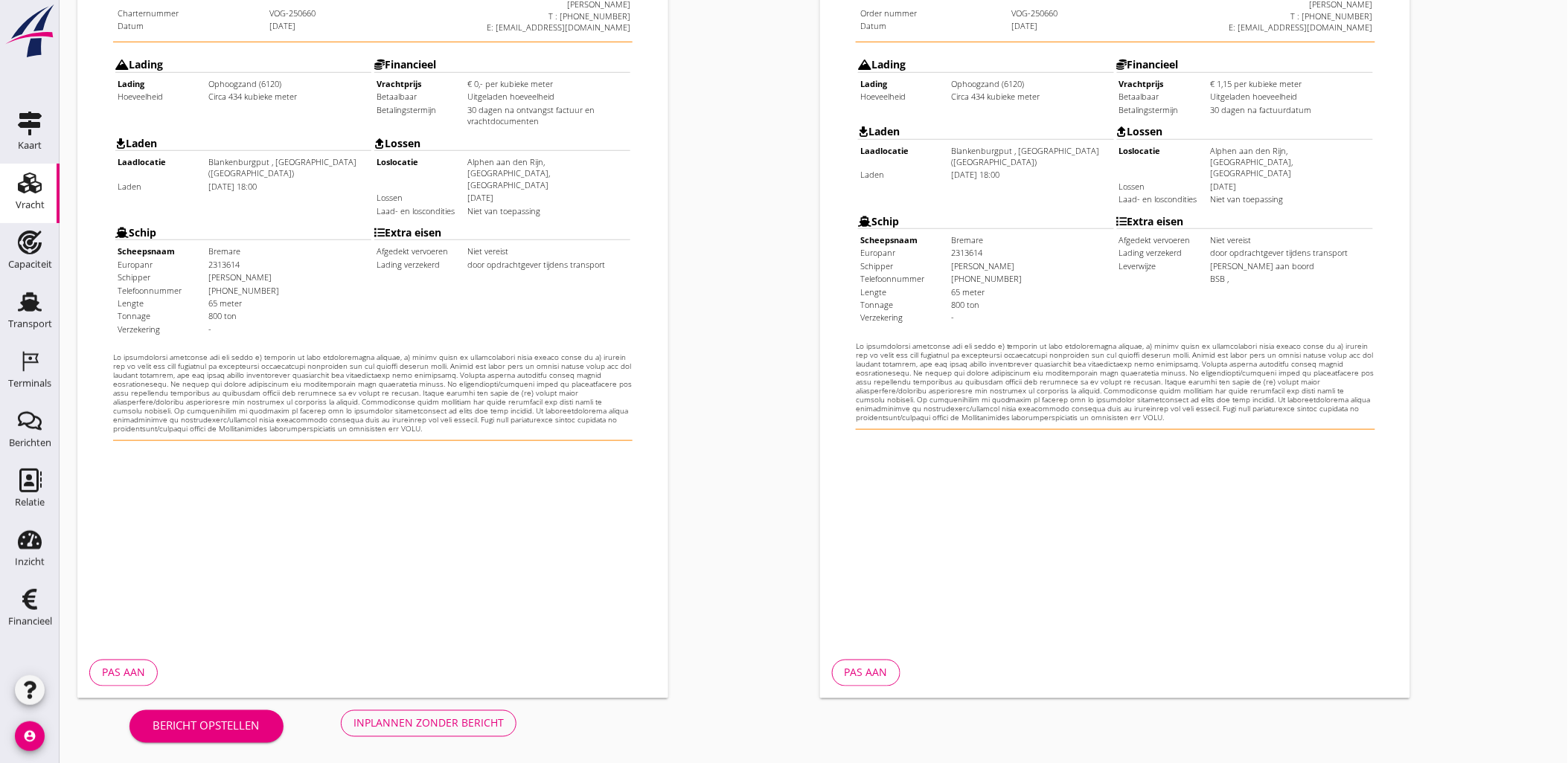
scroll to position [337, 0]
click at [500, 728] on div "Inplannen zonder bericht" at bounding box center [428, 723] width 150 height 15
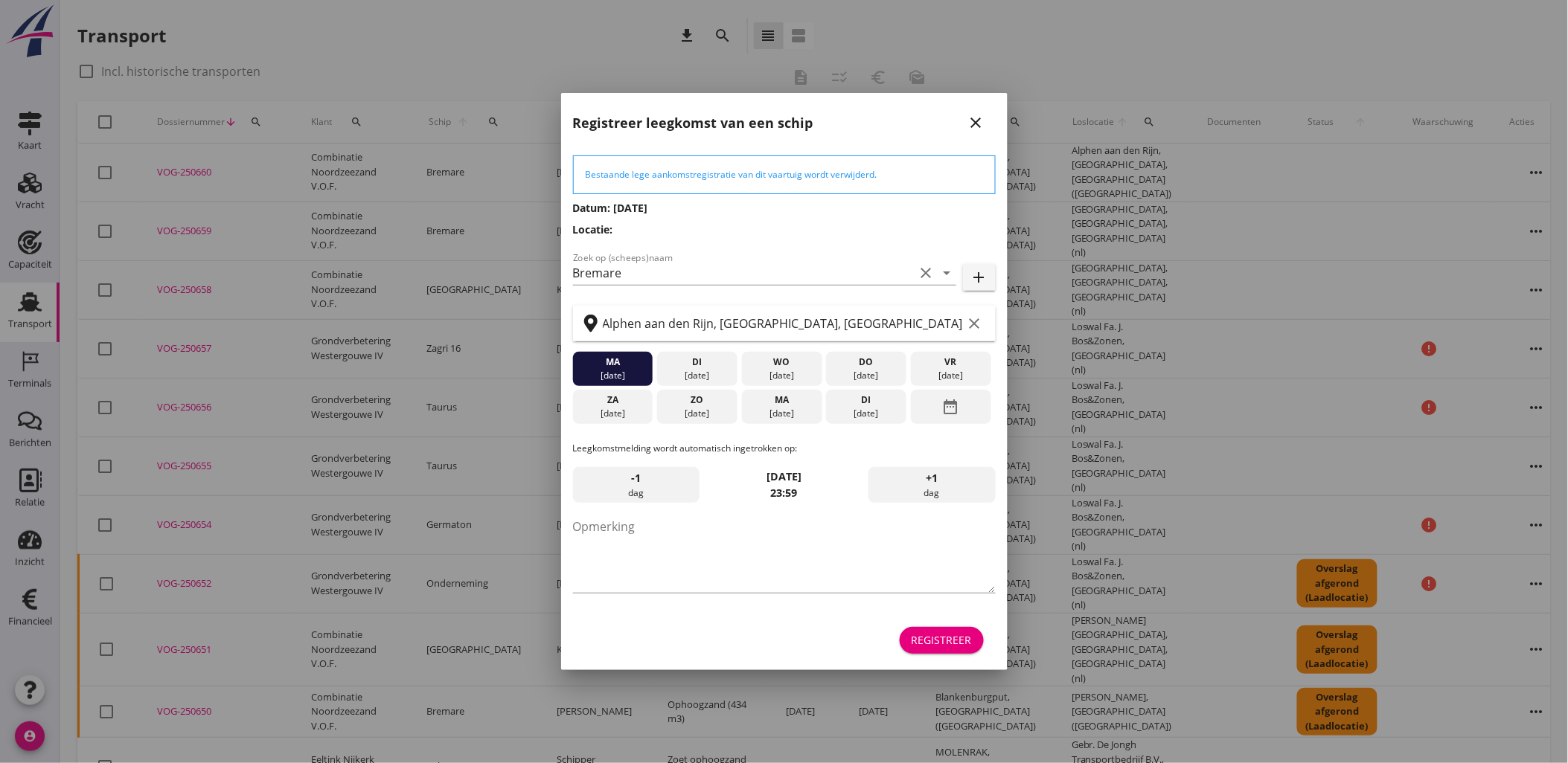
click at [931, 643] on div "Registreer" at bounding box center [941, 640] width 60 height 15
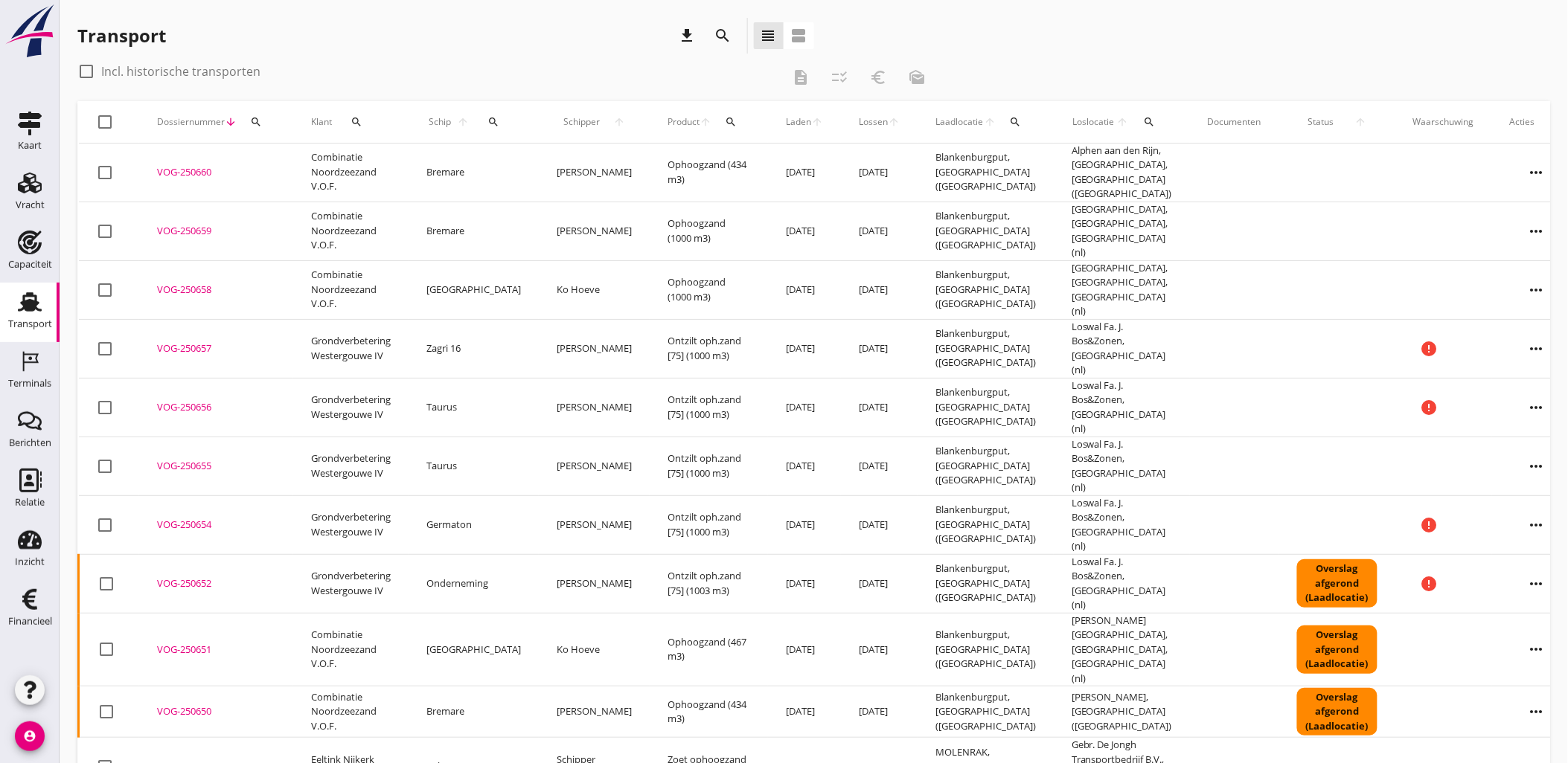
drag, startPoint x: 427, startPoint y: 54, endPoint x: 424, endPoint y: 79, distance: 25.2
click at [427, 54] on div "Transport download search view_headline view_agenda" at bounding box center [445, 39] width 736 height 42
click at [32, 359] on icon "Terminals" at bounding box center [29, 362] width 24 height 24
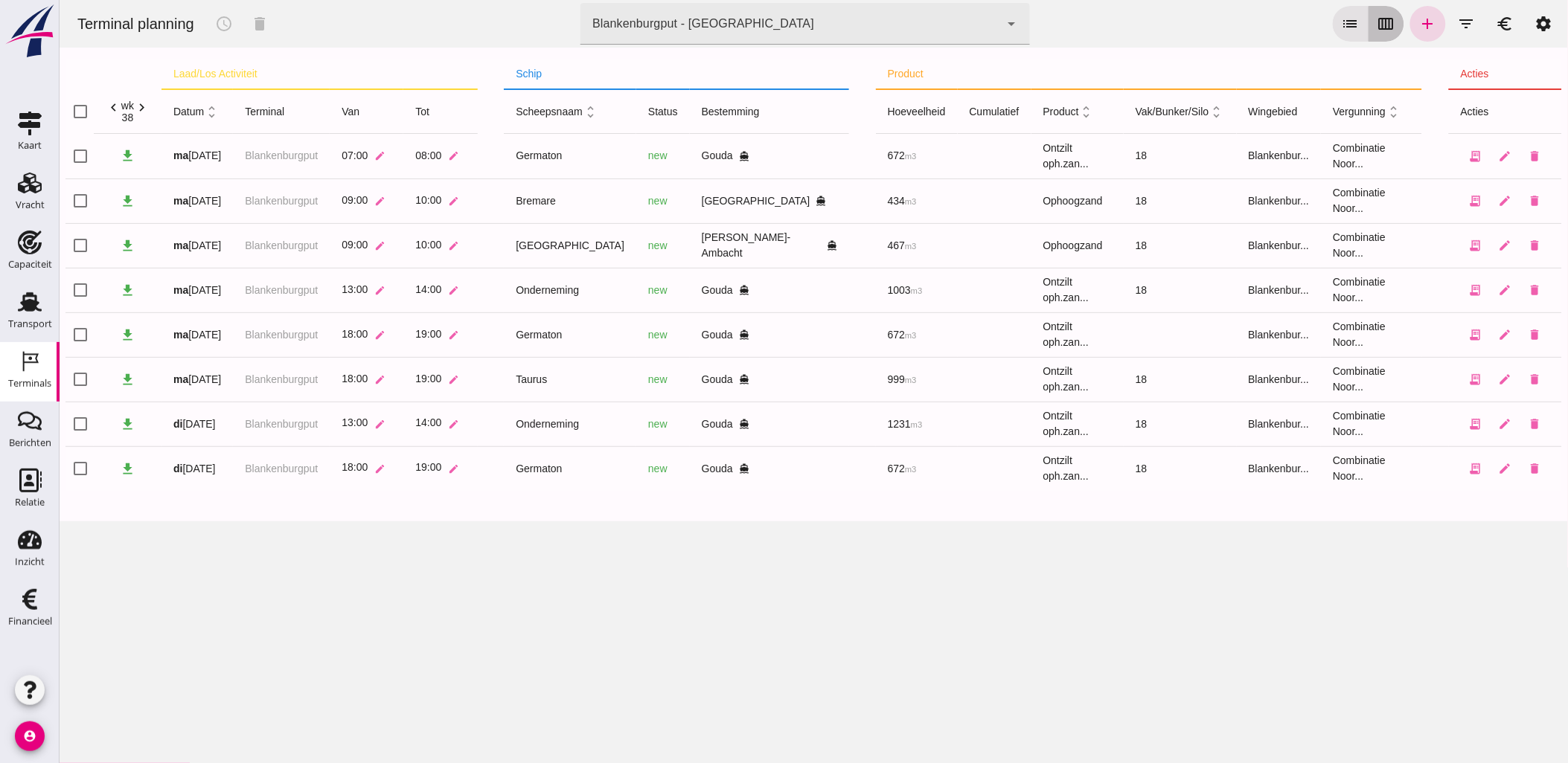
click at [1385, 19] on button "calendar_view_week" at bounding box center [1385, 24] width 36 height 36
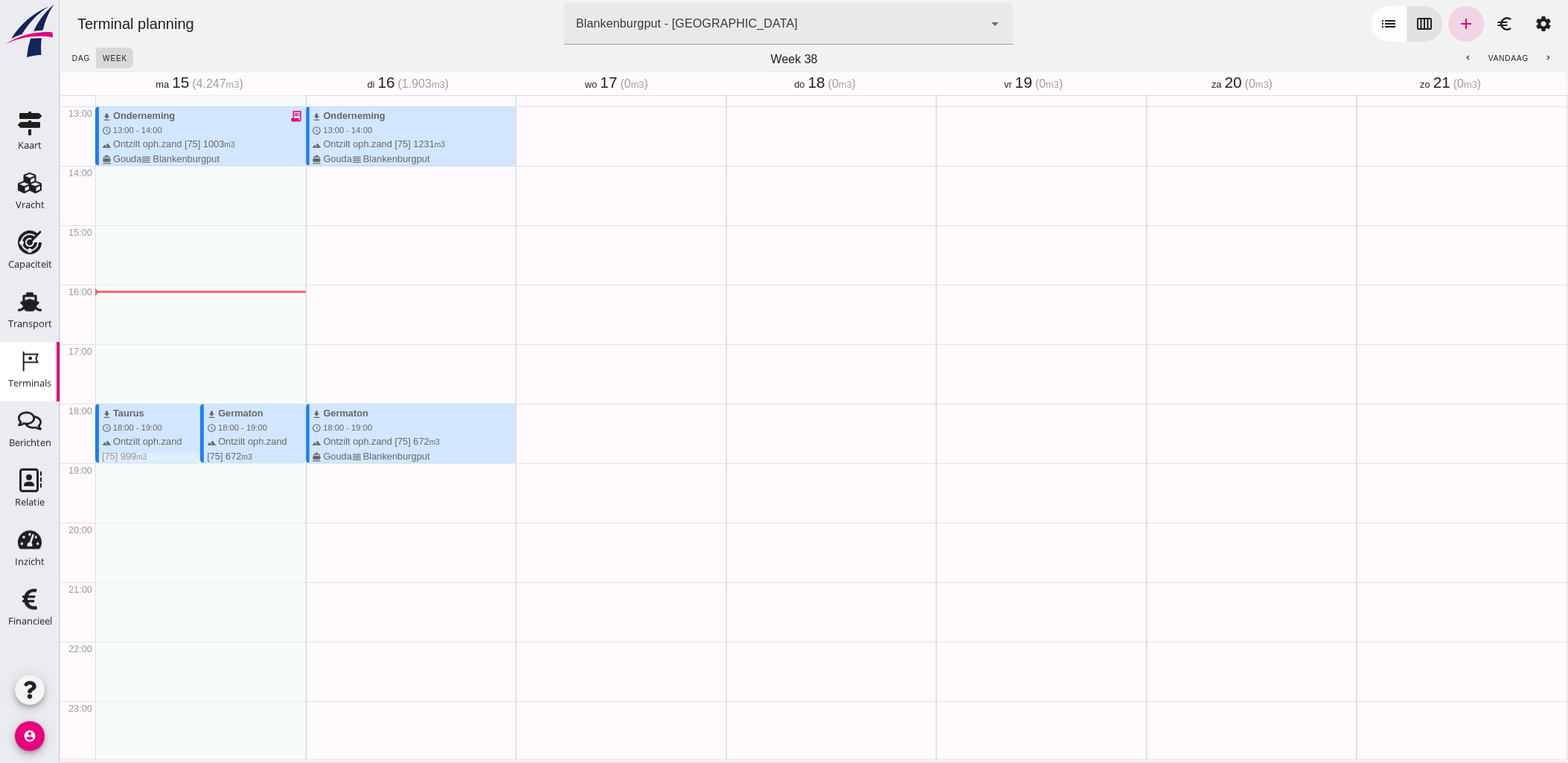
scroll to position [680, 0]
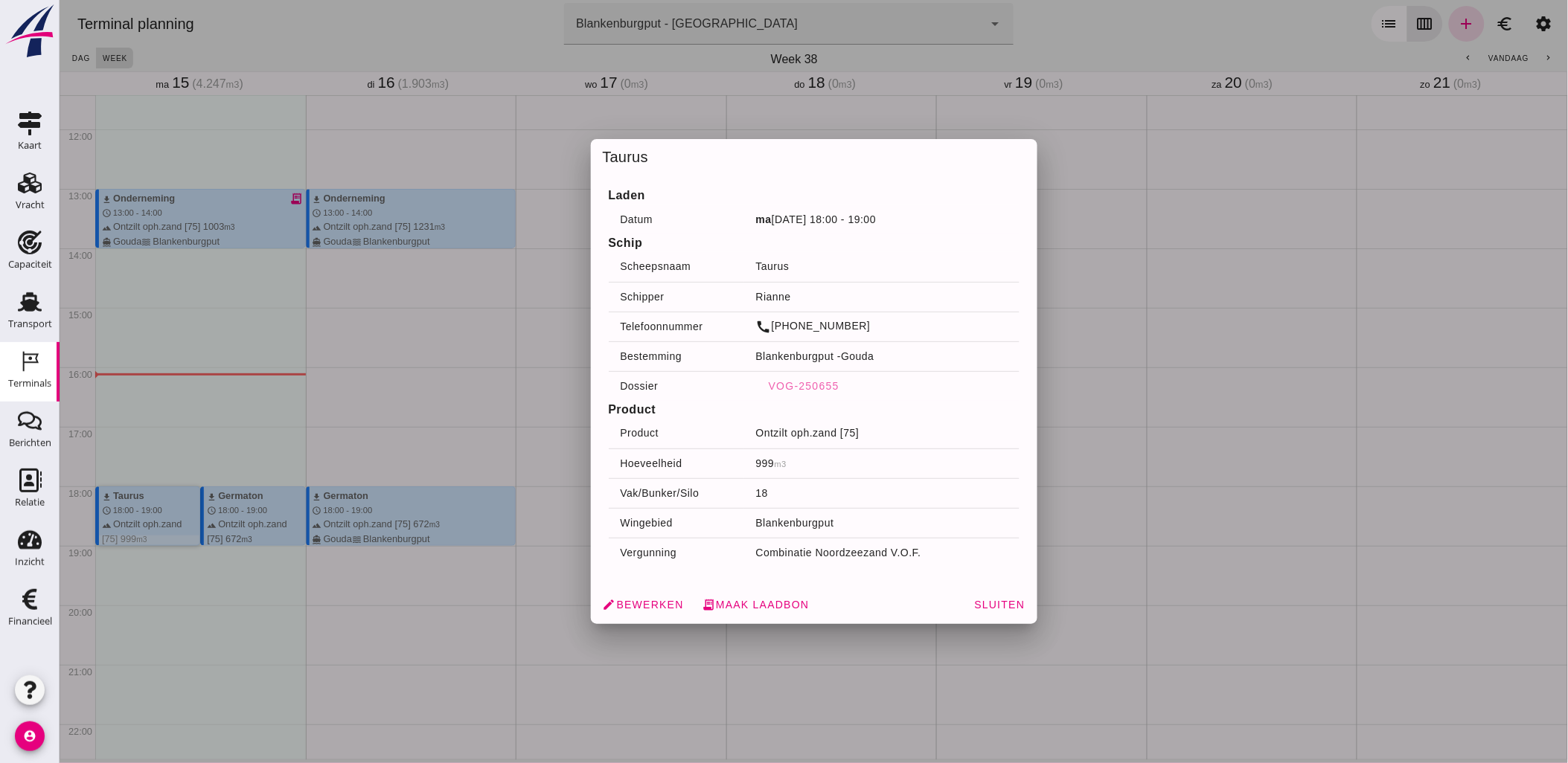
drag, startPoint x: 166, startPoint y: 486, endPoint x: 181, endPoint y: 573, distance: 88.3
drag, startPoint x: 181, startPoint y: 573, endPoint x: 1448, endPoint y: 32, distance: 1377.7
click at [1399, 49] on div at bounding box center [813, 382] width 1508 height 763
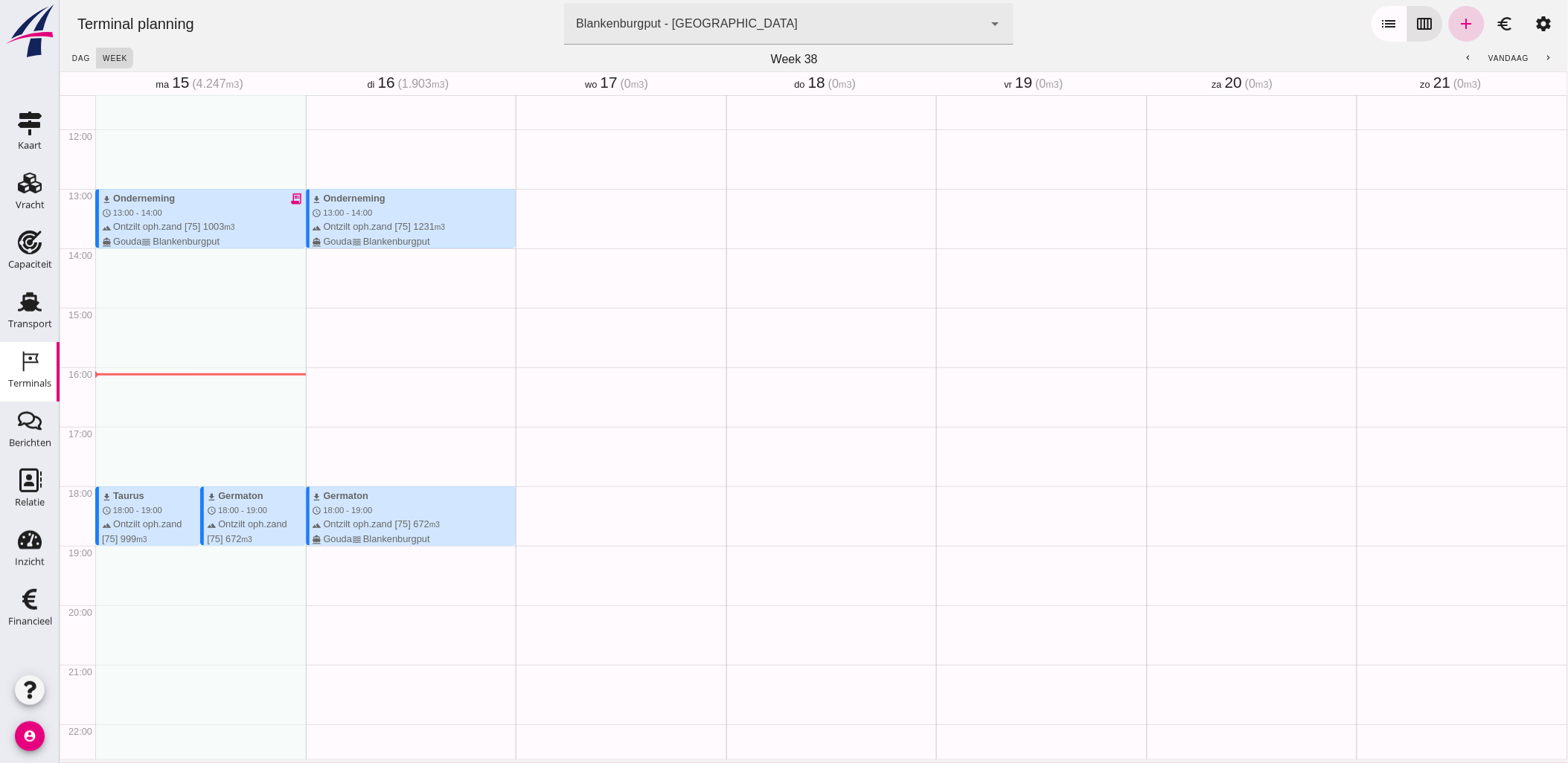
click at [1470, 17] on link "add" at bounding box center [1466, 24] width 36 height 36
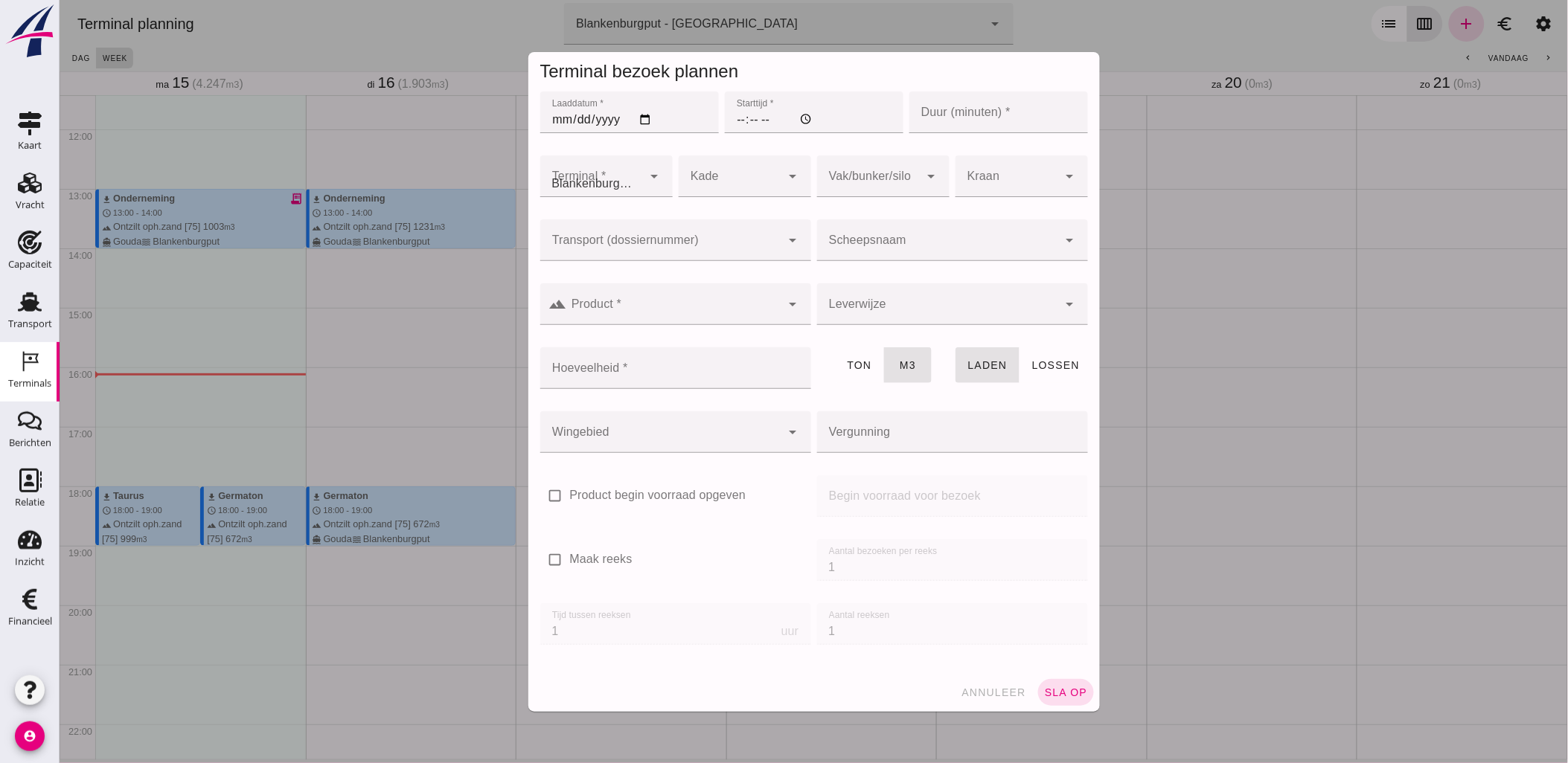
type input "Combinatie Noordzeezand V.O.F."
click at [904, 241] on div at bounding box center [936, 241] width 241 height 42
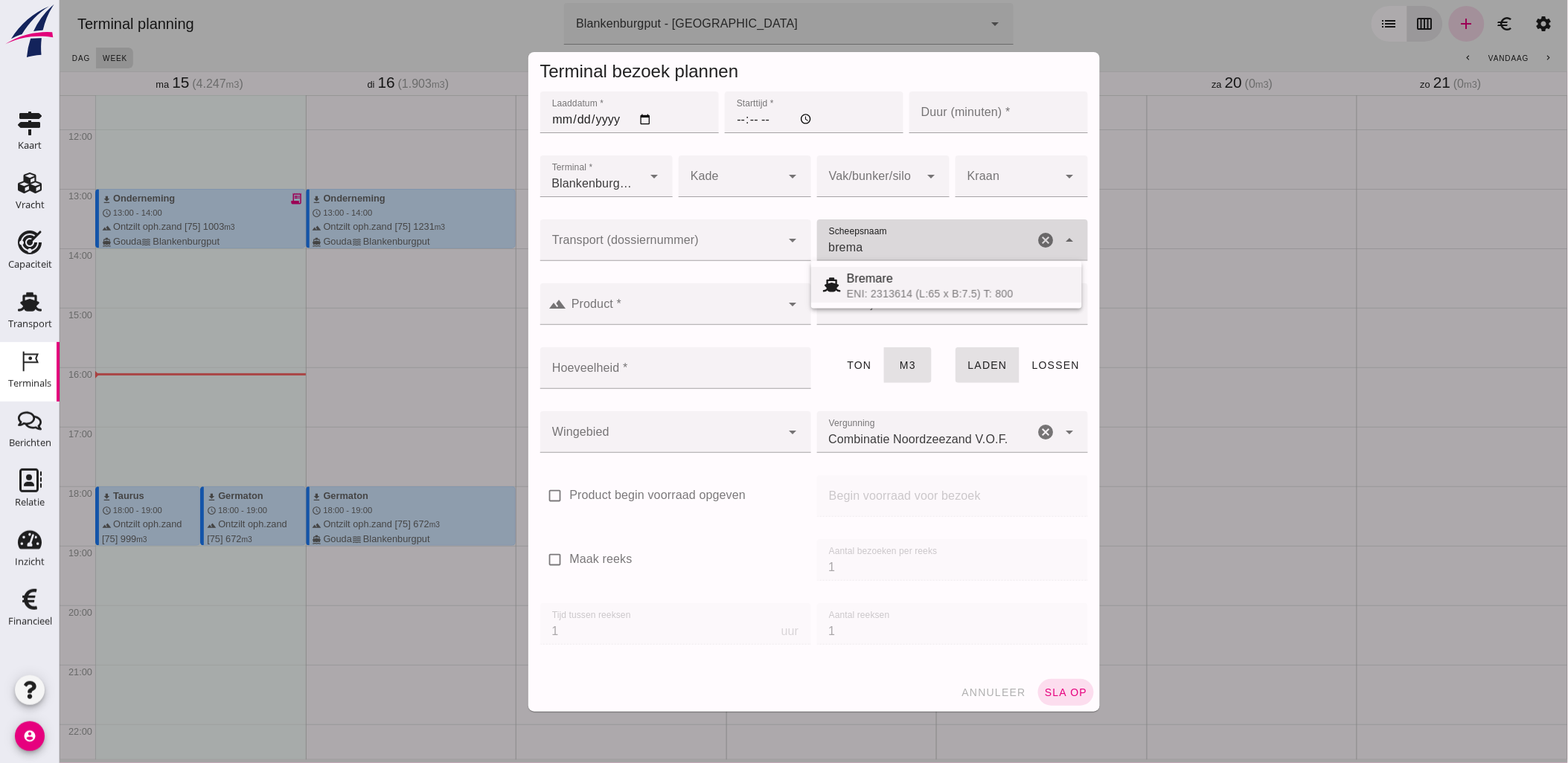
click at [896, 284] on div "Bremare" at bounding box center [957, 279] width 224 height 18
type input "Bremare"
click at [633, 118] on input "Laaddatum *" at bounding box center [629, 112] width 179 height 42
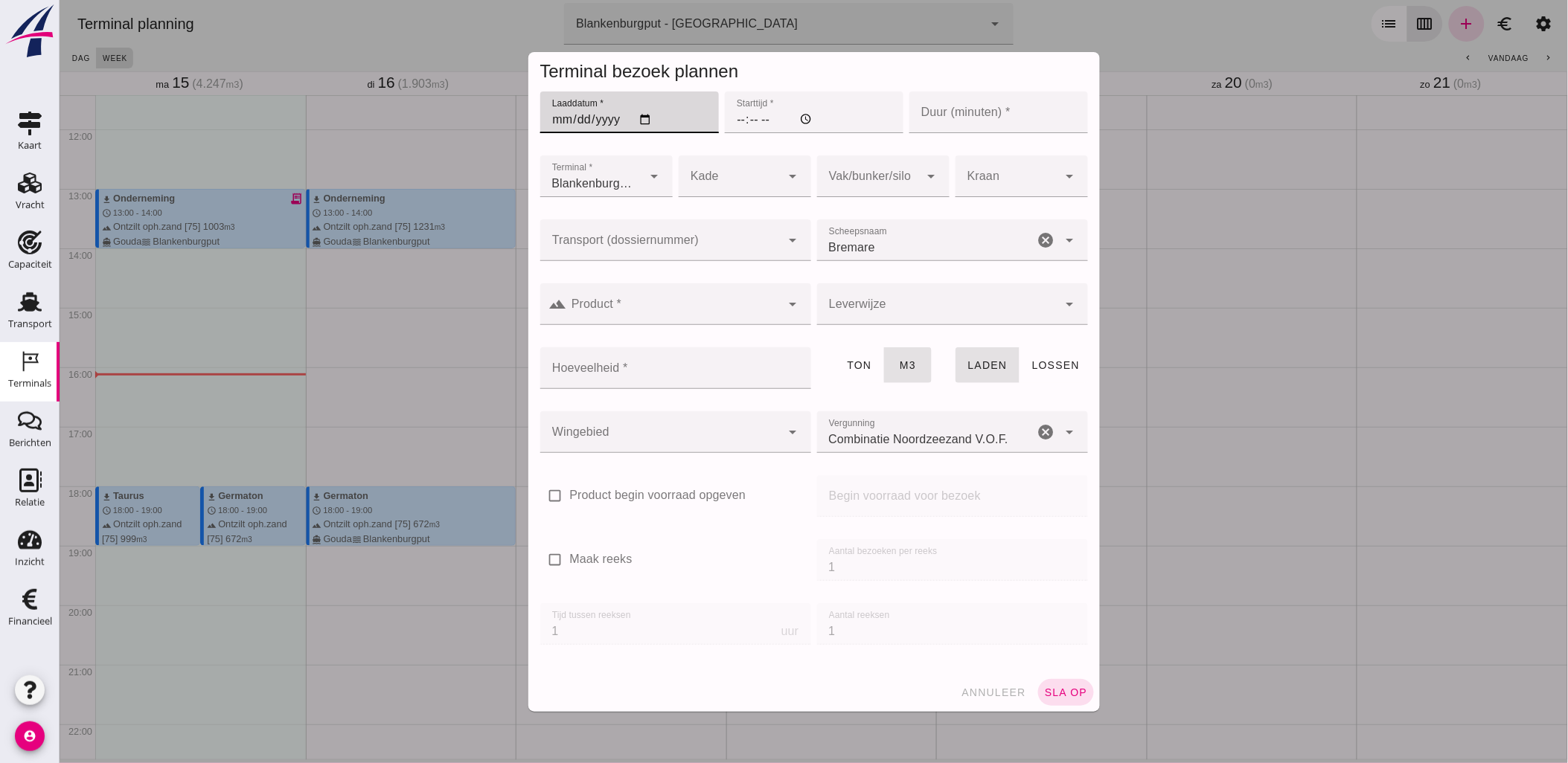
type input "[DATE]"
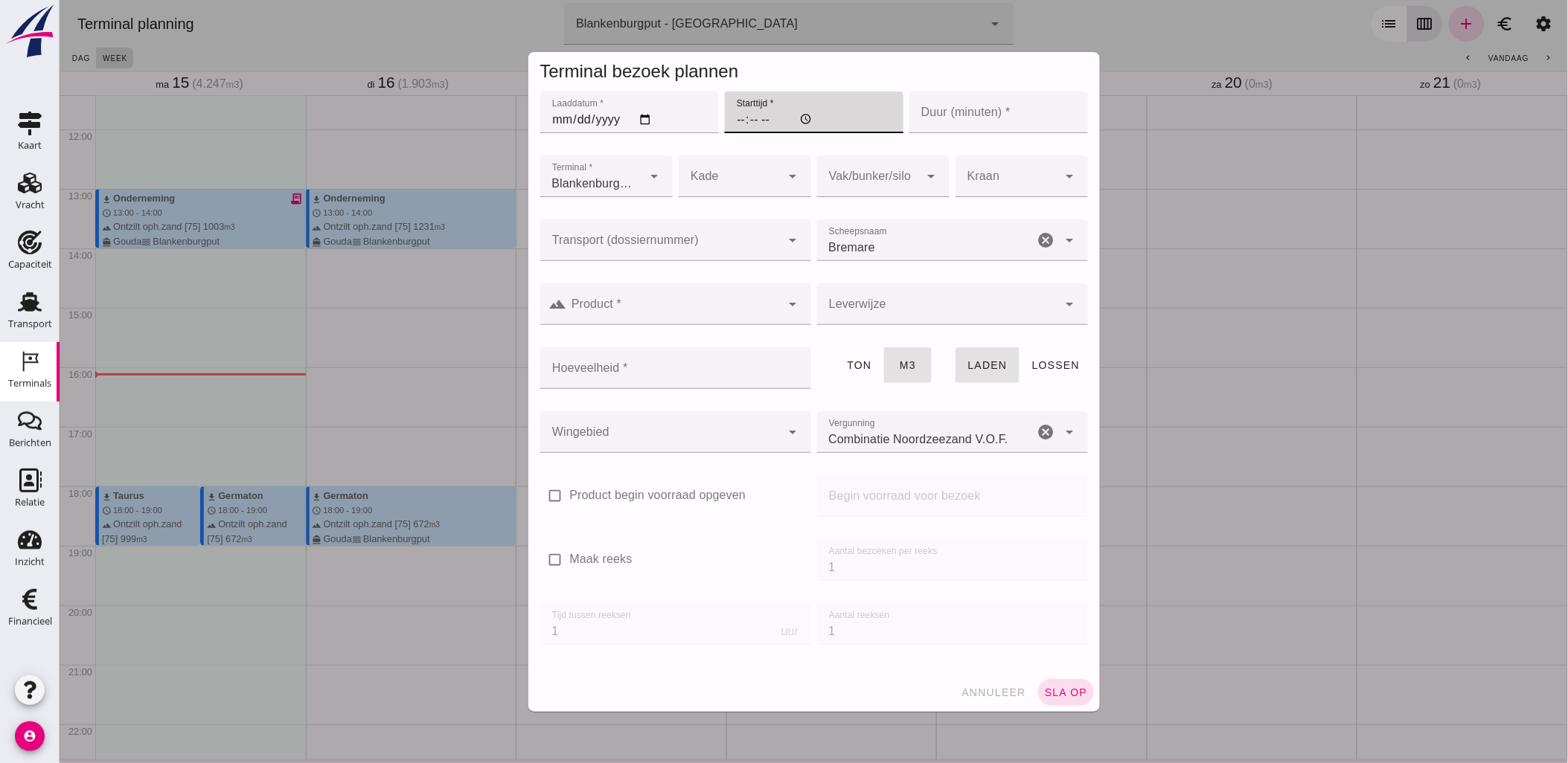
click at [725, 121] on input "Starttijd *" at bounding box center [813, 112] width 179 height 42
type input "18:00"
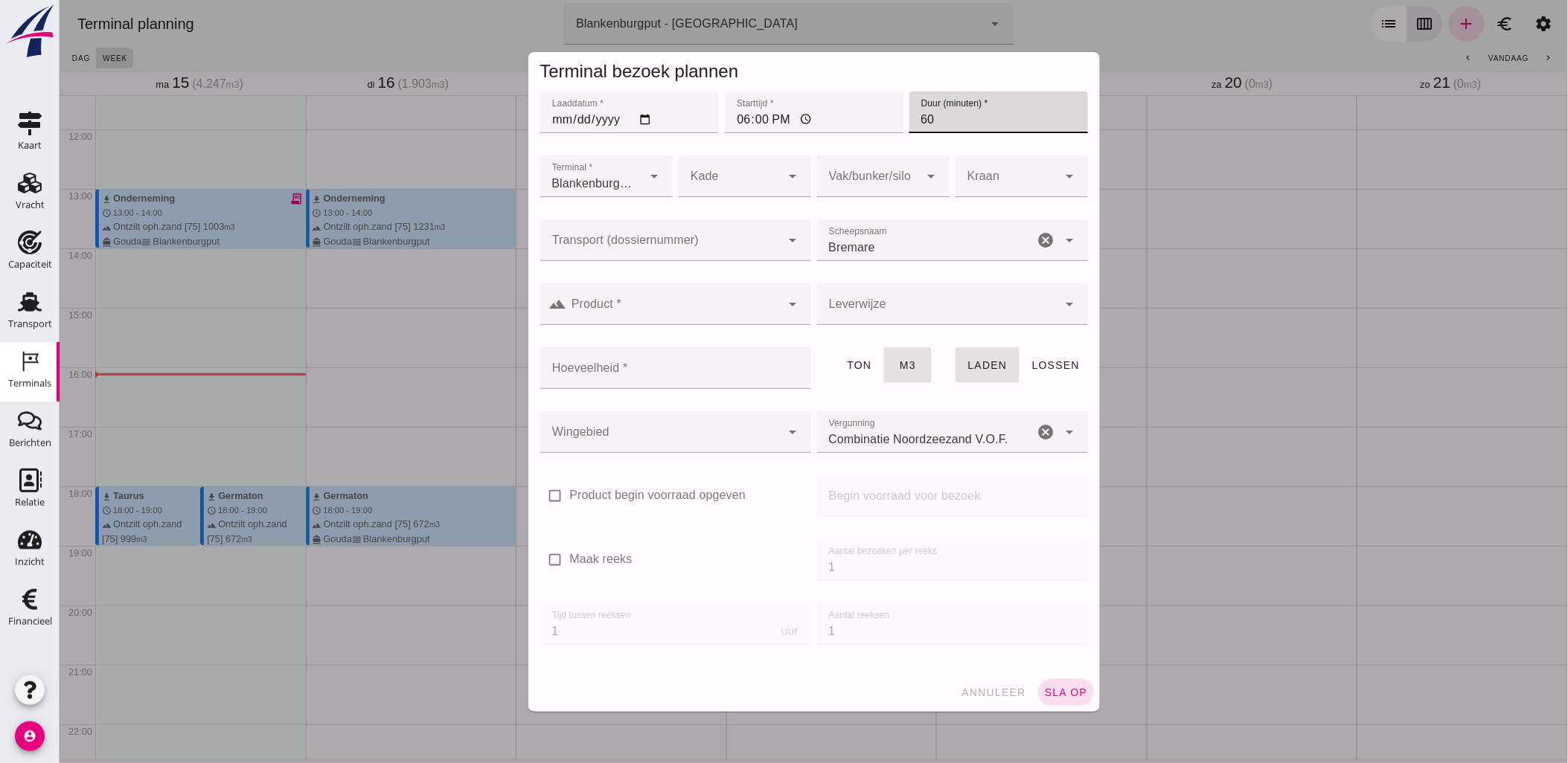
type input "60"
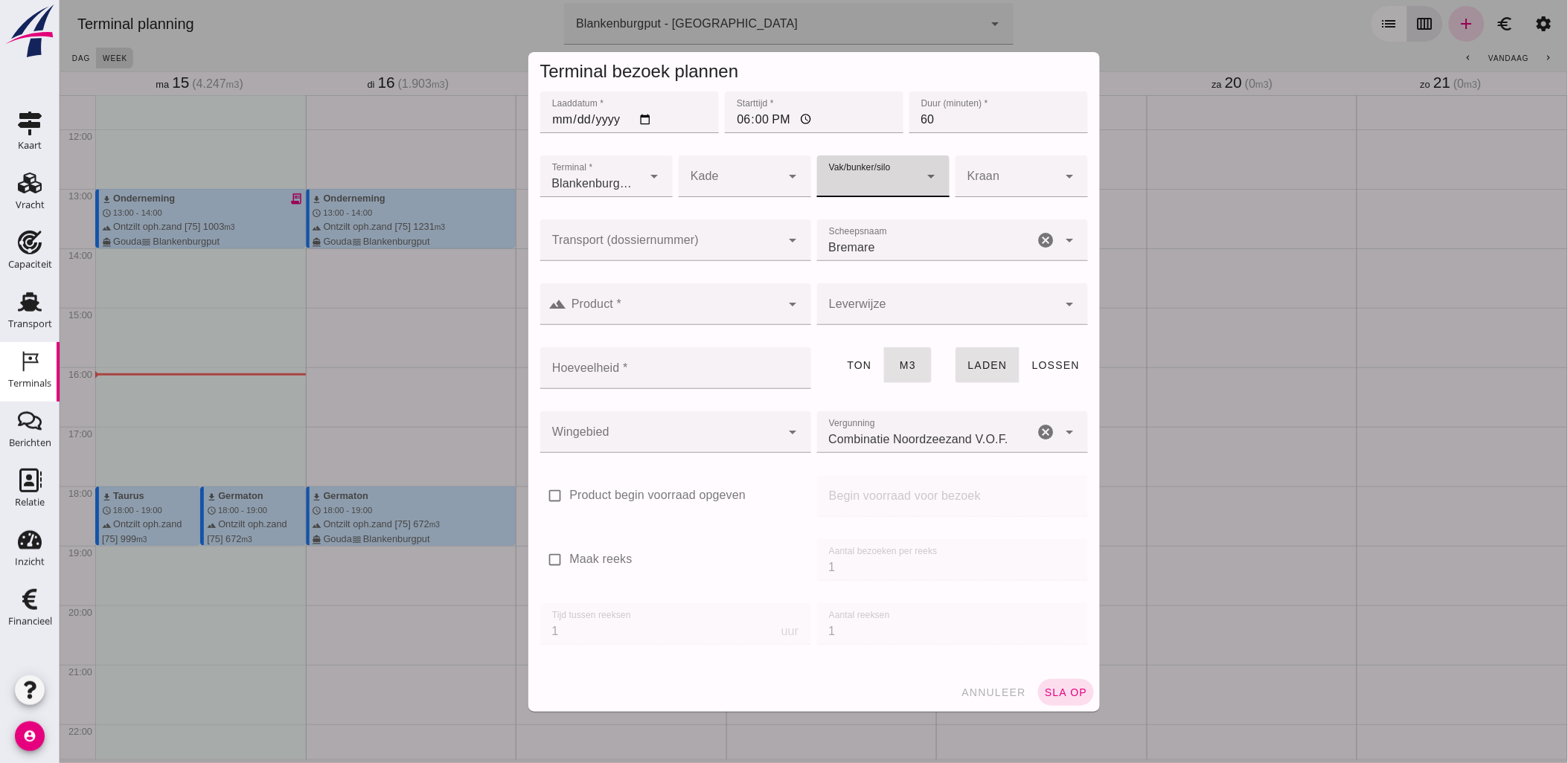
click at [721, 320] on input "Product *" at bounding box center [673, 311] width 214 height 18
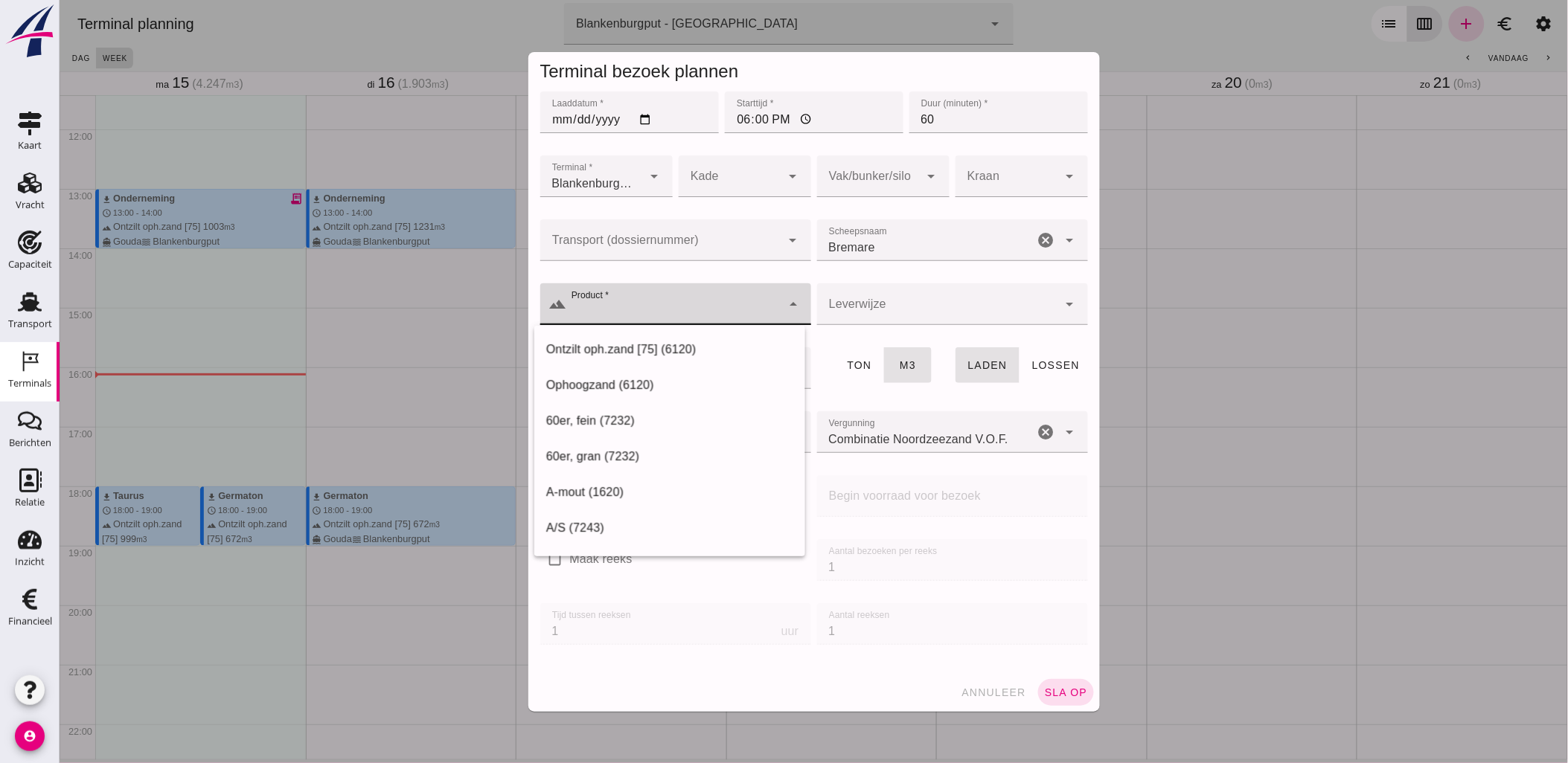
click at [669, 234] on div at bounding box center [659, 241] width 241 height 42
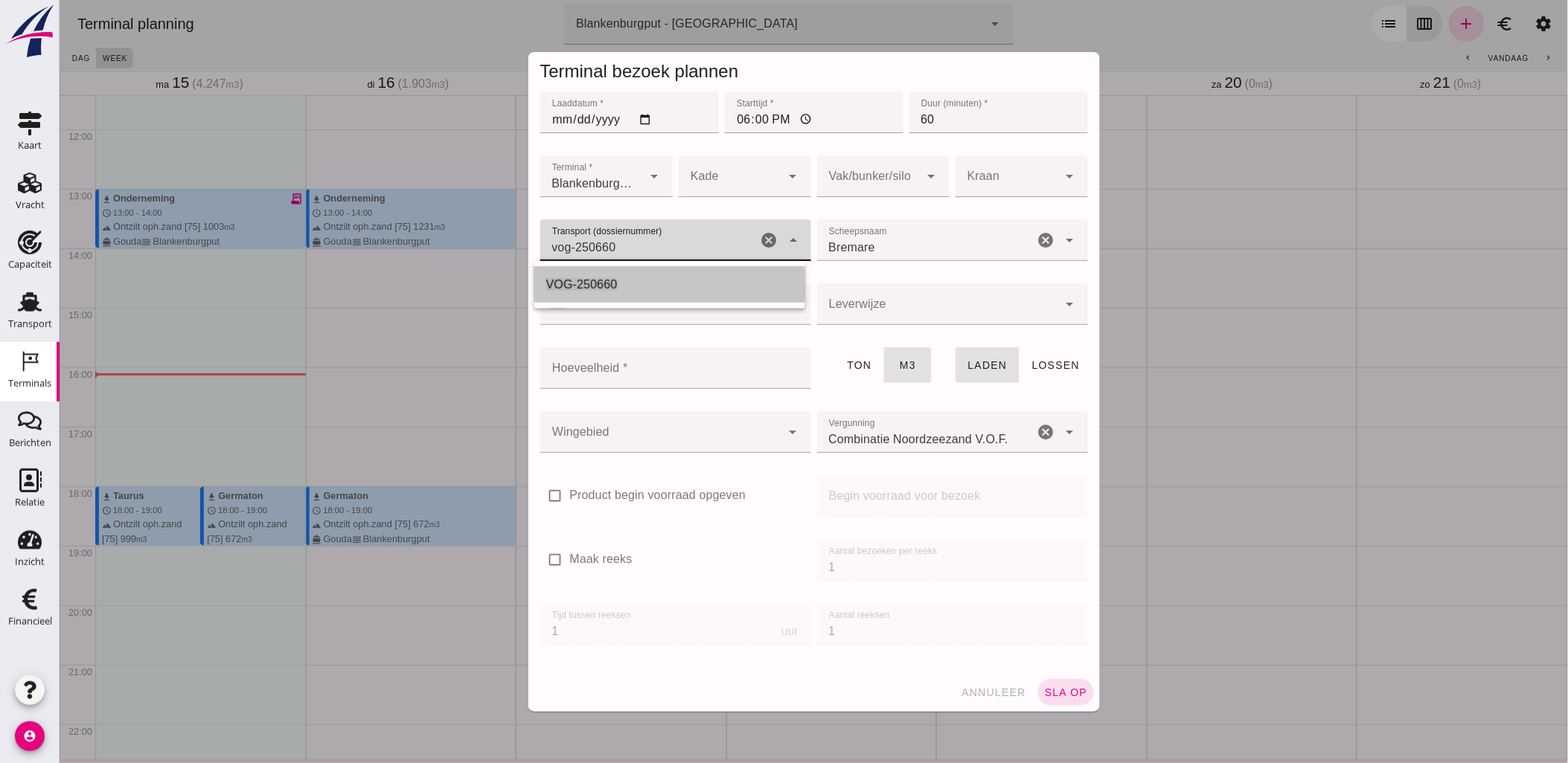
click at [634, 272] on div "VOG-250660" at bounding box center [669, 285] width 271 height 36
type input "VOG-250660"
type input "franco_on_board"
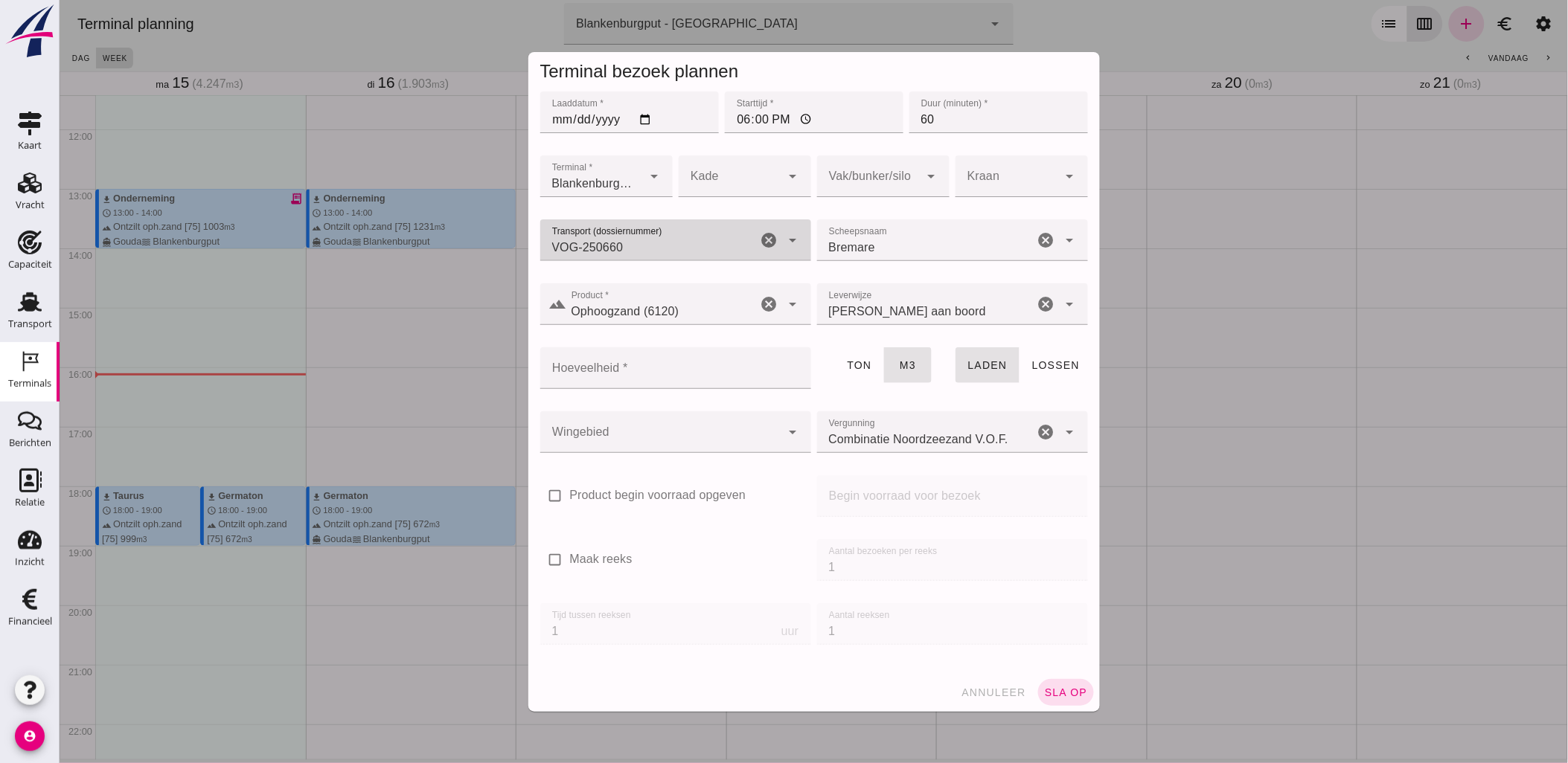
type input "VOG-250660"
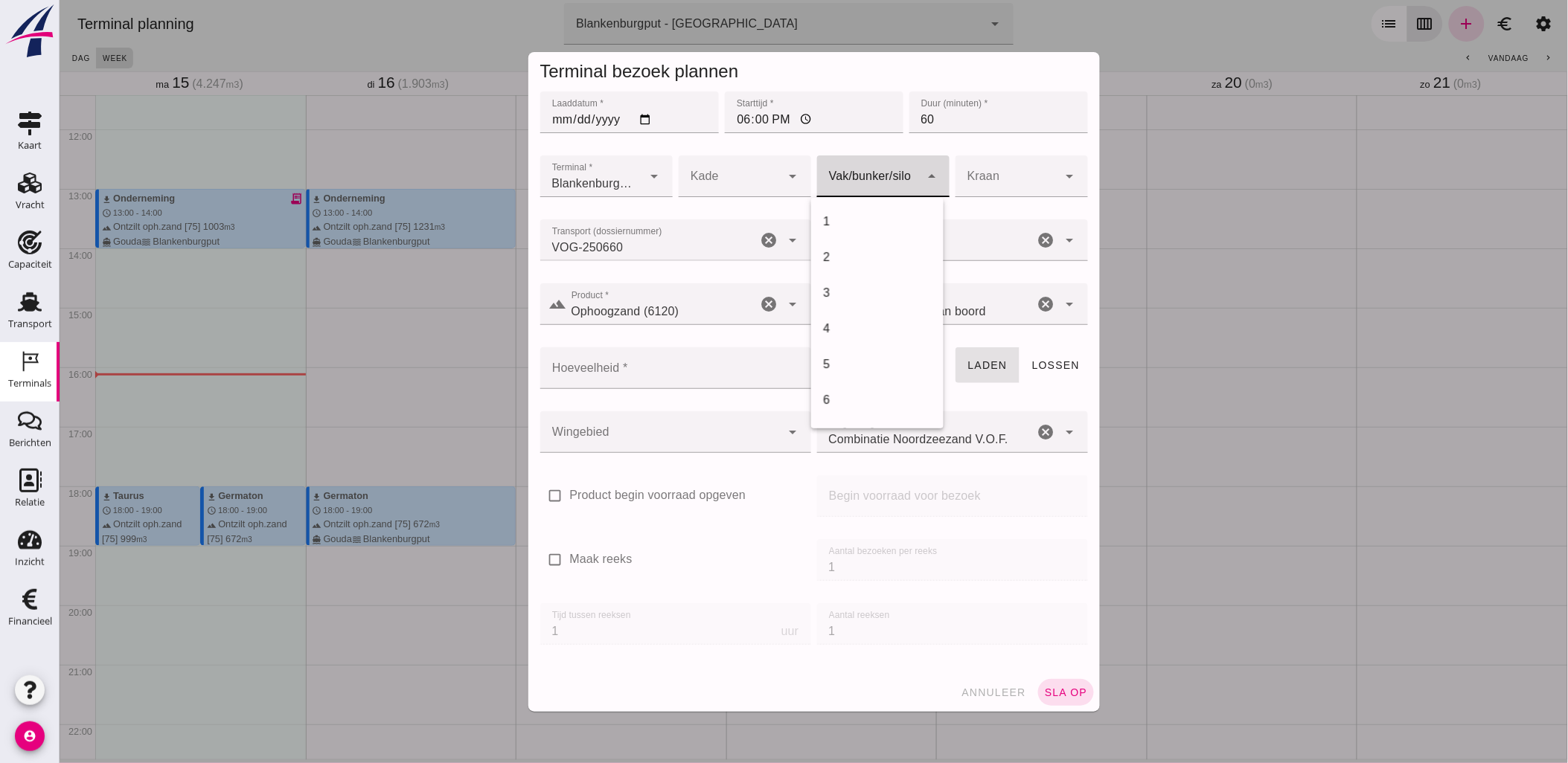
click at [866, 177] on div at bounding box center [868, 176] width 103 height 42
click at [848, 415] on div "18" at bounding box center [876, 416] width 108 height 18
type input "366"
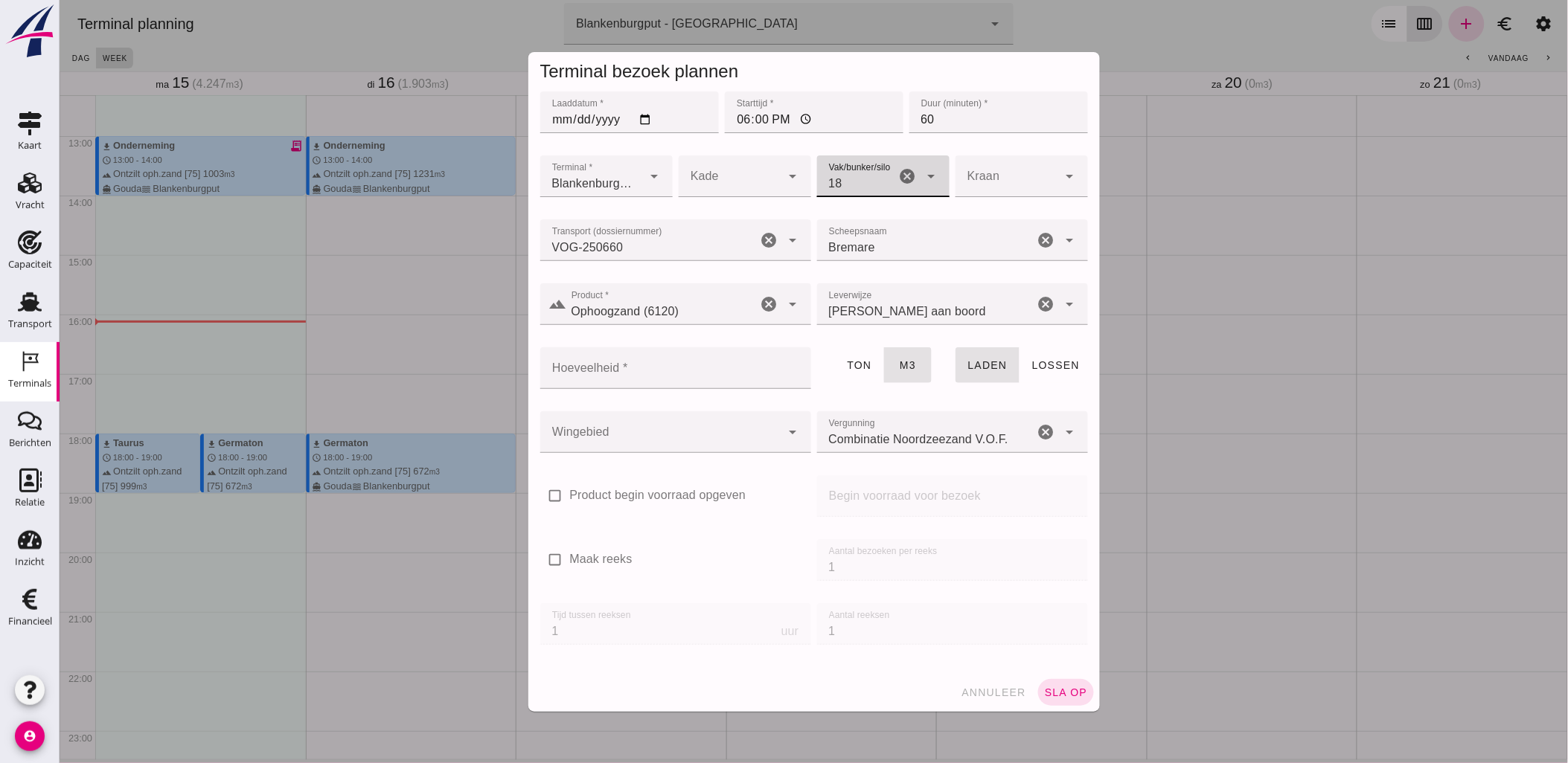
scroll to position [763, 0]
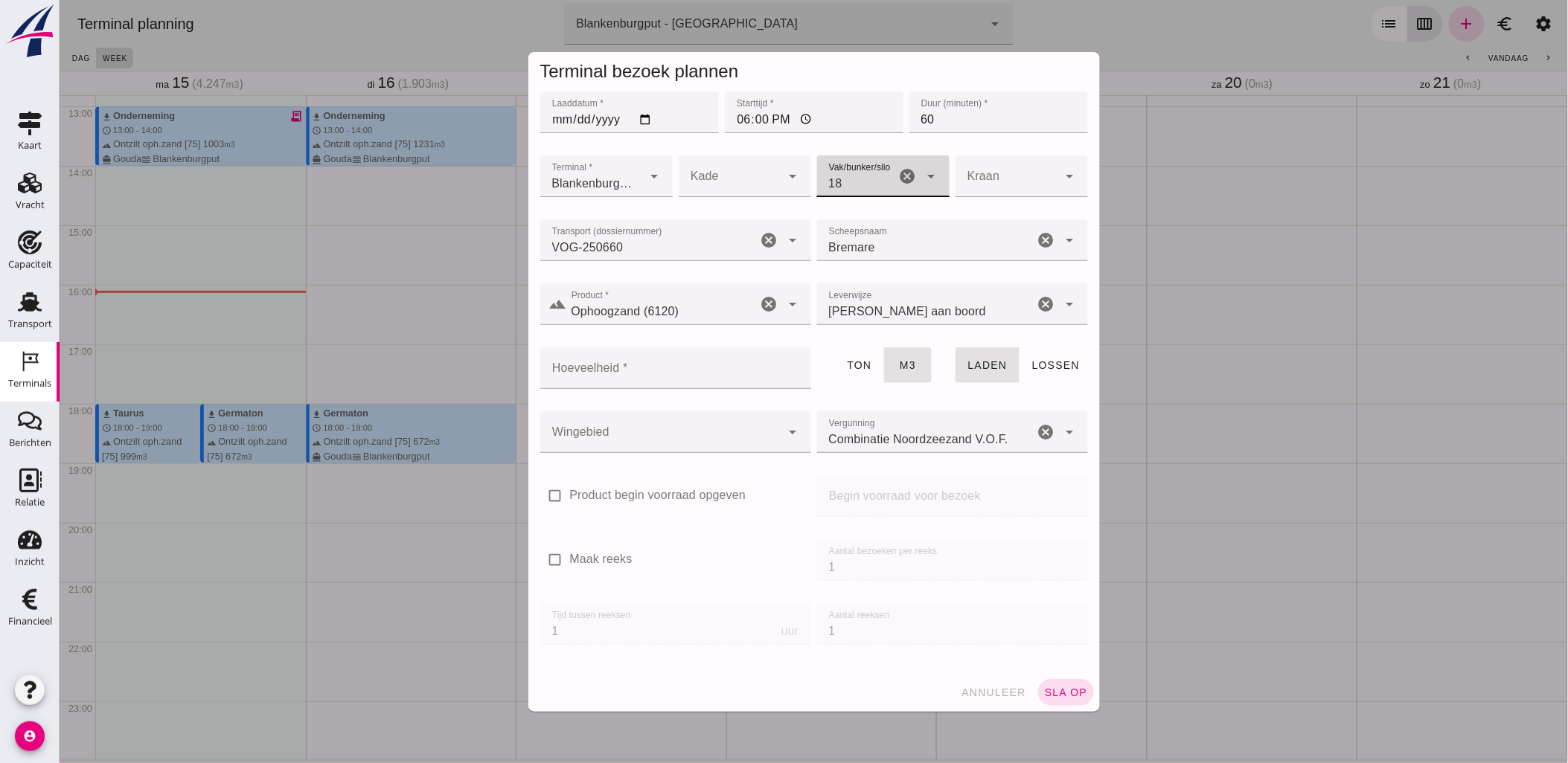
click at [708, 387] on input "Hoeveelheid *" at bounding box center [670, 368] width 262 height 42
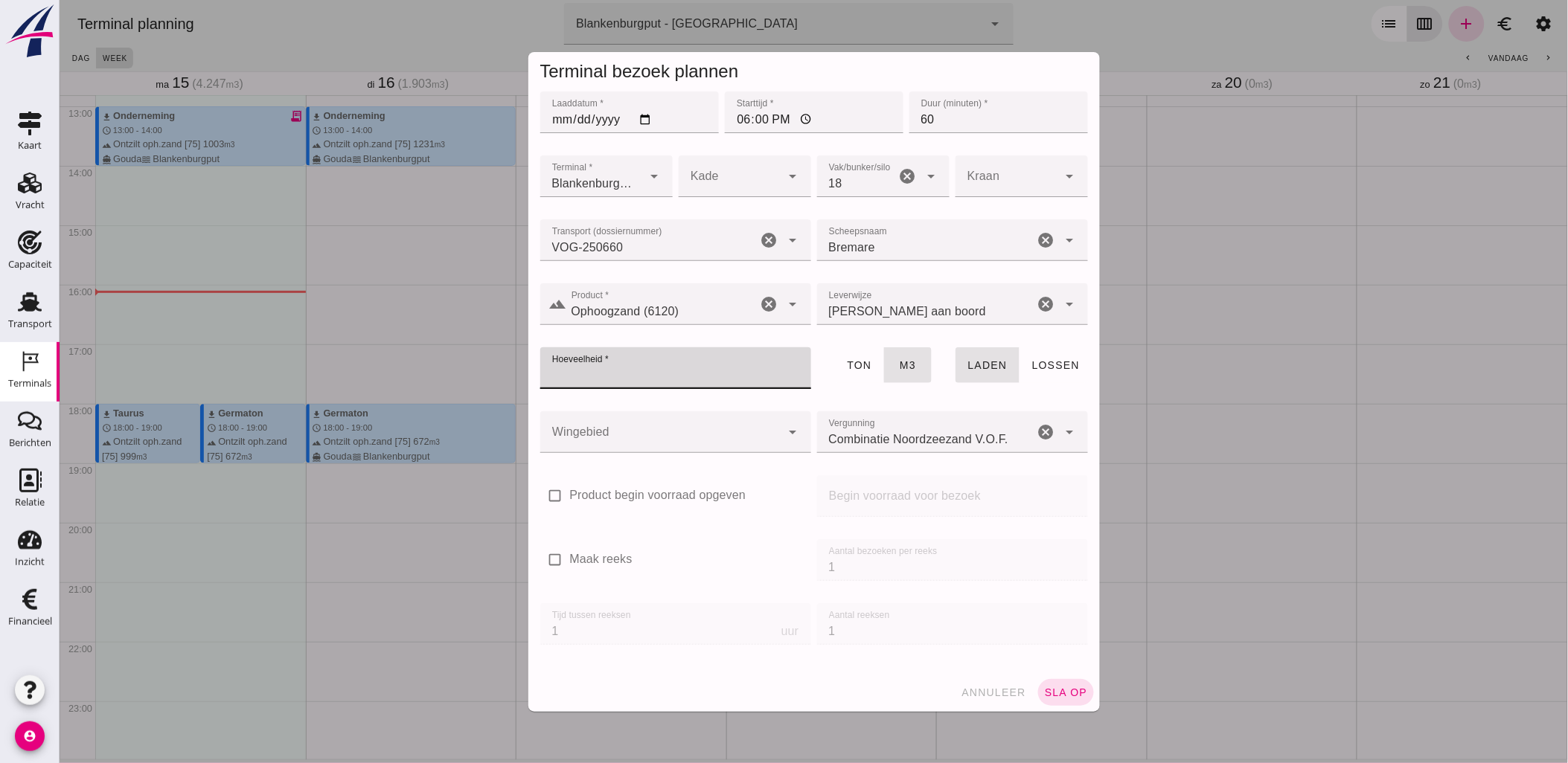
click at [678, 380] on input "Hoeveelheid *" at bounding box center [670, 368] width 262 height 42
type input "434"
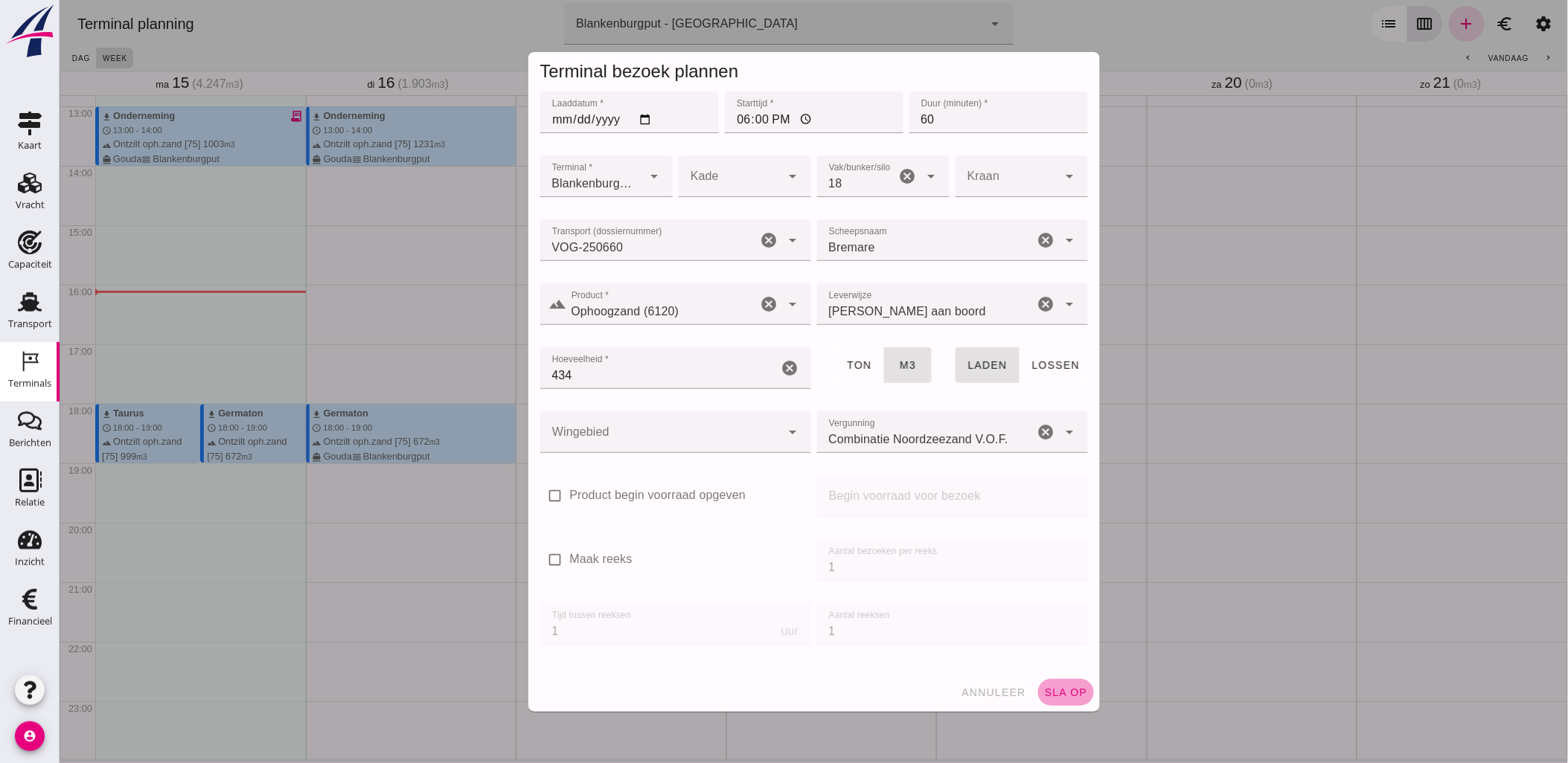
click at [1066, 687] on span "sla op" at bounding box center [1065, 693] width 44 height 12
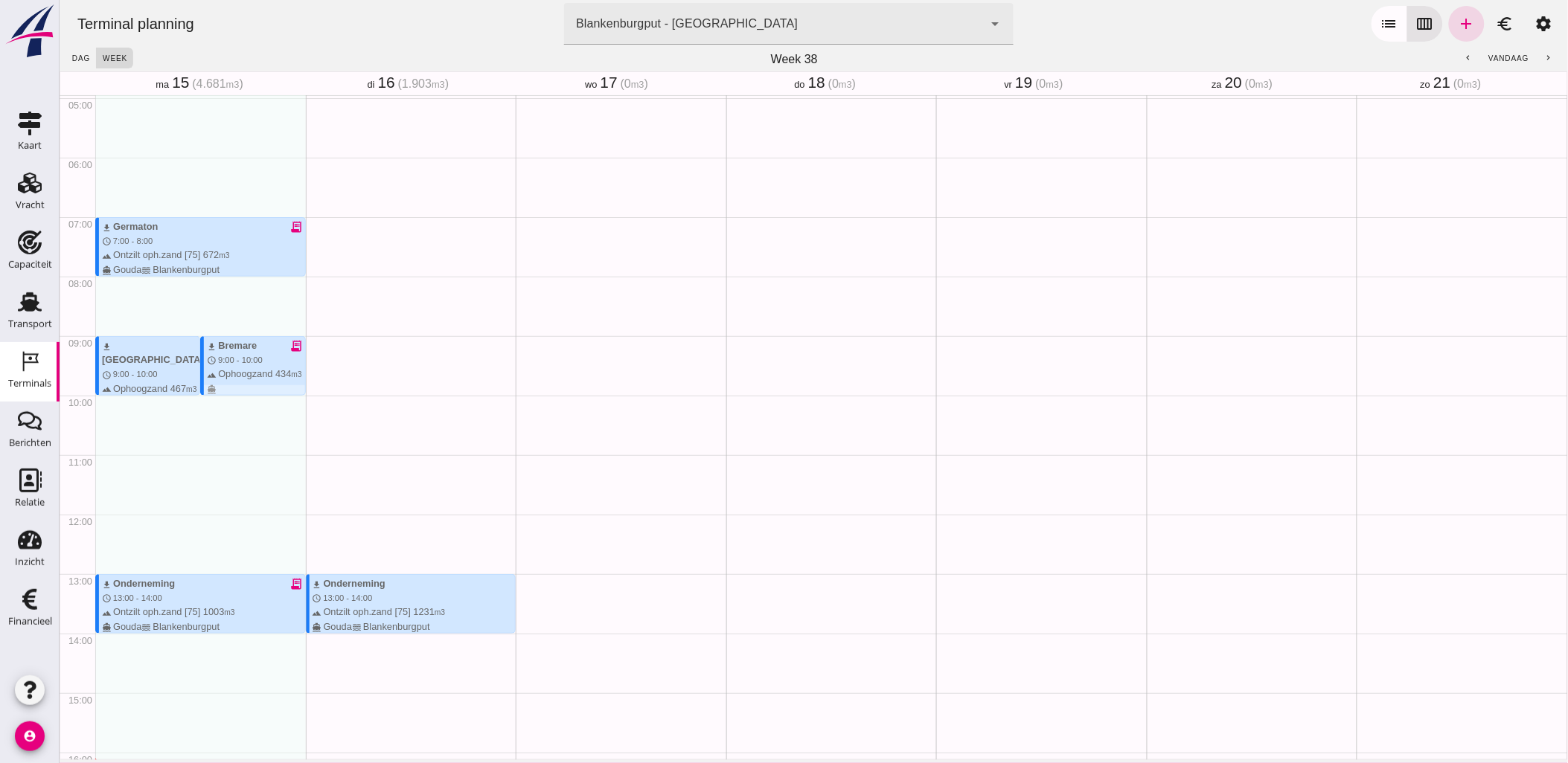
scroll to position [266, 0]
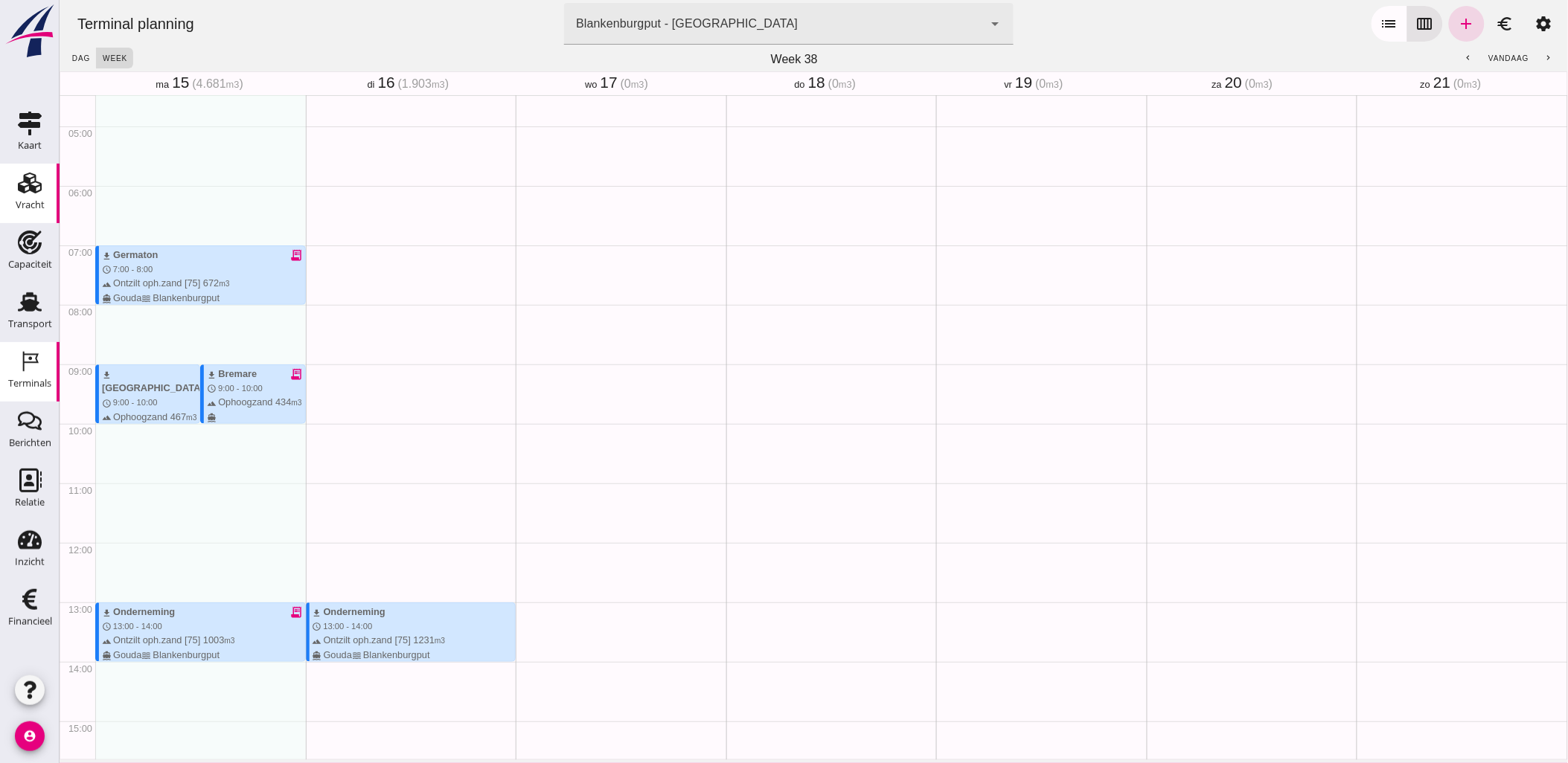
click at [19, 186] on use at bounding box center [29, 183] width 24 height 21
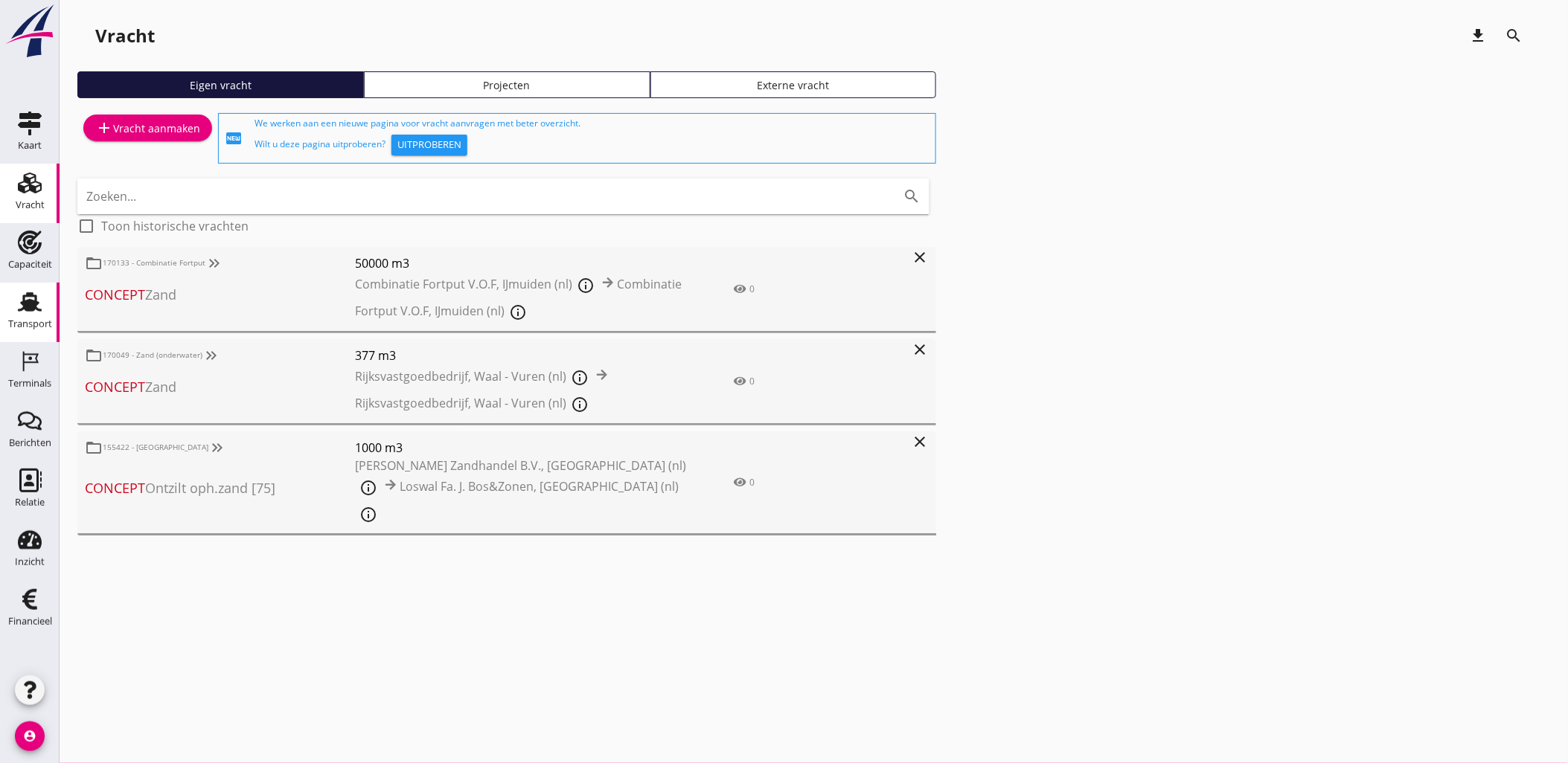
click at [55, 301] on link "Transport Transport" at bounding box center [29, 312] width 60 height 60
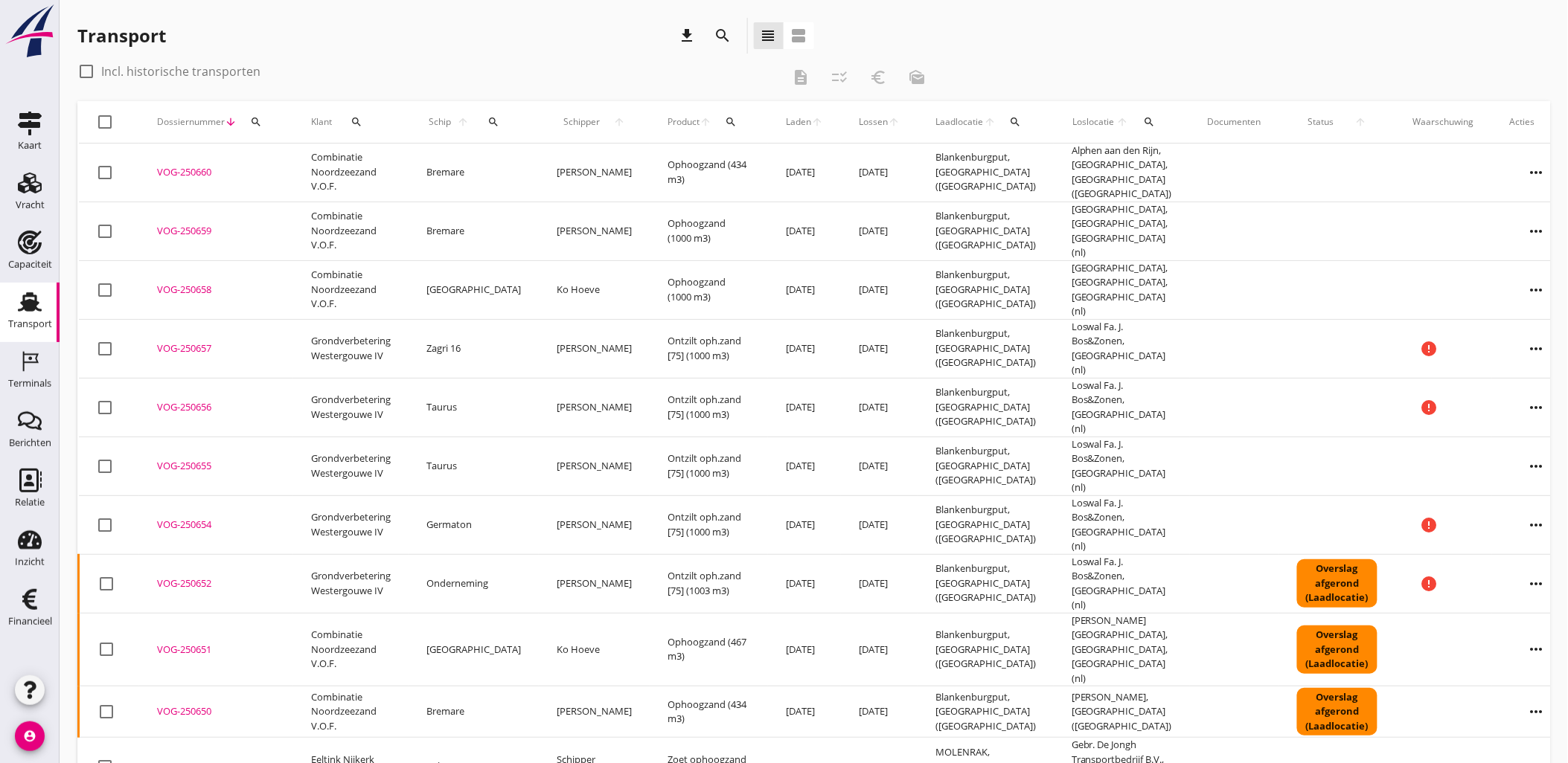
click at [192, 705] on div "VOG-250650" at bounding box center [216, 713] width 118 height 15
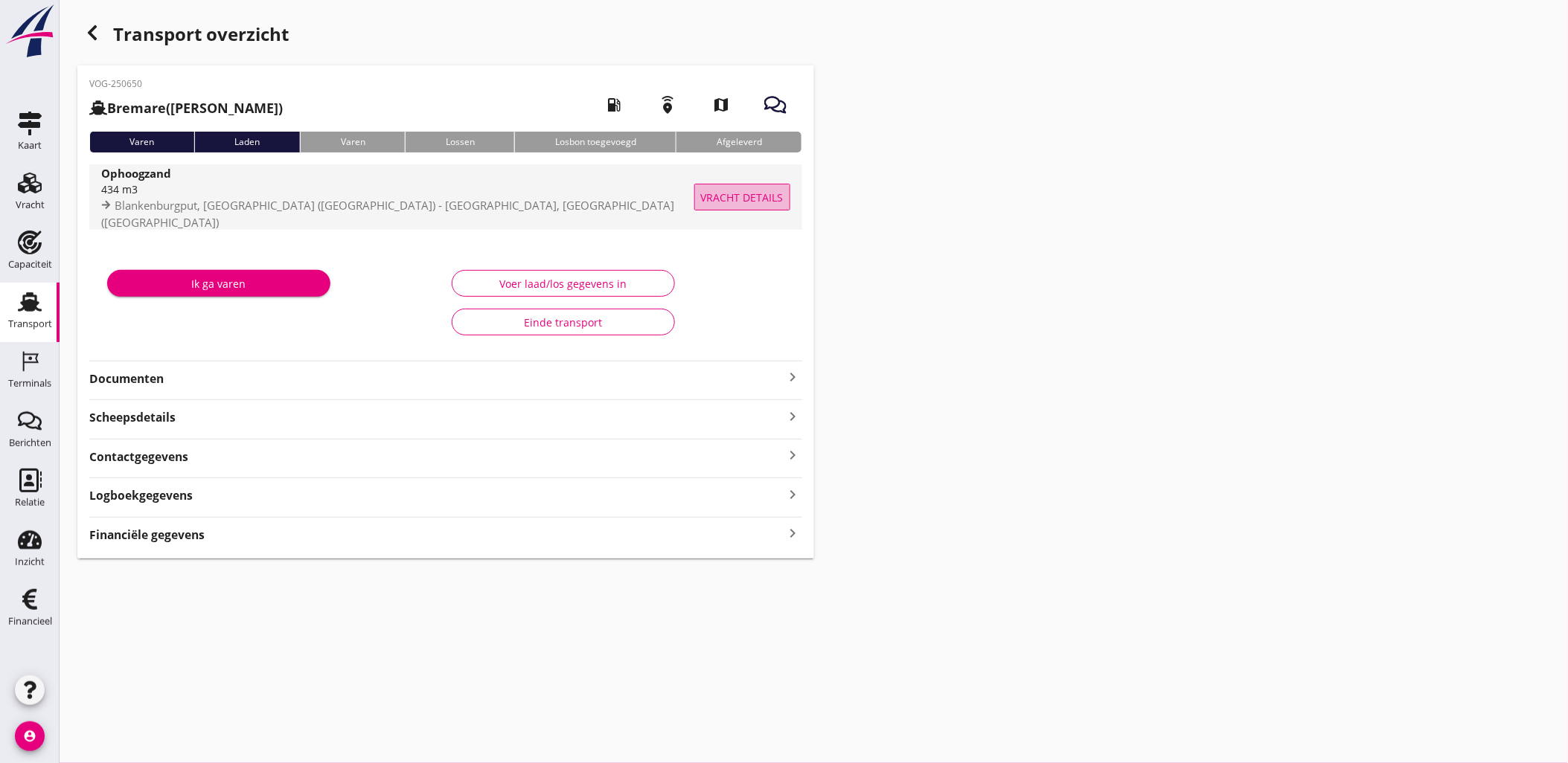
click at [716, 201] on span "Vracht details" at bounding box center [742, 197] width 83 height 15
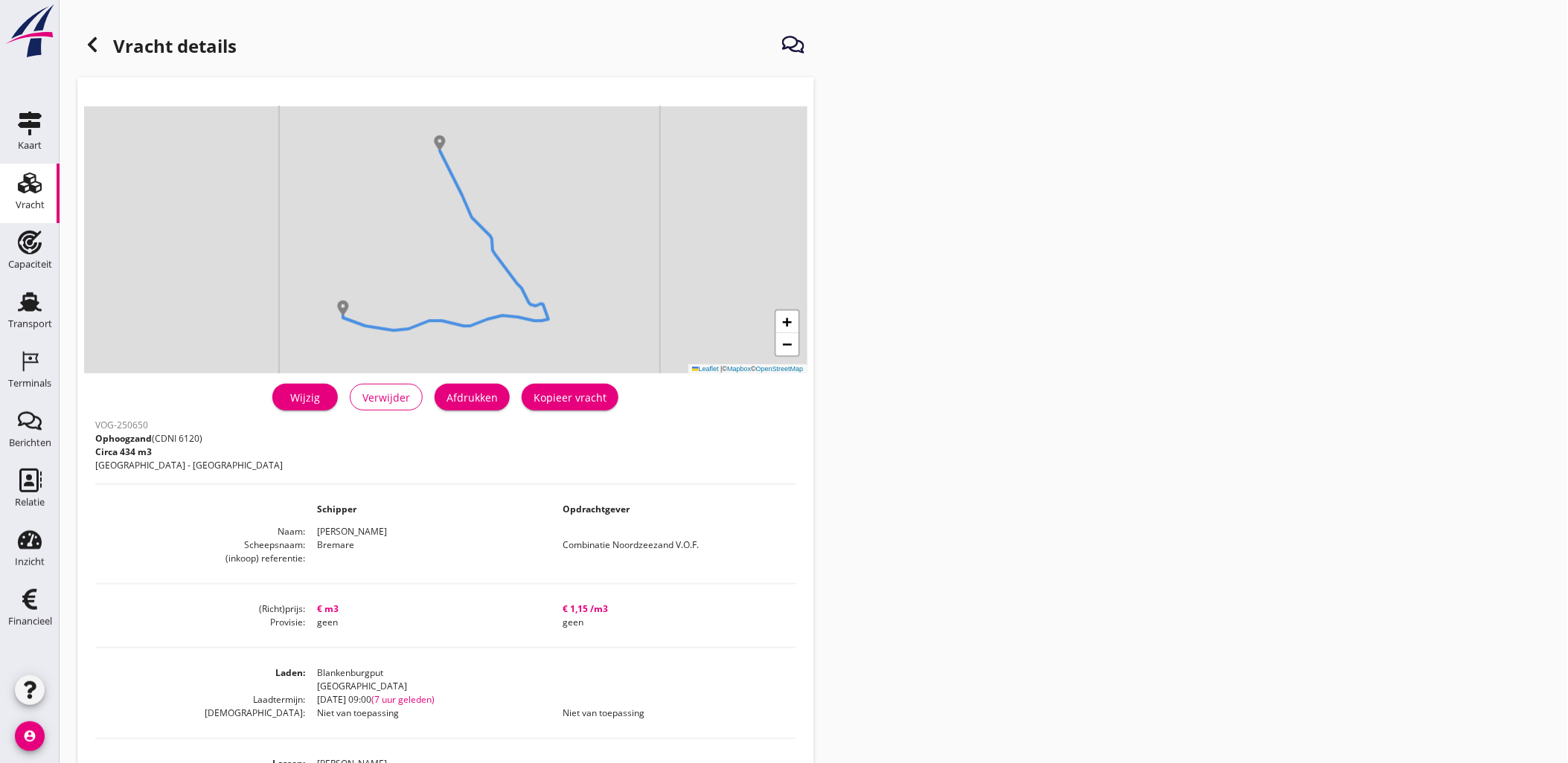
click at [316, 384] on link "Wijzig" at bounding box center [304, 398] width 66 height 27
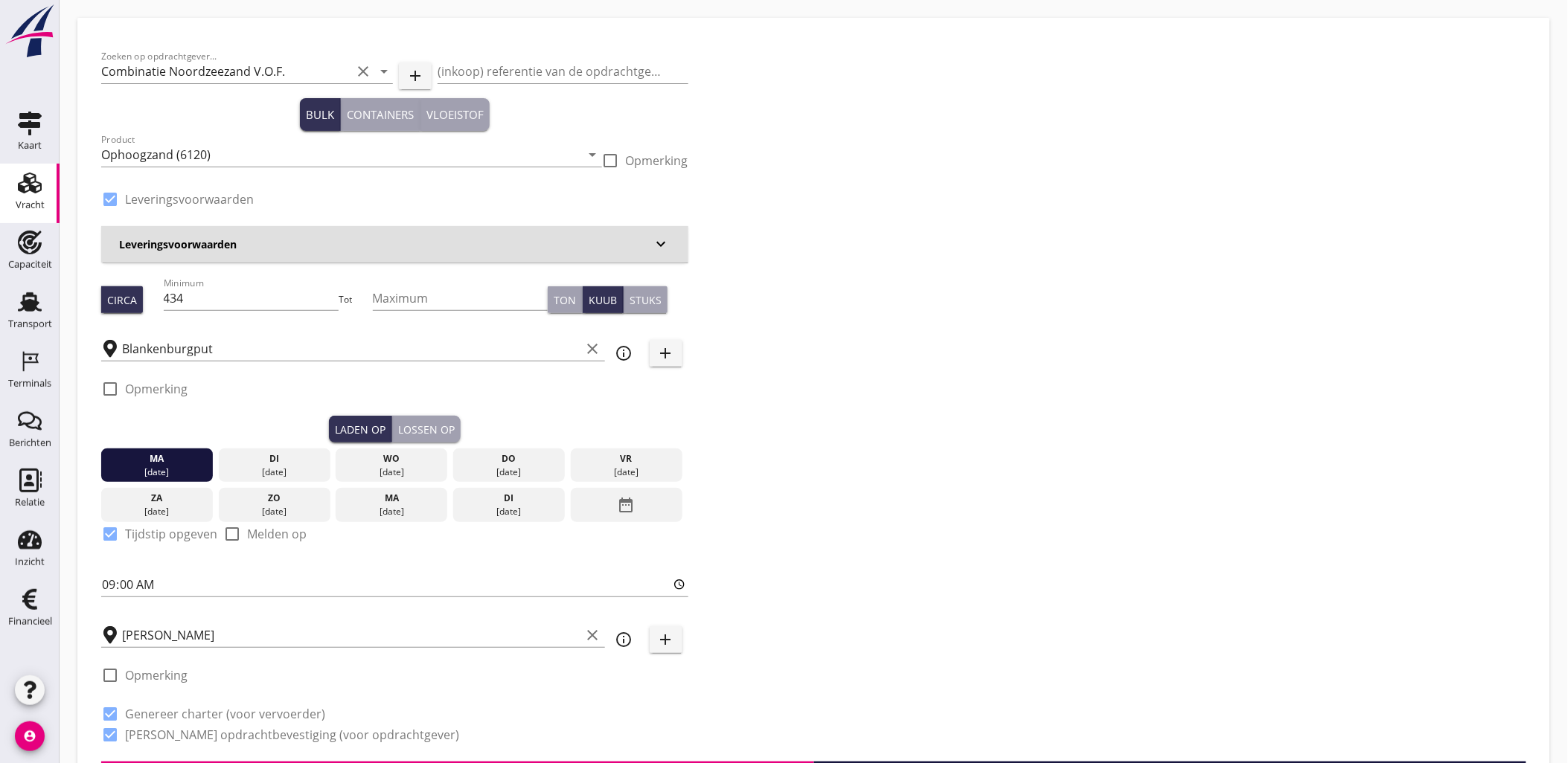
click at [426, 426] on div "Lossen op" at bounding box center [425, 429] width 56 height 15
checkbox input "false"
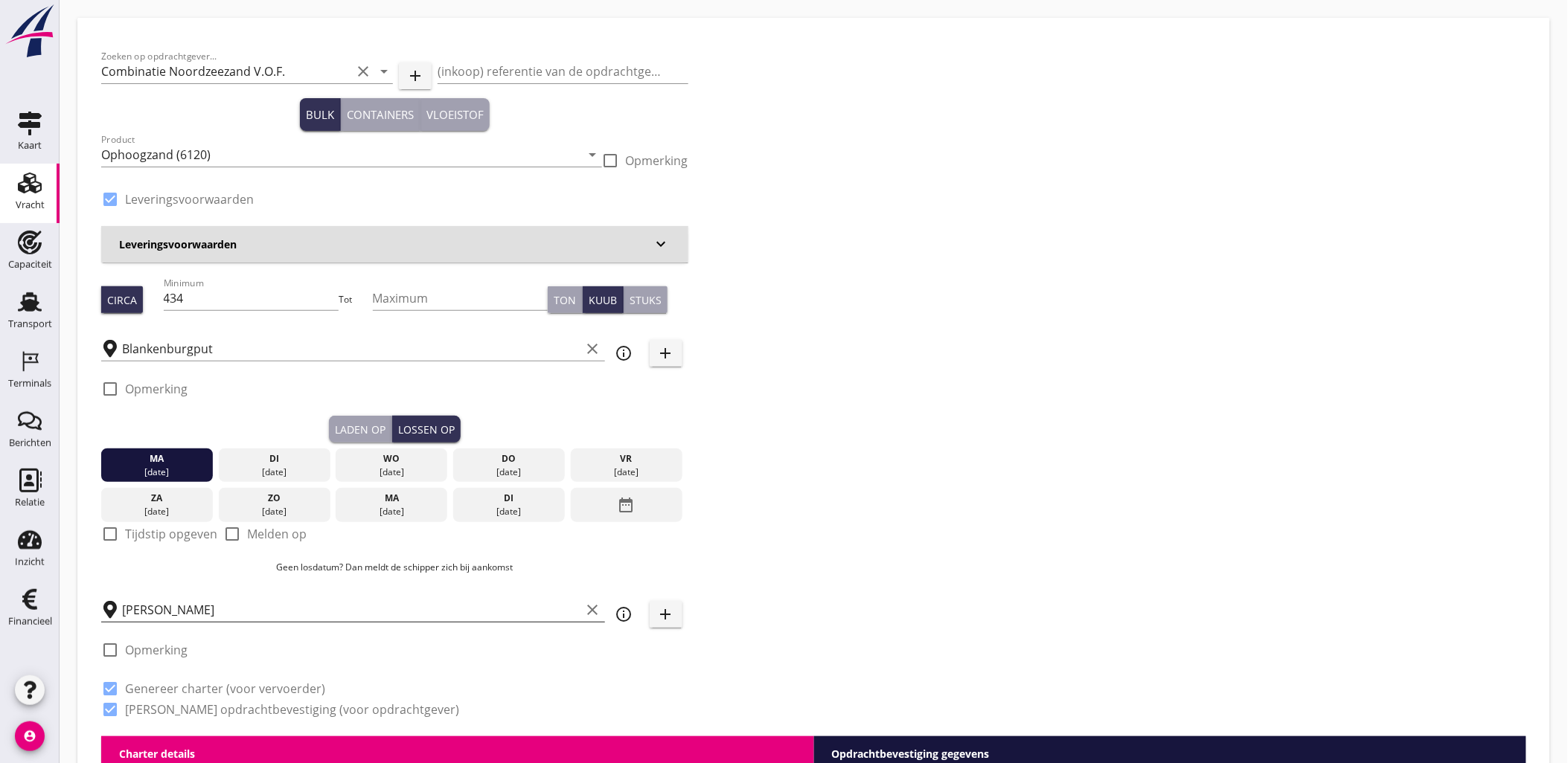
click at [232, 608] on input "[PERSON_NAME]" at bounding box center [351, 610] width 460 height 24
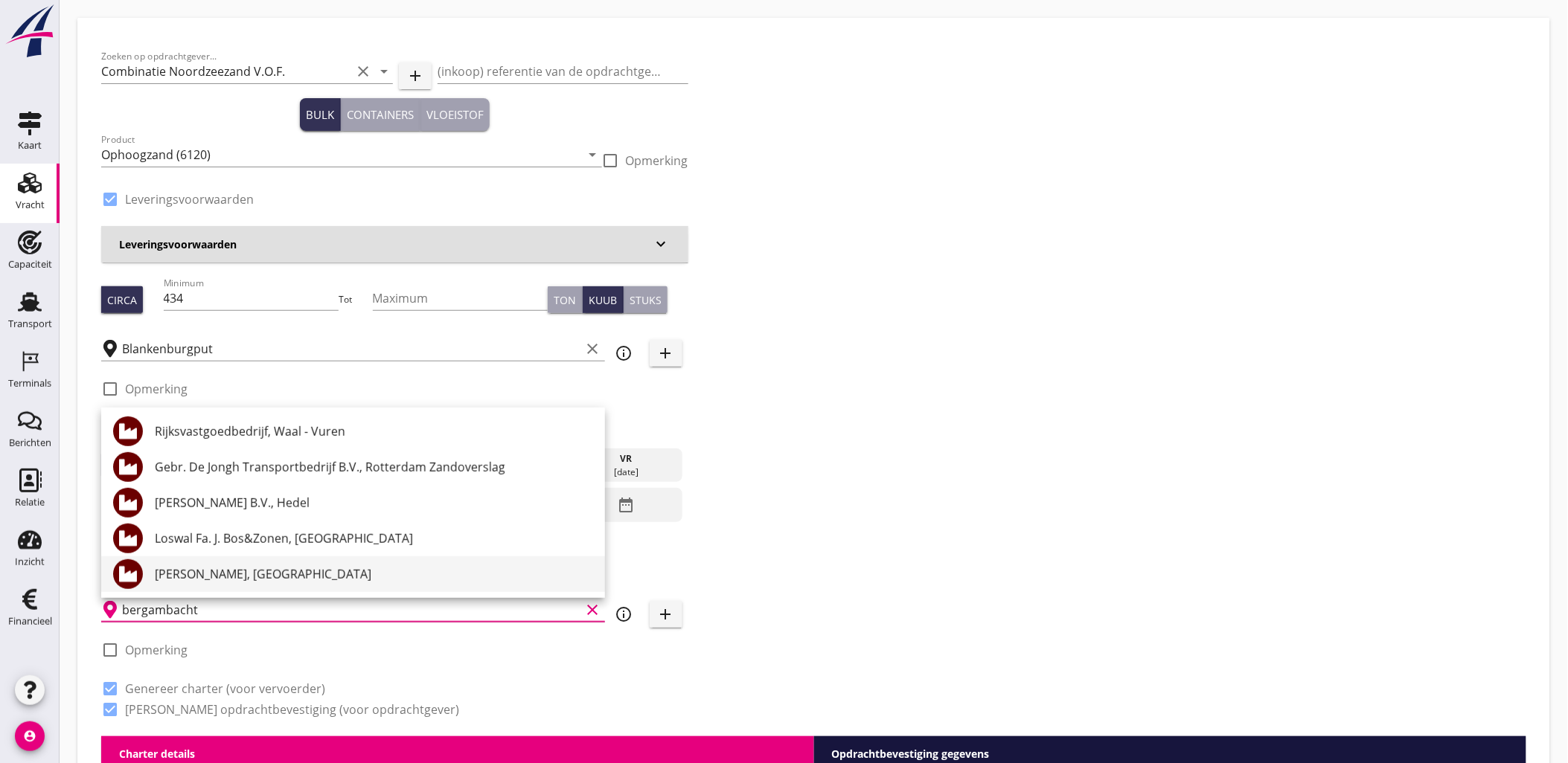
type input "bergambacht"
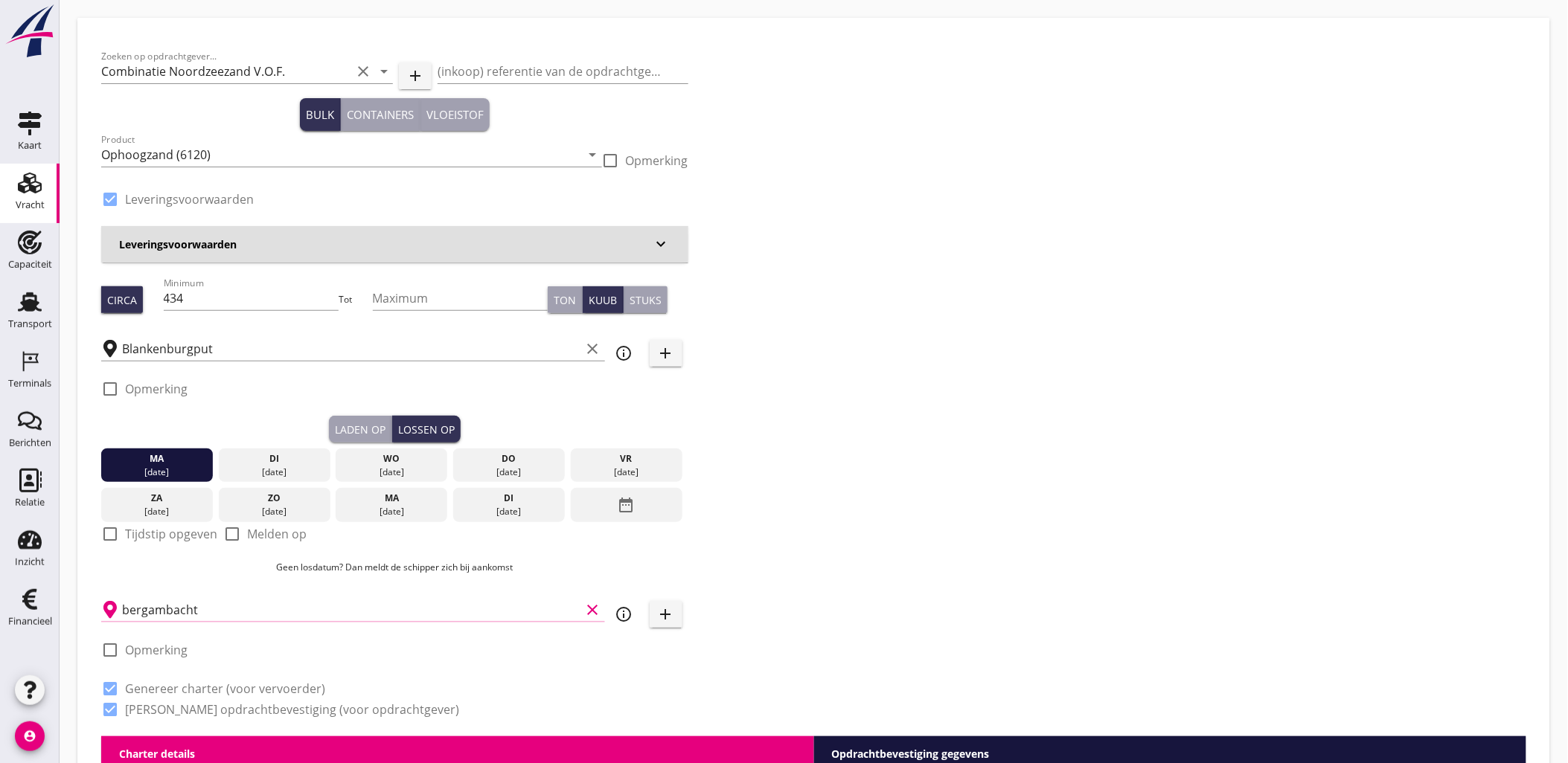
click at [264, 599] on input "bergambacht" at bounding box center [351, 610] width 460 height 24
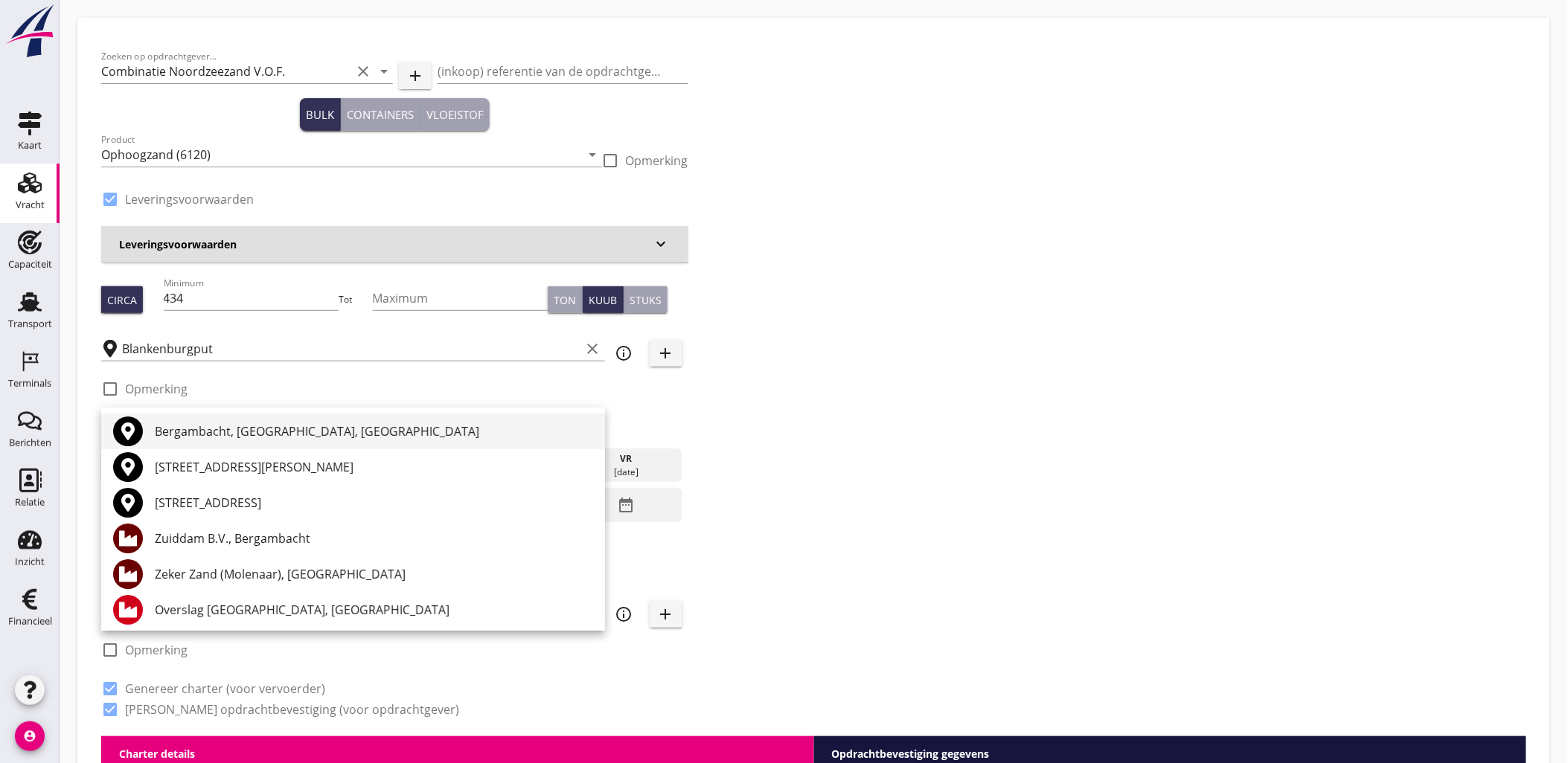
click at [248, 433] on div "Bergambacht, [GEOGRAPHIC_DATA], [GEOGRAPHIC_DATA]" at bounding box center [374, 431] width 439 height 18
type input "Bergambacht, [GEOGRAPHIC_DATA], [GEOGRAPHIC_DATA]"
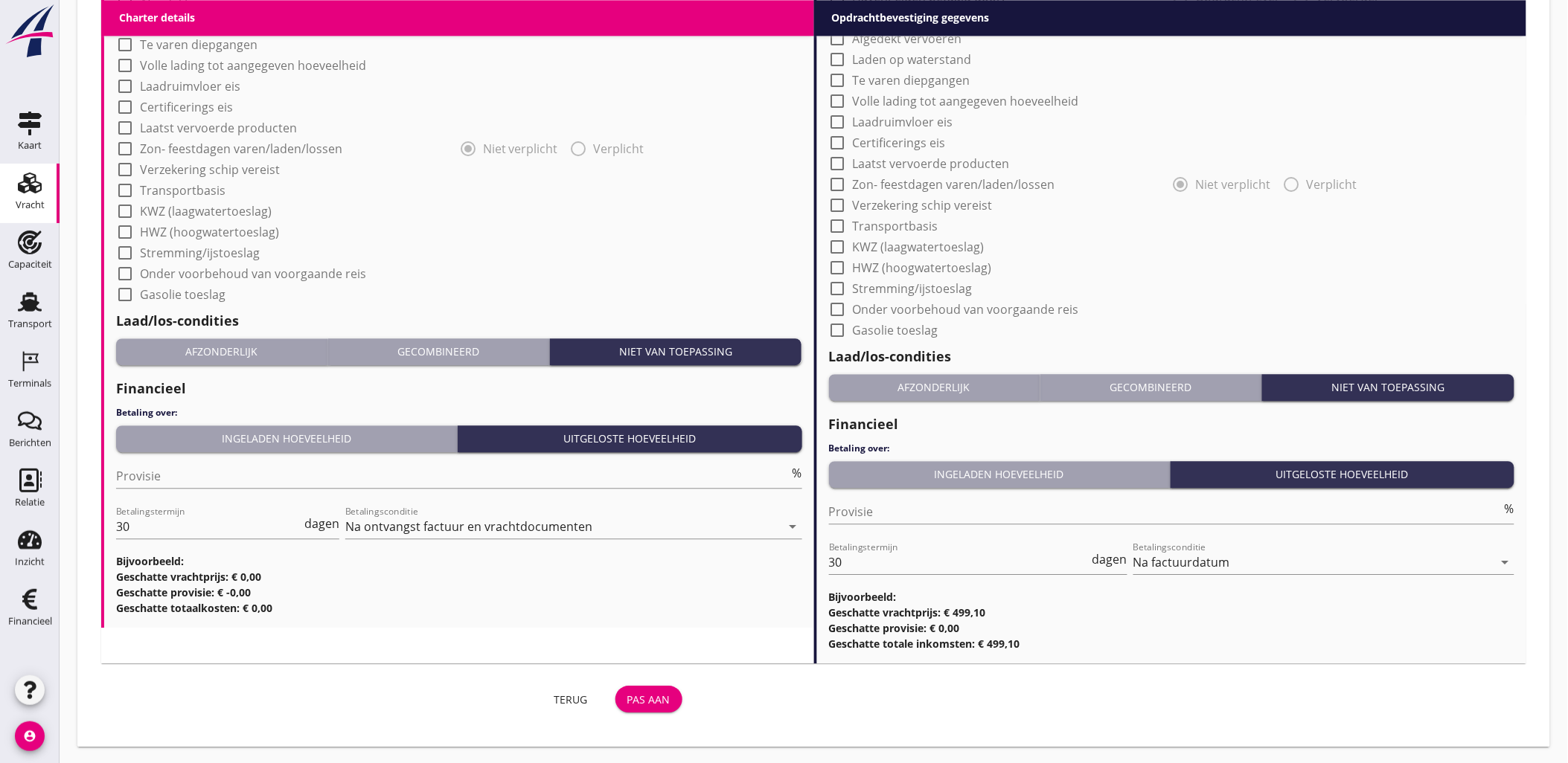
click at [640, 695] on div "Pas aan" at bounding box center [648, 699] width 43 height 15
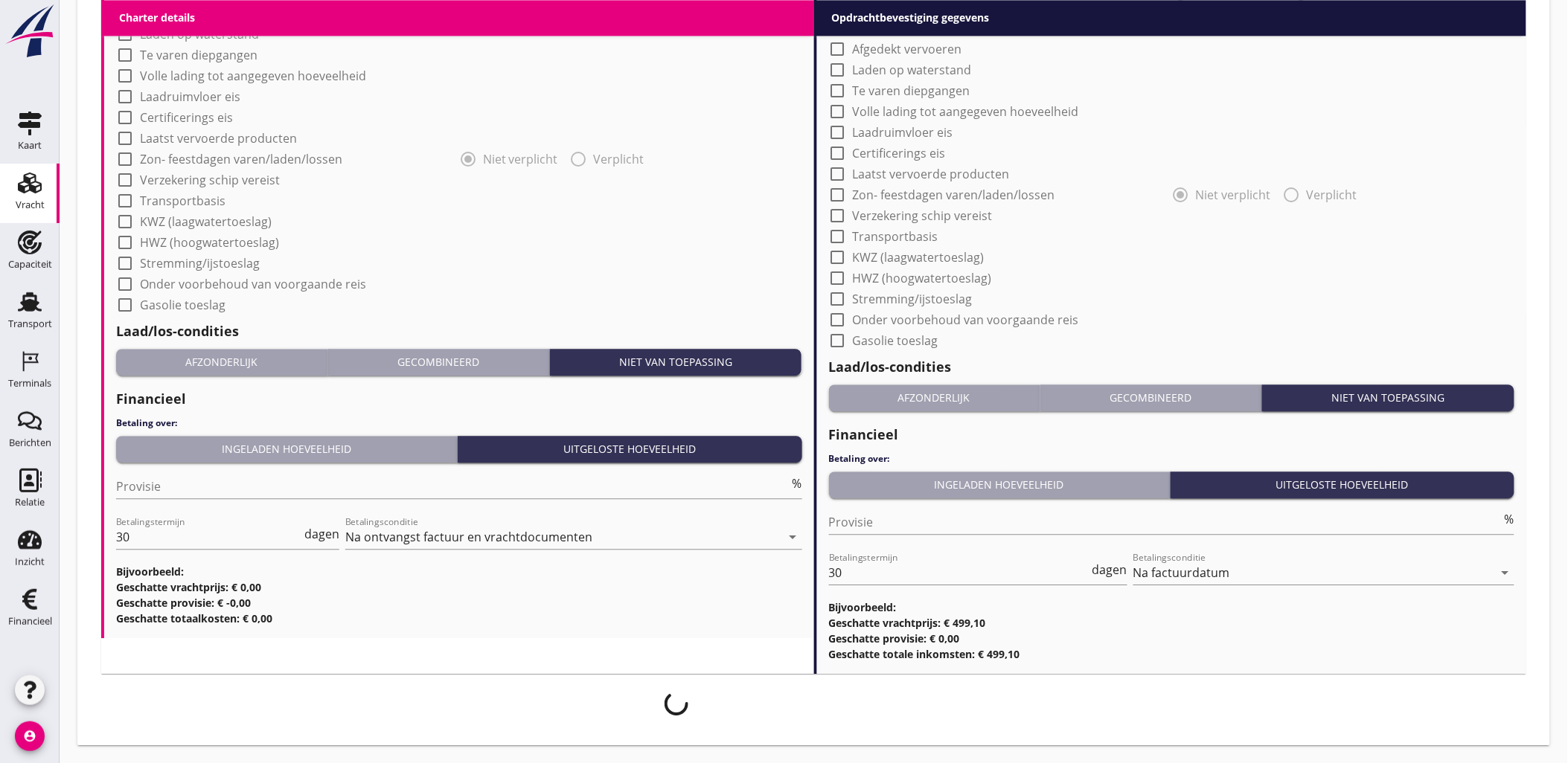
scroll to position [1213, 0]
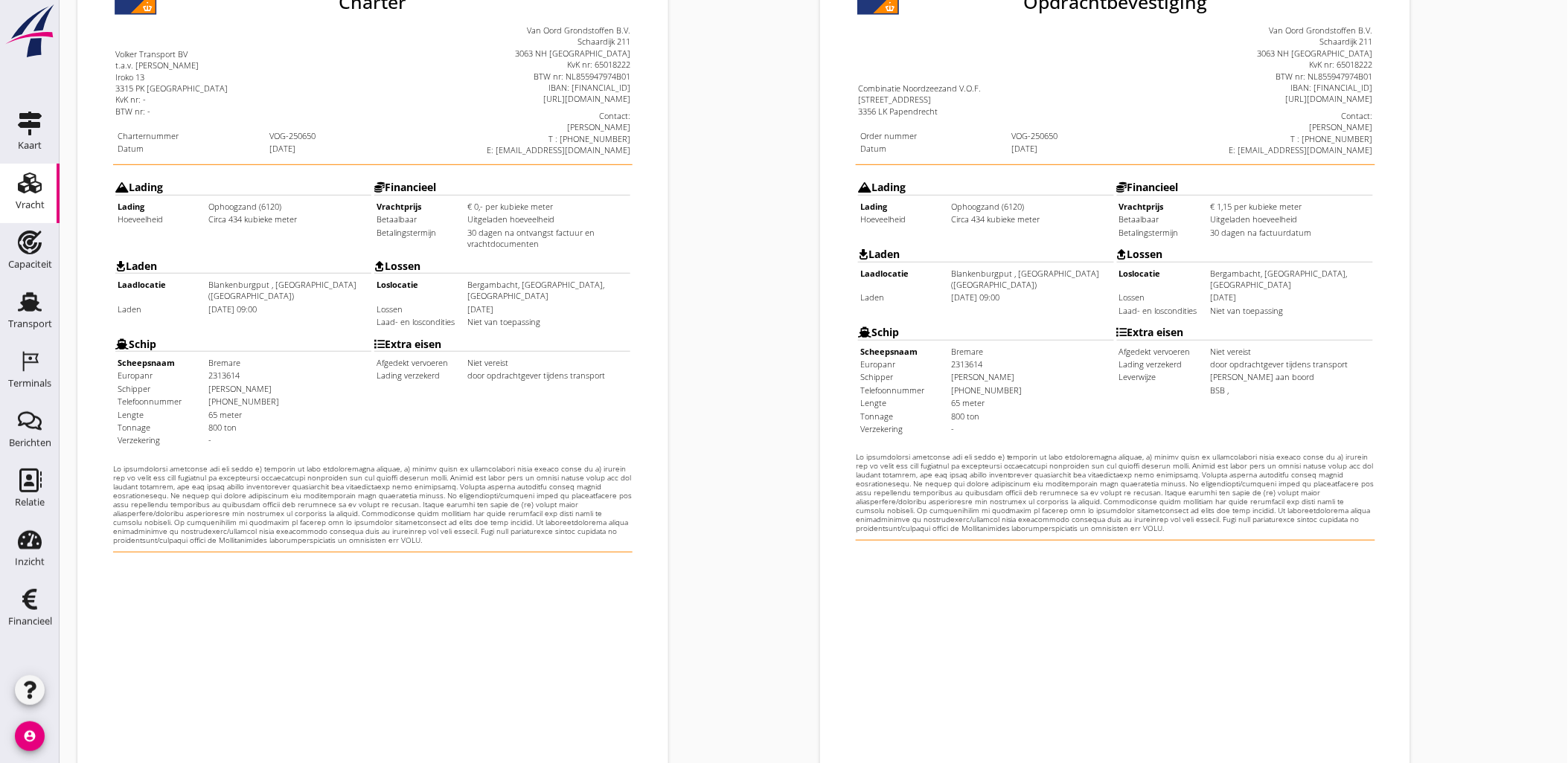
scroll to position [337, 0]
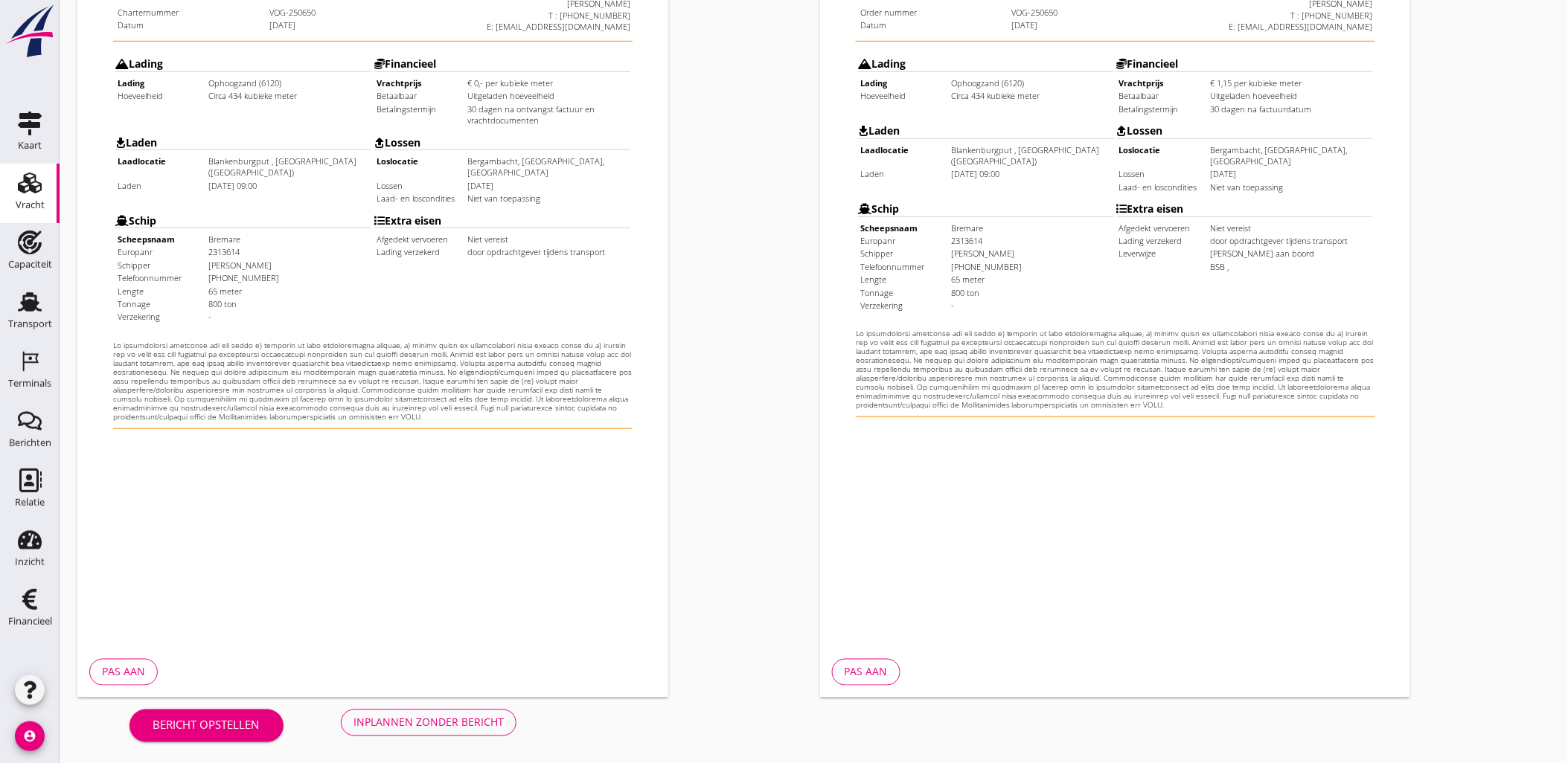
click at [472, 733] on button "Inplannen zonder bericht" at bounding box center [428, 723] width 176 height 27
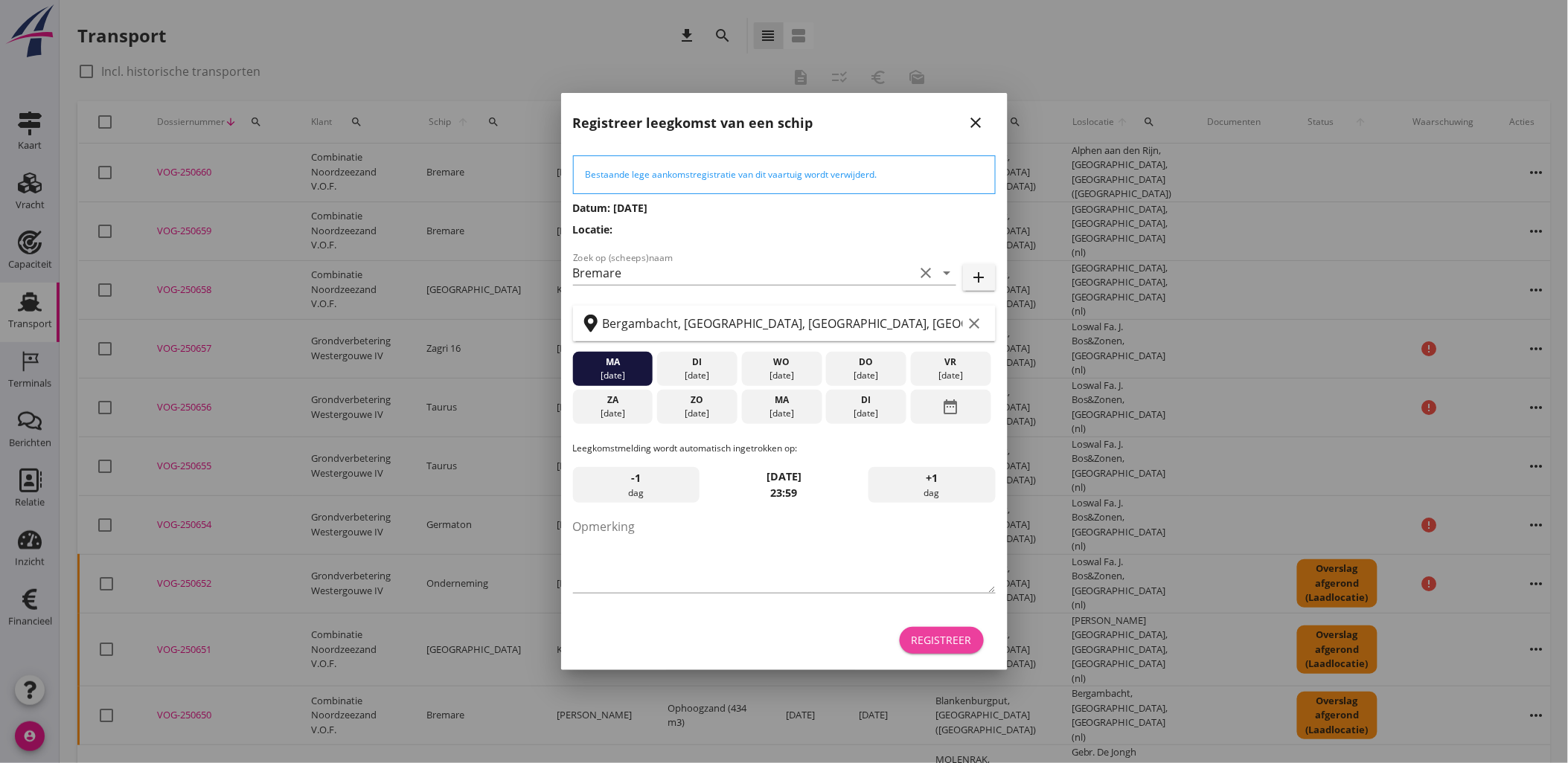
click at [941, 633] on div "Registreer" at bounding box center [941, 640] width 60 height 15
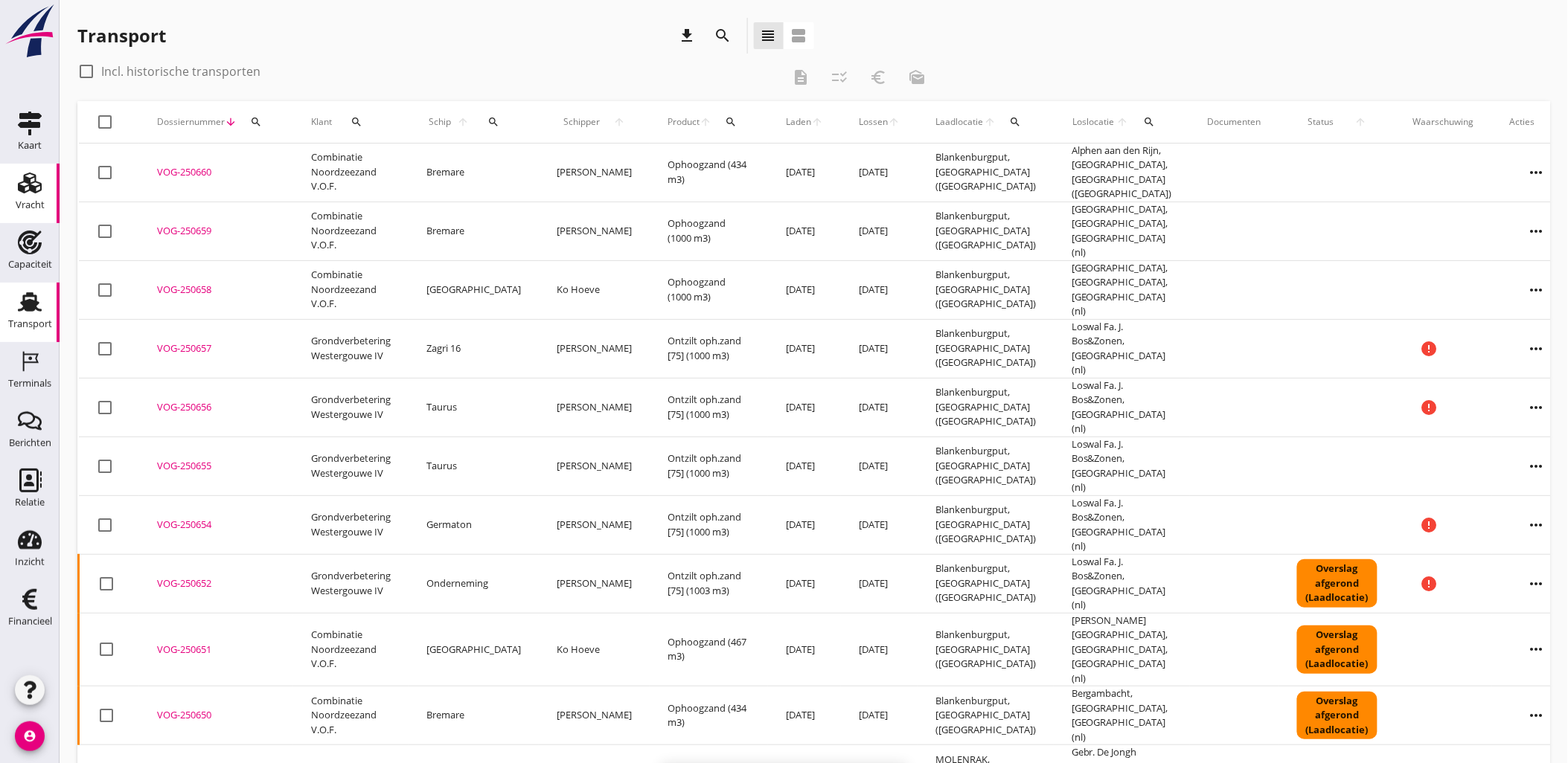
click at [28, 185] on use at bounding box center [29, 183] width 24 height 21
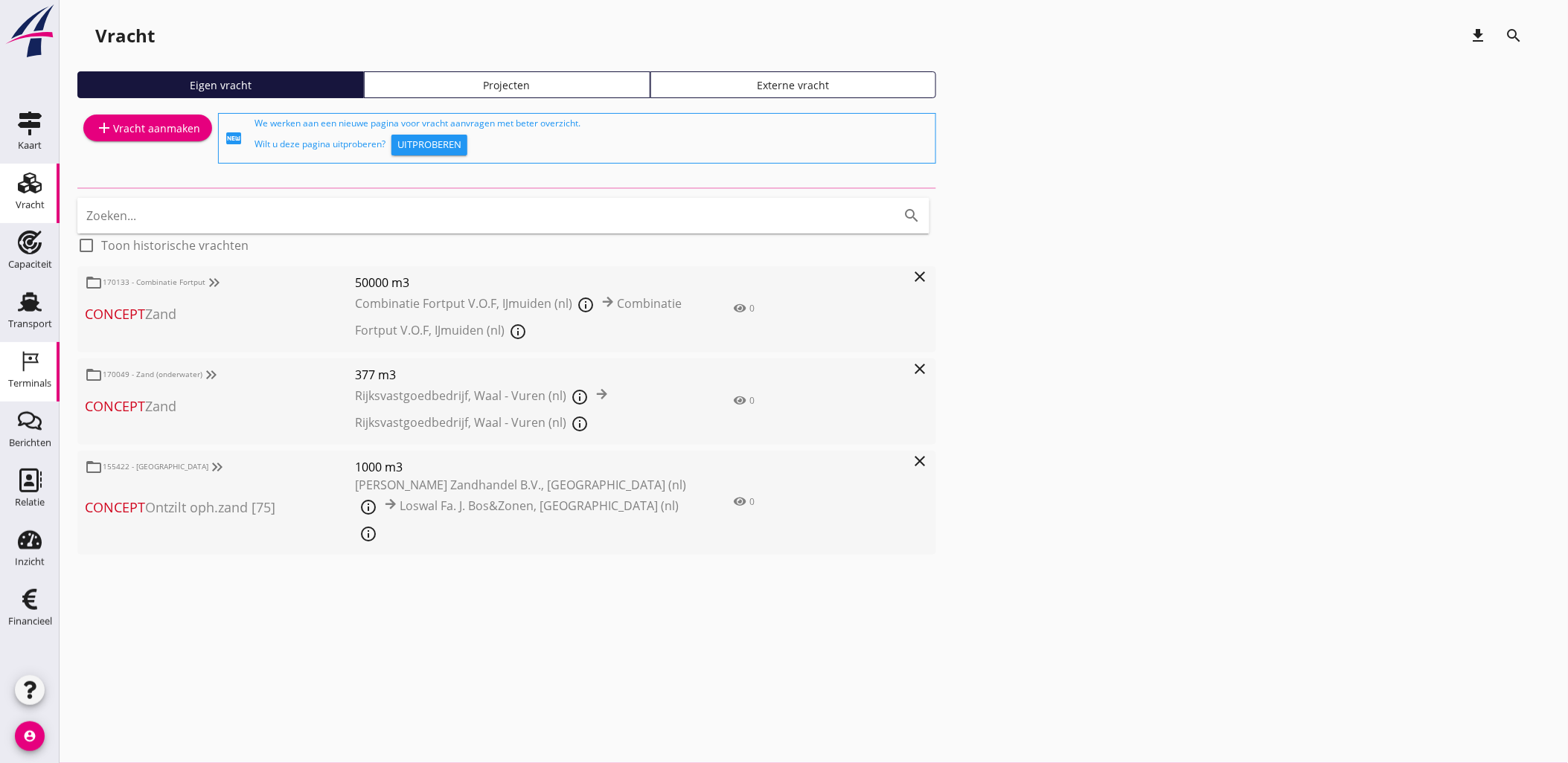
click at [32, 370] on icon "Terminals" at bounding box center [29, 362] width 24 height 24
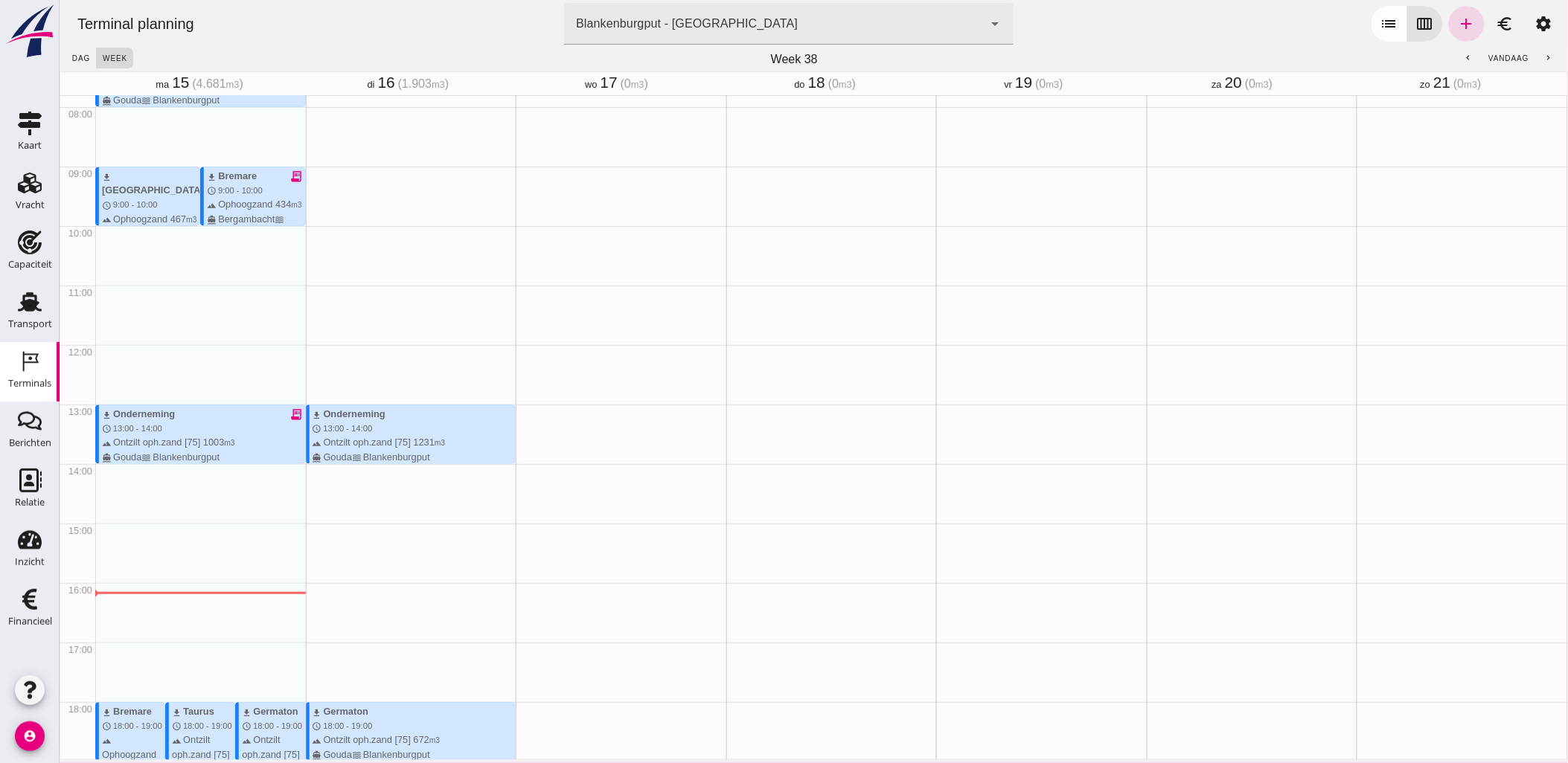
scroll to position [432, 0]
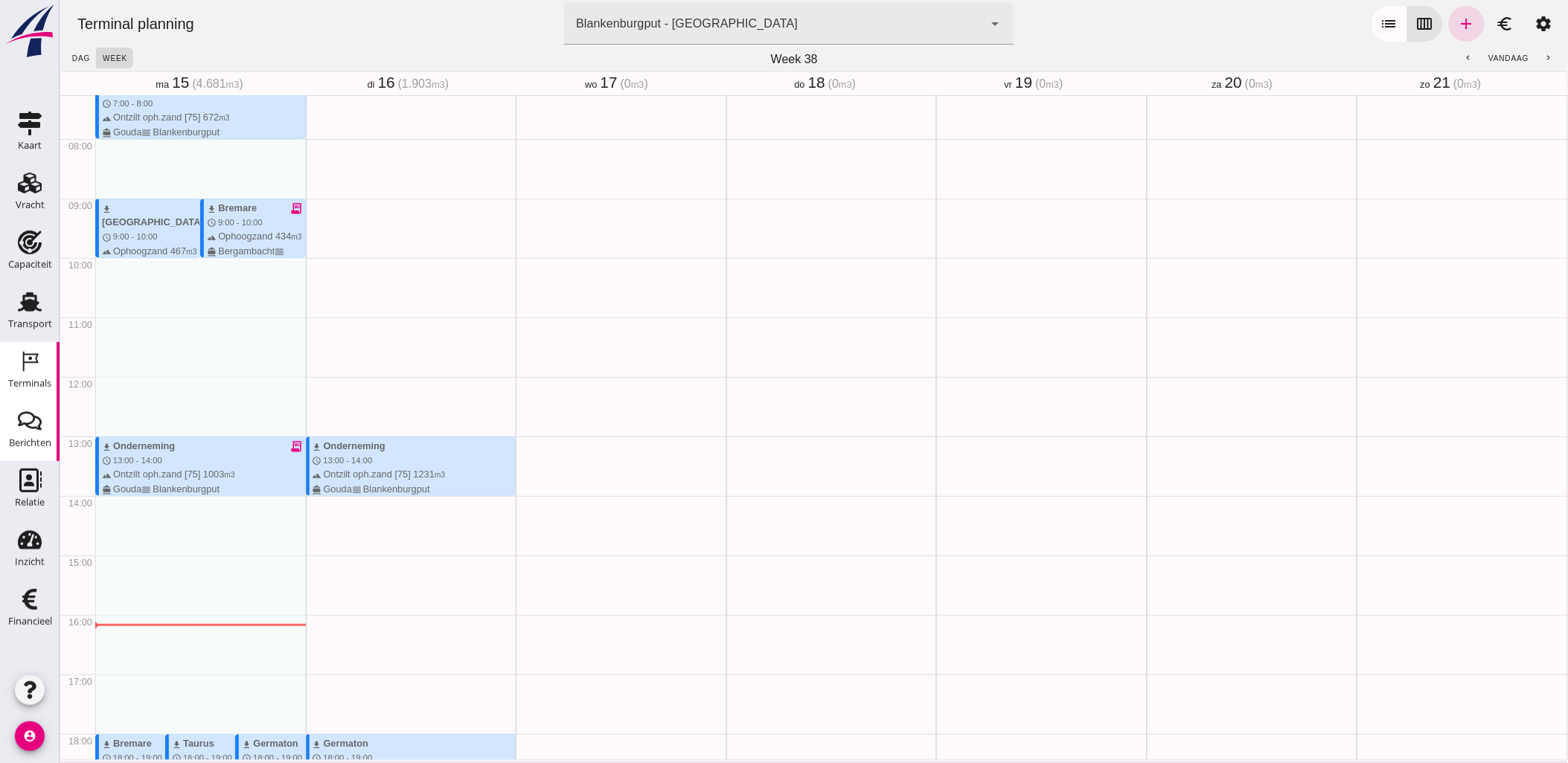
click at [31, 441] on div "Berichten" at bounding box center [29, 443] width 43 height 10
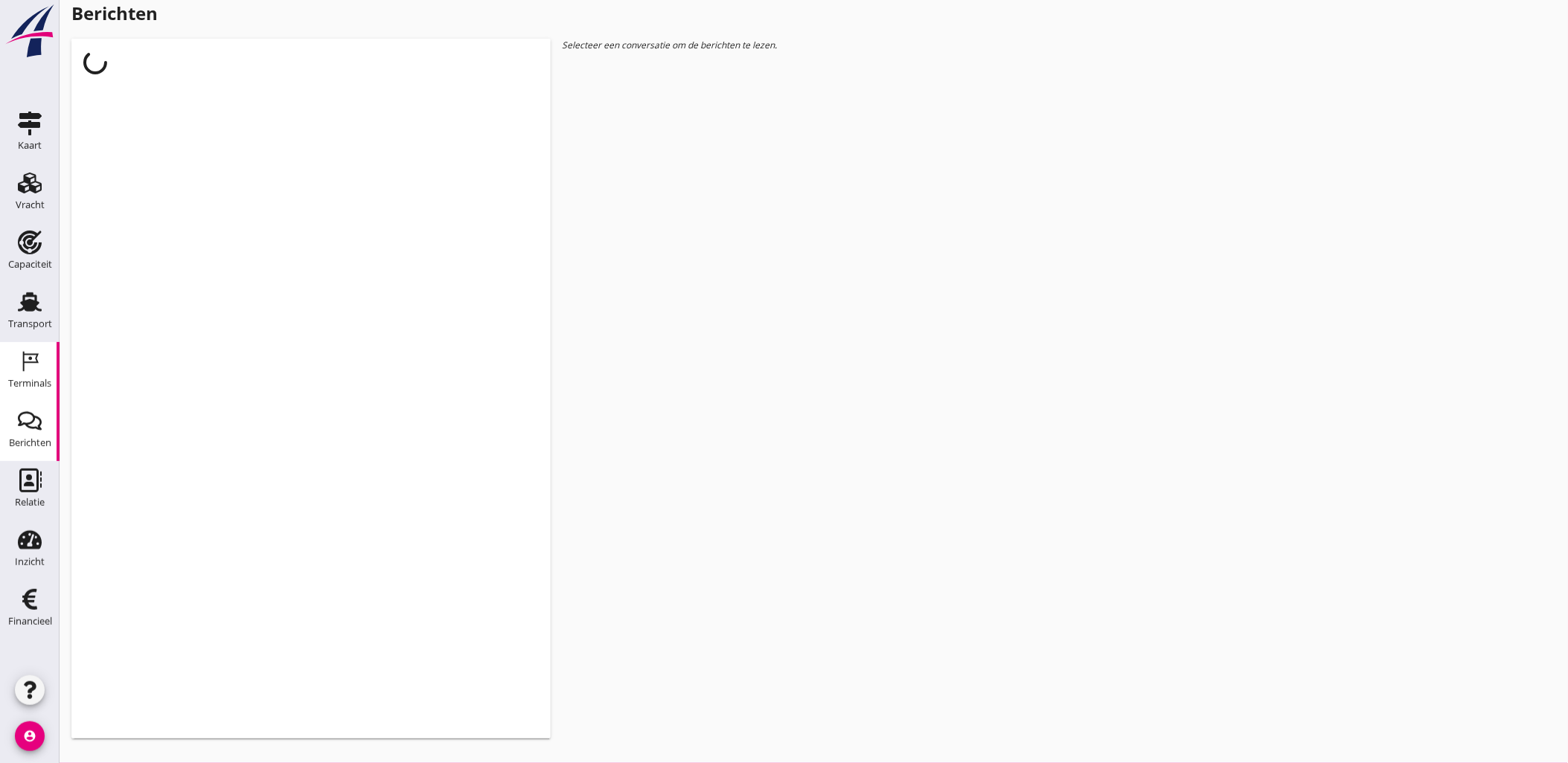
click at [37, 370] on icon "Terminals" at bounding box center [29, 362] width 24 height 24
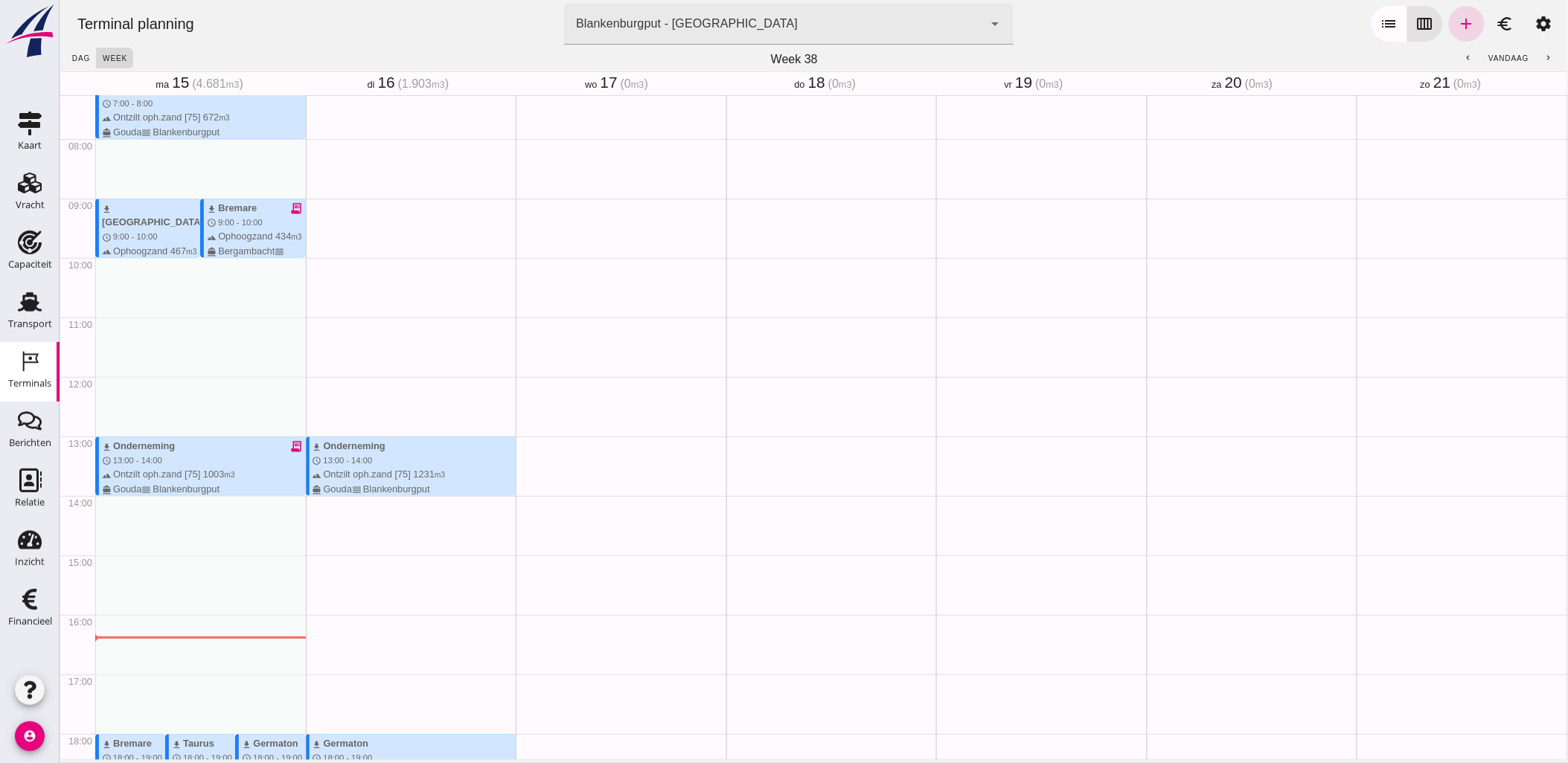
click at [37, 358] on icon "Terminals" at bounding box center [29, 362] width 24 height 24
click at [380, 383] on div "download Onderneming schedule 13:00 - 14:00 terrain Ontzilt oph.zand [75] 1231 …" at bounding box center [410, 377] width 210 height 1428
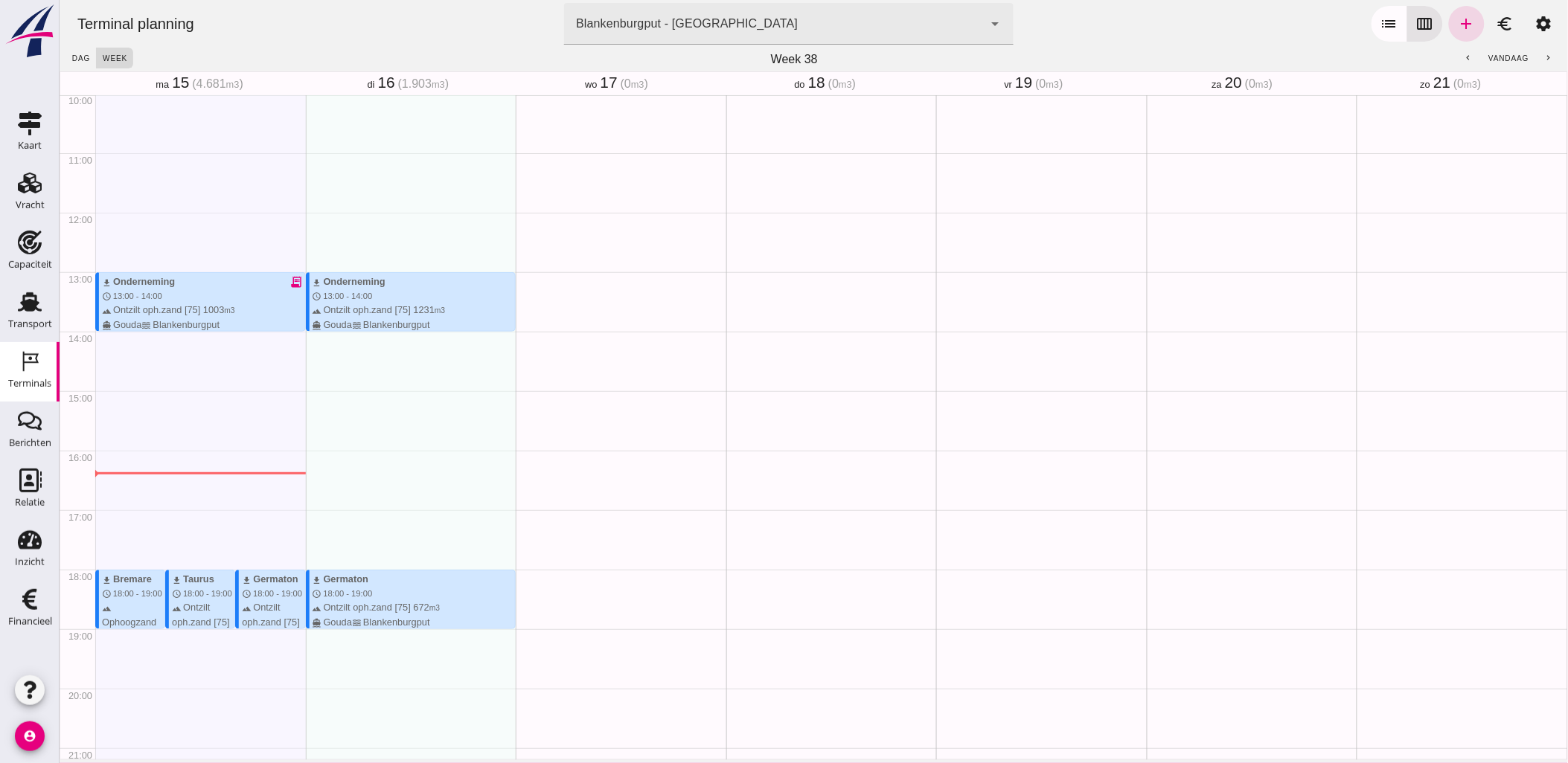
scroll to position [597, 0]
drag, startPoint x: 353, startPoint y: 404, endPoint x: 1455, endPoint y: 23, distance: 1166.0
click at [1457, 23] on icon "add" at bounding box center [1465, 24] width 18 height 18
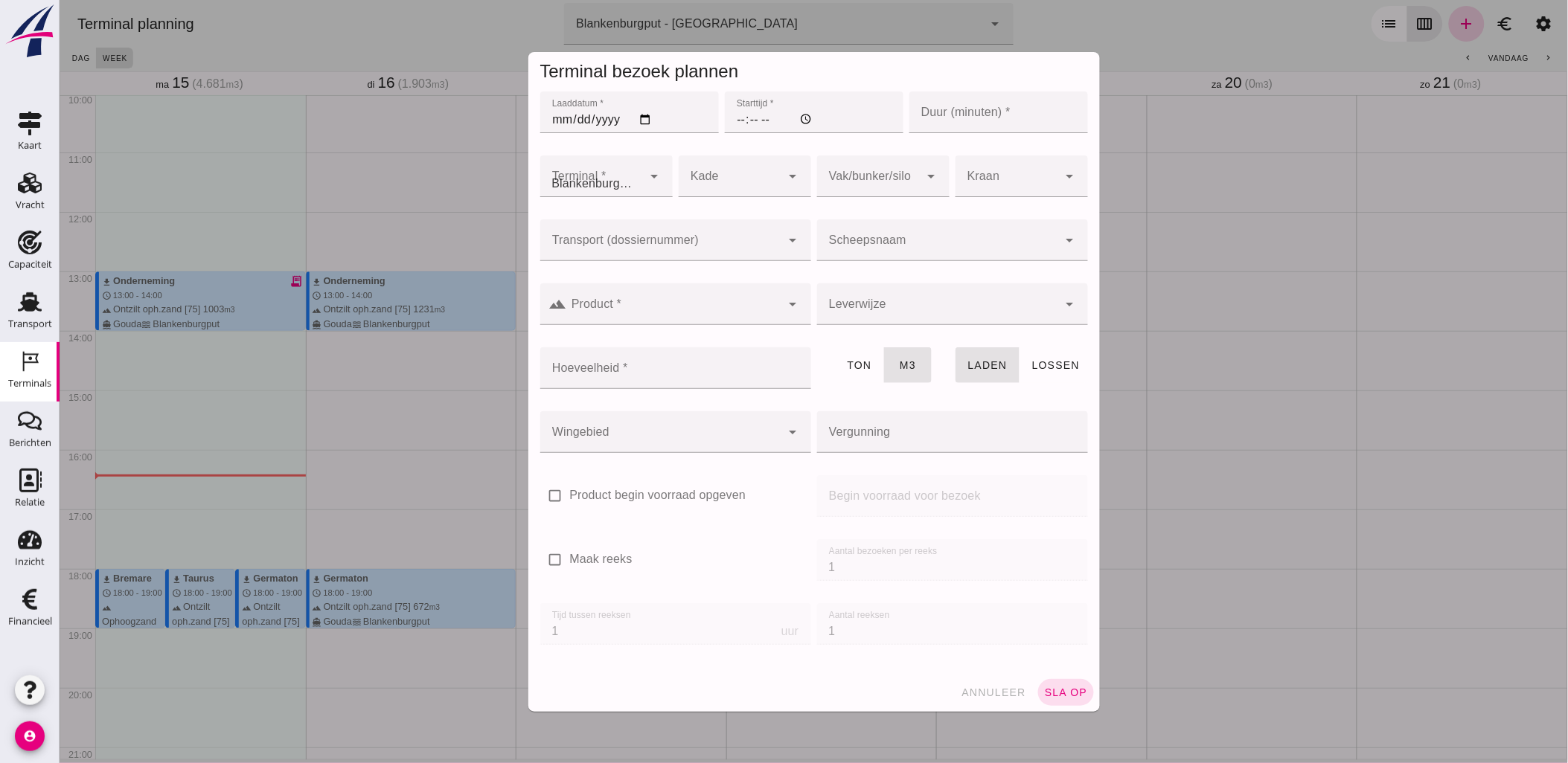
type input "Combinatie Noordzeezand V.O.F."
click at [641, 118] on input "Laaddatum *" at bounding box center [629, 112] width 179 height 42
click at [635, 122] on input "Laaddatum *" at bounding box center [629, 112] width 179 height 42
type input "[DATE]"
click at [731, 114] on input "Starttijd *" at bounding box center [813, 112] width 179 height 42
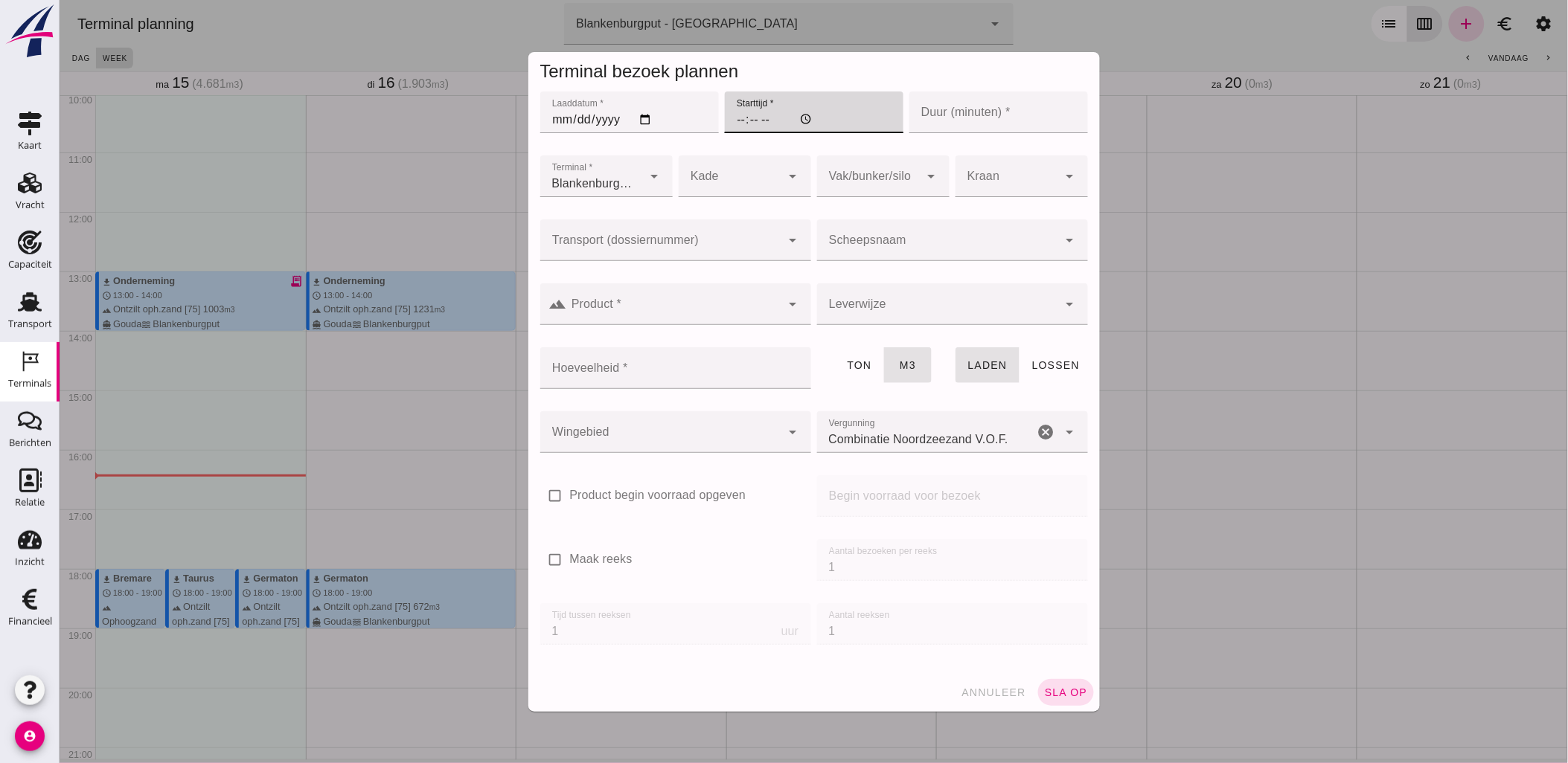
type input "11:00"
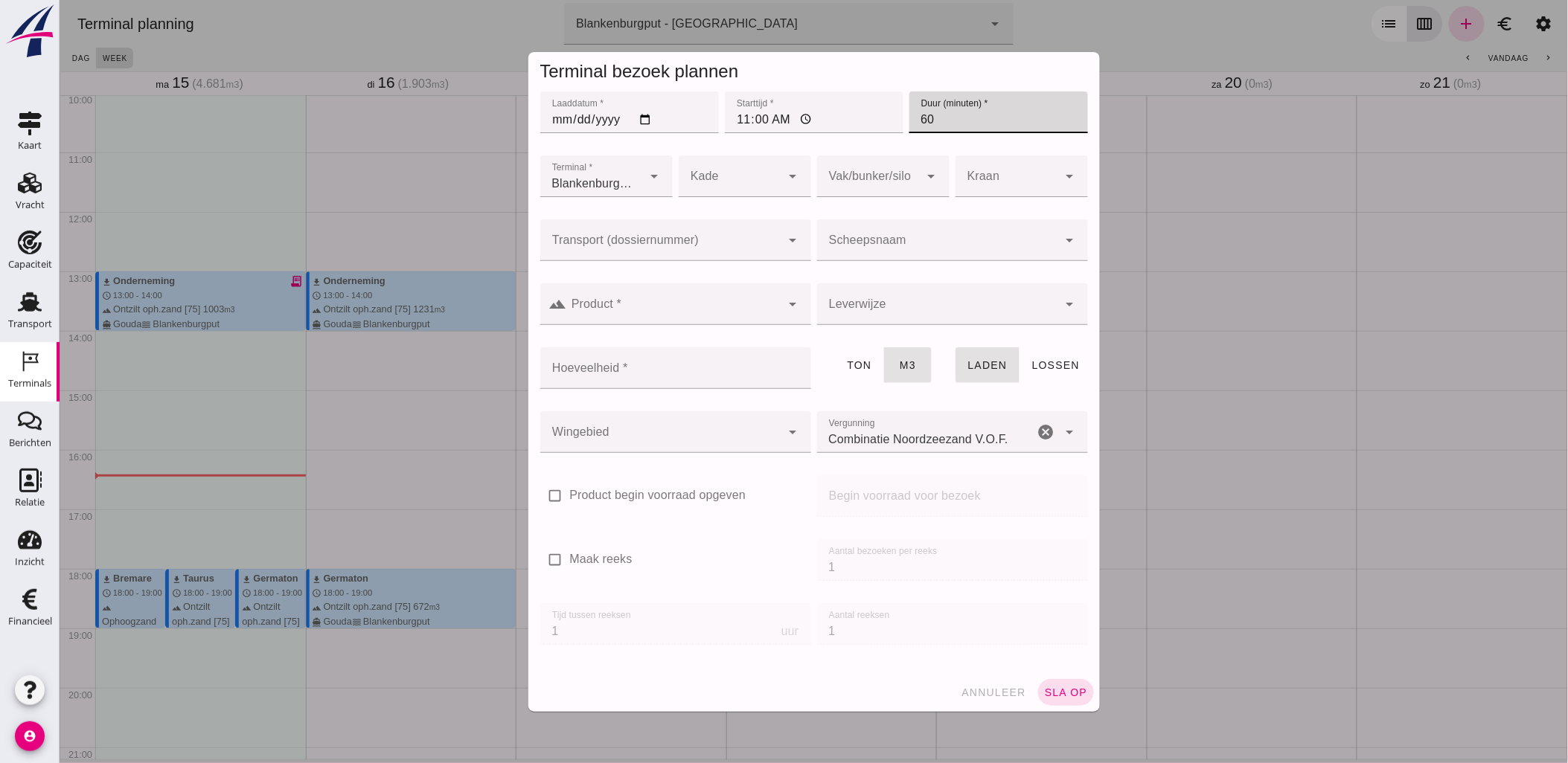
type input "60"
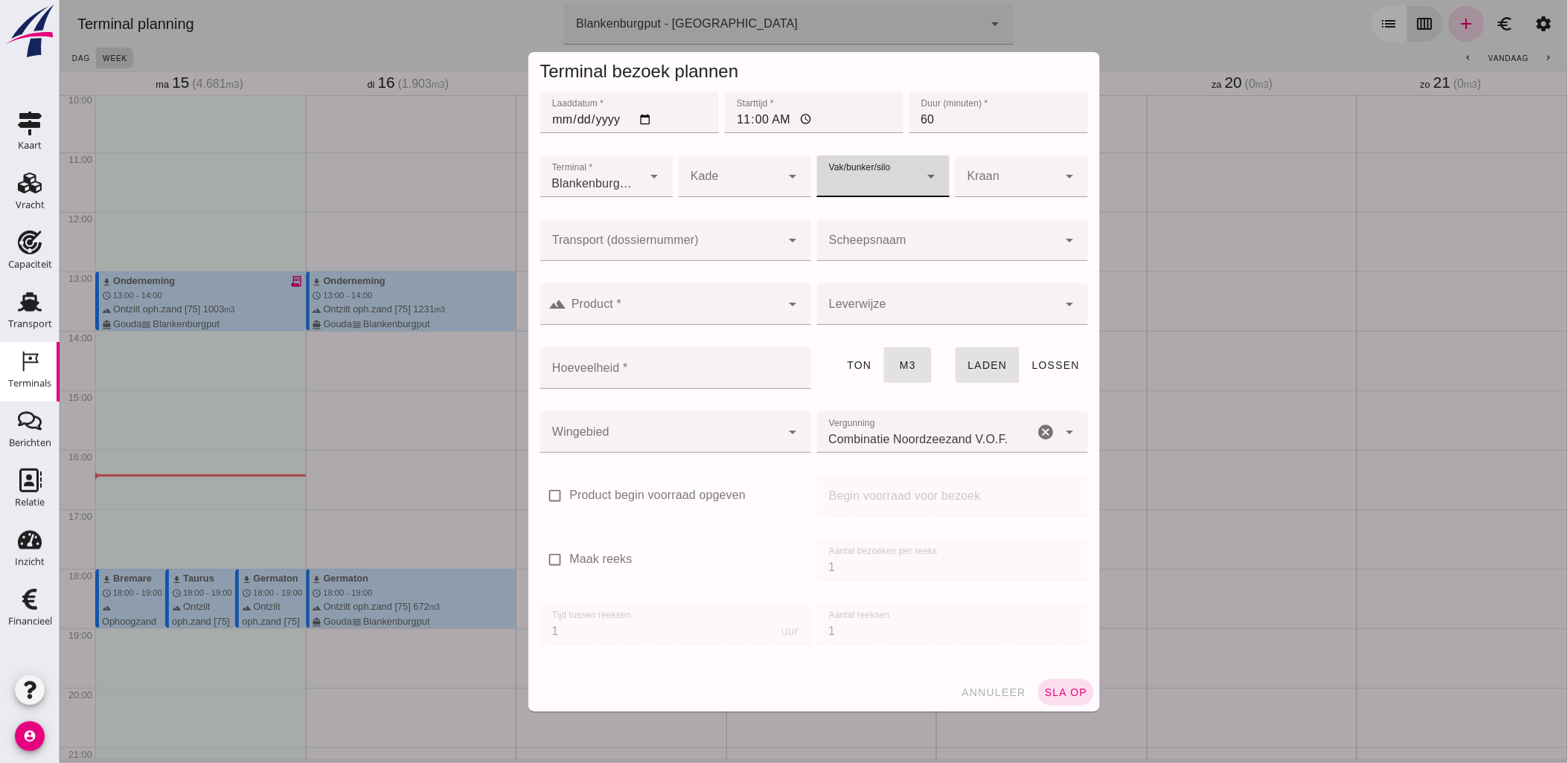
click at [885, 172] on div at bounding box center [868, 176] width 103 height 42
click at [865, 331] on div "18" at bounding box center [876, 333] width 108 height 18
type input "366"
click at [737, 239] on input "Transport (dossiernummer)" at bounding box center [659, 247] width 241 height 18
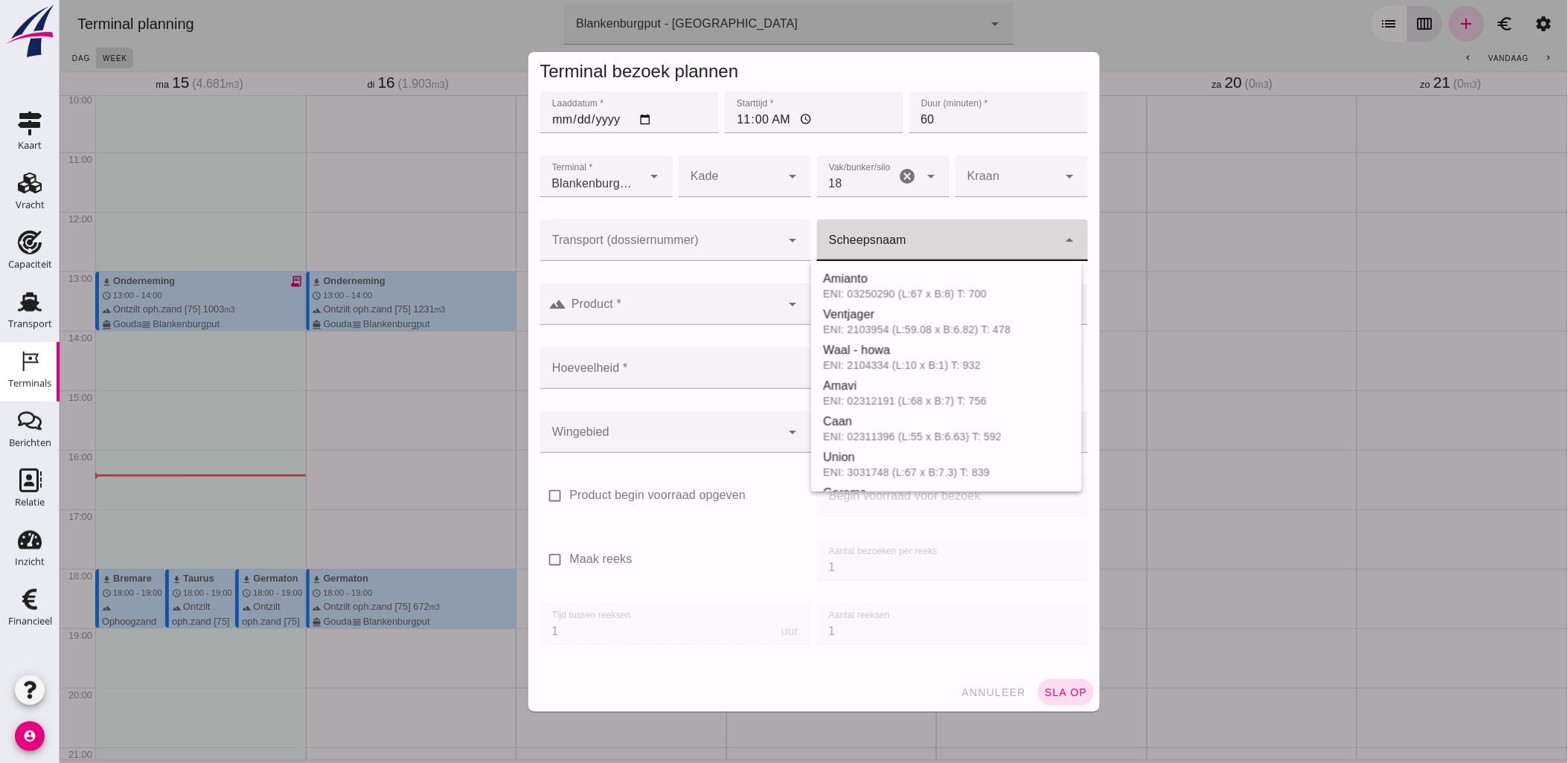
click at [900, 246] on input "Scheepsnaam" at bounding box center [936, 247] width 241 height 18
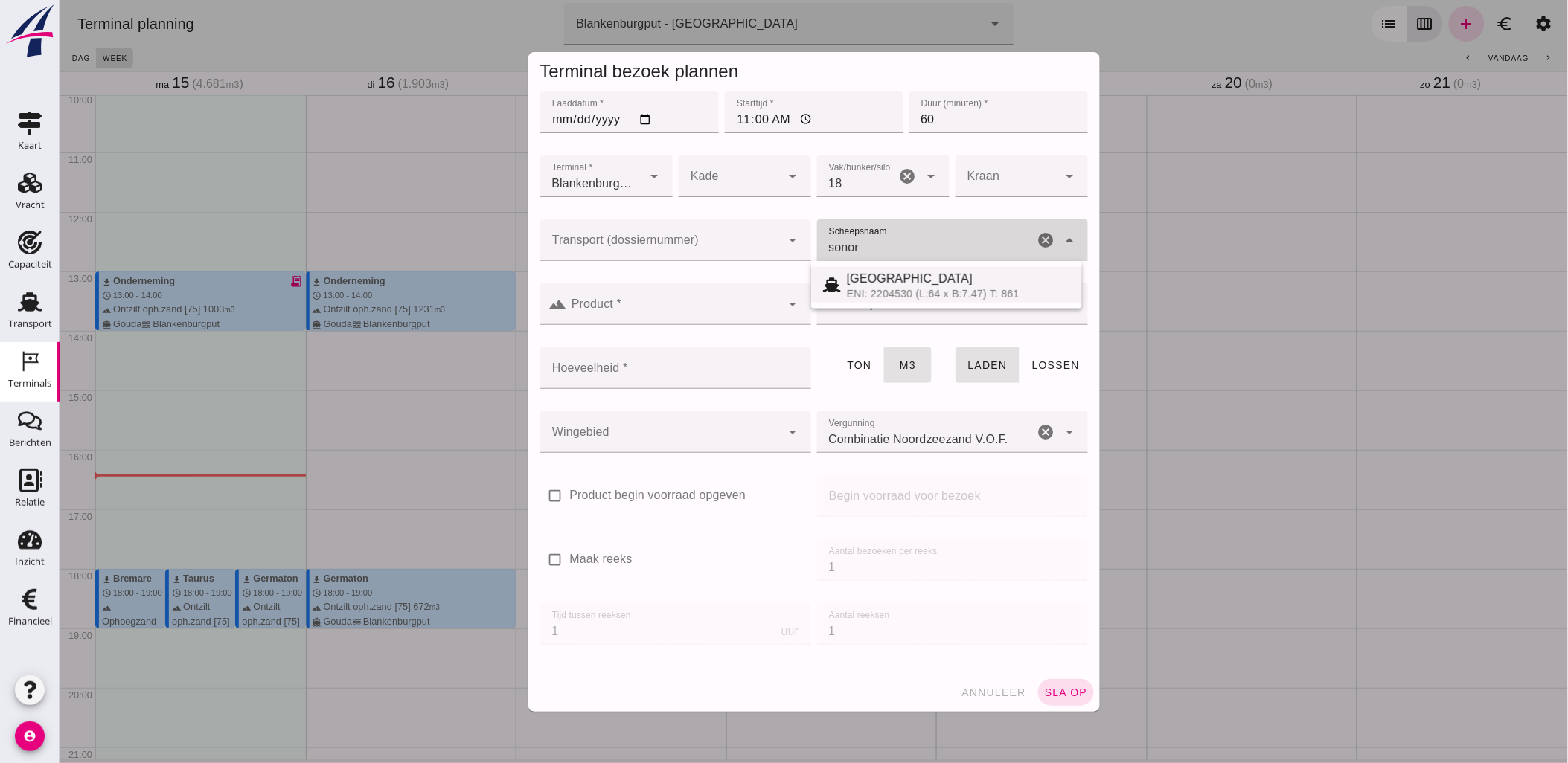
click at [905, 279] on div "[GEOGRAPHIC_DATA]" at bounding box center [957, 279] width 224 height 18
type input "[GEOGRAPHIC_DATA]"
type input "467"
type input "[GEOGRAPHIC_DATA]"
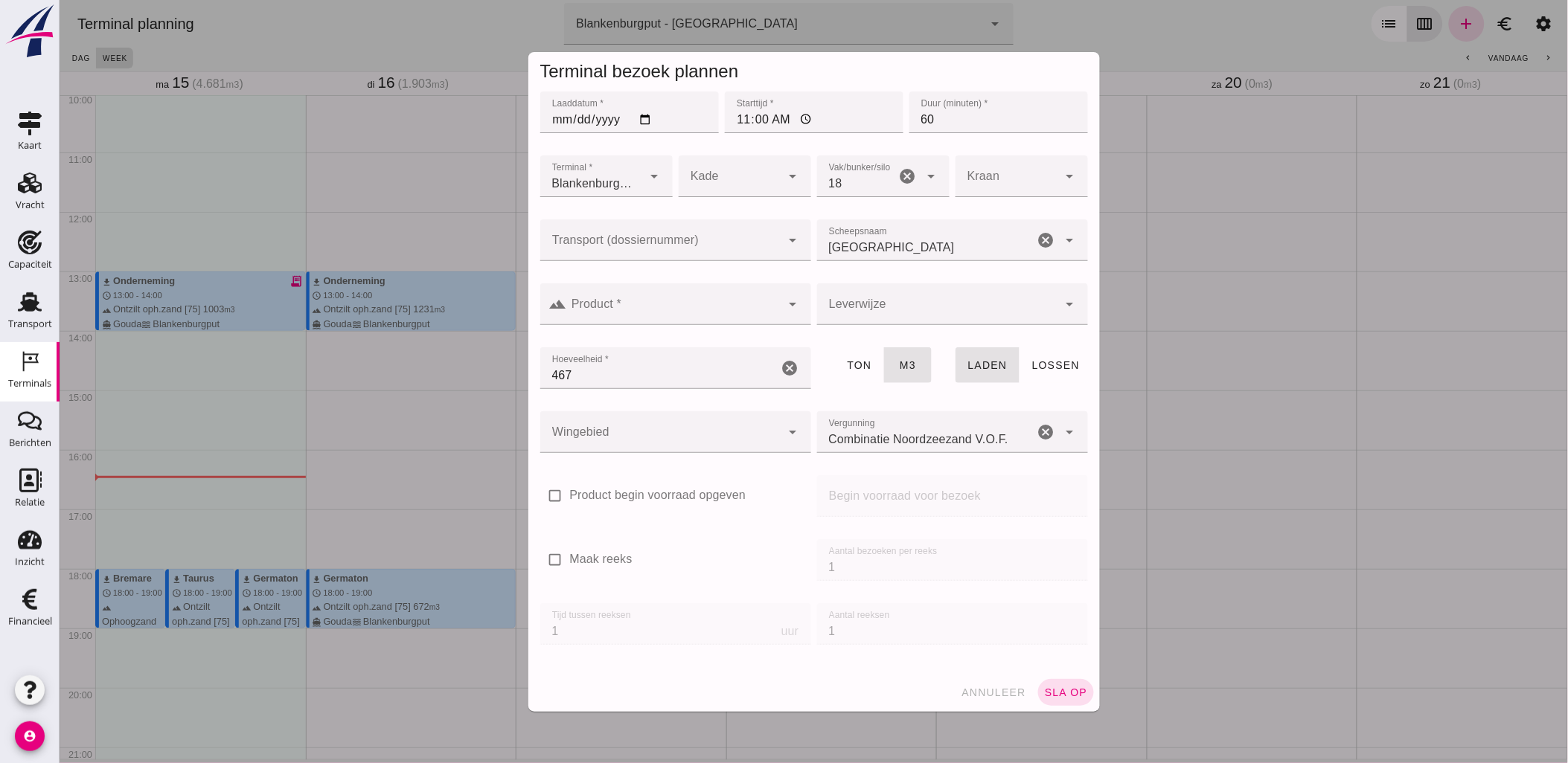
click at [670, 237] on div at bounding box center [659, 241] width 241 height 42
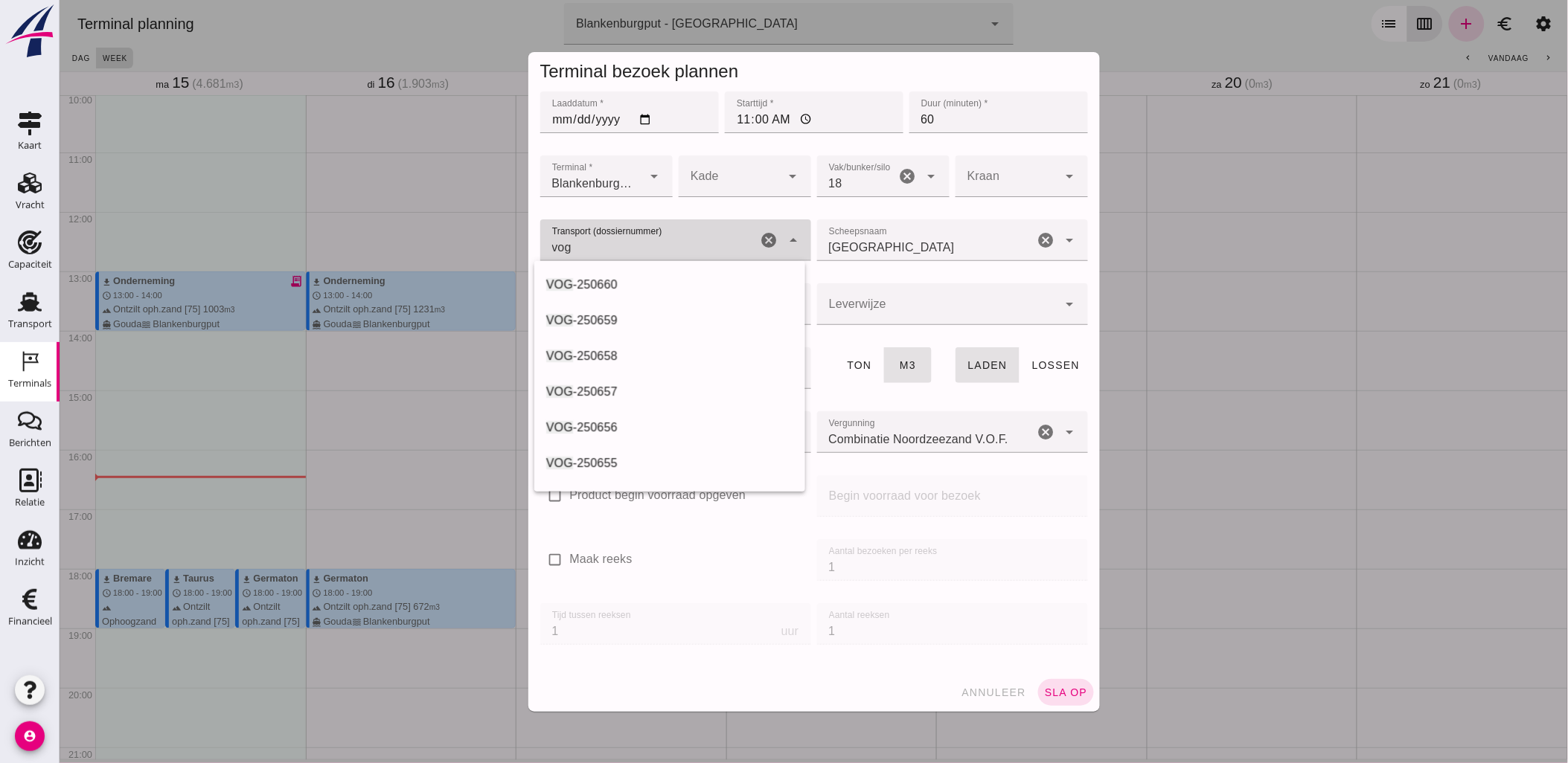
type input "vog-"
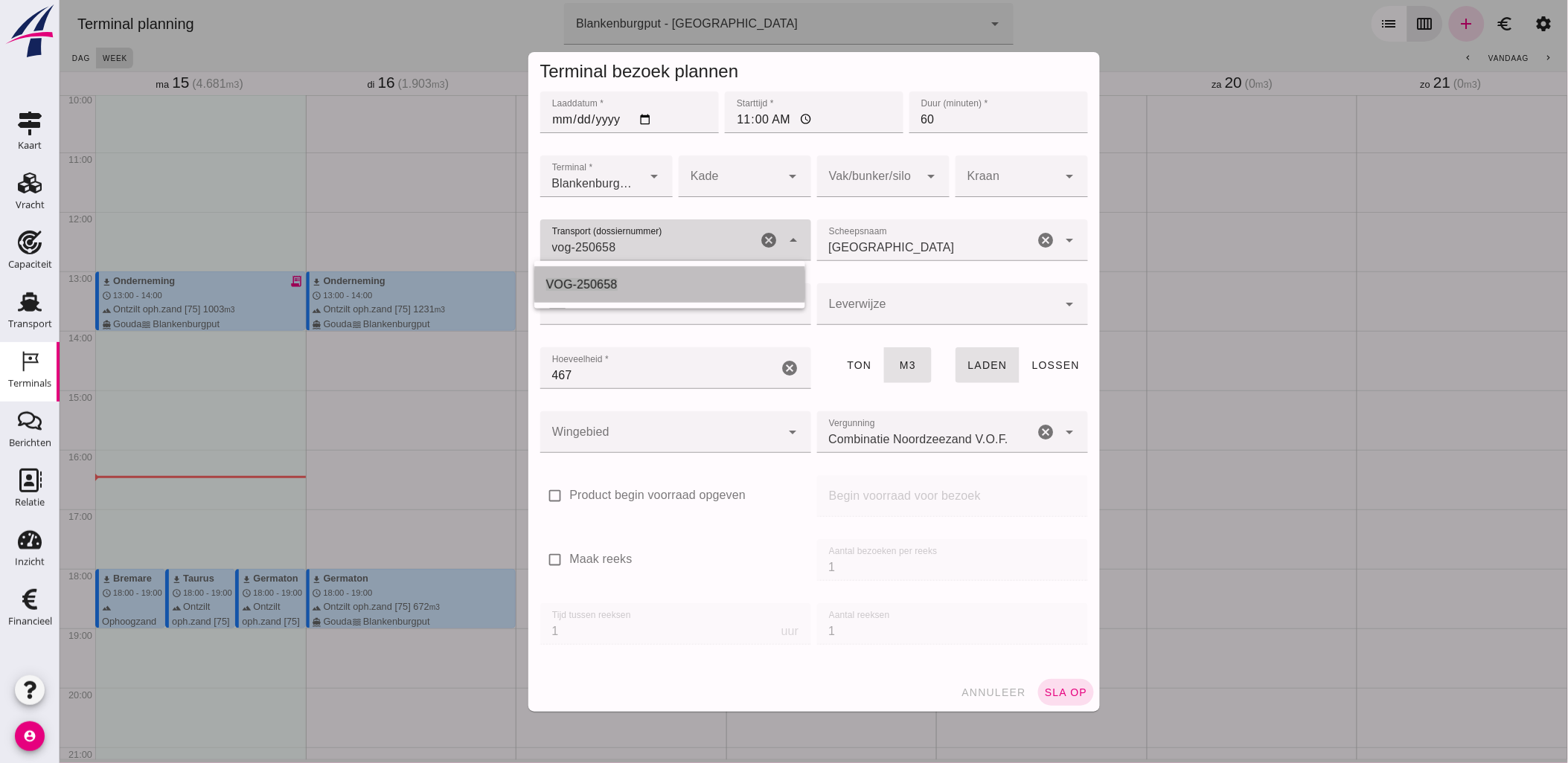
click at [648, 280] on div "VOG-250658" at bounding box center [669, 284] width 247 height 18
type input "VOG-250658"
type input "franco_on_board"
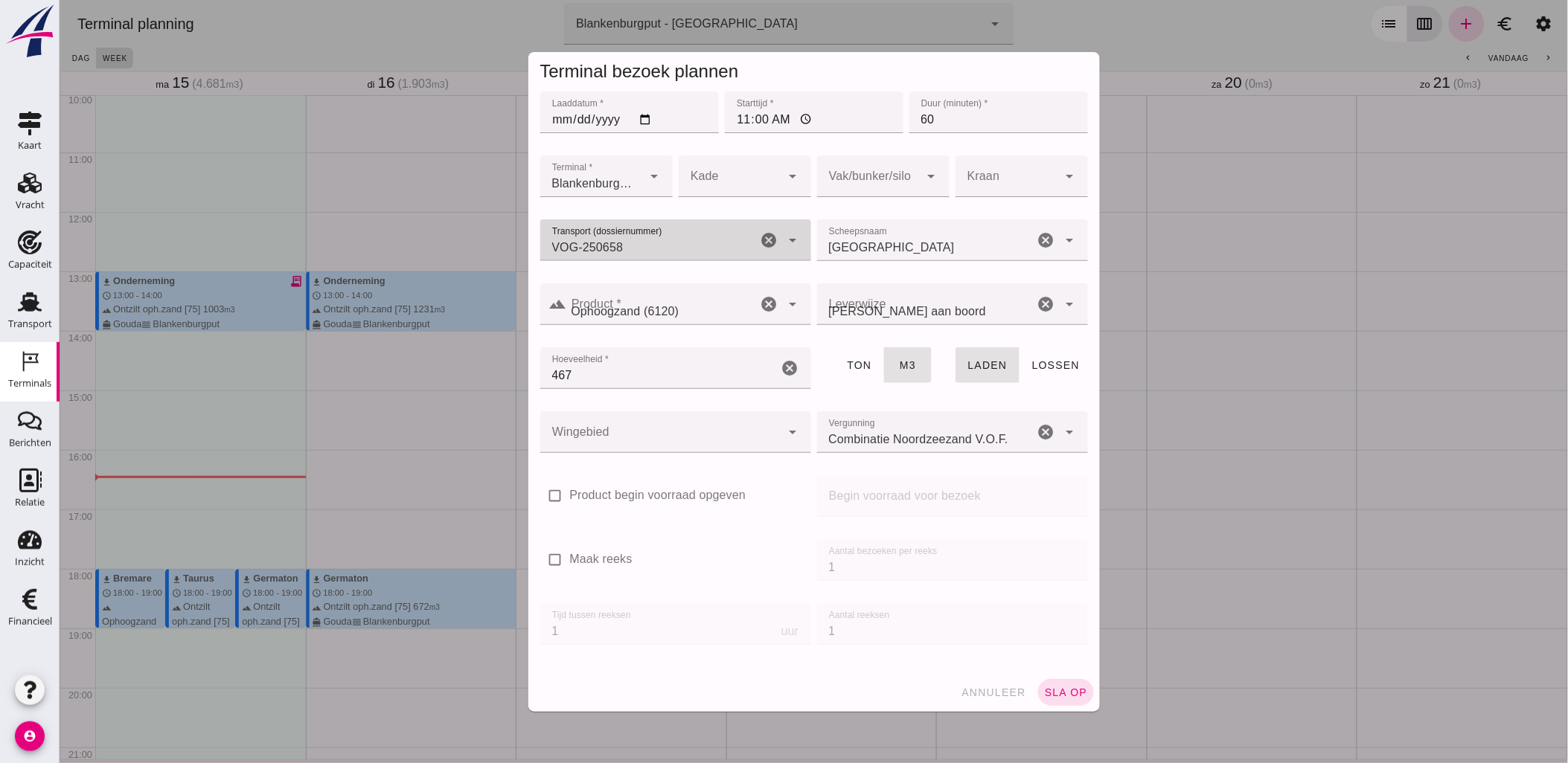
type input "VOG-250658"
click at [664, 415] on div at bounding box center [659, 432] width 241 height 42
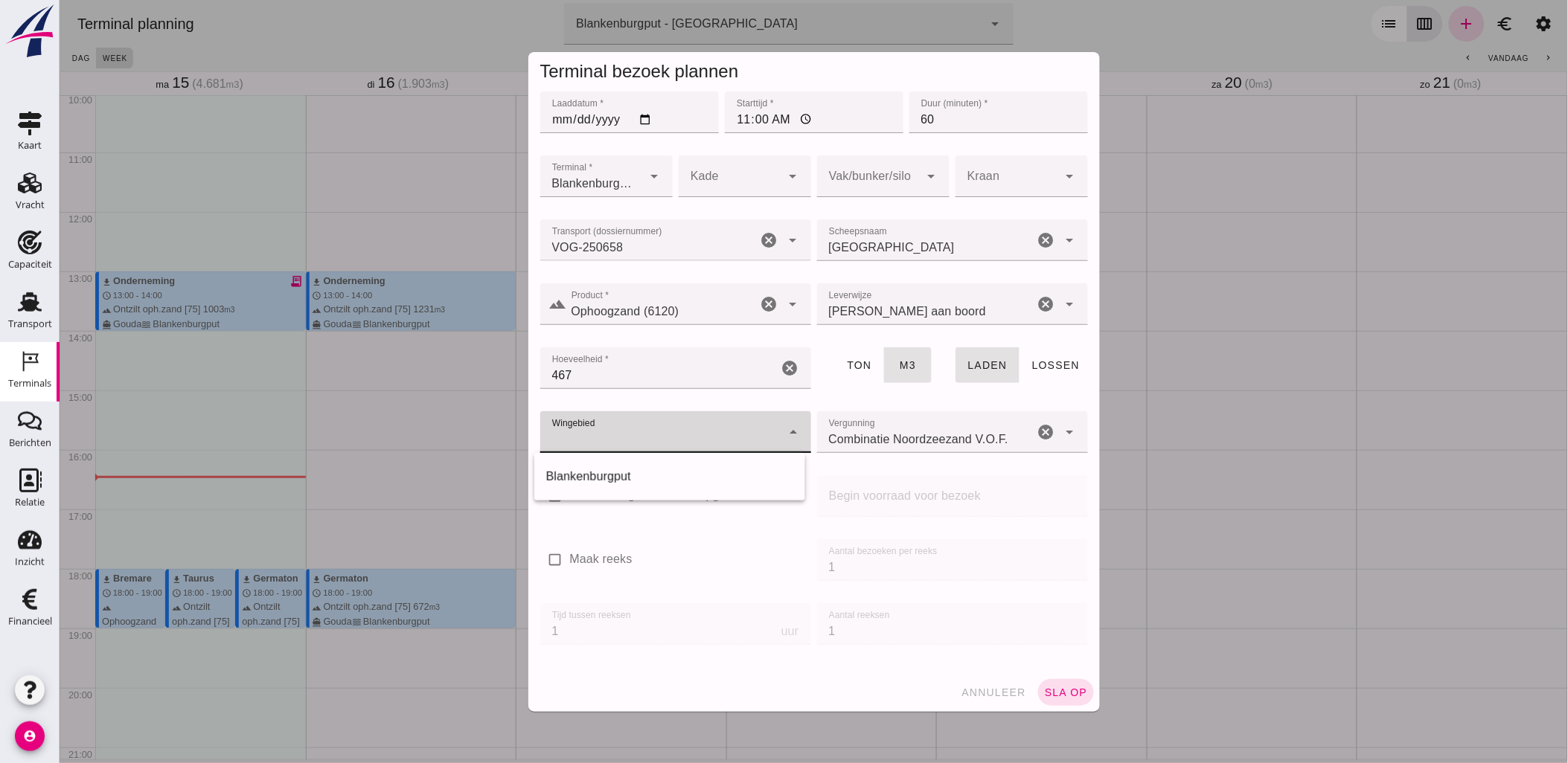
click at [657, 468] on div "Blankenburgput" at bounding box center [669, 477] width 247 height 18
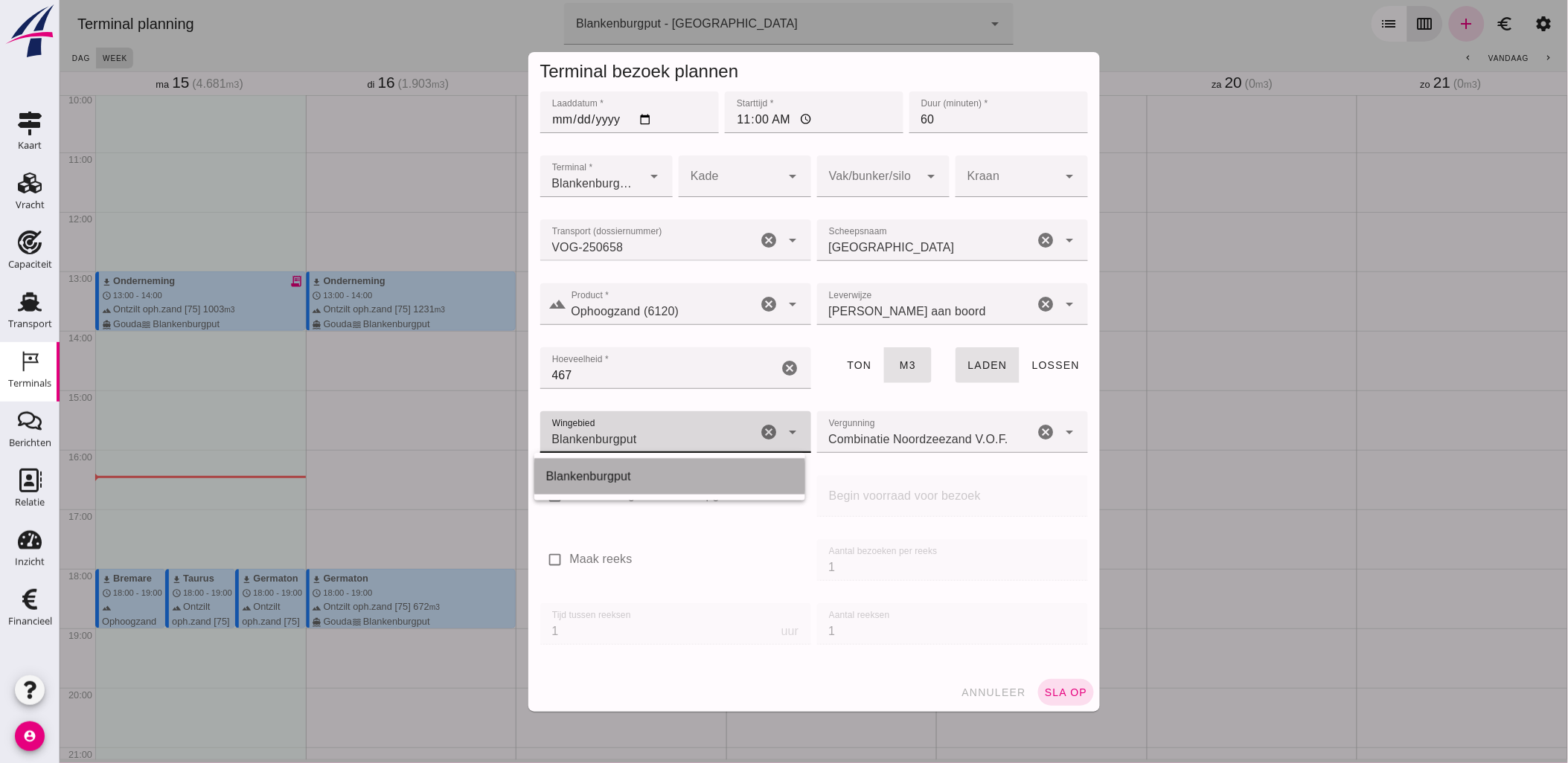
type input "333"
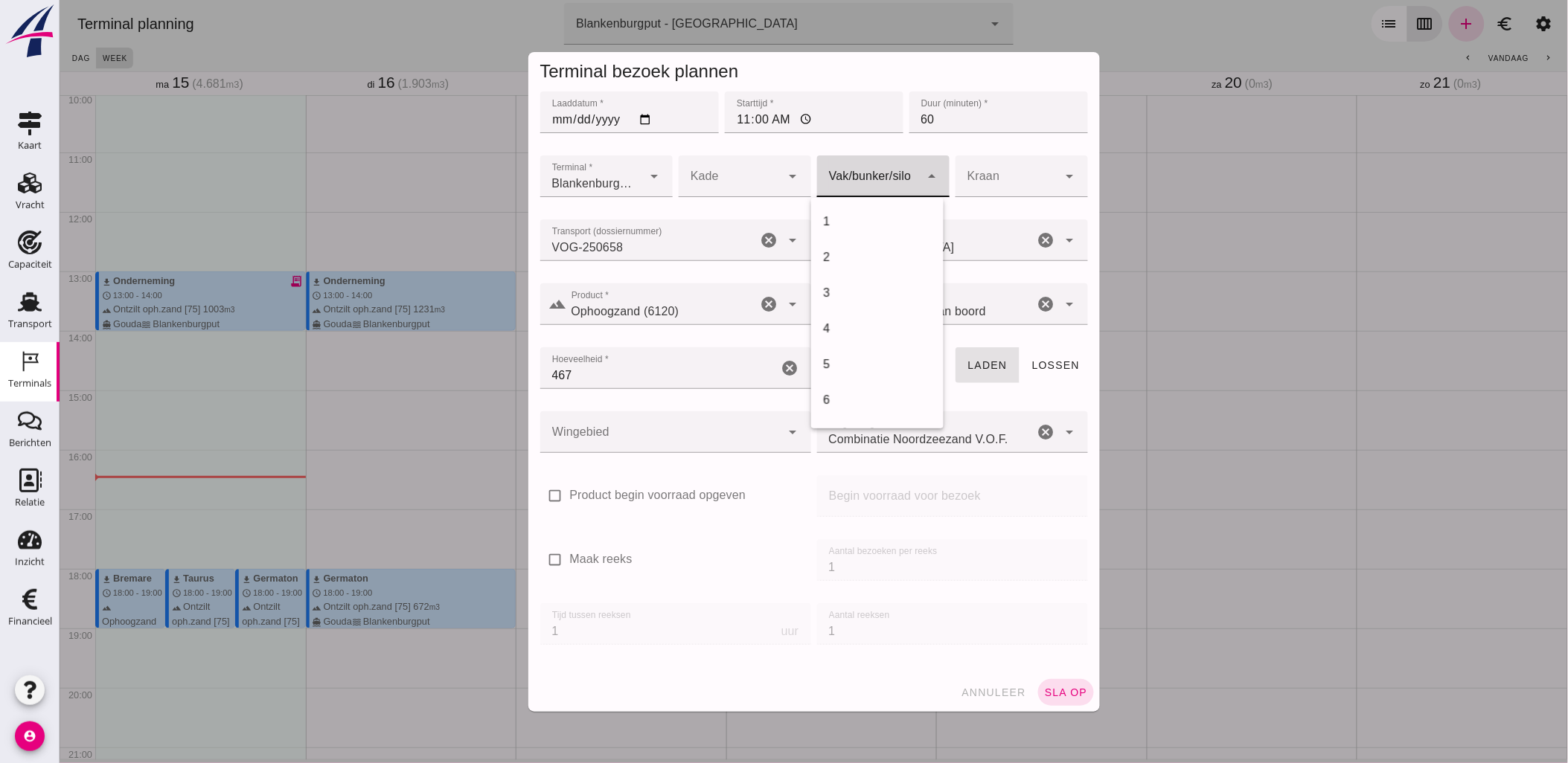
click at [894, 179] on div at bounding box center [868, 176] width 103 height 42
click at [870, 251] on div "18" at bounding box center [876, 250] width 108 height 18
type input "366"
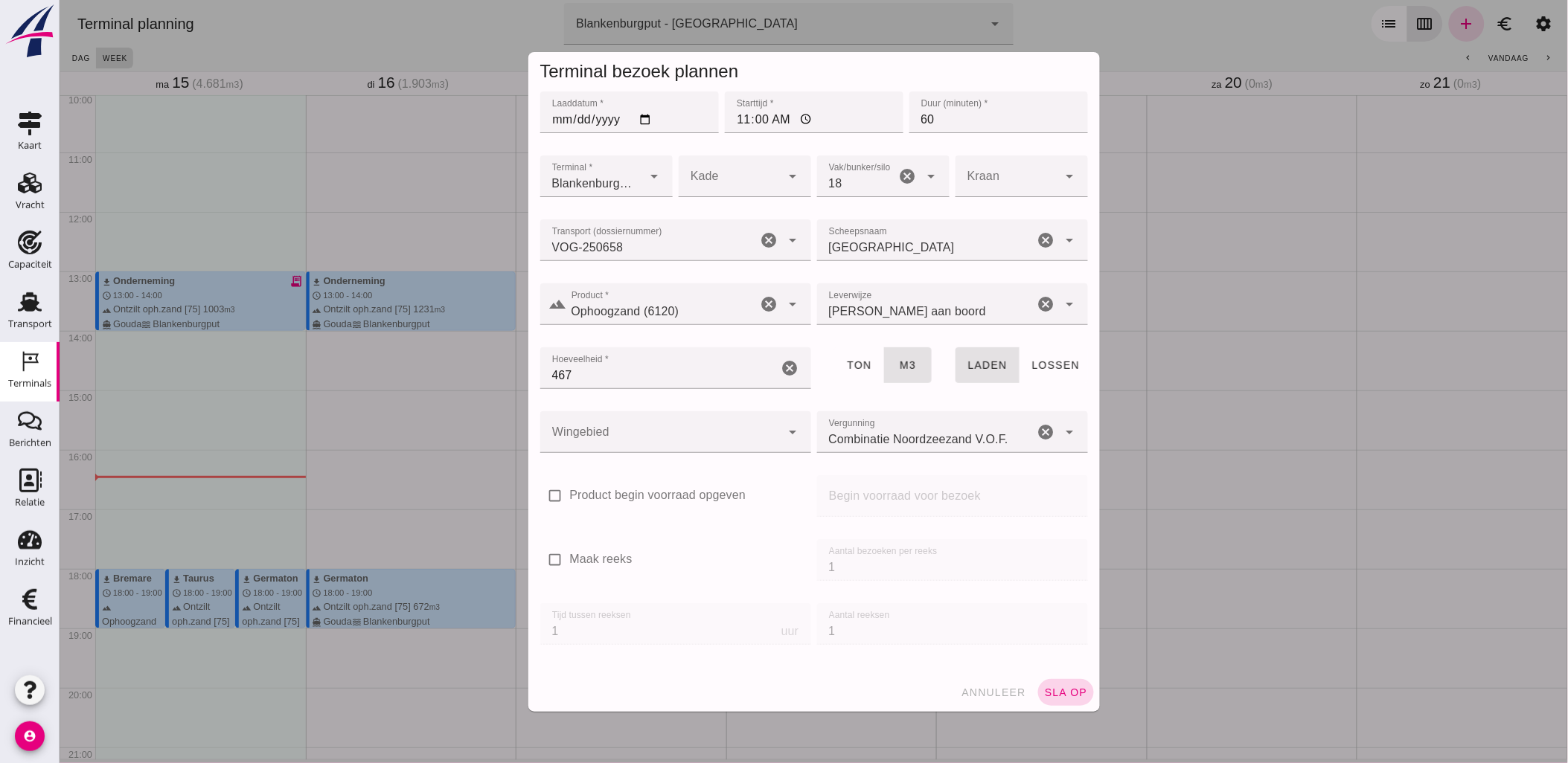
click at [1059, 695] on span "sla op" at bounding box center [1065, 693] width 44 height 12
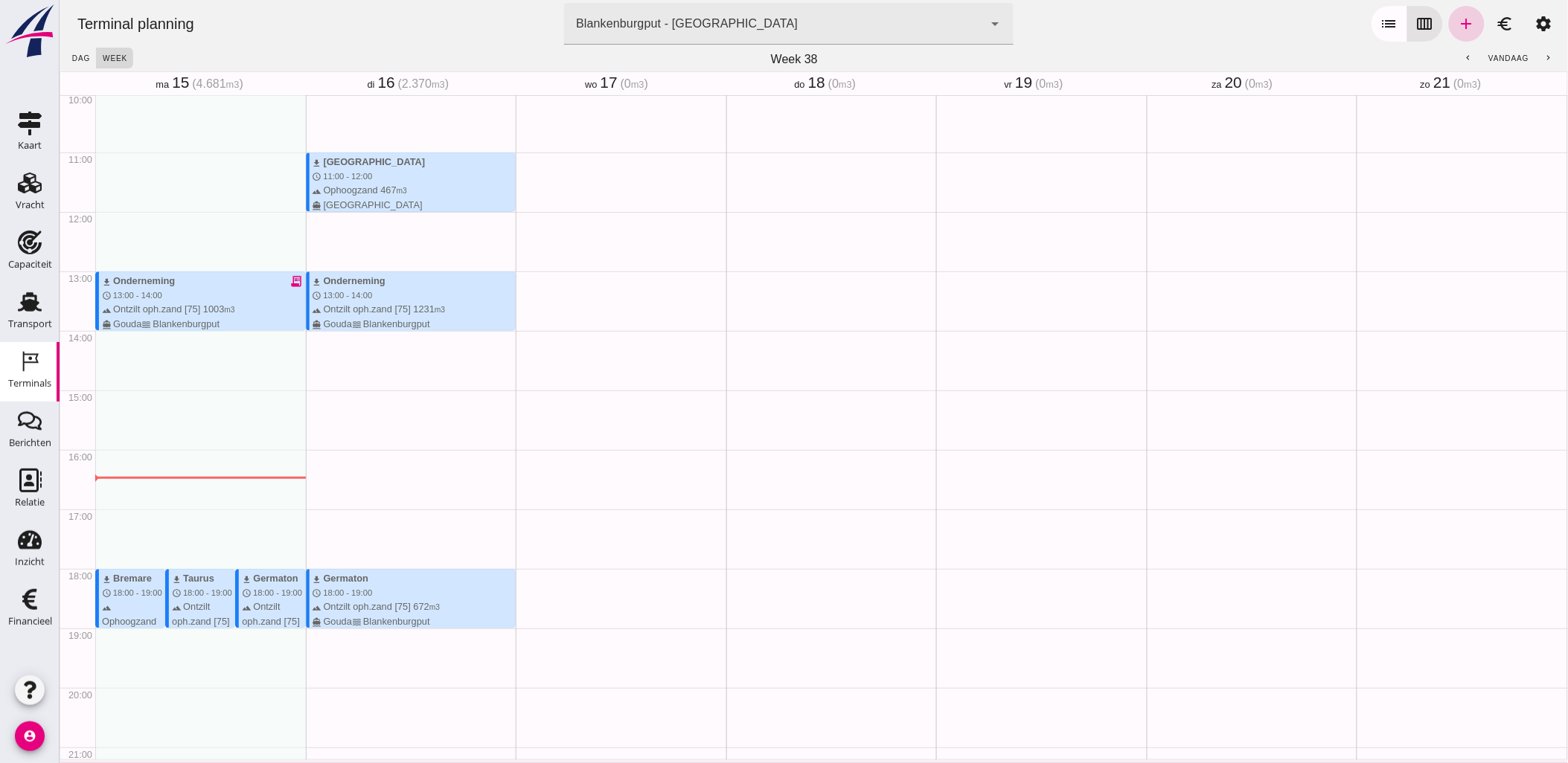
click at [1460, 19] on icon "add" at bounding box center [1465, 24] width 18 height 18
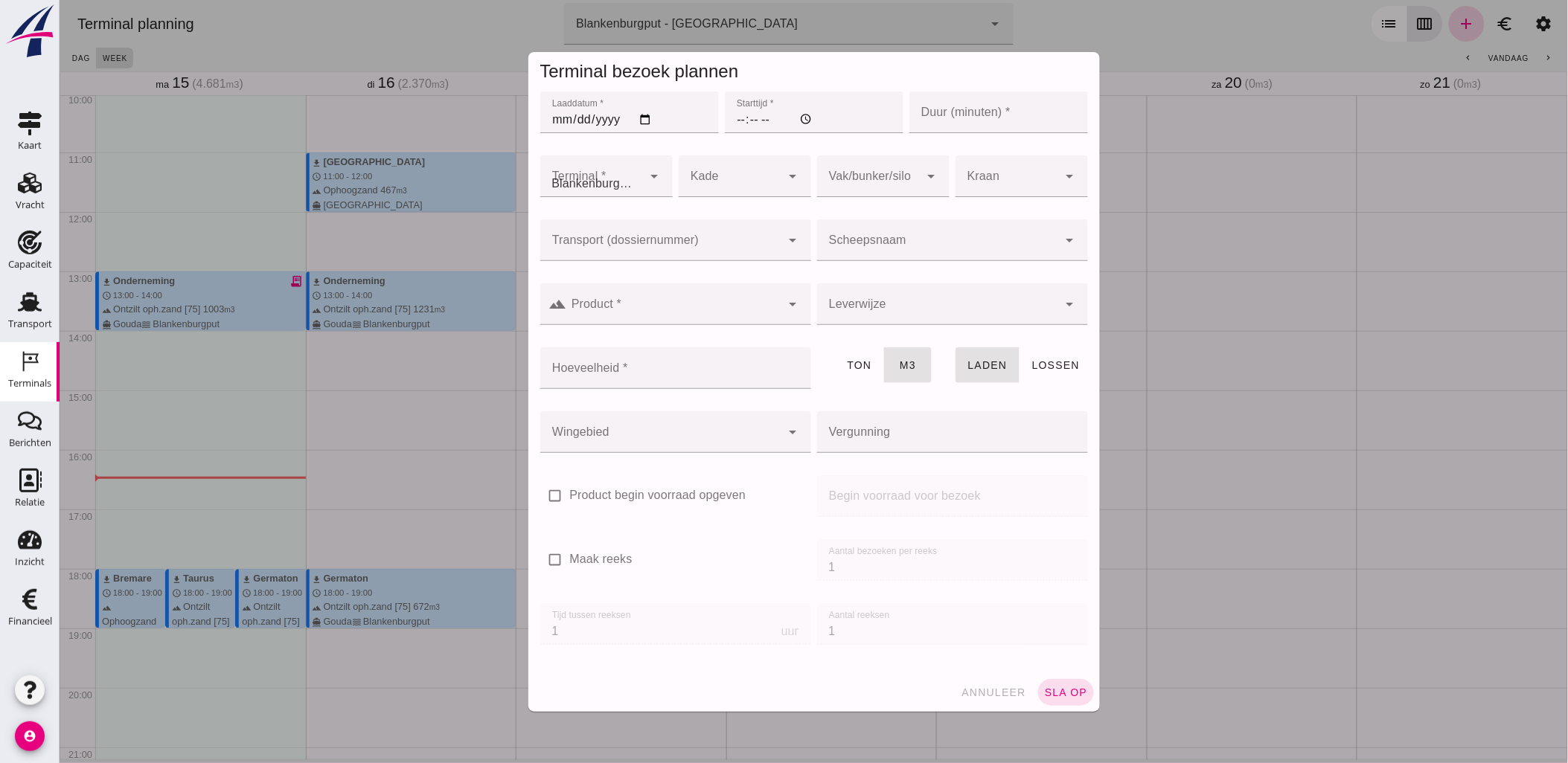
type input "Combinatie Noordzeezand V.O.F."
click at [643, 121] on input "Laaddatum *" at bounding box center [629, 112] width 179 height 42
type input "[DATE]"
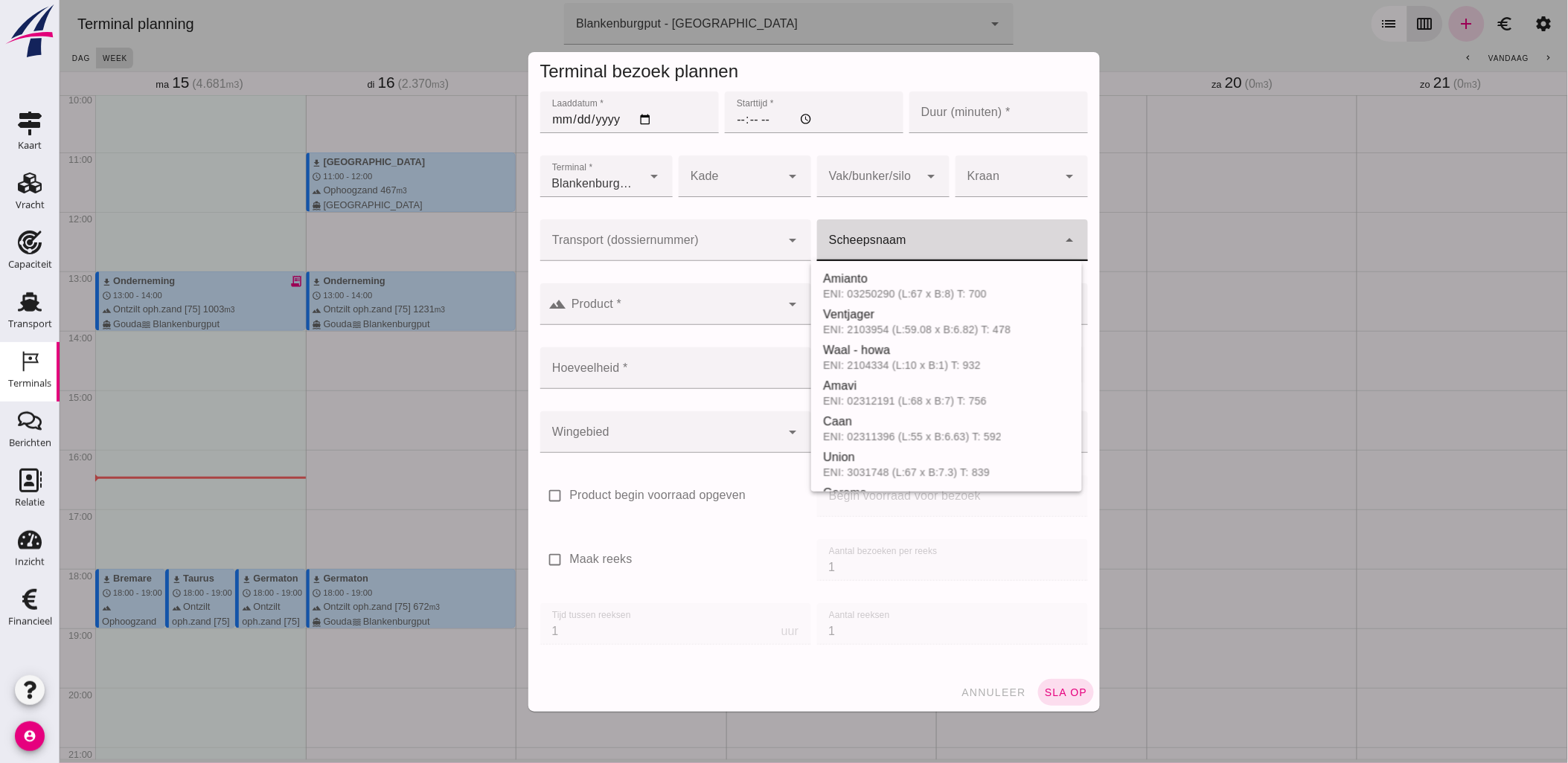
click at [885, 241] on input "Scheepsnaam" at bounding box center [936, 247] width 241 height 18
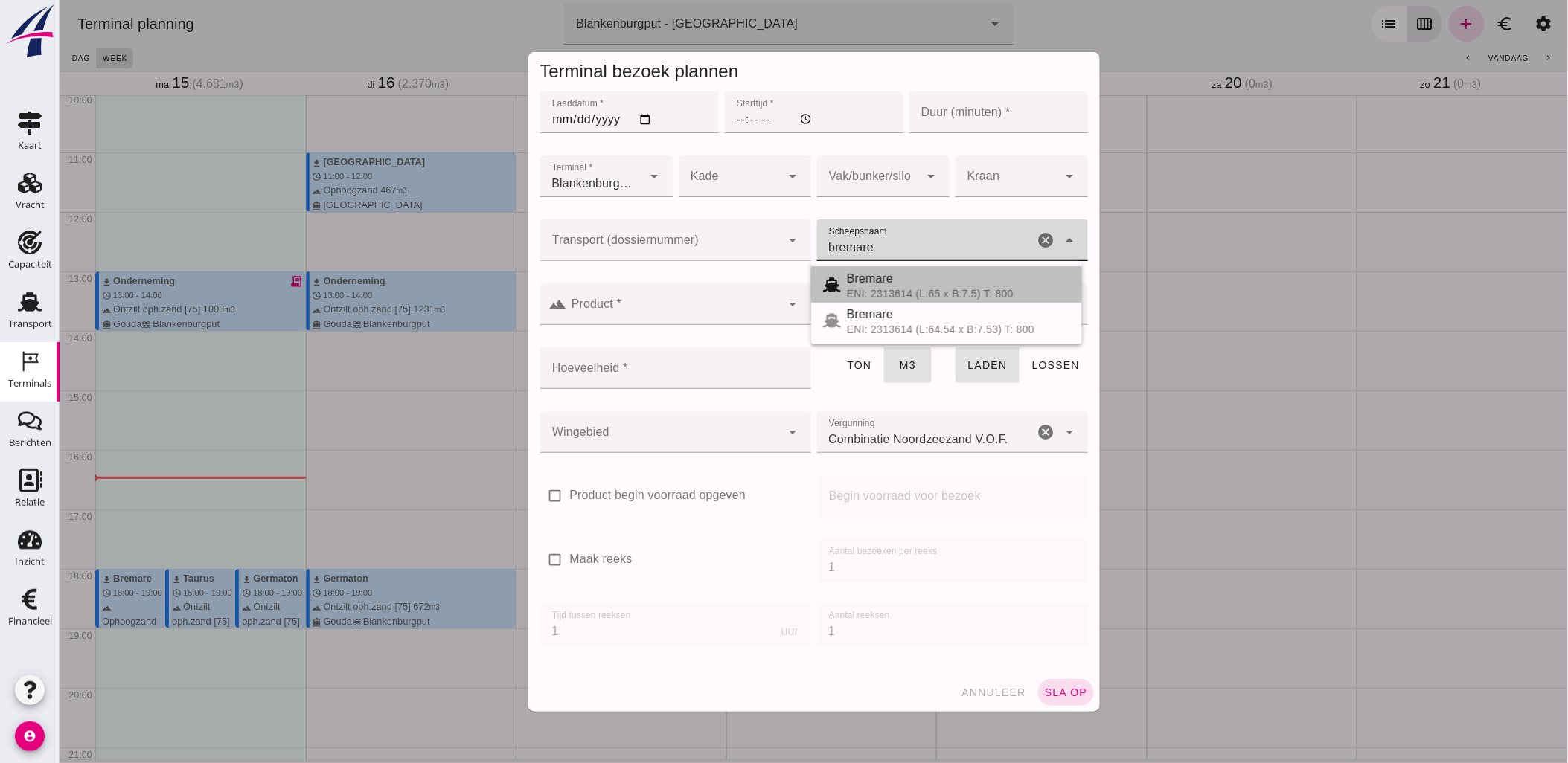
click at [862, 284] on span "Bremare" at bounding box center [869, 278] width 46 height 12
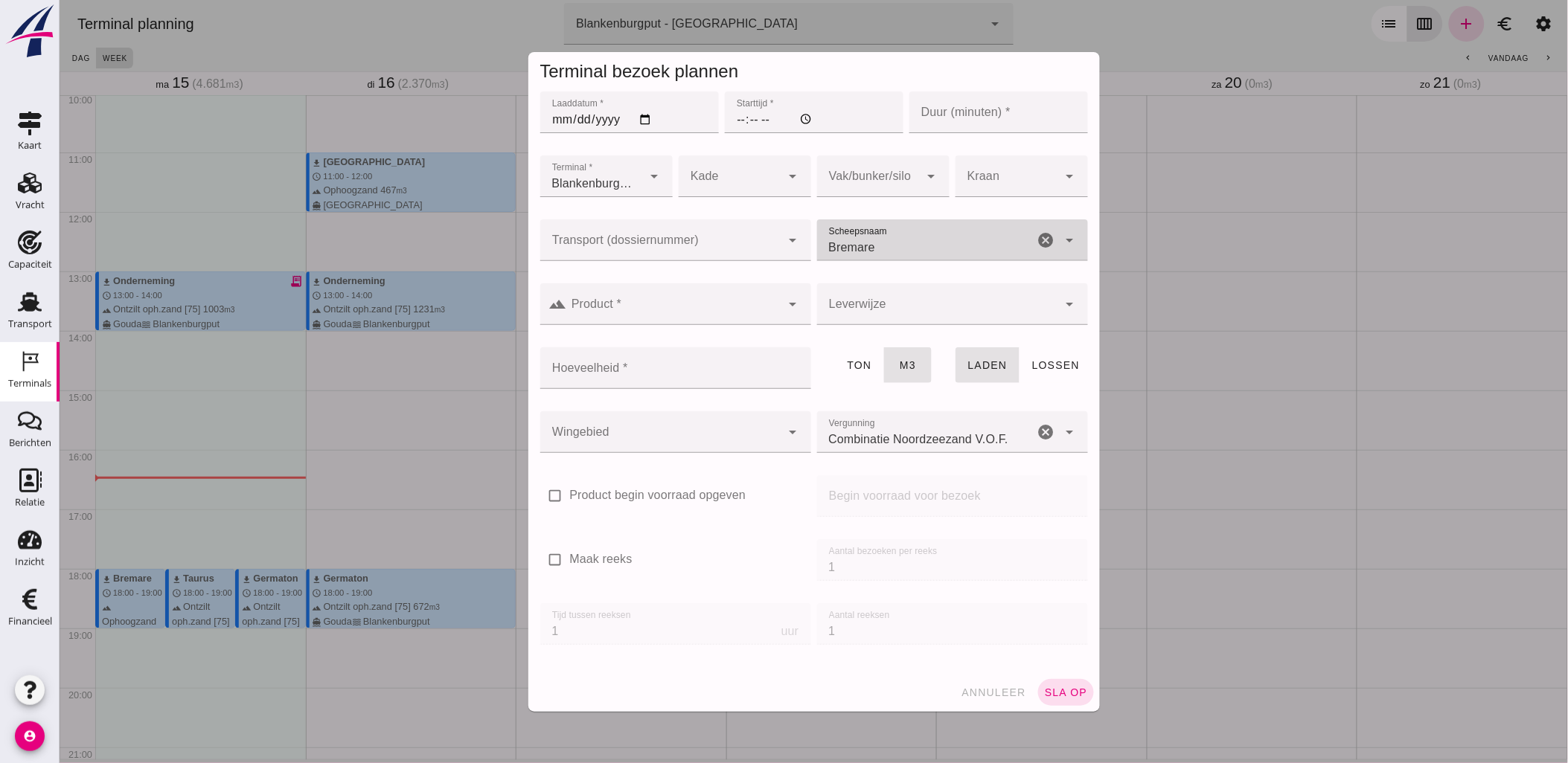
type input "Bremare"
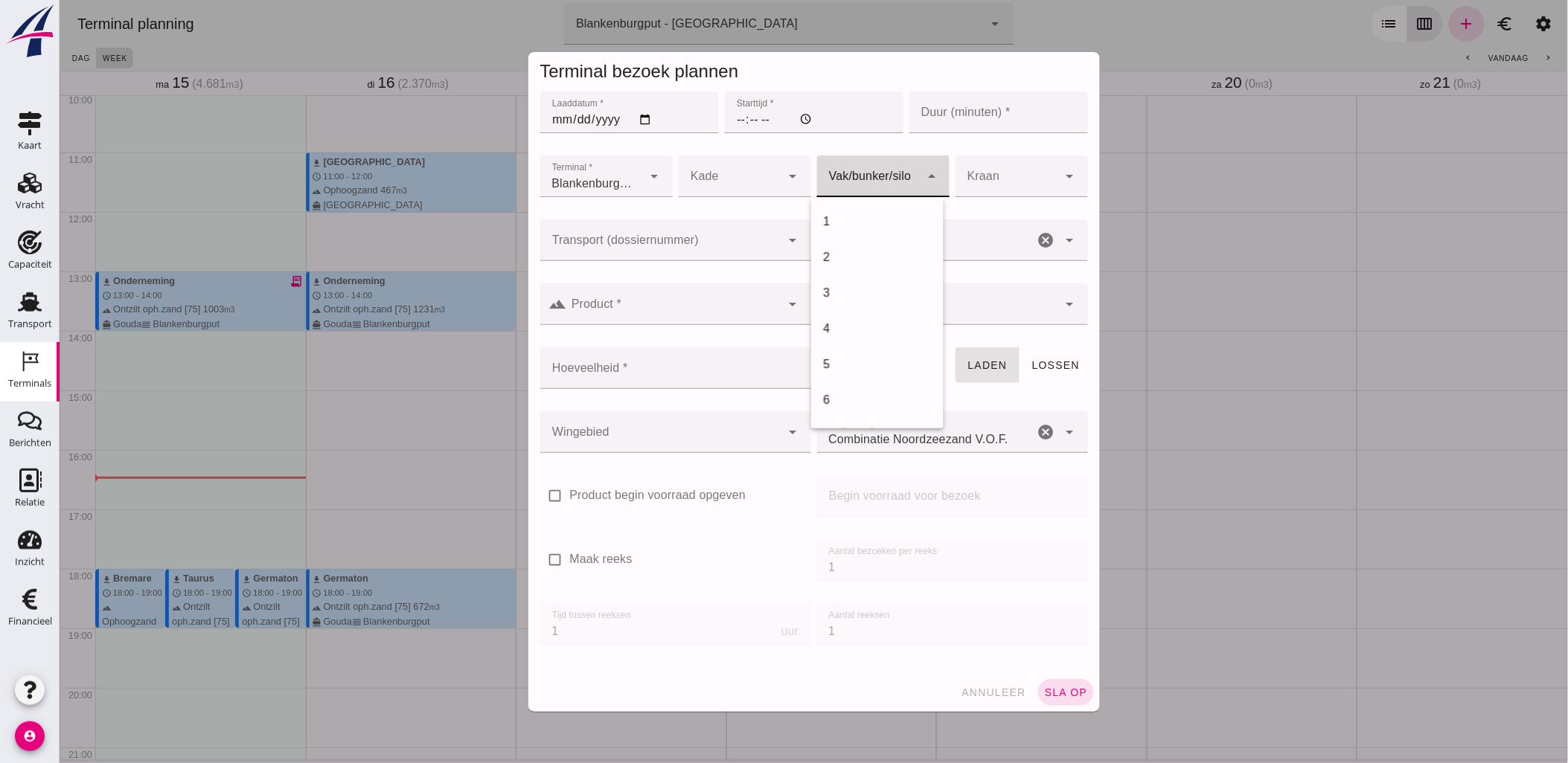
click at [853, 174] on div at bounding box center [868, 176] width 103 height 42
click at [860, 411] on div "18" at bounding box center [876, 416] width 108 height 18
type input "366"
click at [664, 241] on input "Transport (dossiernummer)" at bounding box center [659, 247] width 241 height 18
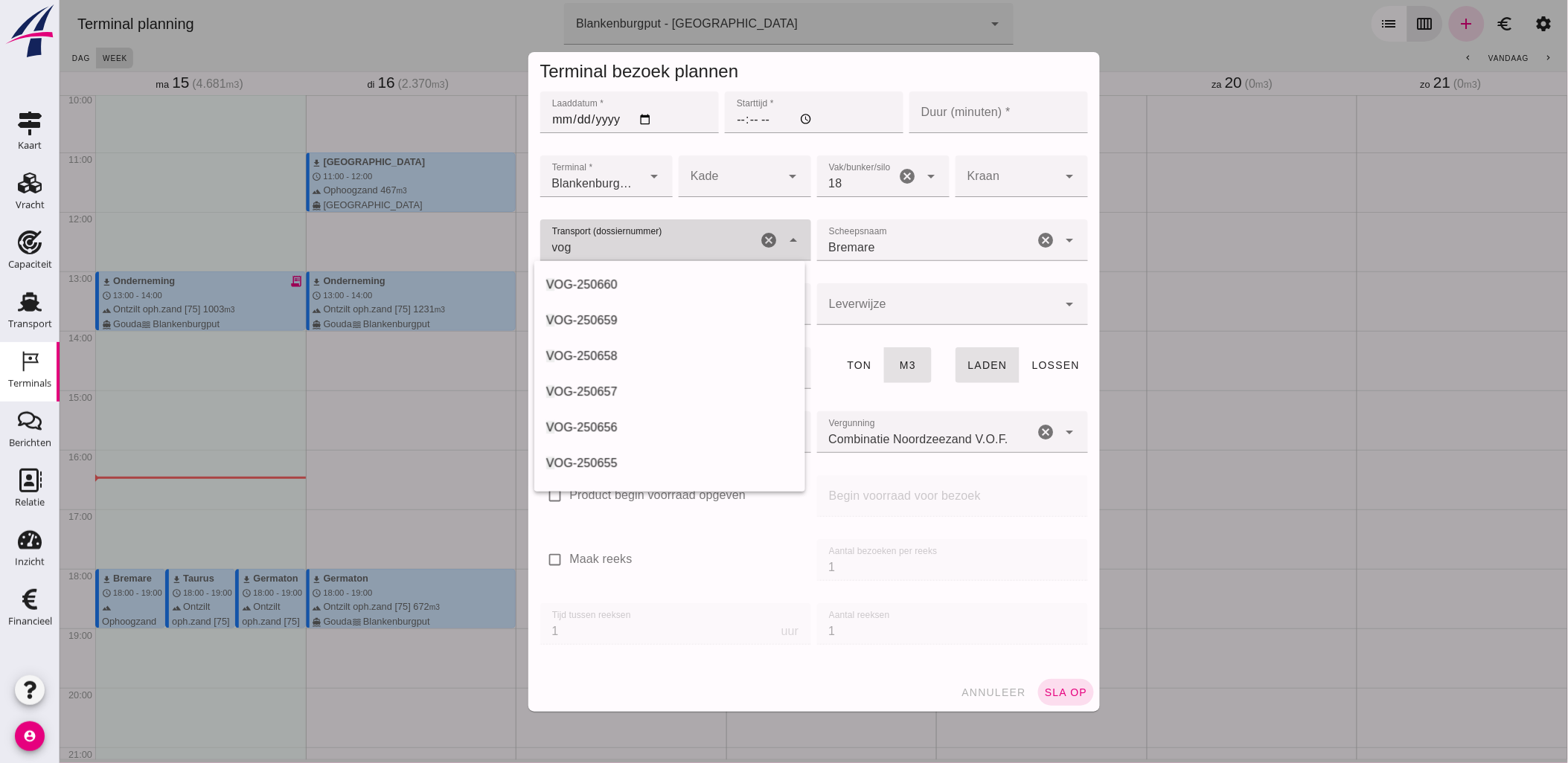
type input "vog-"
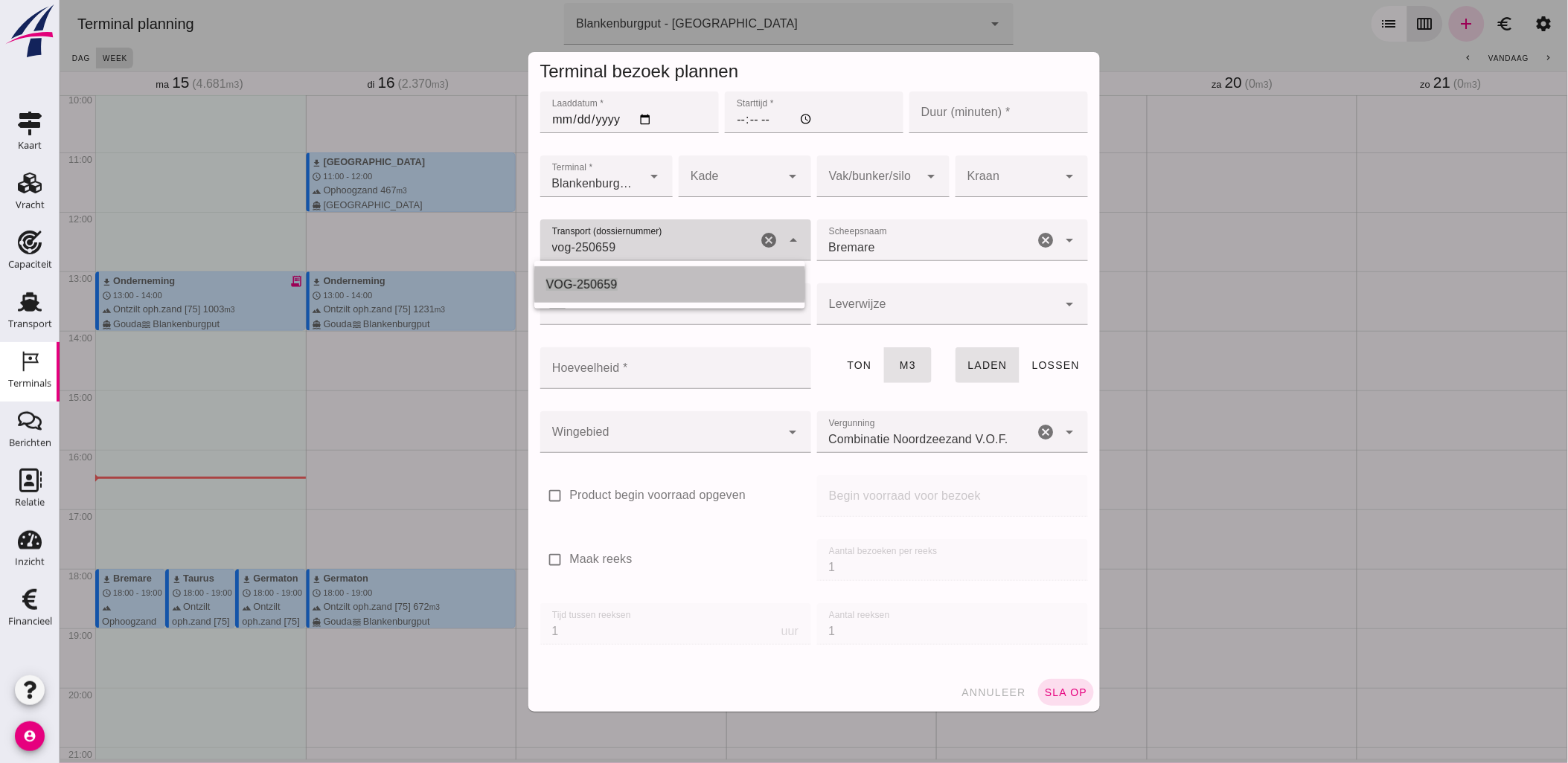
click at [637, 283] on div "VOG-250659" at bounding box center [669, 284] width 247 height 18
type input "VOG-250659"
type input "franco_on_board"
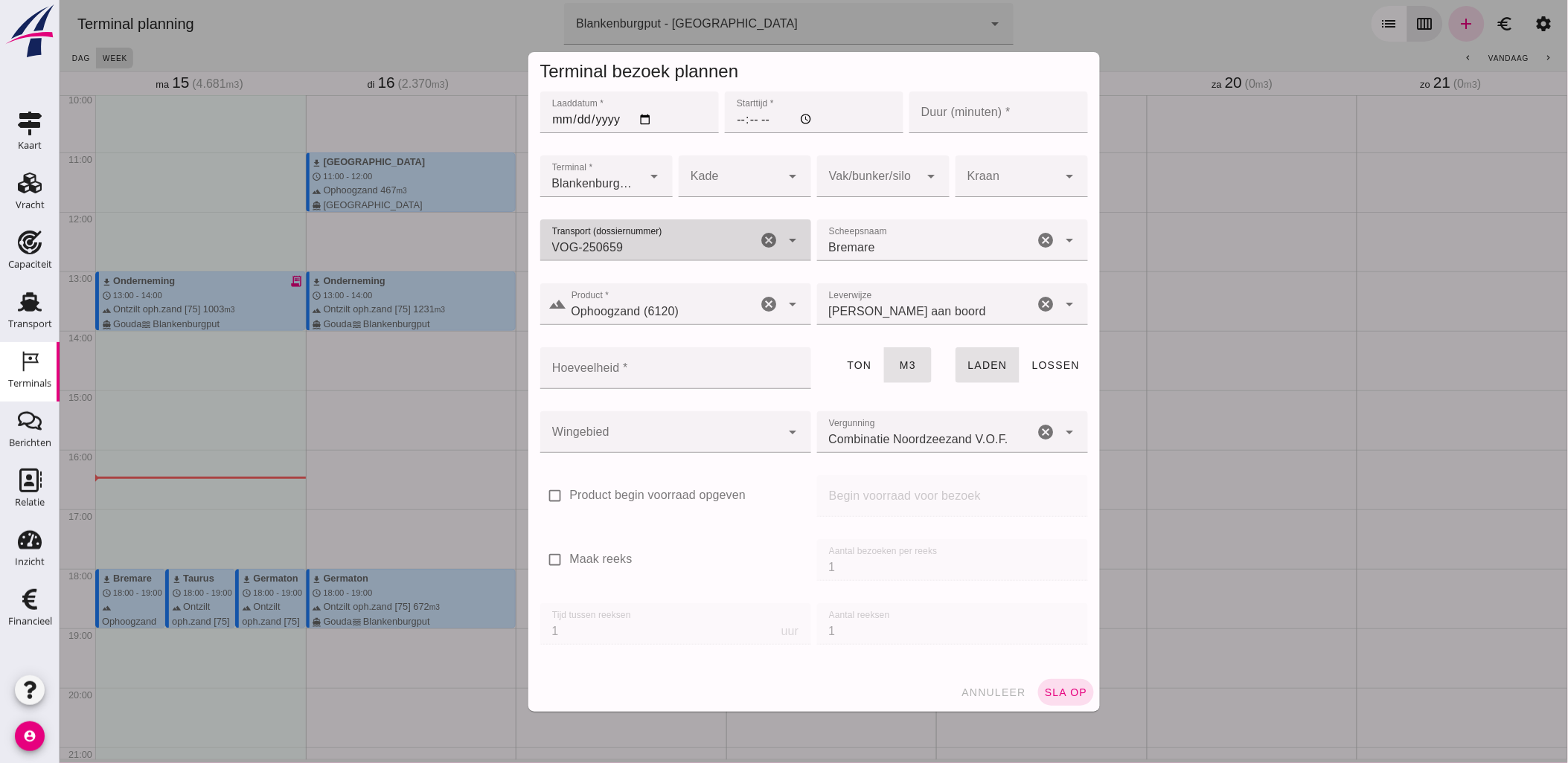
type input "VOG-250659"
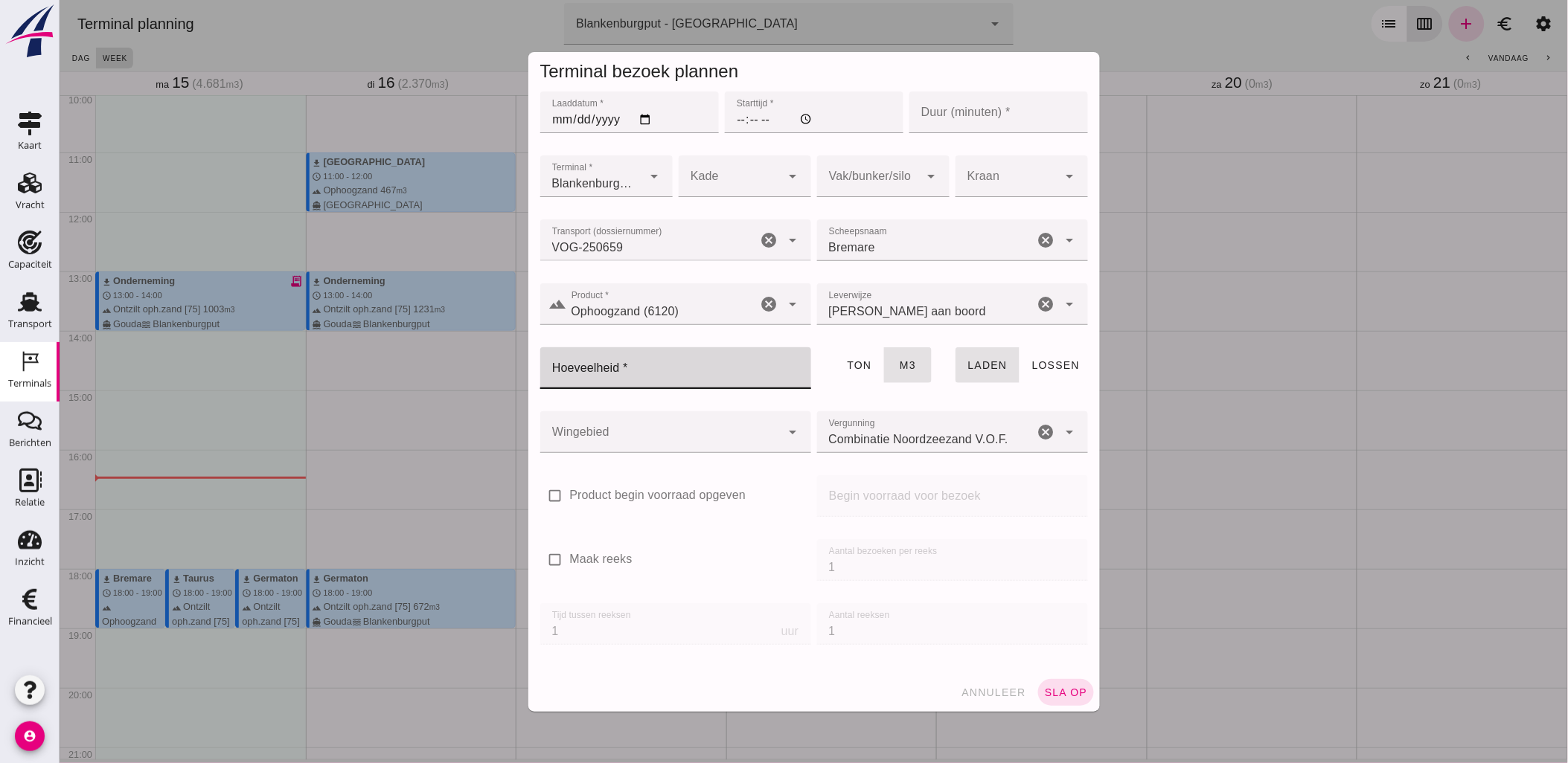
click at [653, 359] on input "Hoeveelheid *" at bounding box center [670, 368] width 262 height 42
type input "434"
click at [718, 435] on div at bounding box center [659, 432] width 241 height 42
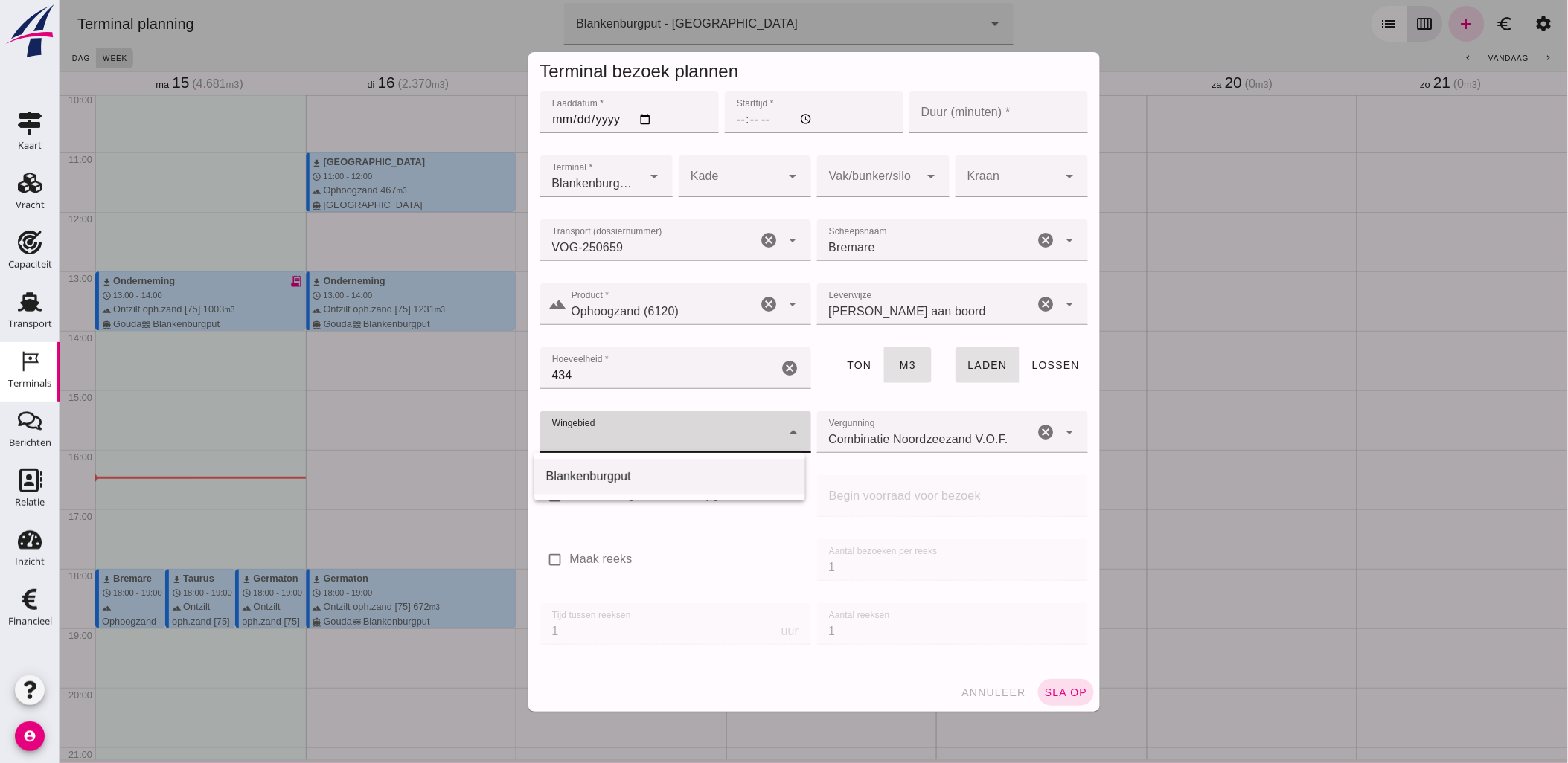
click at [701, 479] on div "Blankenburgput" at bounding box center [669, 477] width 247 height 18
type input "333"
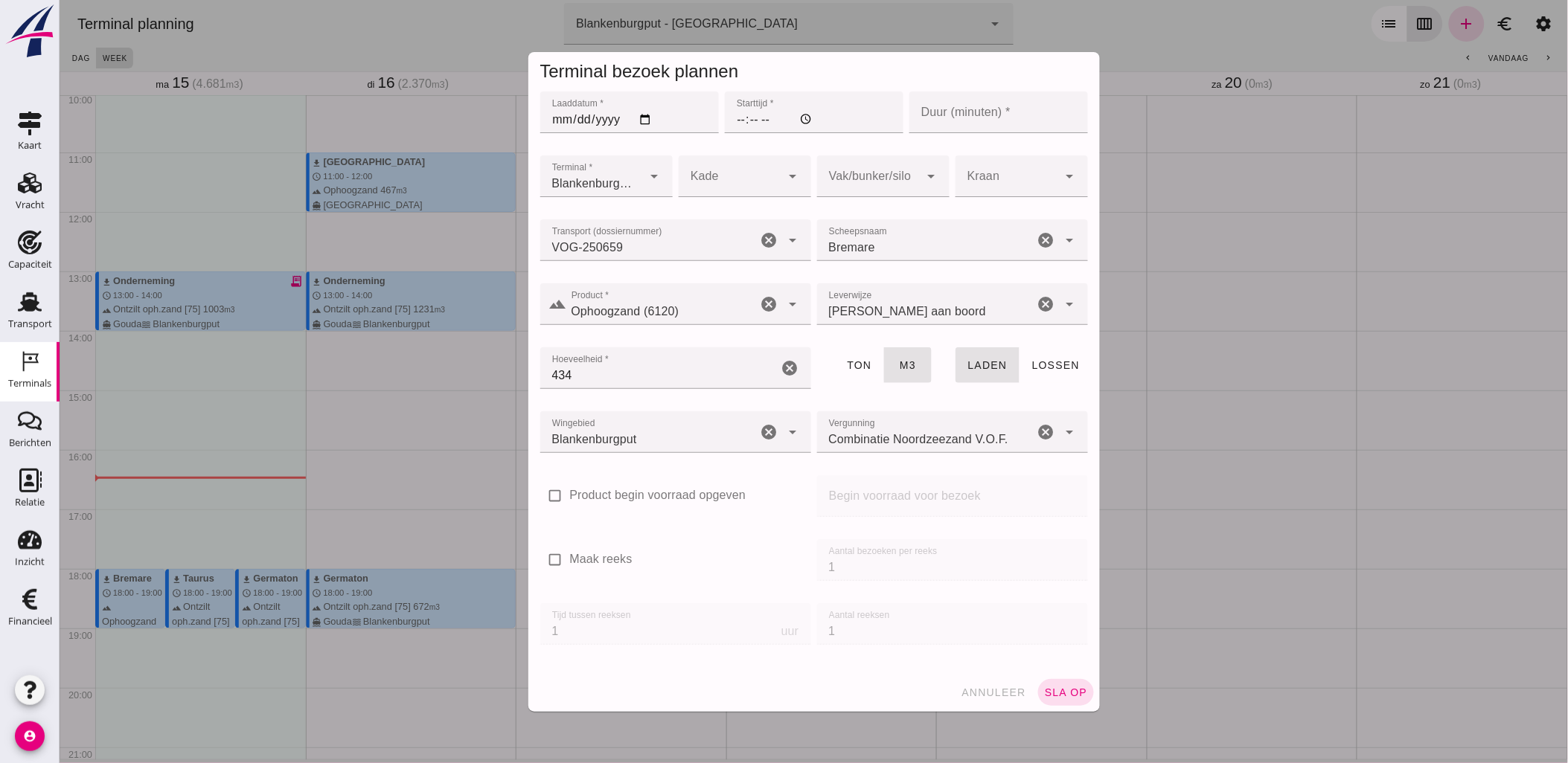
drag, startPoint x: 1064, startPoint y: 683, endPoint x: 751, endPoint y: 134, distance: 632.0
click at [755, 153] on form "Terminal bezoek plannen Laaddatum * Laaddatum * [DATE] Starttijd * Starttijd * …" at bounding box center [813, 382] width 572 height 660
click at [751, 128] on input "Starttijd *" at bounding box center [813, 112] width 179 height 42
type input "14:00"
drag, startPoint x: 961, startPoint y: 116, endPoint x: 972, endPoint y: 108, distance: 13.6
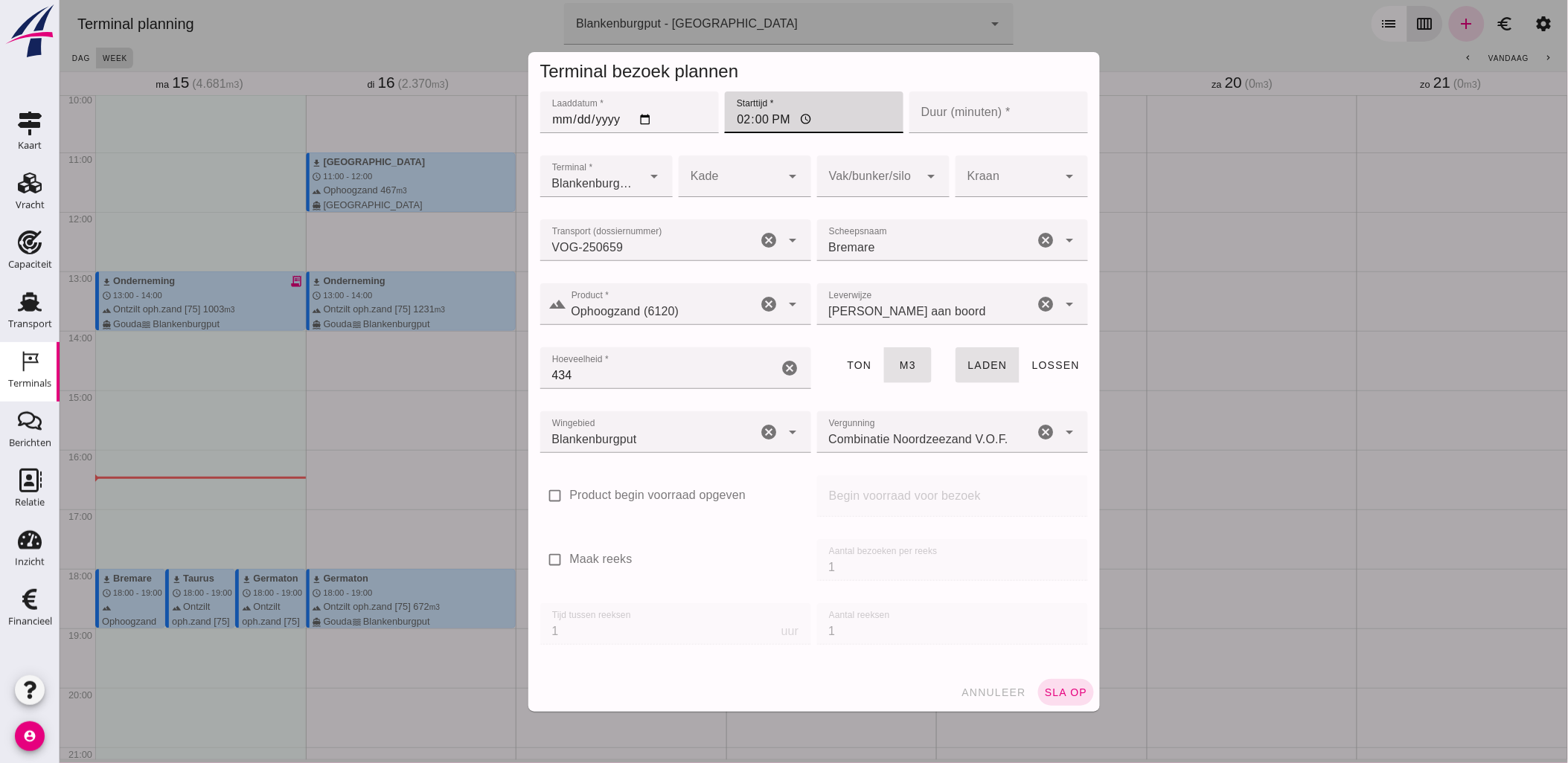
click at [961, 116] on input "Duur (minuten) *" at bounding box center [998, 112] width 179 height 42
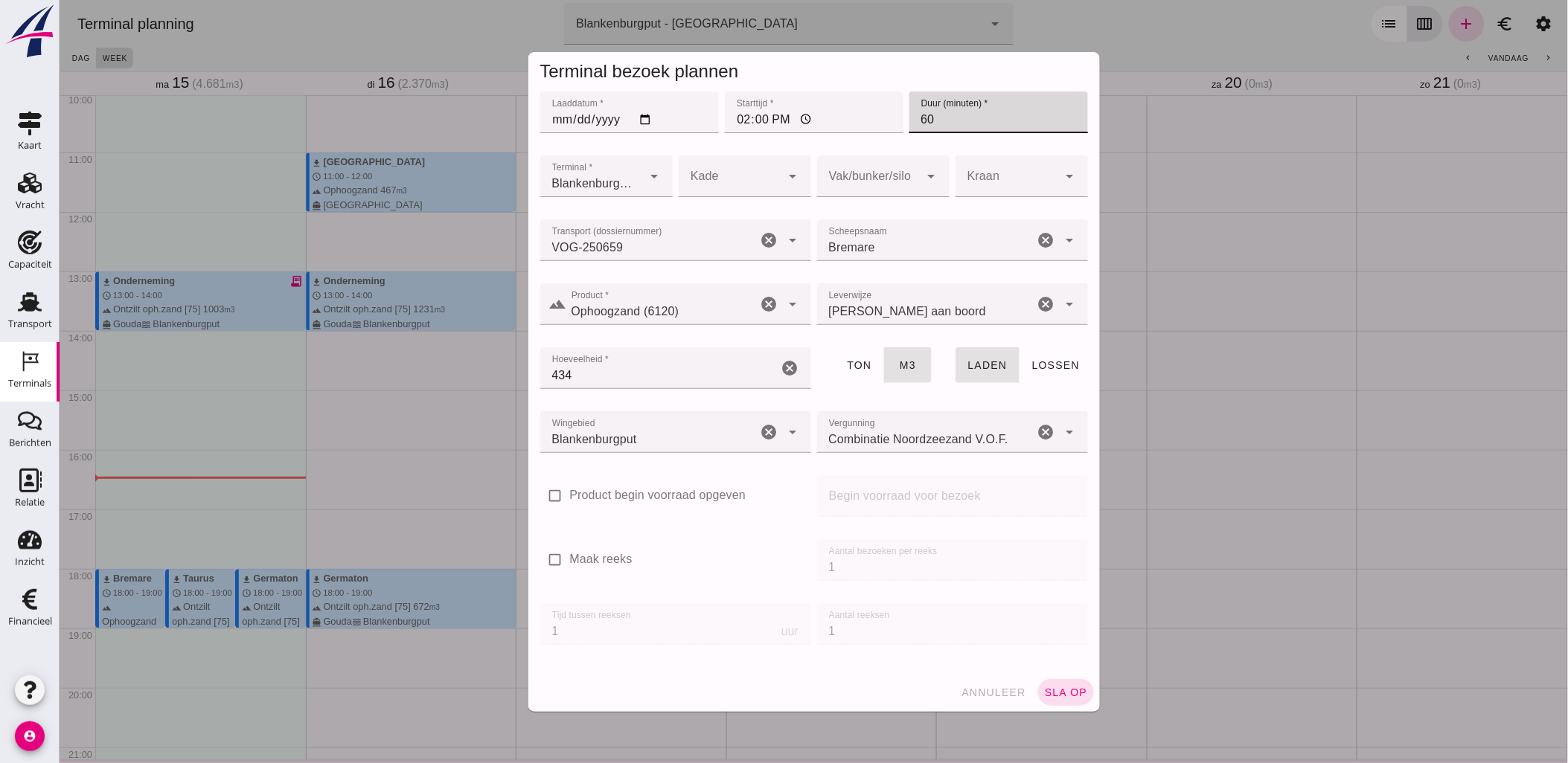
type input "60"
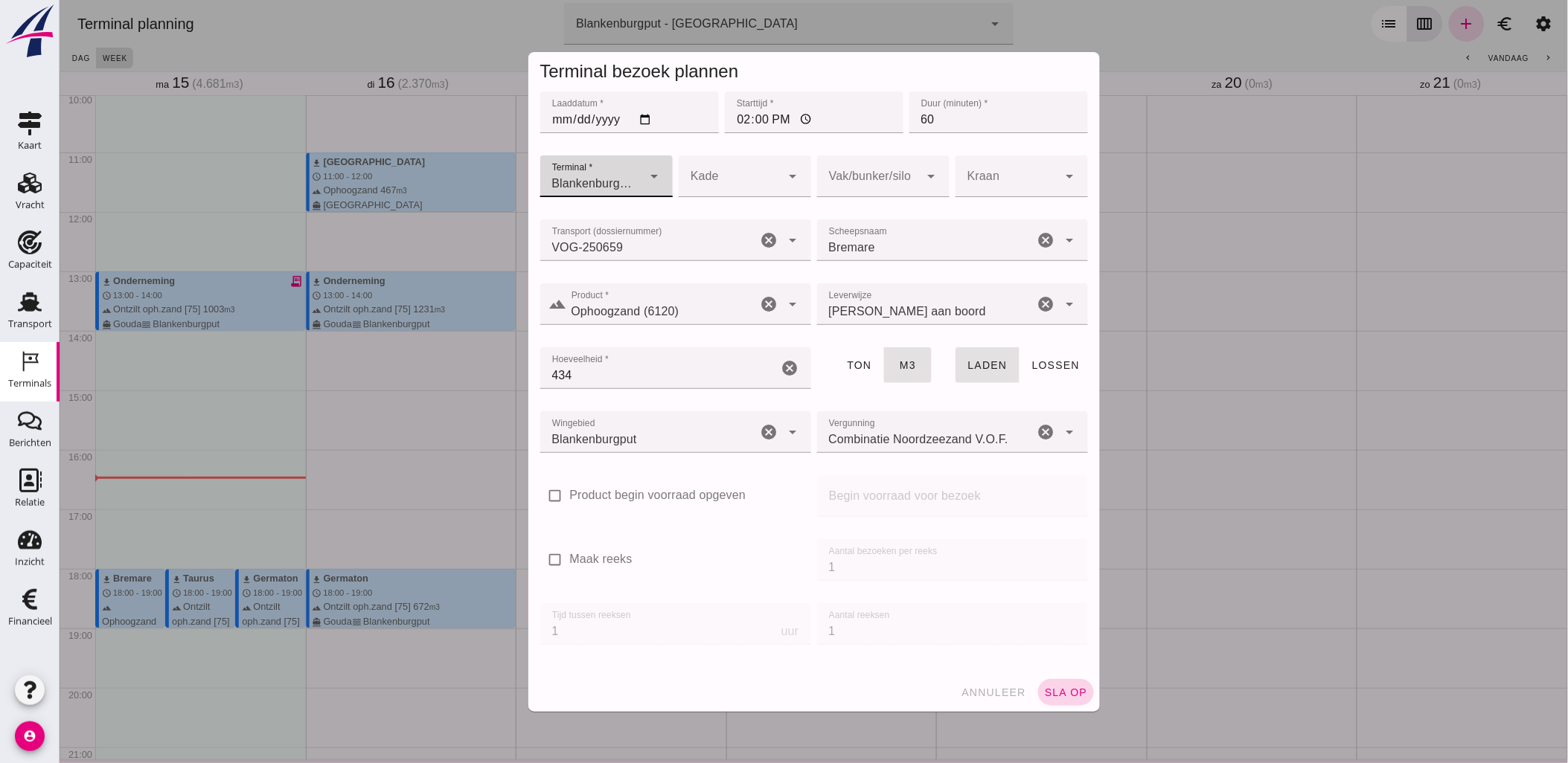
click at [1071, 704] on button "sla op" at bounding box center [1065, 693] width 56 height 27
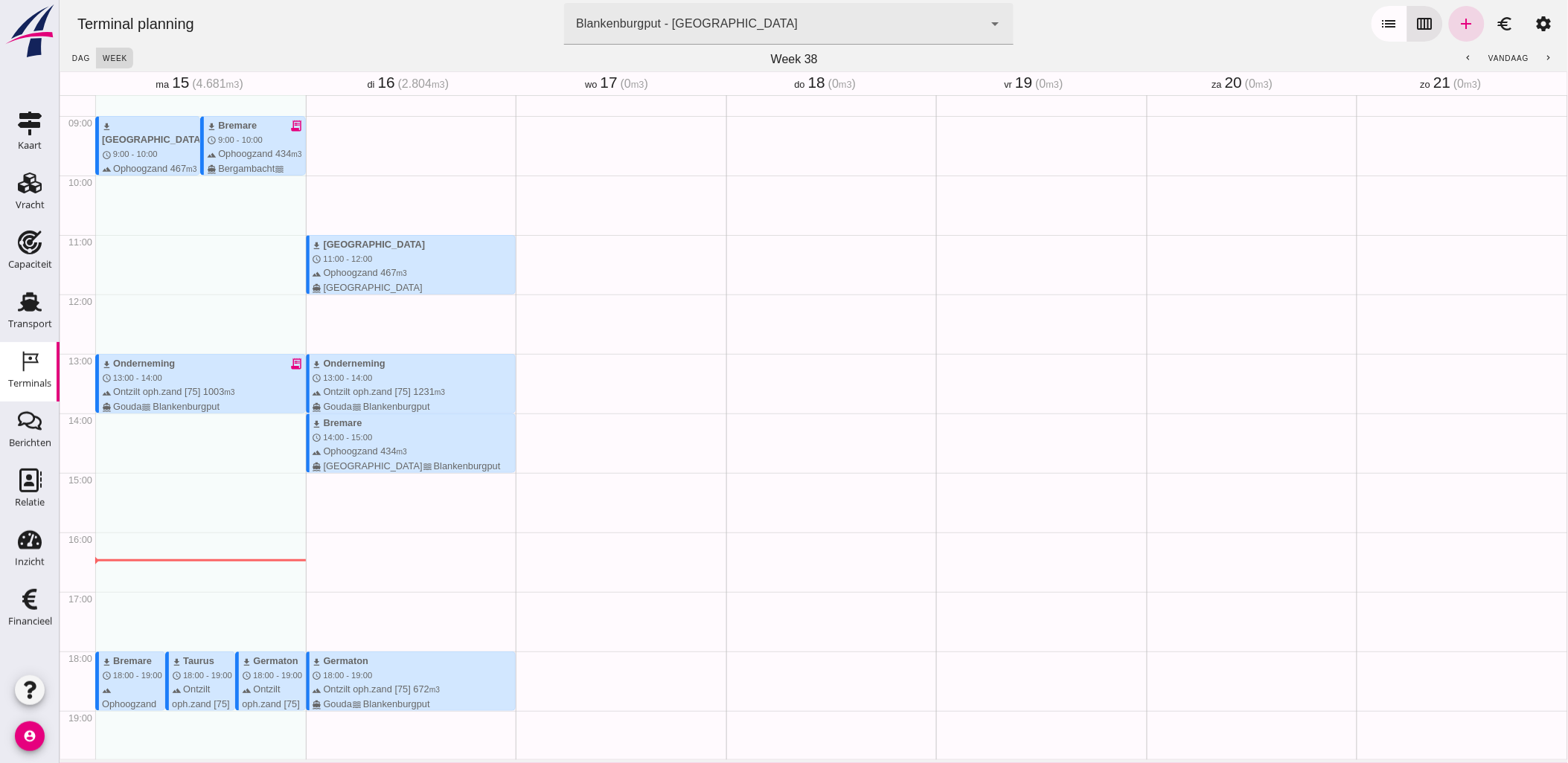
scroll to position [597, 0]
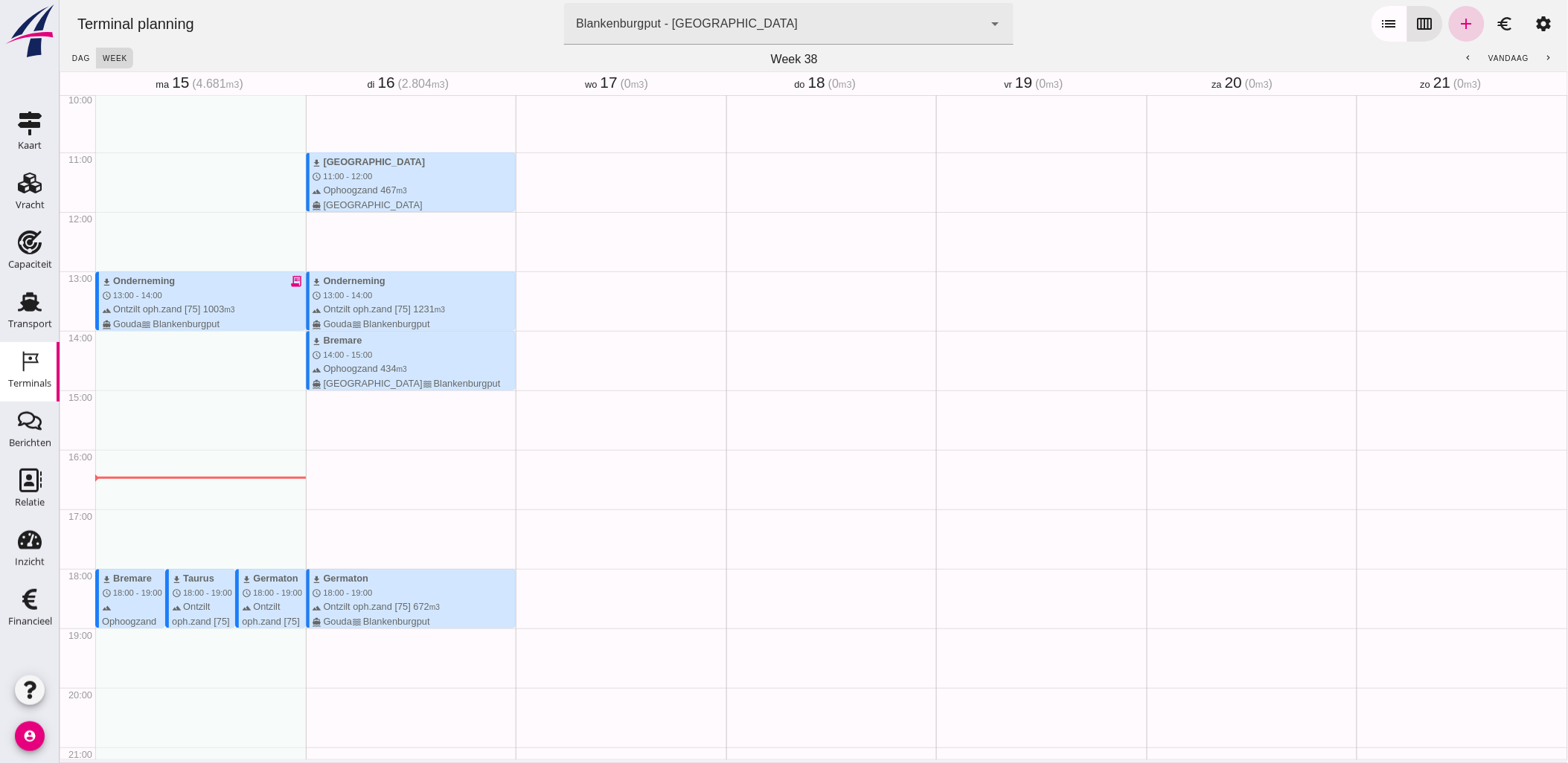
click at [1457, 21] on icon "add" at bounding box center [1465, 24] width 18 height 18
type input "Combinatie Noordzeezand V.O.F."
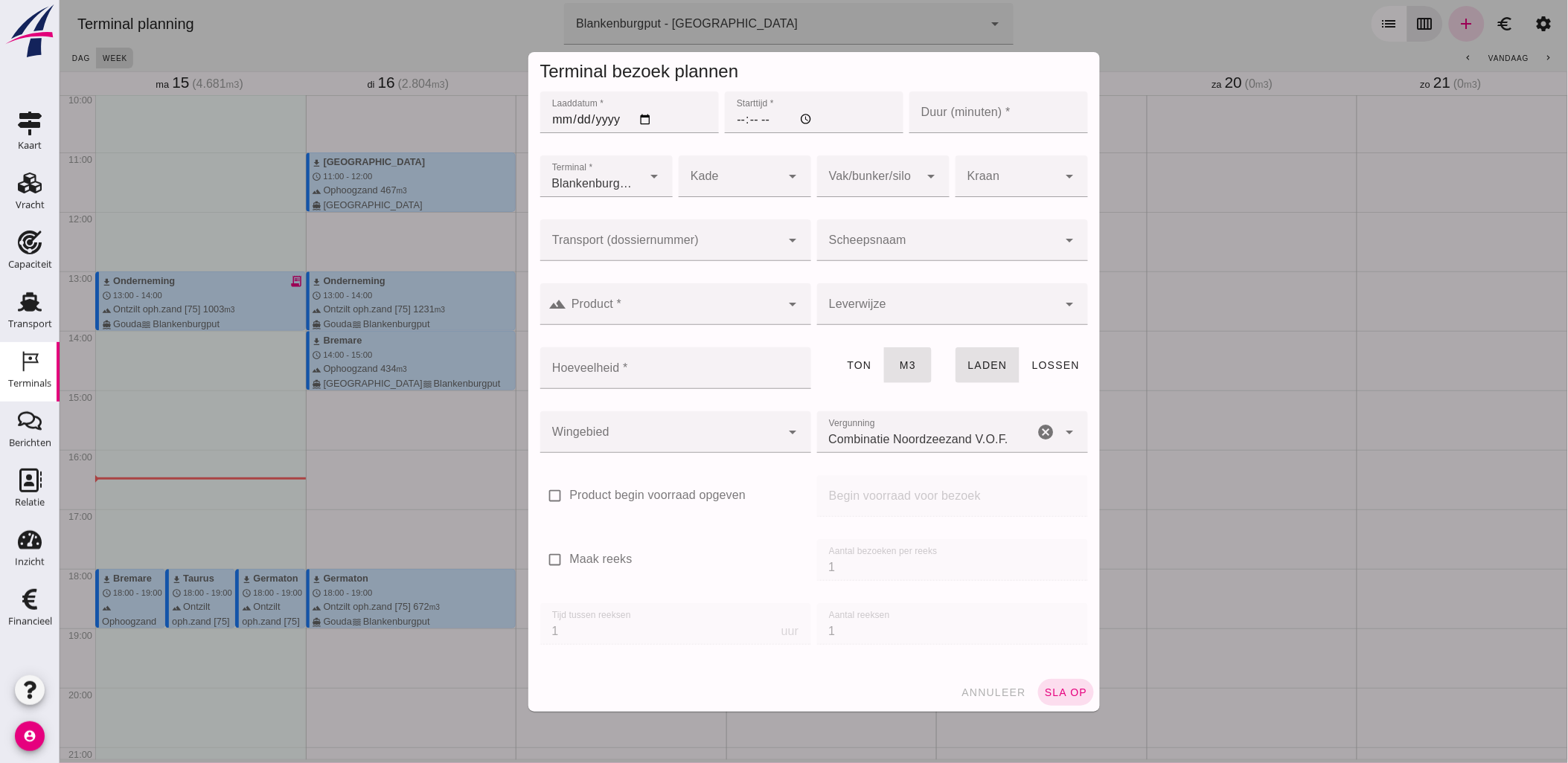
click at [637, 121] on input "Laaddatum *" at bounding box center [629, 112] width 179 height 42
type input "[DATE]"
click at [697, 132] on input "[DATE]" at bounding box center [629, 112] width 179 height 42
click at [729, 121] on input "Starttijd *" at bounding box center [813, 112] width 179 height 42
type input "15:30"
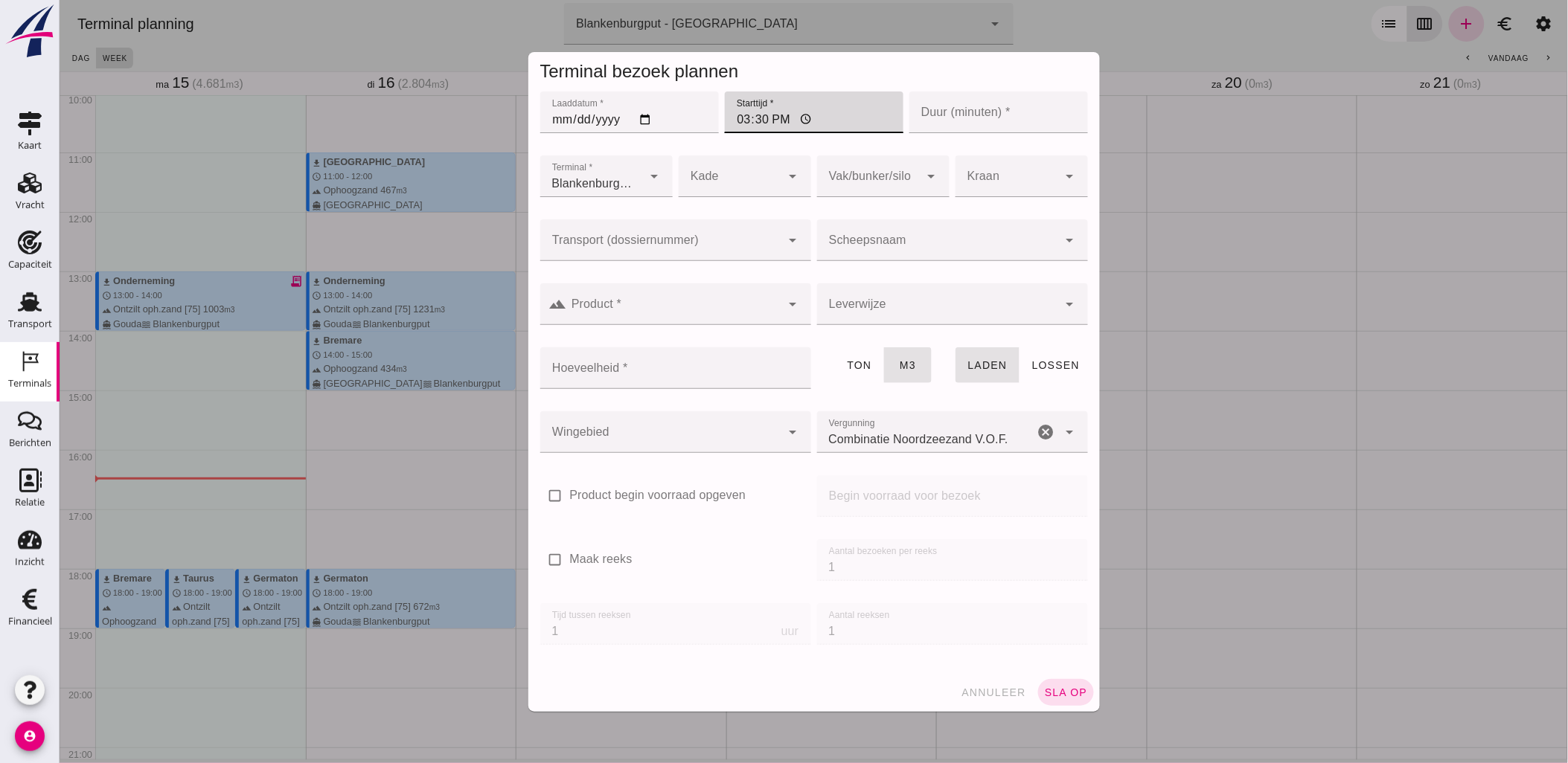
click at [903, 251] on input "Scheepsnaam" at bounding box center [936, 247] width 241 height 18
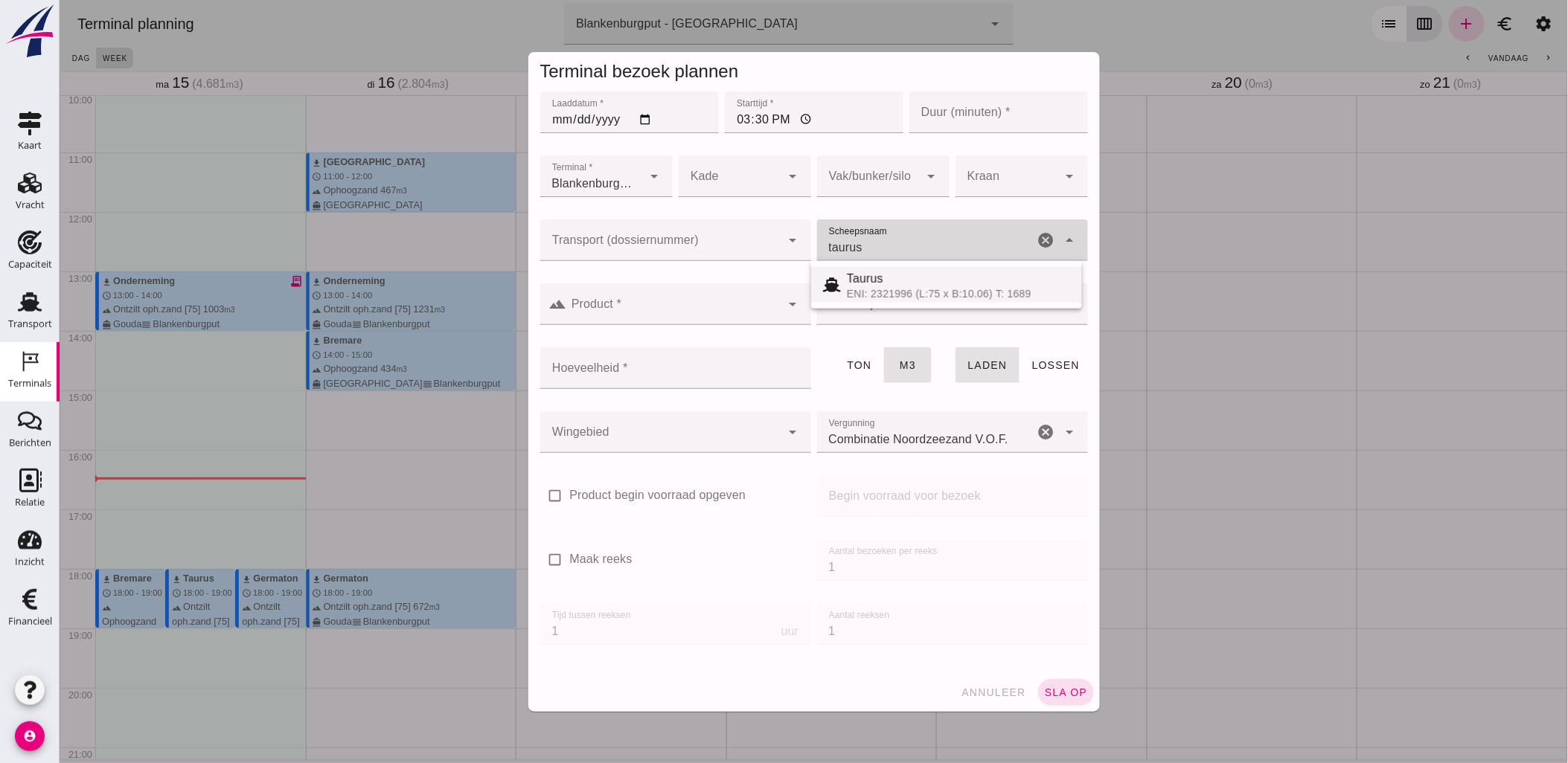
click at [872, 279] on span "Taurus" at bounding box center [864, 278] width 36 height 12
type input "Taurus"
type input "999"
type input "Taurus"
click at [705, 240] on input "Transport (dossiernummer)" at bounding box center [659, 247] width 241 height 18
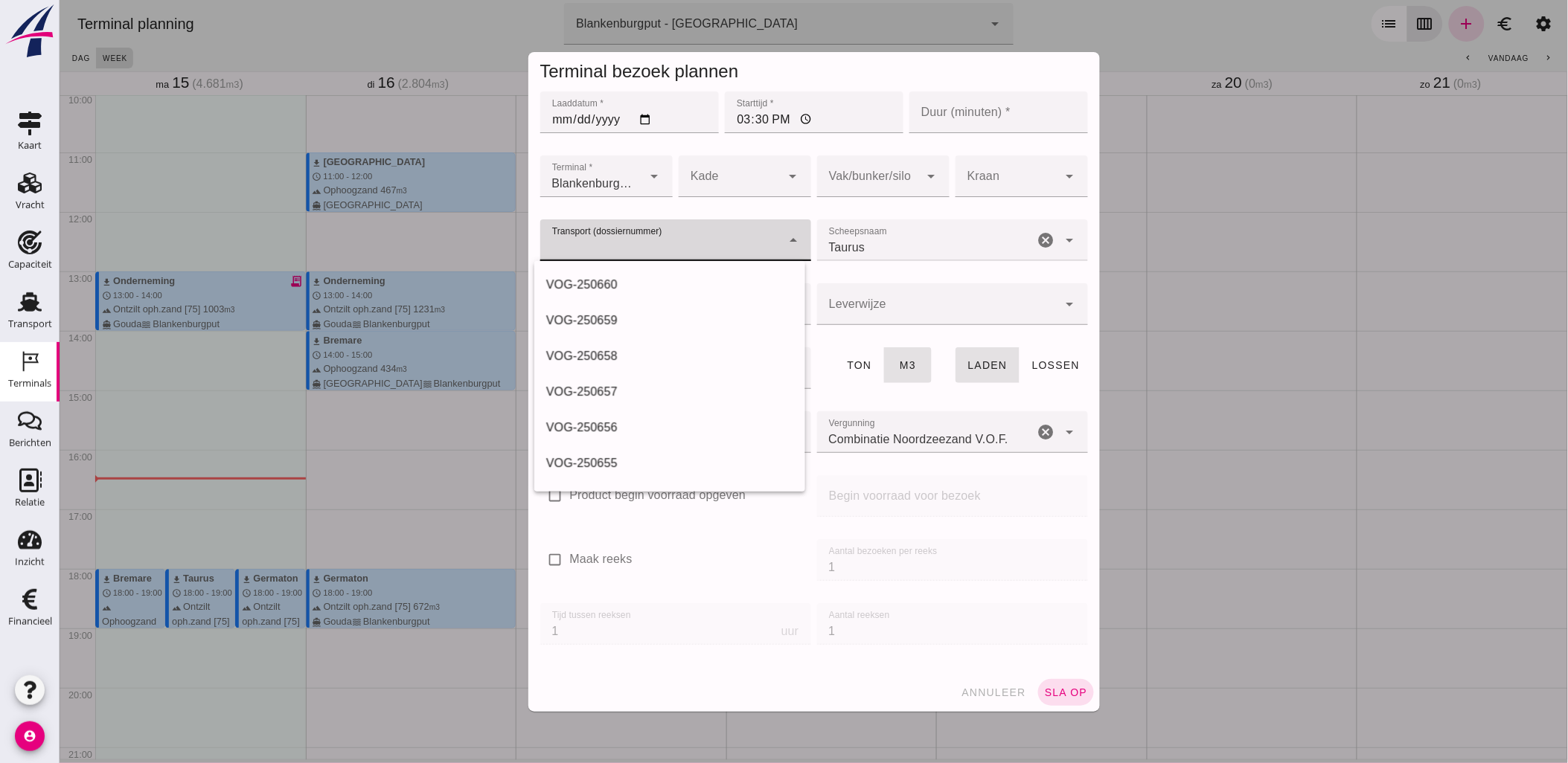
type input "c"
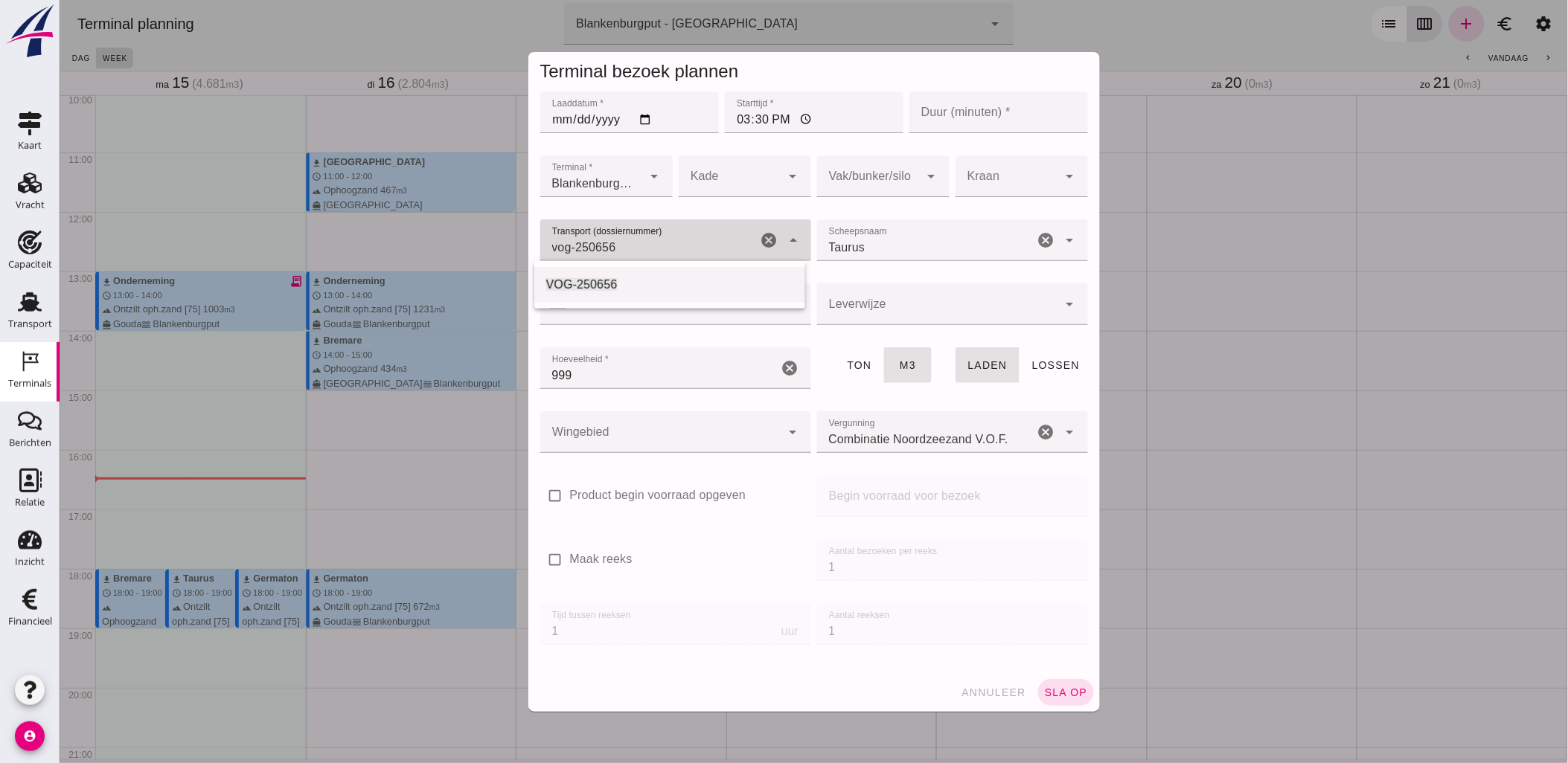
click at [657, 285] on div "VOG-250656" at bounding box center [669, 284] width 247 height 18
type input "VOG-250656"
type input "franco_on_shore"
type input "VOG-250656"
click at [905, 166] on div at bounding box center [868, 176] width 103 height 42
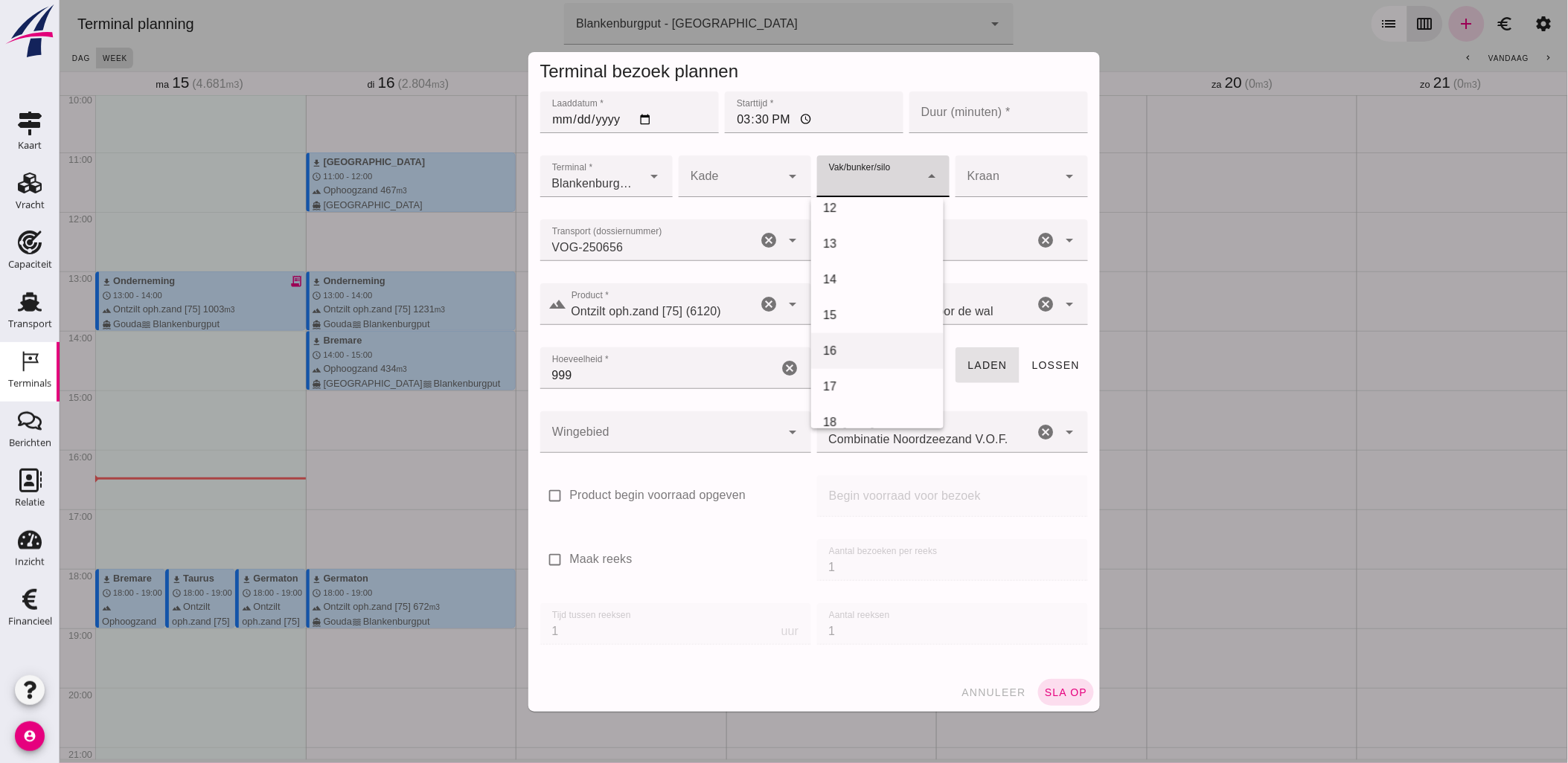
scroll to position [413, 0]
click at [853, 421] on div "18" at bounding box center [876, 416] width 108 height 18
type input "366"
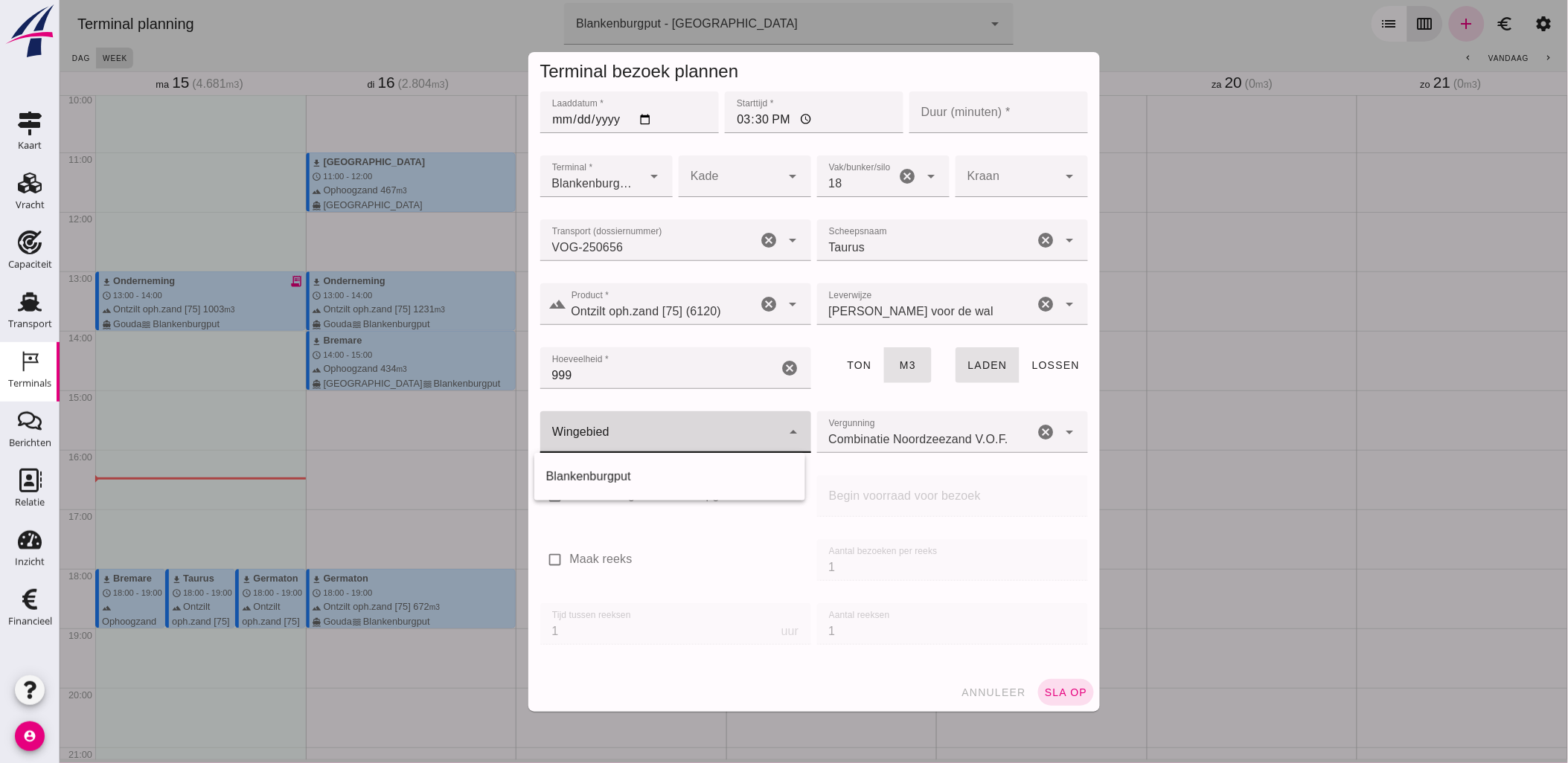
click at [718, 429] on div at bounding box center [659, 432] width 241 height 42
click at [662, 475] on div "Blankenburgput" at bounding box center [669, 477] width 247 height 18
type input "333"
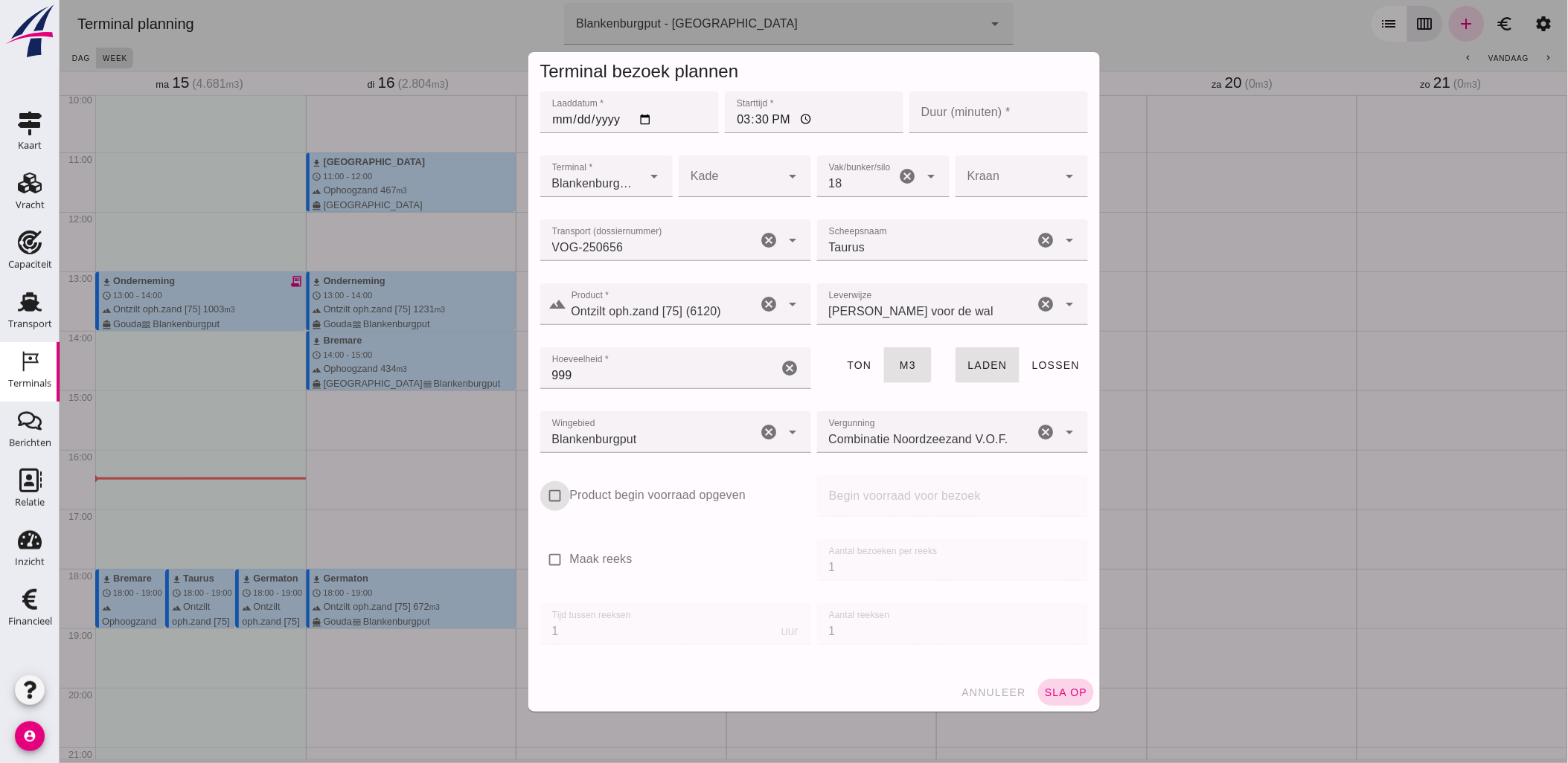
click at [1053, 693] on span "sla op" at bounding box center [1065, 693] width 44 height 12
click at [988, 129] on input "Duur (minuten) *" at bounding box center [998, 112] width 179 height 42
type input "60"
click at [1070, 680] on button "sla op" at bounding box center [1065, 693] width 56 height 27
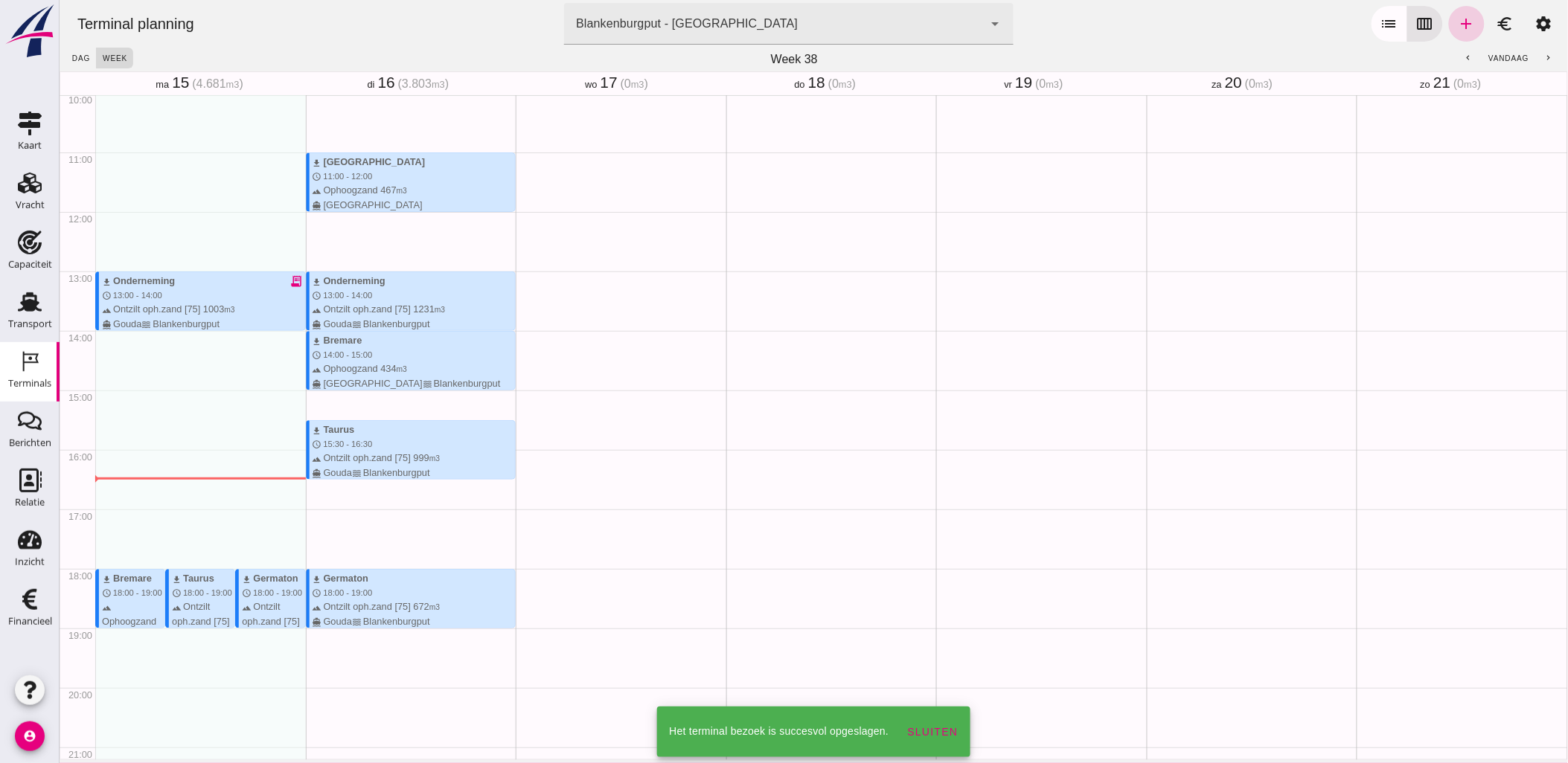
click at [1462, 29] on icon "add" at bounding box center [1465, 24] width 18 height 18
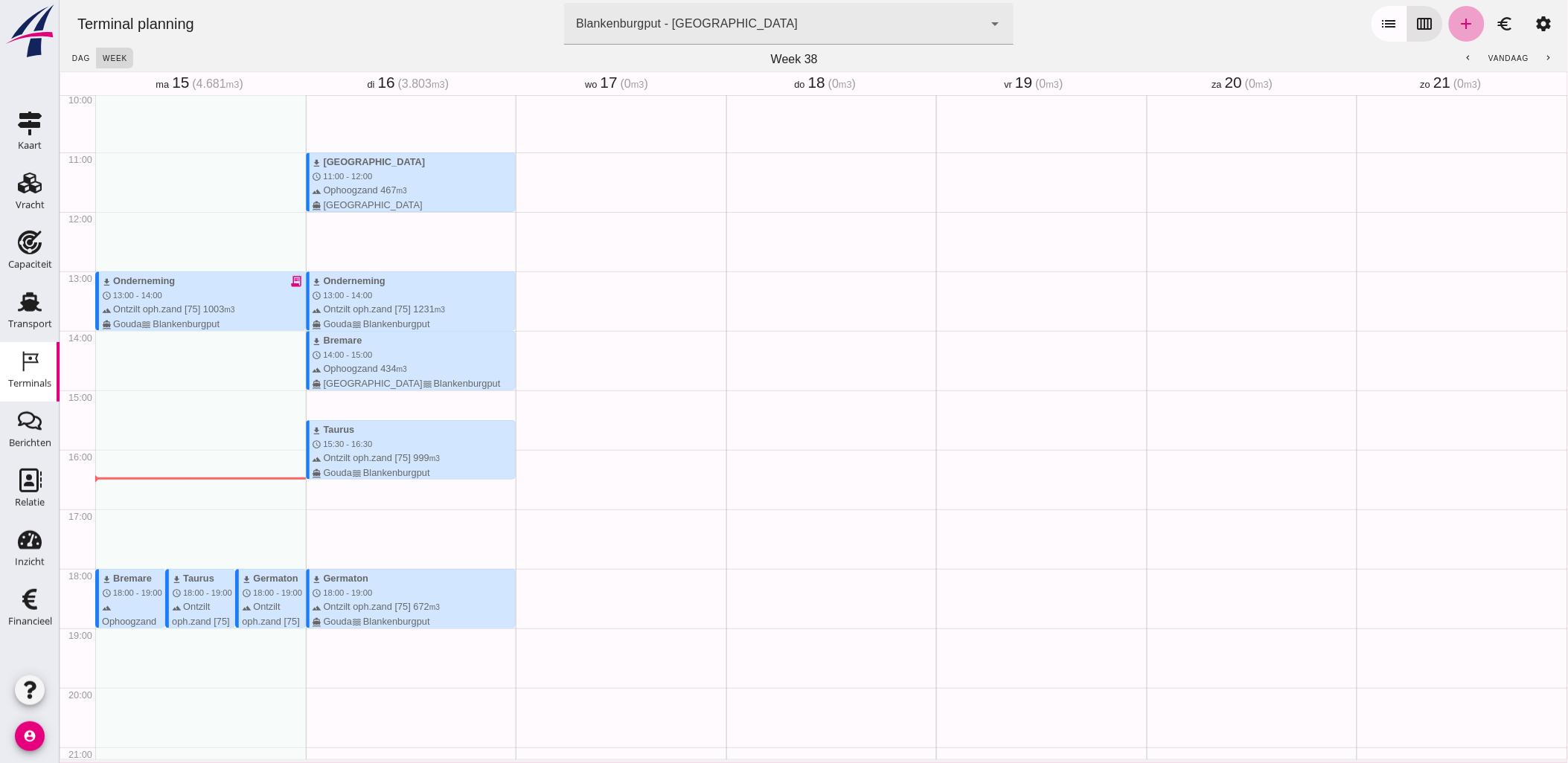
type input "Combinatie Noordzeezand V.O.F."
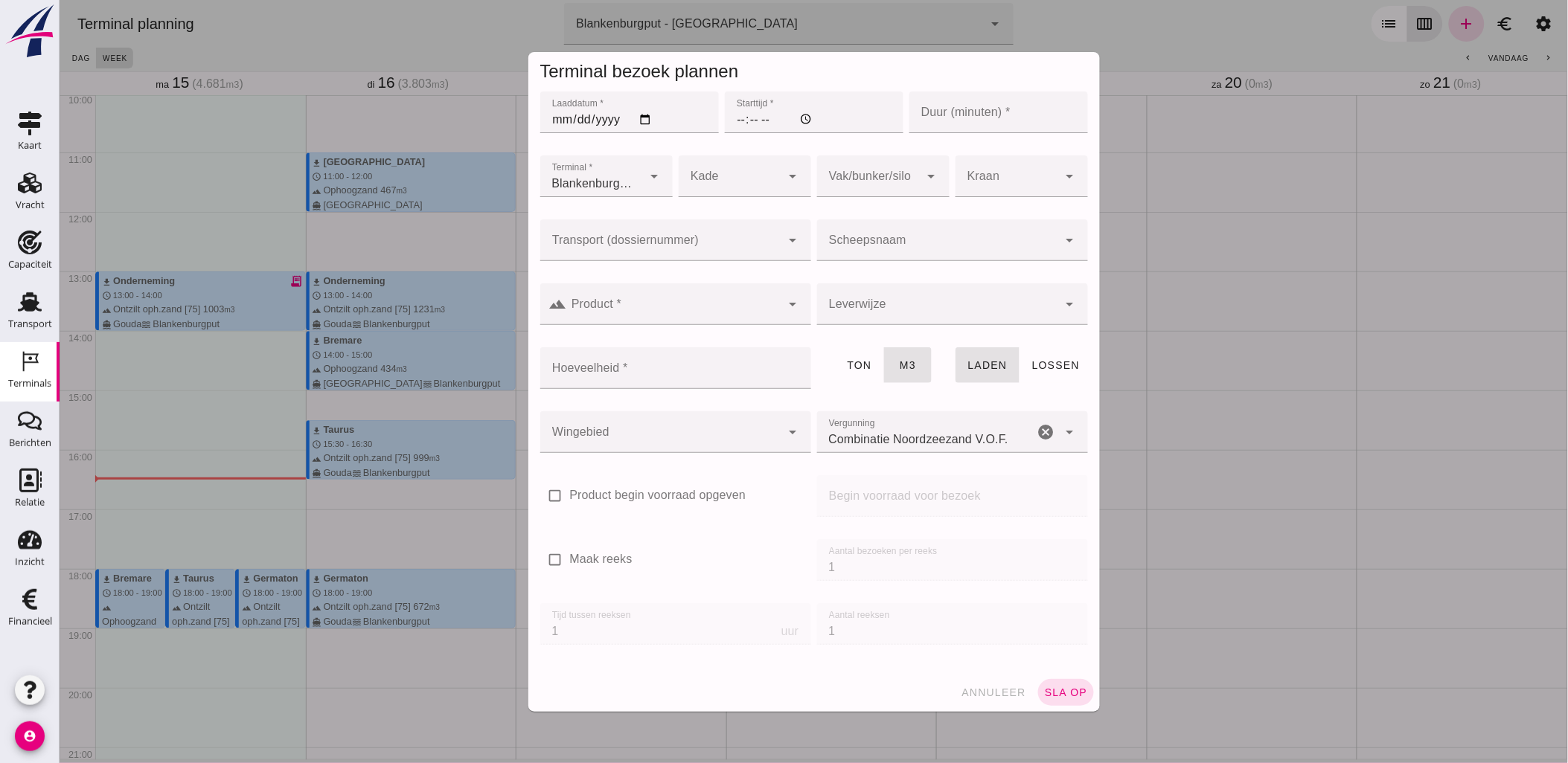
click at [642, 120] on input "Laaddatum *" at bounding box center [629, 112] width 179 height 42
type input "[DATE]"
click at [912, 236] on div at bounding box center [936, 241] width 241 height 42
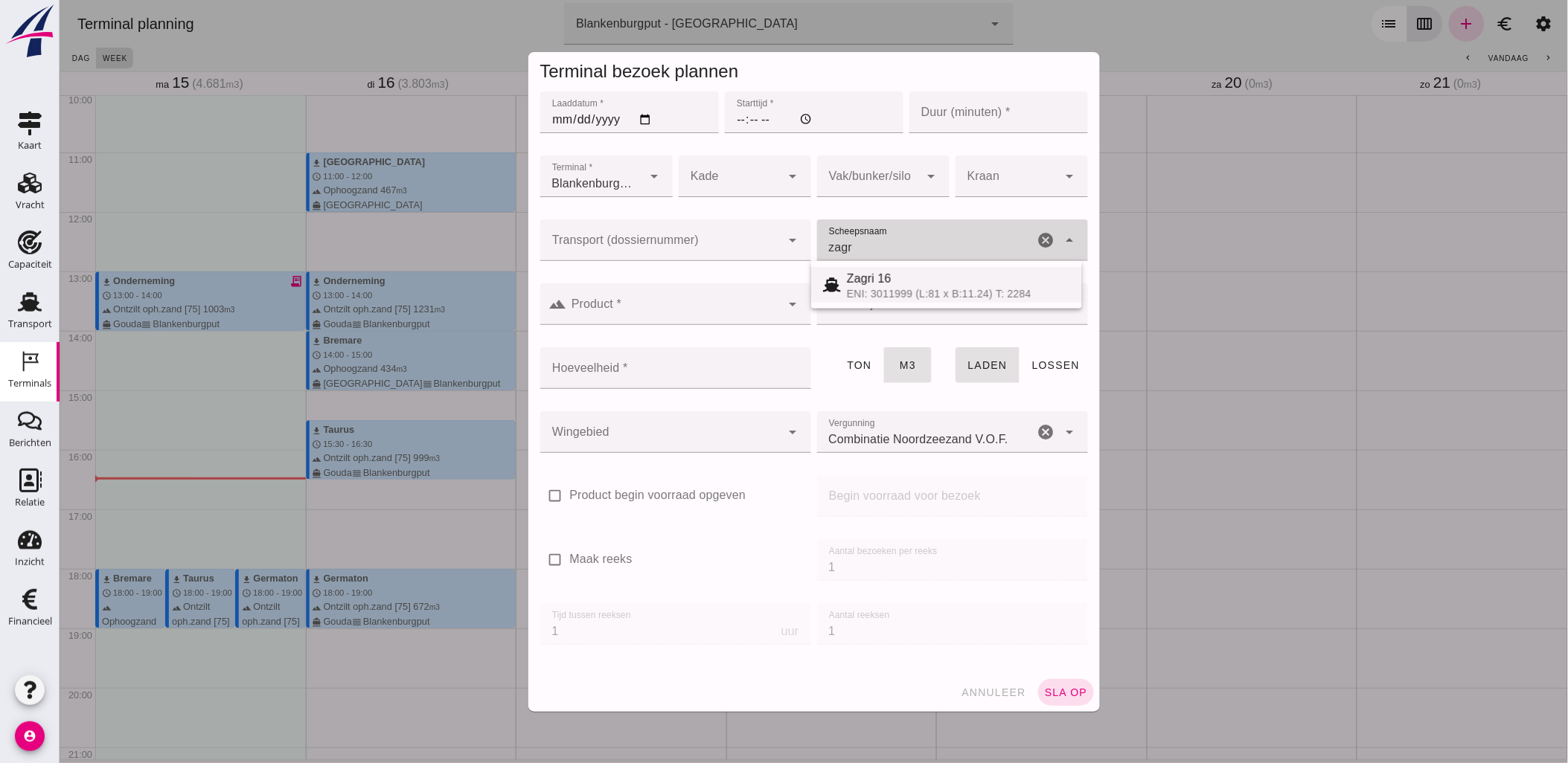
click at [887, 278] on span "Zagri 16" at bounding box center [868, 278] width 45 height 12
type input "Zagri 16"
type input "1298"
type input "Zagri 16"
click at [701, 247] on input "Transport (dossiernummer)" at bounding box center [659, 247] width 241 height 18
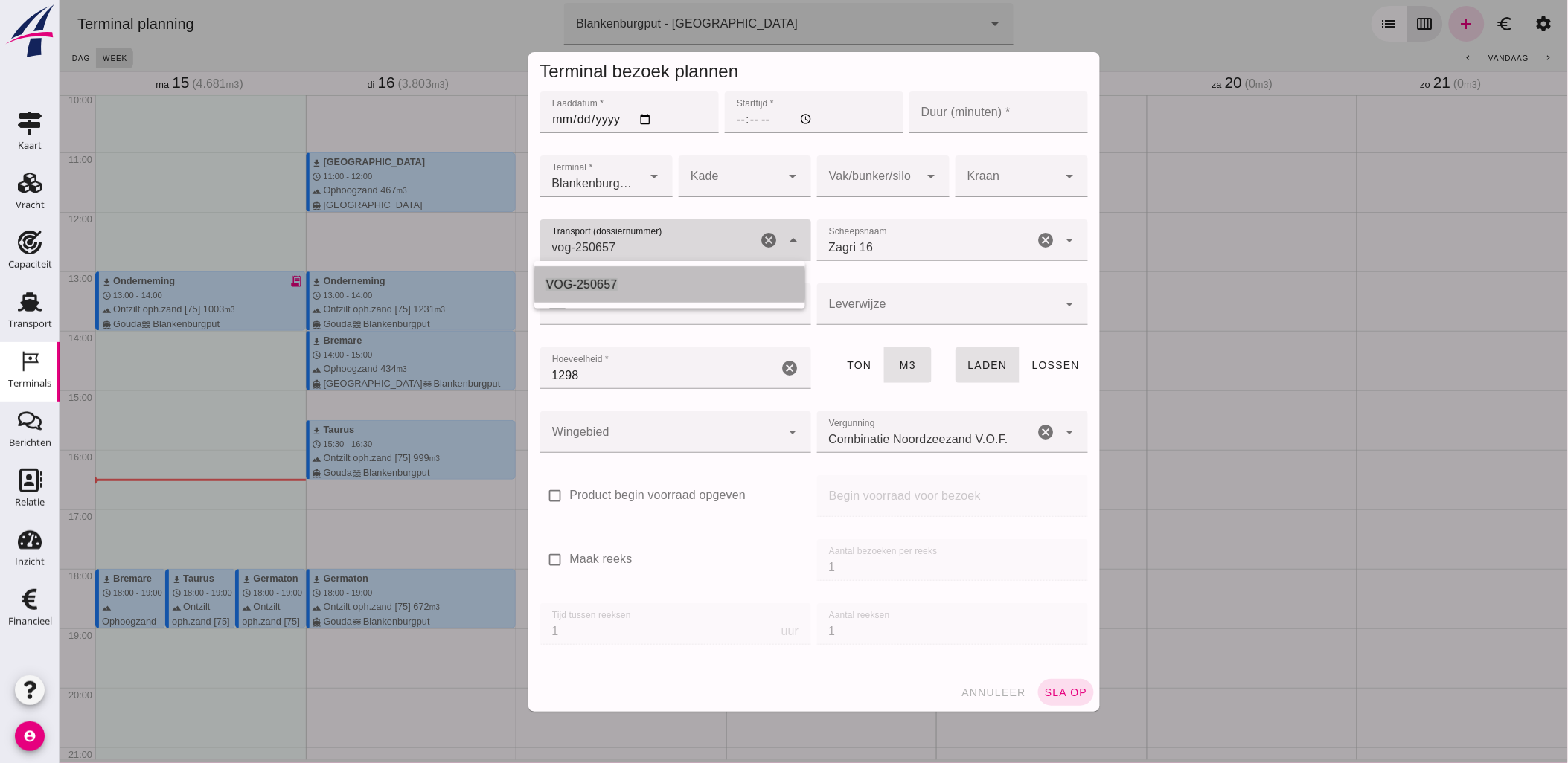
click at [651, 280] on div "VOG-250657" at bounding box center [669, 284] width 247 height 18
type input "VOG-250657"
type input "franco_on_shore"
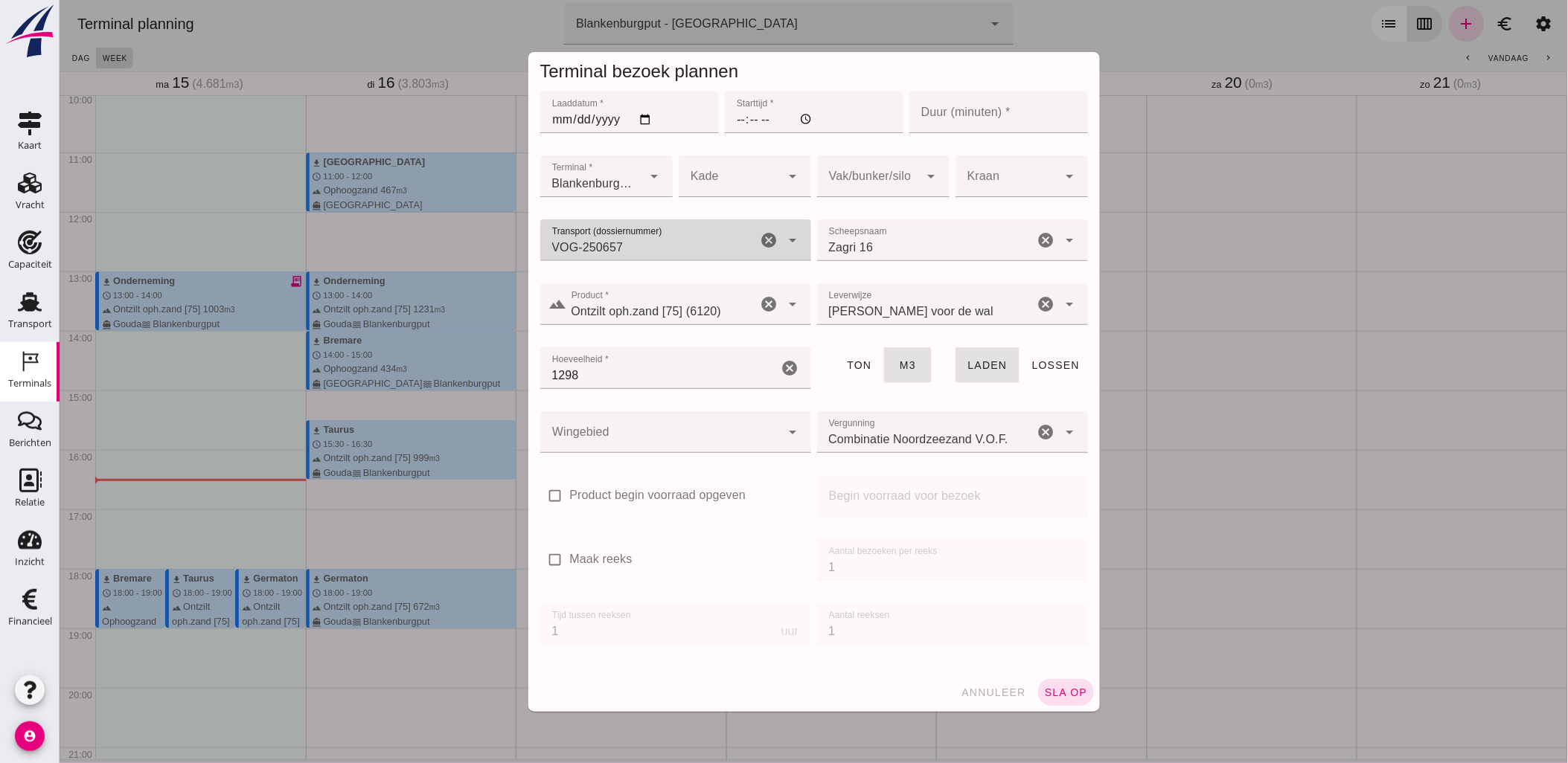
type input "VOG-250657"
click at [878, 159] on div at bounding box center [868, 176] width 103 height 42
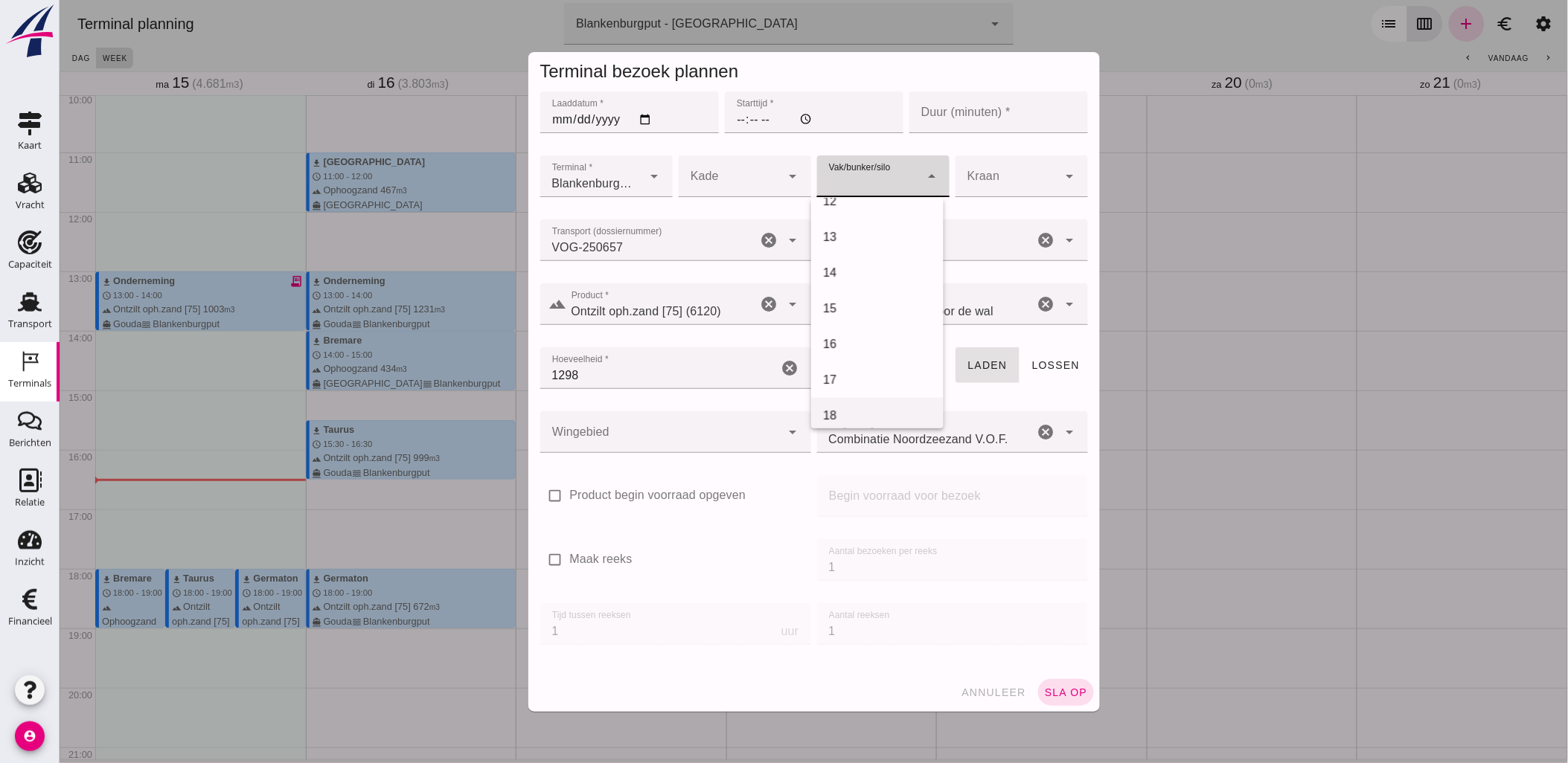
click at [864, 408] on div "18" at bounding box center [876, 416] width 108 height 18
type input "366"
click at [682, 442] on div at bounding box center [659, 432] width 241 height 42
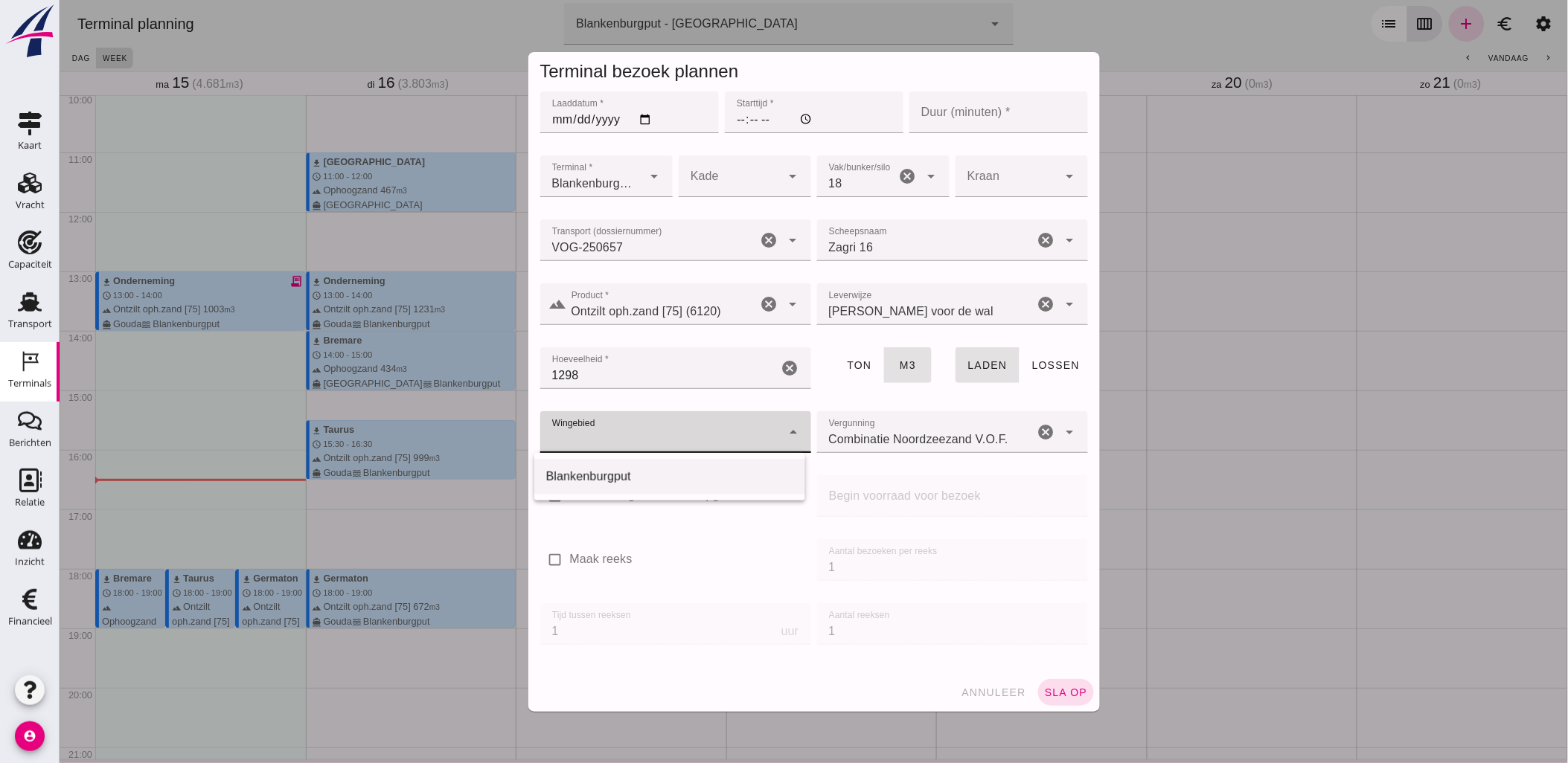
click at [667, 472] on div "Blankenburgput" at bounding box center [669, 477] width 247 height 18
type input "333"
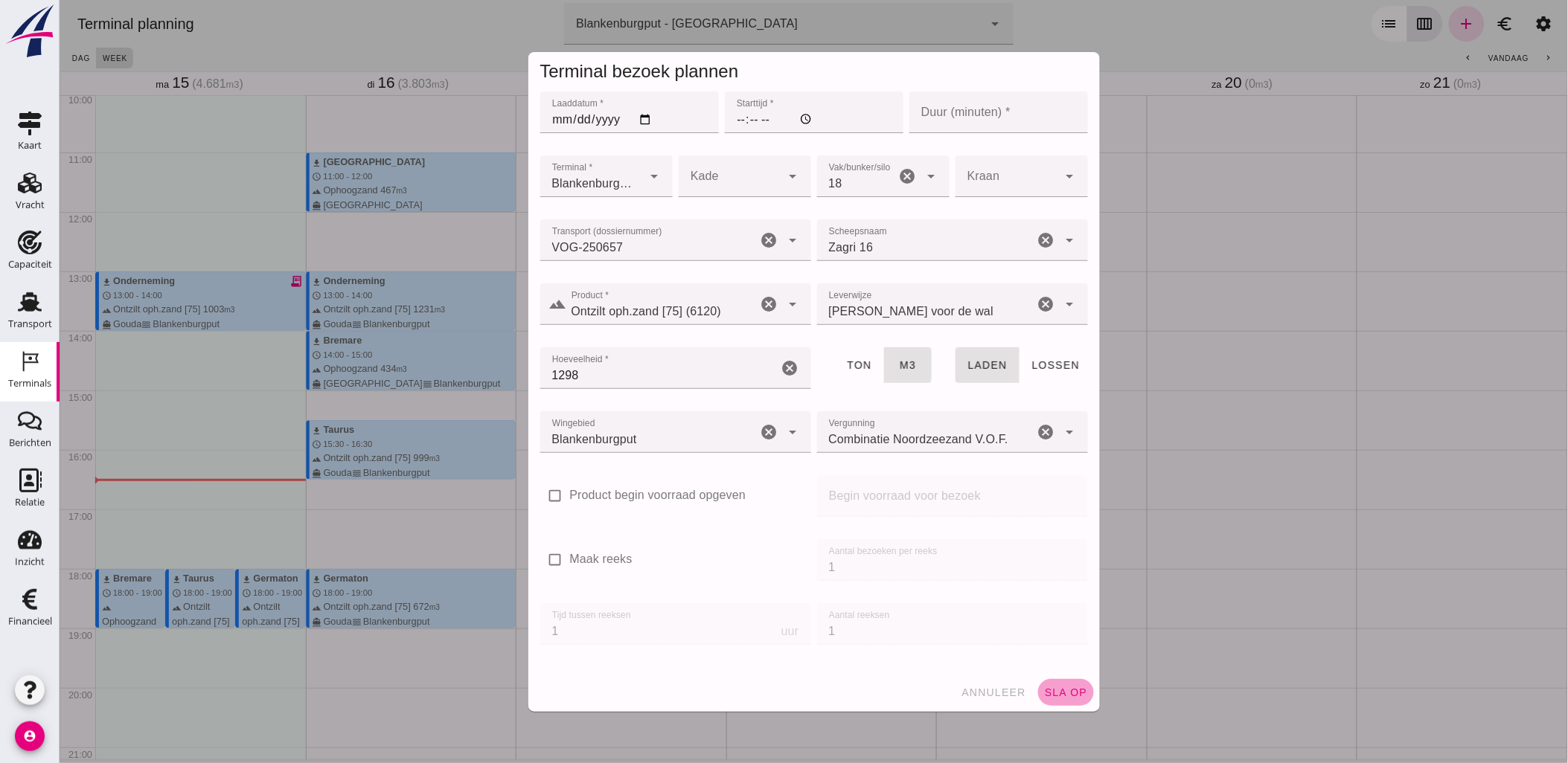
click at [1062, 691] on span "sla op" at bounding box center [1065, 693] width 44 height 12
click at [1057, 694] on span "sla op" at bounding box center [1065, 693] width 44 height 12
click at [735, 122] on input "Starttijd *" at bounding box center [813, 112] width 179 height 42
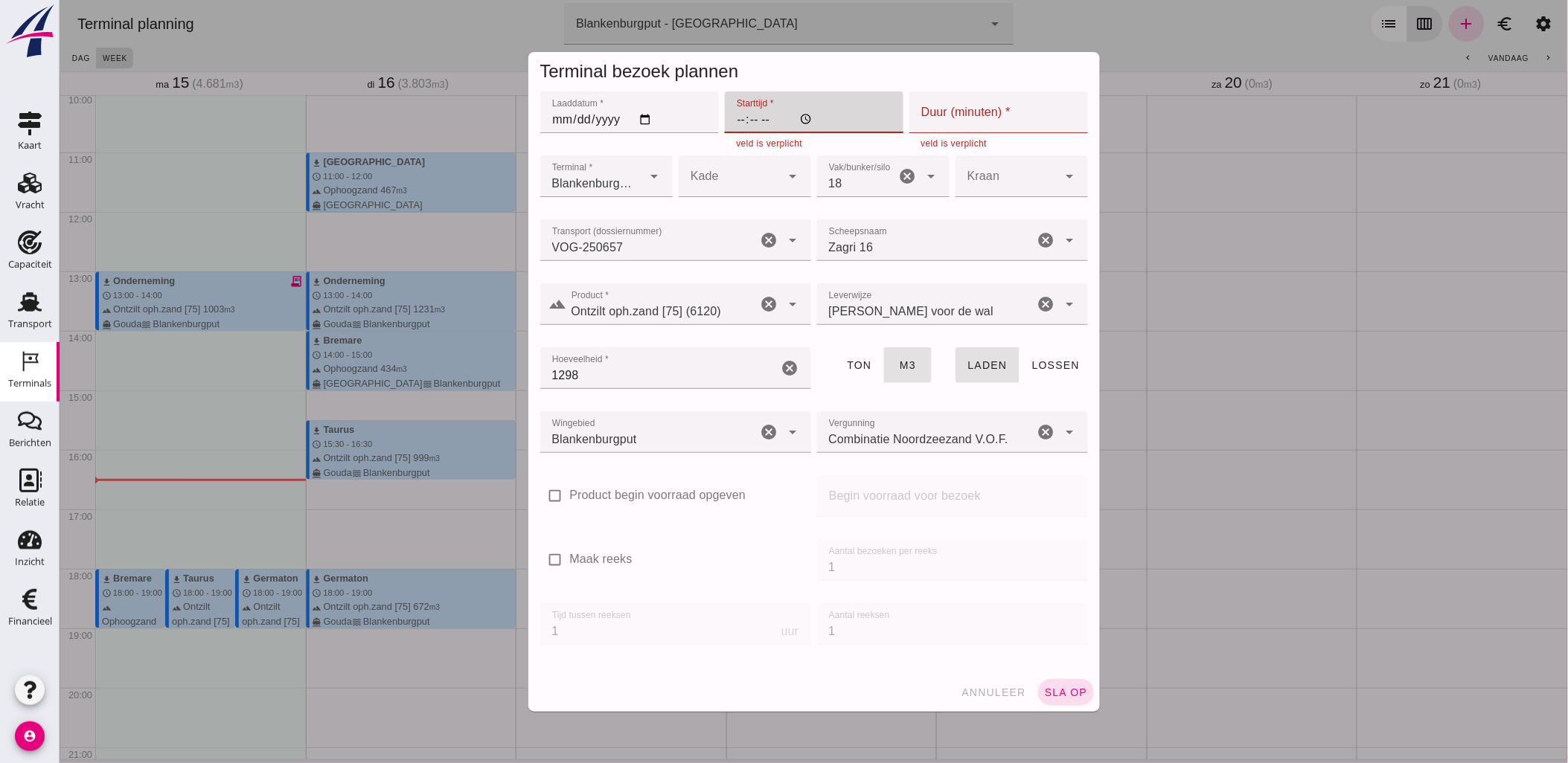
type input "18:00"
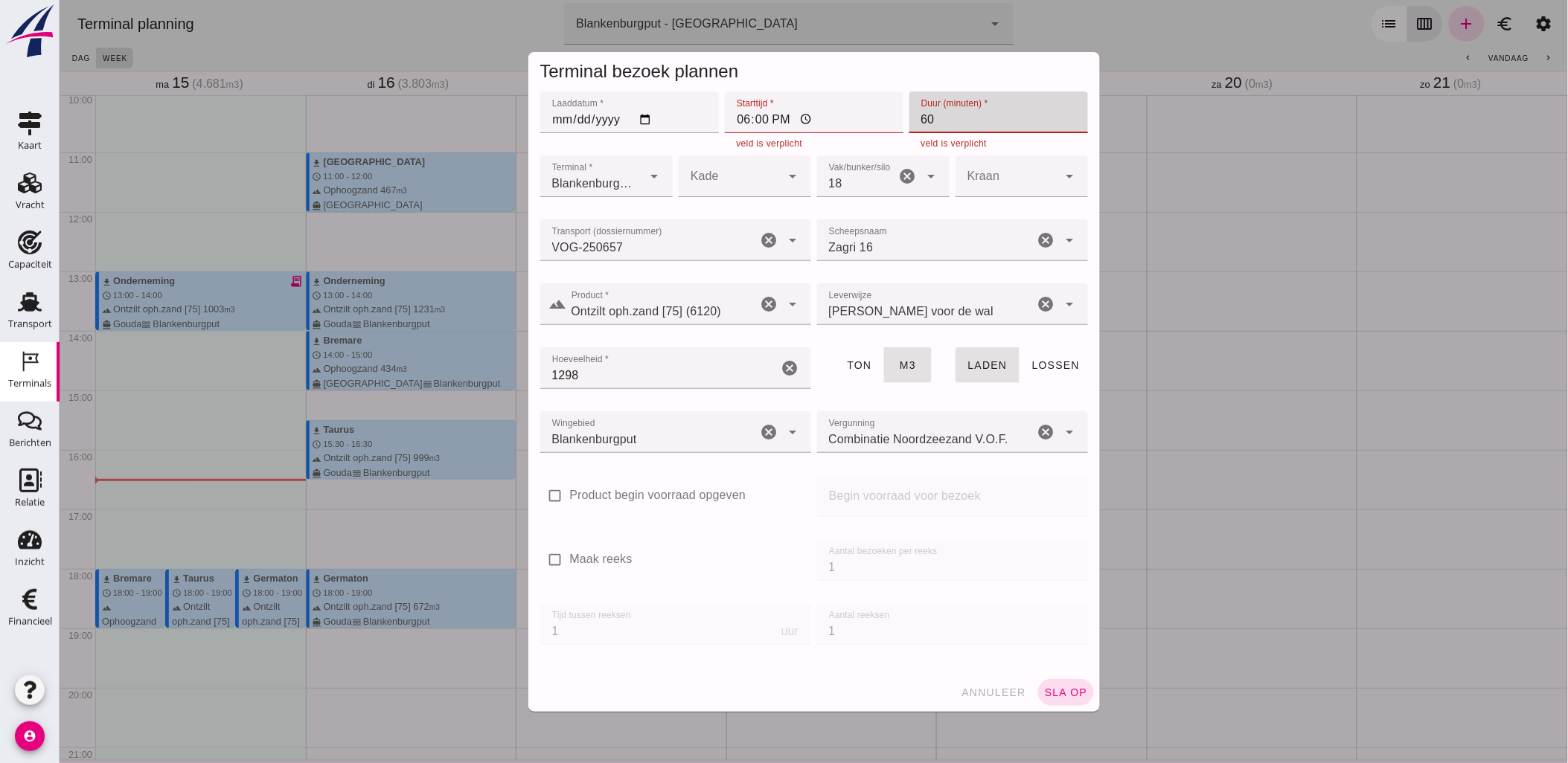
type input "60"
